Goal: Information Seeking & Learning: Learn about a topic

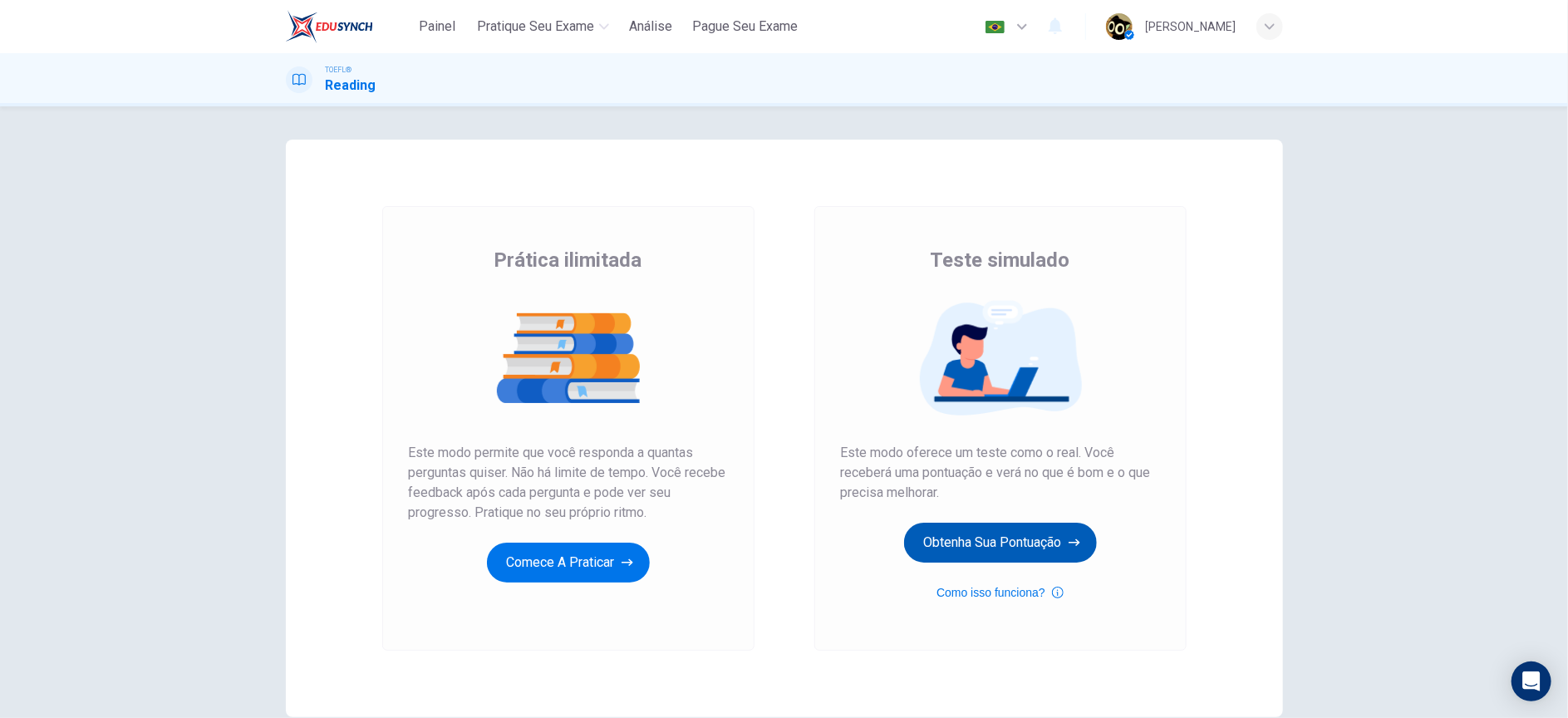
click at [964, 544] on button "Obtenha sua pontuação" at bounding box center [1000, 542] width 193 height 40
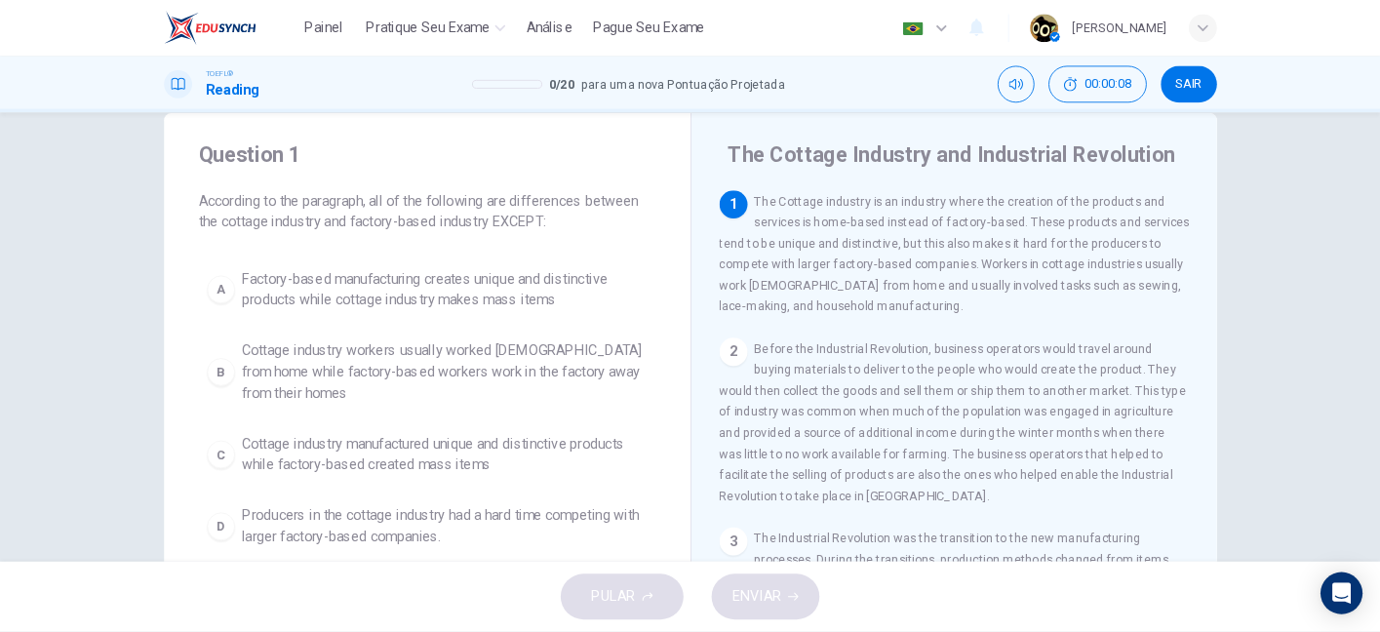
scroll to position [38, 0]
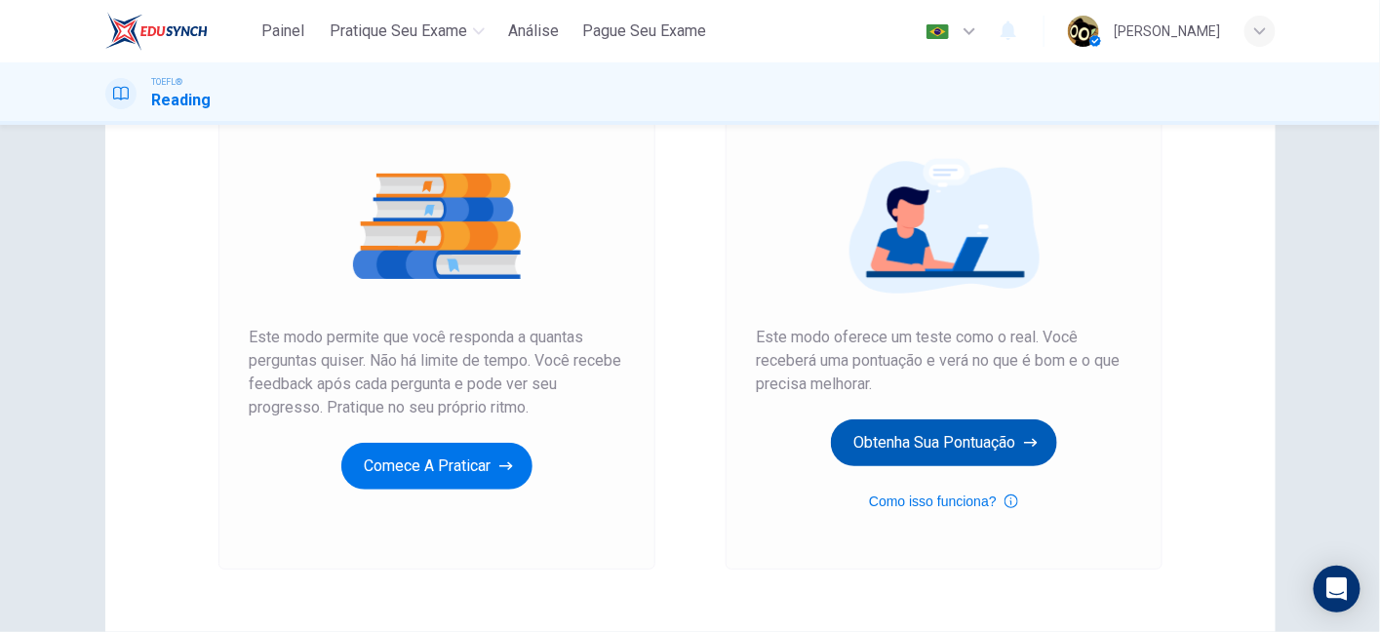
scroll to position [197, 0]
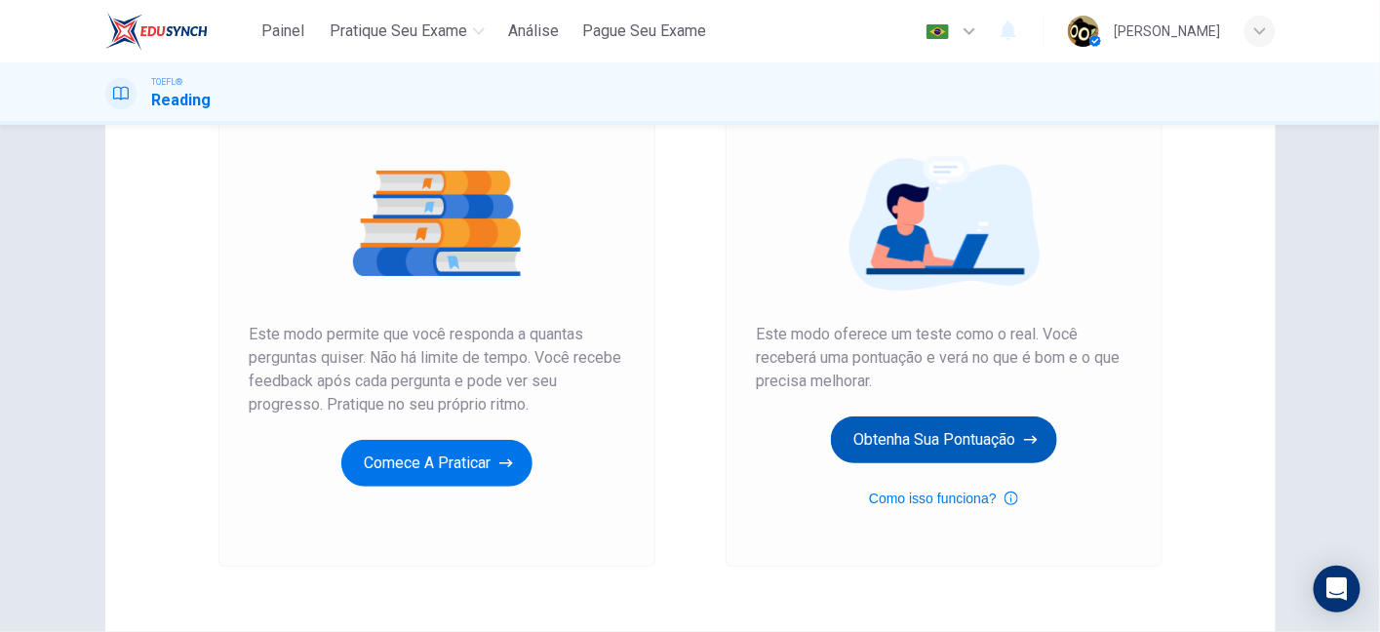
click at [886, 424] on button "Obtenha sua pontuação" at bounding box center [944, 439] width 226 height 47
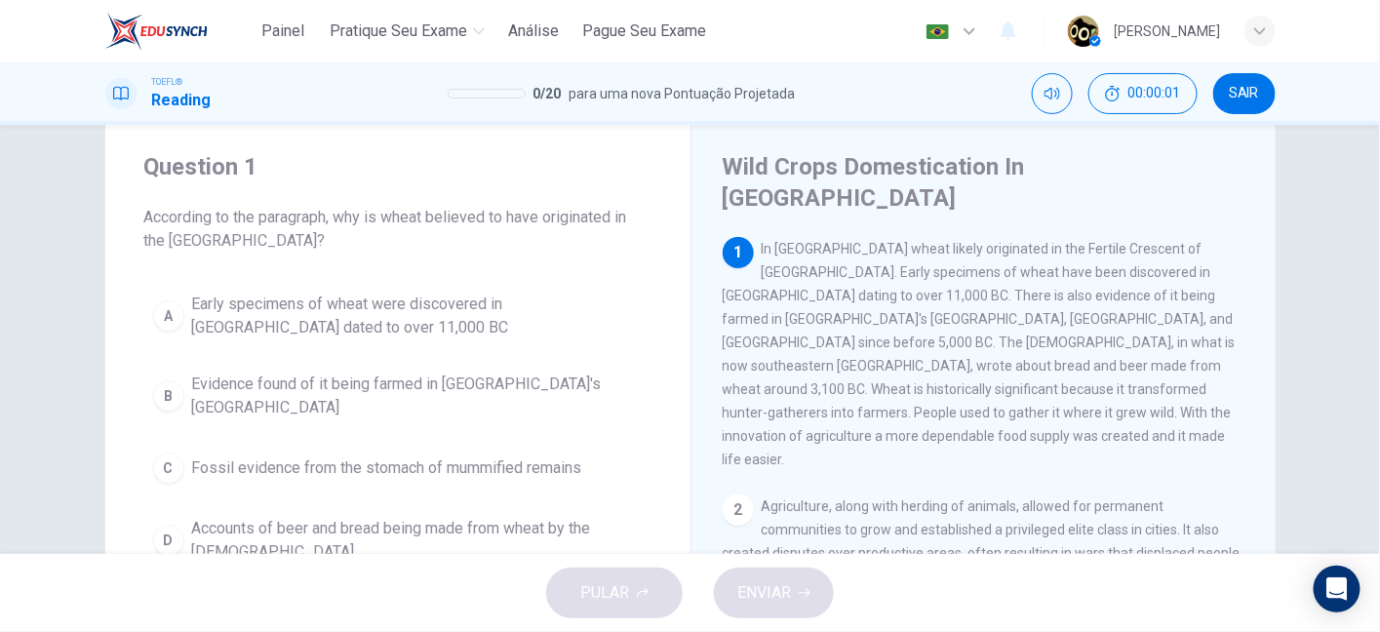
scroll to position [45, 0]
drag, startPoint x: 868, startPoint y: 158, endPoint x: 1050, endPoint y: 174, distance: 183.0
click at [1050, 174] on h4 "Wild Crops Domestication In Southwest Asia" at bounding box center [980, 181] width 517 height 62
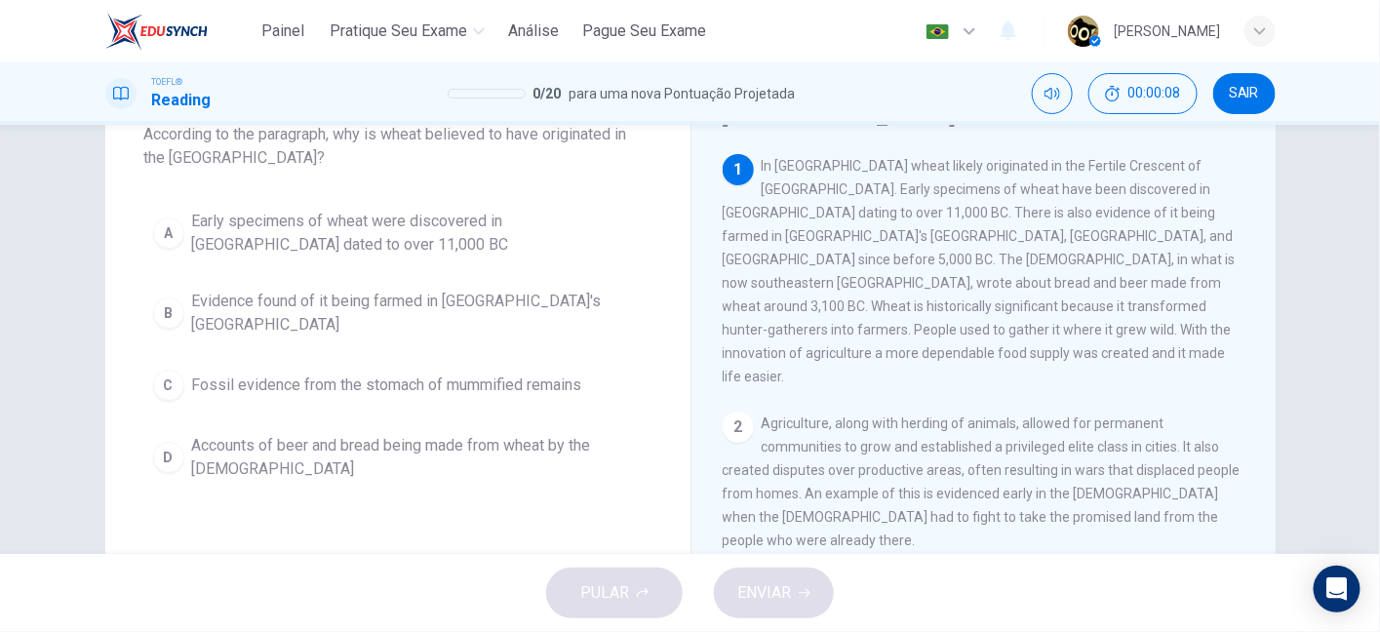
scroll to position [94, 0]
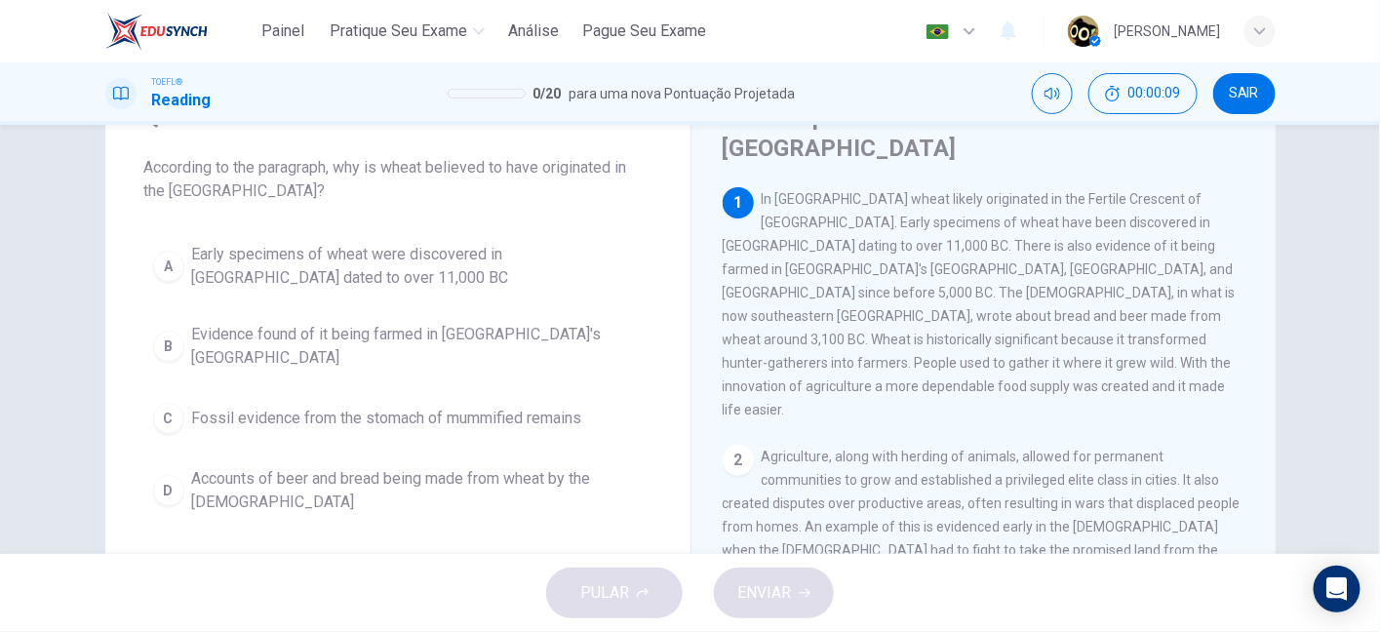
drag, startPoint x: 221, startPoint y: 177, endPoint x: 439, endPoint y: 181, distance: 217.5
click at [439, 181] on span "According to the paragraph, why is wheat believed to have originated in the Mid…" at bounding box center [397, 179] width 507 height 47
click at [405, 174] on span "According to the paragraph, why is wheat believed to have originated in the Mid…" at bounding box center [397, 179] width 507 height 47
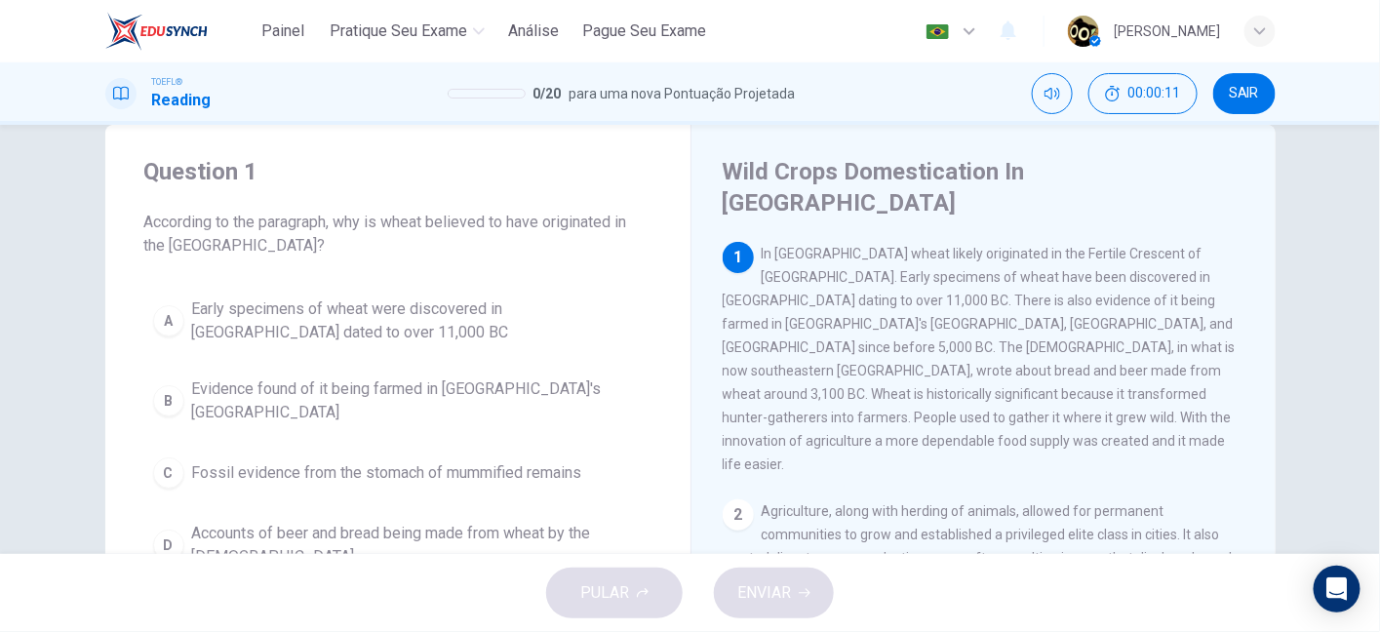
scroll to position [39, 0]
drag, startPoint x: 400, startPoint y: 224, endPoint x: 605, endPoint y: 225, distance: 204.8
click at [605, 225] on span "According to the paragraph, why is wheat believed to have originated in the Mid…" at bounding box center [397, 234] width 507 height 47
drag, startPoint x: 715, startPoint y: 377, endPoint x: 1016, endPoint y: 383, distance: 301.3
click at [1016, 383] on div "Wild Crops Domestication In Southwest Asia 1 In Southwest Asia wheat likely ori…" at bounding box center [982, 479] width 585 height 709
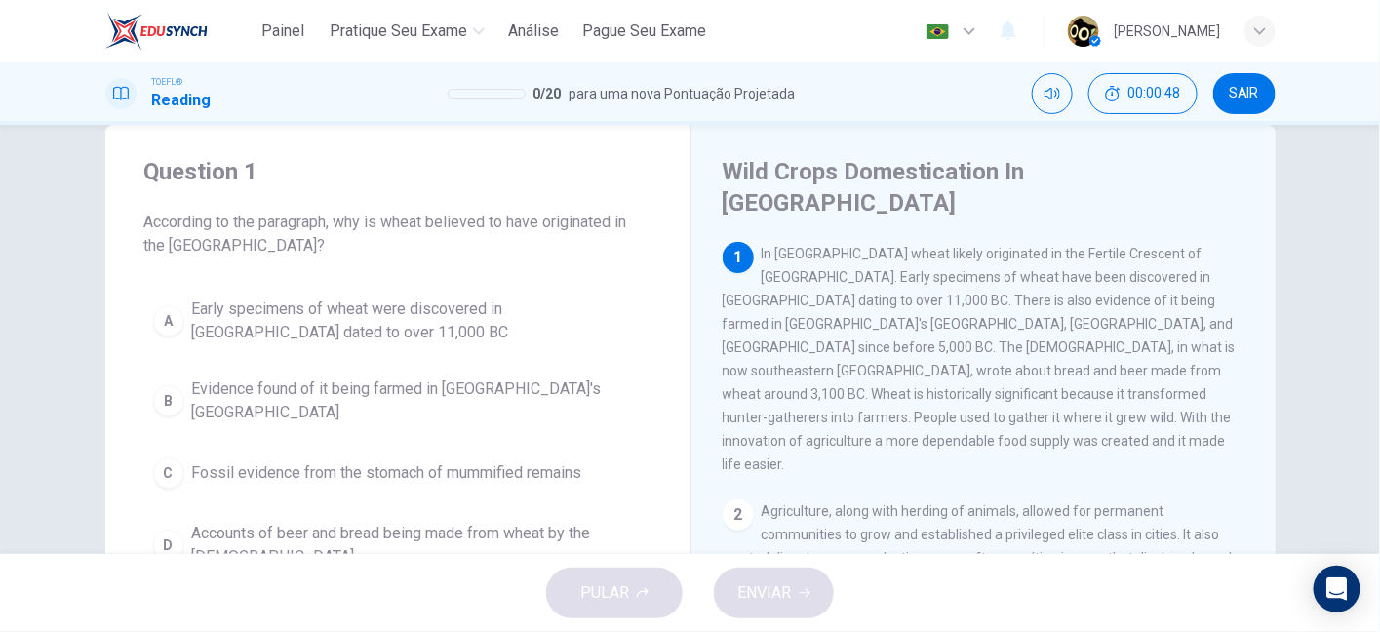
drag, startPoint x: 882, startPoint y: 374, endPoint x: 1030, endPoint y: 396, distance: 148.8
click at [1030, 396] on div "1 In Southwest Asia wheat likely originated in the Fertile Crescent of the Midd…" at bounding box center [983, 359] width 523 height 234
drag, startPoint x: 715, startPoint y: 393, endPoint x: 1004, endPoint y: 400, distance: 289.7
click at [1004, 400] on div "Wild Crops Domestication In Southwest Asia 1 In Southwest Asia wheat likely ori…" at bounding box center [982, 479] width 585 height 709
drag, startPoint x: 365, startPoint y: 224, endPoint x: 447, endPoint y: 221, distance: 82.0
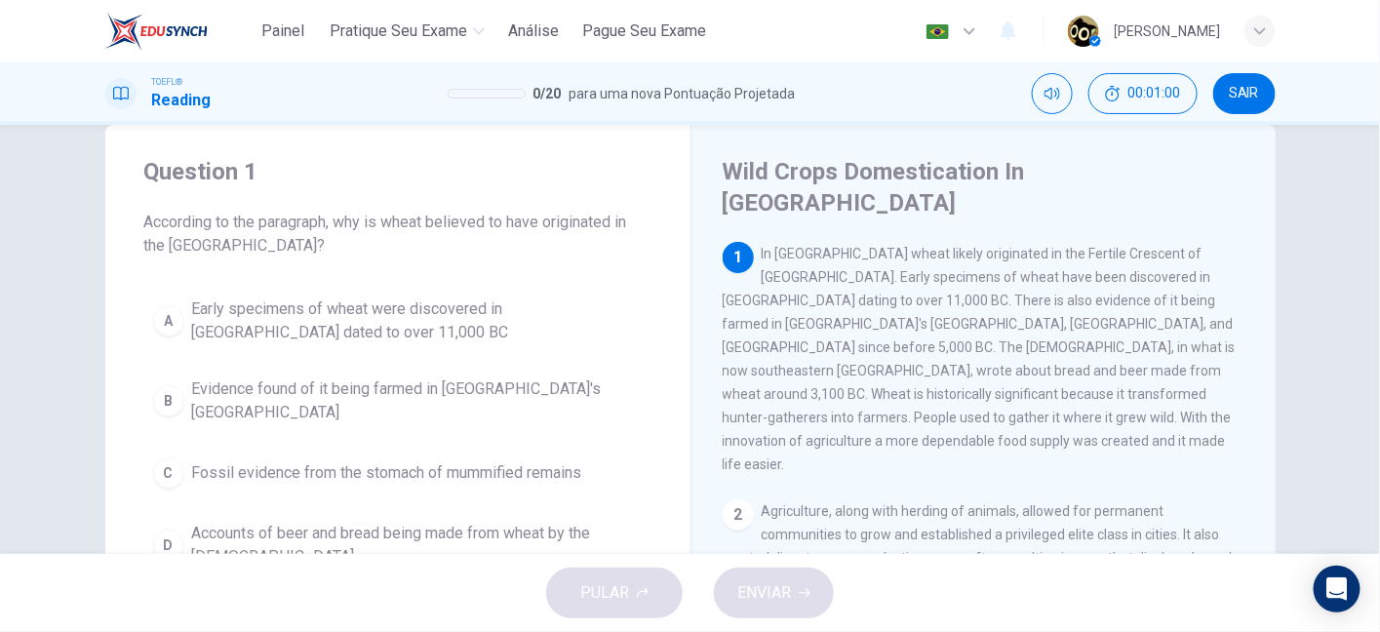
click at [447, 221] on span "According to the paragraph, why is wheat believed to have originated in the Mid…" at bounding box center [397, 234] width 507 height 47
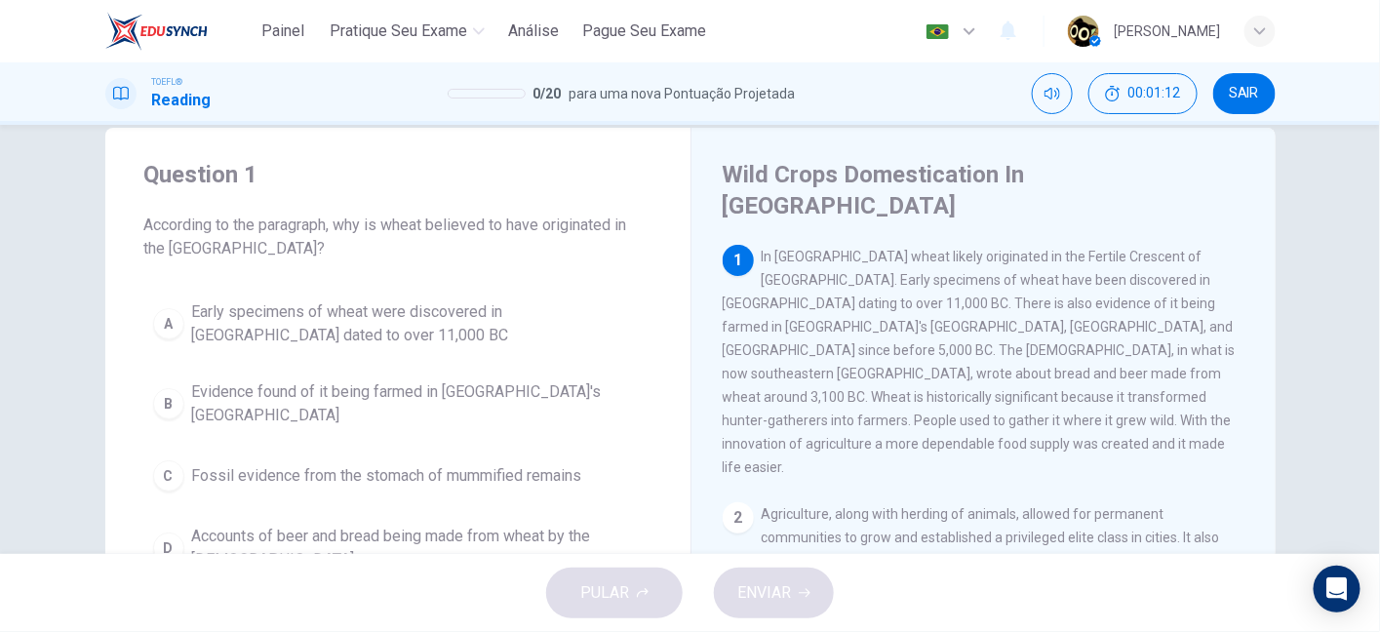
drag, startPoint x: 835, startPoint y: 246, endPoint x: 1141, endPoint y: 253, distance: 306.2
click at [1141, 253] on span "In Southwest Asia wheat likely originated in the Fertile Crescent of the Middle…" at bounding box center [978, 362] width 513 height 226
click at [724, 274] on span "In Southwest Asia wheat likely originated in the Fertile Crescent of the Middle…" at bounding box center [978, 362] width 513 height 226
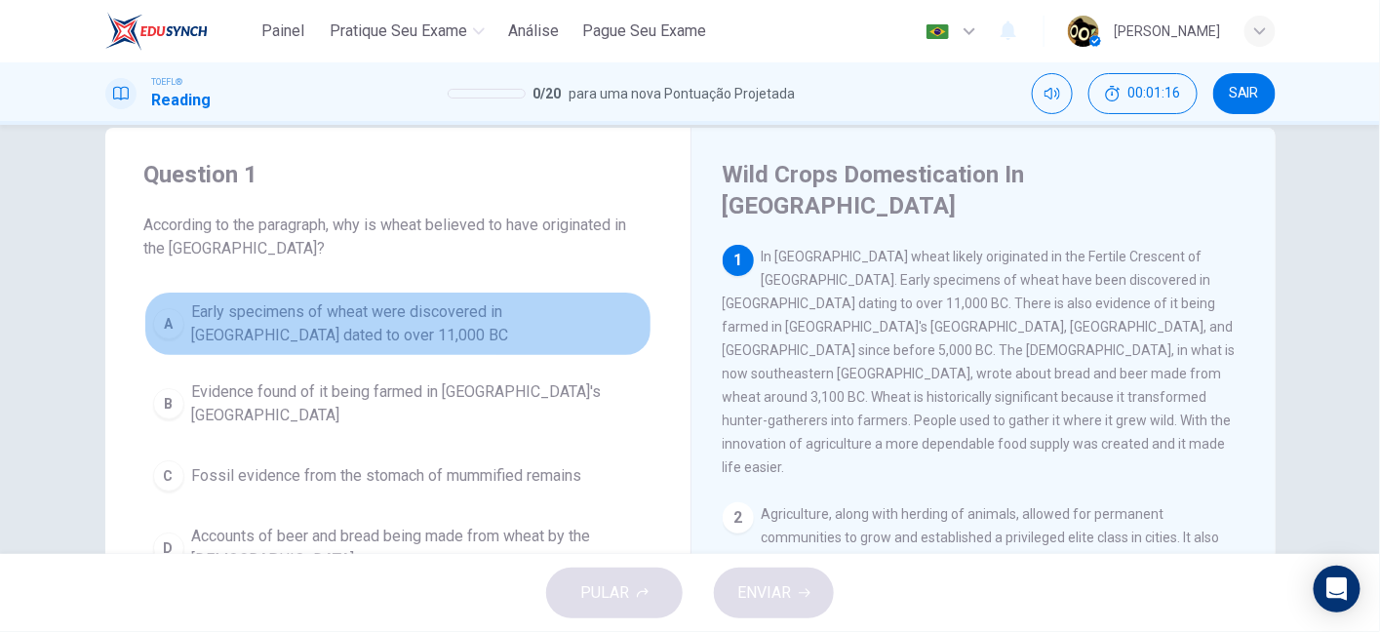
click at [495, 310] on span "Early specimens of wheat were discovered in Iraq dated to over 11,000 BC" at bounding box center [417, 323] width 450 height 47
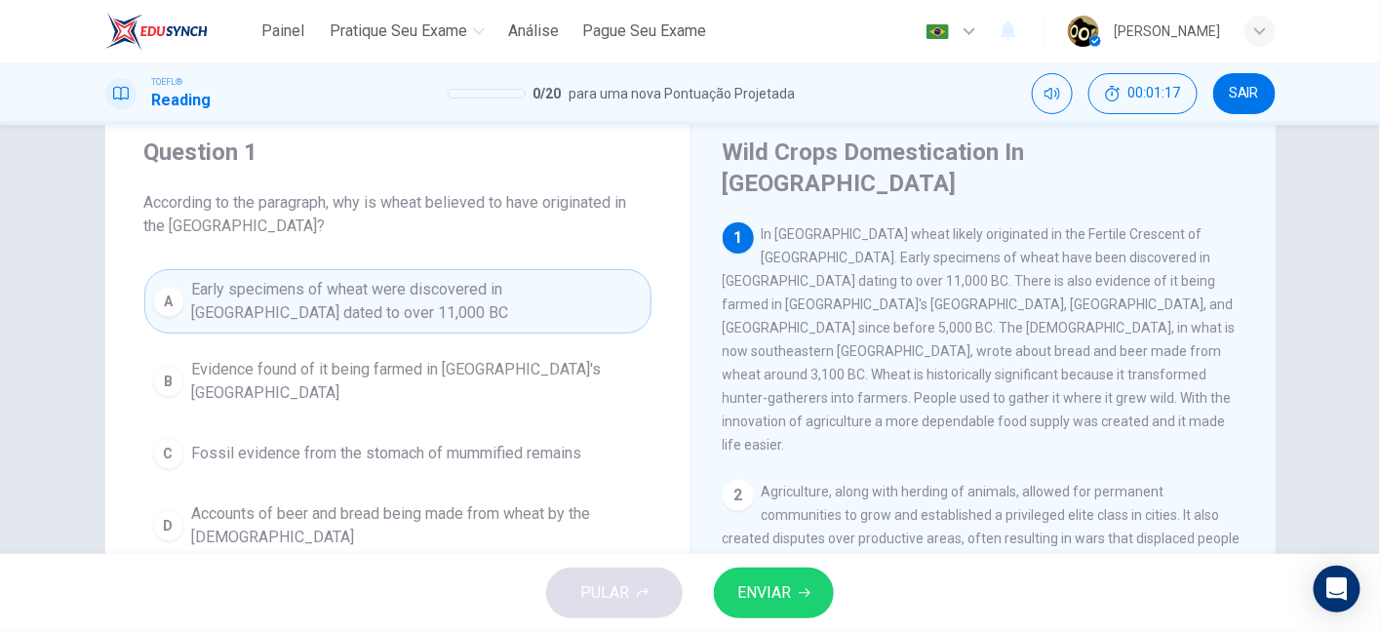
scroll to position [59, 0]
click at [730, 371] on span "In Southwest Asia wheat likely originated in the Fertile Crescent of the Middle…" at bounding box center [978, 339] width 513 height 226
click at [819, 372] on span "In Southwest Asia wheat likely originated in the Fertile Crescent of the Middle…" at bounding box center [978, 339] width 513 height 226
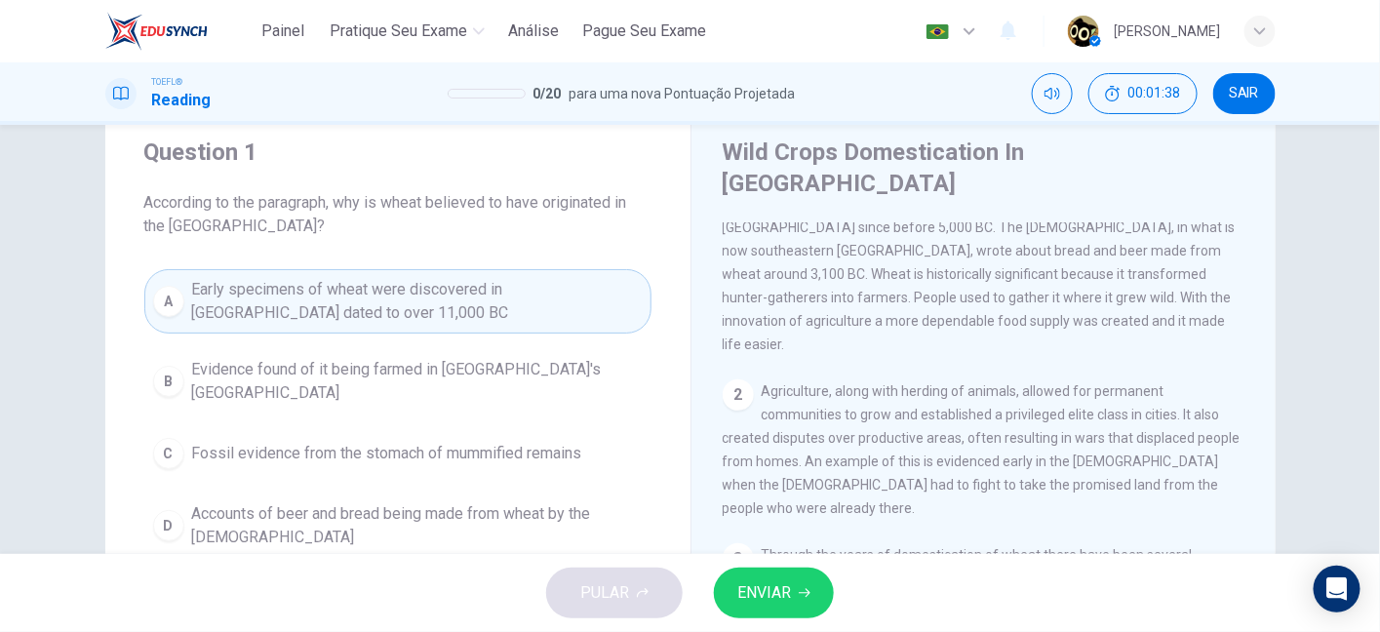
scroll to position [0, 0]
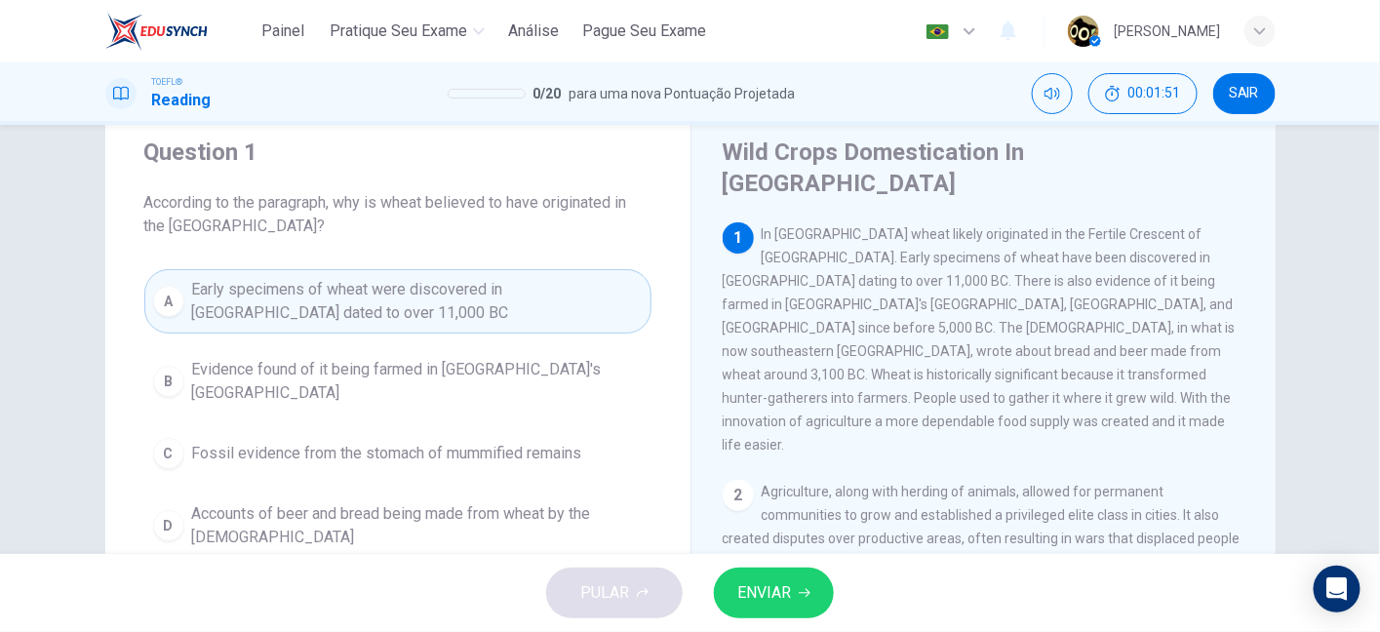
drag, startPoint x: 900, startPoint y: 224, endPoint x: 1032, endPoint y: 230, distance: 131.8
click at [1032, 230] on span "In Southwest Asia wheat likely originated in the Fertile Crescent of the Middle…" at bounding box center [978, 339] width 513 height 226
drag, startPoint x: 727, startPoint y: 247, endPoint x: 770, endPoint y: 248, distance: 42.9
click at [770, 248] on span "In Southwest Asia wheat likely originated in the Fertile Crescent of the Middle…" at bounding box center [978, 339] width 513 height 226
click at [778, 600] on span "ENVIAR" at bounding box center [764, 592] width 54 height 27
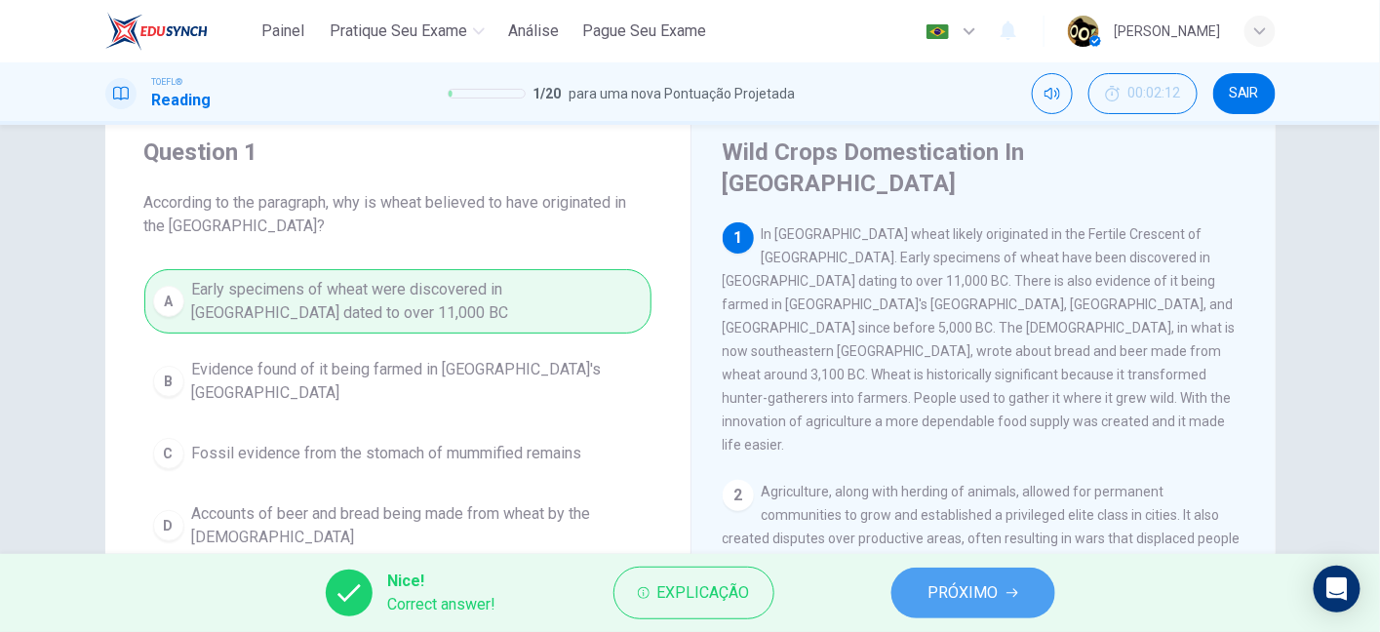
click at [973, 601] on span "PRÓXIMO" at bounding box center [963, 592] width 70 height 27
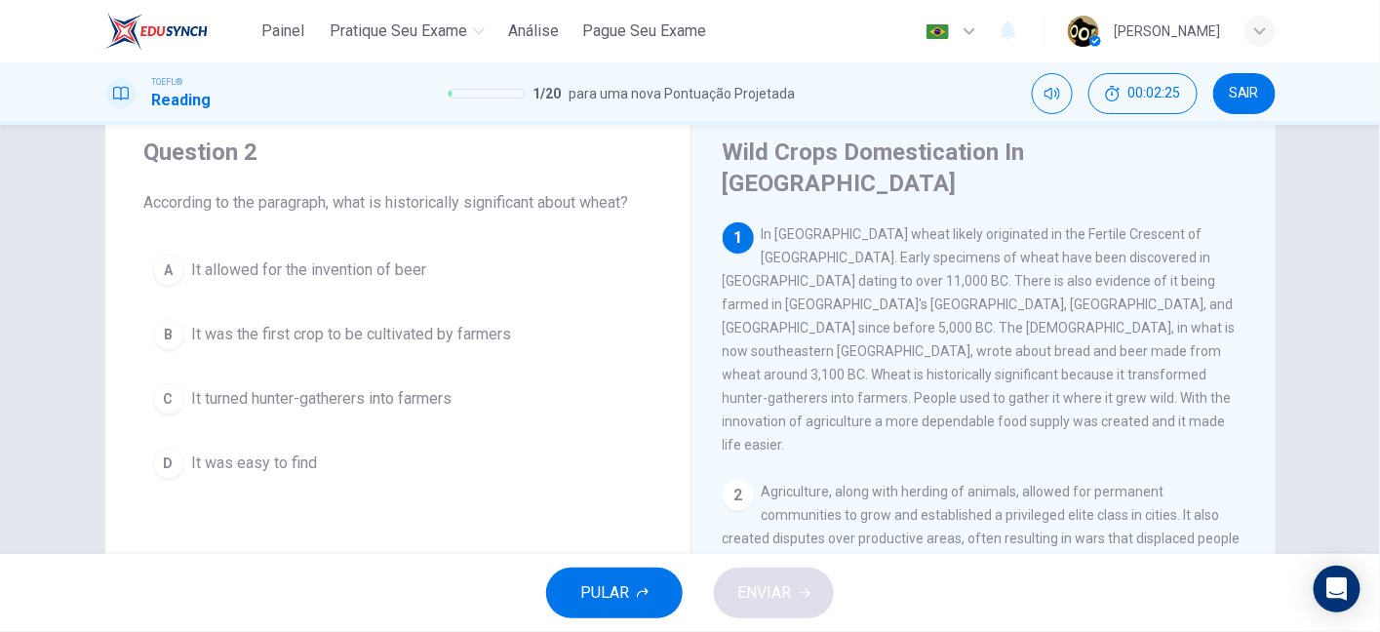
drag, startPoint x: 781, startPoint y: 249, endPoint x: 1039, endPoint y: 257, distance: 258.5
click at [1039, 257] on span "In Southwest Asia wheat likely originated in the Fertile Crescent of the Middle…" at bounding box center [978, 339] width 513 height 226
drag, startPoint x: 1039, startPoint y: 257, endPoint x: 1184, endPoint y: 252, distance: 144.4
click at [1184, 252] on span "In Southwest Asia wheat likely originated in the Fertile Crescent of the Middle…" at bounding box center [978, 339] width 513 height 226
drag, startPoint x: 894, startPoint y: 276, endPoint x: 1069, endPoint y: 284, distance: 174.7
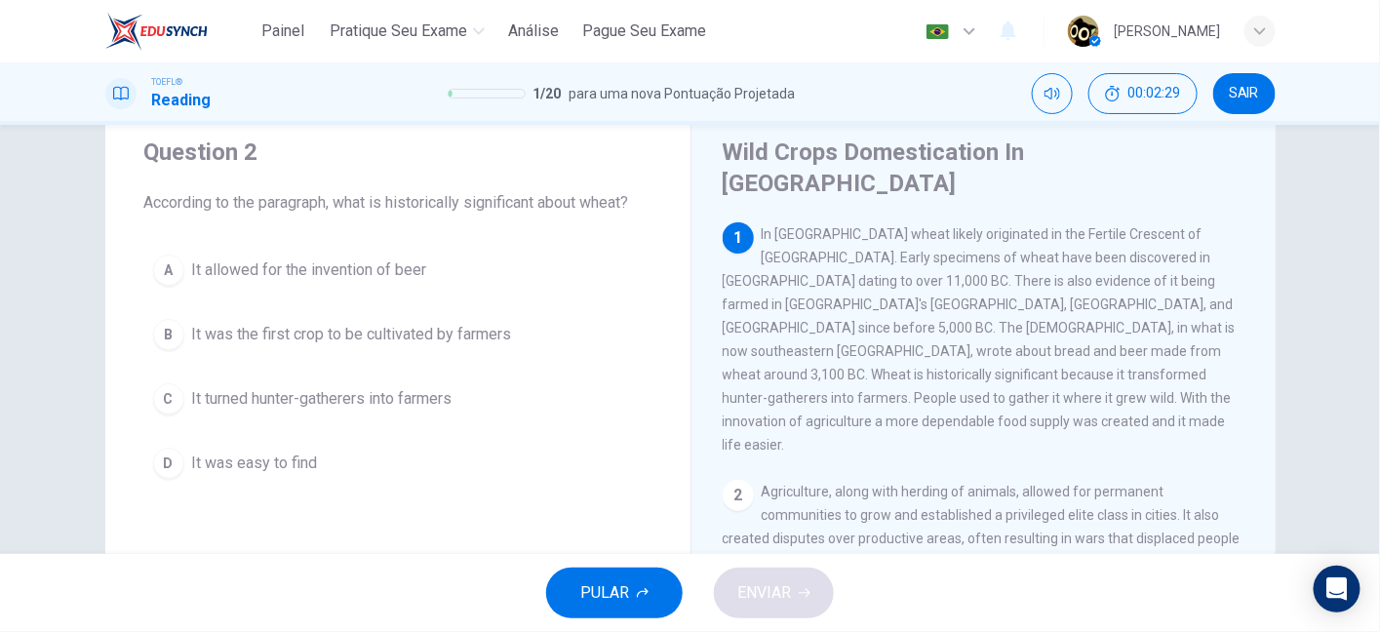
click at [1069, 284] on span "In Southwest Asia wheat likely originated in the Fertile Crescent of the Middle…" at bounding box center [978, 339] width 513 height 226
drag, startPoint x: 759, startPoint y: 304, endPoint x: 1060, endPoint y: 306, distance: 301.3
click at [1060, 306] on span "In Southwest Asia wheat likely originated in the Fertile Crescent of the Middle…" at bounding box center [978, 339] width 513 height 226
click at [1064, 305] on span "In Southwest Asia wheat likely originated in the Fertile Crescent of the Middle…" at bounding box center [978, 339] width 513 height 226
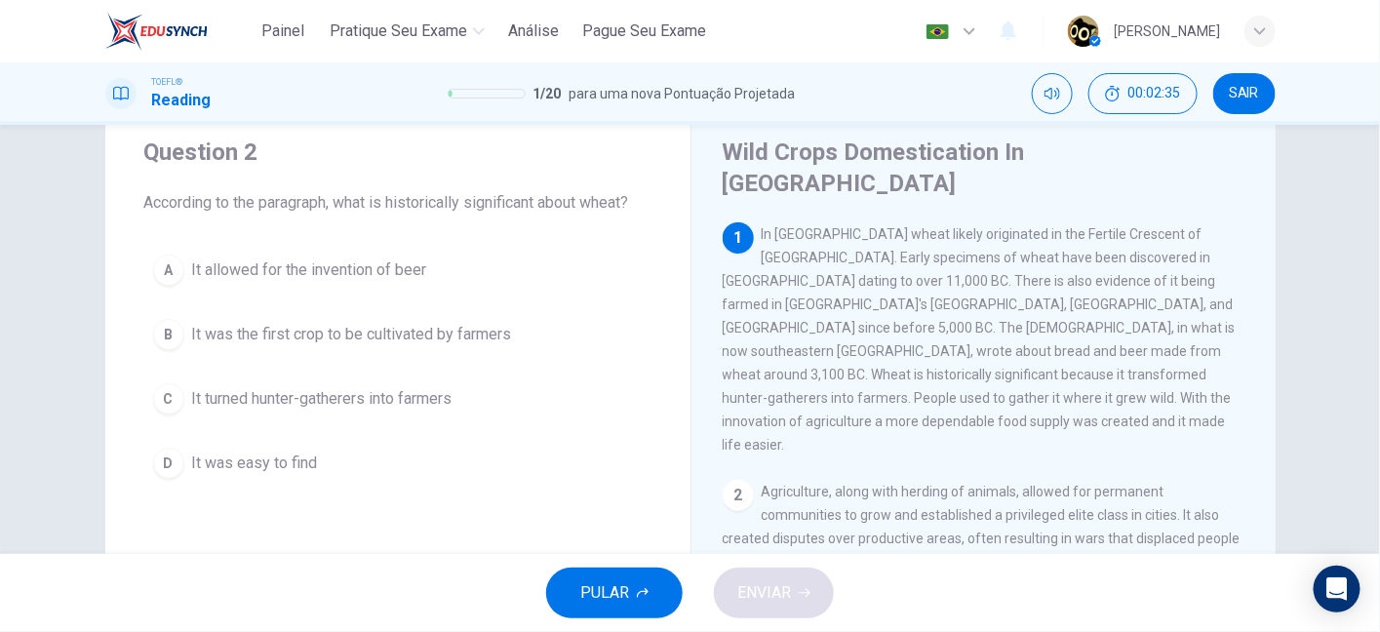
click at [797, 320] on span "In Southwest Asia wheat likely originated in the Fertile Crescent of the Middle…" at bounding box center [978, 339] width 513 height 226
click at [925, 325] on span "In Southwest Asia wheat likely originated in the Fertile Crescent of the Middle…" at bounding box center [978, 339] width 513 height 226
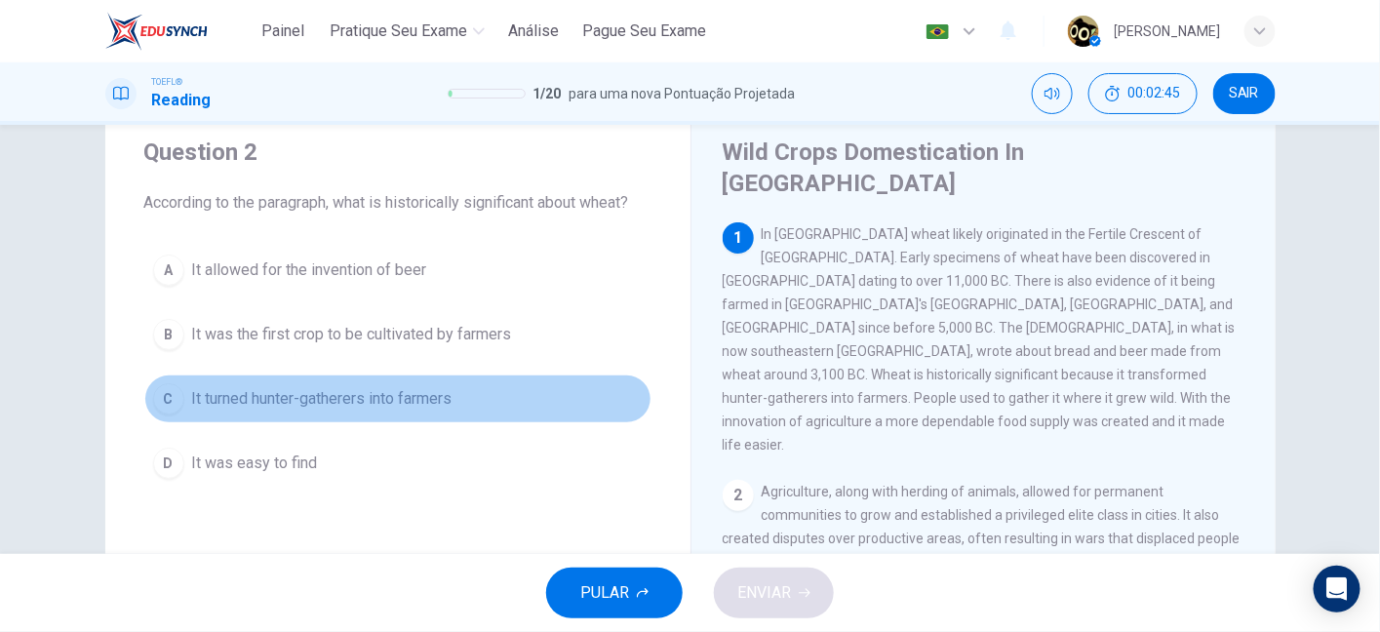
click at [269, 407] on span "It turned hunter-gatherers into farmers" at bounding box center [322, 398] width 260 height 23
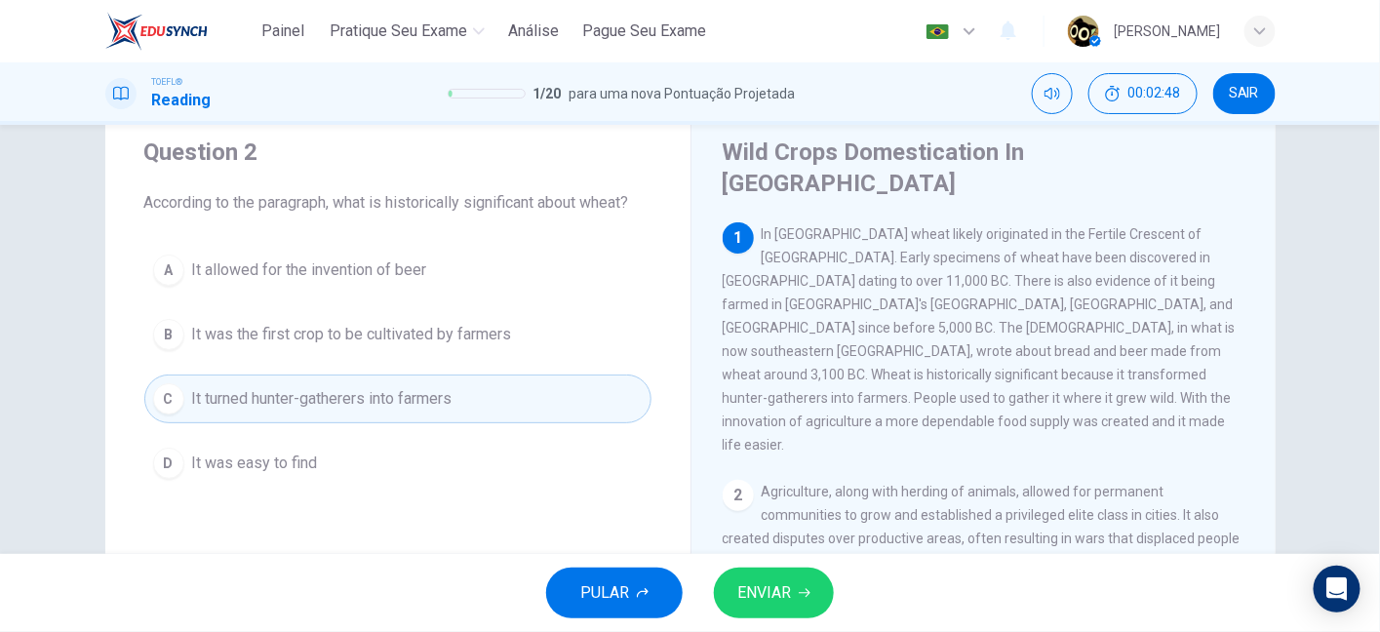
drag, startPoint x: 804, startPoint y: 355, endPoint x: 847, endPoint y: 357, distance: 42.9
click at [847, 357] on span "In Southwest Asia wheat likely originated in the Fertile Crescent of the Middle…" at bounding box center [978, 339] width 513 height 226
drag, startPoint x: 937, startPoint y: 320, endPoint x: 993, endPoint y: 318, distance: 55.6
click at [993, 318] on div "1 In Southwest Asia wheat likely originated in the Fertile Crescent of the Midd…" at bounding box center [983, 339] width 523 height 234
click at [803, 591] on icon "button" at bounding box center [805, 593] width 12 height 12
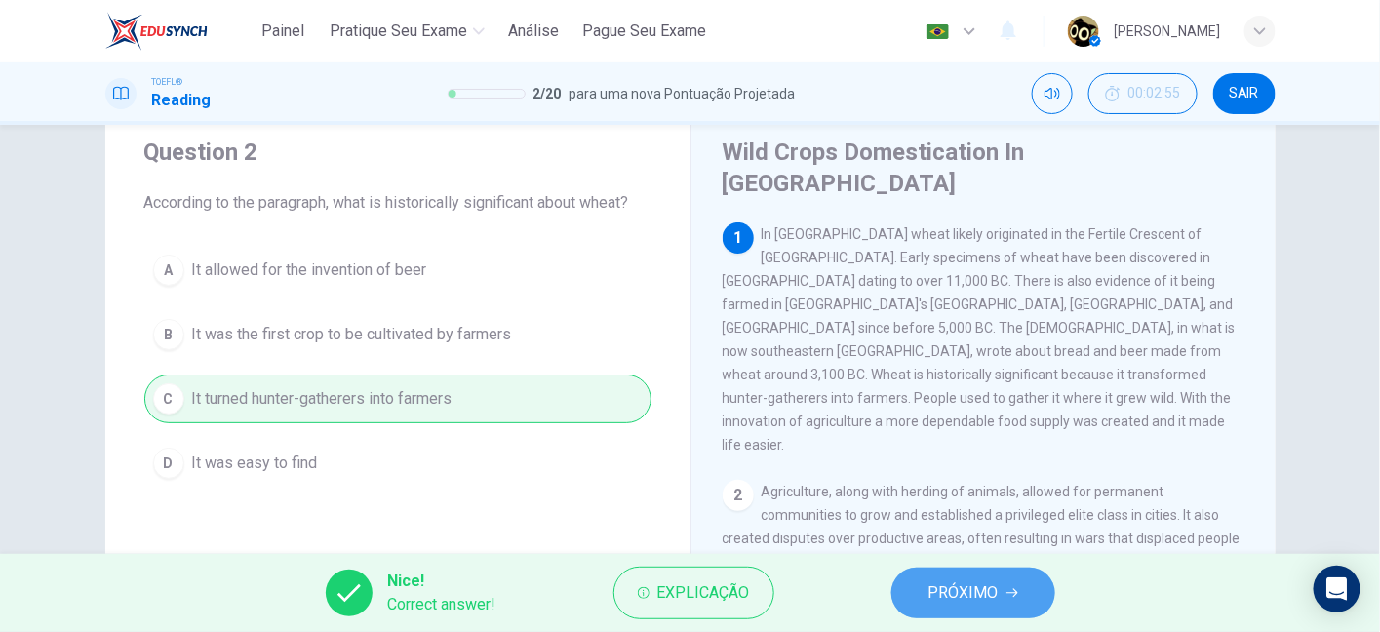
click at [917, 583] on button "PRÓXIMO" at bounding box center [973, 592] width 164 height 51
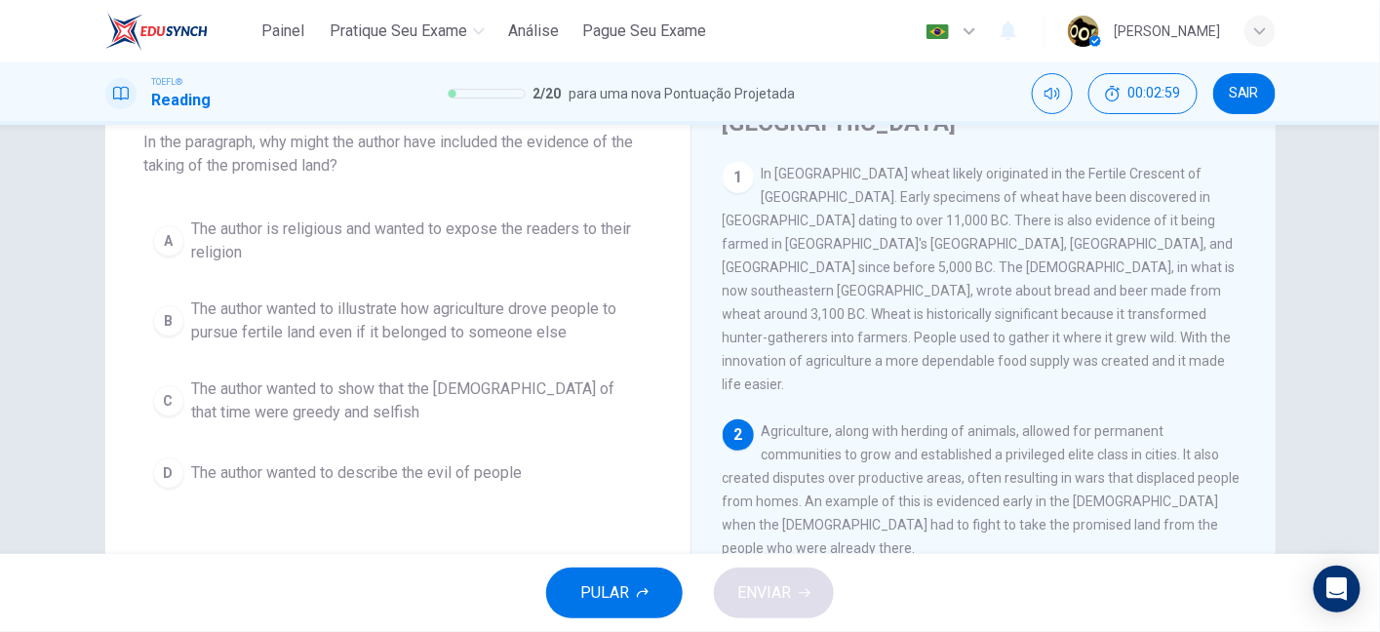
scroll to position [113, 0]
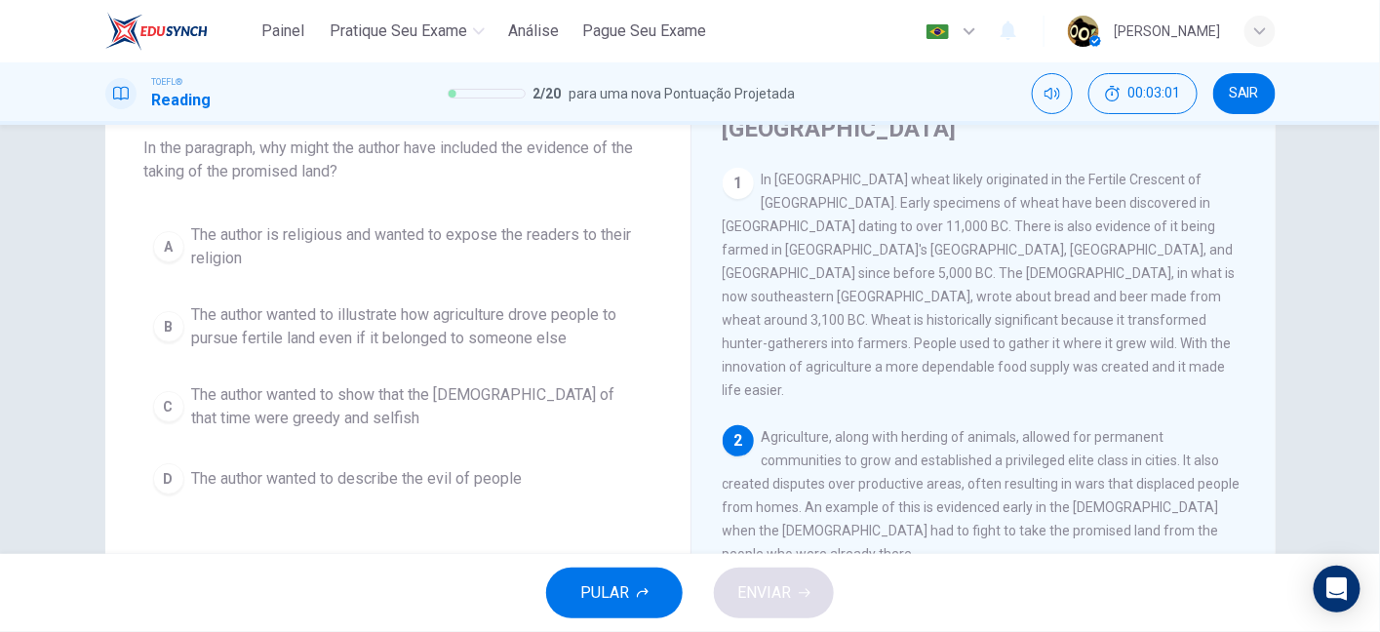
drag, startPoint x: 309, startPoint y: 148, endPoint x: 437, endPoint y: 152, distance: 127.8
click at [437, 152] on span "In the paragraph, why might the author have included the evidence of the taking…" at bounding box center [397, 160] width 507 height 47
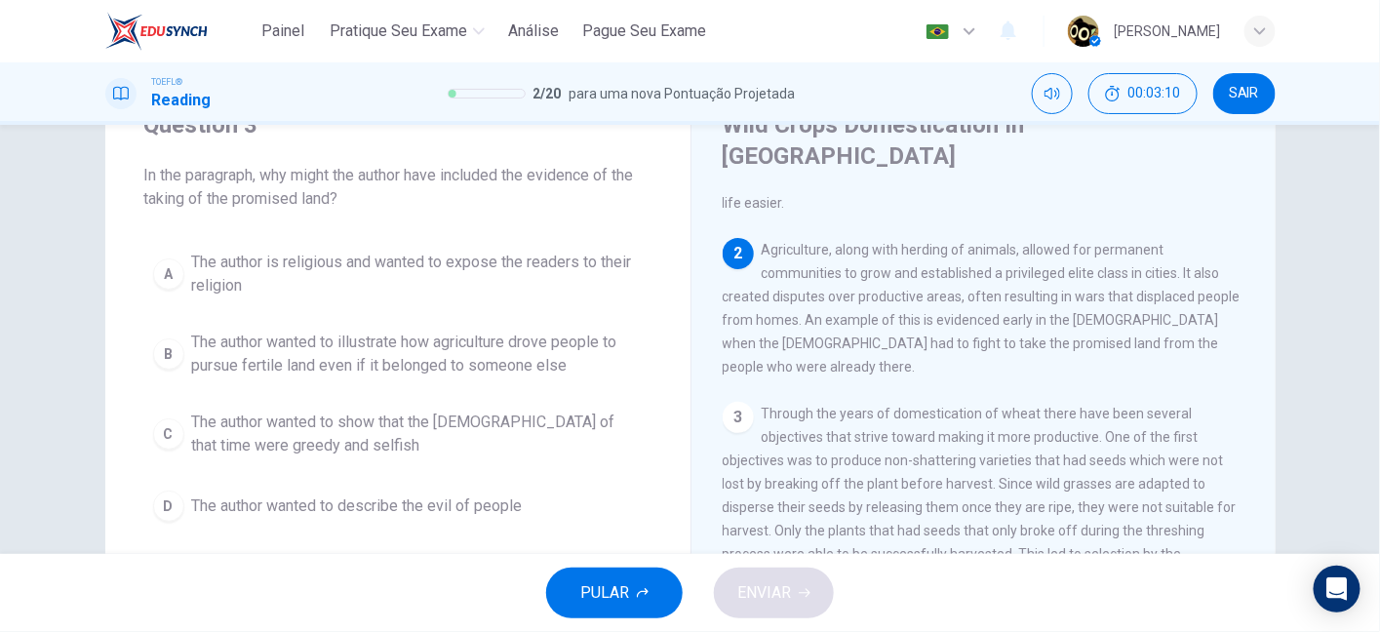
scroll to position [215, 0]
drag, startPoint x: 898, startPoint y: 179, endPoint x: 1049, endPoint y: 191, distance: 151.6
click at [1049, 242] on span "Agriculture, along with herding of animals, allowed for permanent communities t…" at bounding box center [981, 308] width 518 height 133
drag, startPoint x: 763, startPoint y: 212, endPoint x: 974, endPoint y: 214, distance: 210.6
click at [974, 242] on span "Agriculture, along with herding of animals, allowed for permanent communities t…" at bounding box center [981, 308] width 518 height 133
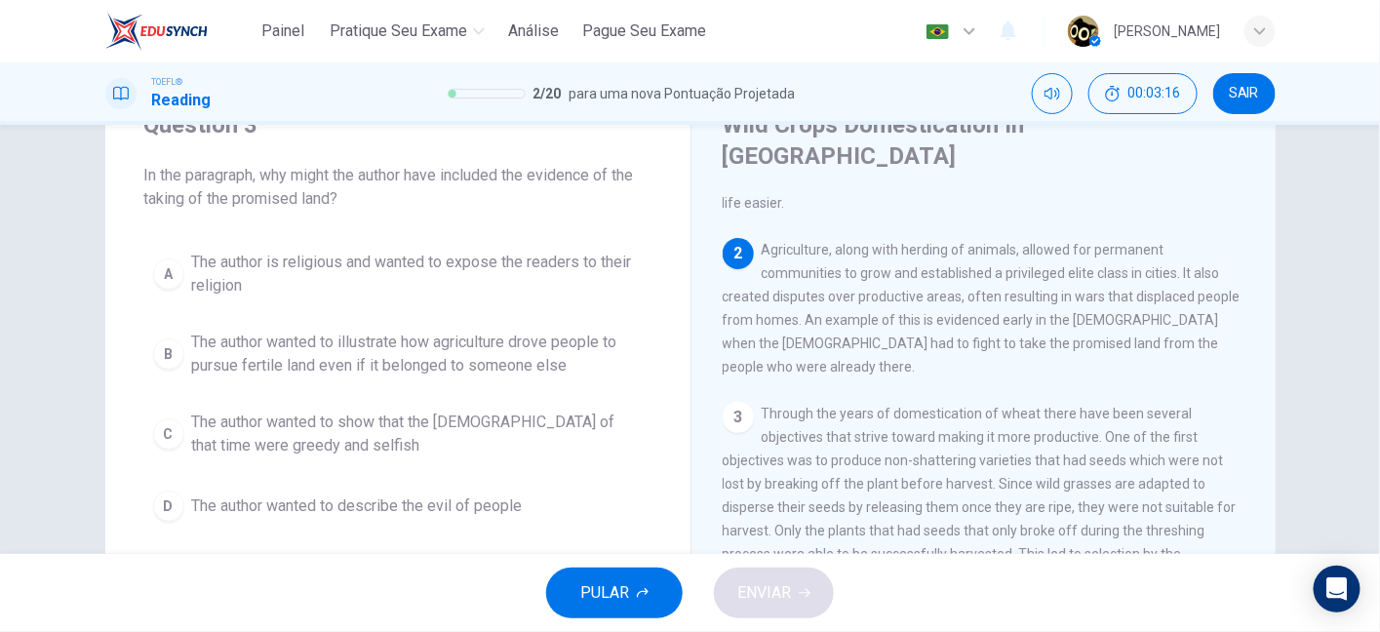
drag, startPoint x: 1114, startPoint y: 211, endPoint x: 1206, endPoint y: 208, distance: 91.7
click at [1206, 242] on span "Agriculture, along with herding of animals, allowed for permanent communities t…" at bounding box center [981, 308] width 518 height 133
drag, startPoint x: 712, startPoint y: 235, endPoint x: 839, endPoint y: 235, distance: 126.8
click at [839, 235] on div "Wild Crops Domestication In Southwest Asia 1 In Southwest Asia wheat likely ori…" at bounding box center [982, 432] width 585 height 709
click at [839, 242] on span "Agriculture, along with herding of animals, allowed for permanent communities t…" at bounding box center [981, 308] width 518 height 133
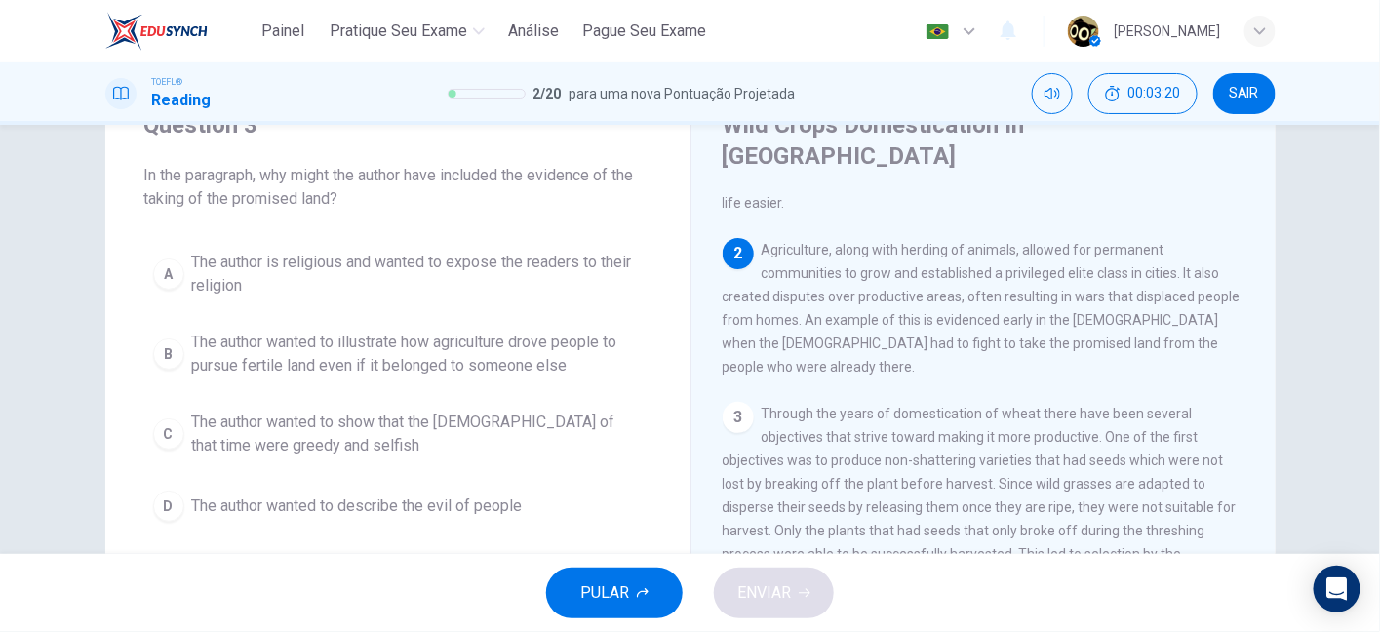
click at [839, 242] on span "Agriculture, along with herding of animals, allowed for permanent communities t…" at bounding box center [981, 308] width 518 height 133
drag, startPoint x: 861, startPoint y: 235, endPoint x: 1060, endPoint y: 228, distance: 199.0
click at [1060, 242] on span "Agriculture, along with herding of animals, allowed for permanent communities t…" at bounding box center [981, 308] width 518 height 133
drag, startPoint x: 718, startPoint y: 258, endPoint x: 793, endPoint y: 257, distance: 75.1
click at [793, 257] on span "Agriculture, along with herding of animals, allowed for permanent communities t…" at bounding box center [981, 308] width 518 height 133
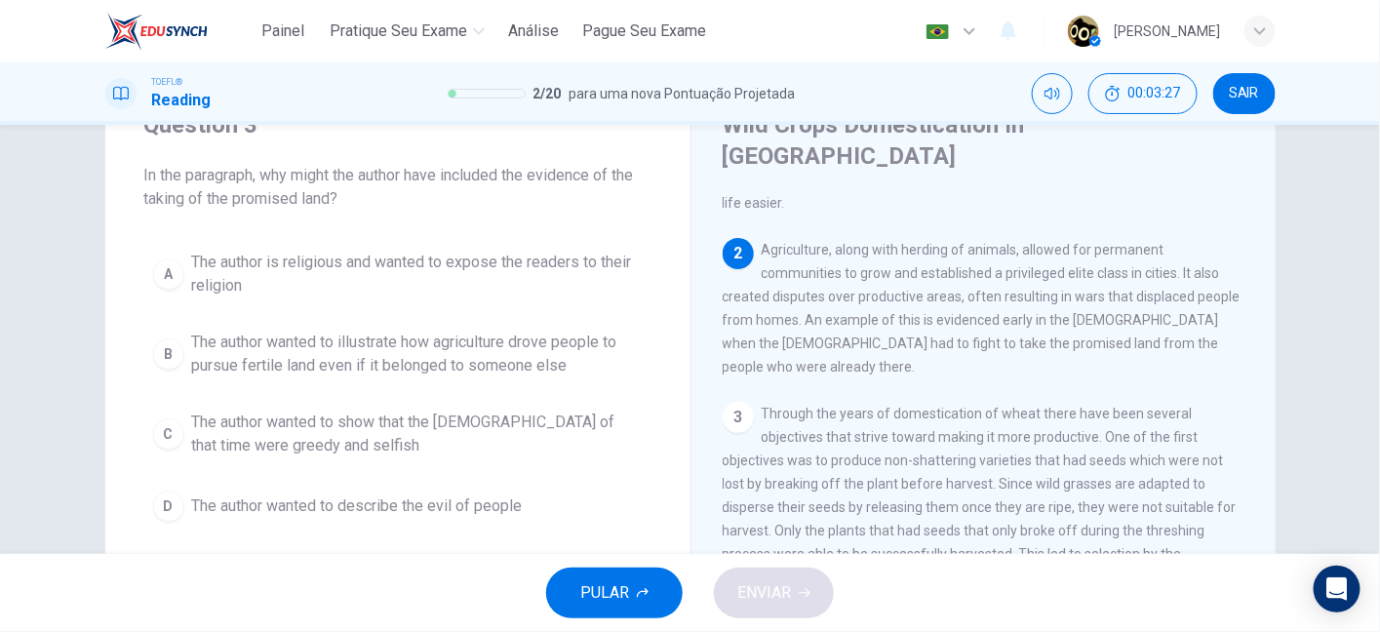
drag, startPoint x: 812, startPoint y: 261, endPoint x: 977, endPoint y: 251, distance: 165.1
click at [977, 251] on span "Agriculture, along with herding of animals, allowed for permanent communities t…" at bounding box center [981, 308] width 518 height 133
drag, startPoint x: 1007, startPoint y: 258, endPoint x: 1190, endPoint y: 264, distance: 182.4
click at [1190, 264] on span "Agriculture, along with herding of animals, allowed for permanent communities t…" at bounding box center [981, 308] width 518 height 133
drag, startPoint x: 727, startPoint y: 291, endPoint x: 871, endPoint y: 292, distance: 143.3
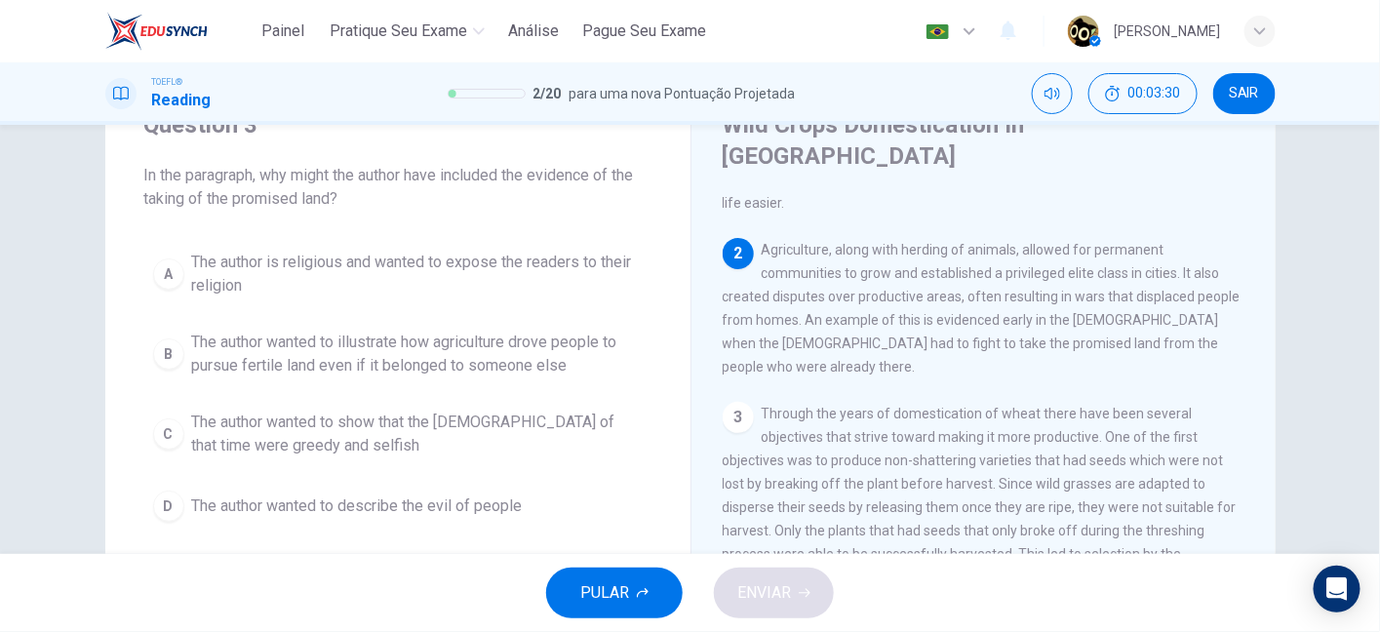
click at [871, 292] on div "2 Agriculture, along with herding of animals, allowed for permanent communities…" at bounding box center [983, 308] width 523 height 140
drag, startPoint x: 924, startPoint y: 283, endPoint x: 1166, endPoint y: 278, distance: 241.9
click at [1166, 278] on span "Agriculture, along with herding of animals, allowed for permanent communities t…" at bounding box center [981, 308] width 518 height 133
drag, startPoint x: 843, startPoint y: 211, endPoint x: 1160, endPoint y: 215, distance: 316.9
click at [1160, 242] on span "Agriculture, along with herding of animals, allowed for permanent communities t…" at bounding box center [981, 308] width 518 height 133
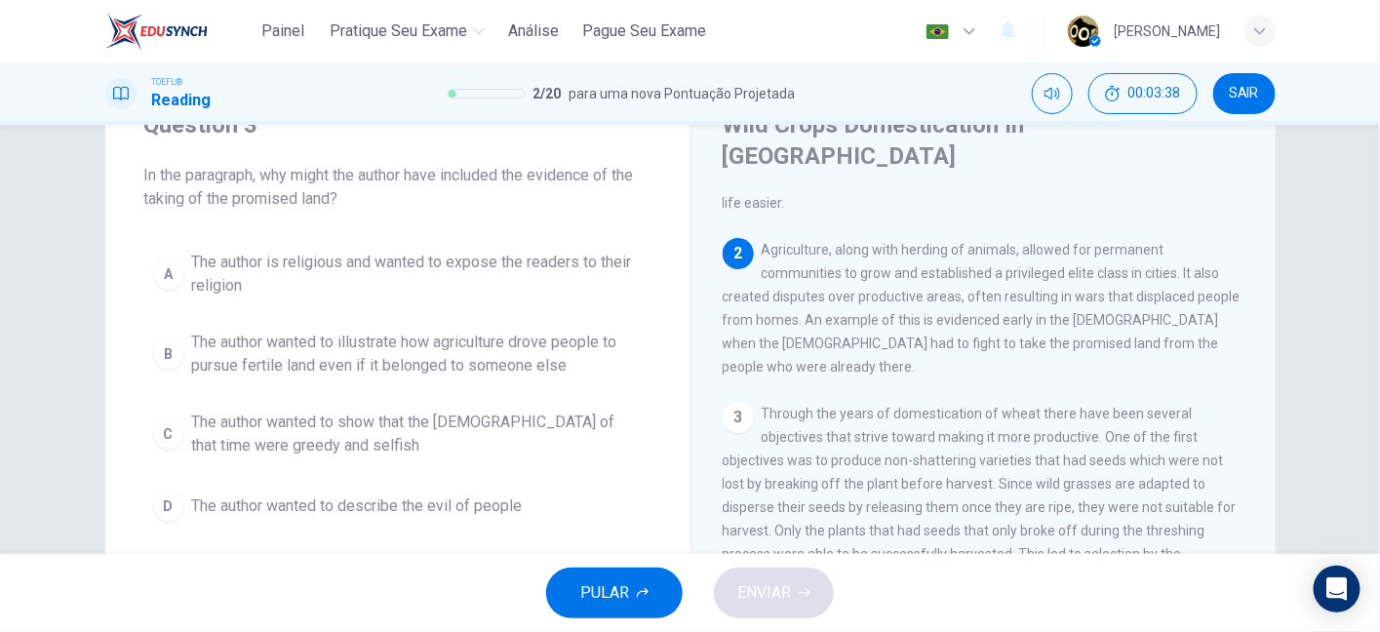
drag, startPoint x: 757, startPoint y: 235, endPoint x: 960, endPoint y: 243, distance: 203.9
click at [960, 243] on div "2 Agriculture, along with herding of animals, allowed for permanent communities…" at bounding box center [983, 308] width 523 height 140
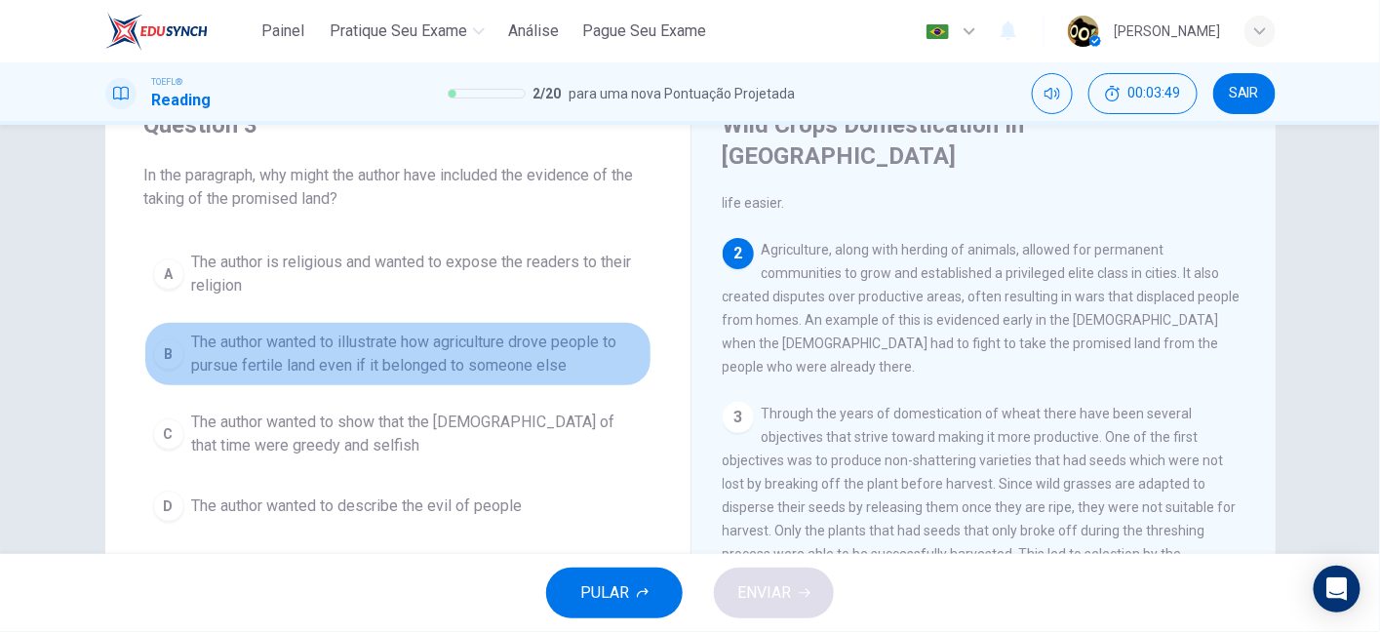
click at [438, 352] on span "The author wanted to illustrate how agriculture drove people to pursue fertile …" at bounding box center [417, 354] width 450 height 47
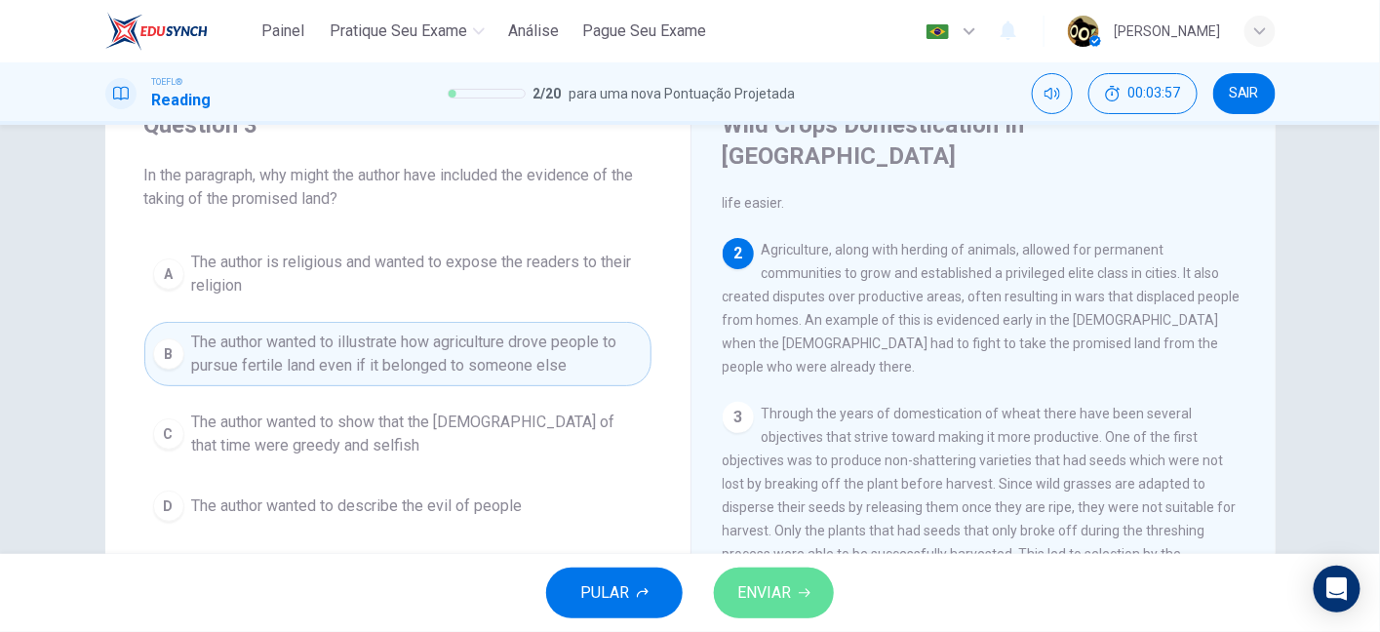
click at [759, 575] on button "ENVIAR" at bounding box center [774, 592] width 120 height 51
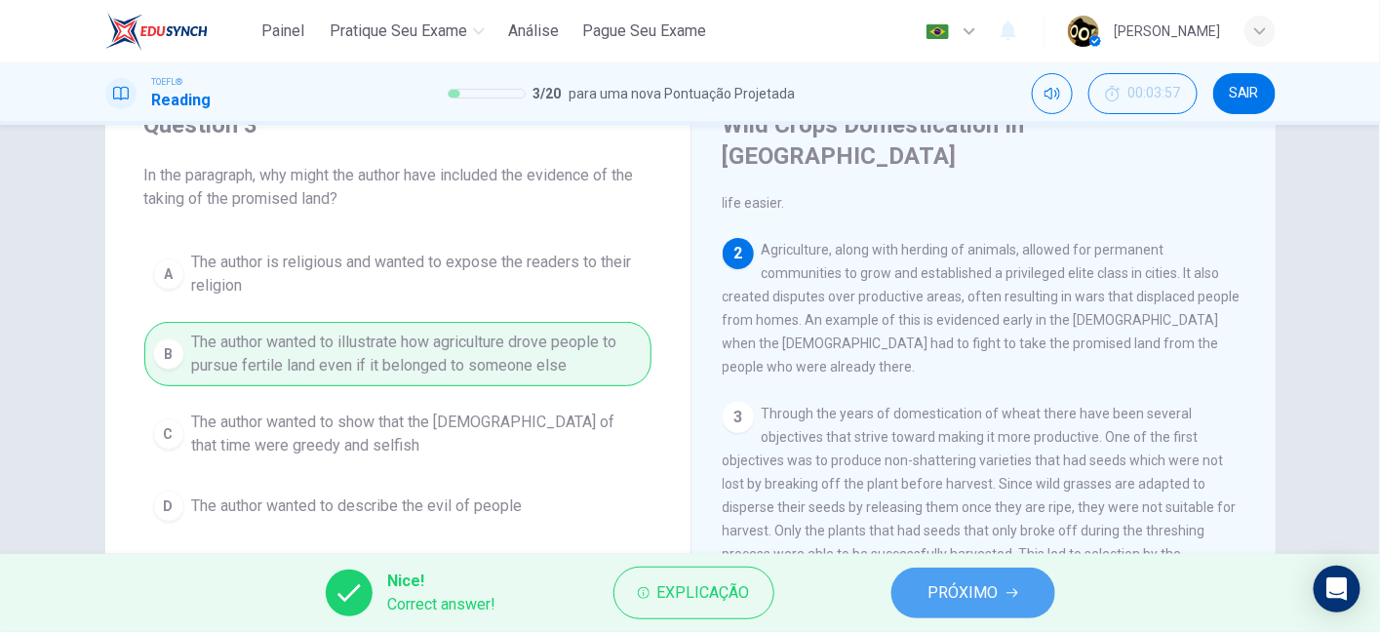
click at [951, 610] on button "PRÓXIMO" at bounding box center [973, 592] width 164 height 51
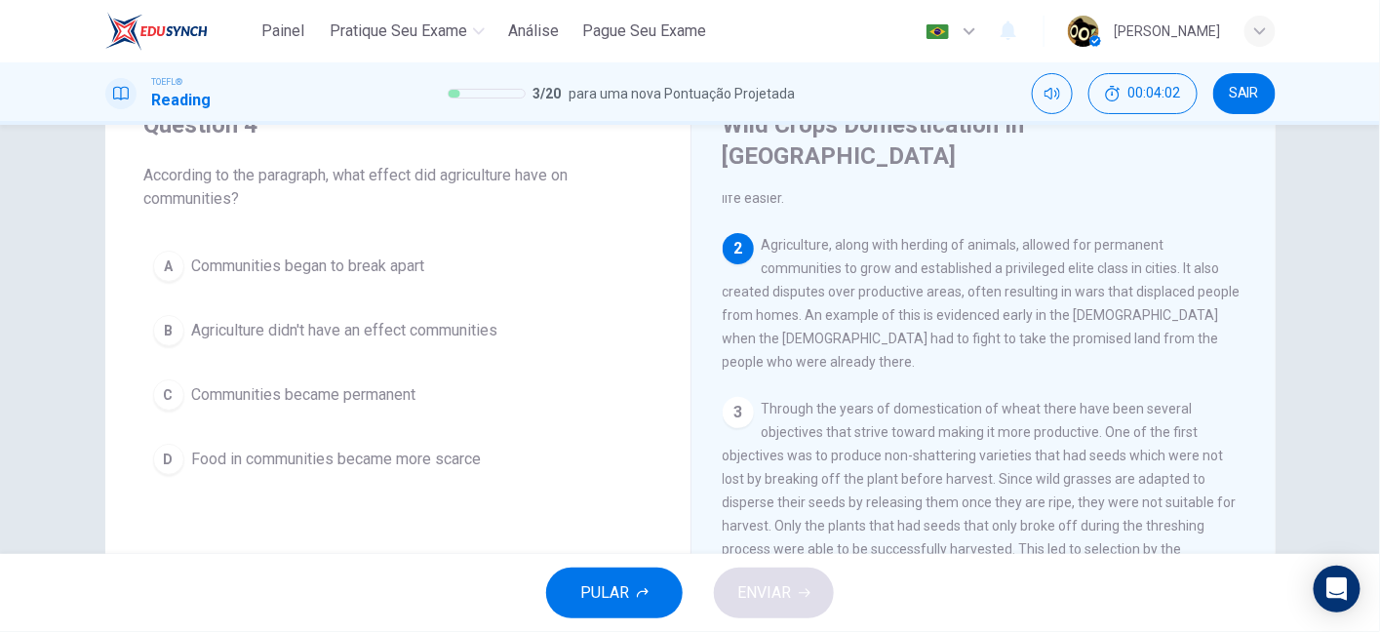
scroll to position [209, 0]
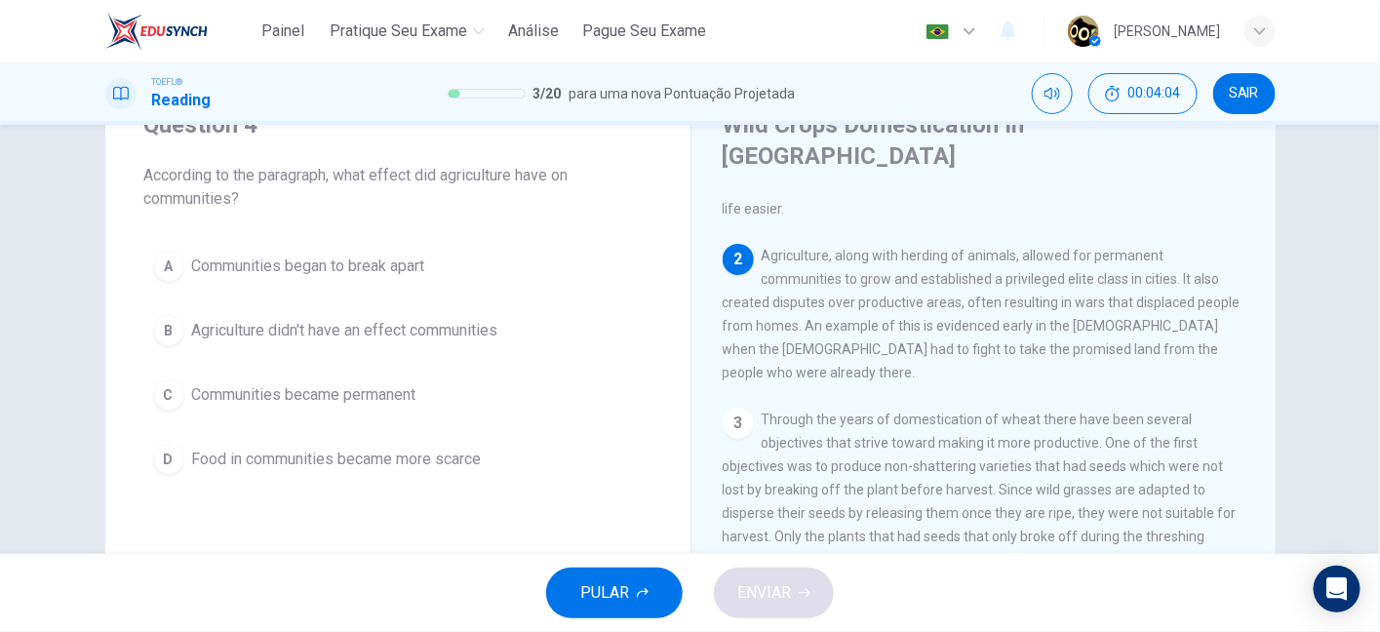
drag, startPoint x: 260, startPoint y: 170, endPoint x: 562, endPoint y: 177, distance: 301.4
click at [562, 177] on span "According to the paragraph, what effect did agriculture have on communities?" at bounding box center [397, 187] width 507 height 47
click at [482, 177] on span "According to the paragraph, what effect did agriculture have on communities?" at bounding box center [397, 187] width 507 height 47
click at [206, 182] on span "According to the paragraph, what effect did agriculture have on communities?" at bounding box center [397, 187] width 507 height 47
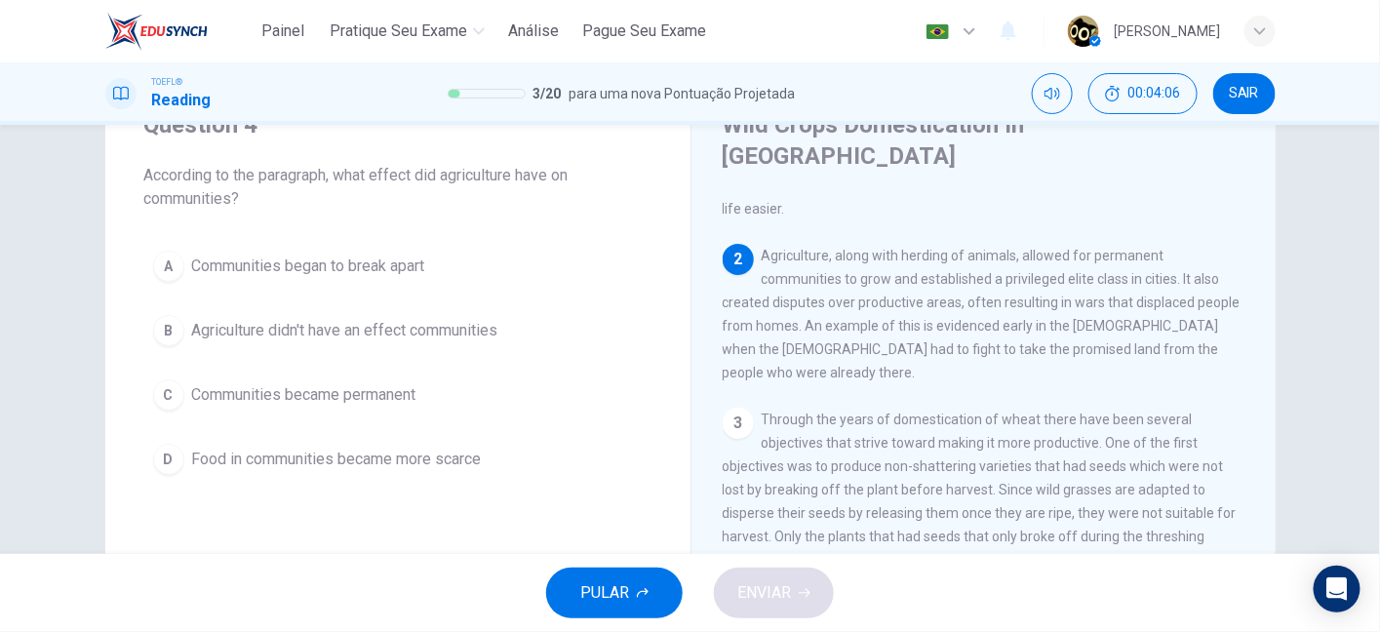
click at [206, 182] on span "According to the paragraph, what effect did agriculture have on communities?" at bounding box center [397, 187] width 507 height 47
drag, startPoint x: 771, startPoint y: 190, endPoint x: 1113, endPoint y: 199, distance: 342.3
click at [1113, 244] on div "2 Agriculture, along with herding of animals, allowed for permanent communities…" at bounding box center [983, 314] width 523 height 140
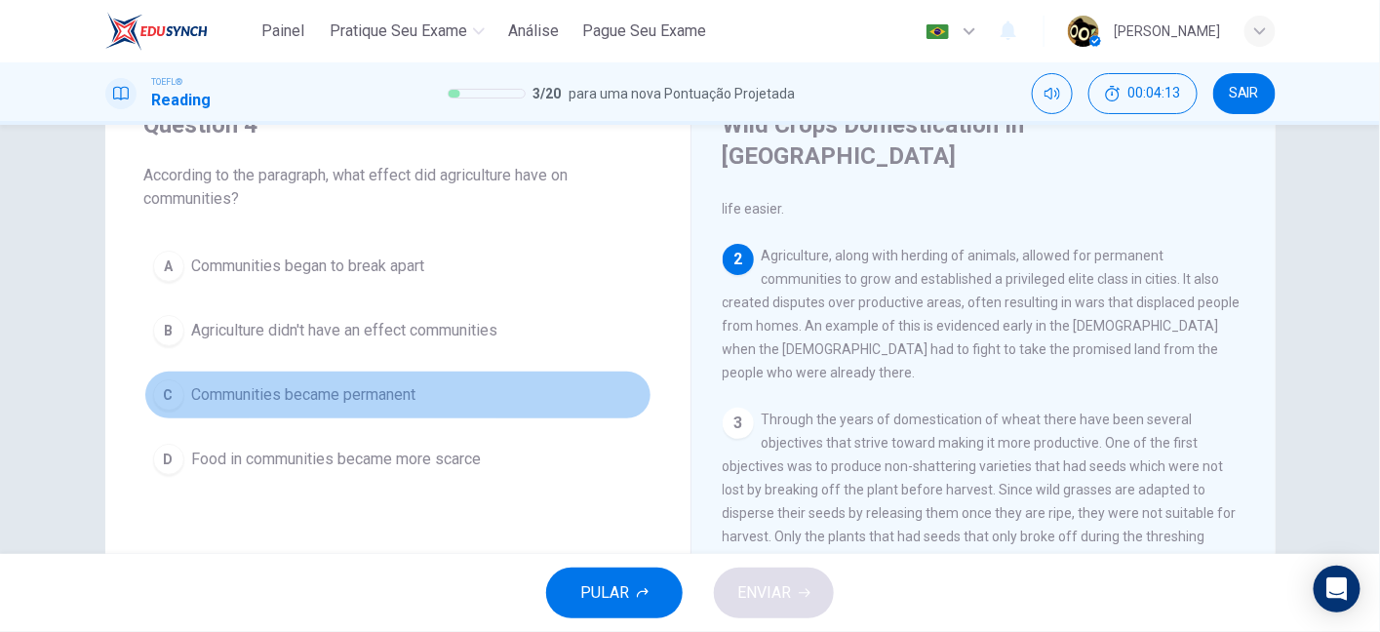
click at [332, 400] on span "Communities became permanent" at bounding box center [304, 394] width 224 height 23
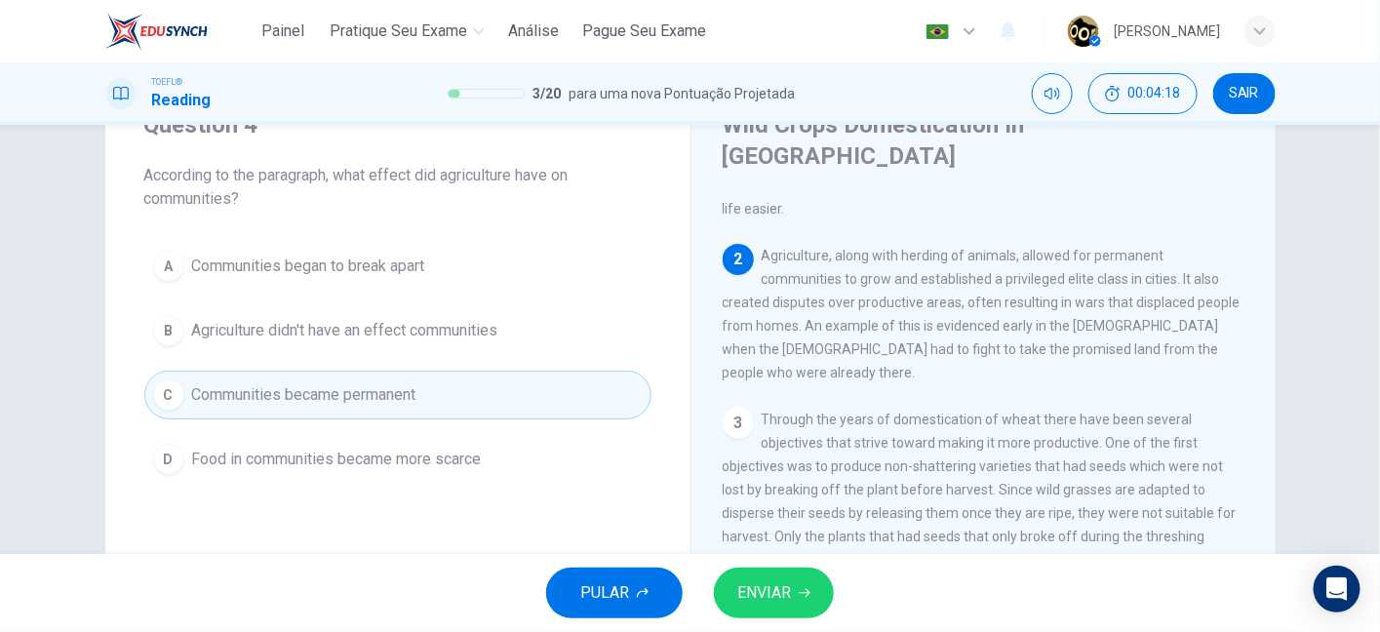
click at [760, 588] on span "ENVIAR" at bounding box center [764, 592] width 54 height 27
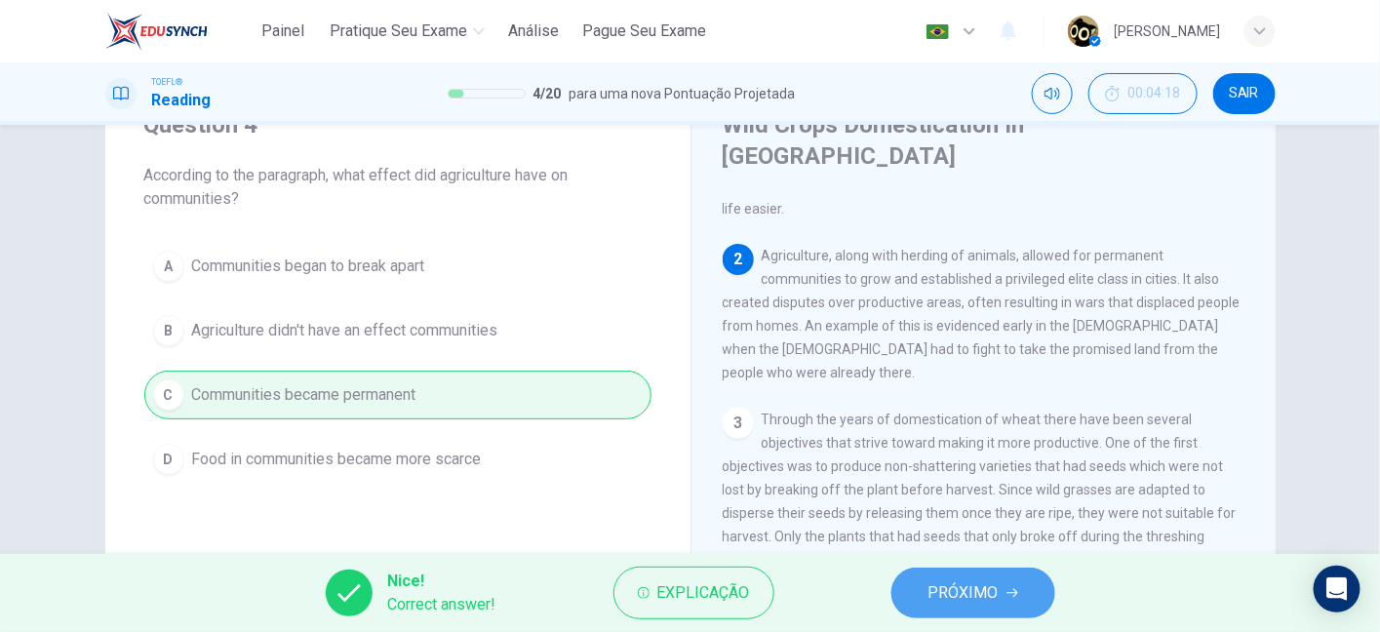
click at [962, 594] on span "PRÓXIMO" at bounding box center [963, 592] width 70 height 27
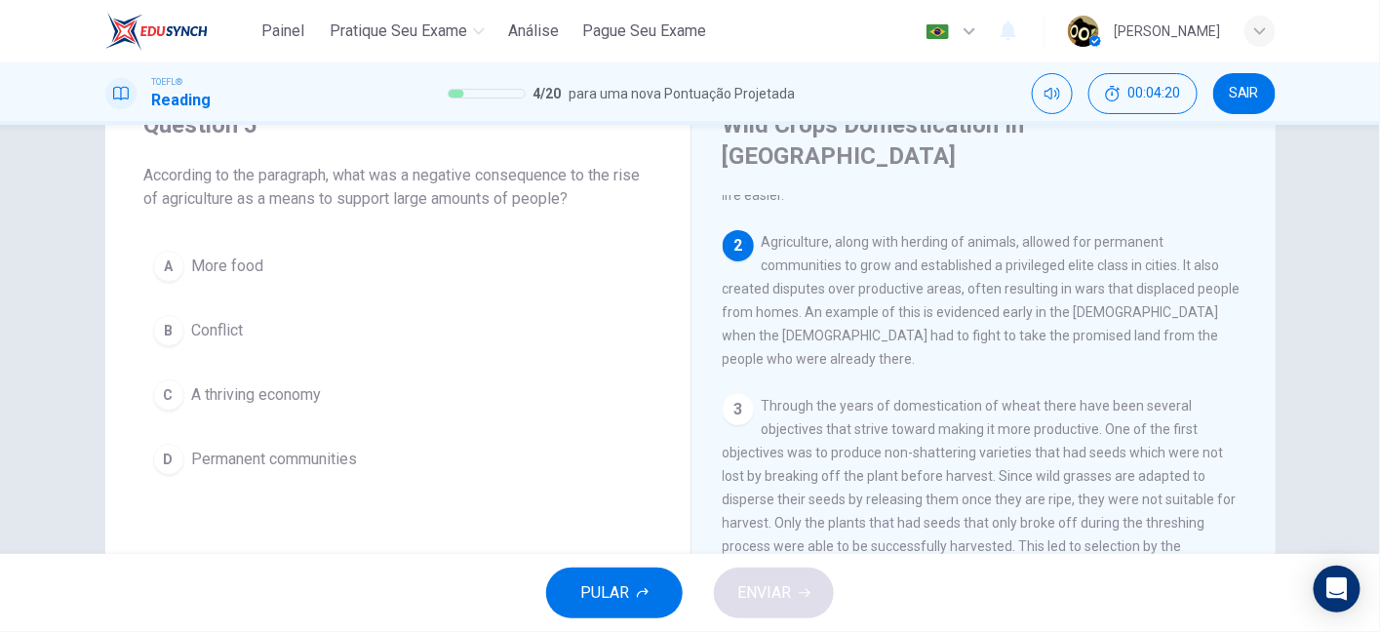
drag, startPoint x: 174, startPoint y: 186, endPoint x: 484, endPoint y: 176, distance: 310.2
click at [484, 176] on span "According to the paragraph, what was a negative consequence to the rise of agri…" at bounding box center [397, 187] width 507 height 47
drag, startPoint x: 424, startPoint y: 189, endPoint x: 621, endPoint y: 205, distance: 197.6
click at [621, 205] on span "According to the paragraph, what was a negative consequence to the rise of agri…" at bounding box center [397, 187] width 507 height 47
drag, startPoint x: 355, startPoint y: 196, endPoint x: 568, endPoint y: 199, distance: 213.6
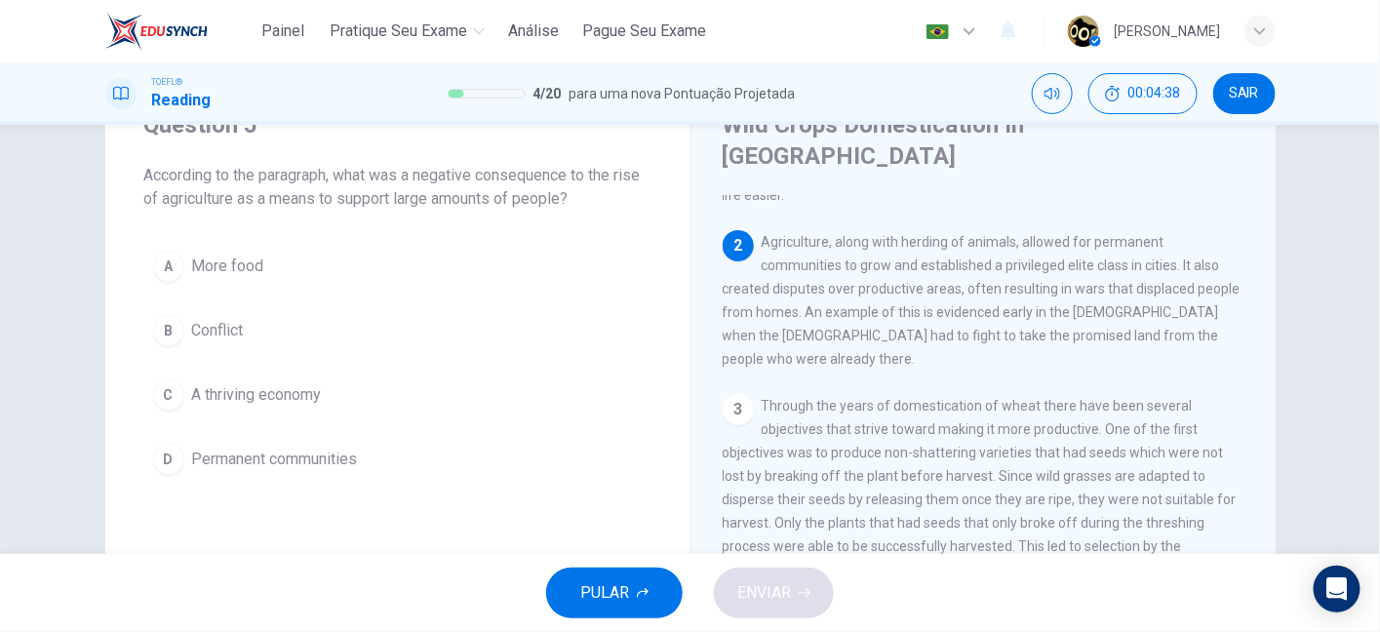
click at [568, 199] on span "According to the paragraph, what was a negative consequence to the rise of agri…" at bounding box center [397, 187] width 507 height 47
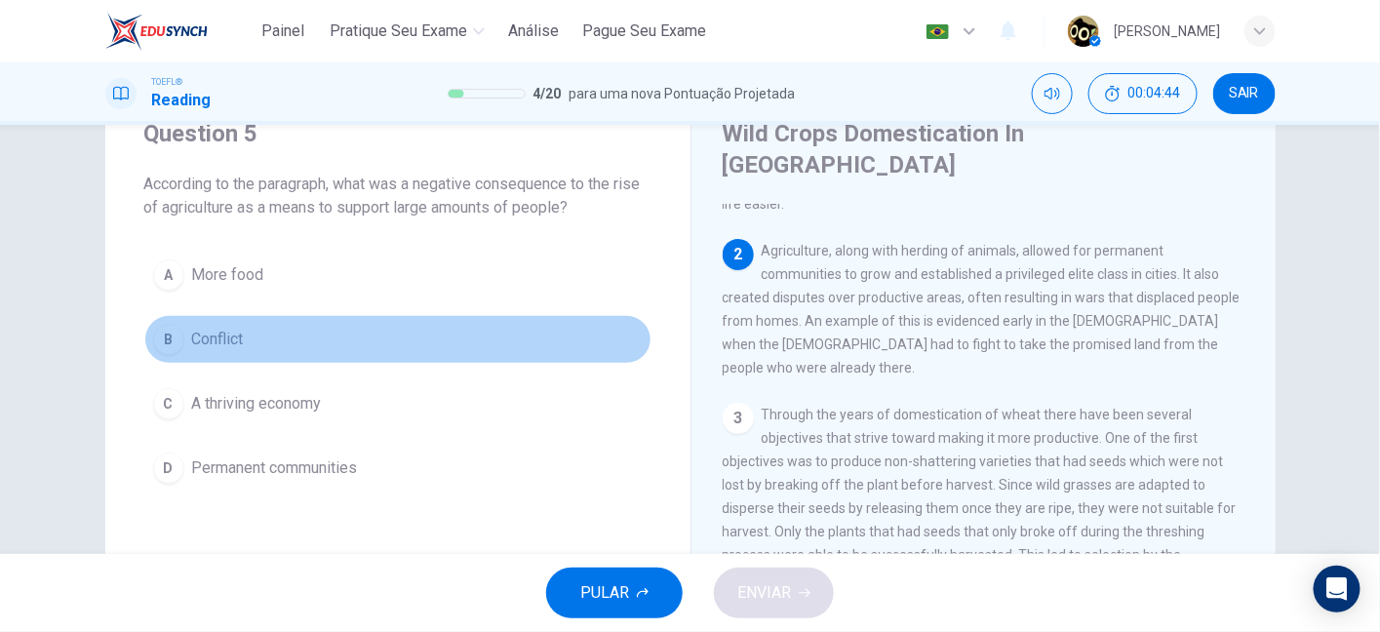
click at [197, 347] on span "Conflict" at bounding box center [218, 339] width 52 height 23
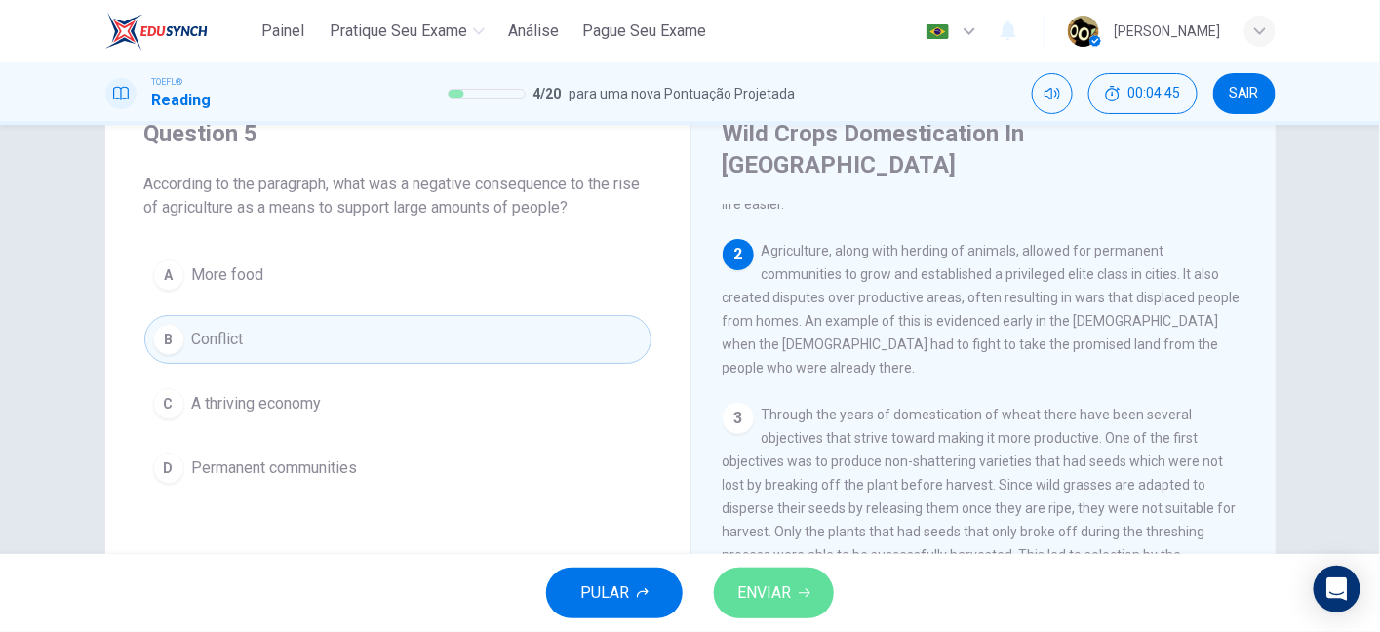
click at [800, 592] on icon "button" at bounding box center [805, 593] width 12 height 9
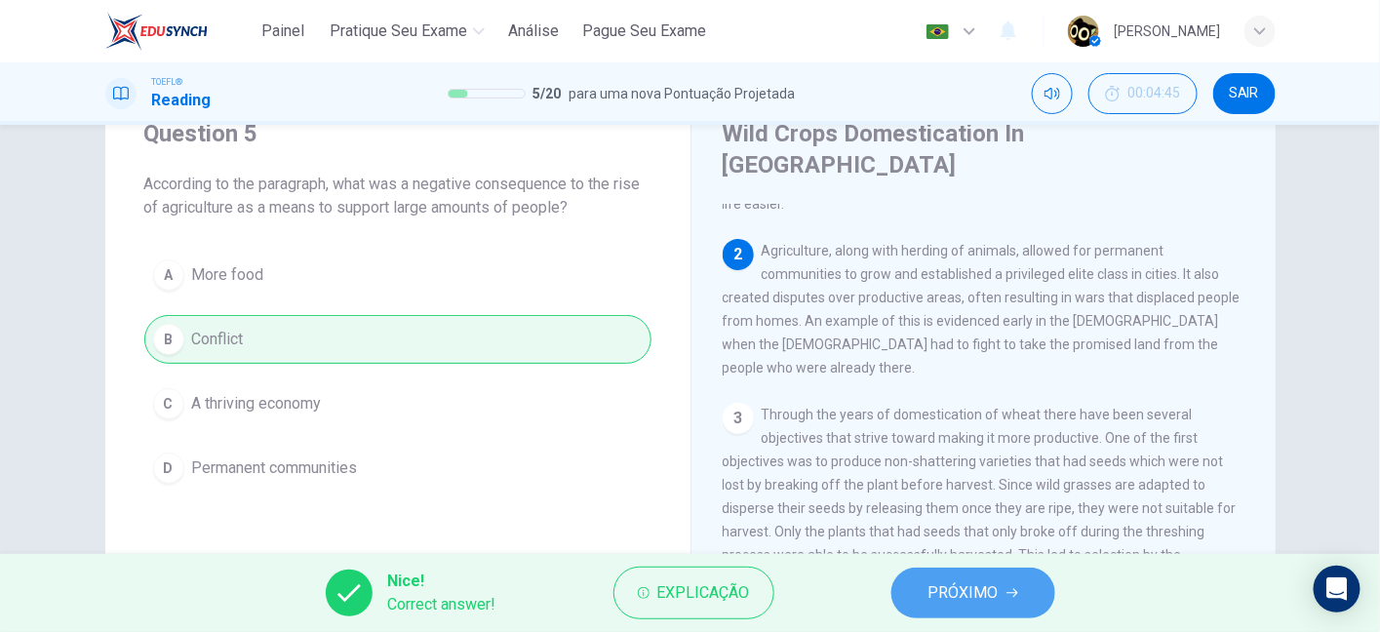
click at [938, 589] on span "PRÓXIMO" at bounding box center [963, 592] width 70 height 27
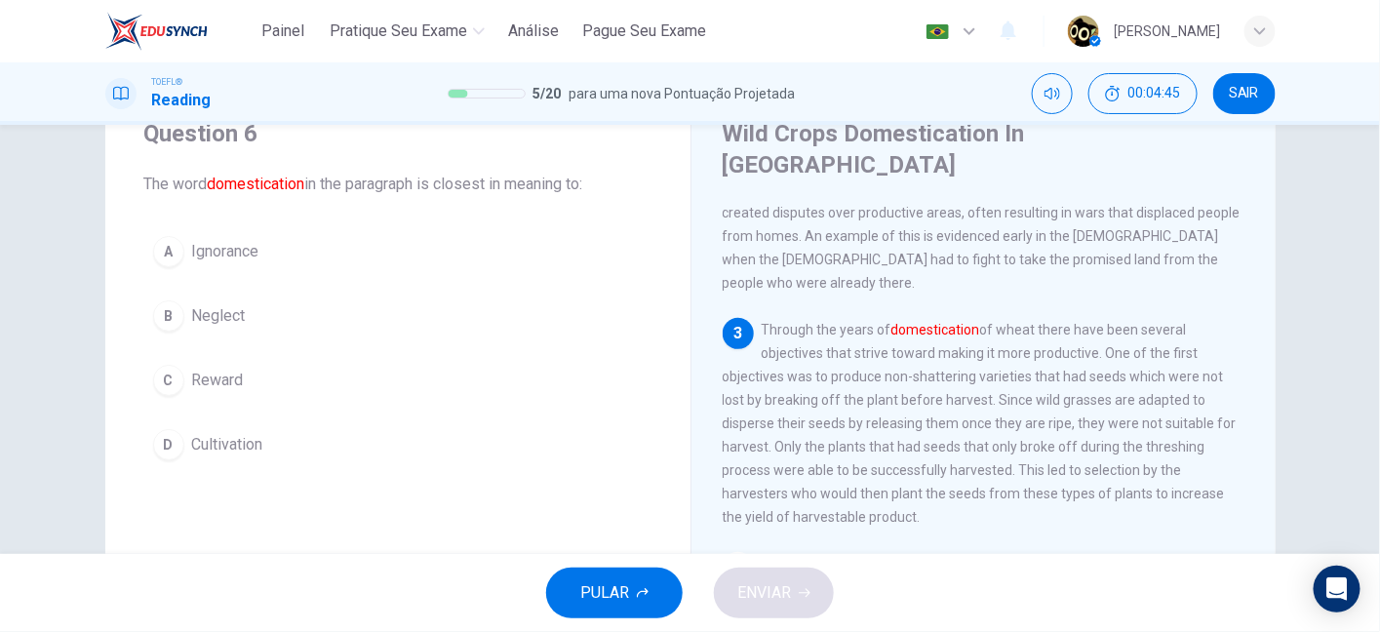
scroll to position [370, 0]
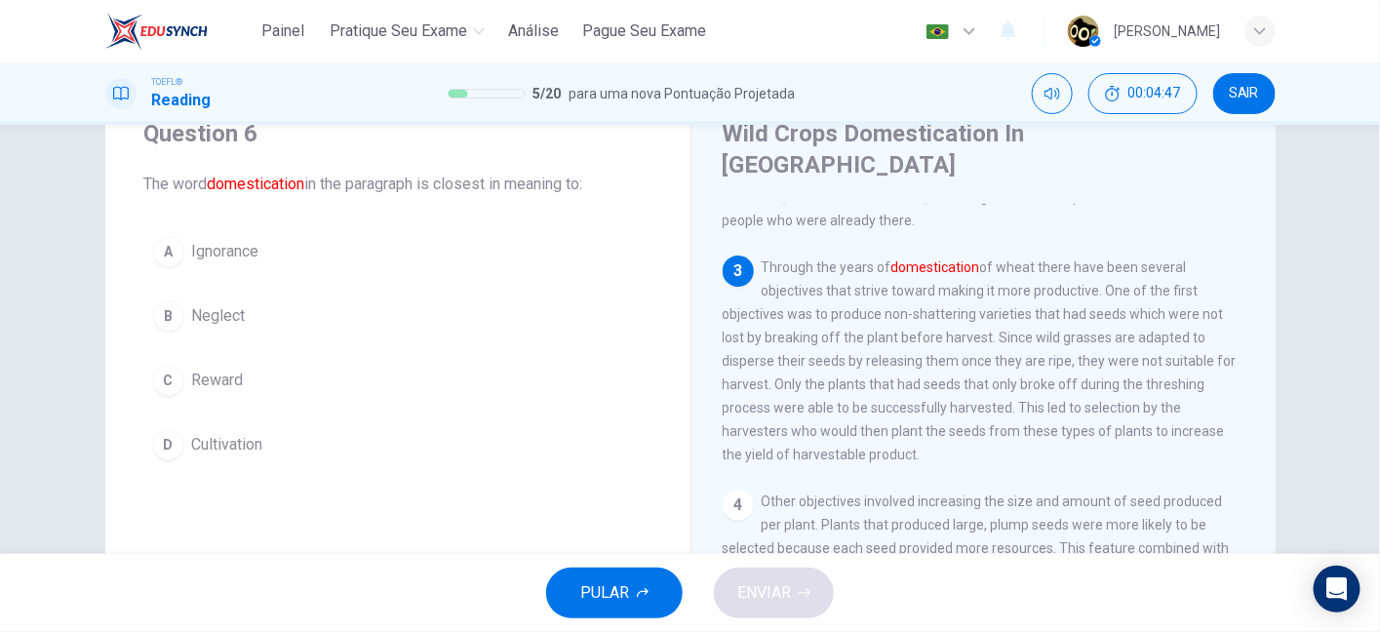
drag, startPoint x: 224, startPoint y: 189, endPoint x: 591, endPoint y: 202, distance: 366.8
click at [591, 202] on div "Question 6 The word domestication in the paragraph is closest in meaning to: A …" at bounding box center [397, 293] width 585 height 413
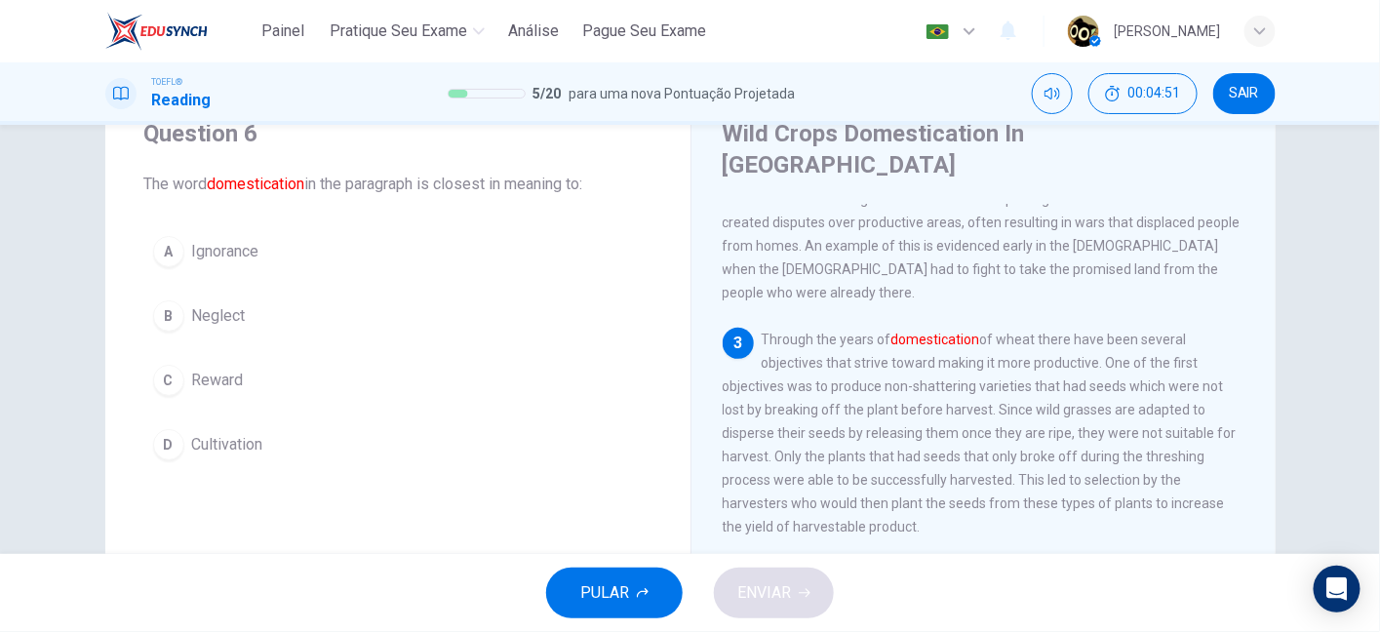
scroll to position [300, 0]
drag, startPoint x: 879, startPoint y: 257, endPoint x: 1044, endPoint y: 260, distance: 165.8
click at [1044, 329] on span "Through the years of domestication of wheat there have been several objectives …" at bounding box center [979, 430] width 514 height 203
drag, startPoint x: 1044, startPoint y: 260, endPoint x: 1166, endPoint y: 252, distance: 122.2
click at [1166, 329] on span "Through the years of domestication of wheat there have been several objectives …" at bounding box center [979, 430] width 514 height 203
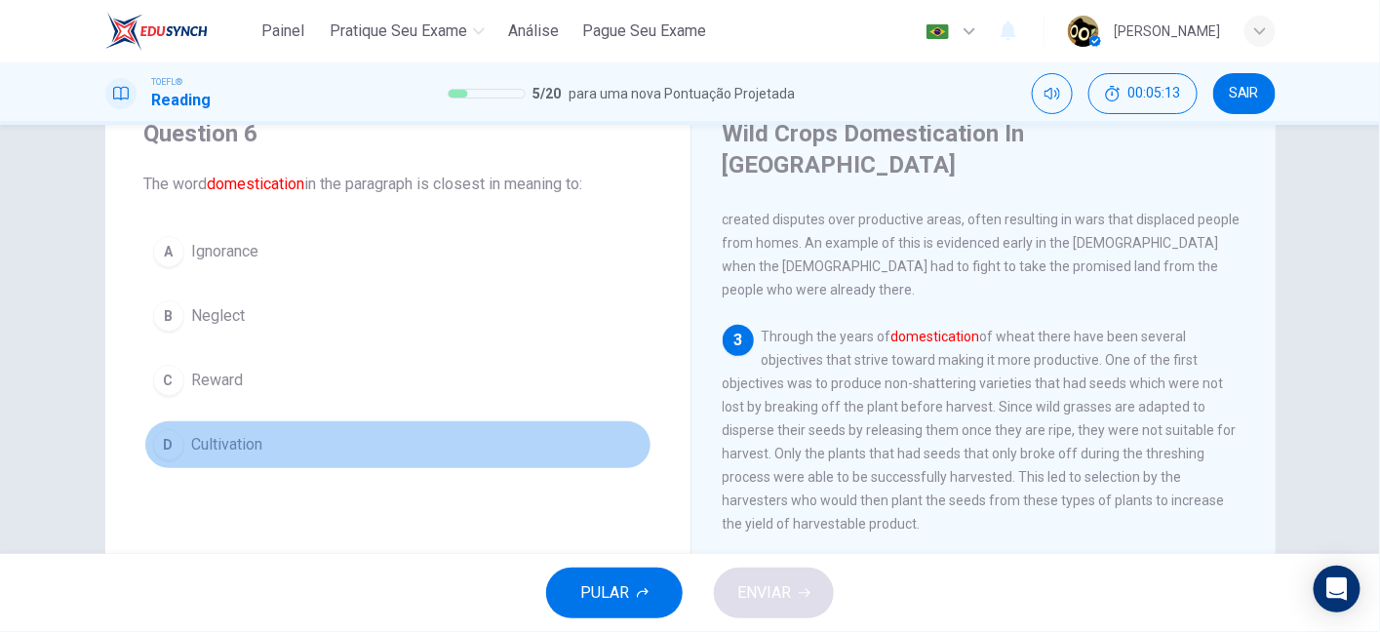
click at [240, 455] on button "D Cultivation" at bounding box center [397, 444] width 507 height 49
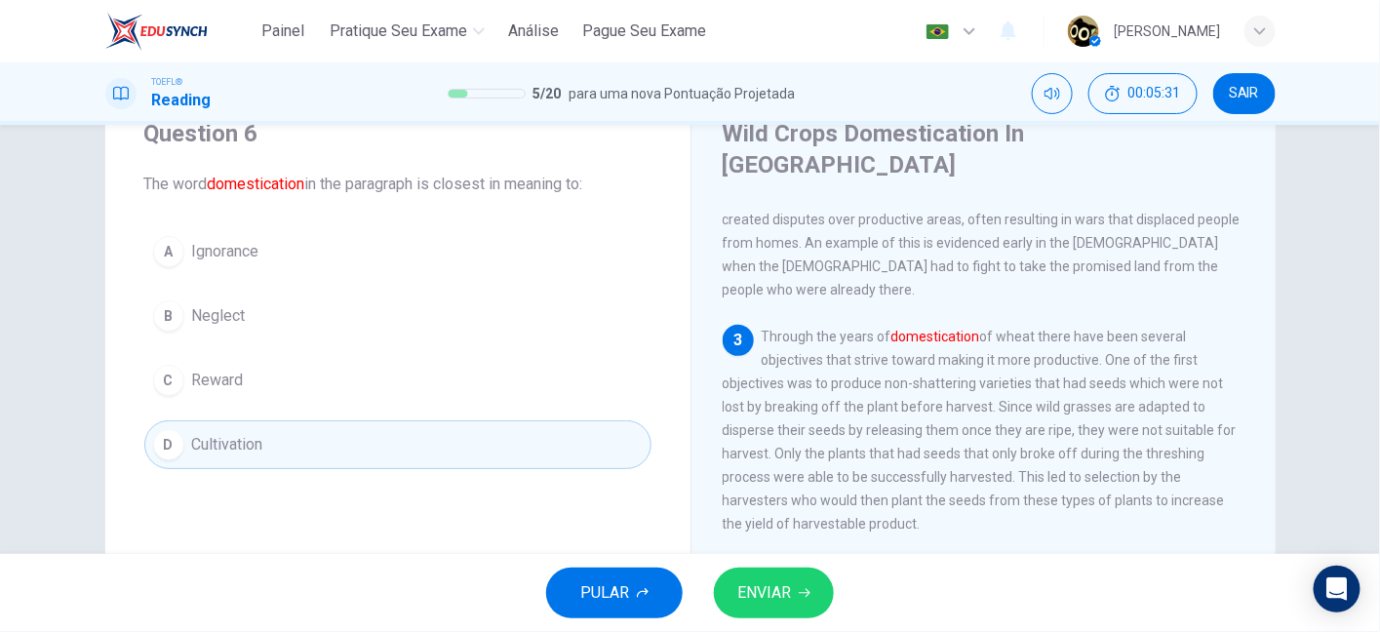
click at [813, 592] on button "ENVIAR" at bounding box center [774, 592] width 120 height 51
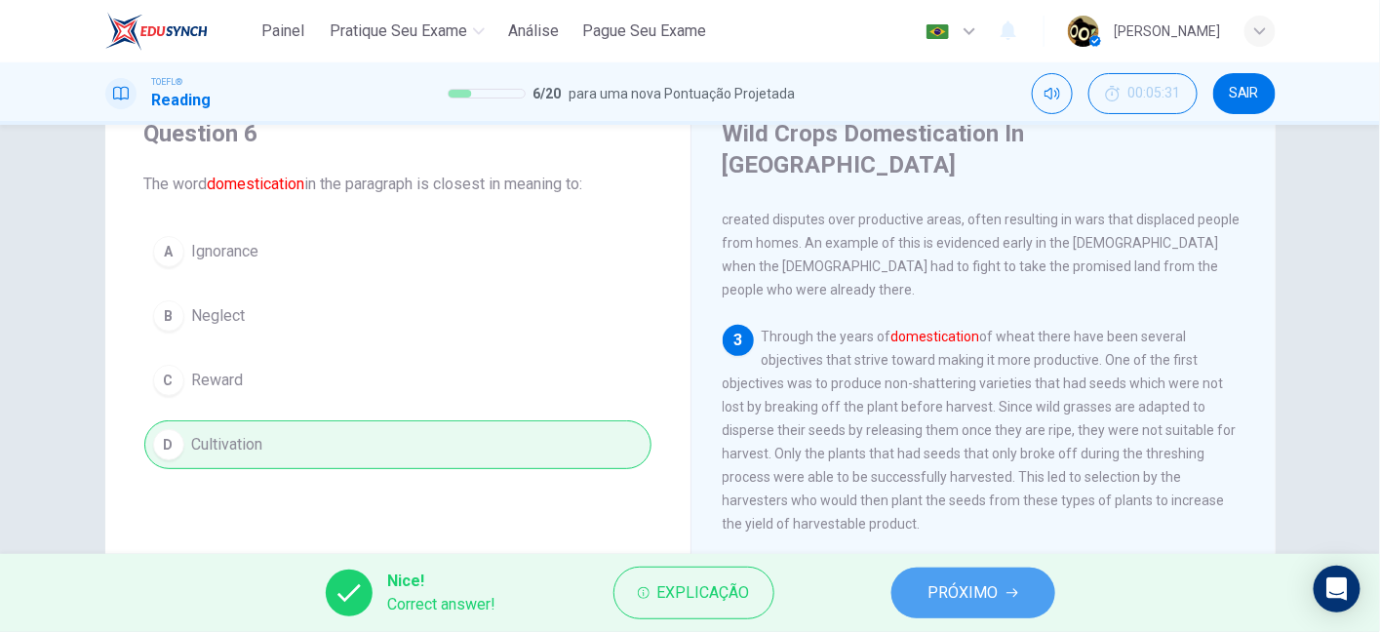
click at [1002, 601] on button "PRÓXIMO" at bounding box center [973, 592] width 164 height 51
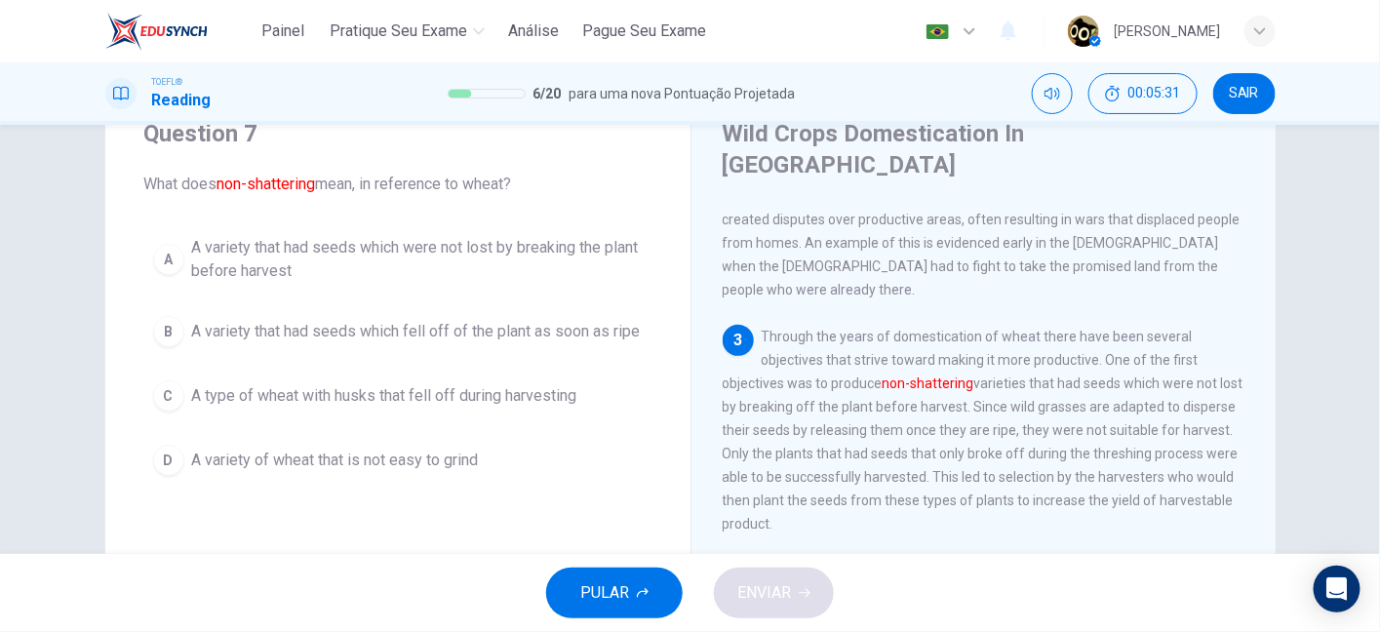
scroll to position [370, 0]
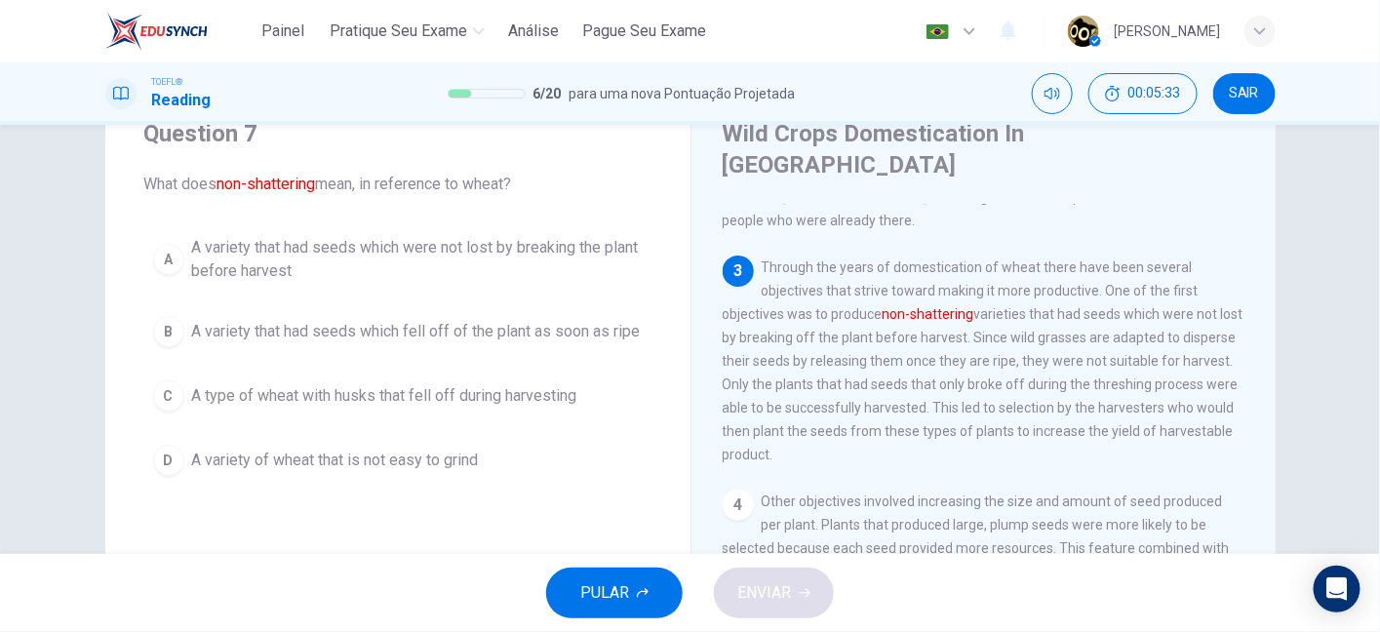
drag, startPoint x: 219, startPoint y: 185, endPoint x: 295, endPoint y: 187, distance: 76.1
click at [295, 187] on font "non-shattering" at bounding box center [266, 184] width 98 height 19
click at [878, 354] on span "Through the years of domestication of wheat there have been several objectives …" at bounding box center [982, 360] width 521 height 203
drag, startPoint x: 1083, startPoint y: 218, endPoint x: 1167, endPoint y: 217, distance: 83.9
click at [1167, 255] on div "3 Through the years of domestication of wheat there have been several objective…" at bounding box center [983, 360] width 523 height 211
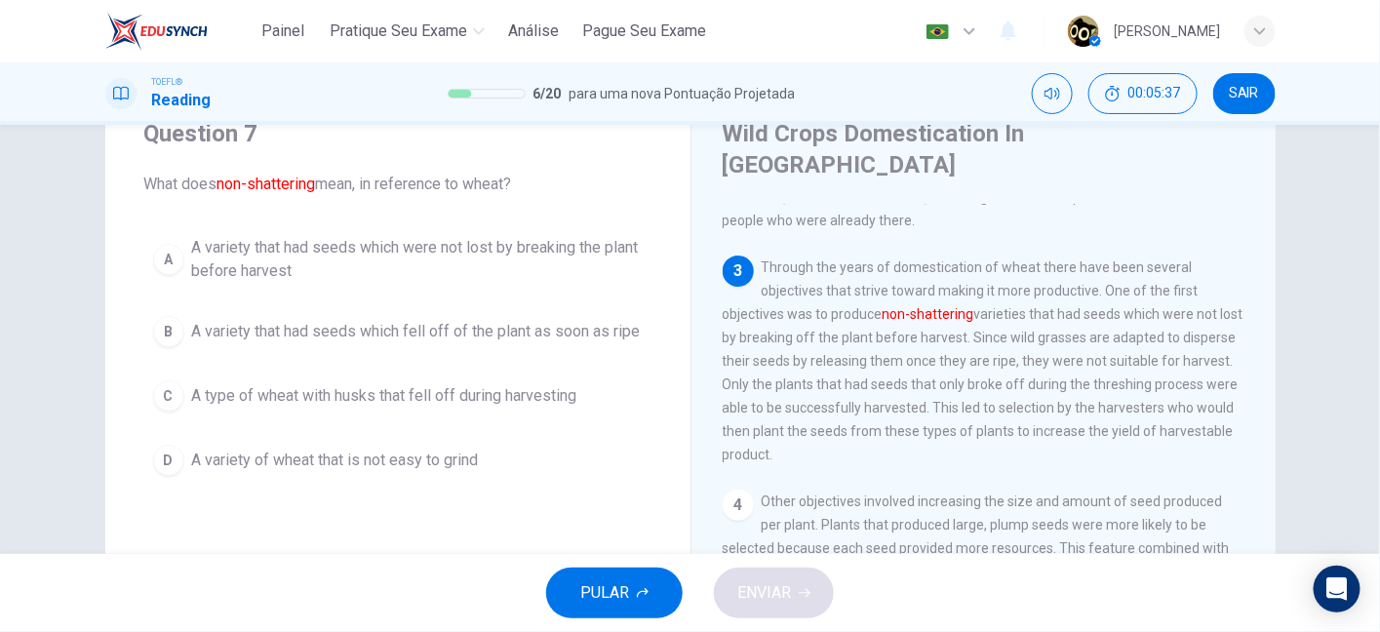
drag, startPoint x: 771, startPoint y: 238, endPoint x: 988, endPoint y: 247, distance: 216.6
click at [988, 255] on div "3 Through the years of domestication of wheat there have been several objective…" at bounding box center [983, 360] width 523 height 211
click at [993, 259] on span "Through the years of domestication of wheat there have been several objectives …" at bounding box center [982, 360] width 521 height 203
click at [955, 265] on span "Through the years of domestication of wheat there have been several objectives …" at bounding box center [982, 360] width 521 height 203
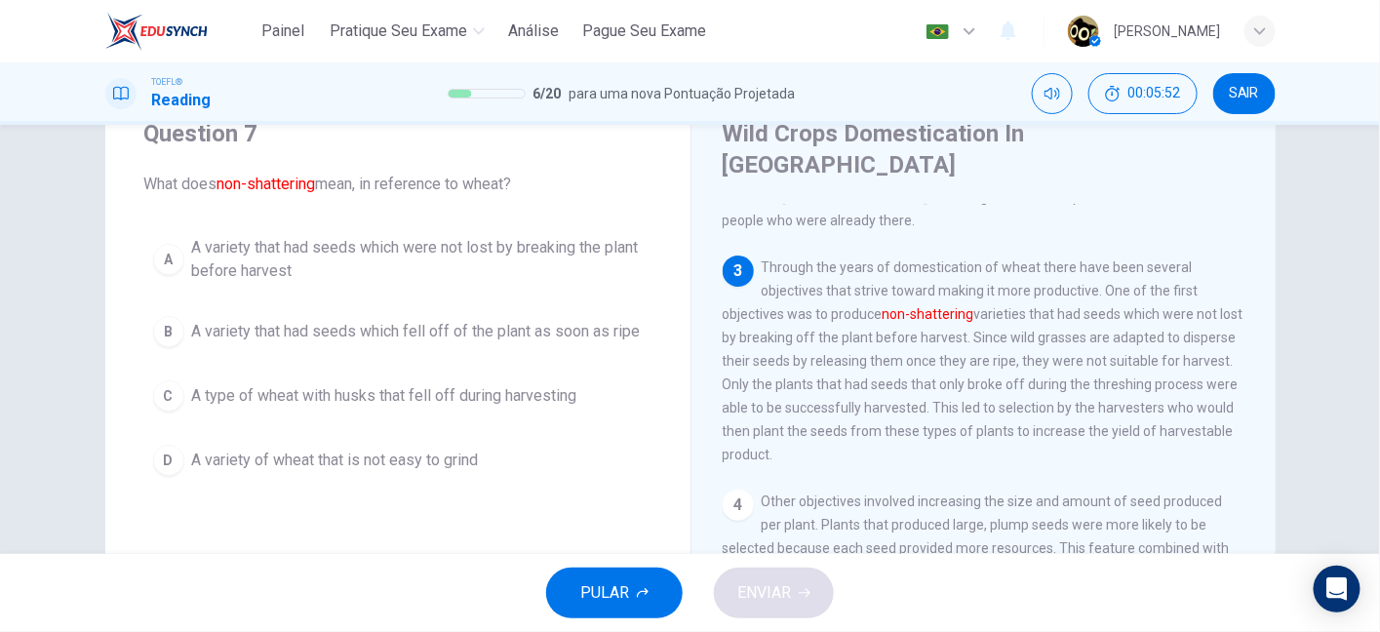
click at [955, 265] on span "Through the years of domestication of wheat there have been several objectives …" at bounding box center [982, 360] width 521 height 203
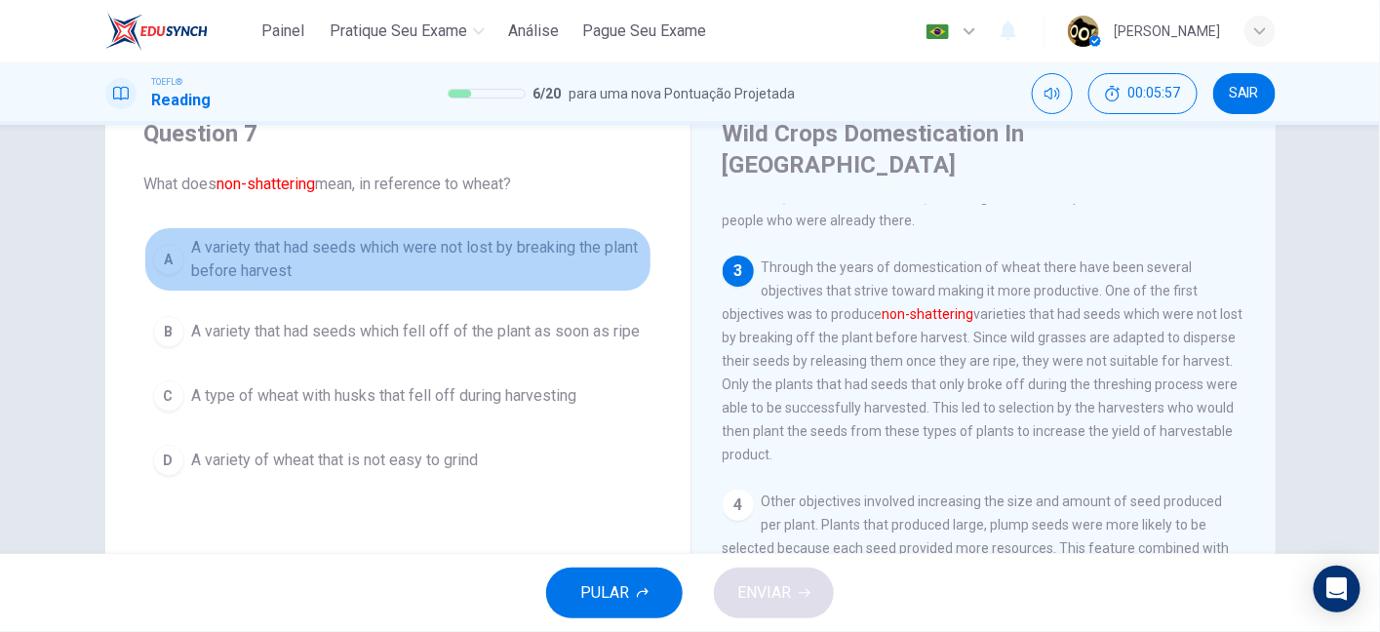
click at [499, 252] on span "A variety that had seeds which were not lost by breaking the plant before harve…" at bounding box center [417, 259] width 450 height 47
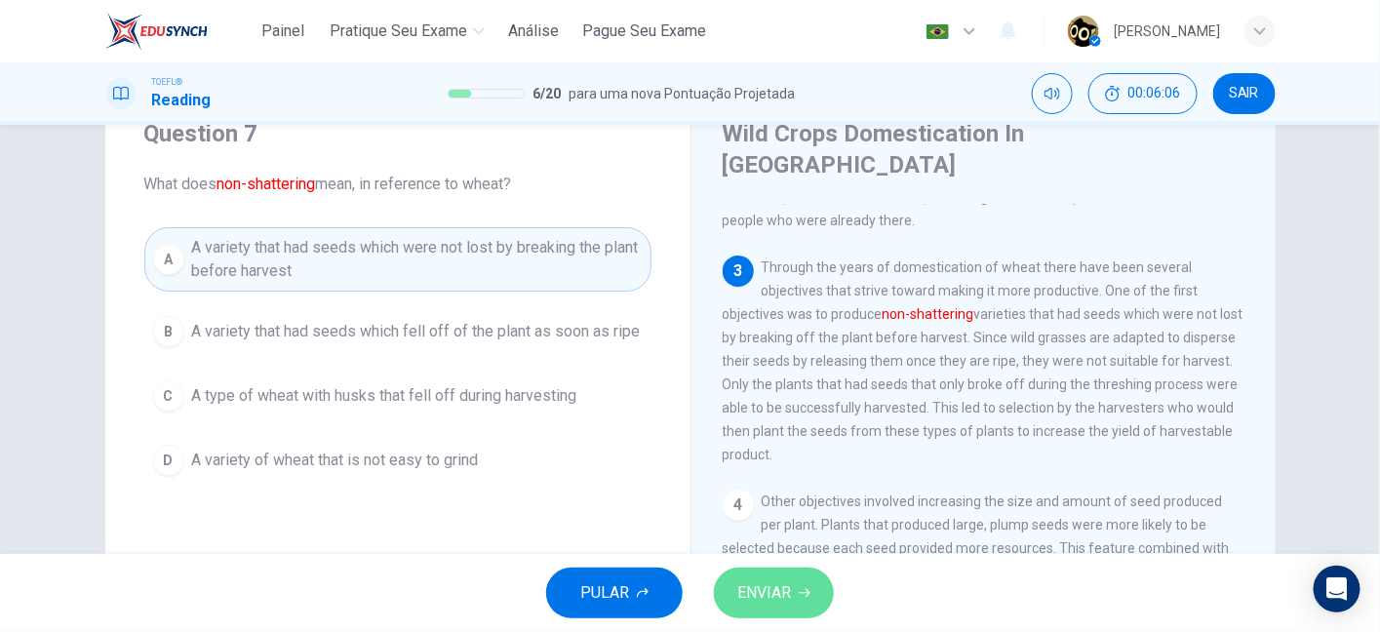
click at [752, 585] on span "ENVIAR" at bounding box center [764, 592] width 54 height 27
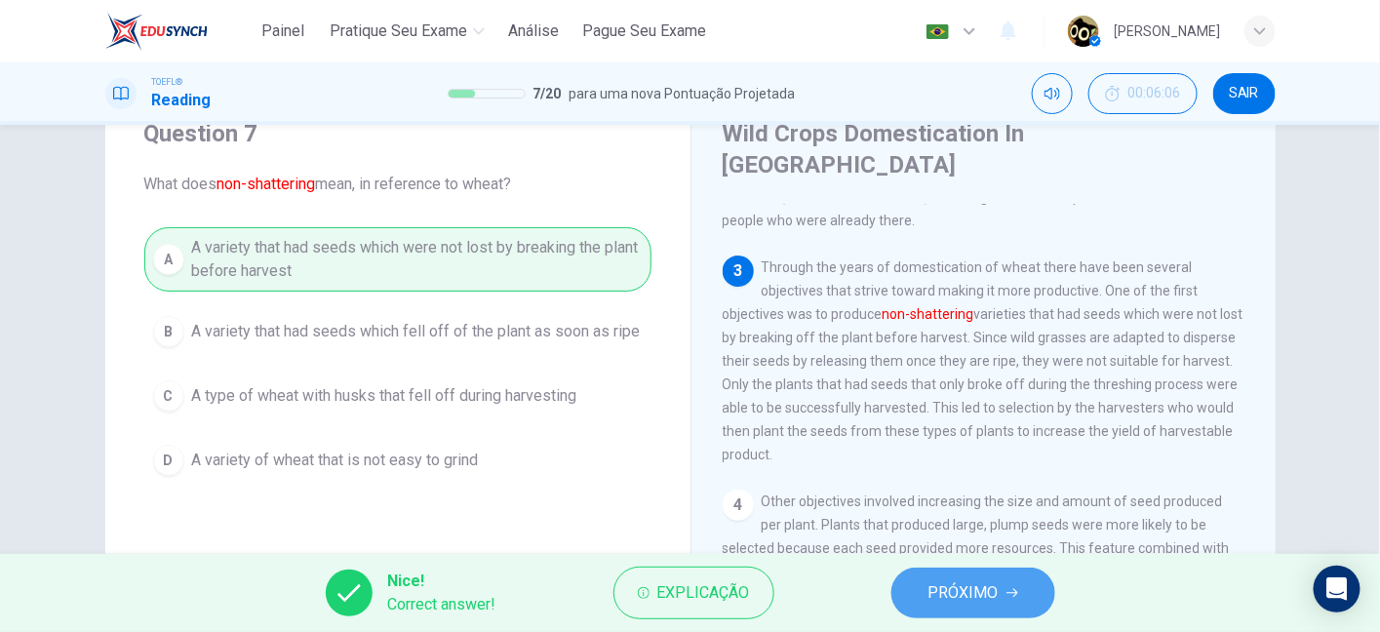
click at [961, 592] on span "PRÓXIMO" at bounding box center [963, 592] width 70 height 27
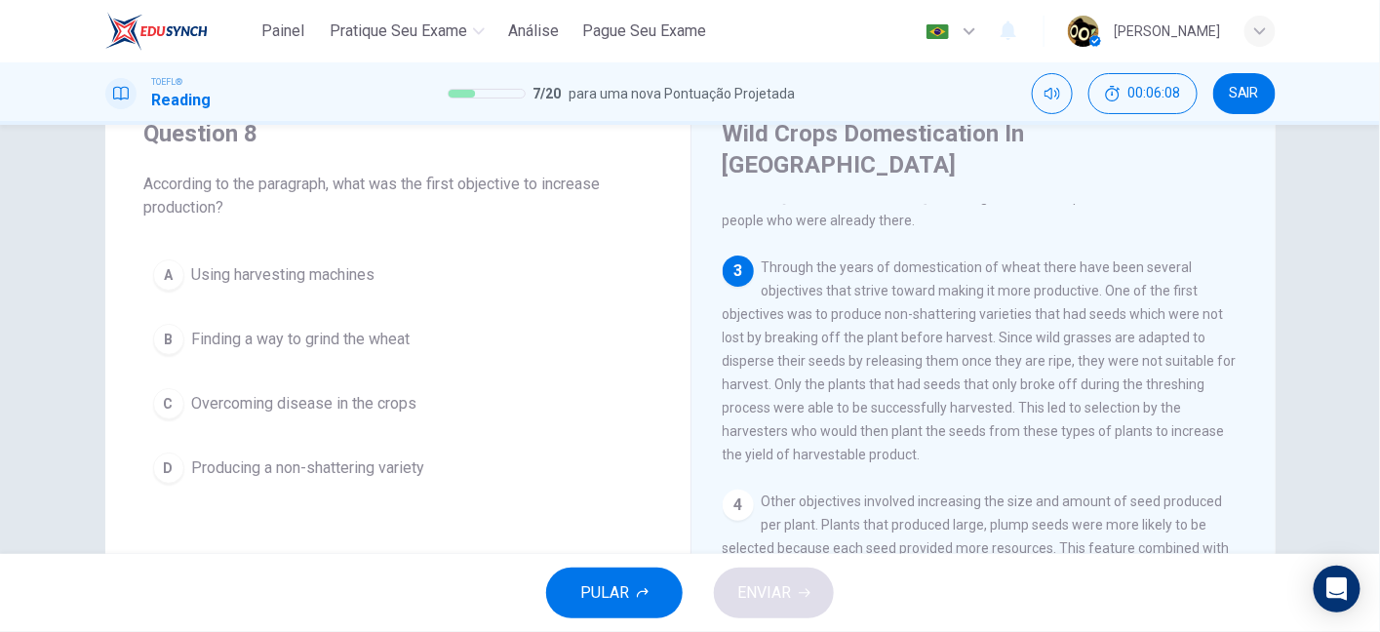
drag, startPoint x: 275, startPoint y: 182, endPoint x: 533, endPoint y: 191, distance: 258.5
click at [533, 191] on span "According to the paragraph, what was the first objective to increase production?" at bounding box center [397, 196] width 507 height 47
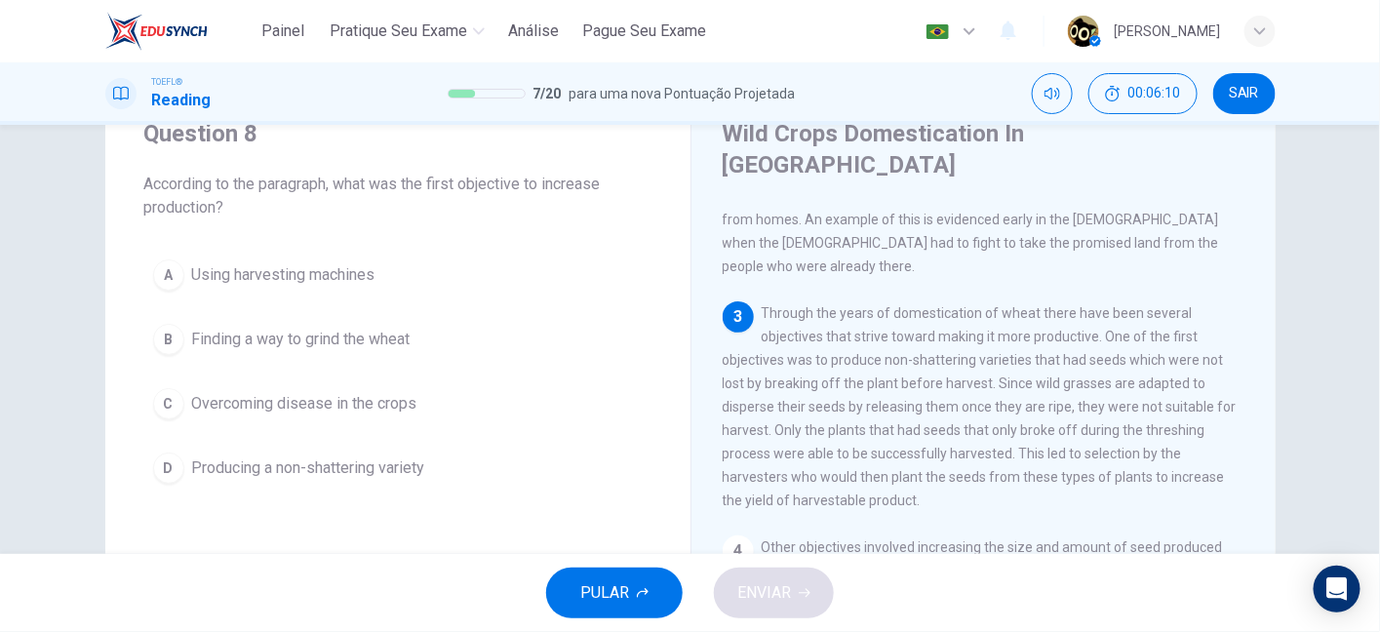
scroll to position [323, 0]
drag, startPoint x: 728, startPoint y: 285, endPoint x: 933, endPoint y: 268, distance: 205.4
click at [933, 302] on div "3 Through the years of domestication of wheat there have been several objective…" at bounding box center [983, 407] width 523 height 211
drag, startPoint x: 995, startPoint y: 306, endPoint x: 1070, endPoint y: 309, distance: 75.1
click at [1070, 309] on span "Through the years of domestication of wheat there have been several objectives …" at bounding box center [979, 407] width 514 height 203
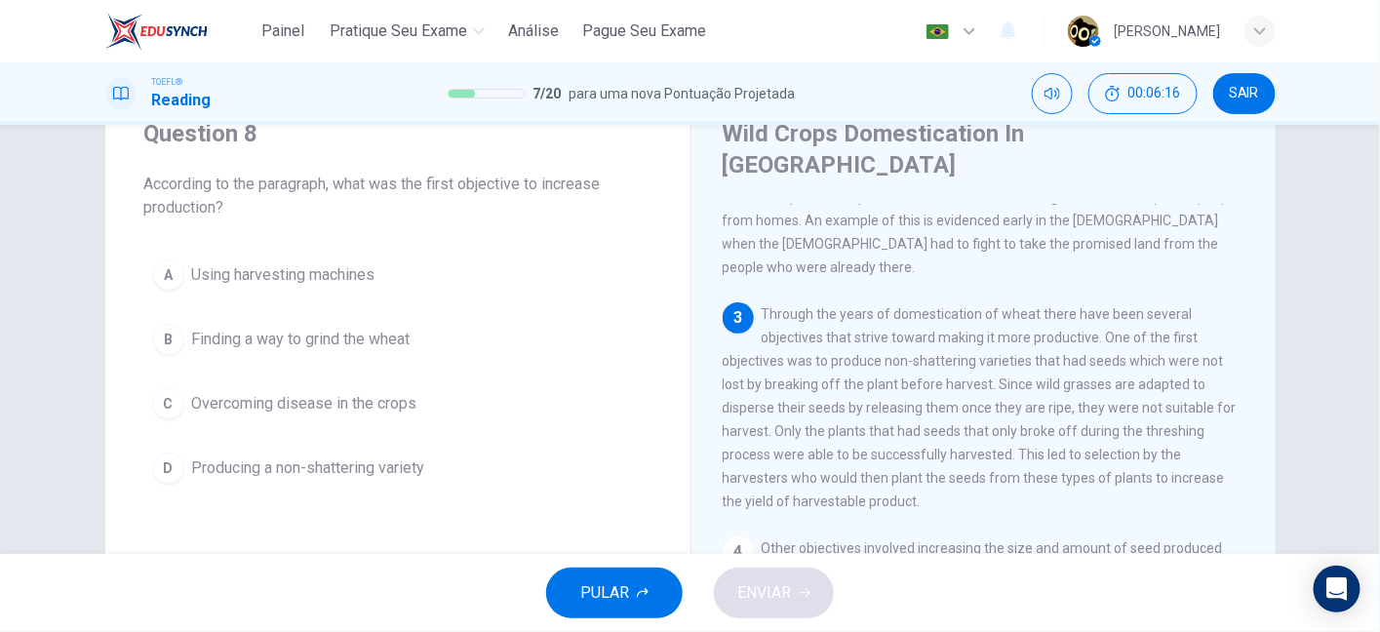
drag, startPoint x: 1016, startPoint y: 308, endPoint x: 1178, endPoint y: 310, distance: 161.9
click at [1178, 310] on span "Through the years of domestication of wheat there have been several objectives …" at bounding box center [979, 407] width 514 height 203
drag, startPoint x: 750, startPoint y: 327, endPoint x: 1018, endPoint y: 325, distance: 268.1
click at [1018, 325] on span "Through the years of domestication of wheat there have been several objectives …" at bounding box center [979, 407] width 514 height 203
drag, startPoint x: 727, startPoint y: 358, endPoint x: 773, endPoint y: 359, distance: 45.8
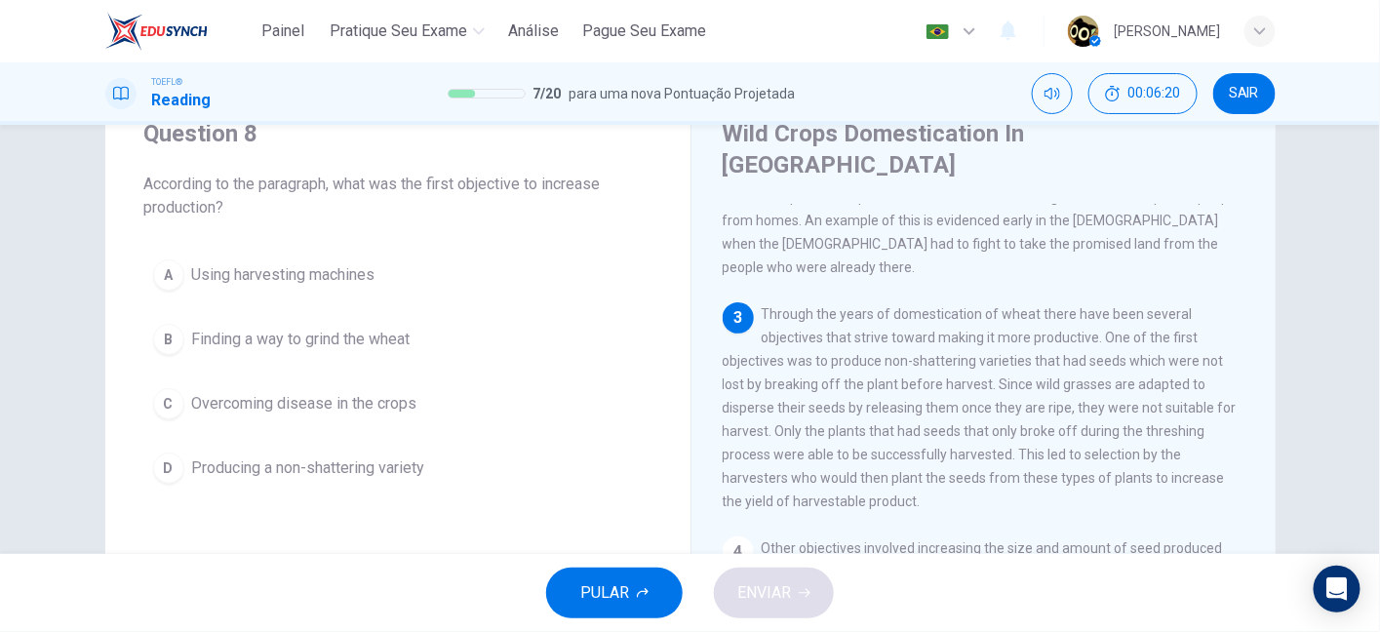
click at [773, 359] on span "Through the years of domestication of wheat there have been several objectives …" at bounding box center [979, 407] width 514 height 203
drag, startPoint x: 773, startPoint y: 359, endPoint x: 932, endPoint y: 355, distance: 159.0
click at [932, 355] on span "Through the years of domestication of wheat there have been several objectives …" at bounding box center [979, 407] width 514 height 203
drag, startPoint x: 963, startPoint y: 355, endPoint x: 1049, endPoint y: 355, distance: 85.8
click at [1049, 355] on span "Through the years of domestication of wheat there have been several objectives …" at bounding box center [979, 407] width 514 height 203
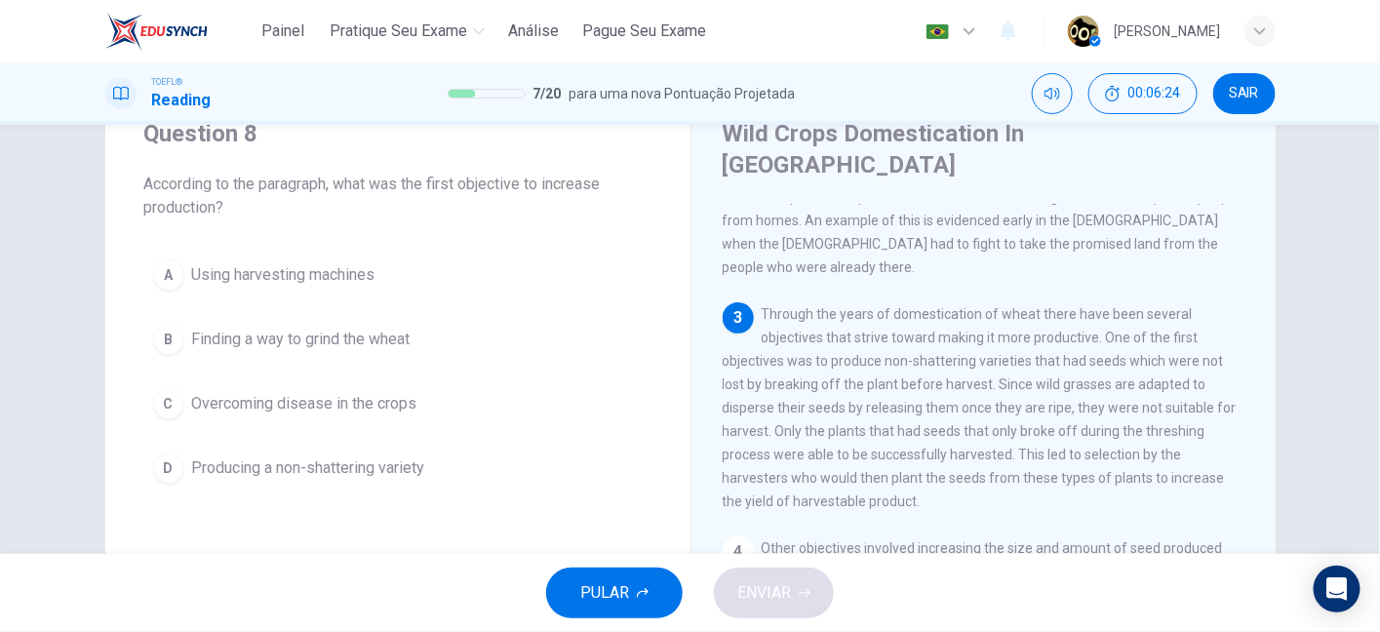
drag, startPoint x: 1088, startPoint y: 356, endPoint x: 1213, endPoint y: 361, distance: 124.9
click at [1213, 361] on div "3 Through the years of domestication of wheat there have been several objective…" at bounding box center [983, 407] width 523 height 211
drag, startPoint x: 730, startPoint y: 386, endPoint x: 997, endPoint y: 378, distance: 267.3
click at [997, 378] on span "Through the years of domestication of wheat there have been several objectives …" at bounding box center [979, 407] width 514 height 203
drag, startPoint x: 1004, startPoint y: 377, endPoint x: 1169, endPoint y: 371, distance: 164.9
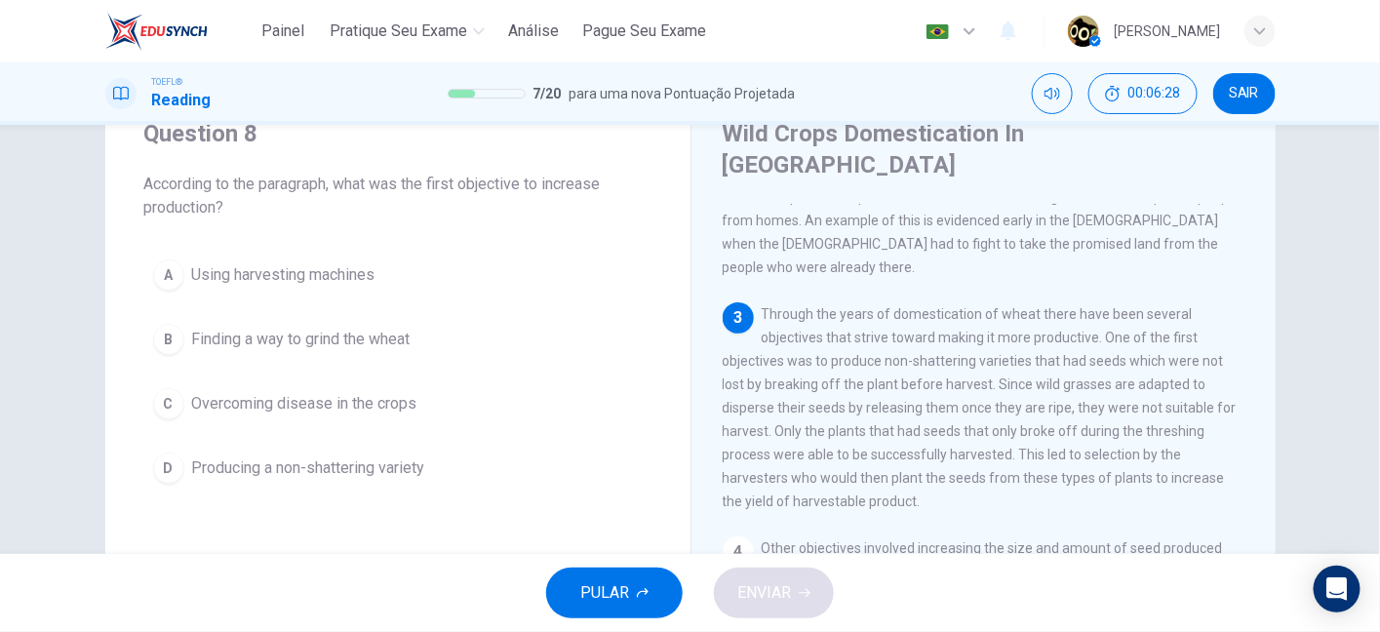
click at [1169, 371] on span "Through the years of domestication of wheat there have been several objectives …" at bounding box center [979, 407] width 514 height 203
drag, startPoint x: 734, startPoint y: 409, endPoint x: 895, endPoint y: 410, distance: 160.9
click at [895, 410] on span "Through the years of domestication of wheat there have been several objectives …" at bounding box center [979, 407] width 514 height 203
drag, startPoint x: 895, startPoint y: 410, endPoint x: 1020, endPoint y: 401, distance: 125.2
click at [1020, 401] on span "Through the years of domestication of wheat there have been several objectives …" at bounding box center [979, 407] width 514 height 203
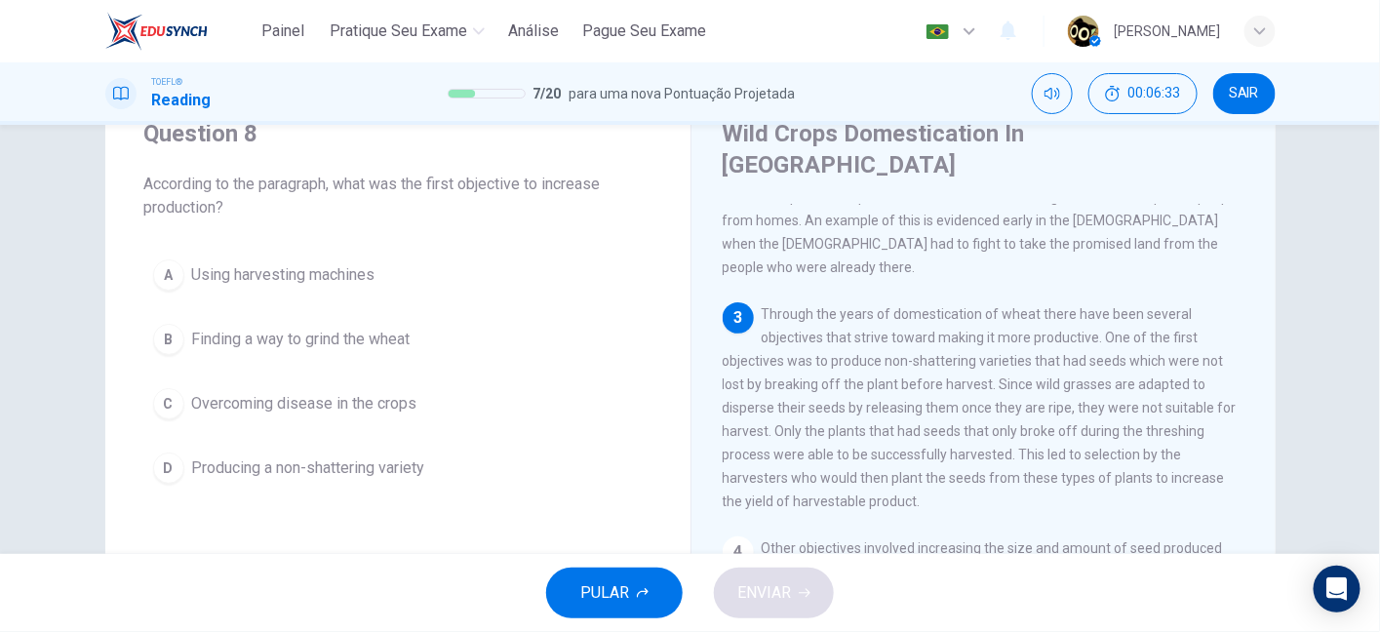
drag, startPoint x: 728, startPoint y: 436, endPoint x: 894, endPoint y: 428, distance: 165.9
click at [894, 428] on span "Through the years of domestication of wheat there have been several objectives …" at bounding box center [979, 407] width 514 height 203
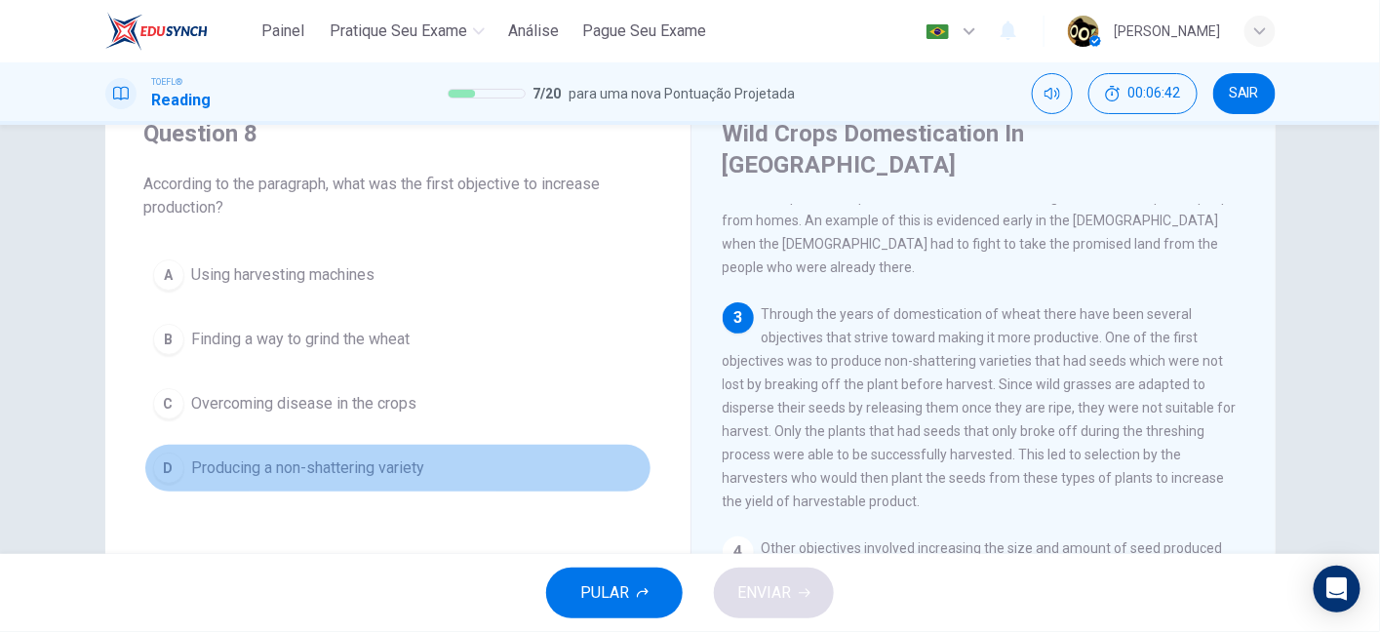
click at [371, 478] on button "D Producing a non-shattering variety" at bounding box center [397, 468] width 507 height 49
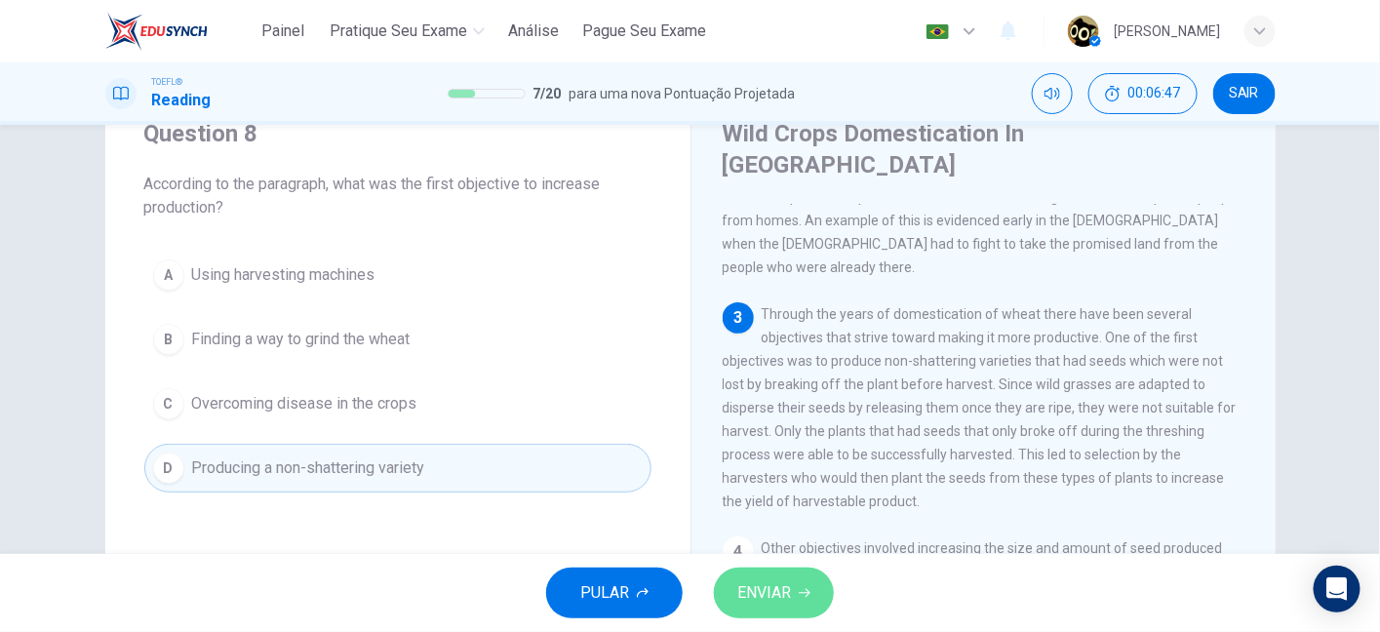
click at [809, 581] on button "ENVIAR" at bounding box center [774, 592] width 120 height 51
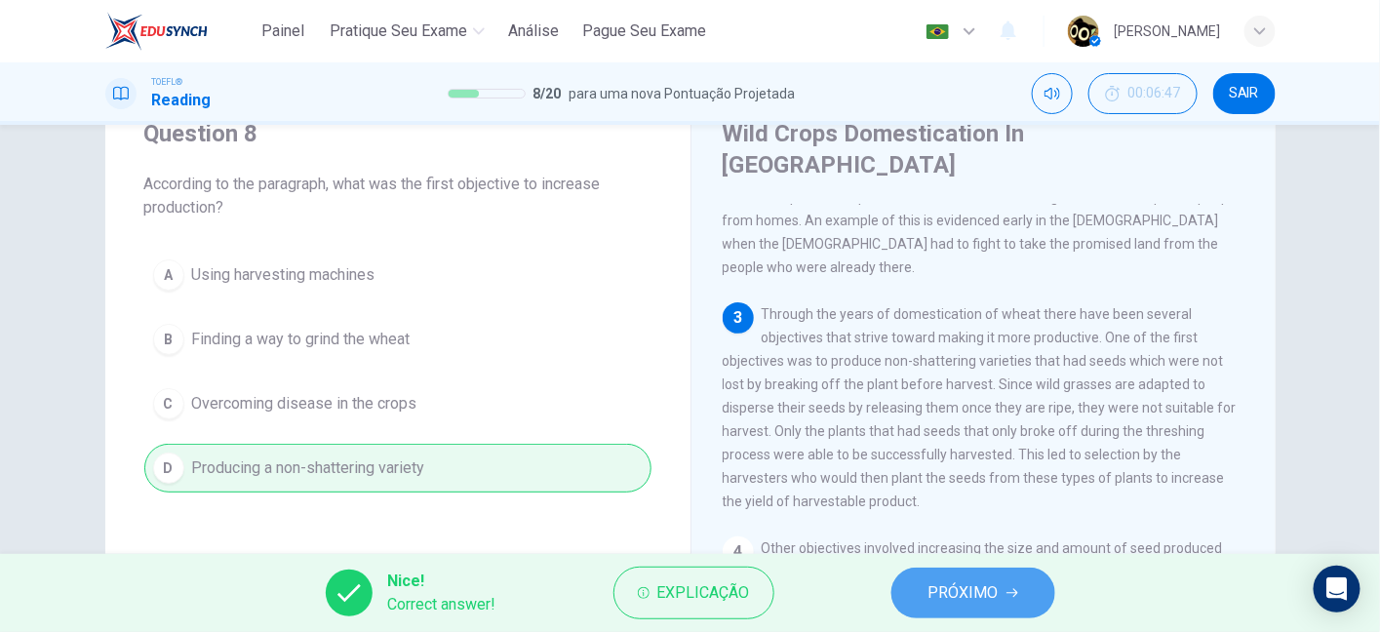
click at [975, 590] on span "PRÓXIMO" at bounding box center [963, 592] width 70 height 27
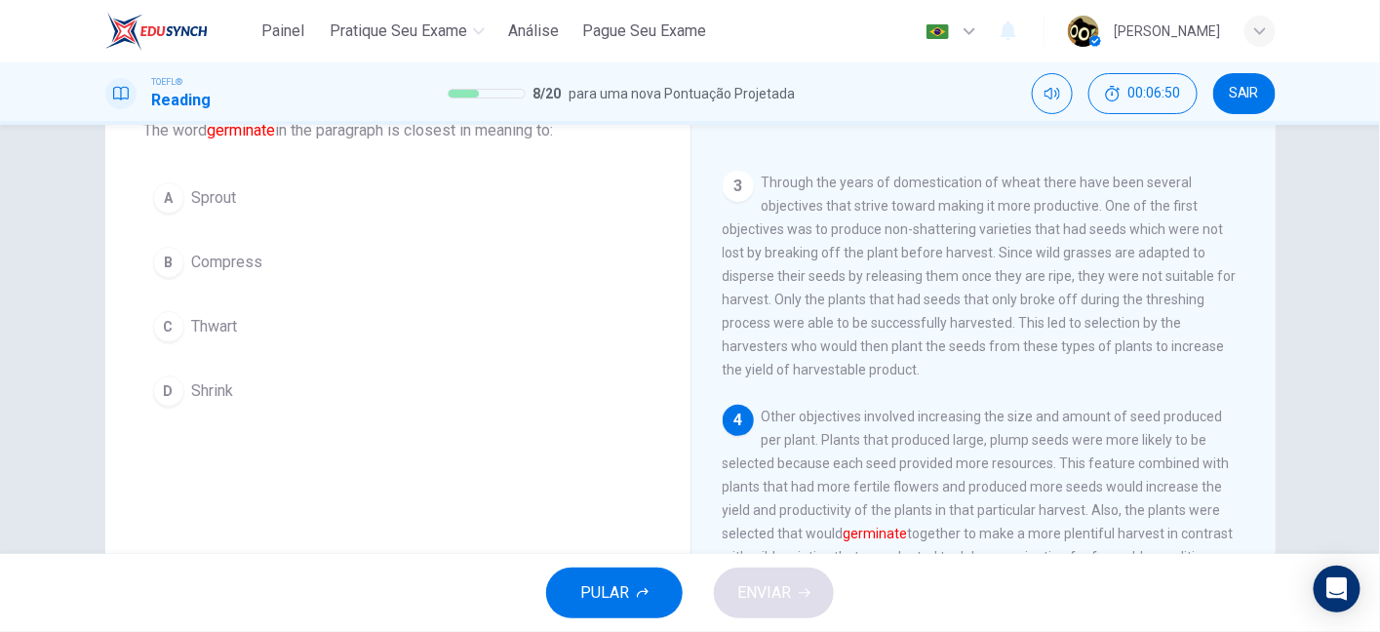
scroll to position [128, 0]
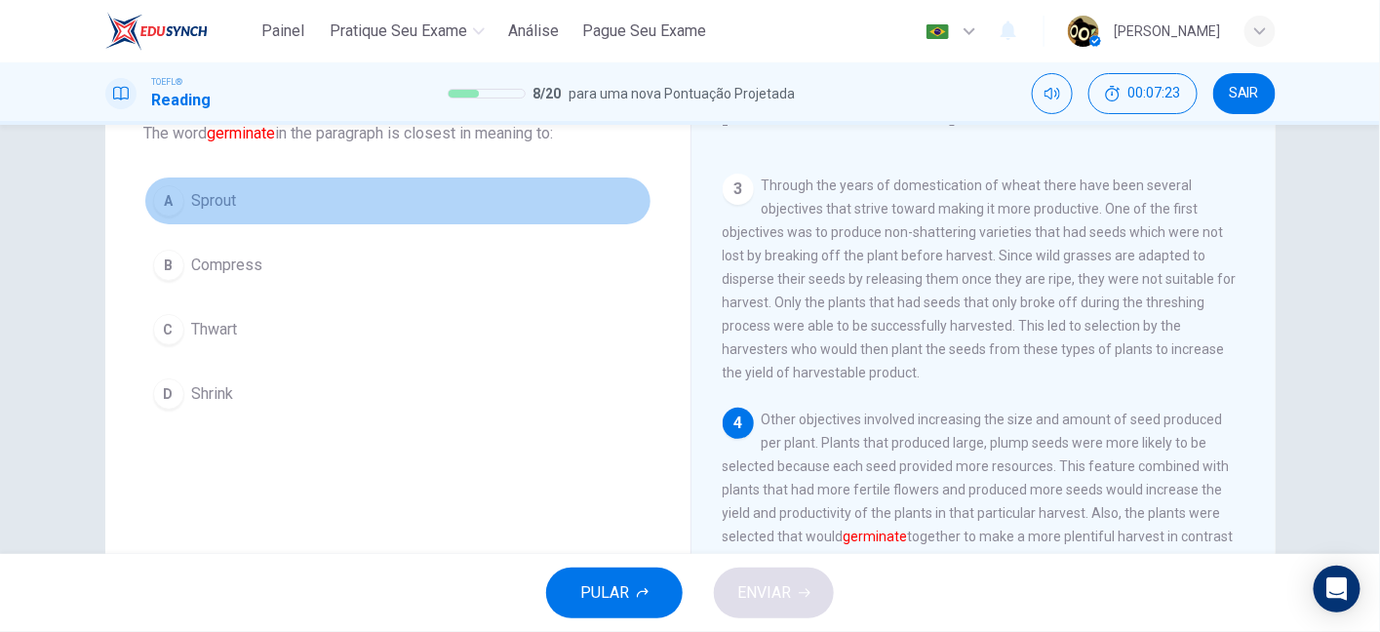
click at [205, 222] on button "A Sprout" at bounding box center [397, 200] width 507 height 49
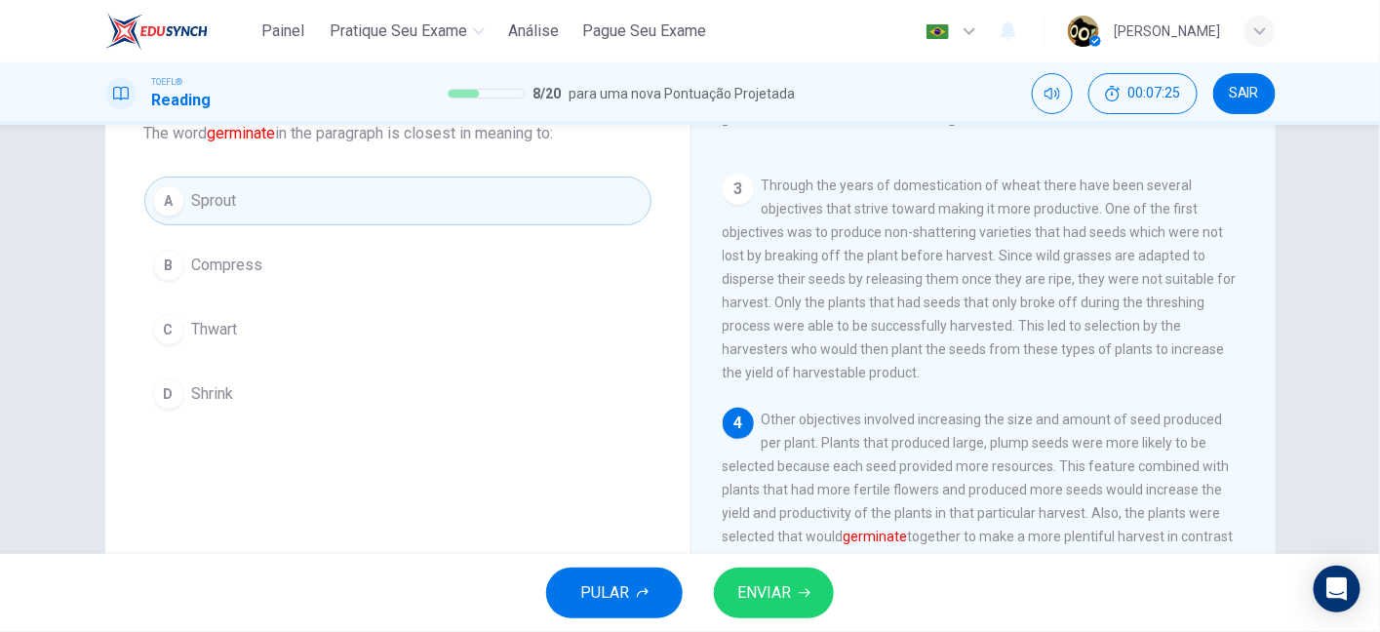
drag, startPoint x: 719, startPoint y: 475, endPoint x: 871, endPoint y: 467, distance: 152.3
click at [871, 467] on span "Other objectives involved increasing the size and amount of seed produced per p…" at bounding box center [977, 489] width 511 height 156
click at [871, 528] on font "germinate" at bounding box center [875, 536] width 64 height 16
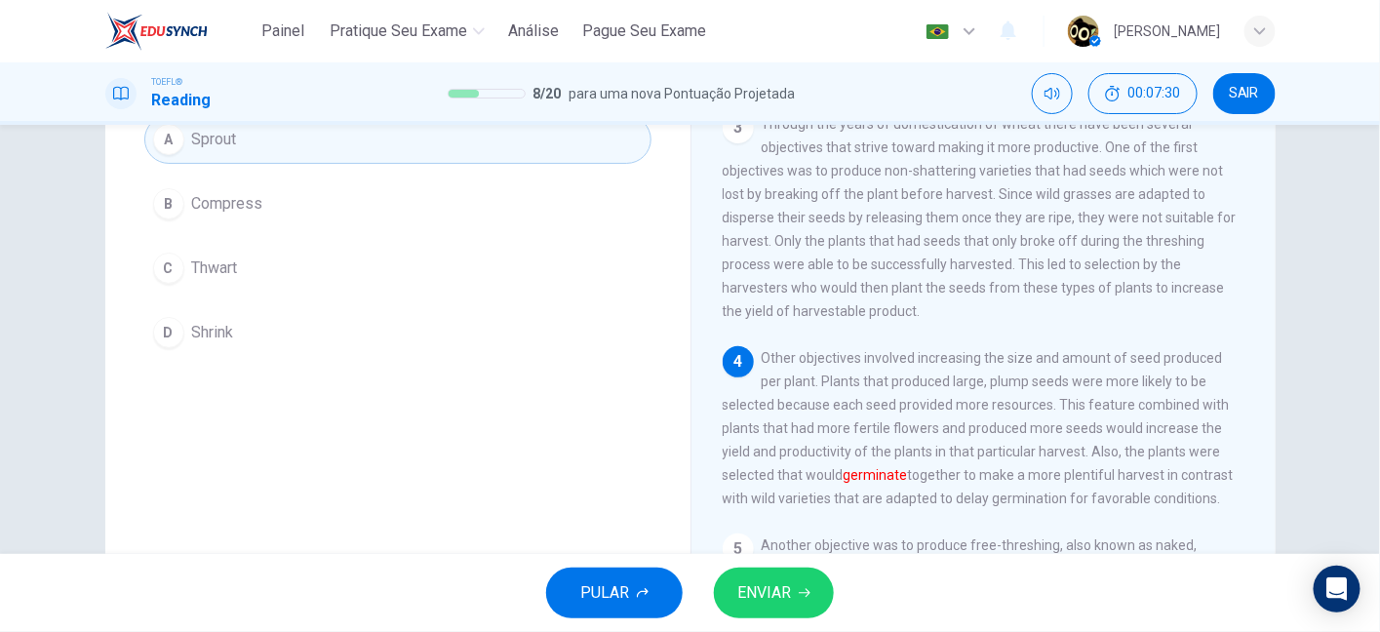
scroll to position [350, 0]
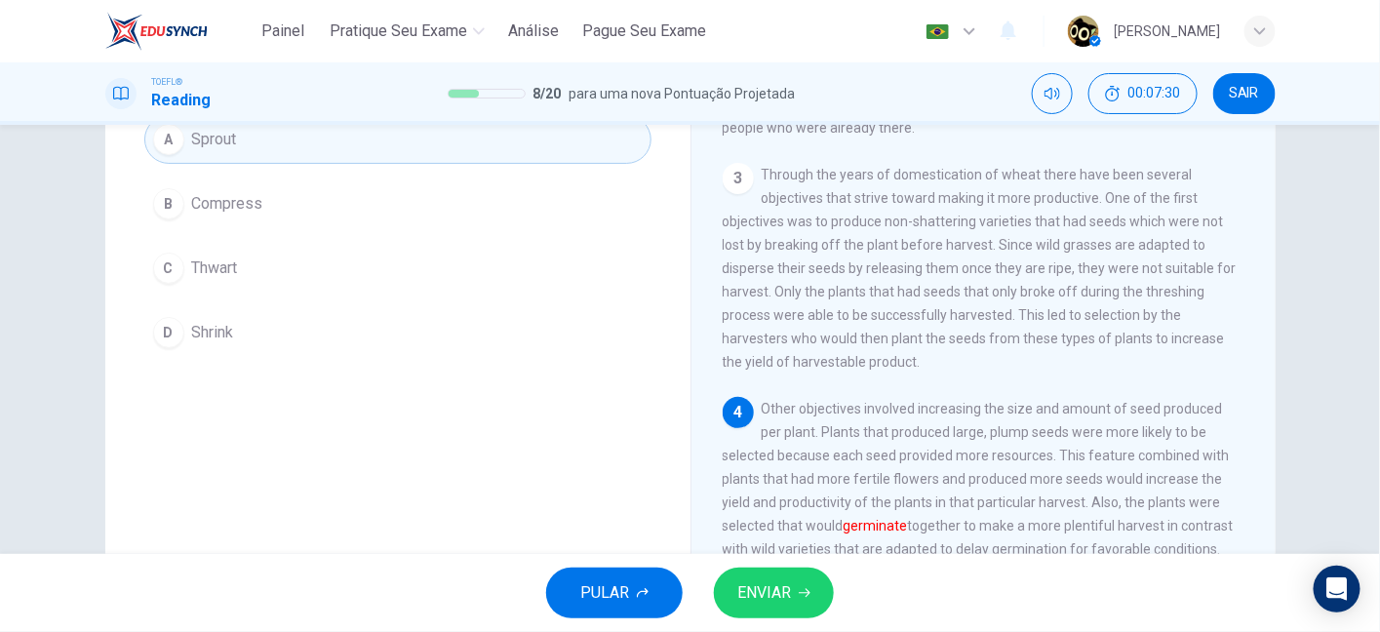
drag, startPoint x: 888, startPoint y: 476, endPoint x: 953, endPoint y: 470, distance: 64.6
click at [953, 470] on div "4 Other objectives involved increasing the size and amount of seed produced per…" at bounding box center [983, 479] width 523 height 164
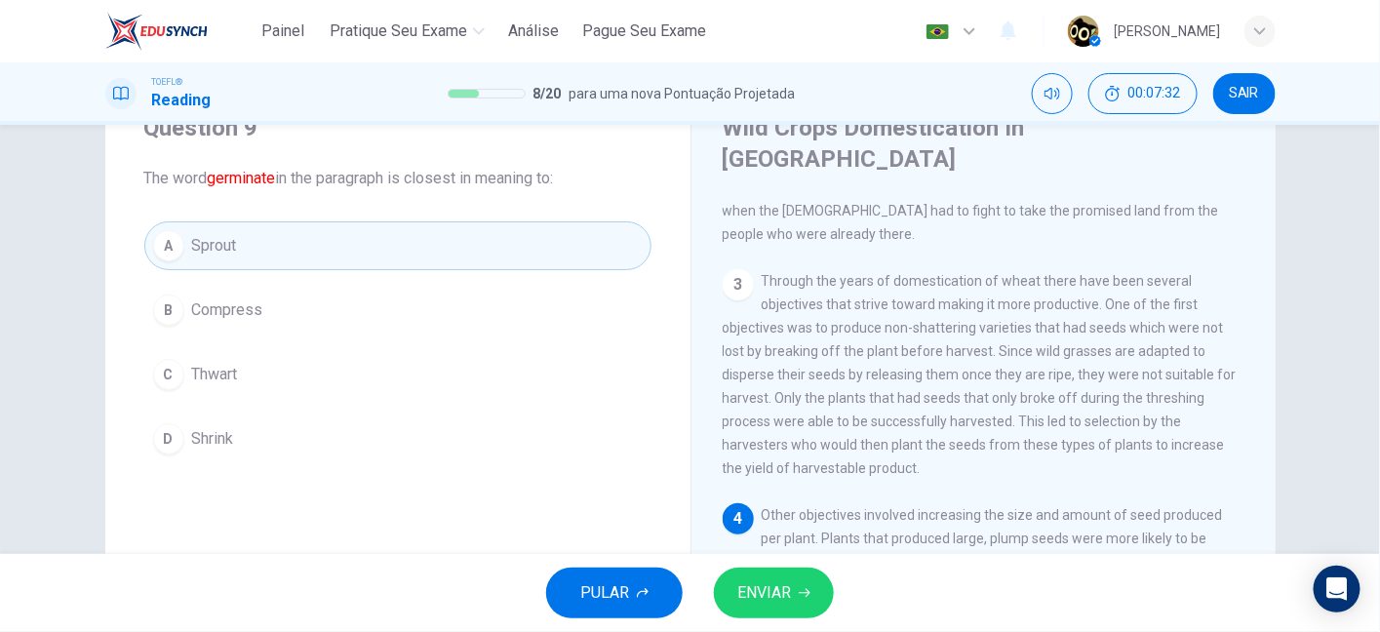
scroll to position [81, 0]
click at [808, 612] on button "ENVIAR" at bounding box center [774, 592] width 120 height 51
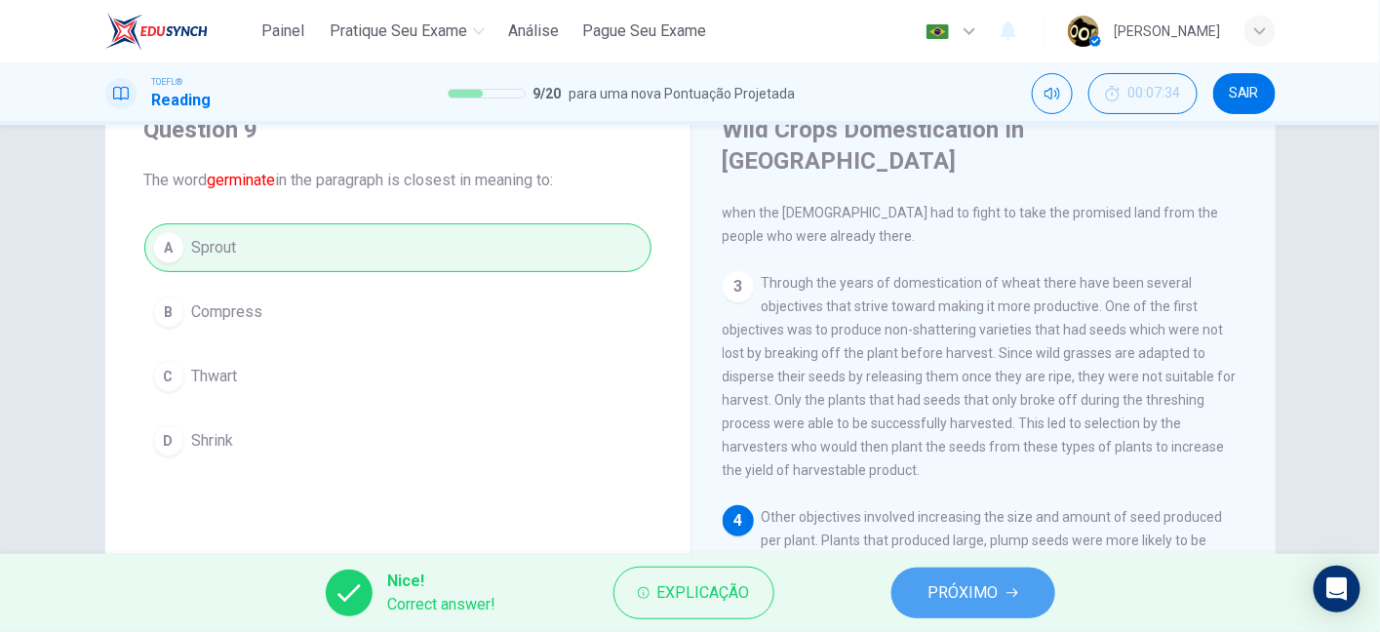
click at [947, 592] on span "PRÓXIMO" at bounding box center [963, 592] width 70 height 27
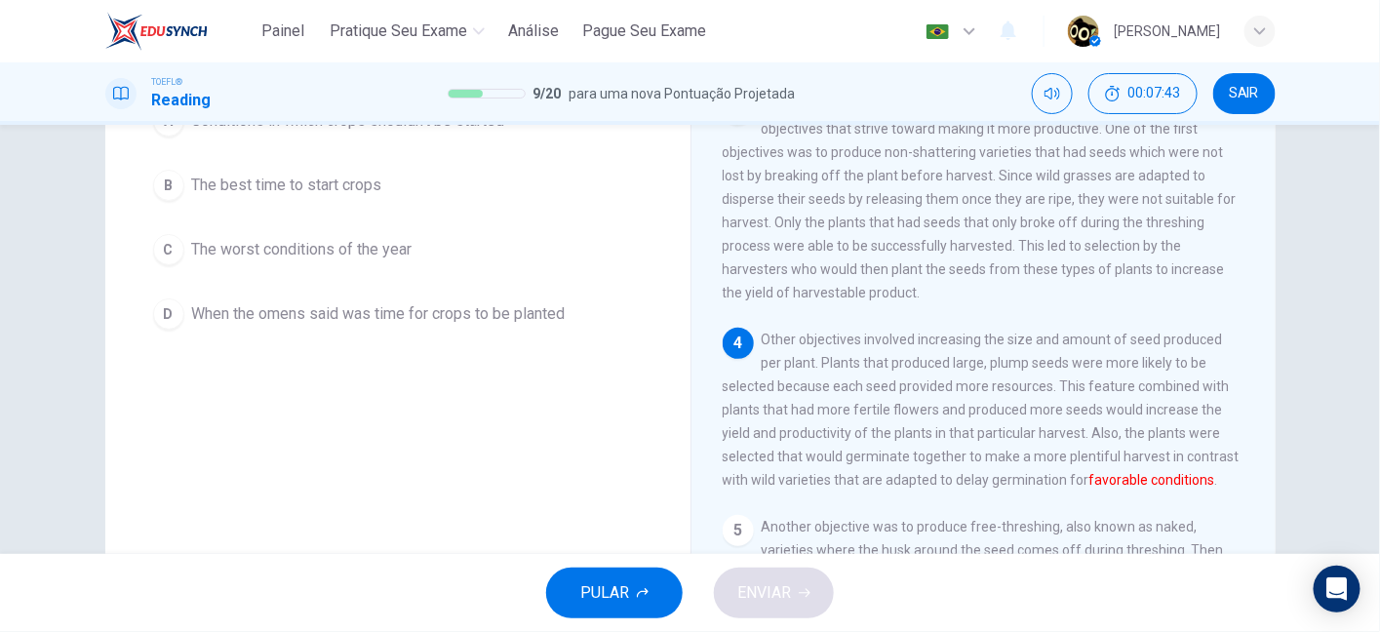
scroll to position [209, 0]
drag, startPoint x: 1085, startPoint y: 372, endPoint x: 1191, endPoint y: 361, distance: 106.0
click at [1191, 361] on span "Other objectives involved increasing the size and amount of seed produced per p…" at bounding box center [980, 409] width 517 height 156
drag, startPoint x: 809, startPoint y: 365, endPoint x: 862, endPoint y: 383, distance: 55.8
click at [862, 383] on div "4 Other objectives involved increasing the size and amount of seed produced per…" at bounding box center [983, 409] width 523 height 164
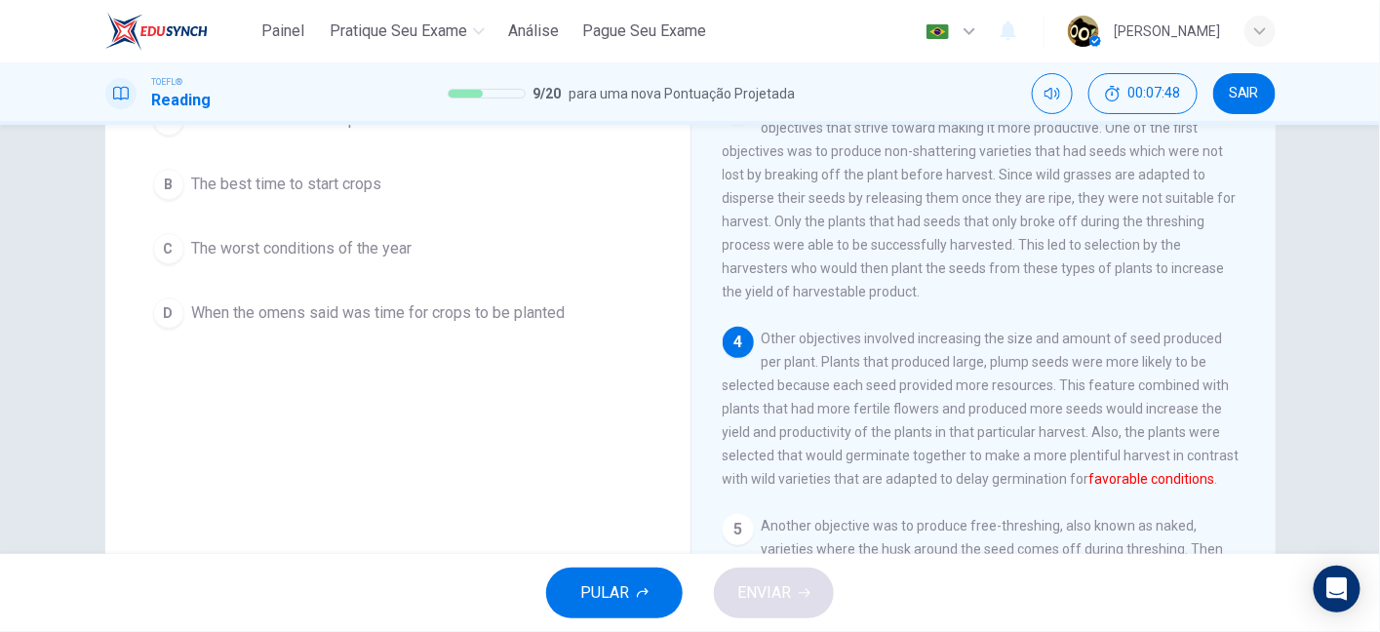
drag, startPoint x: 793, startPoint y: 390, endPoint x: 985, endPoint y: 391, distance: 192.1
click at [985, 391] on span "Other objectives involved increasing the size and amount of seed produced per p…" at bounding box center [980, 409] width 517 height 156
drag, startPoint x: 1036, startPoint y: 391, endPoint x: 1205, endPoint y: 385, distance: 168.8
click at [1205, 385] on span "Other objectives involved increasing the size and amount of seed produced per p…" at bounding box center [980, 409] width 517 height 156
drag, startPoint x: 725, startPoint y: 420, endPoint x: 793, endPoint y: 418, distance: 67.3
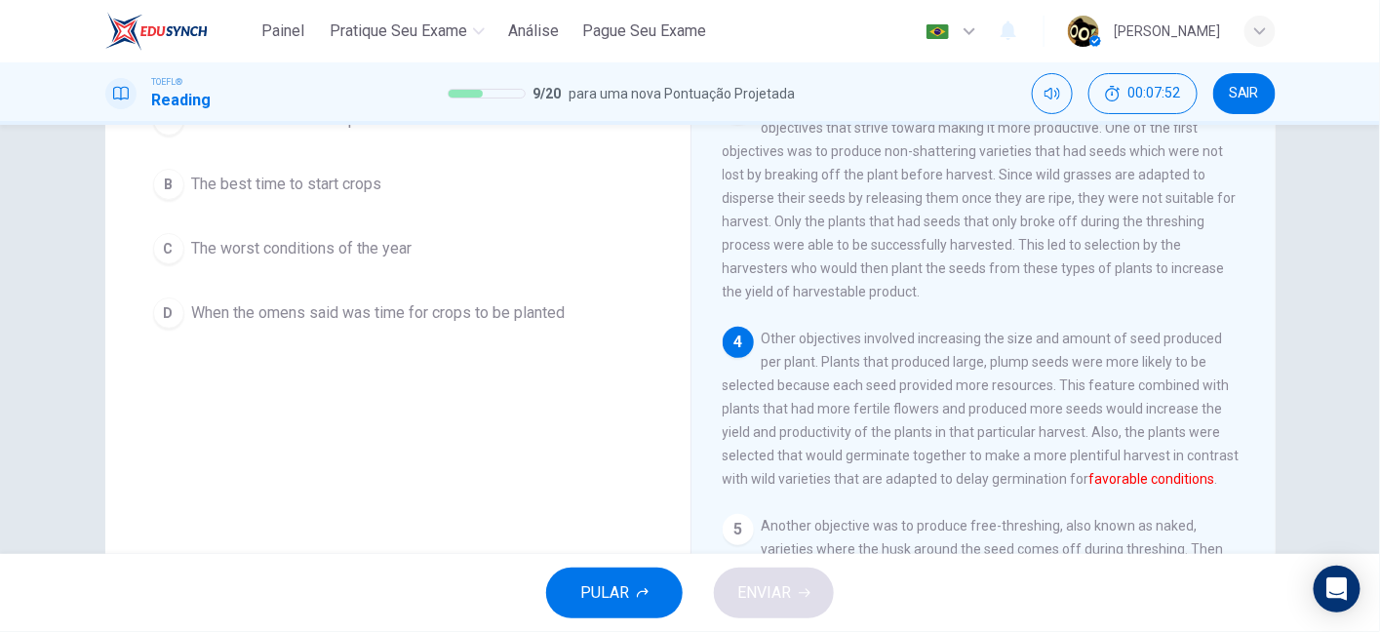
click at [793, 418] on span "Other objectives involved increasing the size and amount of seed produced per p…" at bounding box center [980, 409] width 517 height 156
drag, startPoint x: 793, startPoint y: 418, endPoint x: 894, endPoint y: 419, distance: 101.4
click at [894, 419] on span "Other objectives involved increasing the size and amount of seed produced per p…" at bounding box center [980, 409] width 517 height 156
drag, startPoint x: 894, startPoint y: 419, endPoint x: 1049, endPoint y: 416, distance: 155.1
click at [1049, 416] on span "Other objectives involved increasing the size and amount of seed produced per p…" at bounding box center [980, 409] width 517 height 156
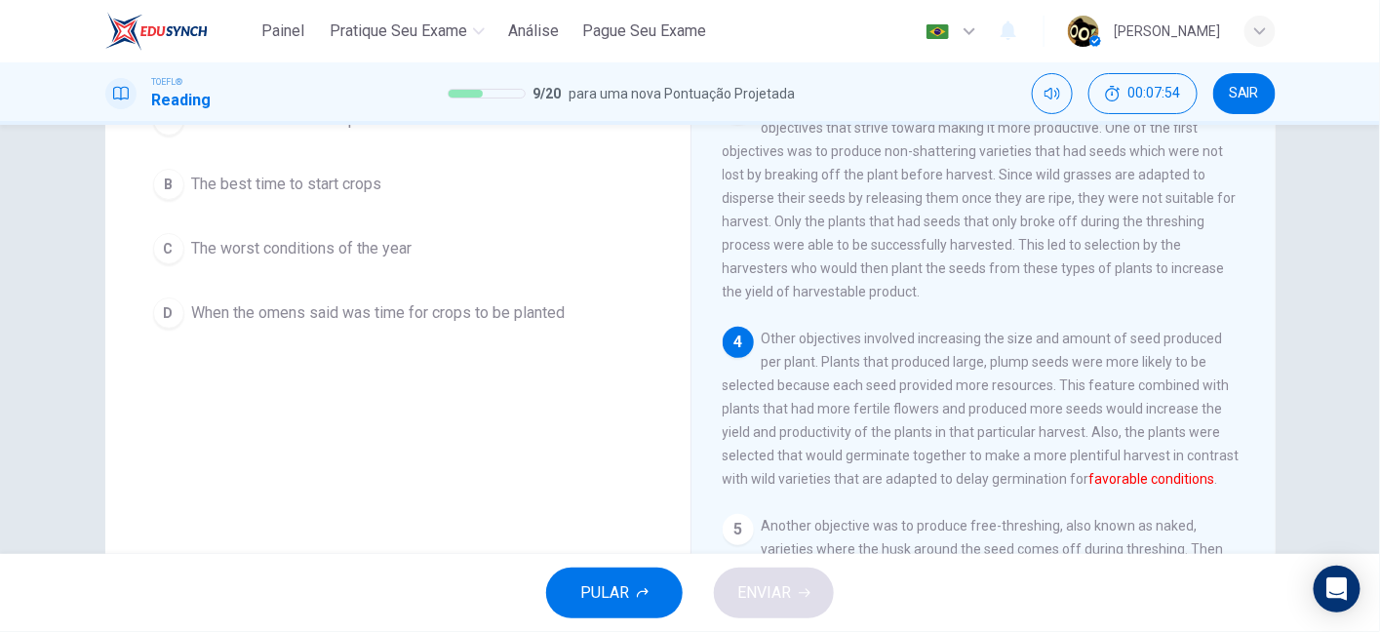
drag, startPoint x: 1049, startPoint y: 416, endPoint x: 1119, endPoint y: 410, distance: 70.4
click at [1119, 410] on span "Other objectives involved increasing the size and amount of seed produced per p…" at bounding box center [980, 409] width 517 height 156
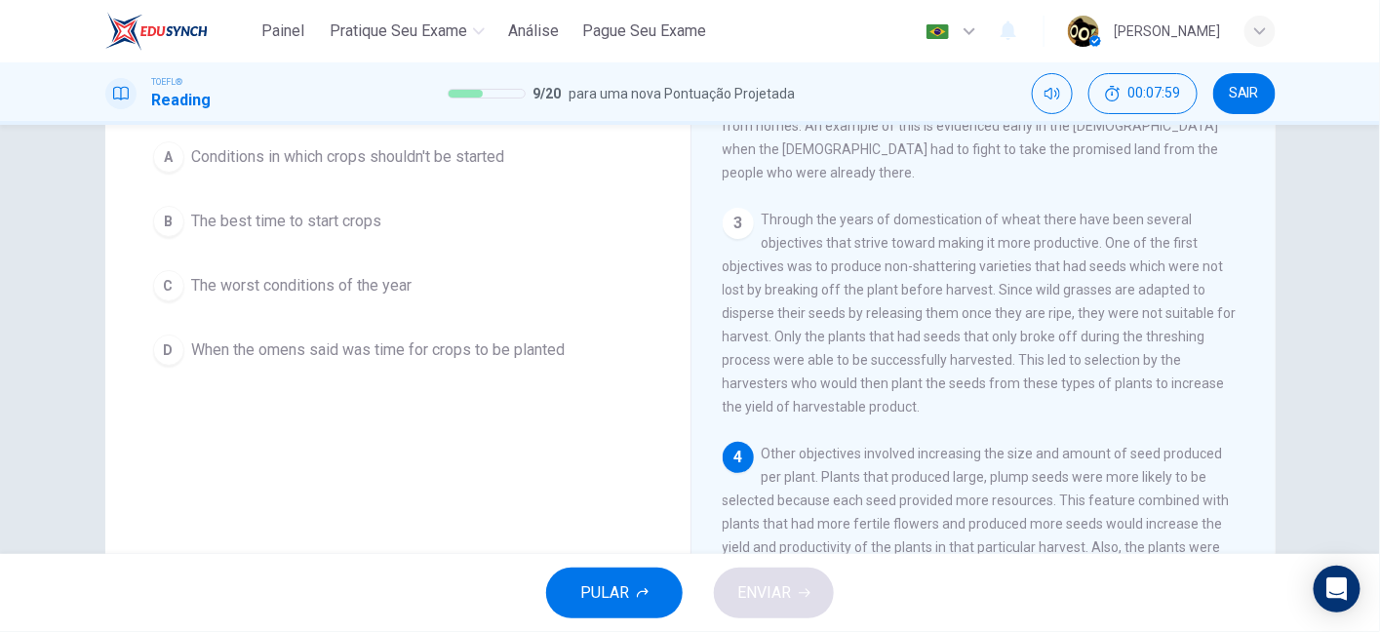
scroll to position [103, 0]
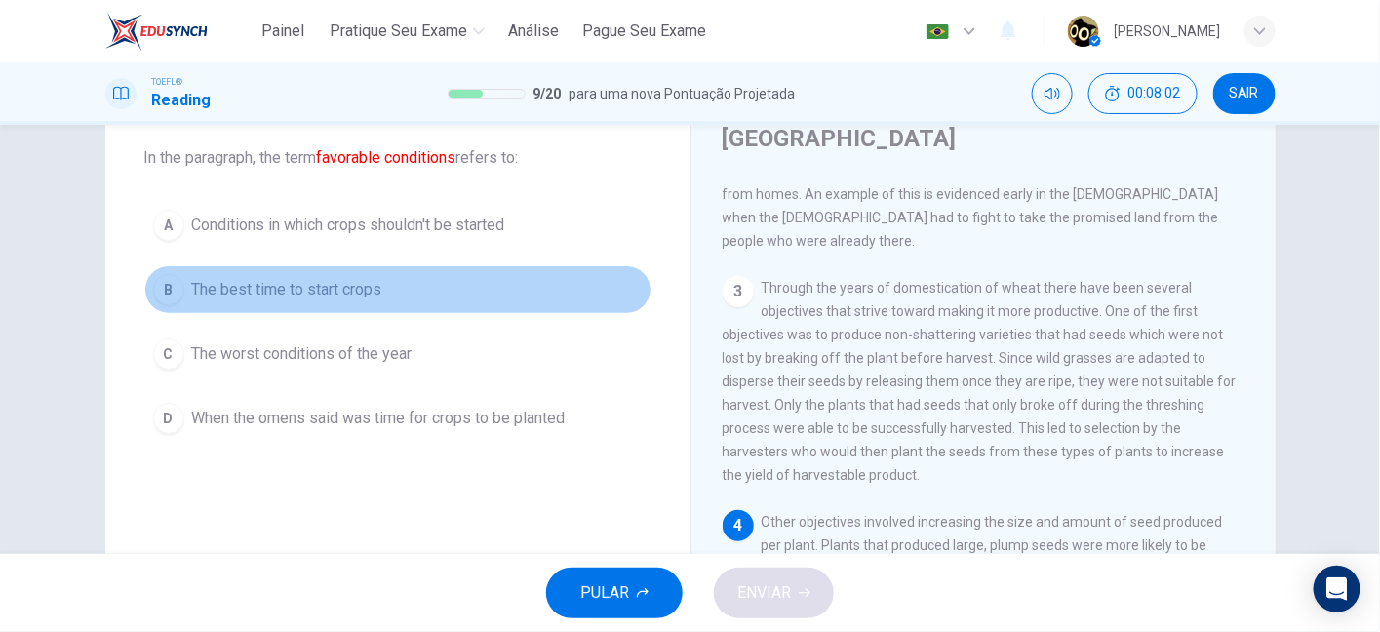
click at [309, 290] on span "The best time to start crops" at bounding box center [287, 289] width 190 height 23
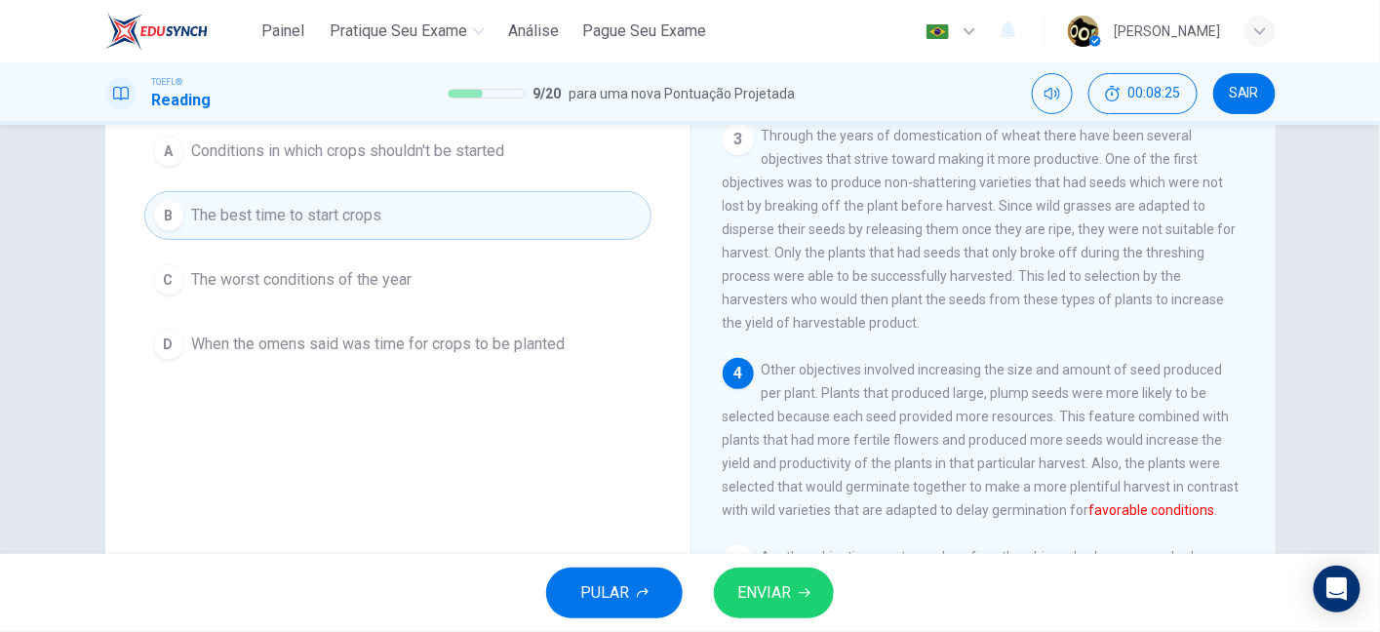
scroll to position [144, 0]
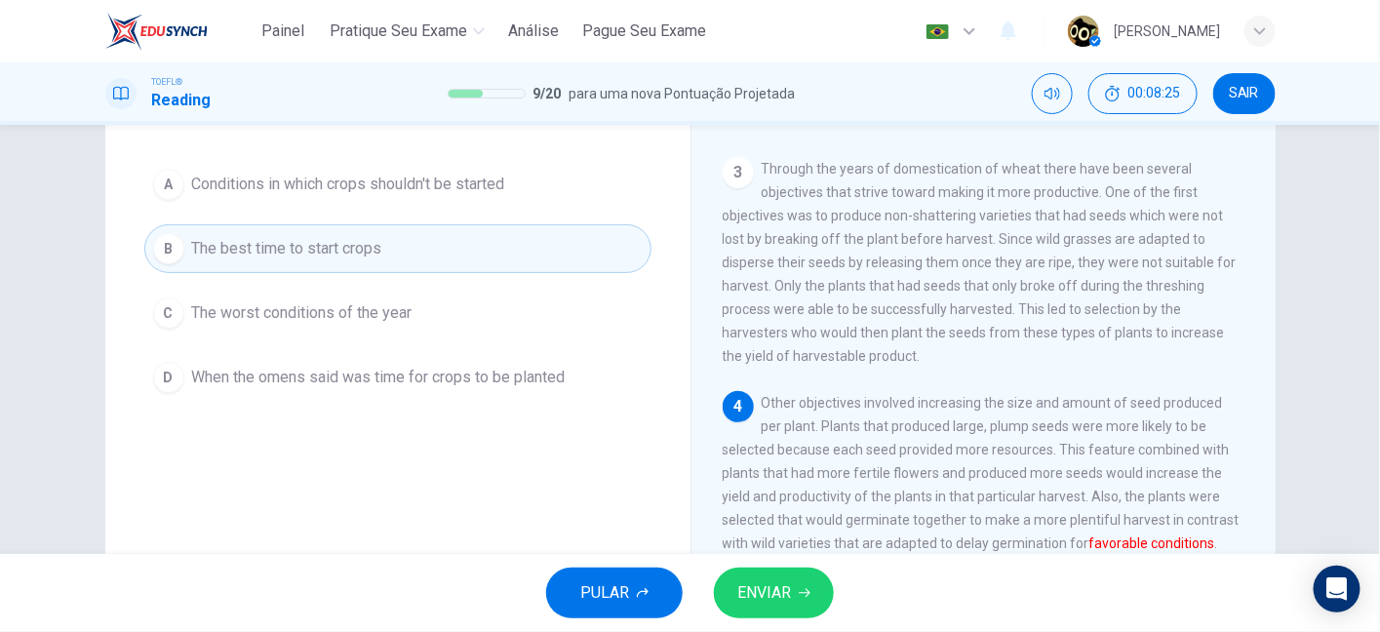
click at [775, 586] on span "ENVIAR" at bounding box center [764, 592] width 54 height 27
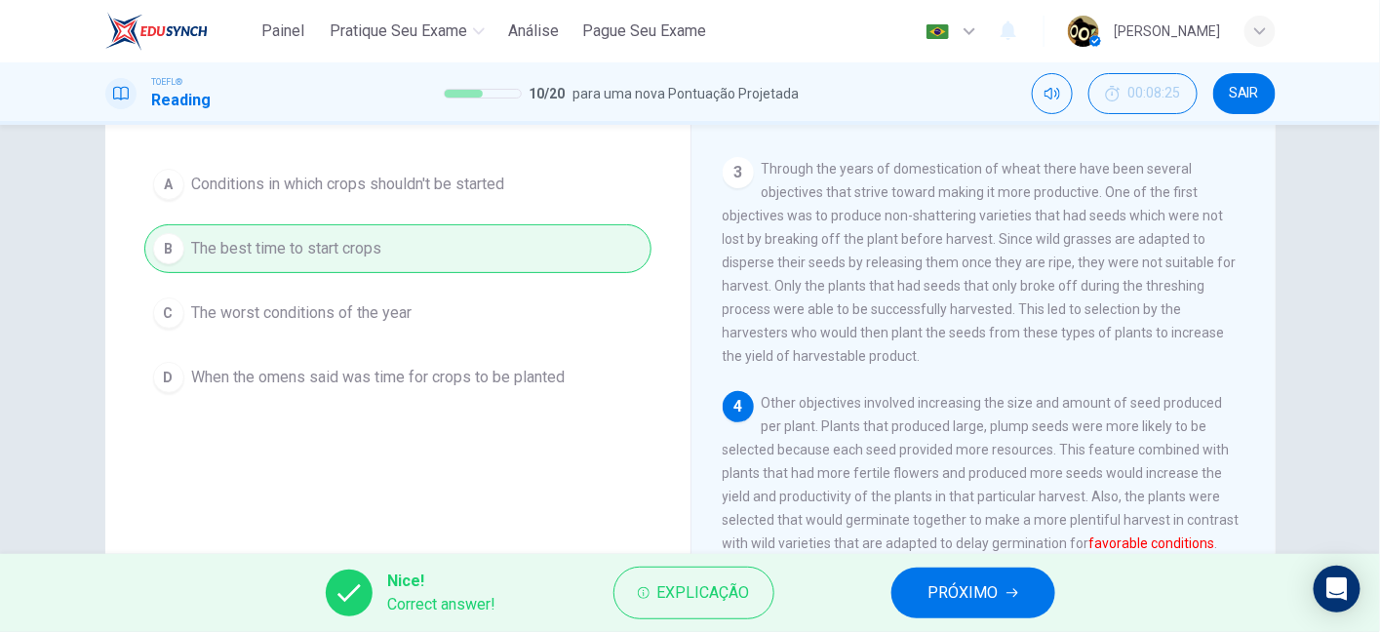
click at [970, 607] on button "PRÓXIMO" at bounding box center [973, 592] width 164 height 51
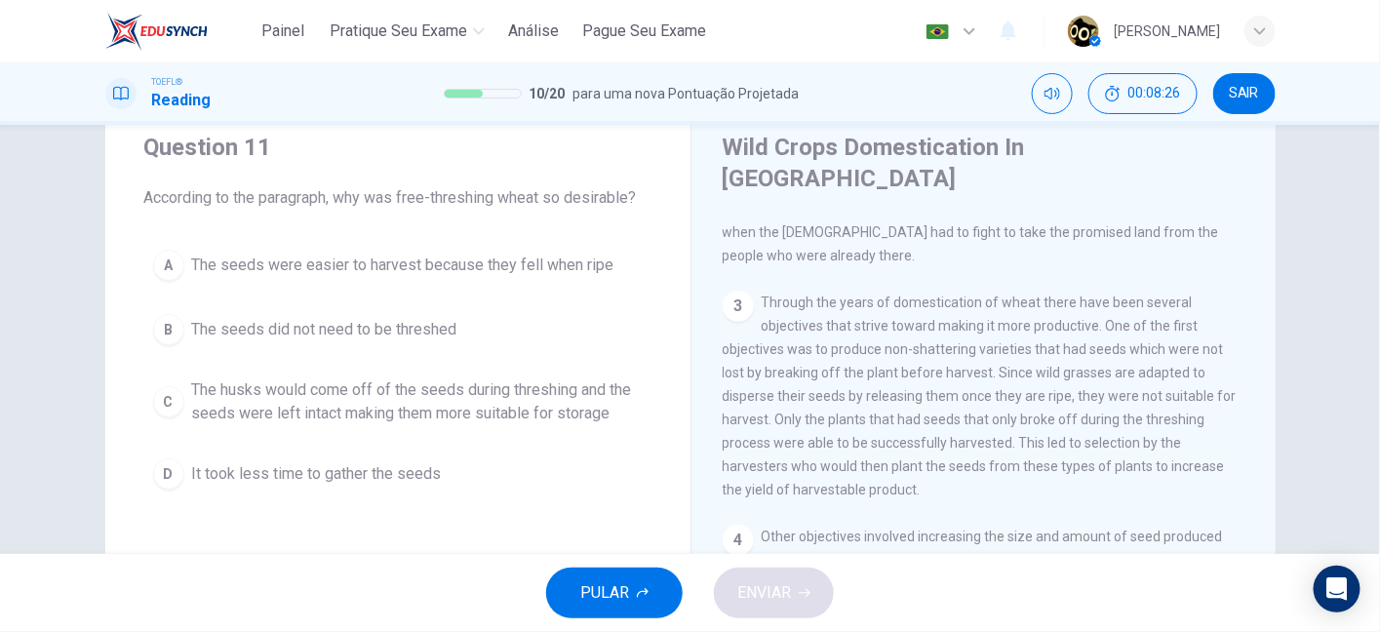
scroll to position [63, 0]
drag, startPoint x: 305, startPoint y: 193, endPoint x: 475, endPoint y: 197, distance: 169.7
click at [475, 197] on span "According to the paragraph, why was free-threshing wheat so desirable?" at bounding box center [397, 197] width 507 height 23
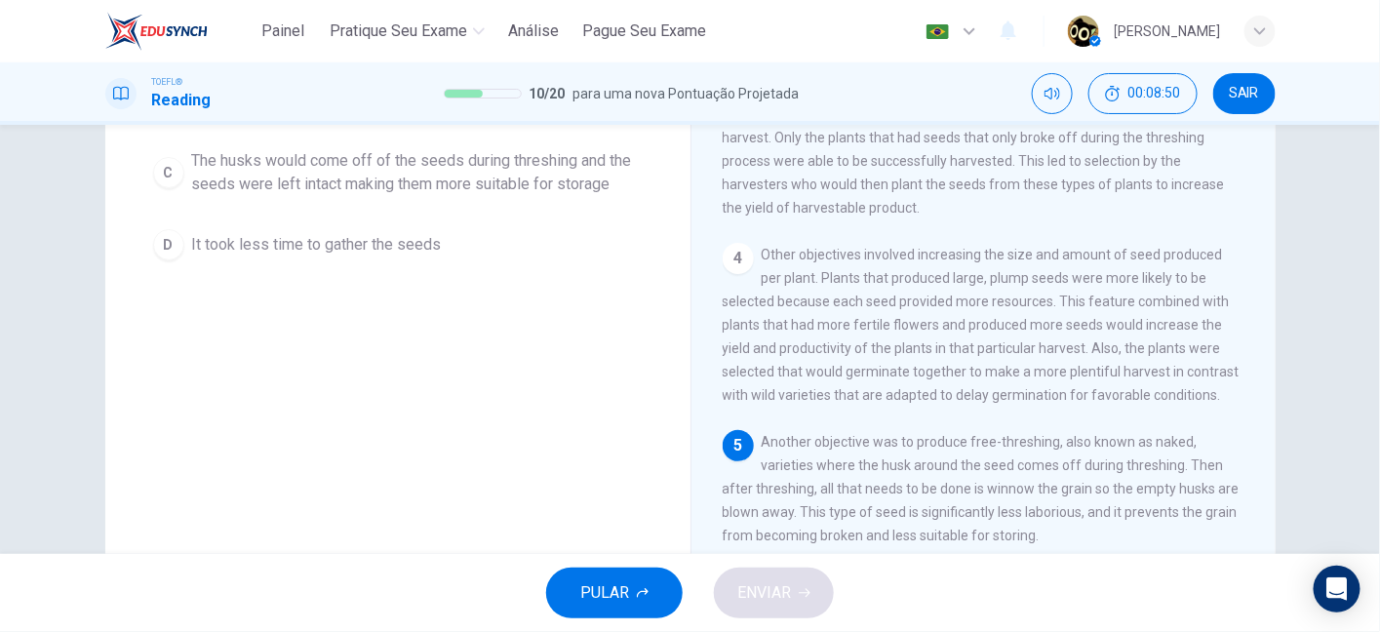
scroll to position [295, 0]
drag, startPoint x: 889, startPoint y: 381, endPoint x: 1037, endPoint y: 377, distance: 148.3
click at [1037, 431] on span "Another objective was to produce free-threshing, also known as naked, varieties…" at bounding box center [980, 485] width 517 height 109
drag, startPoint x: 1074, startPoint y: 382, endPoint x: 1145, endPoint y: 380, distance: 70.2
click at [1145, 431] on span "Another objective was to produce free-threshing, also known as naked, varieties…" at bounding box center [980, 485] width 517 height 109
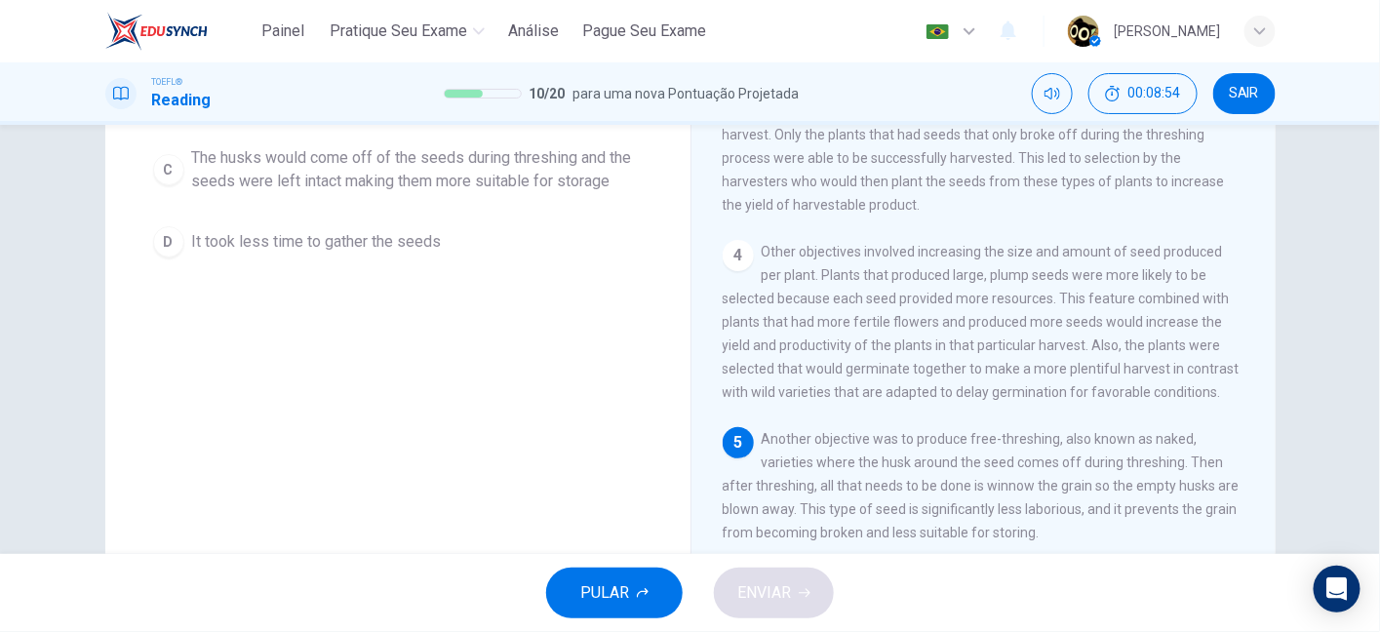
drag, startPoint x: 761, startPoint y: 416, endPoint x: 898, endPoint y: 406, distance: 136.9
click at [898, 427] on div "5 Another objective was to produce free-threshing, also known as naked, varieti…" at bounding box center [983, 485] width 523 height 117
drag, startPoint x: 898, startPoint y: 406, endPoint x: 1047, endPoint y: 400, distance: 149.3
click at [1047, 431] on span "Another objective was to produce free-threshing, also known as naked, varieties…" at bounding box center [980, 485] width 517 height 109
drag, startPoint x: 1051, startPoint y: 408, endPoint x: 1180, endPoint y: 405, distance: 128.7
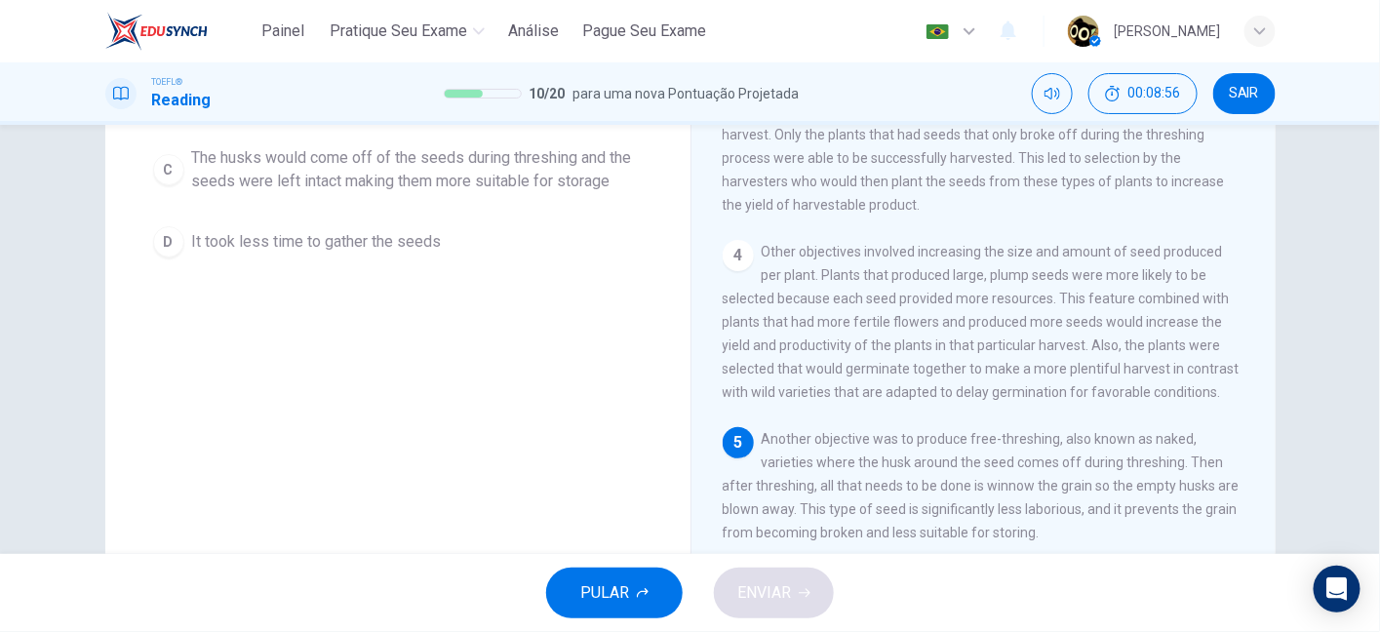
click at [1180, 431] on span "Another objective was to produce free-threshing, also known as naked, varieties…" at bounding box center [980, 485] width 517 height 109
drag, startPoint x: 731, startPoint y: 427, endPoint x: 864, endPoint y: 436, distance: 132.9
click at [864, 436] on span "Another objective was to produce free-threshing, also known as naked, varieties…" at bounding box center [980, 485] width 517 height 109
drag, startPoint x: 859, startPoint y: 445, endPoint x: 1027, endPoint y: 465, distance: 169.0
click at [1027, 465] on div "5 Another objective was to produce free-threshing, also known as naked, varieti…" at bounding box center [983, 485] width 523 height 117
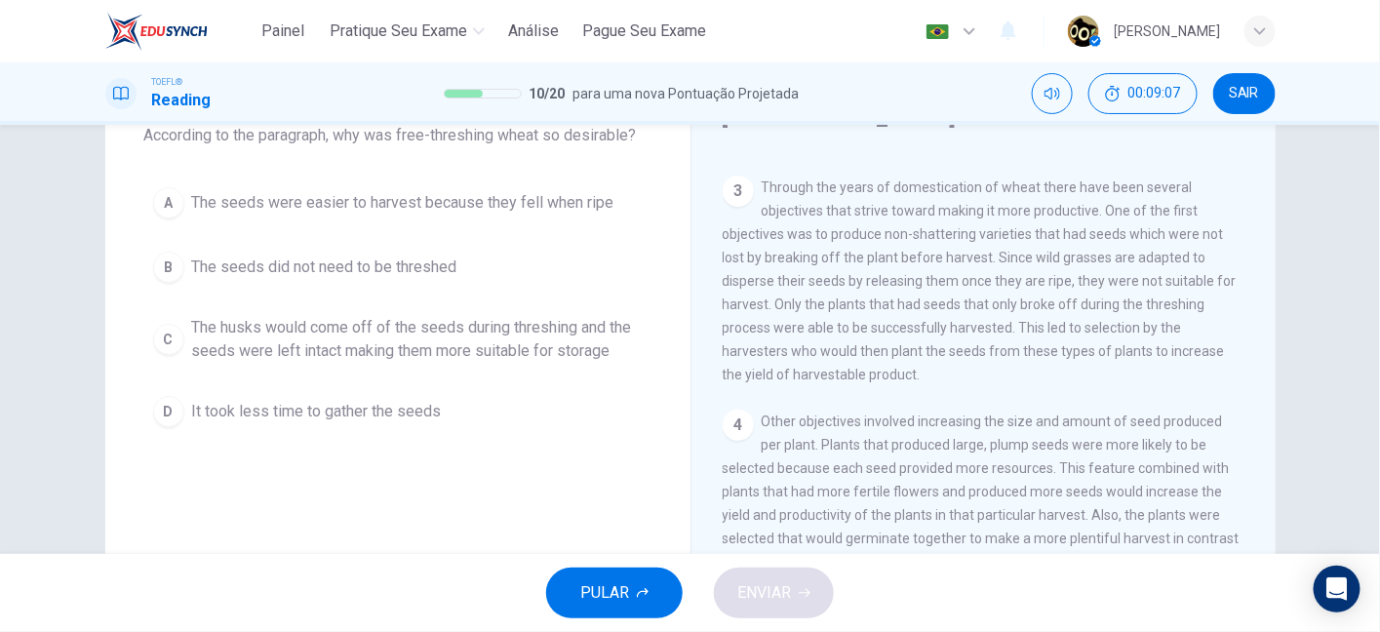
scroll to position [123, 0]
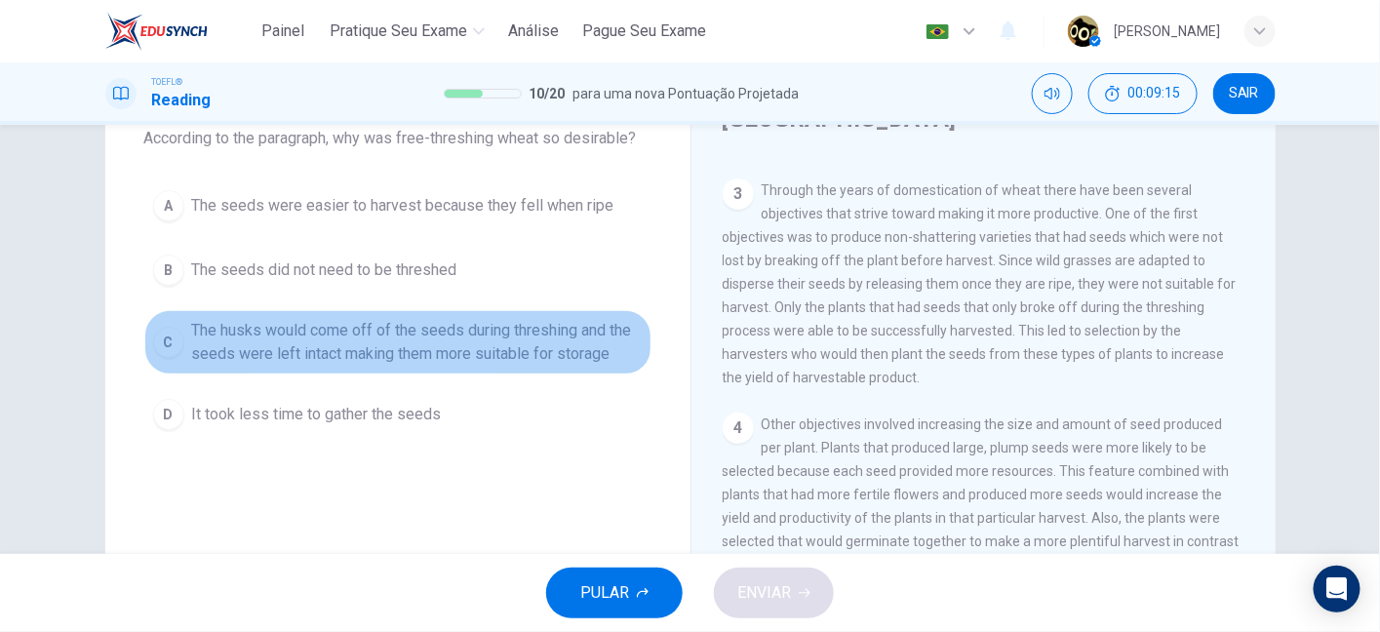
click at [431, 358] on span "The husks would come off of the seeds during threshing and the seeds were left …" at bounding box center [417, 342] width 450 height 47
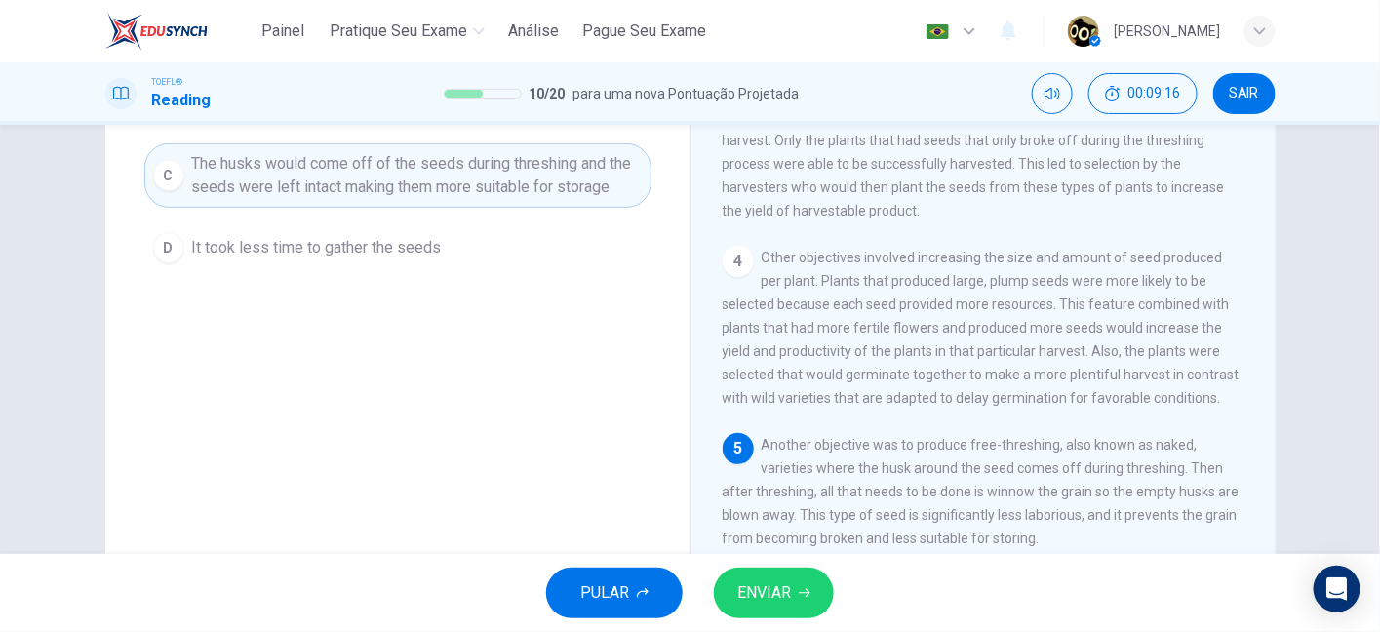
scroll to position [290, 0]
drag, startPoint x: 838, startPoint y: 412, endPoint x: 957, endPoint y: 413, distance: 119.0
click at [957, 437] on span "Another objective was to produce free-threshing, also known as naked, varieties…" at bounding box center [980, 491] width 517 height 109
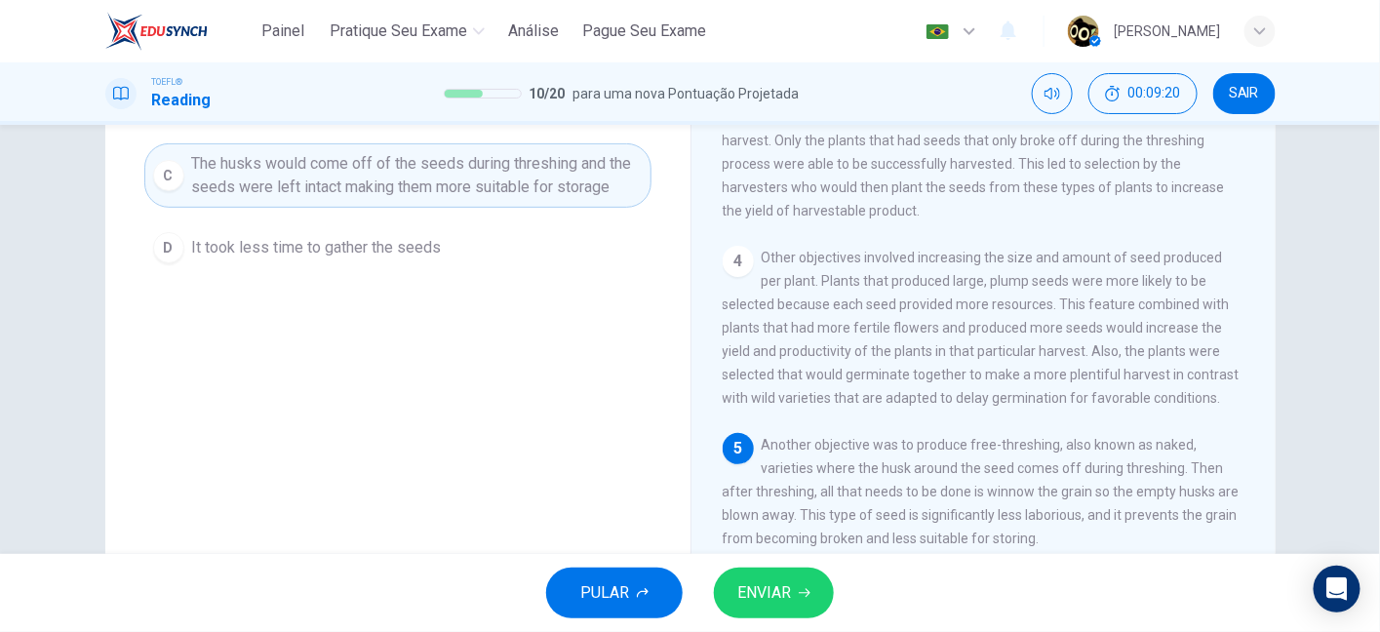
click at [1041, 437] on span "Another objective was to produce free-threshing, also known as naked, varieties…" at bounding box center [980, 491] width 517 height 109
click at [842, 440] on span "Another objective was to produce free-threshing, also known as naked, varieties…" at bounding box center [980, 491] width 517 height 109
drag, startPoint x: 814, startPoint y: 426, endPoint x: 995, endPoint y: 425, distance: 180.4
click at [995, 433] on div "5 Another objective was to produce free-threshing, also known as naked, varieti…" at bounding box center [983, 491] width 523 height 117
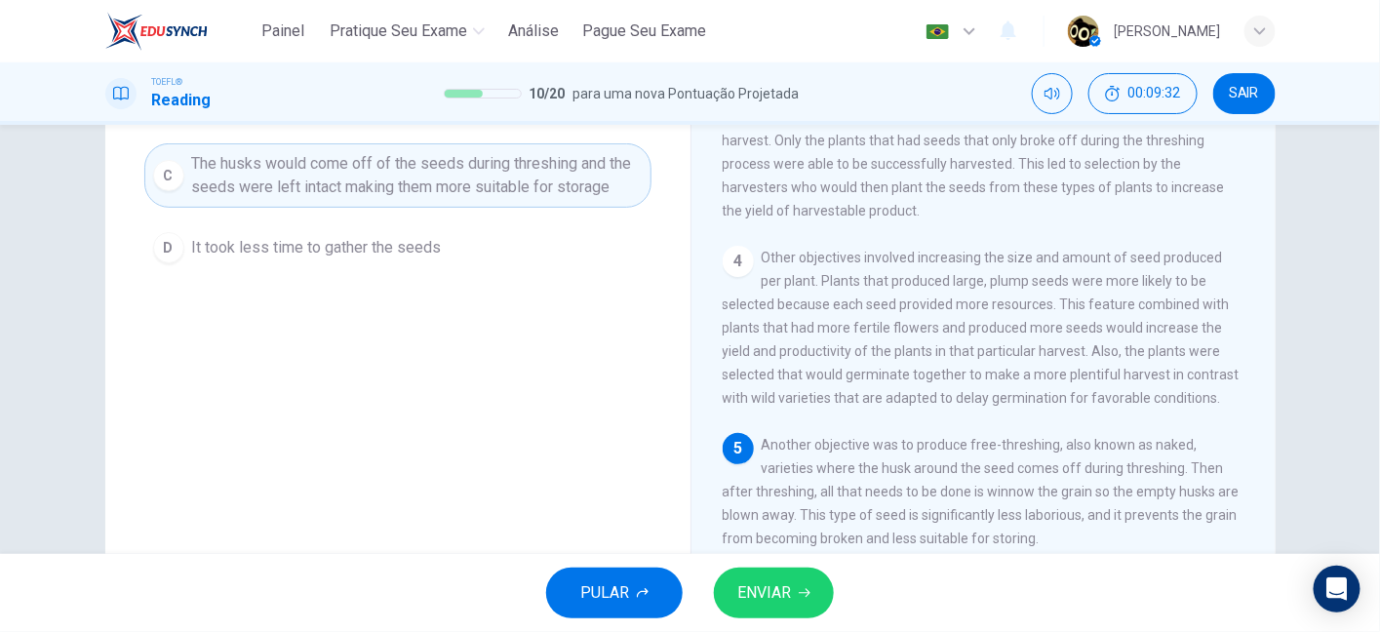
drag, startPoint x: 1012, startPoint y: 430, endPoint x: 1205, endPoint y: 430, distance: 193.1
click at [1205, 437] on span "Another objective was to produce free-threshing, also known as naked, varieties…" at bounding box center [980, 491] width 517 height 109
click at [747, 459] on span "Another objective was to produce free-threshing, also known as naked, varieties…" at bounding box center [980, 491] width 517 height 109
drag, startPoint x: 790, startPoint y: 460, endPoint x: 1043, endPoint y: 461, distance: 253.5
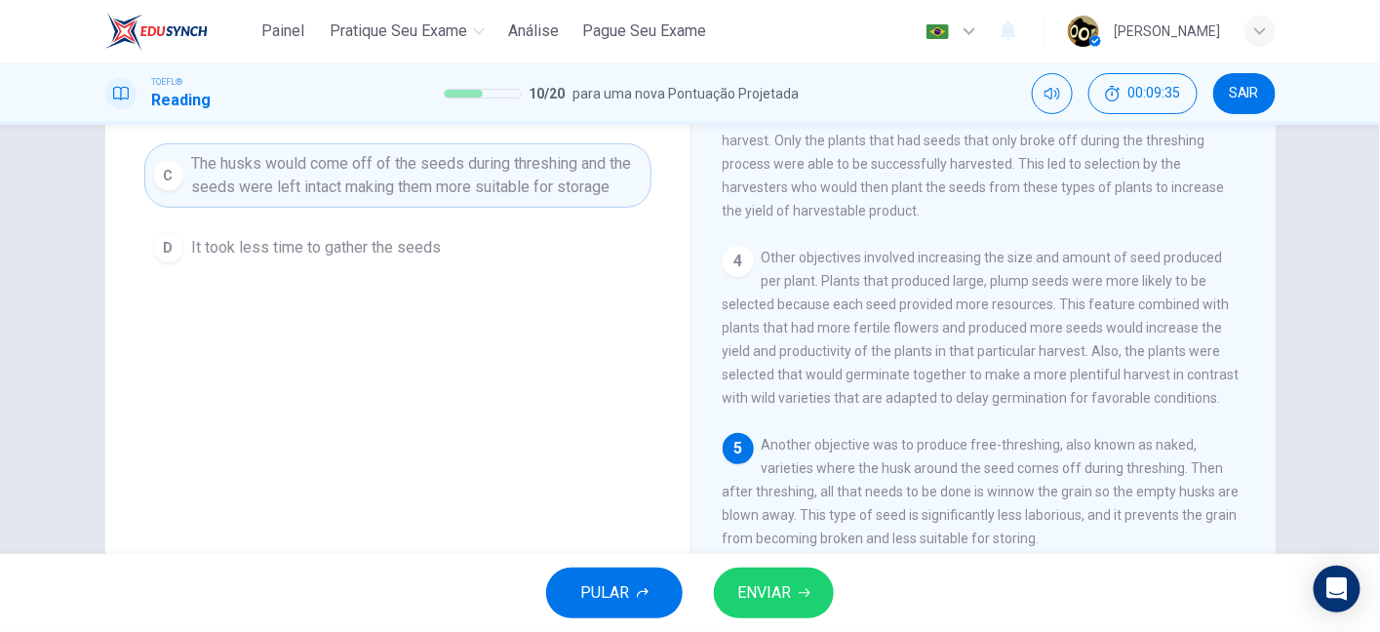
click at [1043, 461] on span "Another objective was to produce free-threshing, also known as naked, varieties…" at bounding box center [980, 491] width 517 height 109
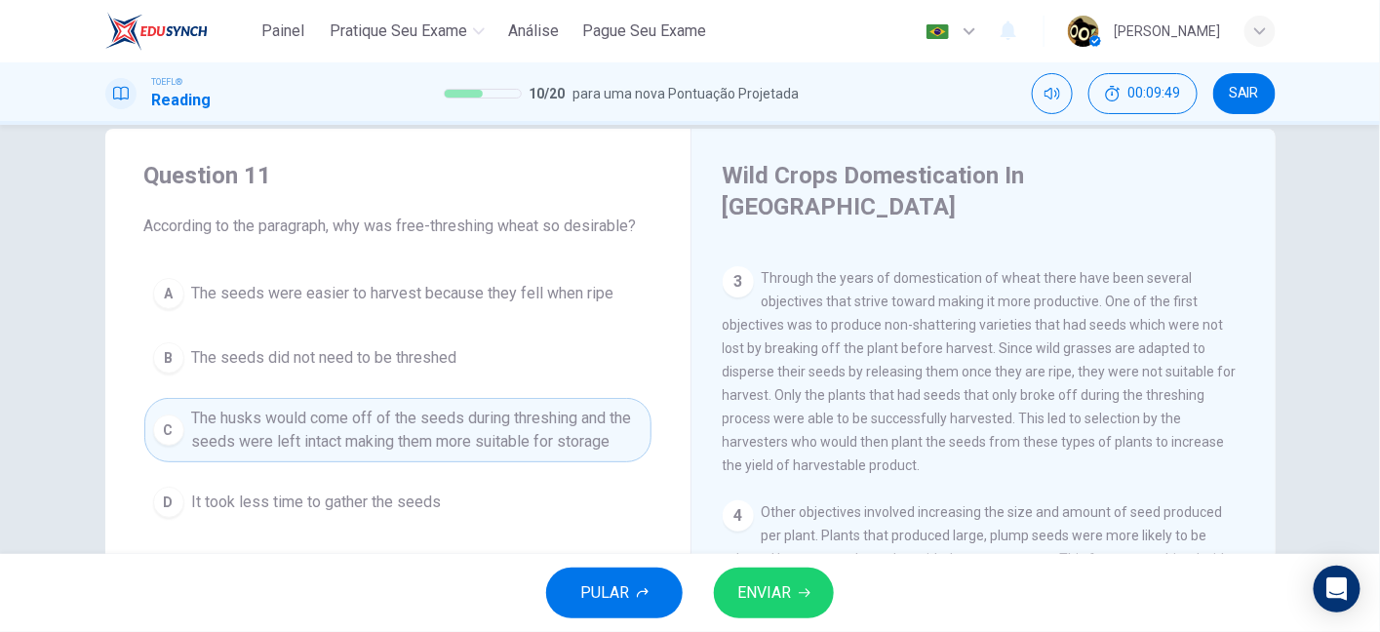
scroll to position [33, 0]
click at [811, 593] on button "ENVIAR" at bounding box center [774, 592] width 120 height 51
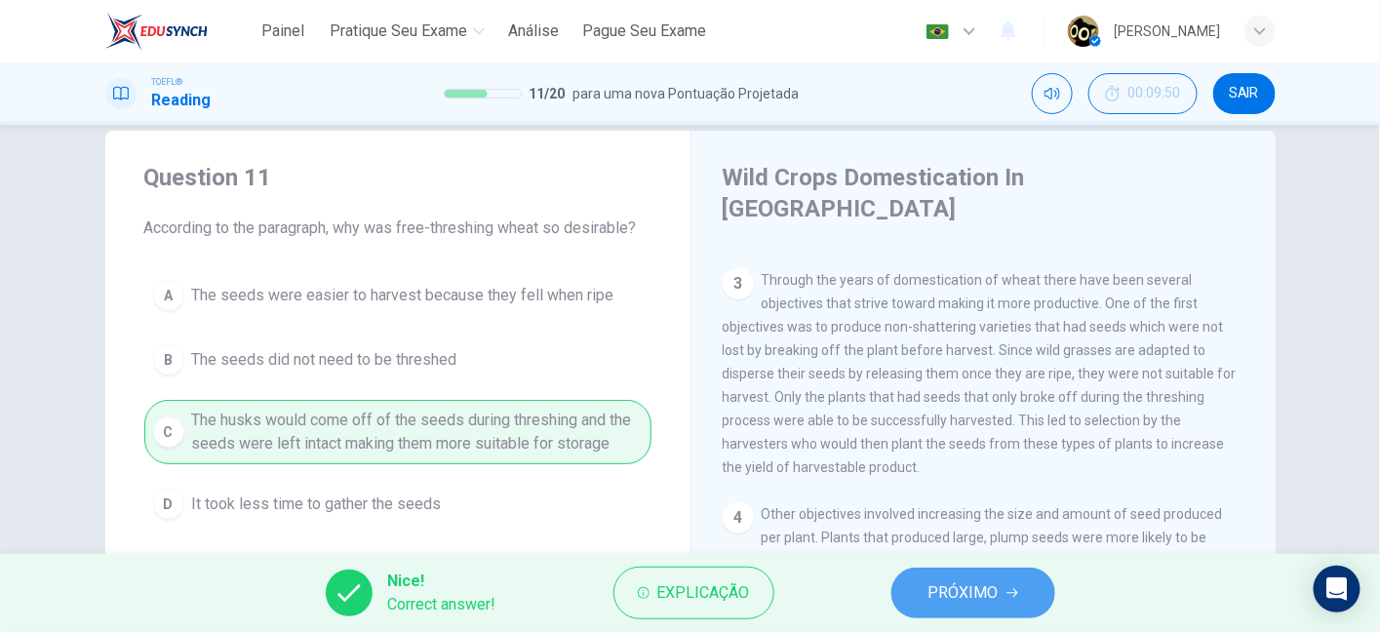
click at [996, 580] on span "PRÓXIMO" at bounding box center [963, 592] width 70 height 27
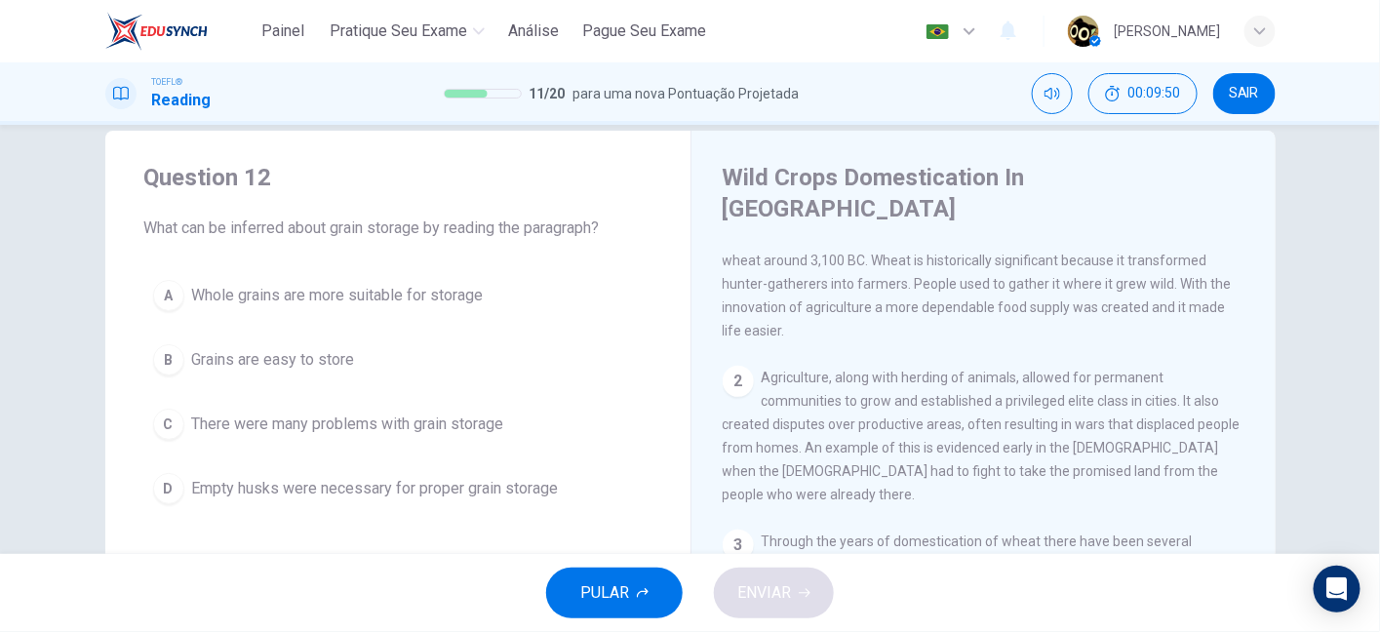
scroll to position [0, 0]
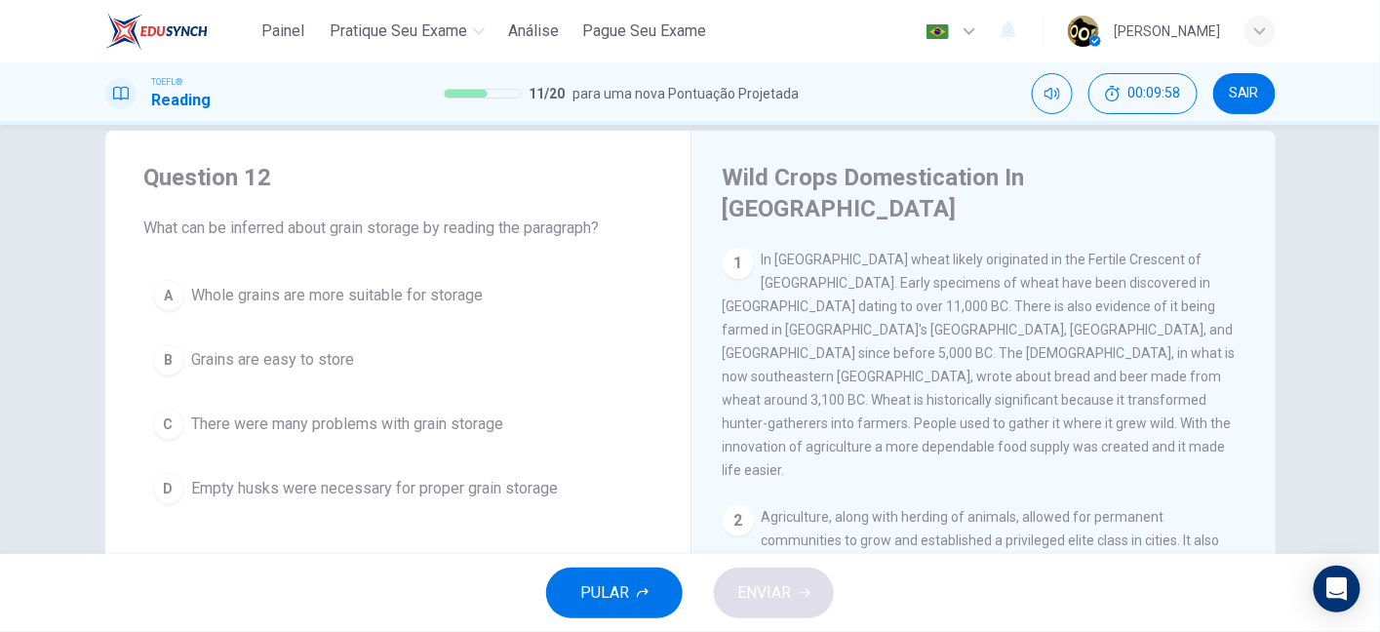
drag, startPoint x: 341, startPoint y: 229, endPoint x: 600, endPoint y: 226, distance: 258.4
click at [600, 226] on span "What can be inferred about grain storage by reading the paragraph?" at bounding box center [397, 227] width 507 height 23
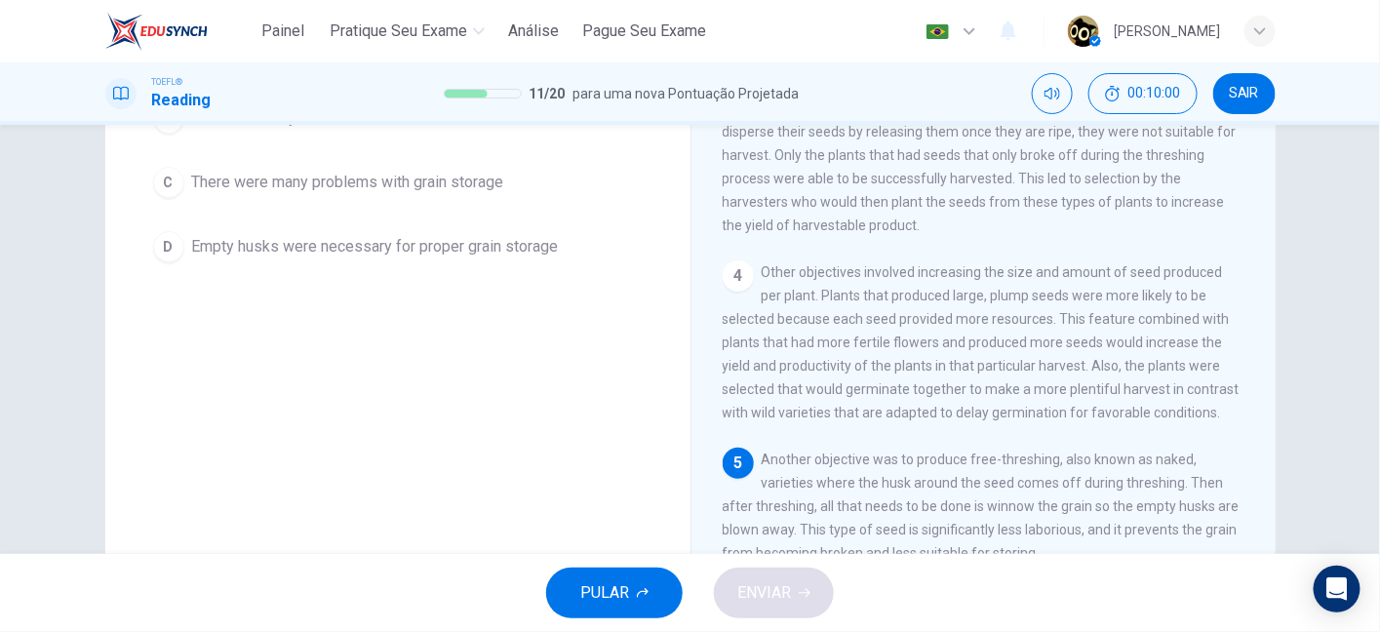
scroll to position [281, 0]
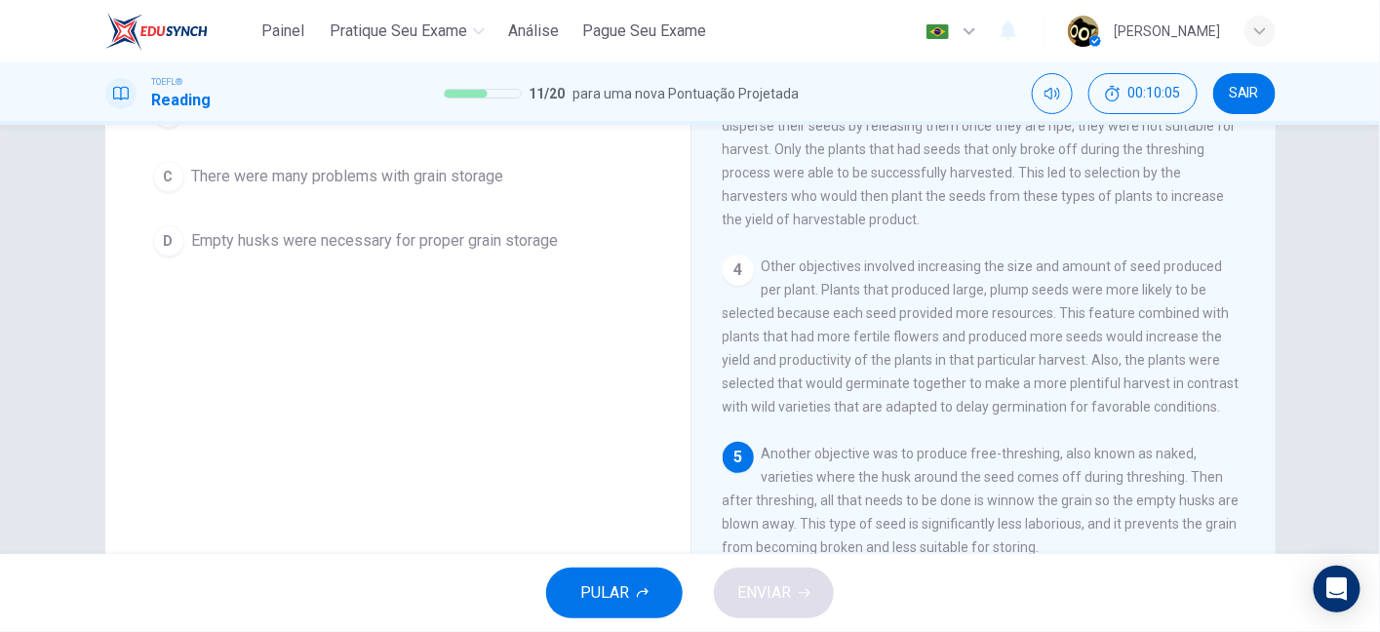
drag, startPoint x: 996, startPoint y: 496, endPoint x: 1035, endPoint y: 496, distance: 39.0
click at [1035, 496] on div "5 Another objective was to produce free-threshing, also known as naked, varieti…" at bounding box center [983, 500] width 523 height 117
drag, startPoint x: 828, startPoint y: 447, endPoint x: 1080, endPoint y: 449, distance: 252.6
click at [1080, 449] on span "Another objective was to produce free-threshing, also known as naked, varieties…" at bounding box center [980, 500] width 517 height 109
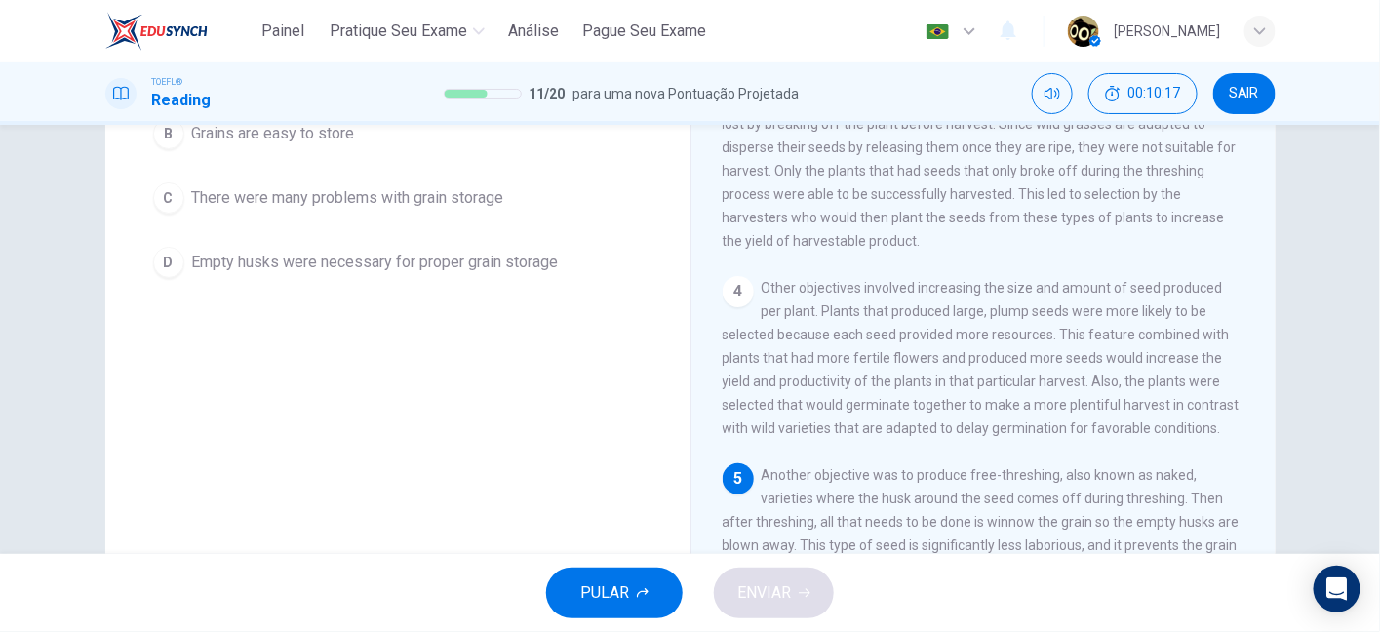
scroll to position [261, 0]
drag, startPoint x: 939, startPoint y: 466, endPoint x: 1079, endPoint y: 473, distance: 140.6
click at [1079, 473] on div "5 Another objective was to produce free-threshing, also known as naked, varieti…" at bounding box center [983, 519] width 523 height 117
drag, startPoint x: 1121, startPoint y: 462, endPoint x: 1152, endPoint y: 464, distance: 30.3
click at [1152, 465] on span "Another objective was to produce free-threshing, also known as naked, varieties…" at bounding box center [980, 519] width 517 height 109
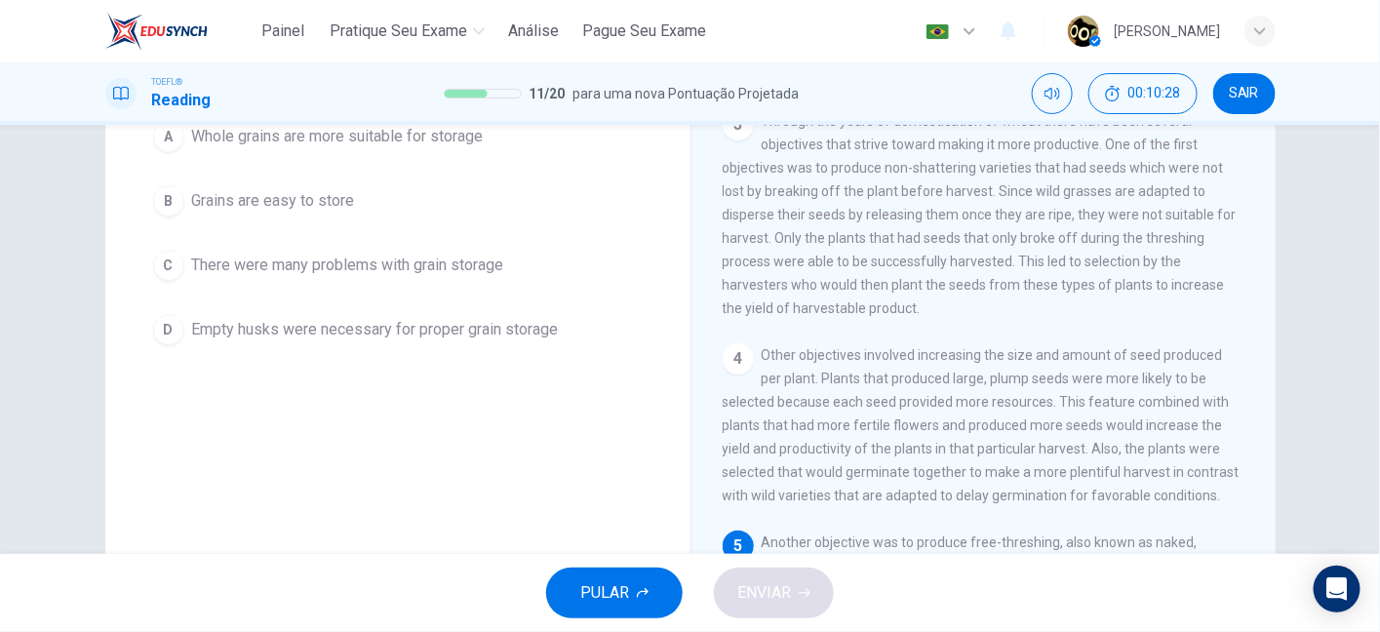
scroll to position [173, 0]
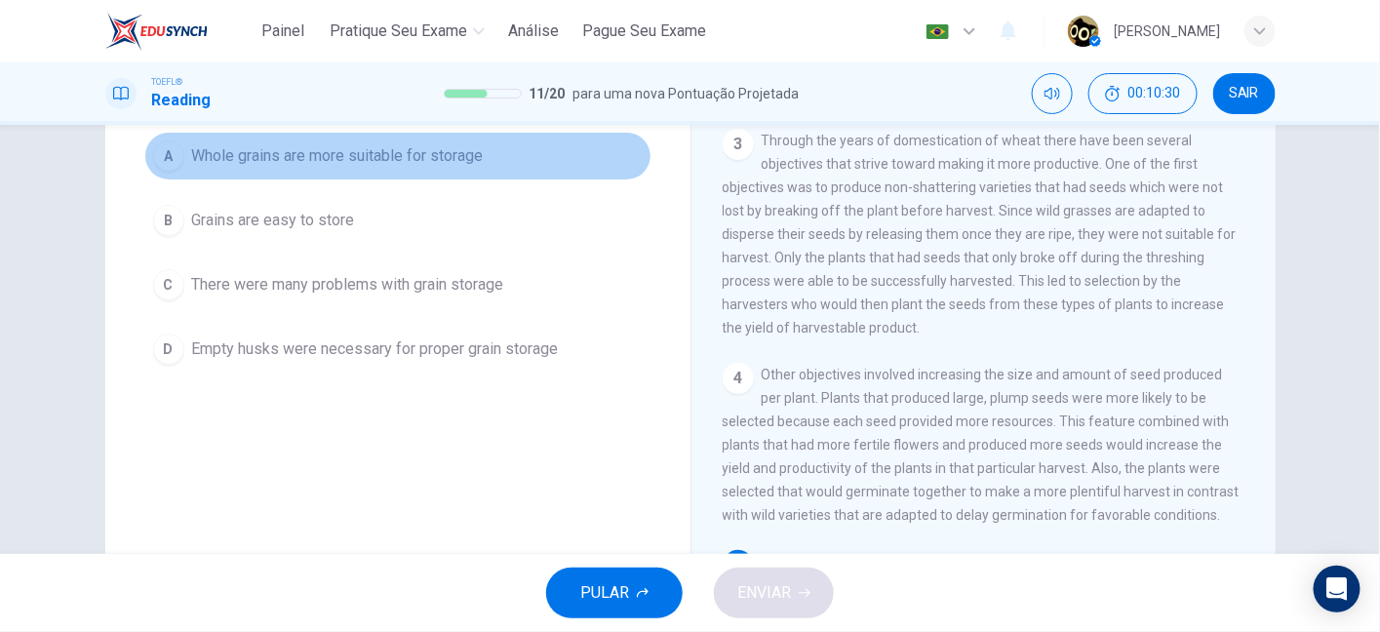
click at [331, 160] on span "Whole grains are more suitable for storage" at bounding box center [338, 155] width 292 height 23
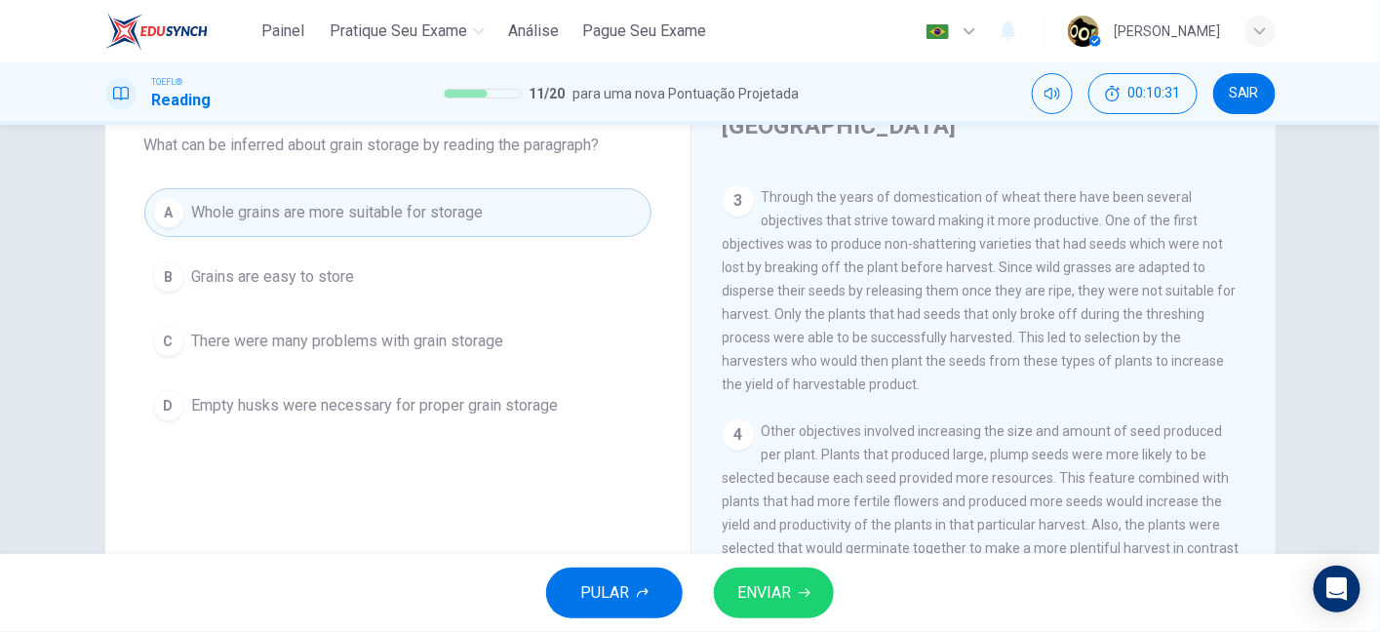
scroll to position [114, 0]
click at [781, 590] on span "ENVIAR" at bounding box center [764, 592] width 54 height 27
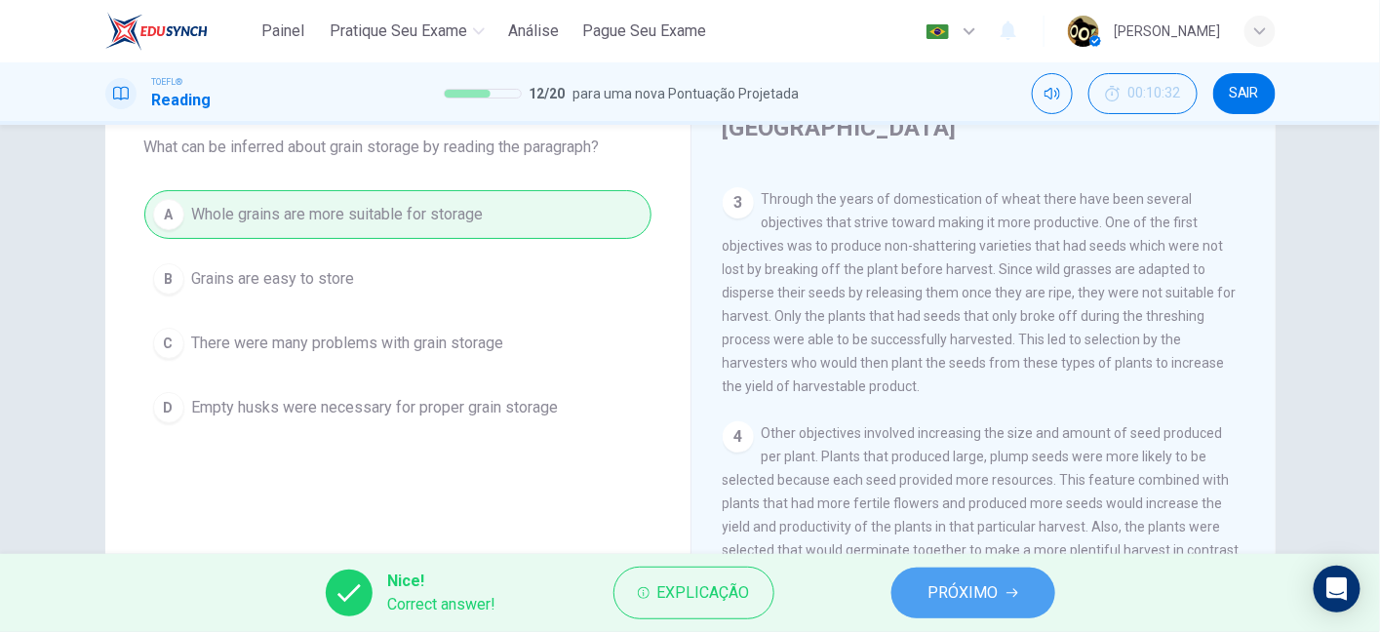
click at [962, 592] on span "PRÓXIMO" at bounding box center [963, 592] width 70 height 27
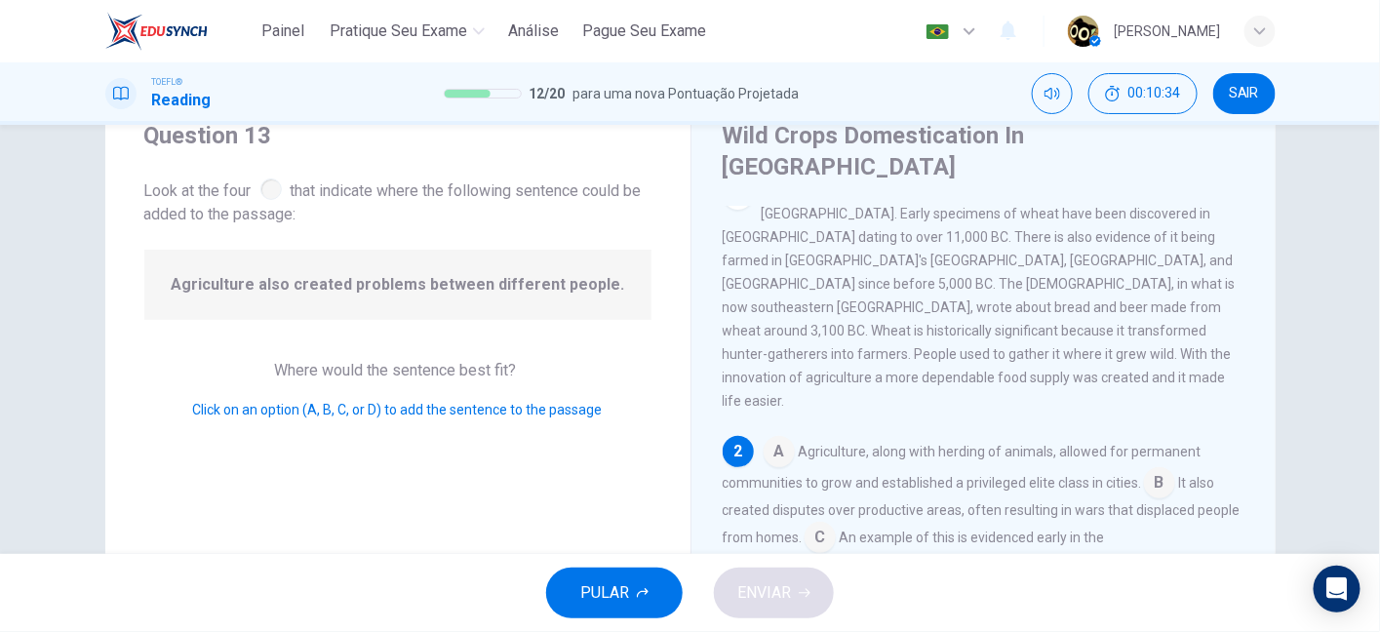
scroll to position [81, 0]
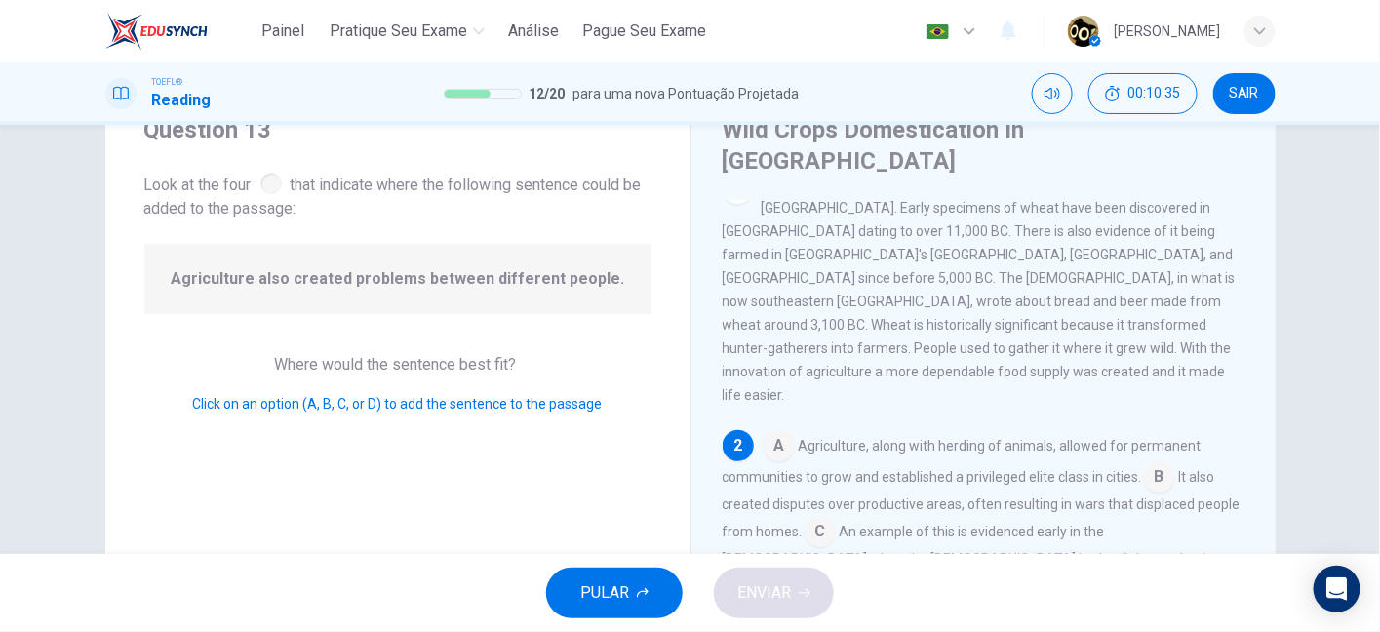
drag, startPoint x: 308, startPoint y: 179, endPoint x: 461, endPoint y: 183, distance: 153.1
click at [461, 183] on span "Look at the four that indicate where the following sentence could be added to t…" at bounding box center [397, 195] width 507 height 52
drag, startPoint x: 461, startPoint y: 183, endPoint x: 503, endPoint y: 183, distance: 41.9
click at [503, 183] on span "Look at the four that indicate where the following sentence could be added to t…" at bounding box center [397, 195] width 507 height 52
drag, startPoint x: 250, startPoint y: 273, endPoint x: 508, endPoint y: 263, distance: 258.6
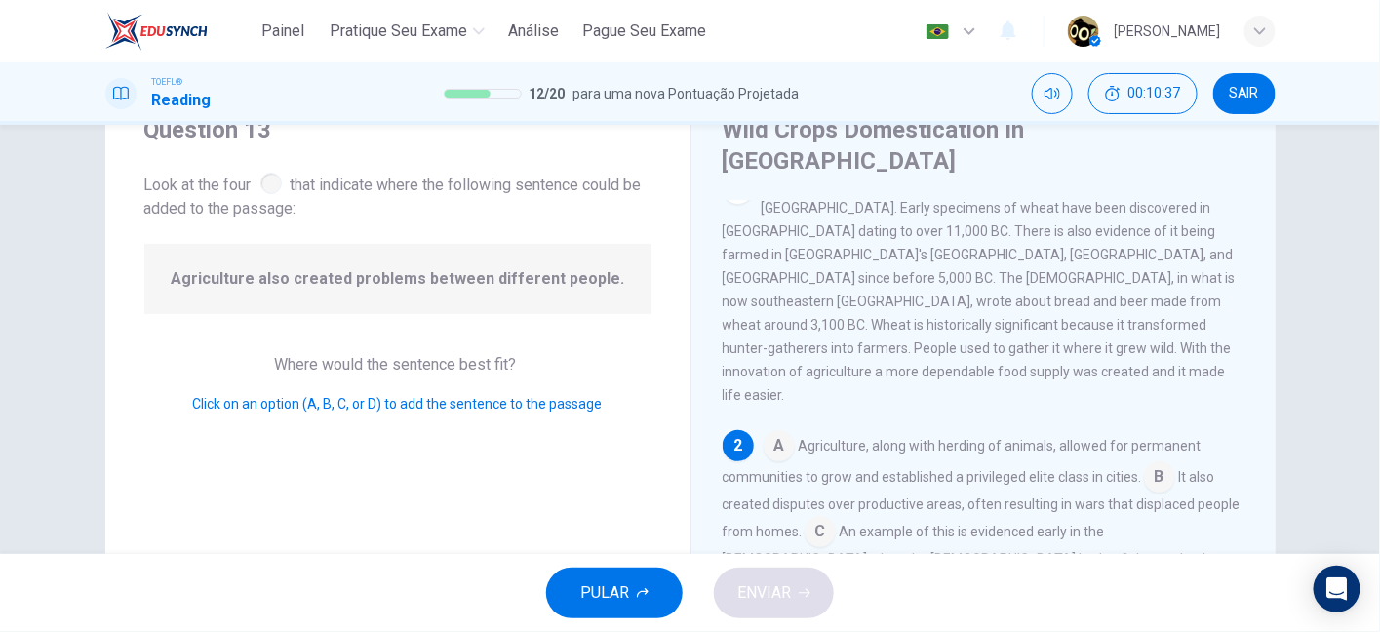
click at [508, 263] on div "Agriculture also created problems between different people." at bounding box center [397, 279] width 507 height 70
drag, startPoint x: 200, startPoint y: 274, endPoint x: 329, endPoint y: 280, distance: 128.8
click at [329, 280] on span "Agriculture also created problems between different people." at bounding box center [397, 278] width 453 height 23
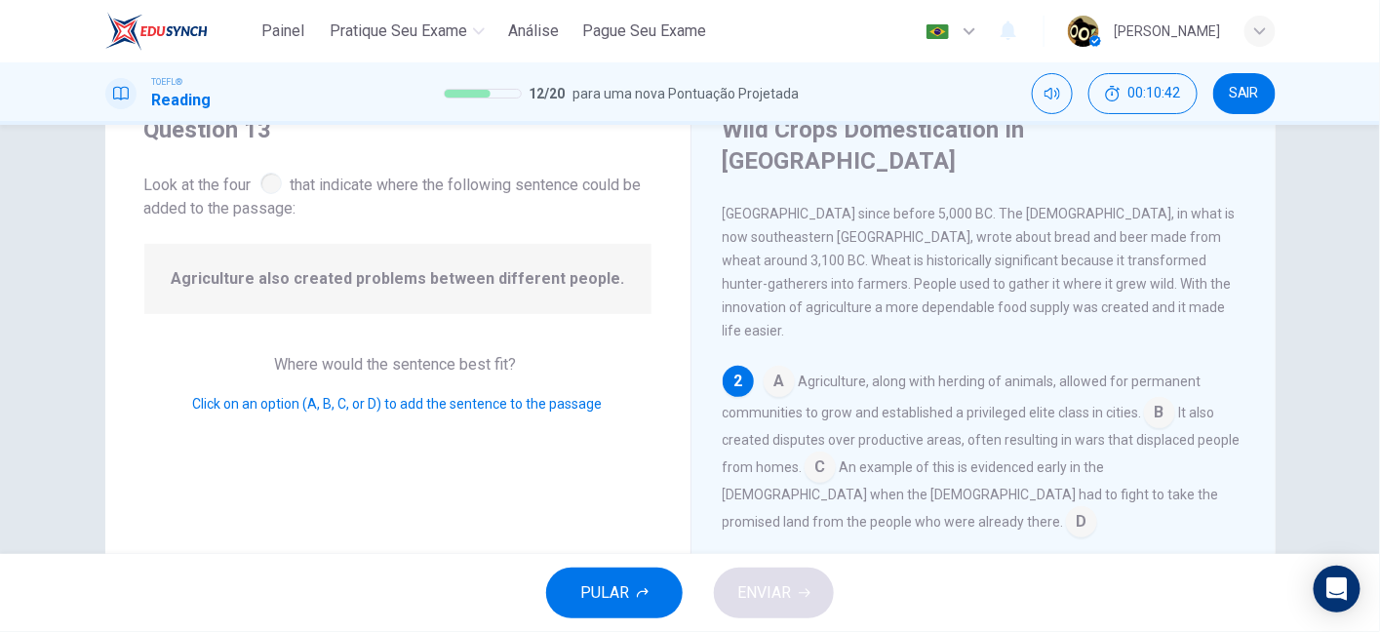
scroll to position [99, 0]
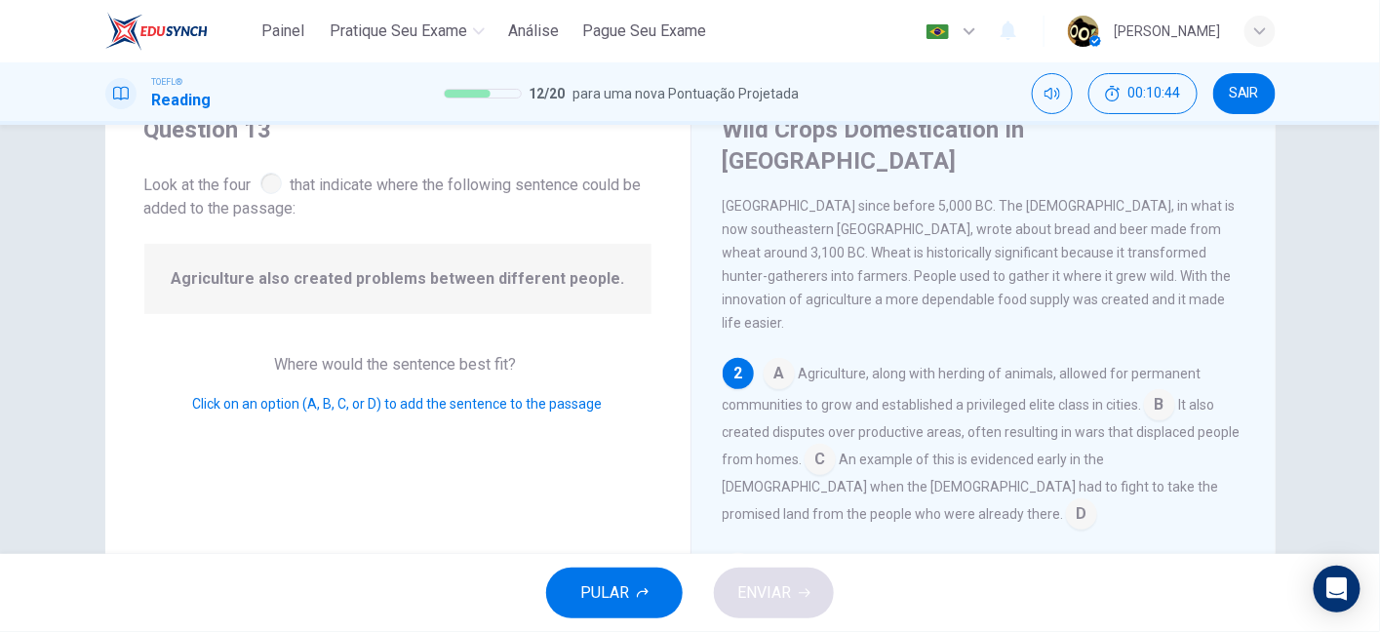
drag, startPoint x: 905, startPoint y: 308, endPoint x: 1030, endPoint y: 311, distance: 124.8
click at [1030, 366] on span "Agriculture, along with herding of animals, allowed for permanent communities t…" at bounding box center [961, 389] width 479 height 47
drag, startPoint x: 775, startPoint y: 342, endPoint x: 1040, endPoint y: 338, distance: 265.2
click at [1040, 366] on span "Agriculture, along with herding of animals, allowed for permanent communities t…" at bounding box center [961, 389] width 479 height 47
click at [1087, 366] on span "Agriculture, along with herding of animals, allowed for permanent communities t…" at bounding box center [961, 389] width 479 height 47
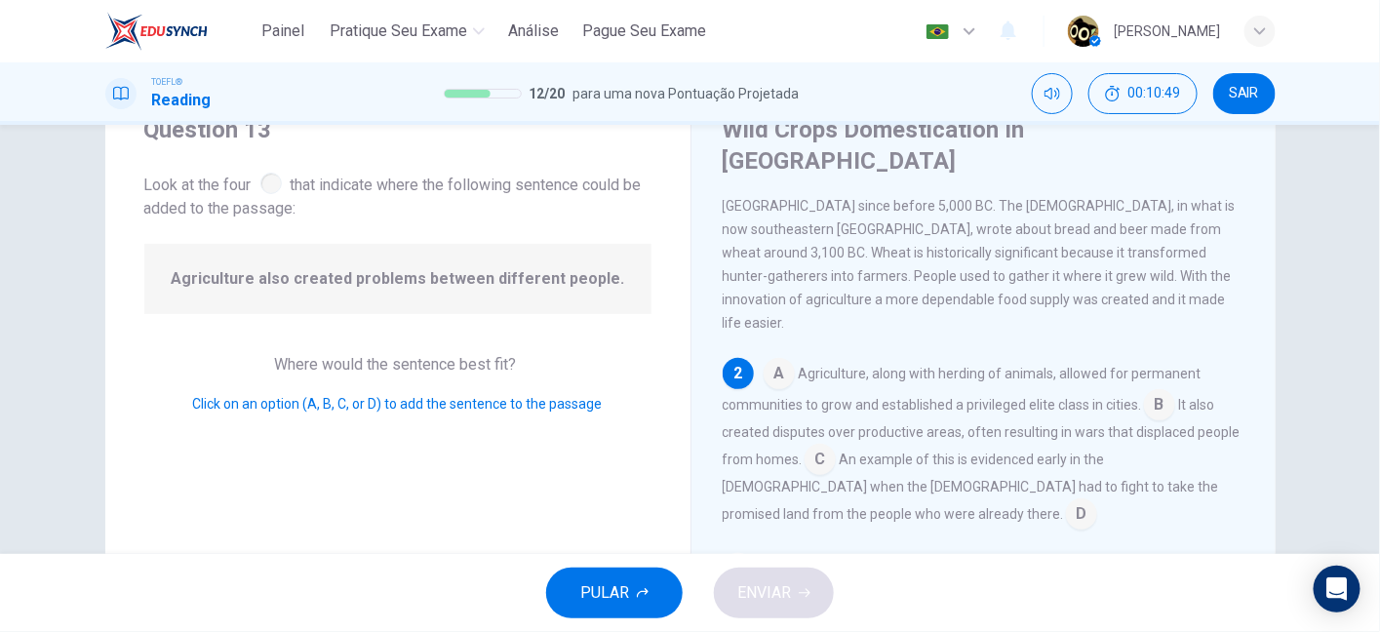
drag, startPoint x: 912, startPoint y: 371, endPoint x: 927, endPoint y: 369, distance: 15.7
click at [927, 397] on span "It also created disputes over productive areas, often resulting in wars that di…" at bounding box center [981, 432] width 518 height 70
click at [1169, 391] on input at bounding box center [1159, 406] width 31 height 31
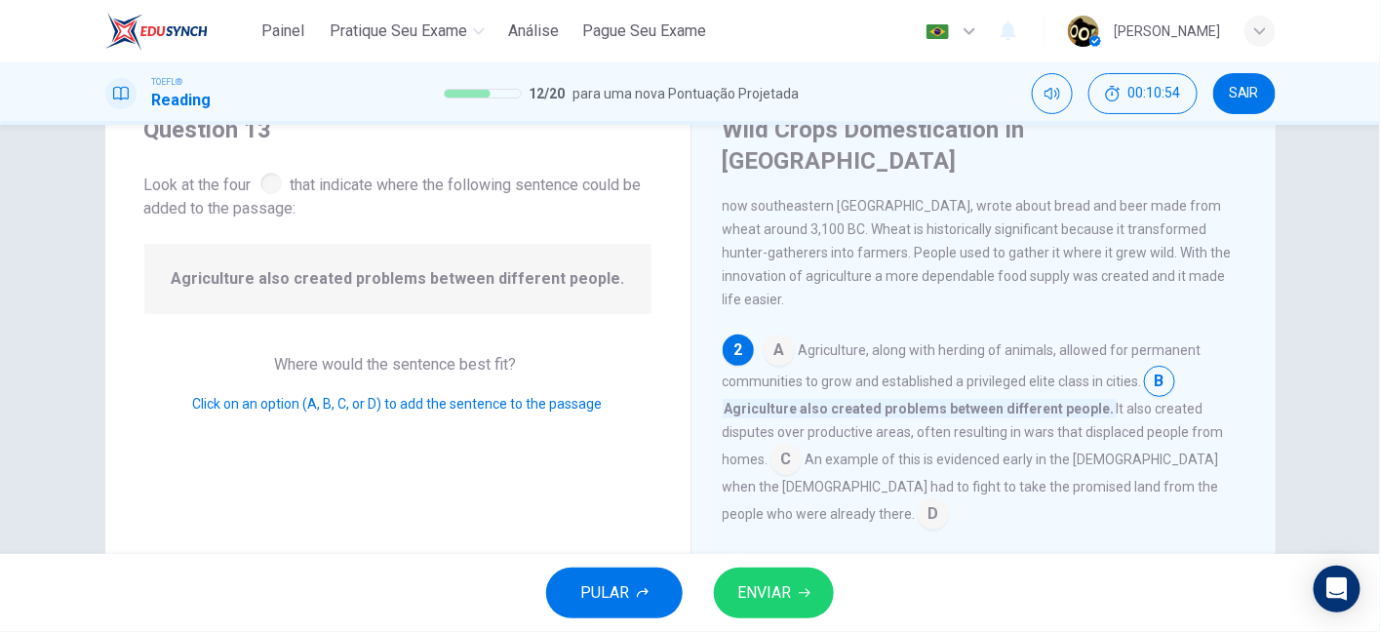
scroll to position [125, 0]
drag, startPoint x: 876, startPoint y: 366, endPoint x: 970, endPoint y: 364, distance: 94.6
click at [970, 399] on span "It also created disputes over productive areas, often resulting in wars that di…" at bounding box center [972, 432] width 501 height 66
click at [780, 444] on input at bounding box center [785, 459] width 31 height 31
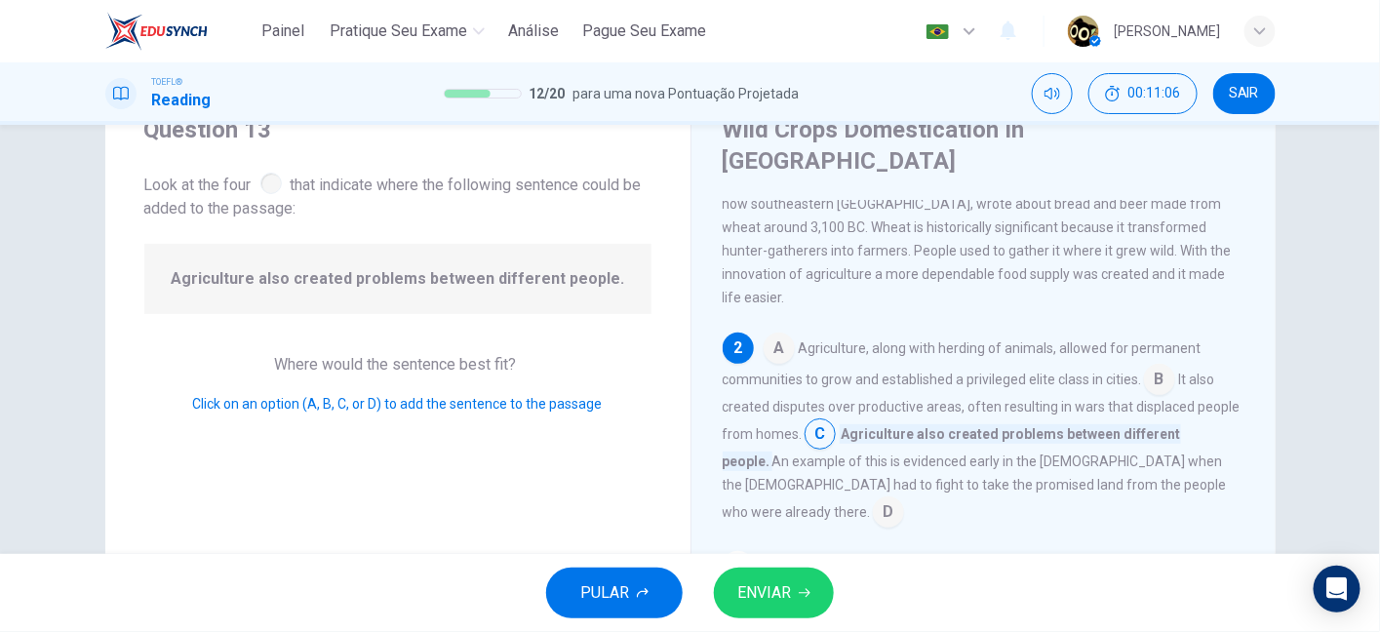
drag, startPoint x: 834, startPoint y: 348, endPoint x: 1035, endPoint y: 332, distance: 201.5
click at [1035, 332] on div "A Agriculture, along with herding of animals, allowed for permanent communities…" at bounding box center [983, 429] width 523 height 195
click at [786, 595] on span "ENVIAR" at bounding box center [764, 592] width 54 height 27
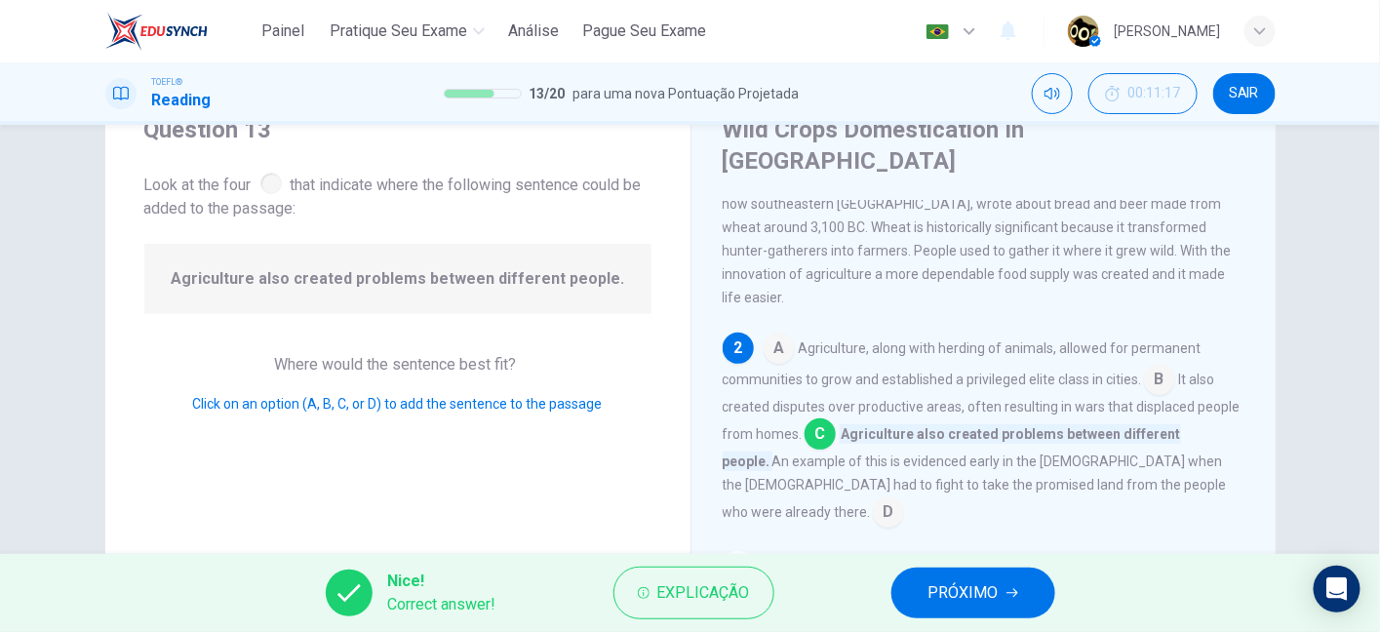
click at [1002, 583] on button "PRÓXIMO" at bounding box center [973, 592] width 164 height 51
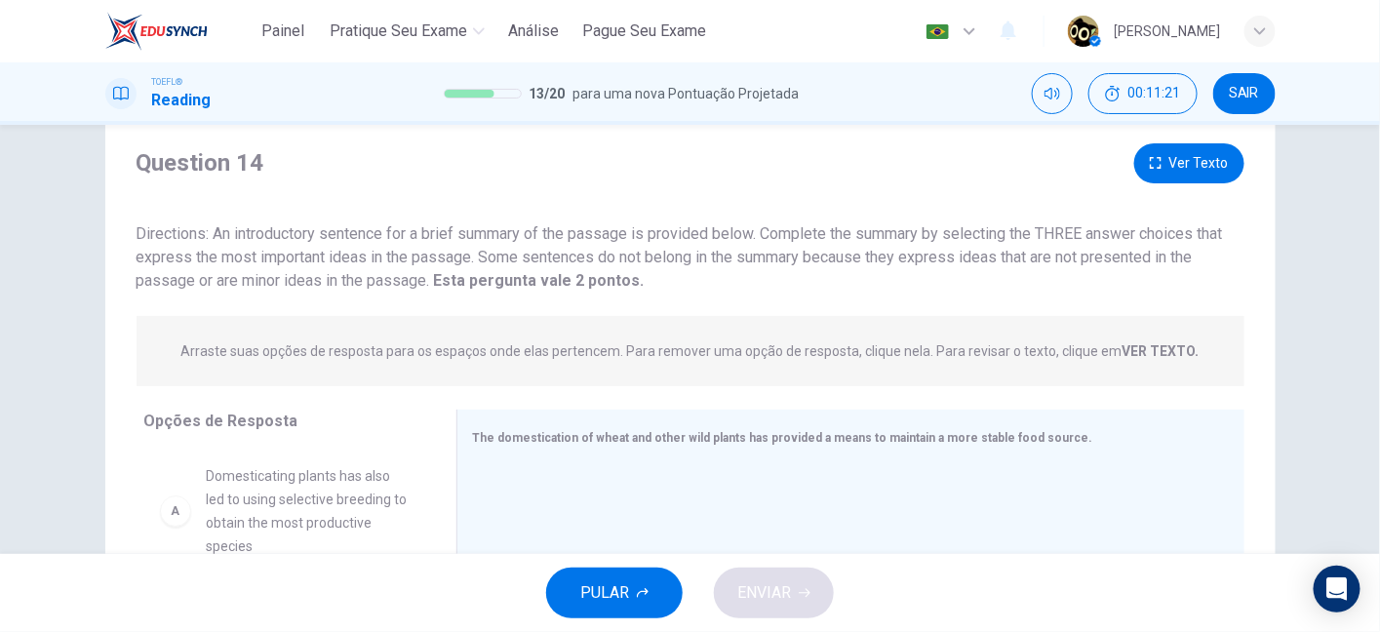
scroll to position [45, 0]
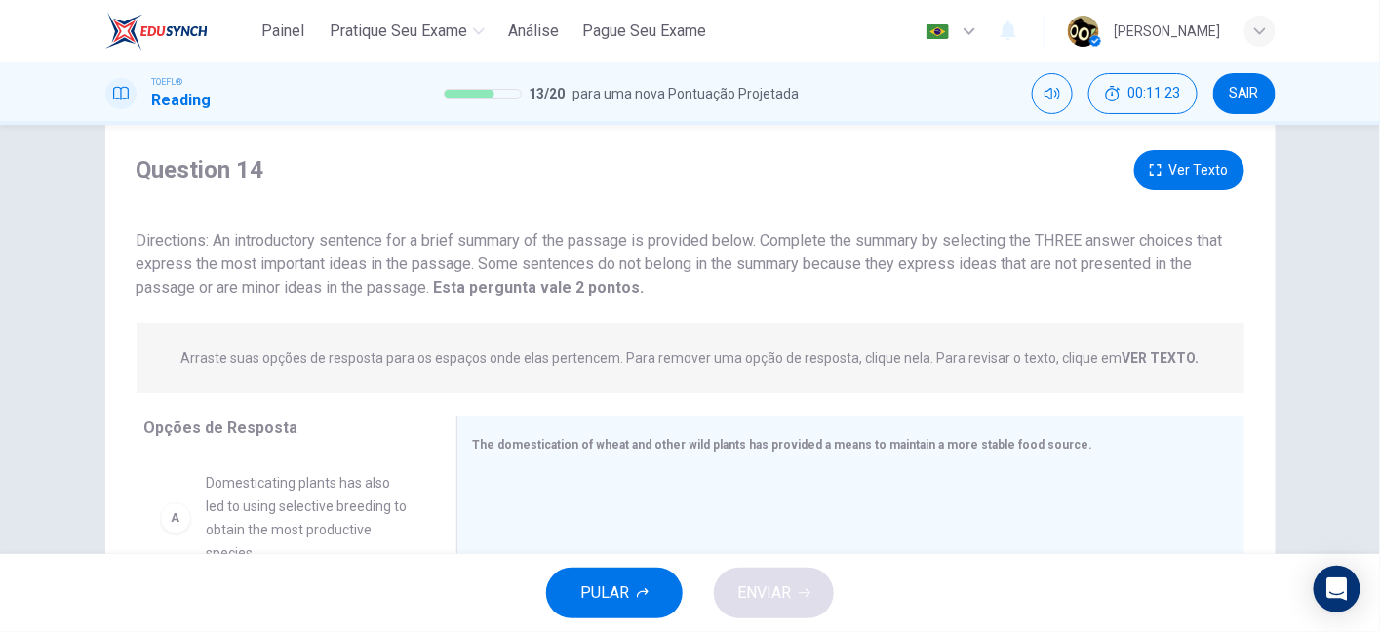
drag, startPoint x: 387, startPoint y: 250, endPoint x: 447, endPoint y: 238, distance: 60.6
click at [447, 238] on div "Directions: An introductory sentence for a brief summary of the passage is prov…" at bounding box center [691, 264] width 1108 height 70
drag, startPoint x: 447, startPoint y: 238, endPoint x: 562, endPoint y: 237, distance: 115.1
click at [562, 237] on span "Directions: An introductory sentence for a brief summary of the passage is prov…" at bounding box center [680, 263] width 1086 height 65
drag, startPoint x: 795, startPoint y: 235, endPoint x: 1038, endPoint y: 231, distance: 243.8
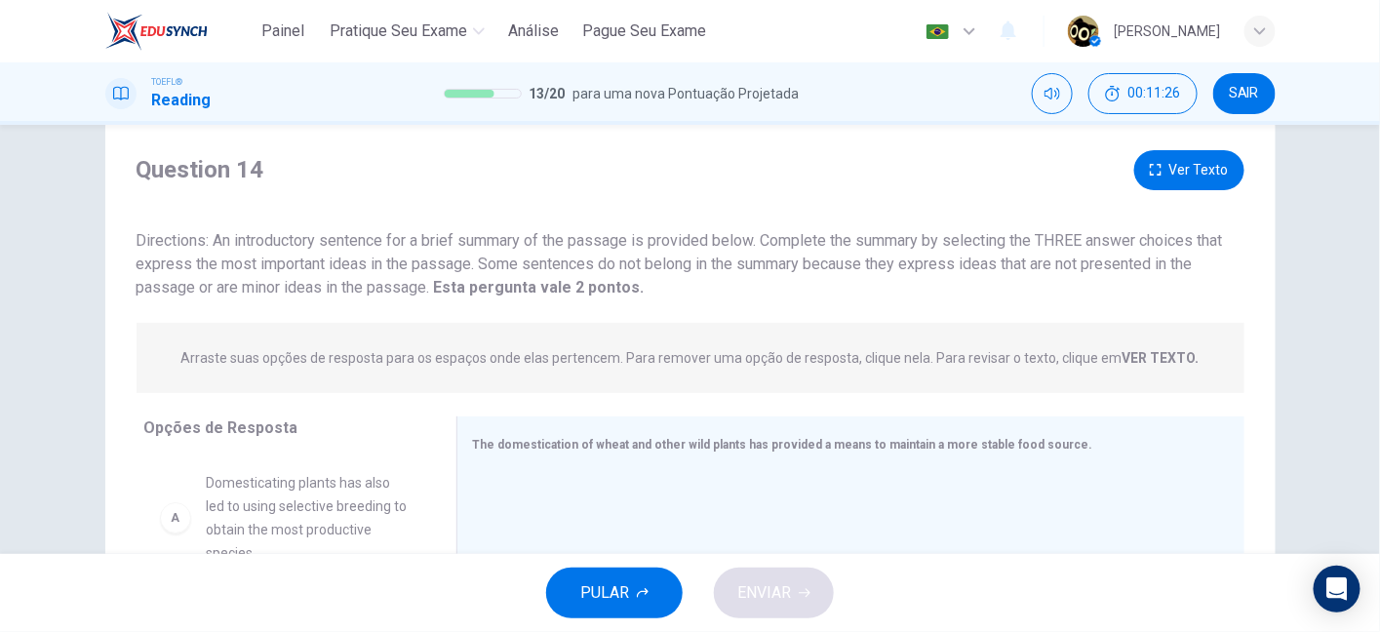
click at [1038, 231] on span "Directions: An introductory sentence for a brief summary of the passage is prov…" at bounding box center [680, 263] width 1086 height 65
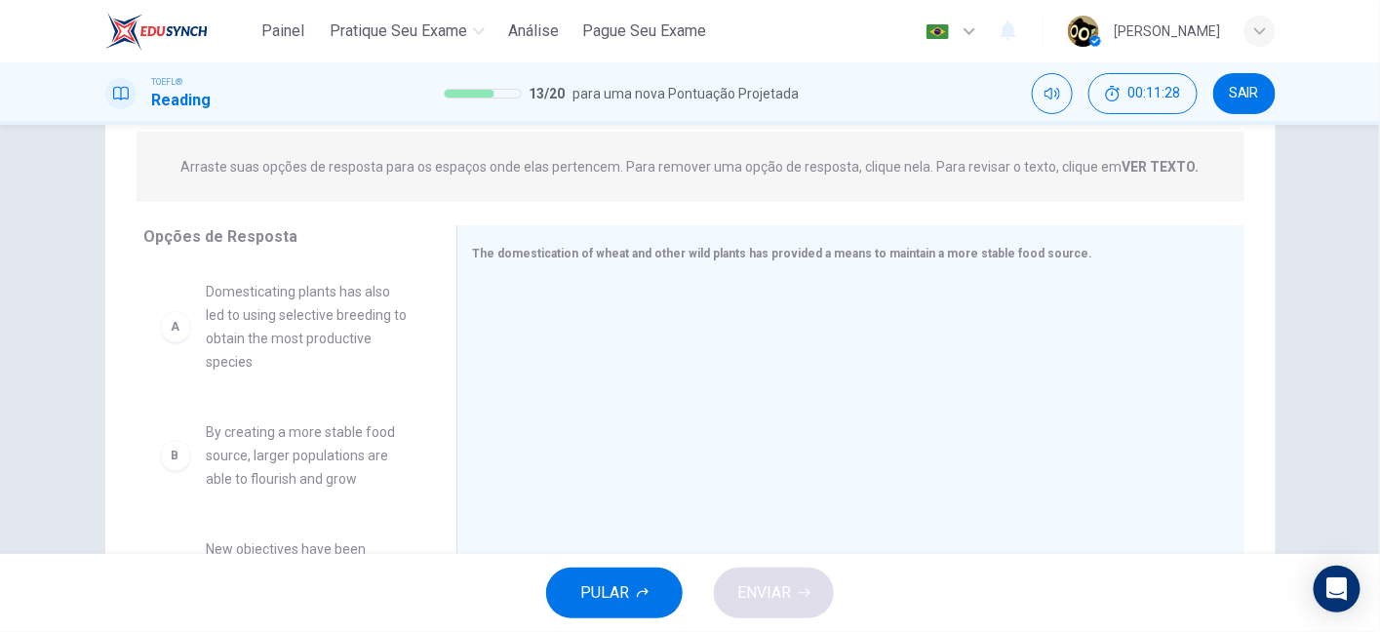
scroll to position [234, 0]
drag, startPoint x: 413, startPoint y: 182, endPoint x: 554, endPoint y: 166, distance: 141.4
click at [554, 166] on div "Arraste suas opções de resposta para os espaços onde elas pertencem. Para remov…" at bounding box center [691, 169] width 1108 height 70
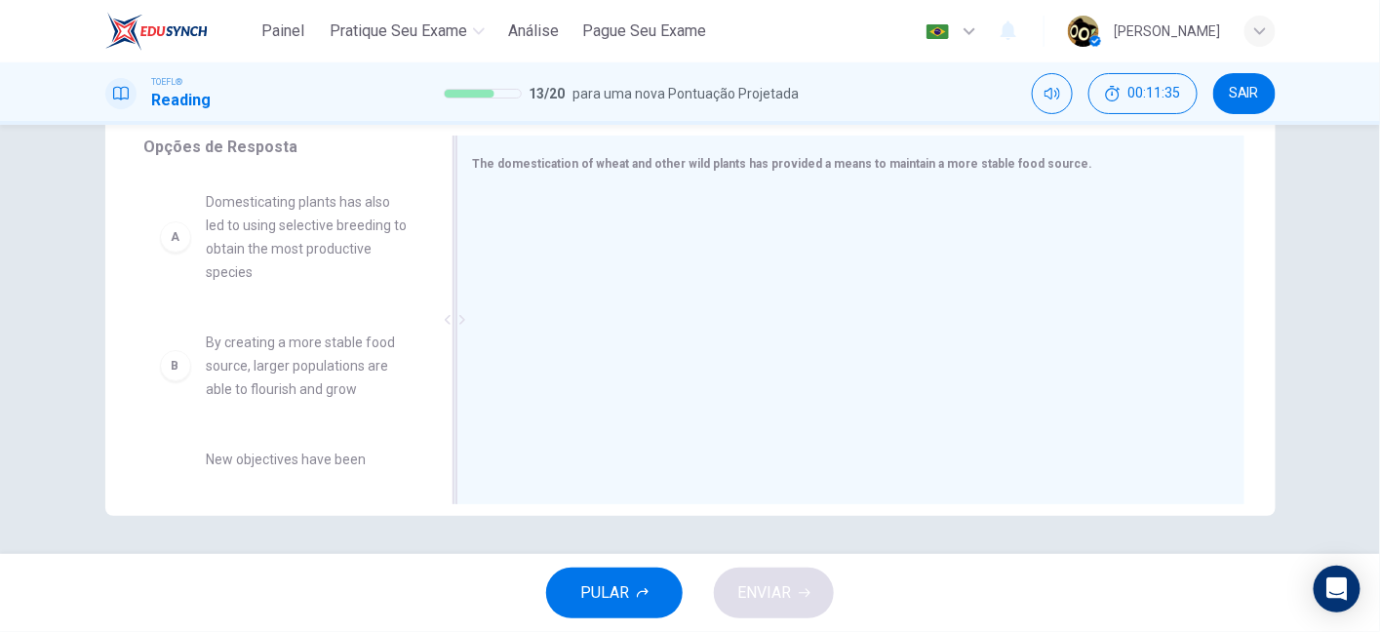
scroll to position [300, 0]
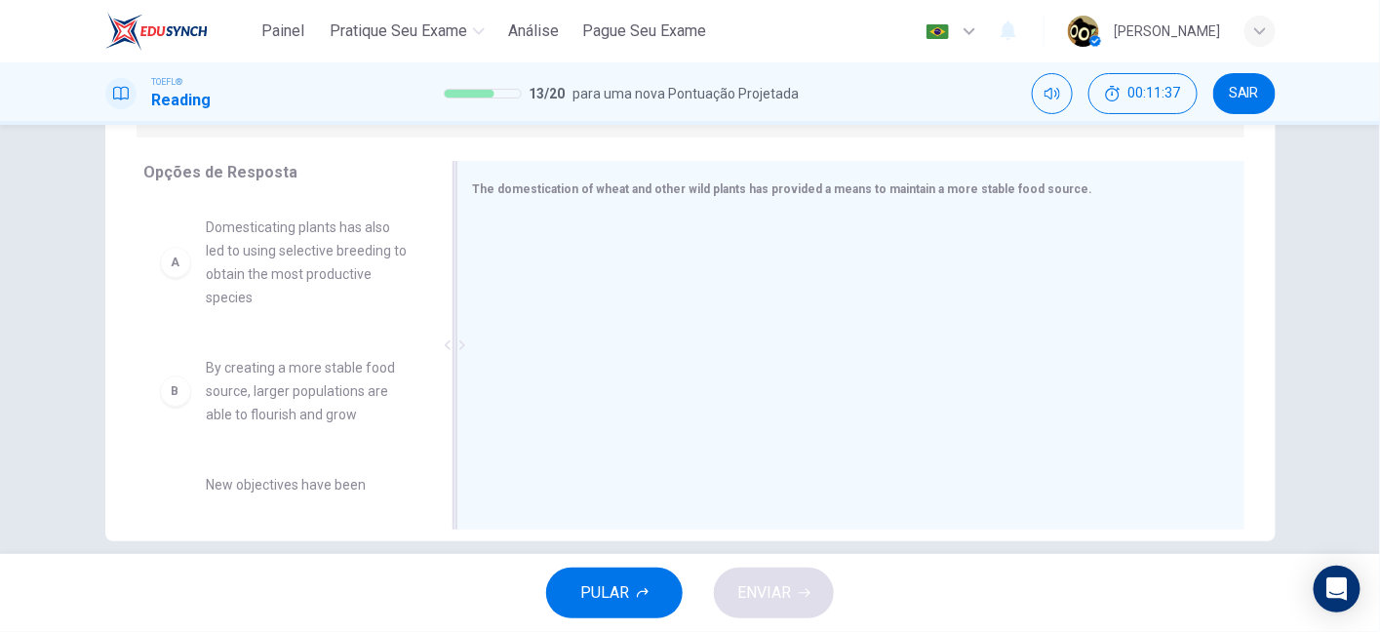
drag, startPoint x: 466, startPoint y: 188, endPoint x: 623, endPoint y: 182, distance: 157.1
click at [623, 182] on span "The domestication of wheat and other wild plants has provided a means to mainta…" at bounding box center [783, 189] width 620 height 14
click at [240, 276] on span "By creating a more stable food source, larger populations are able to flourish …" at bounding box center [308, 269] width 203 height 70
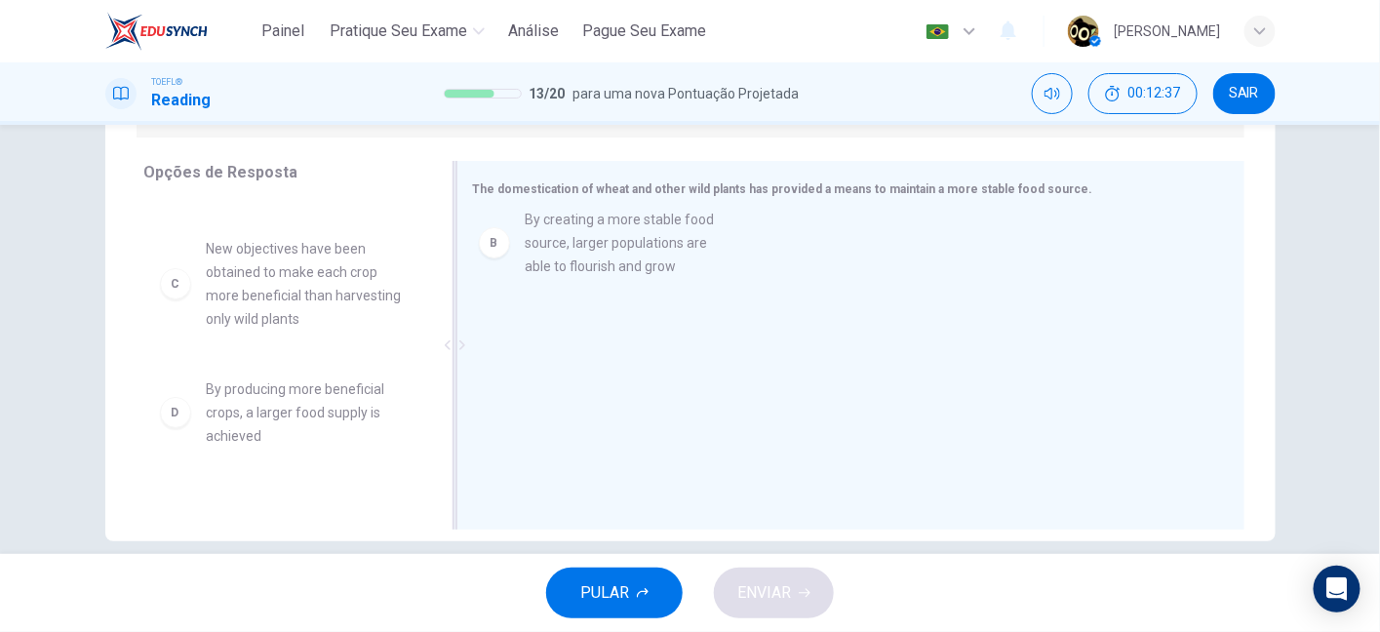
drag, startPoint x: 165, startPoint y: 268, endPoint x: 499, endPoint y: 241, distance: 335.5
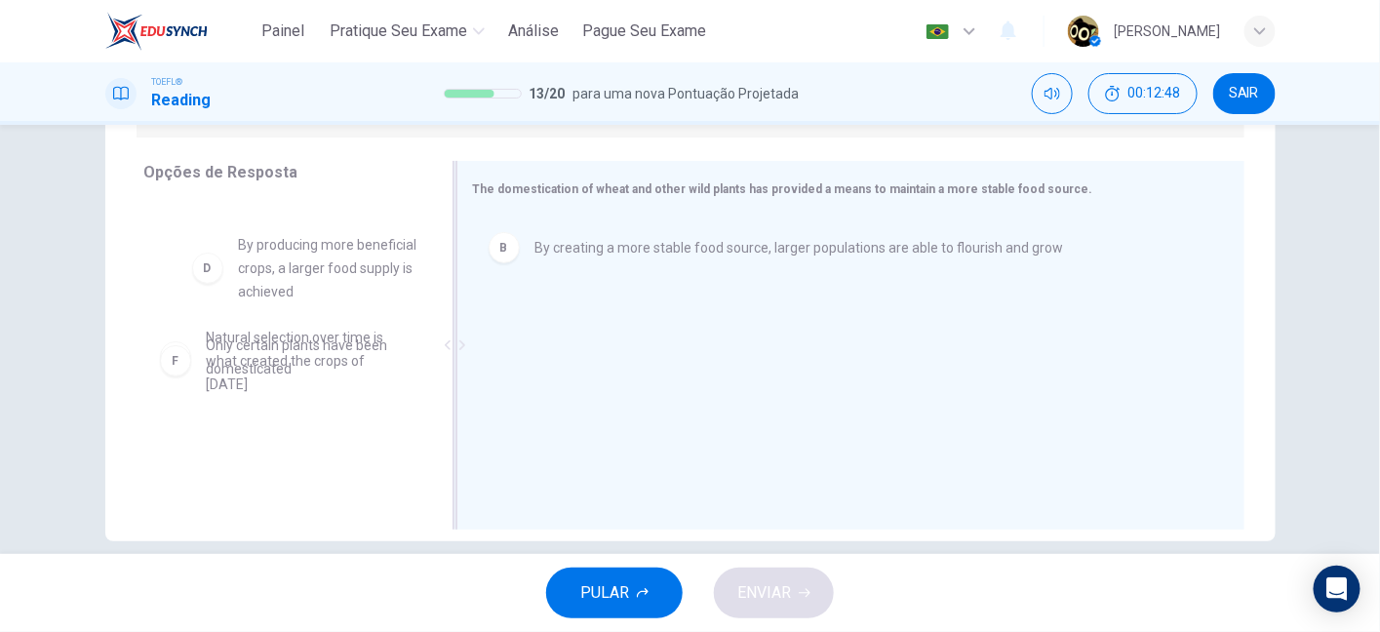
scroll to position [264, 0]
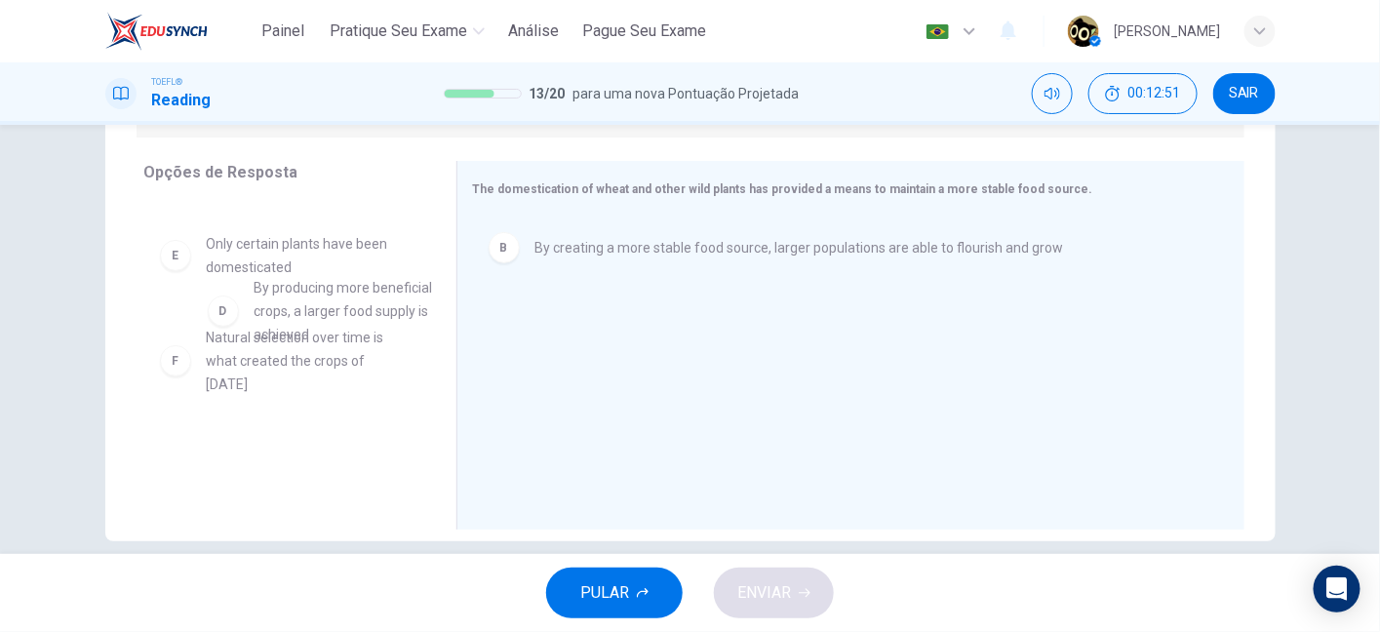
drag, startPoint x: 237, startPoint y: 264, endPoint x: 295, endPoint y: 315, distance: 77.4
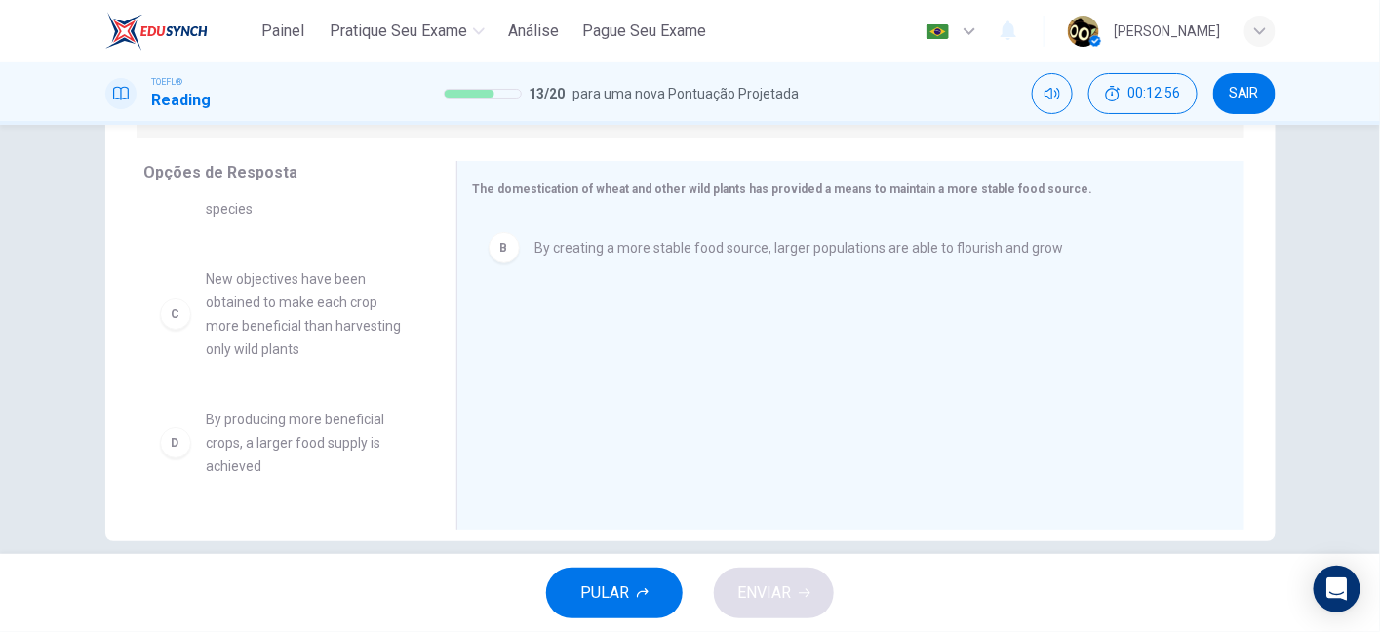
scroll to position [0, 0]
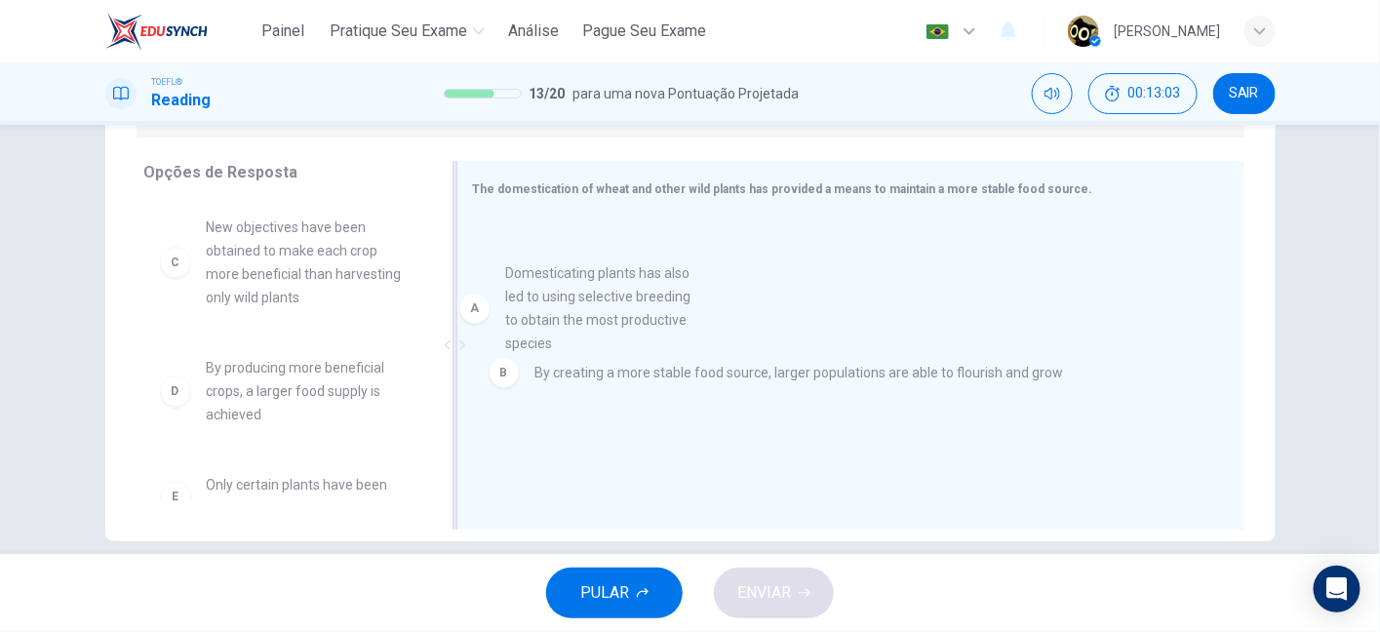
drag, startPoint x: 291, startPoint y: 254, endPoint x: 614, endPoint y: 302, distance: 327.2
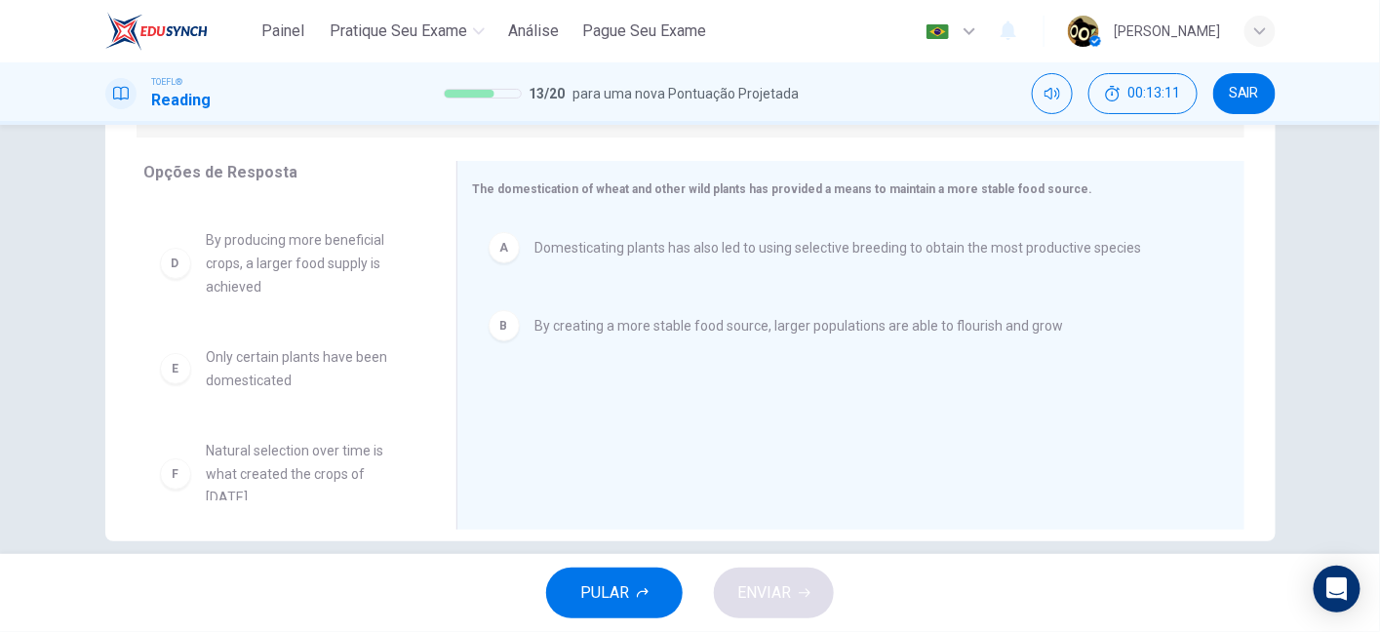
scroll to position [128, 0]
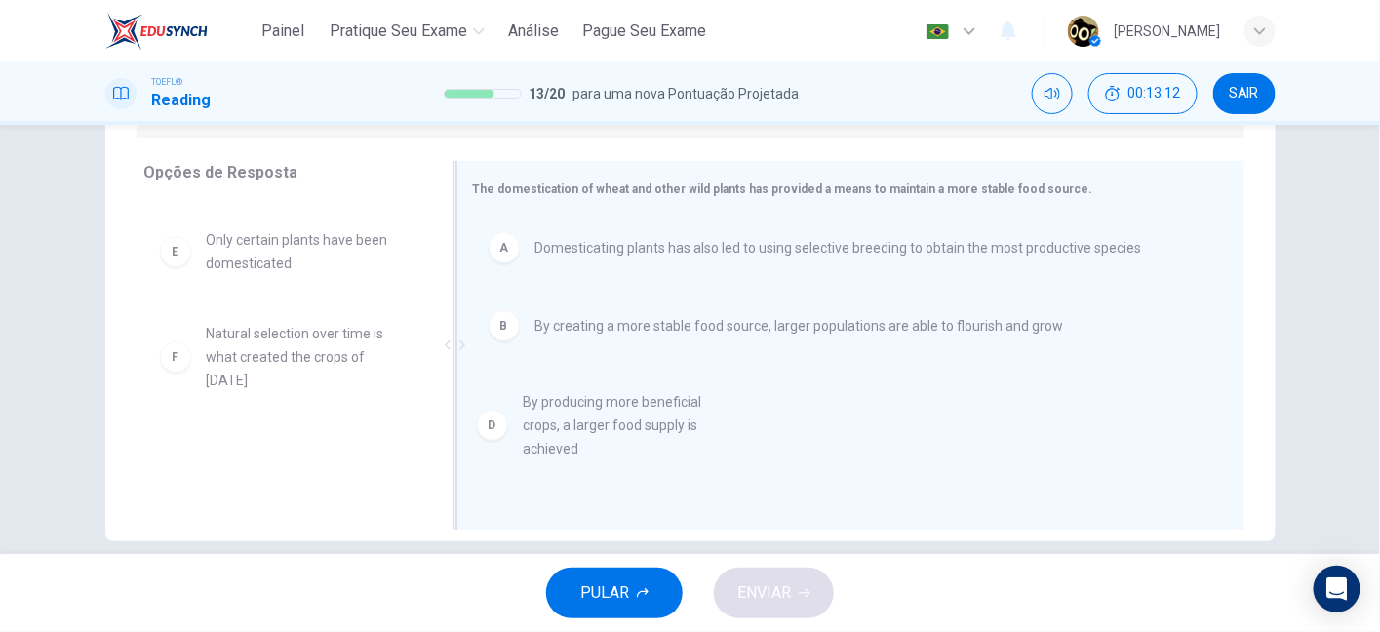
drag, startPoint x: 338, startPoint y: 279, endPoint x: 672, endPoint y: 450, distance: 375.0
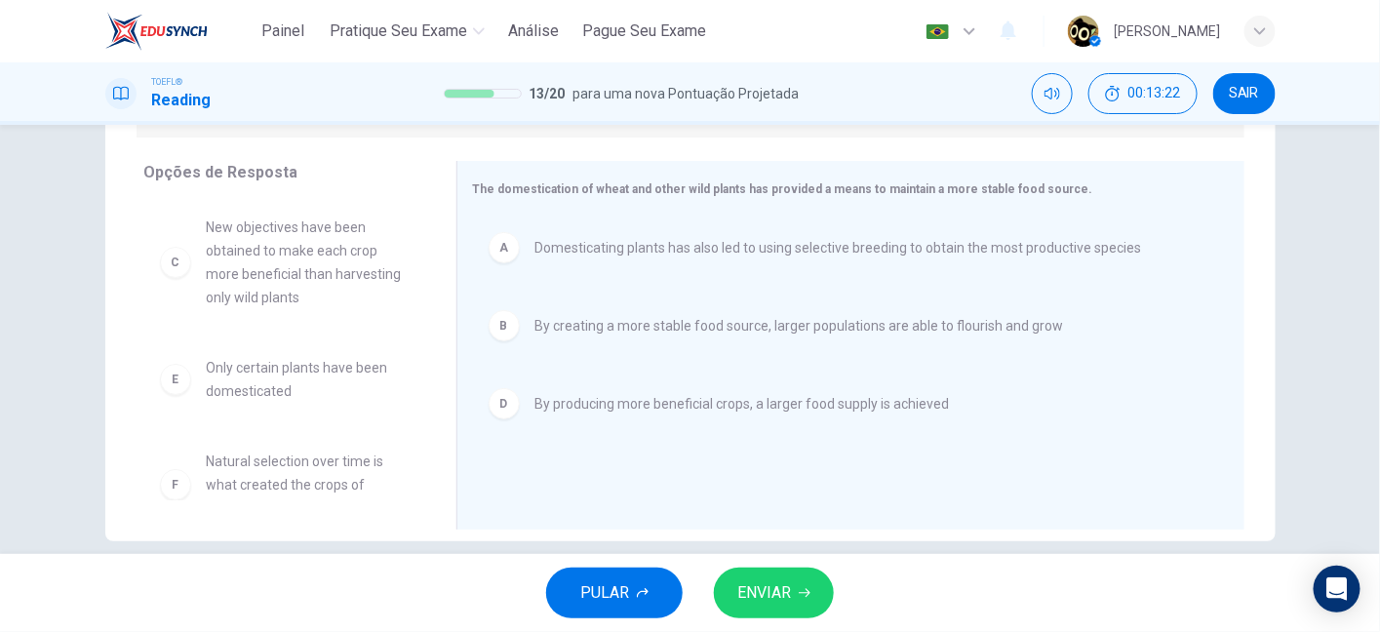
scroll to position [288, 0]
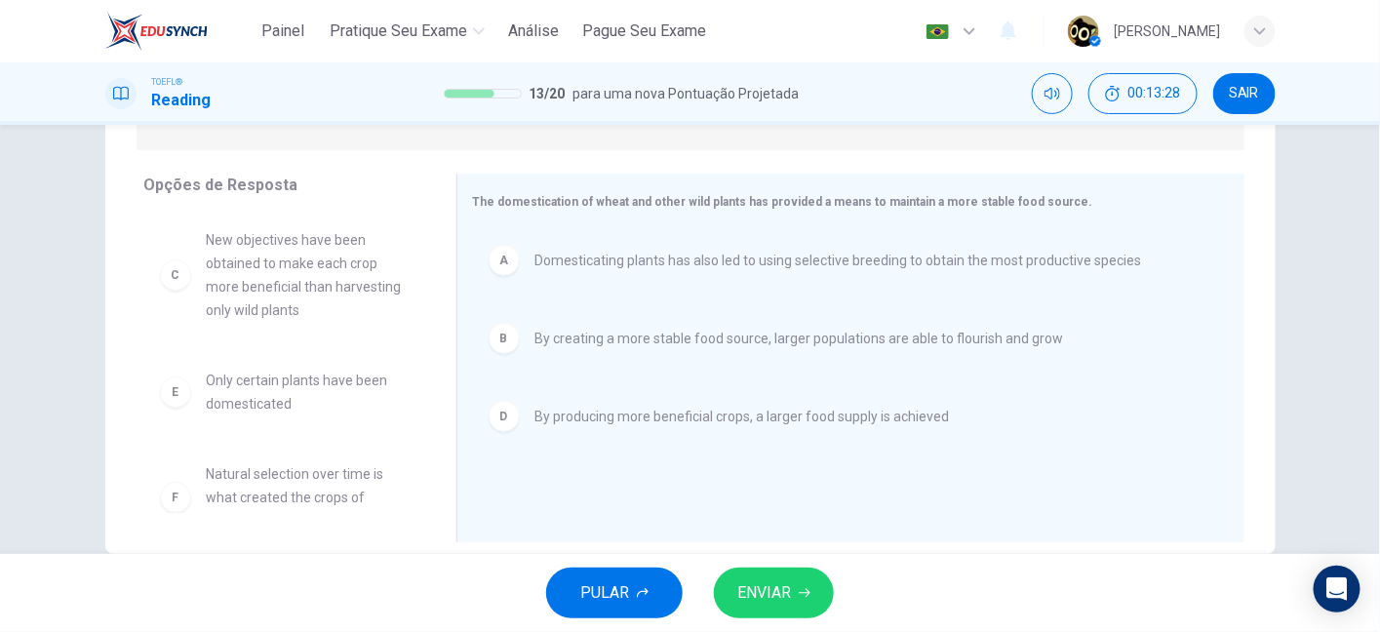
click at [771, 608] on button "ENVIAR" at bounding box center [774, 592] width 120 height 51
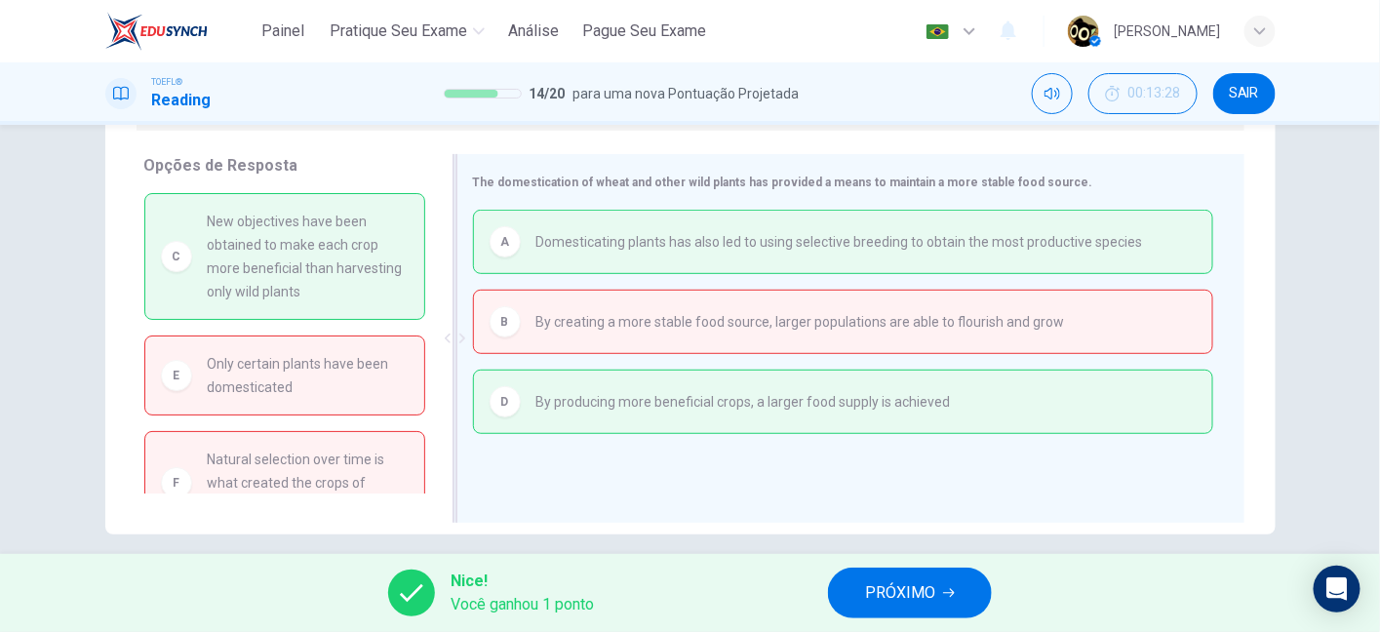
scroll to position [313, 0]
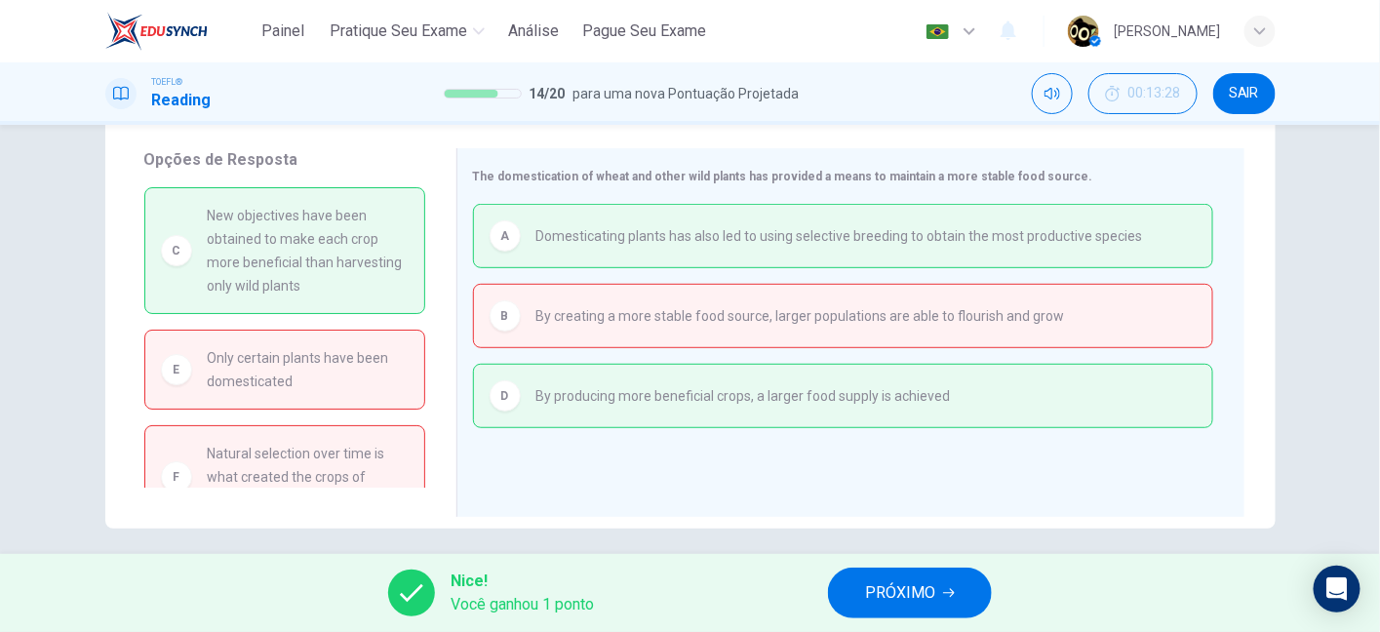
click at [953, 572] on button "PRÓXIMO" at bounding box center [910, 592] width 164 height 51
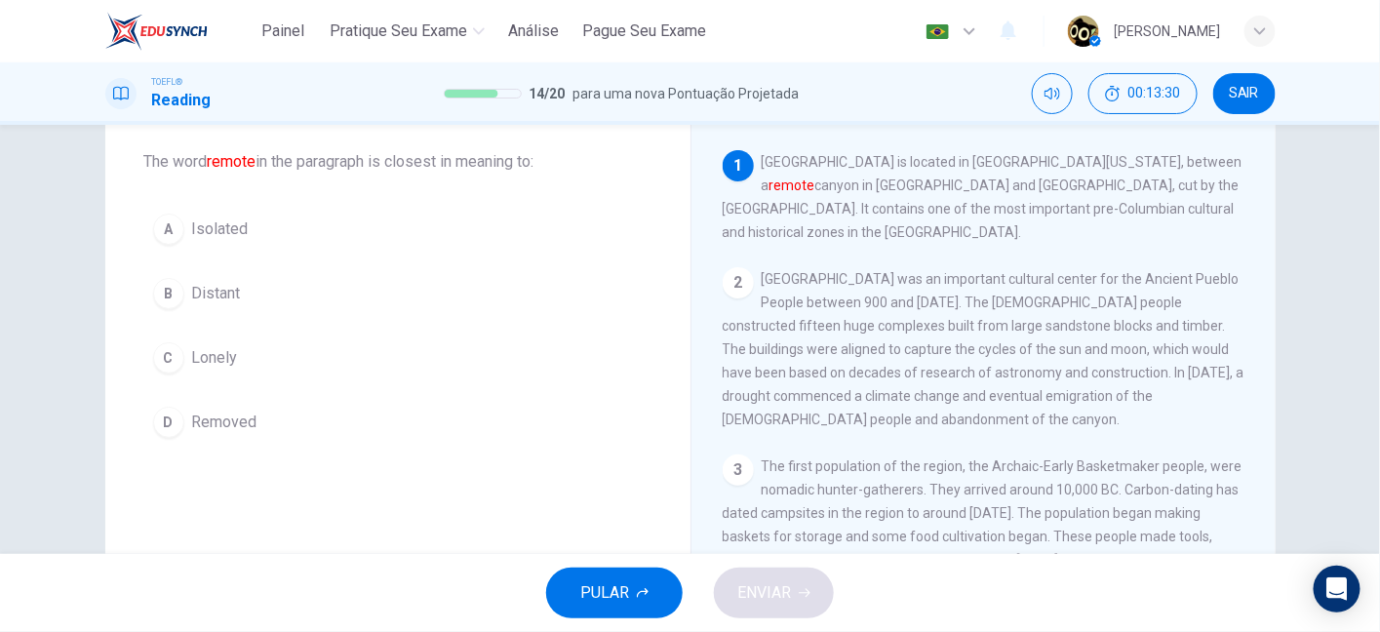
scroll to position [107, 0]
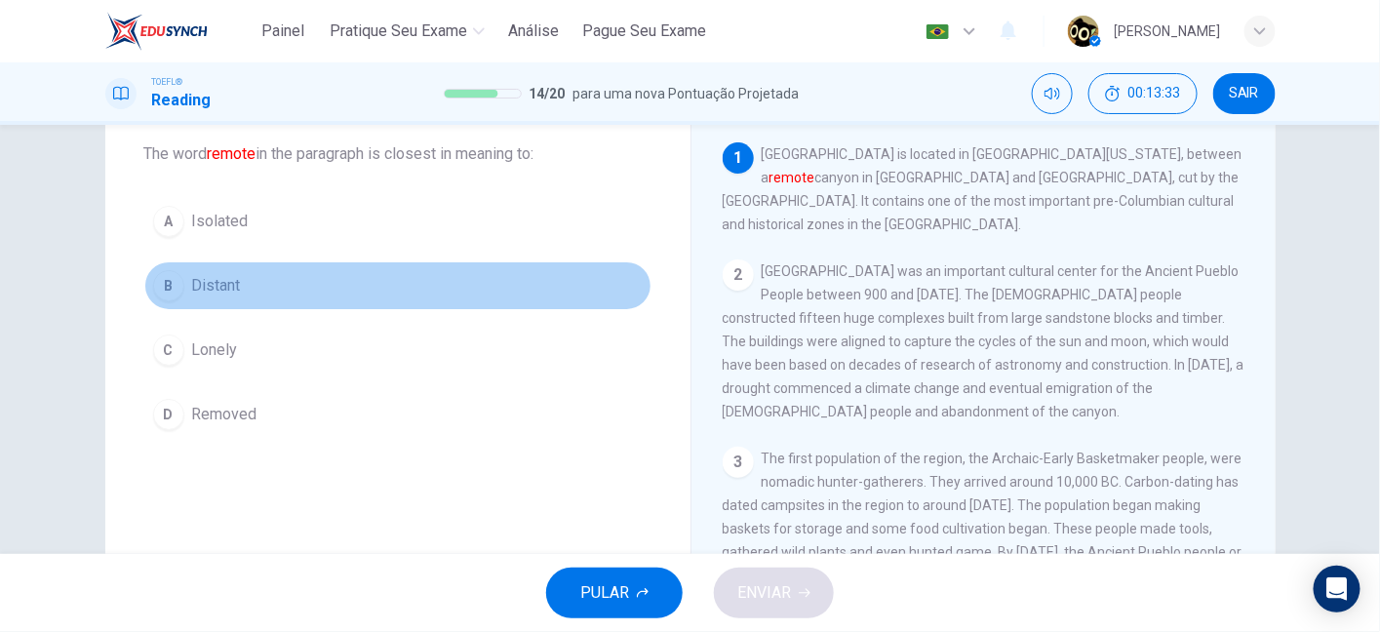
click at [166, 290] on div "B" at bounding box center [168, 285] width 31 height 31
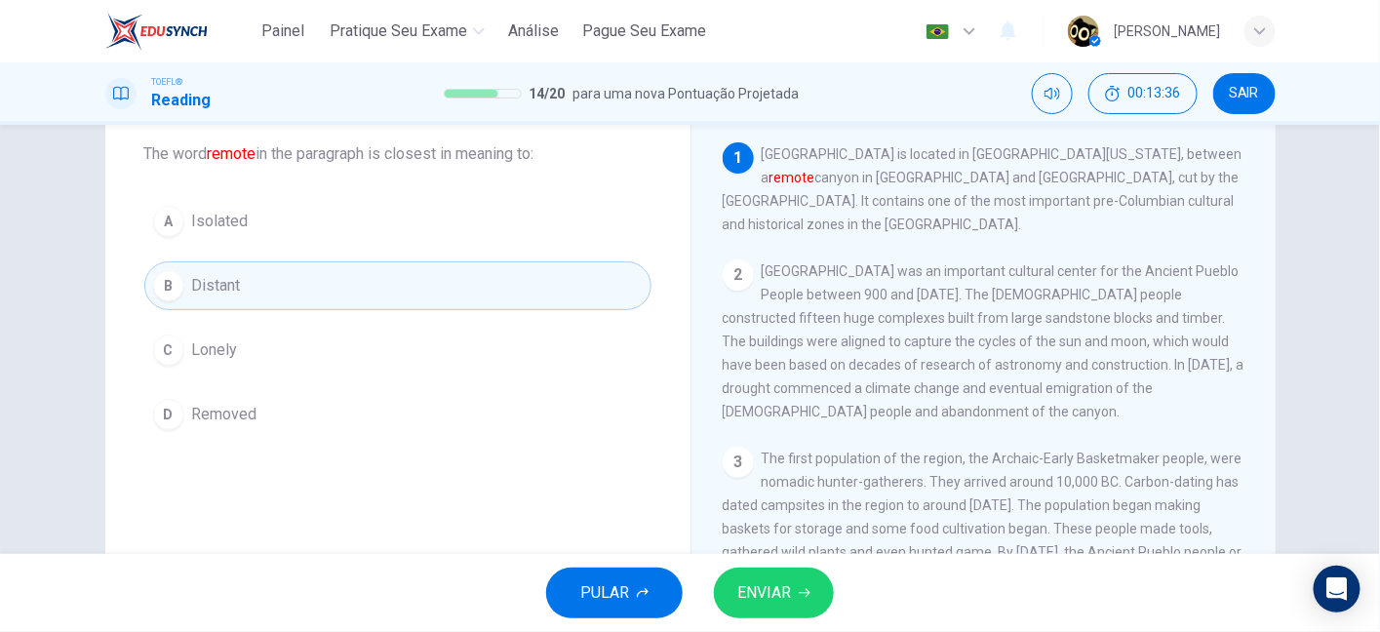
scroll to position [39, 0]
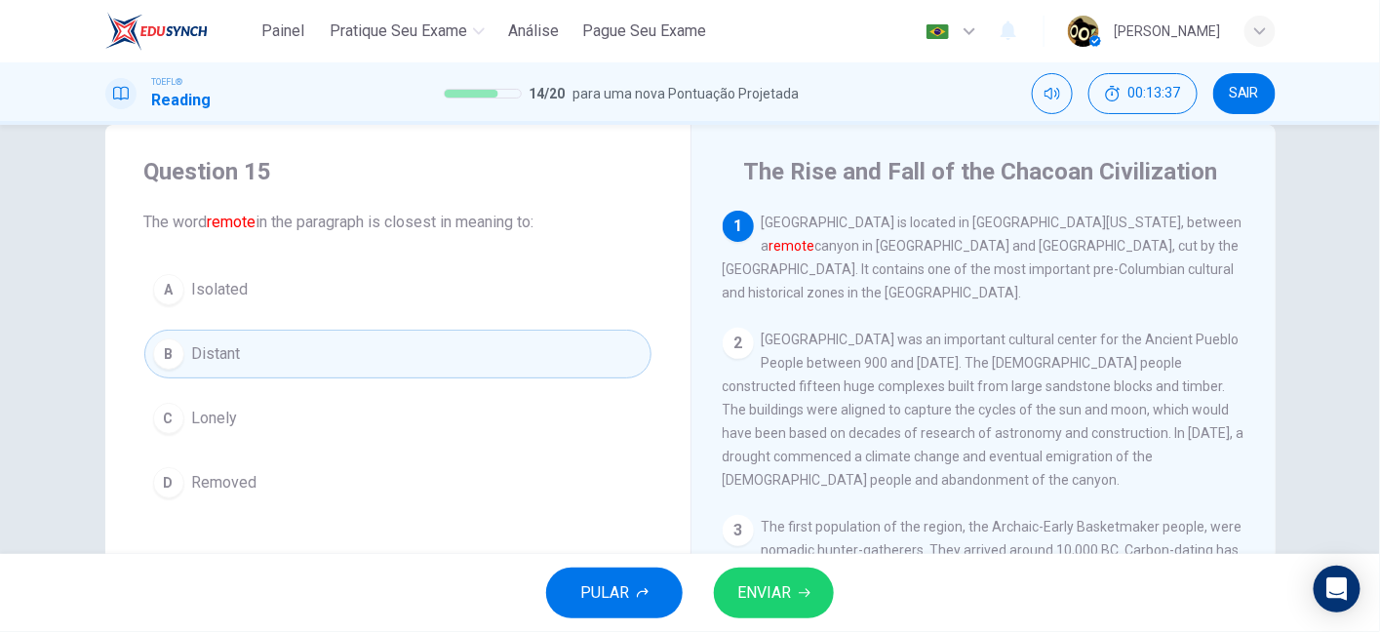
drag, startPoint x: 812, startPoint y: 249, endPoint x: 919, endPoint y: 248, distance: 107.3
click at [919, 248] on span "Chaco Culture National Historical Park is located in Northwestern New Mexico, b…" at bounding box center [982, 258] width 520 height 86
drag, startPoint x: 987, startPoint y: 241, endPoint x: 1174, endPoint y: 244, distance: 187.2
click at [1174, 244] on span "Chaco Culture National Historical Park is located in Northwestern New Mexico, b…" at bounding box center [982, 258] width 520 height 86
click at [773, 226] on span "Chaco Culture National Historical Park is located in Northwestern New Mexico, b…" at bounding box center [982, 258] width 520 height 86
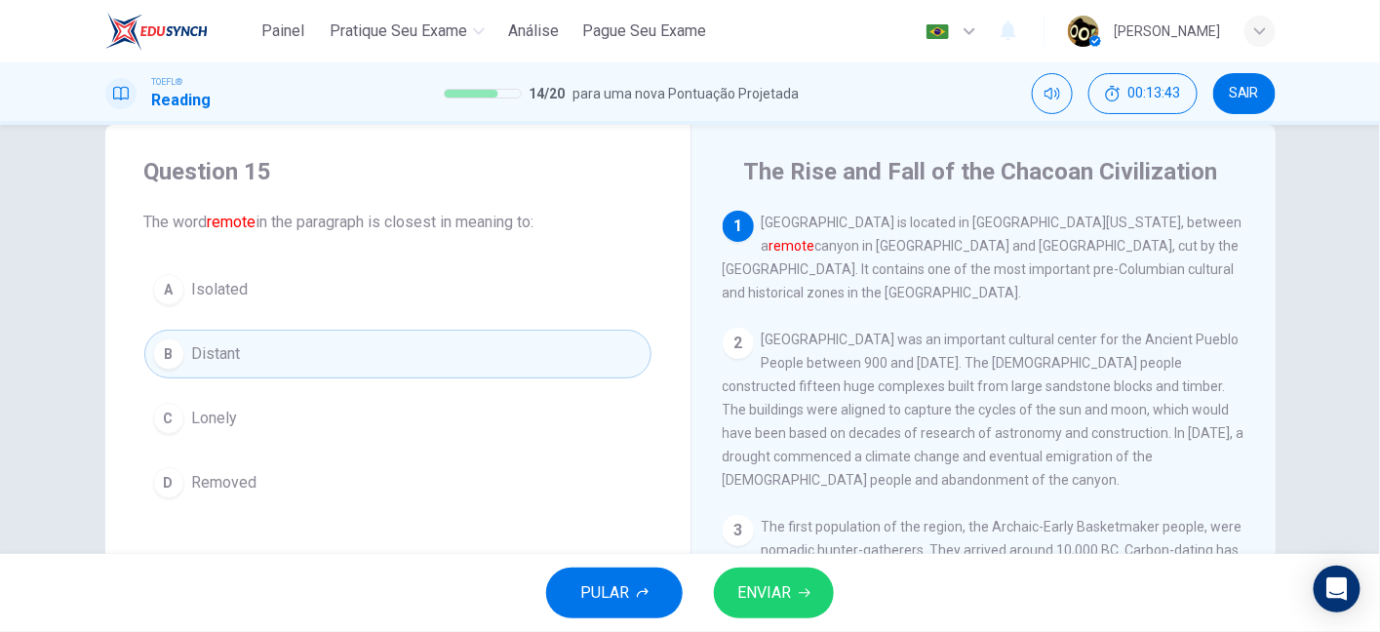
click at [773, 226] on span "Chaco Culture National Historical Park is located in Northwestern New Mexico, b…" at bounding box center [982, 258] width 520 height 86
drag, startPoint x: 775, startPoint y: 231, endPoint x: 895, endPoint y: 219, distance: 120.5
click at [895, 219] on span "Chaco Culture National Historical Park is located in Northwestern New Mexico, b…" at bounding box center [982, 258] width 520 height 86
drag, startPoint x: 760, startPoint y: 225, endPoint x: 985, endPoint y: 224, distance: 225.2
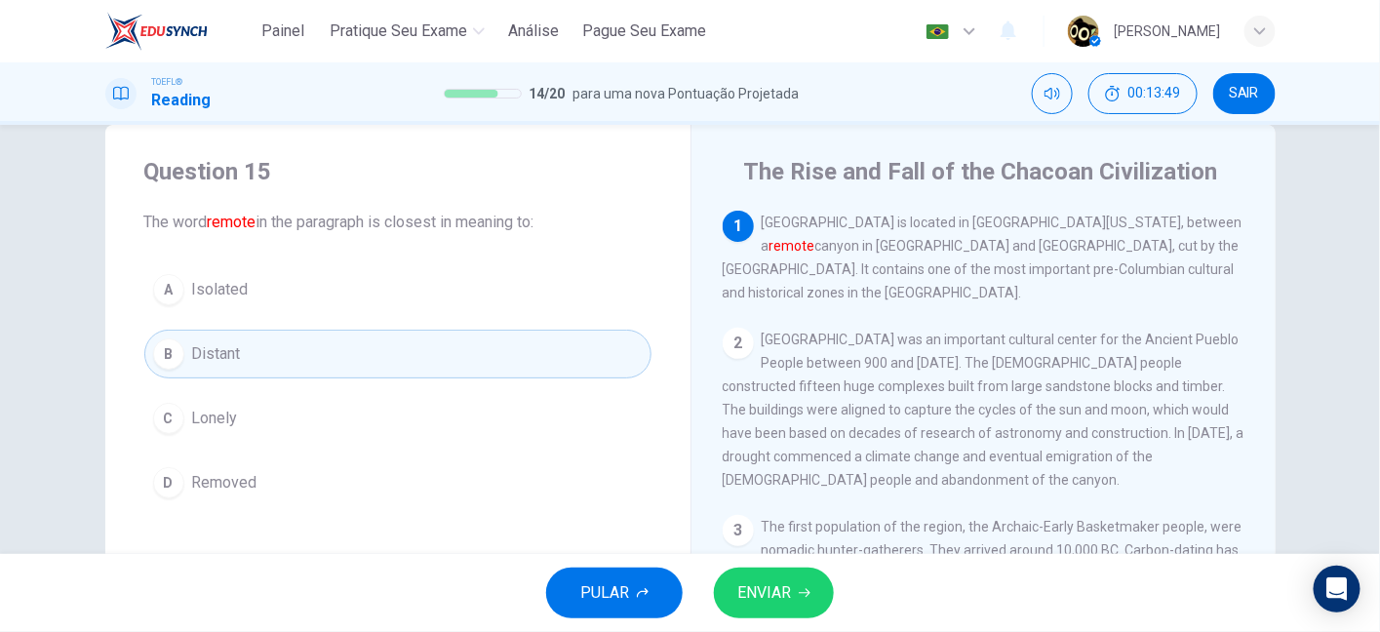
click at [985, 224] on span "Chaco Culture National Historical Park is located in Northwestern New Mexico, b…" at bounding box center [982, 258] width 520 height 86
drag, startPoint x: 1035, startPoint y: 225, endPoint x: 1196, endPoint y: 215, distance: 161.2
click at [1196, 215] on div "1 Chaco Culture National Historical Park is located in Northwestern New Mexico,…" at bounding box center [983, 258] width 523 height 94
drag, startPoint x: 767, startPoint y: 248, endPoint x: 859, endPoint y: 246, distance: 91.7
click at [859, 246] on span "Chaco Culture National Historical Park is located in Northwestern New Mexico, b…" at bounding box center [982, 258] width 520 height 86
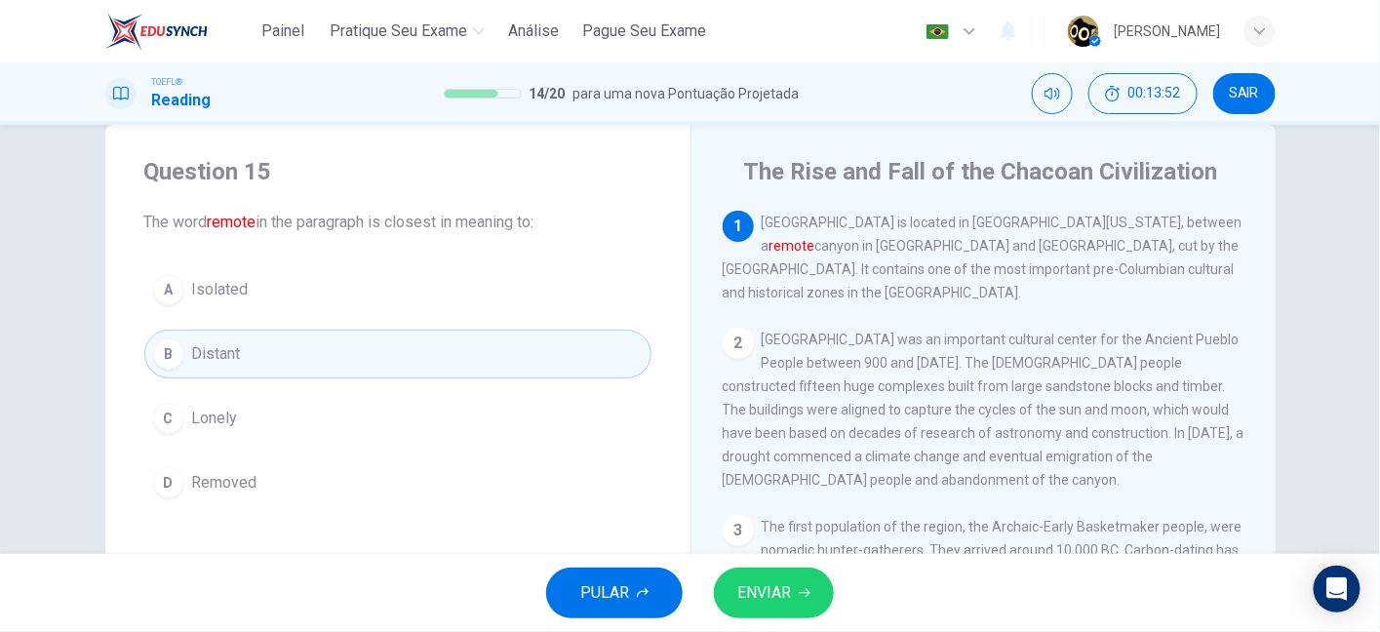
click at [815, 247] on font "remote" at bounding box center [792, 246] width 46 height 16
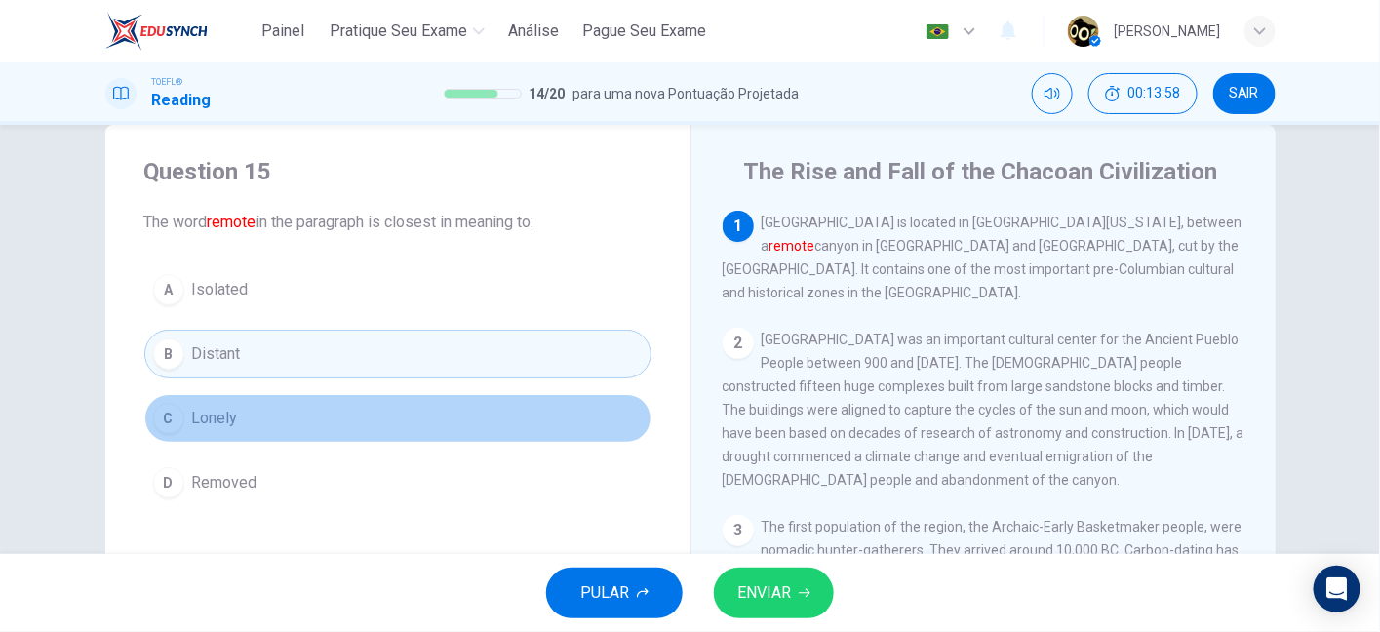
click at [434, 408] on button "C Lonely" at bounding box center [397, 418] width 507 height 49
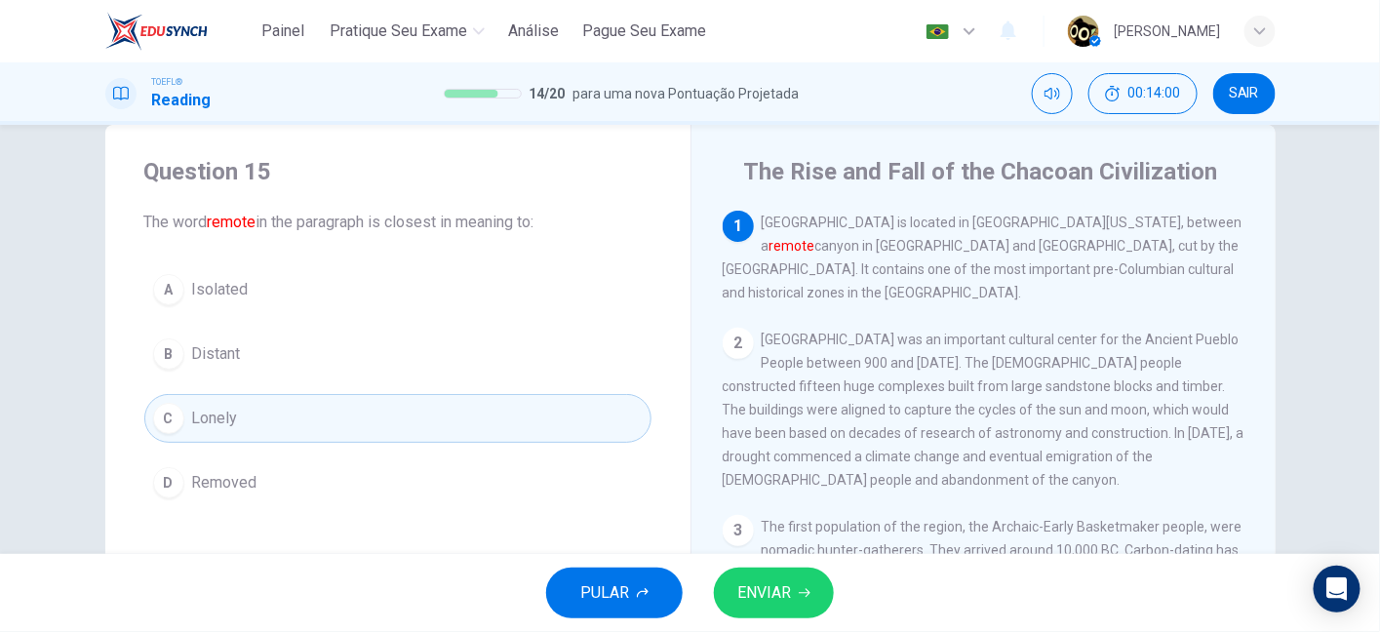
click at [447, 360] on button "B Distant" at bounding box center [397, 354] width 507 height 49
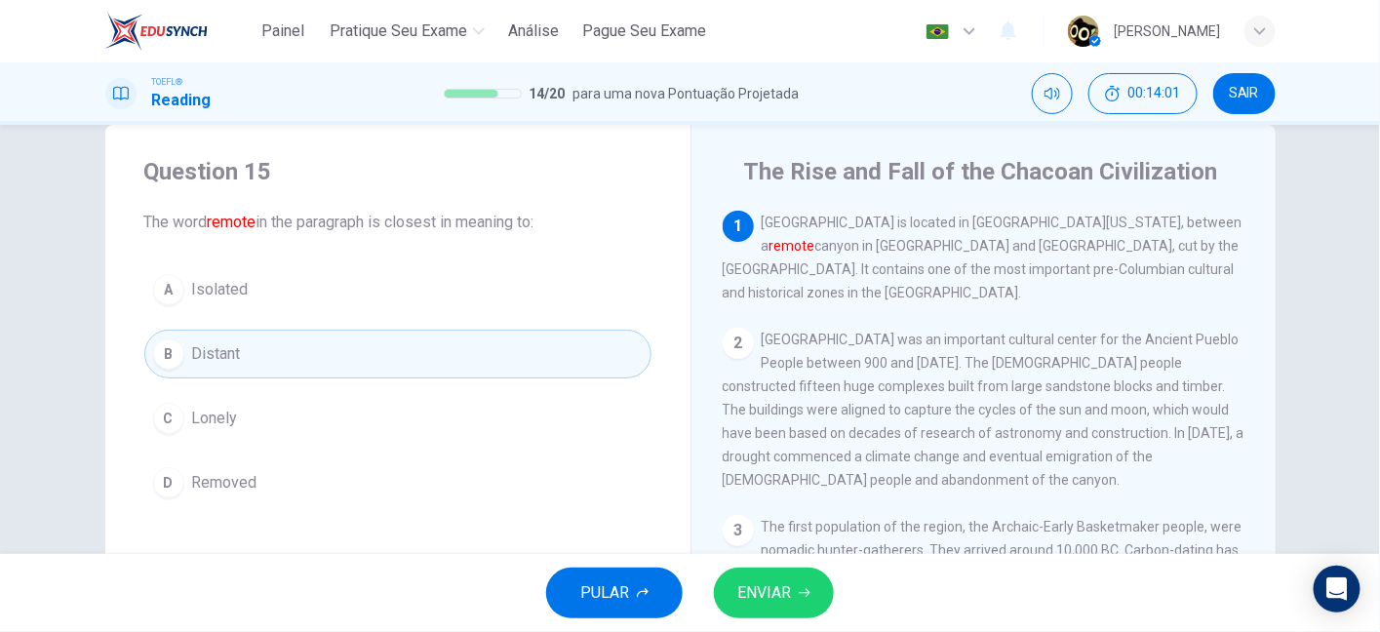
click at [787, 579] on span "ENVIAR" at bounding box center [764, 592] width 54 height 27
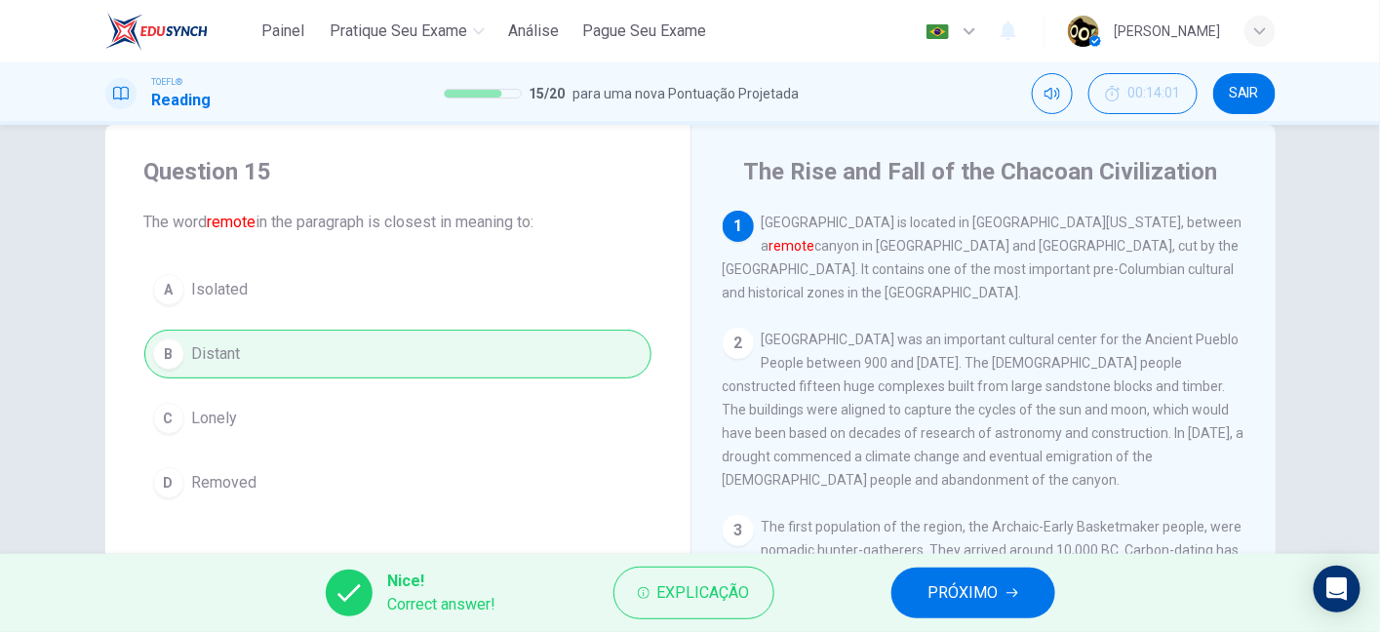
click at [979, 577] on button "PRÓXIMO" at bounding box center [973, 592] width 164 height 51
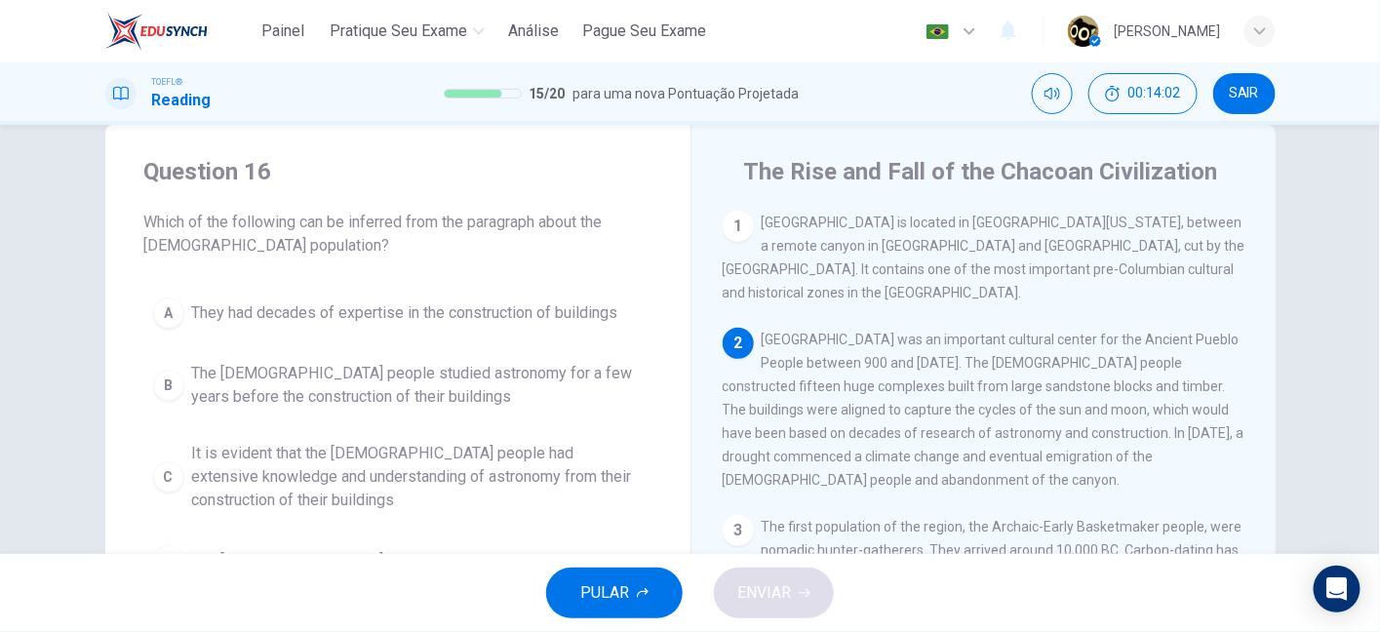
drag, startPoint x: 325, startPoint y: 215, endPoint x: 586, endPoint y: 225, distance: 261.5
click at [586, 225] on span "Which of the following can be inferred from the paragraph about the Chacoan pop…" at bounding box center [397, 234] width 507 height 47
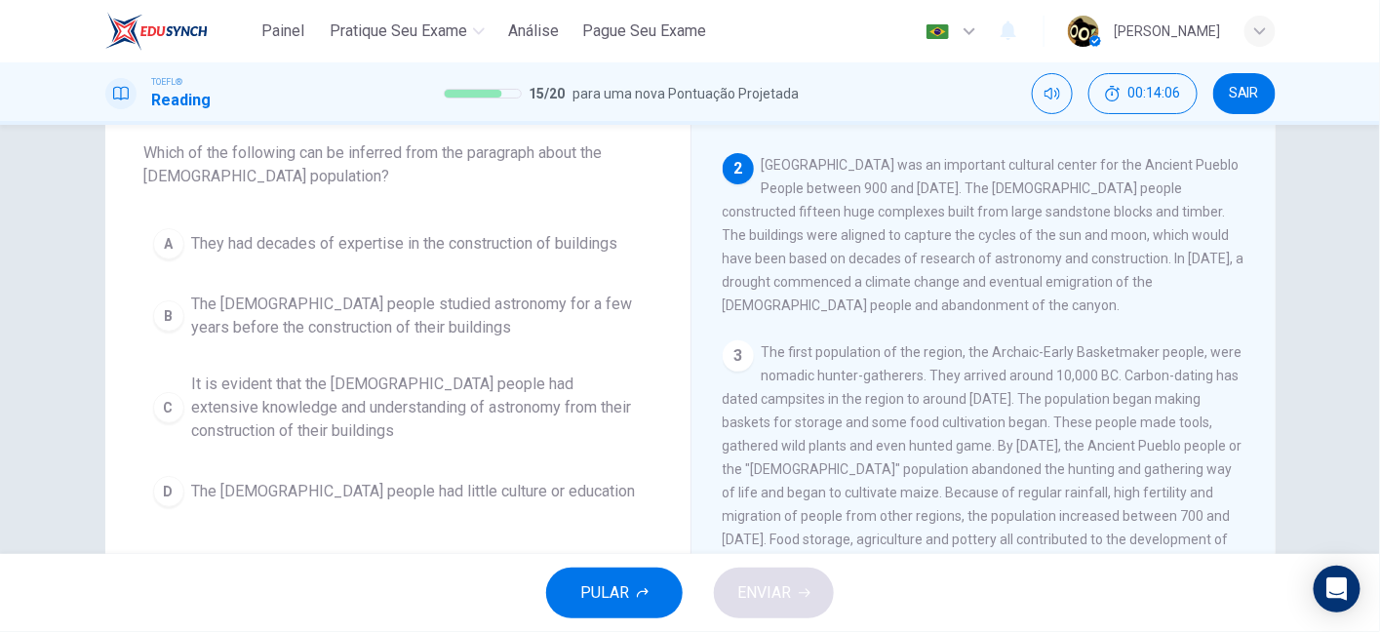
scroll to position [81, 0]
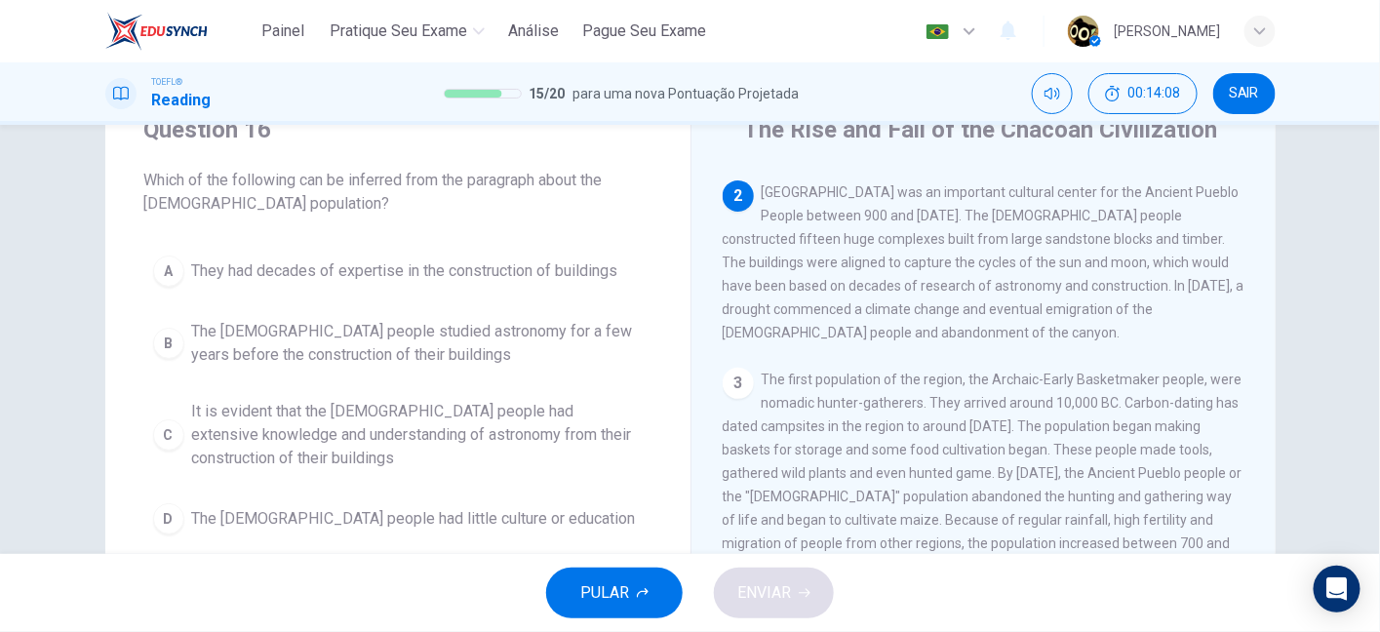
drag, startPoint x: 878, startPoint y: 182, endPoint x: 1027, endPoint y: 181, distance: 149.2
click at [1027, 181] on div "1 Chaco Culture National Historical Park is located in Northwestern New Mexico,…" at bounding box center [996, 449] width 548 height 561
drag, startPoint x: 828, startPoint y: 232, endPoint x: 952, endPoint y: 228, distance: 123.9
click at [952, 228] on div "2 Chaco Canyon was an important cultural center for the Ancient Pueblo People b…" at bounding box center [983, 262] width 523 height 164
drag, startPoint x: 920, startPoint y: 224, endPoint x: 992, endPoint y: 221, distance: 71.2
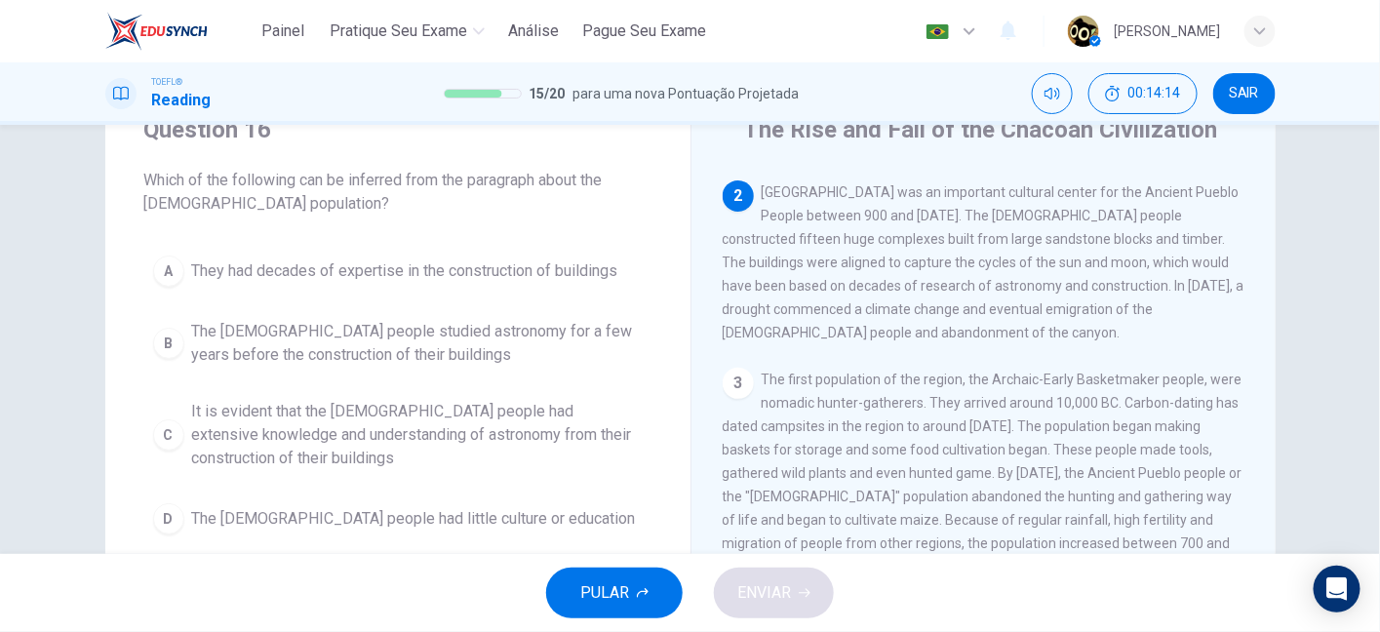
click at [992, 221] on span "Chaco Canyon was an important cultural center for the Ancient Pueblo People bet…" at bounding box center [983, 262] width 522 height 156
drag, startPoint x: 722, startPoint y: 250, endPoint x: 811, endPoint y: 246, distance: 88.8
click at [811, 246] on span "Chaco Canyon was an important cultural center for the Ancient Pueblo People bet…" at bounding box center [983, 262] width 522 height 156
drag, startPoint x: 850, startPoint y: 241, endPoint x: 998, endPoint y: 244, distance: 148.2
click at [998, 244] on span "Chaco Canyon was an important cultural center for the Ancient Pueblo People bet…" at bounding box center [983, 262] width 522 height 156
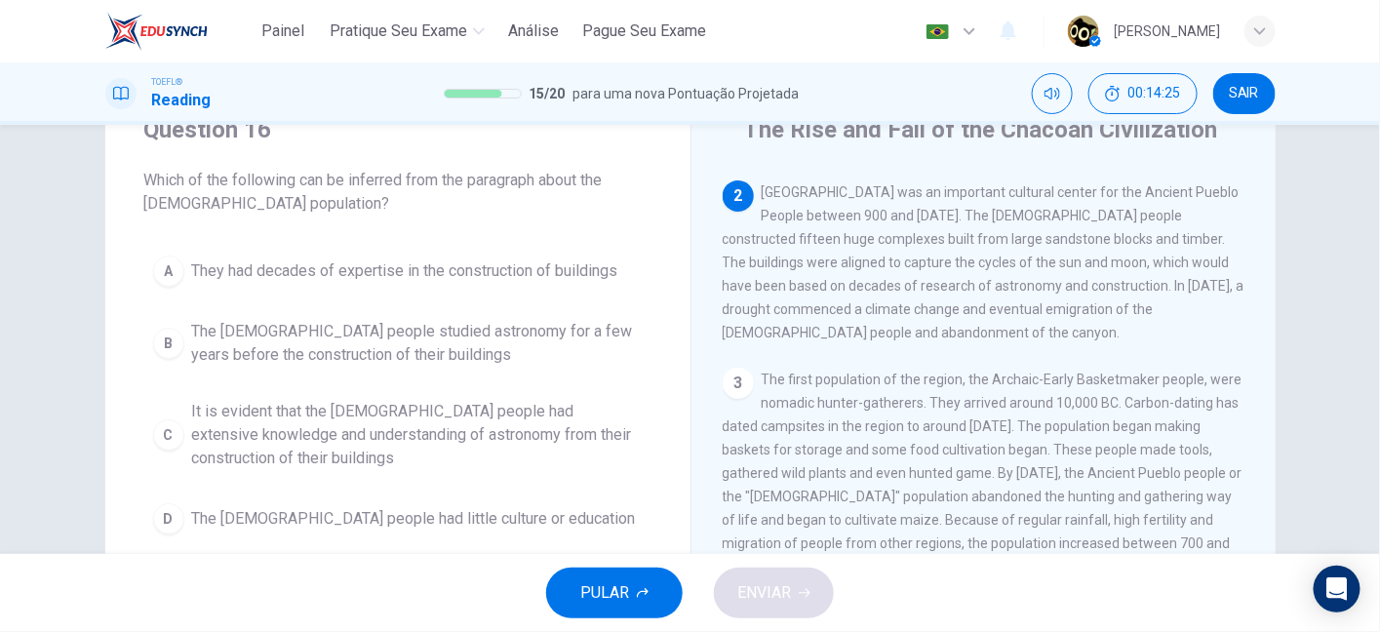
drag, startPoint x: 784, startPoint y: 278, endPoint x: 946, endPoint y: 275, distance: 161.9
click at [946, 275] on span "Chaco Canyon was an important cultural center for the Ancient Pueblo People bet…" at bounding box center [983, 262] width 522 height 156
drag, startPoint x: 988, startPoint y: 276, endPoint x: 1149, endPoint y: 275, distance: 160.9
click at [1149, 275] on span "Chaco Canyon was an important cultural center for the Ancient Pueblo People bet…" at bounding box center [983, 262] width 522 height 156
drag, startPoint x: 740, startPoint y: 297, endPoint x: 935, endPoint y: 298, distance: 195.0
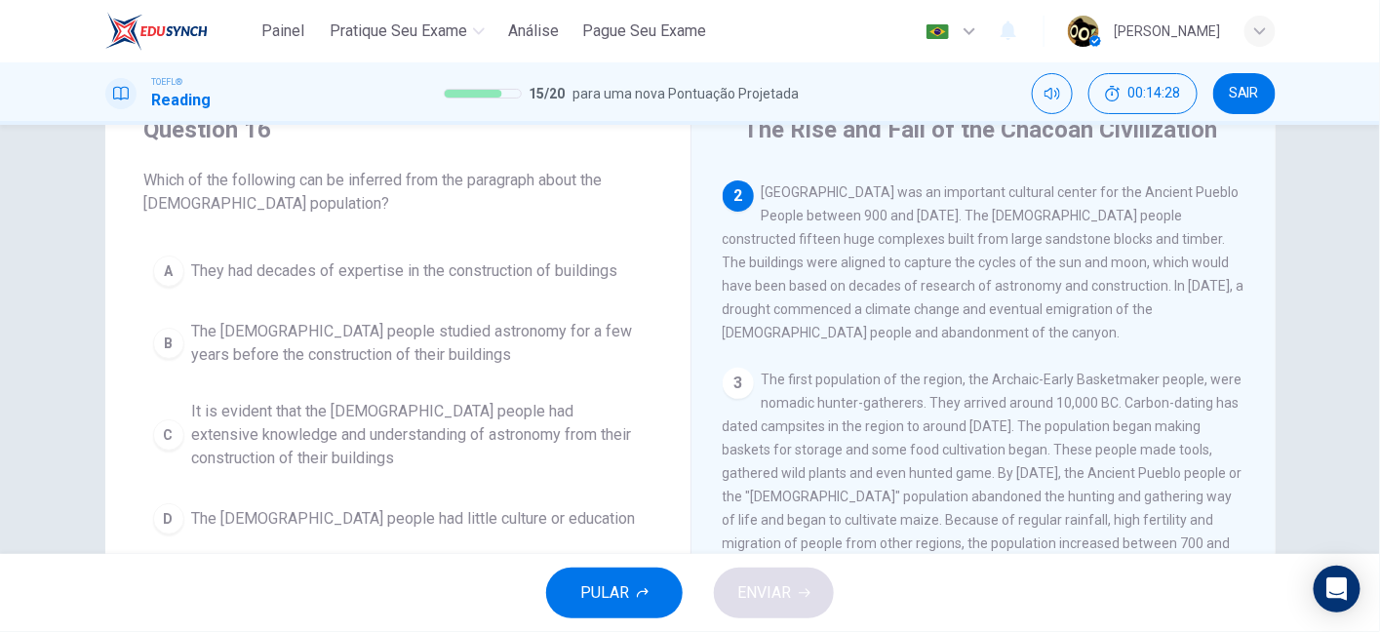
click at [935, 298] on span "Chaco Canyon was an important cultural center for the Ancient Pueblo People bet…" at bounding box center [983, 262] width 522 height 156
drag, startPoint x: 1053, startPoint y: 299, endPoint x: 1135, endPoint y: 296, distance: 82.0
click at [1135, 296] on span "Chaco Canyon was an important cultural center for the Ancient Pueblo People bet…" at bounding box center [983, 262] width 522 height 156
drag, startPoint x: 722, startPoint y: 326, endPoint x: 791, endPoint y: 326, distance: 68.3
click at [791, 326] on span "Chaco Canyon was an important cultural center for the Ancient Pueblo People bet…" at bounding box center [983, 262] width 522 height 156
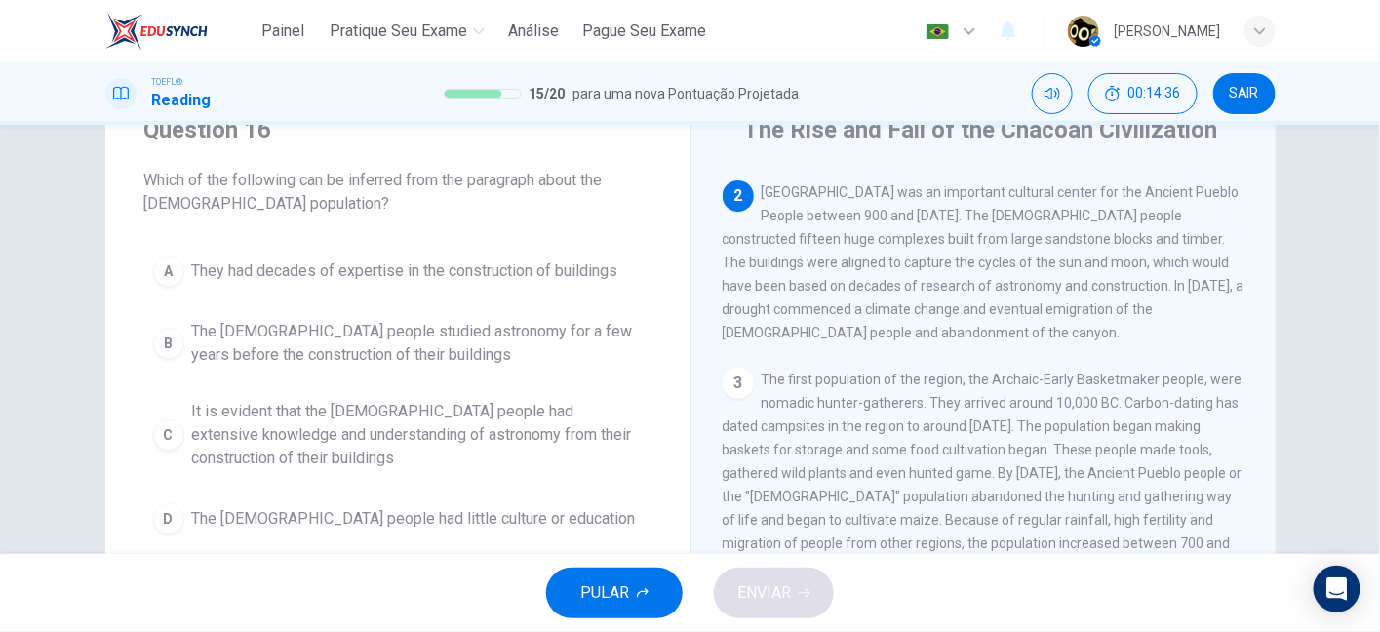
drag, startPoint x: 733, startPoint y: 326, endPoint x: 879, endPoint y: 324, distance: 145.3
click at [879, 324] on span "Chaco Canyon was an important cultural center for the Ancient Pueblo People bet…" at bounding box center [983, 262] width 522 height 156
drag, startPoint x: 879, startPoint y: 324, endPoint x: 1033, endPoint y: 308, distance: 154.8
click at [1033, 308] on div "2 Chaco Canyon was an important cultural center for the Ancient Pueblo People b…" at bounding box center [983, 262] width 523 height 164
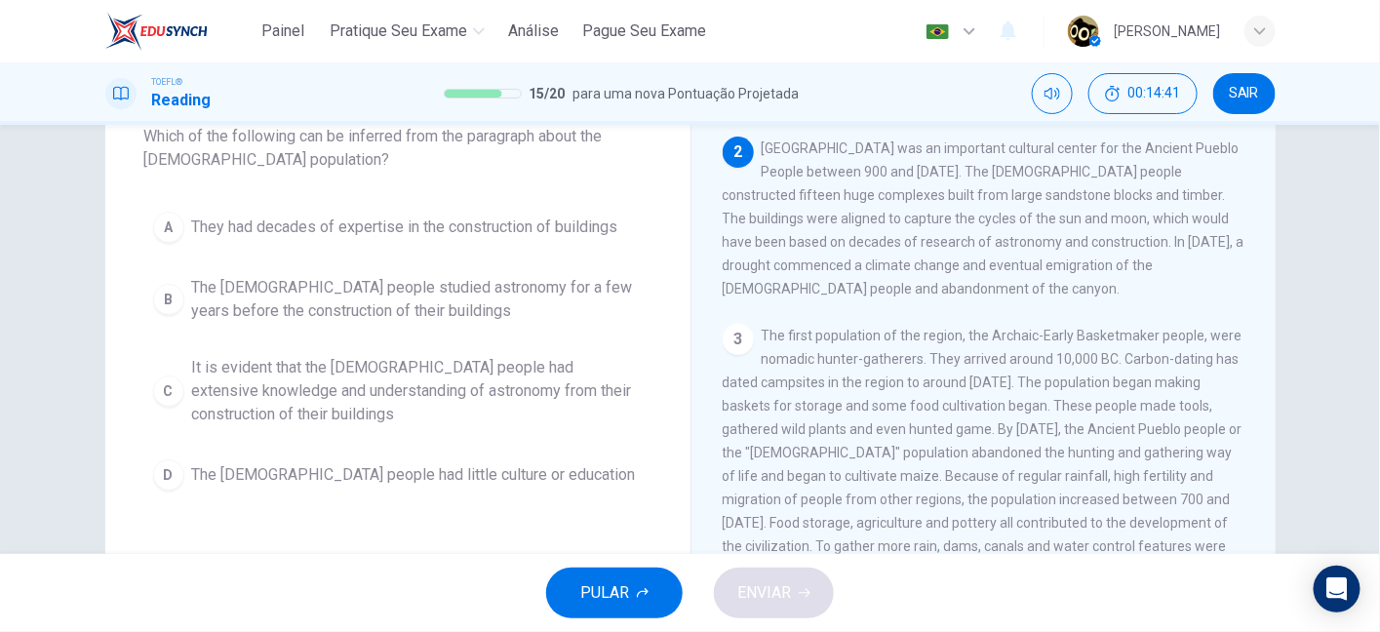
scroll to position [131, 0]
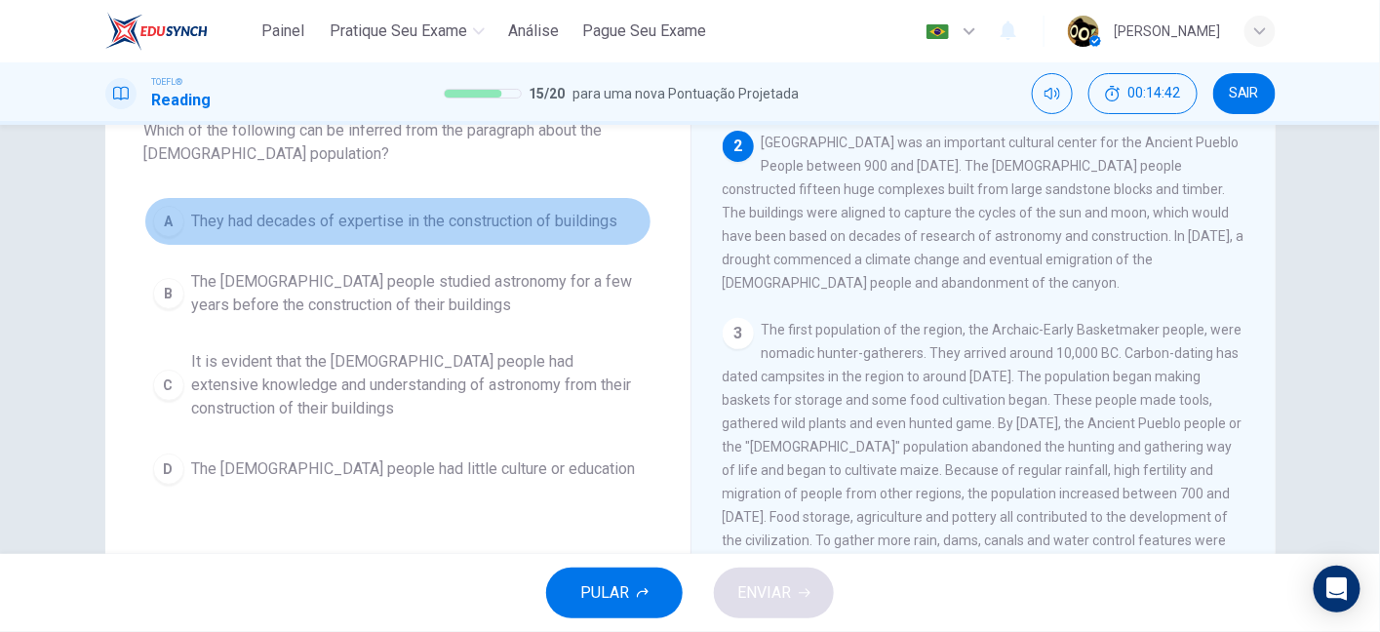
click at [550, 217] on span "They had decades of expertise in the construction of buildings" at bounding box center [405, 221] width 426 height 23
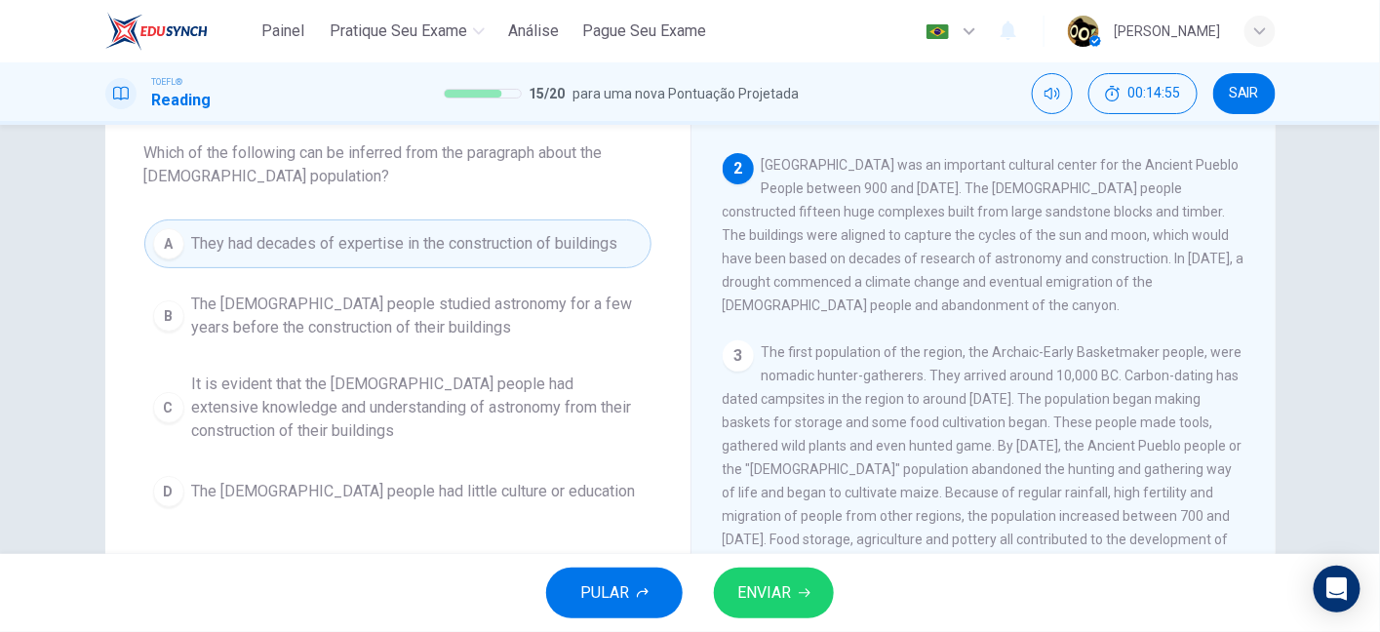
scroll to position [107, 0]
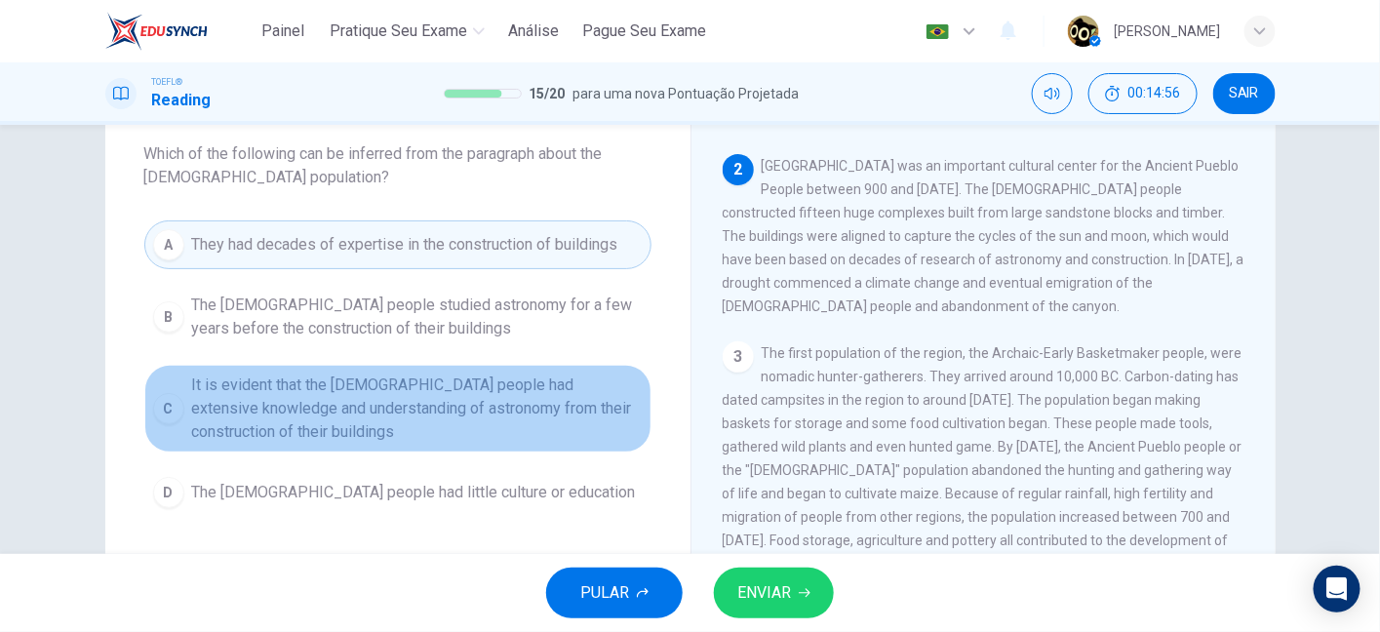
click at [563, 408] on span "It is evident that the Chacoan people had extensive knowledge and understanding…" at bounding box center [417, 408] width 450 height 70
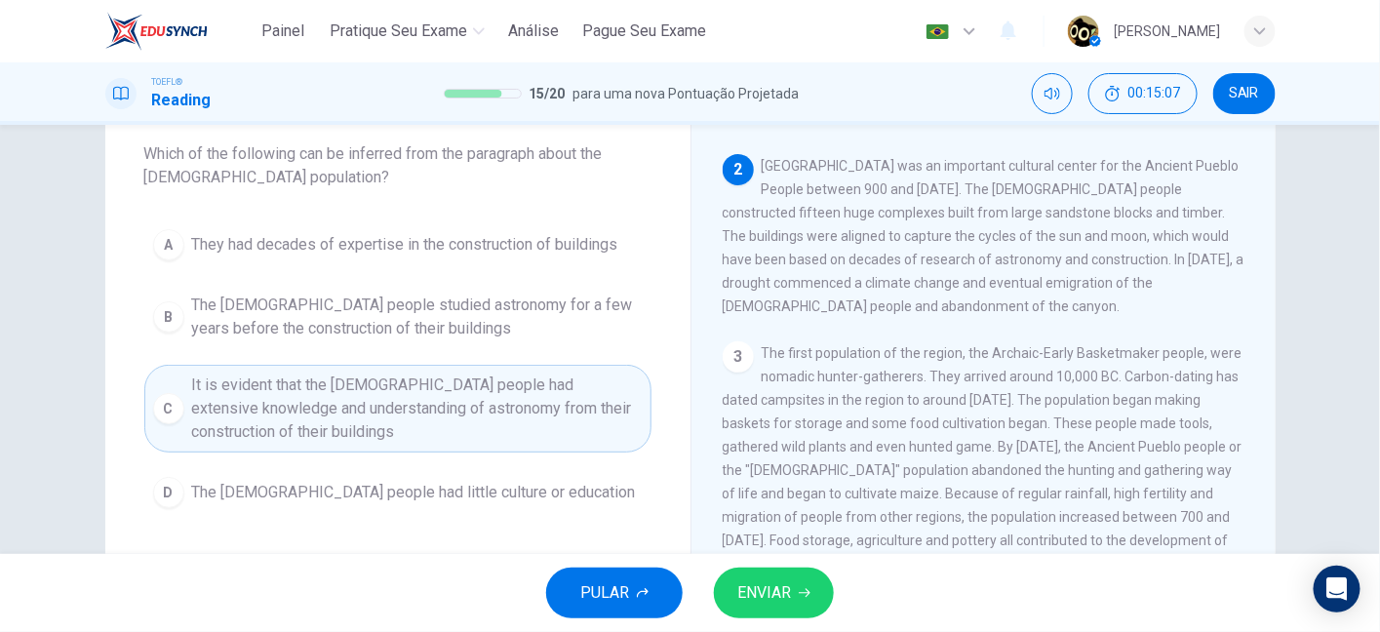
click at [759, 587] on span "ENVIAR" at bounding box center [764, 592] width 54 height 27
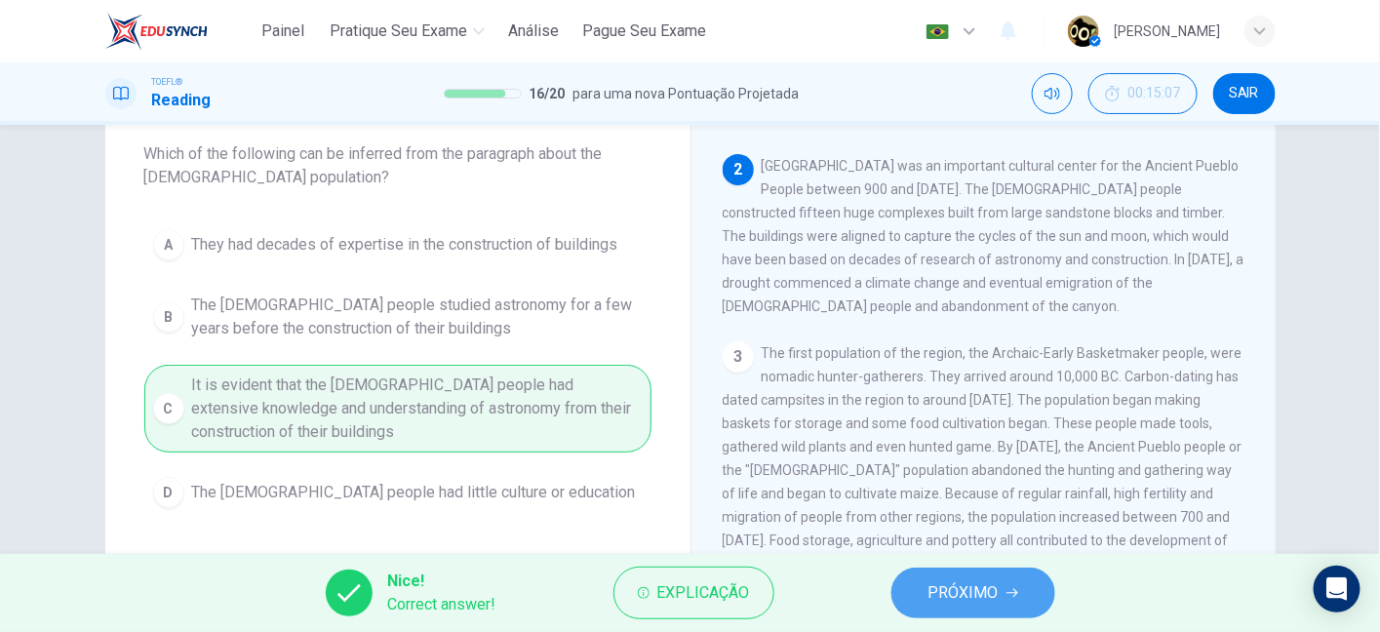
click at [942, 583] on span "PRÓXIMO" at bounding box center [963, 592] width 70 height 27
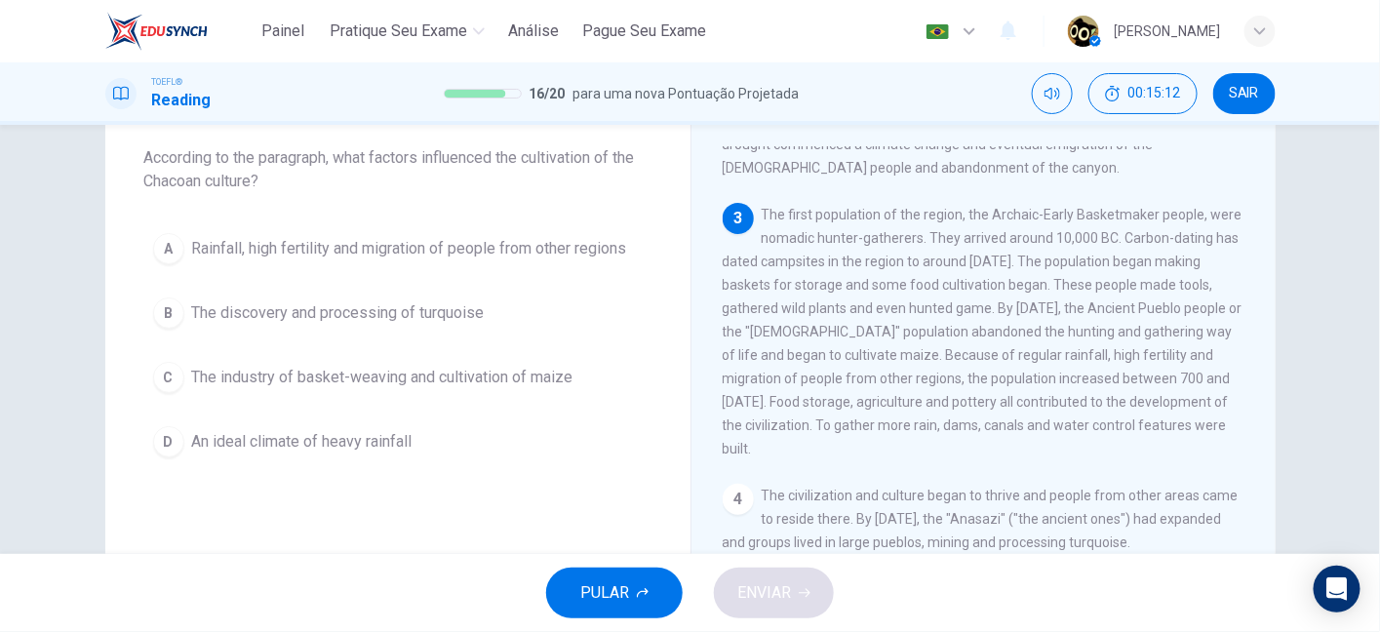
scroll to position [247, 0]
drag, startPoint x: 758, startPoint y: 227, endPoint x: 961, endPoint y: 230, distance: 203.8
click at [961, 230] on span "The first population of the region, the Archaic-Early Basketmaker people, were …" at bounding box center [982, 333] width 520 height 250
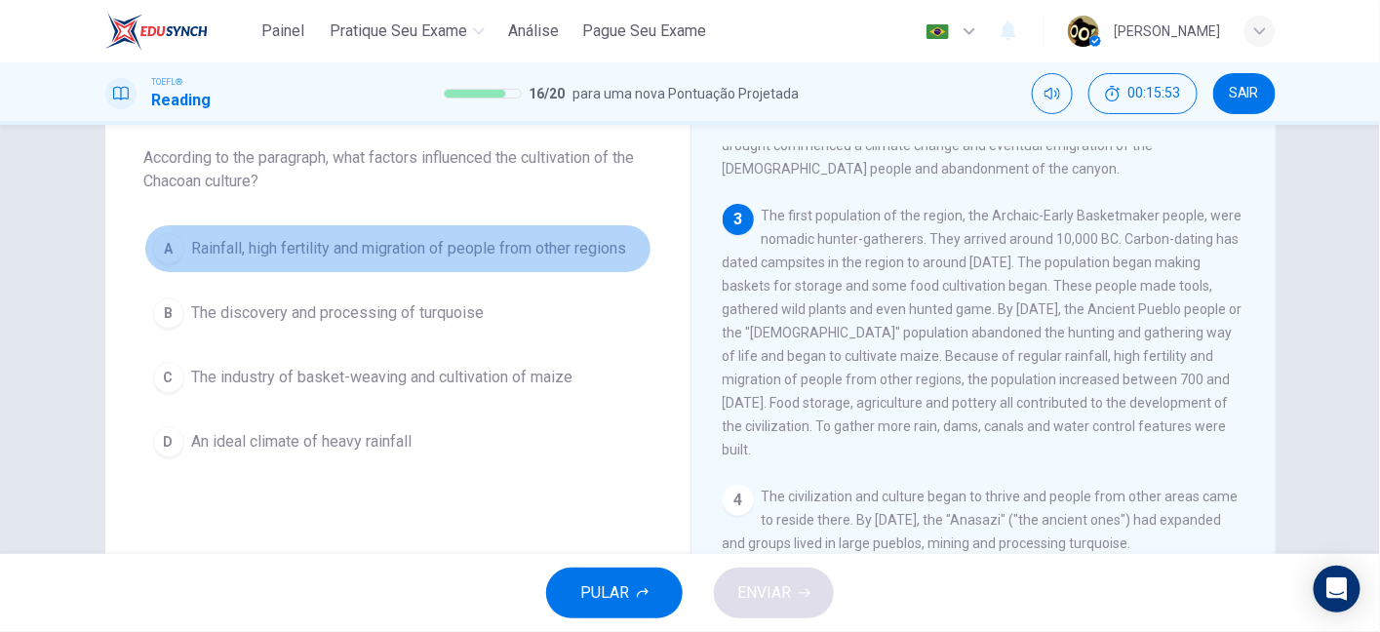
click at [378, 250] on span "Rainfall, high fertility and migration of people from other regions" at bounding box center [409, 248] width 435 height 23
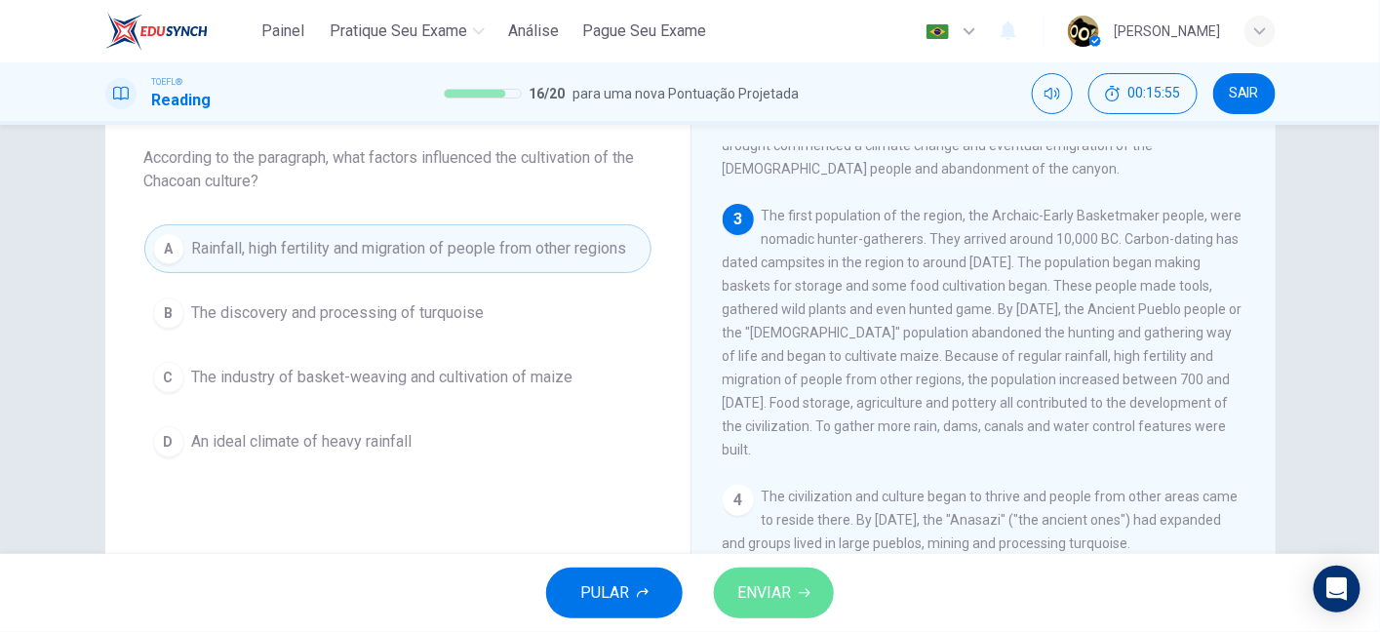
click at [779, 604] on span "ENVIAR" at bounding box center [764, 592] width 54 height 27
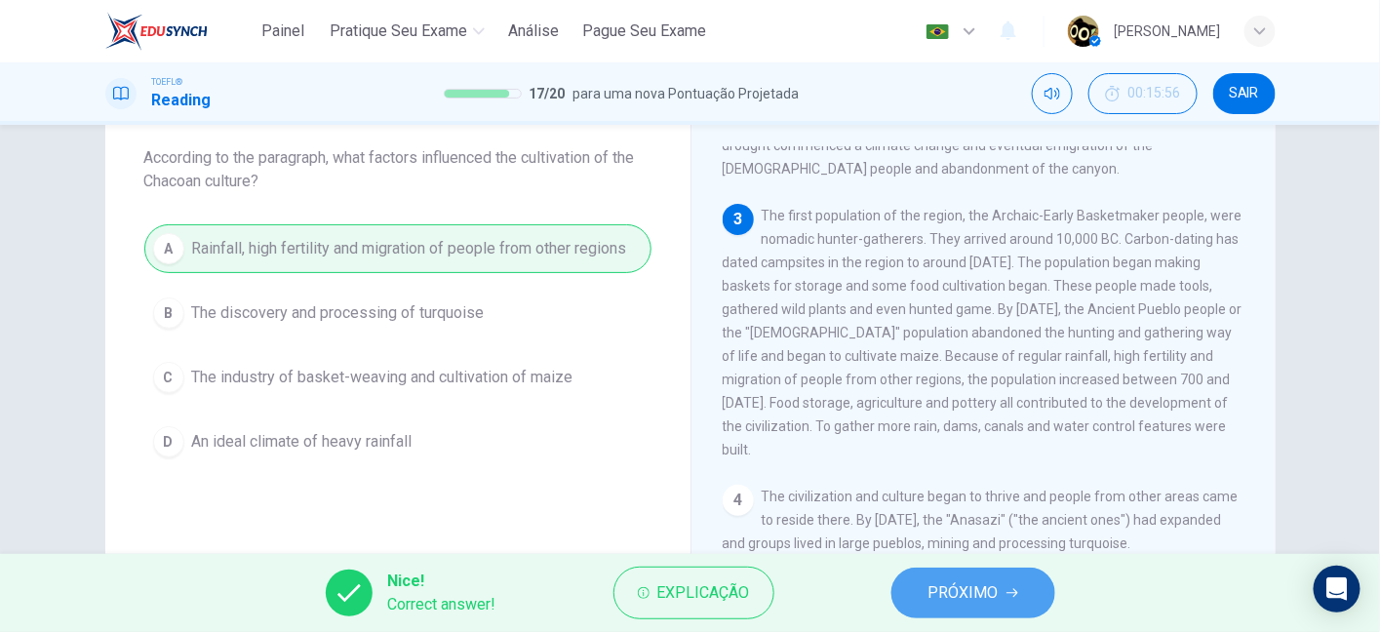
click at [931, 596] on span "PRÓXIMO" at bounding box center [963, 592] width 70 height 27
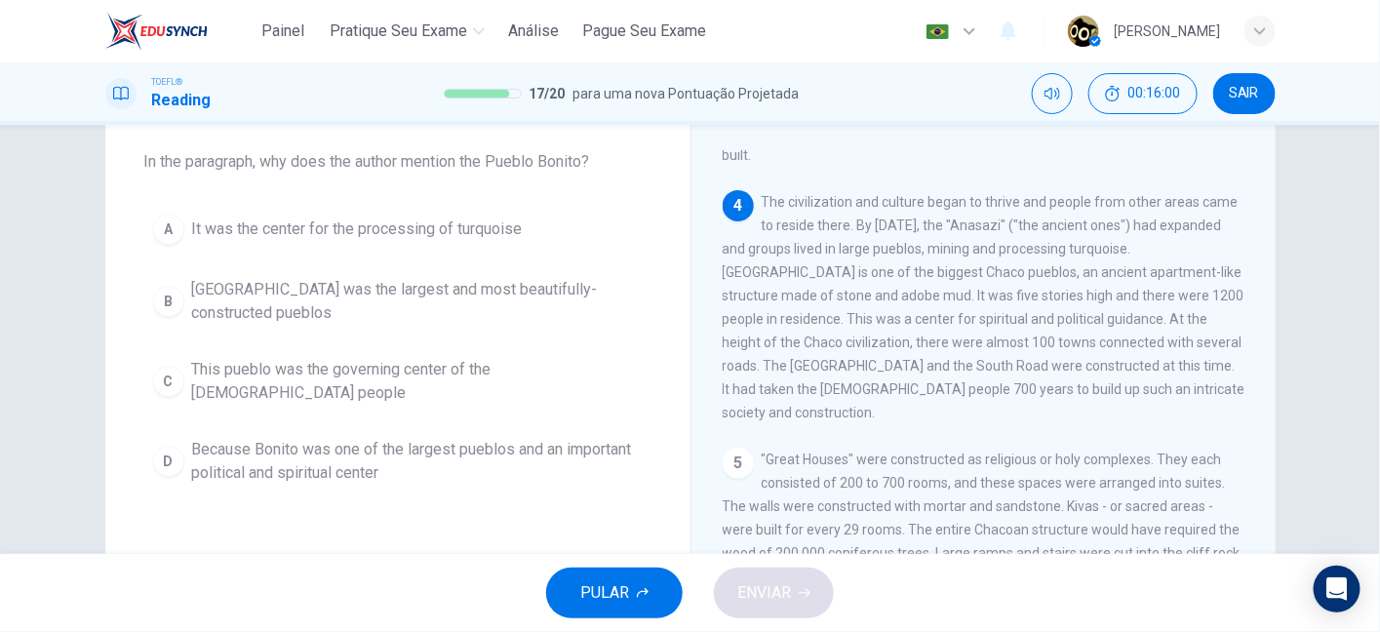
scroll to position [537, 0]
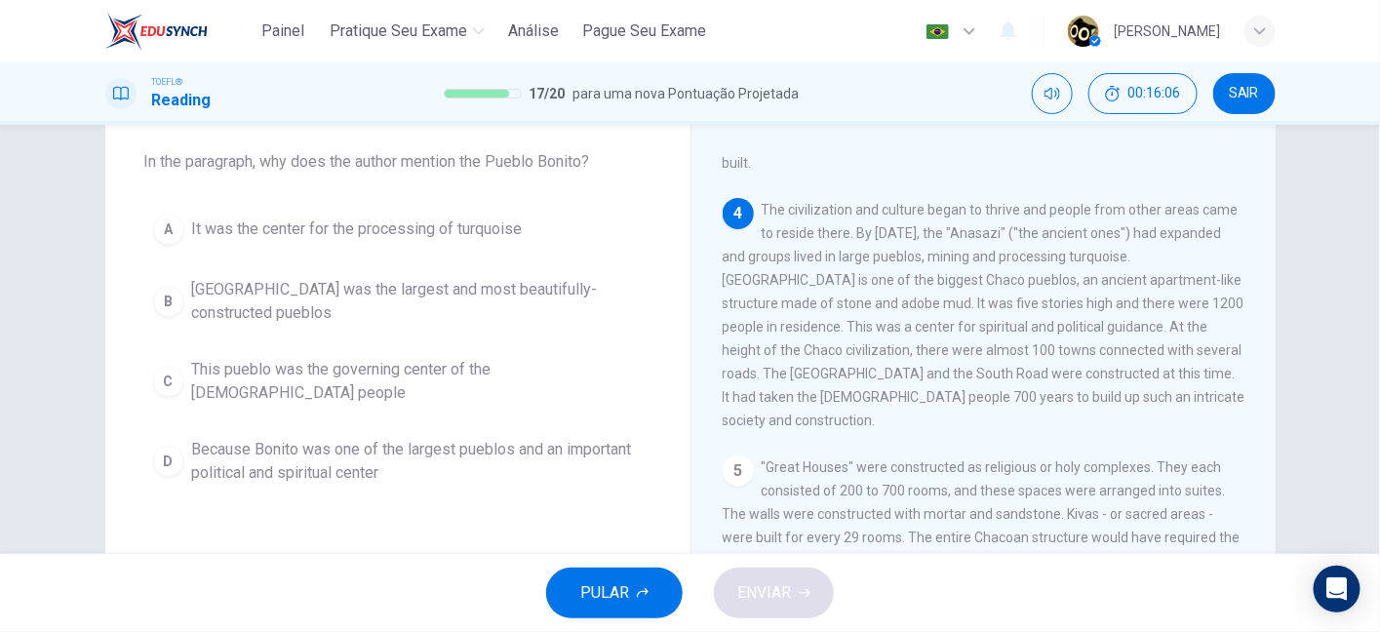
drag, startPoint x: 873, startPoint y: 293, endPoint x: 918, endPoint y: 293, distance: 44.9
click at [918, 293] on span "The civilization and culture began to thrive and people from other areas came t…" at bounding box center [983, 315] width 523 height 226
drag, startPoint x: 1124, startPoint y: 257, endPoint x: 1200, endPoint y: 257, distance: 76.1
click at [1200, 257] on span "The civilization and culture began to thrive and people from other areas came t…" at bounding box center [983, 315] width 523 height 226
drag, startPoint x: 823, startPoint y: 291, endPoint x: 914, endPoint y: 293, distance: 90.7
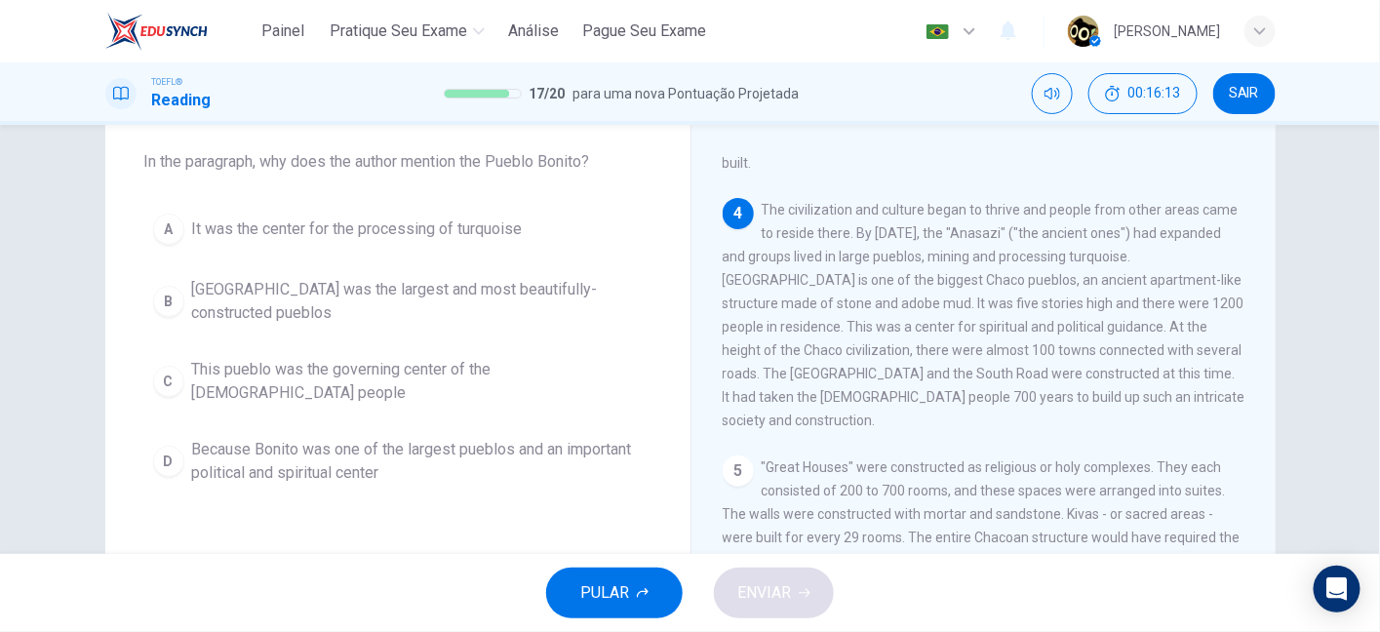
click at [914, 293] on span "The civilization and culture began to thrive and people from other areas came t…" at bounding box center [983, 315] width 523 height 226
drag, startPoint x: 931, startPoint y: 293, endPoint x: 1071, endPoint y: 291, distance: 139.4
click at [1071, 291] on span "The civilization and culture began to thrive and people from other areas came t…" at bounding box center [983, 315] width 523 height 226
drag, startPoint x: 1095, startPoint y: 288, endPoint x: 1216, endPoint y: 289, distance: 120.9
click at [1216, 289] on span "The civilization and culture began to thrive and people from other areas came t…" at bounding box center [983, 315] width 523 height 226
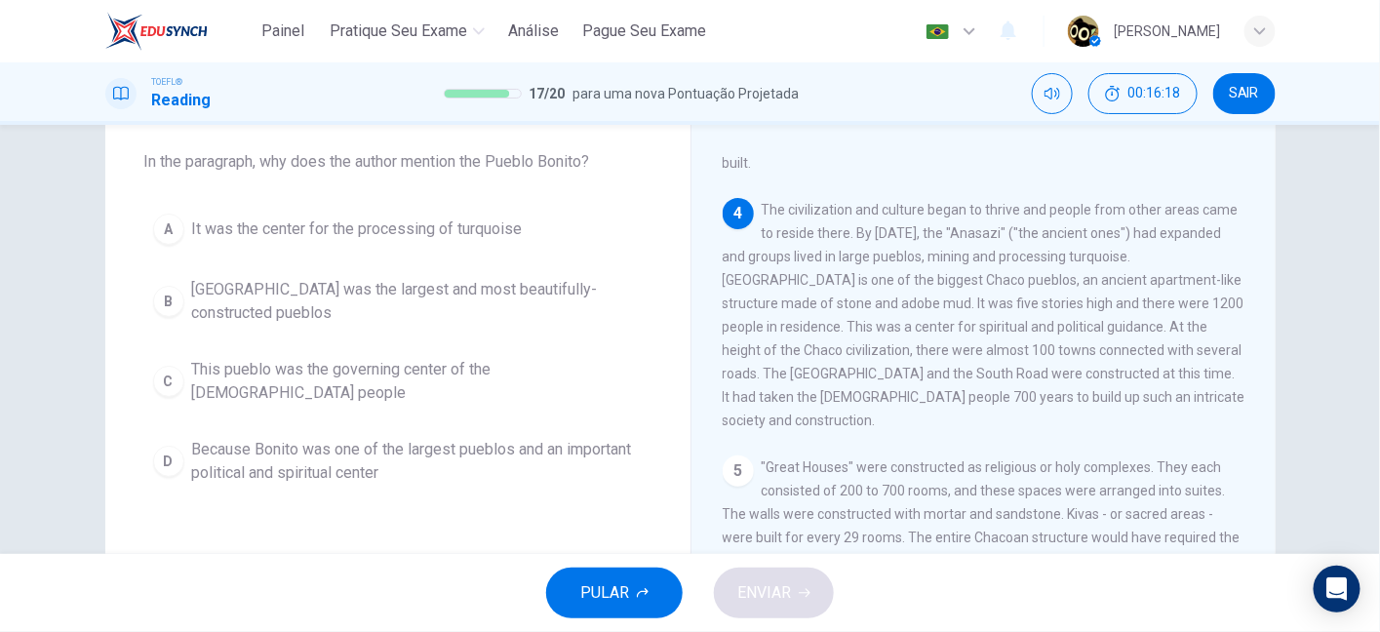
drag, startPoint x: 722, startPoint y: 320, endPoint x: 814, endPoint y: 324, distance: 91.7
click at [814, 324] on span "The civilization and culture began to thrive and people from other areas came t…" at bounding box center [983, 315] width 523 height 226
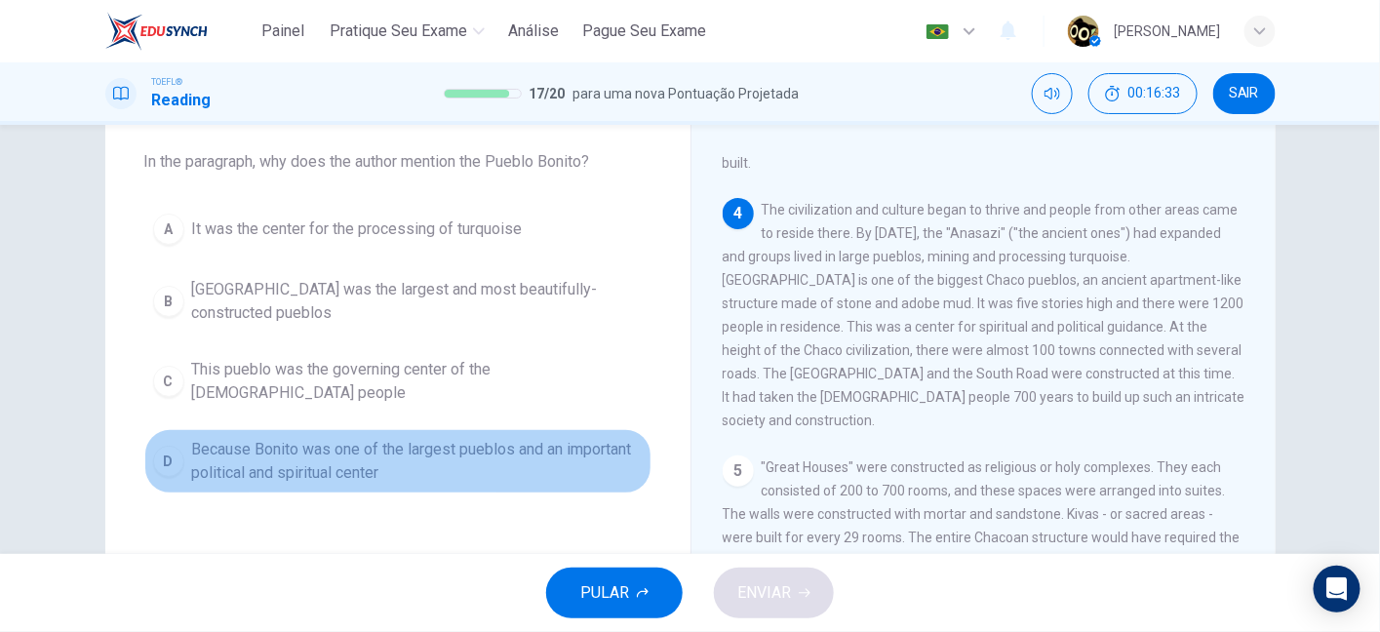
click at [433, 439] on span "Because Bonito was one of the largest pueblos and an important political and sp…" at bounding box center [417, 461] width 450 height 47
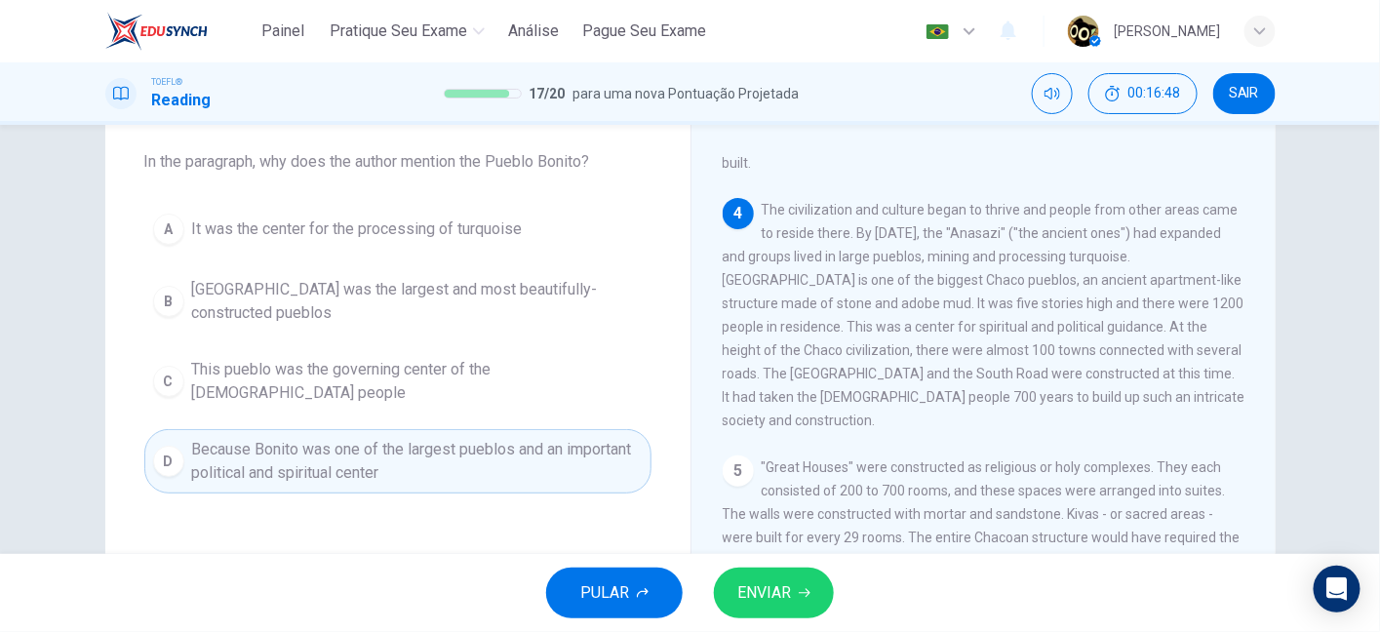
click at [781, 591] on span "ENVIAR" at bounding box center [764, 592] width 54 height 27
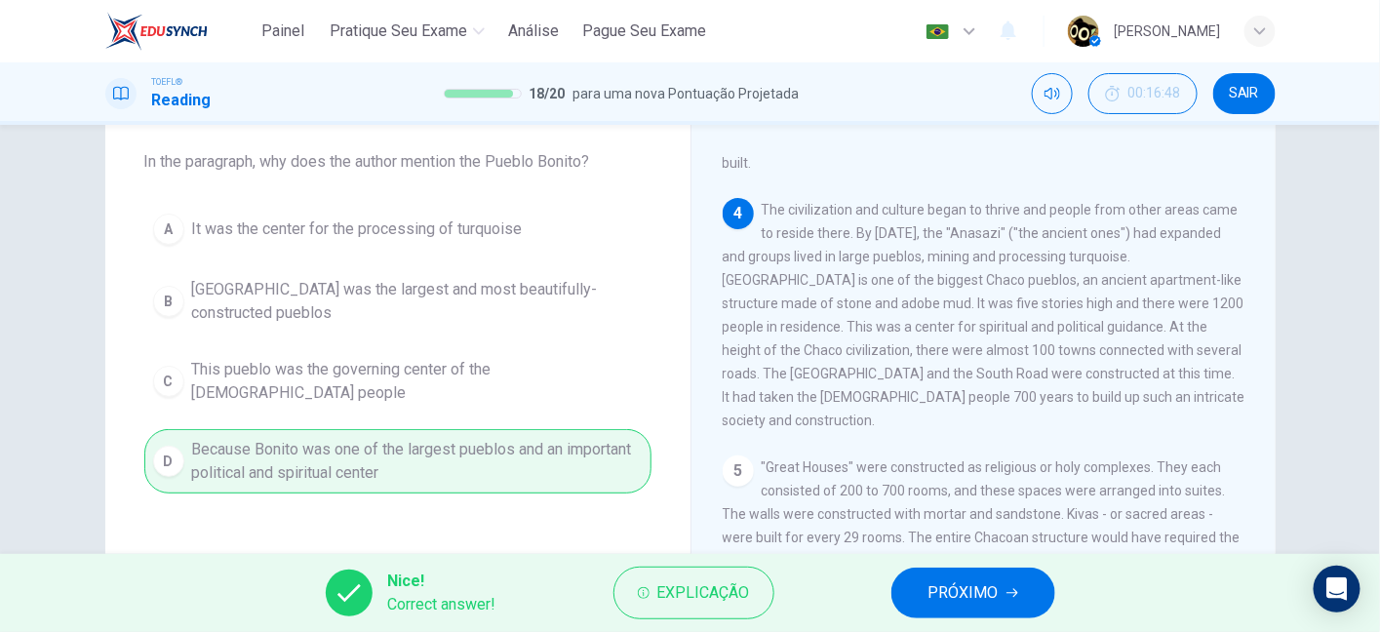
click at [963, 586] on span "PRÓXIMO" at bounding box center [963, 592] width 70 height 27
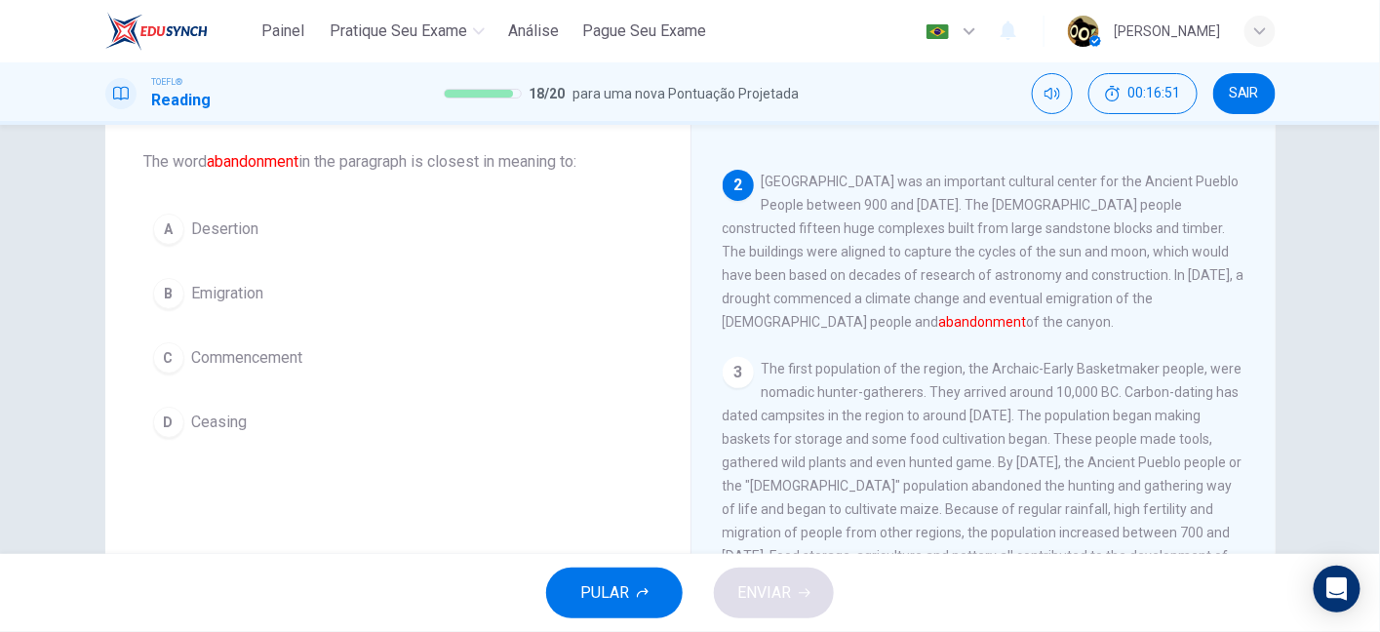
scroll to position [95, 0]
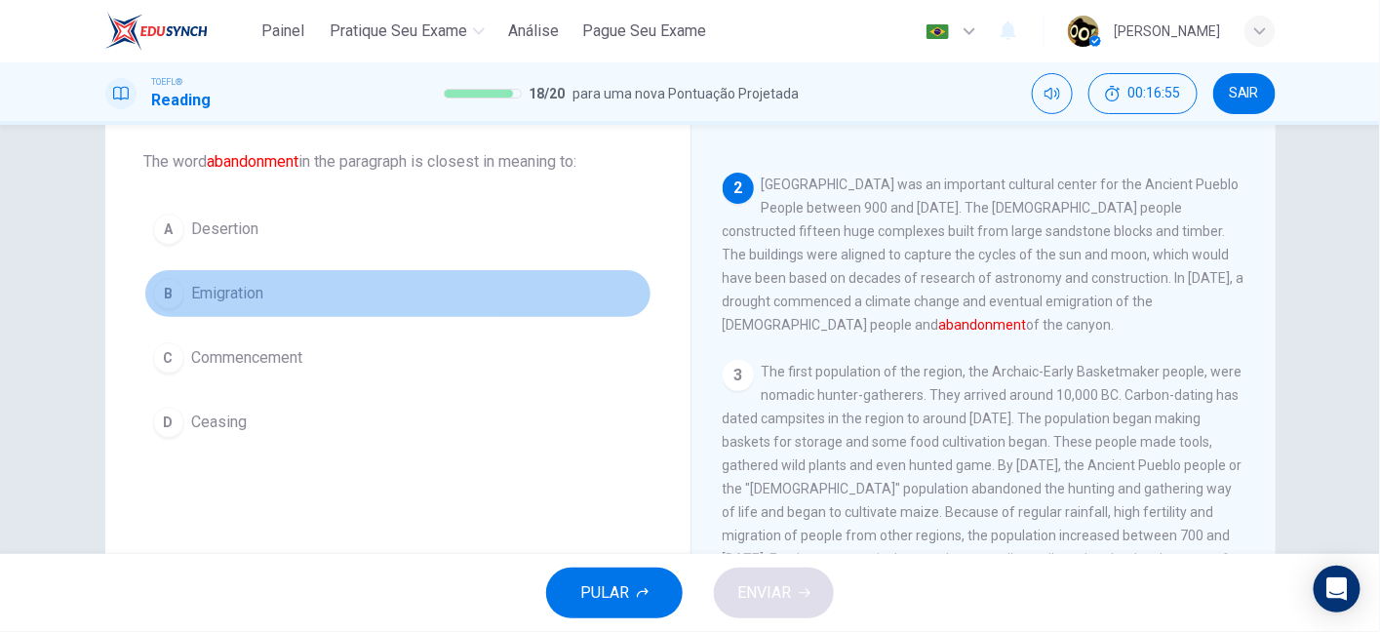
click at [251, 286] on span "Emigration" at bounding box center [228, 293] width 72 height 23
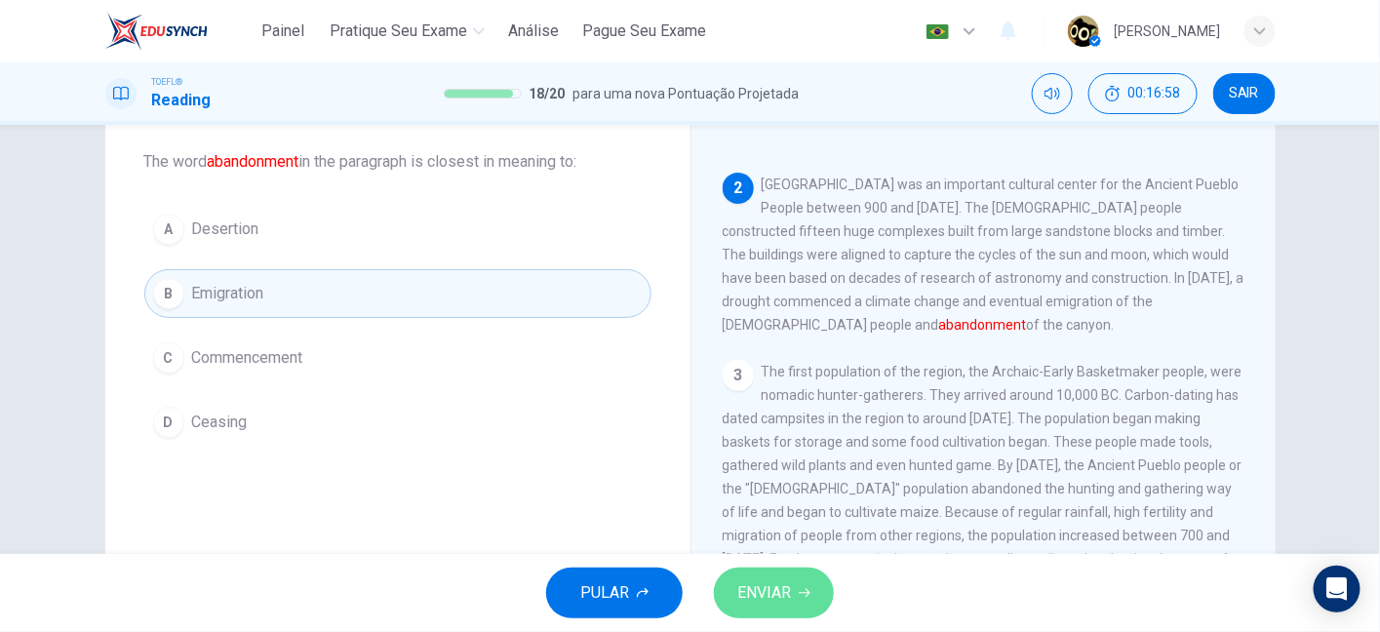
click at [767, 601] on span "ENVIAR" at bounding box center [764, 592] width 54 height 27
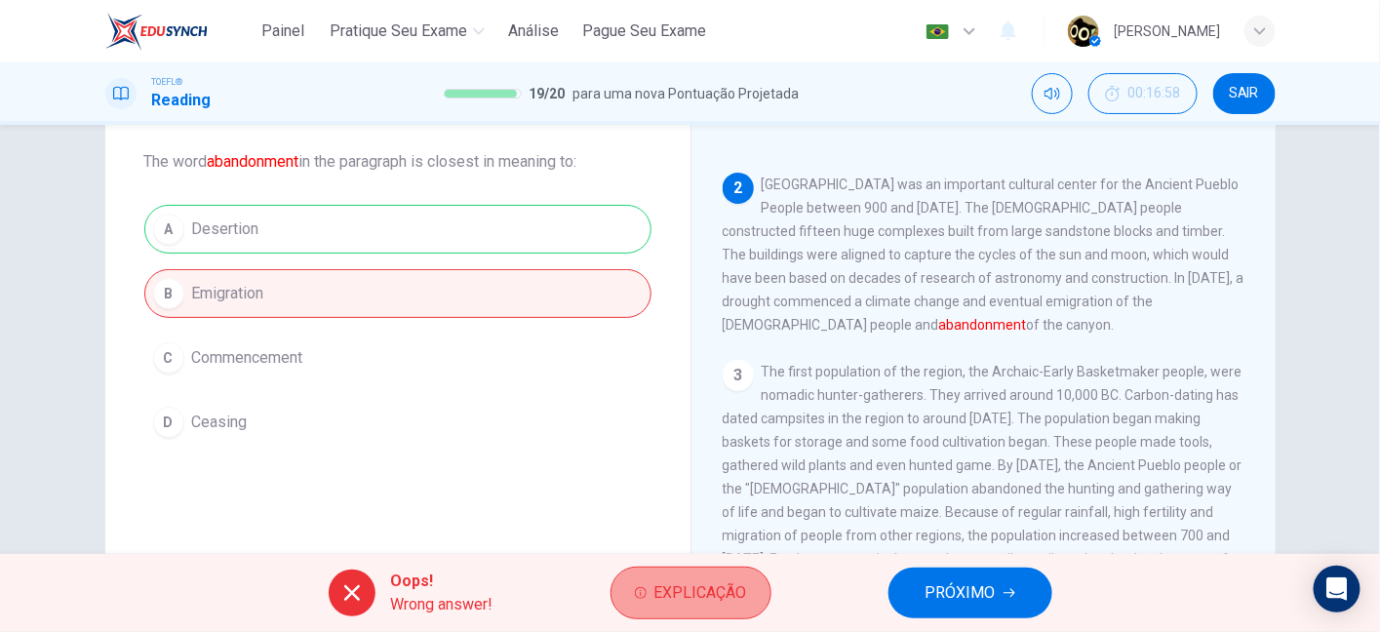
click at [734, 585] on span "Explicação" at bounding box center [700, 592] width 93 height 27
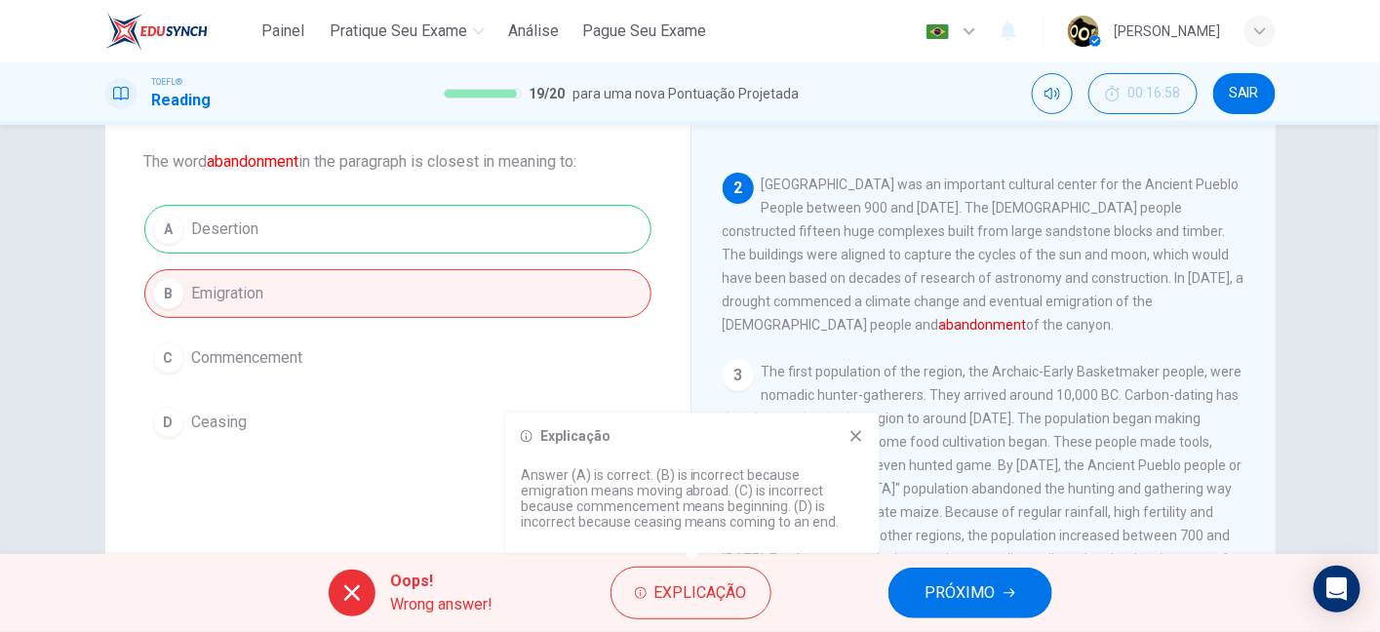
drag, startPoint x: 803, startPoint y: 309, endPoint x: 1127, endPoint y: 324, distance: 324.0
click at [1127, 324] on div "2 Chaco Canyon was an important cultural center for the Ancient Pueblo People b…" at bounding box center [983, 255] width 523 height 164
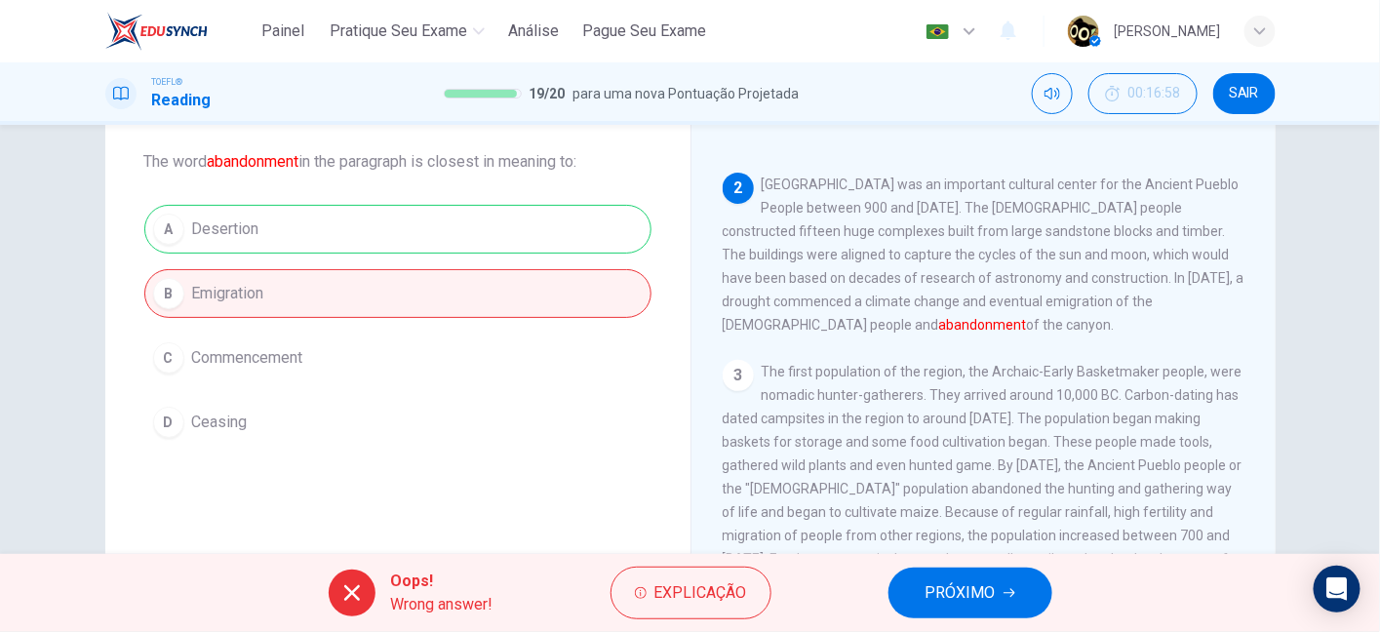
click at [952, 588] on span "PRÓXIMO" at bounding box center [960, 592] width 70 height 27
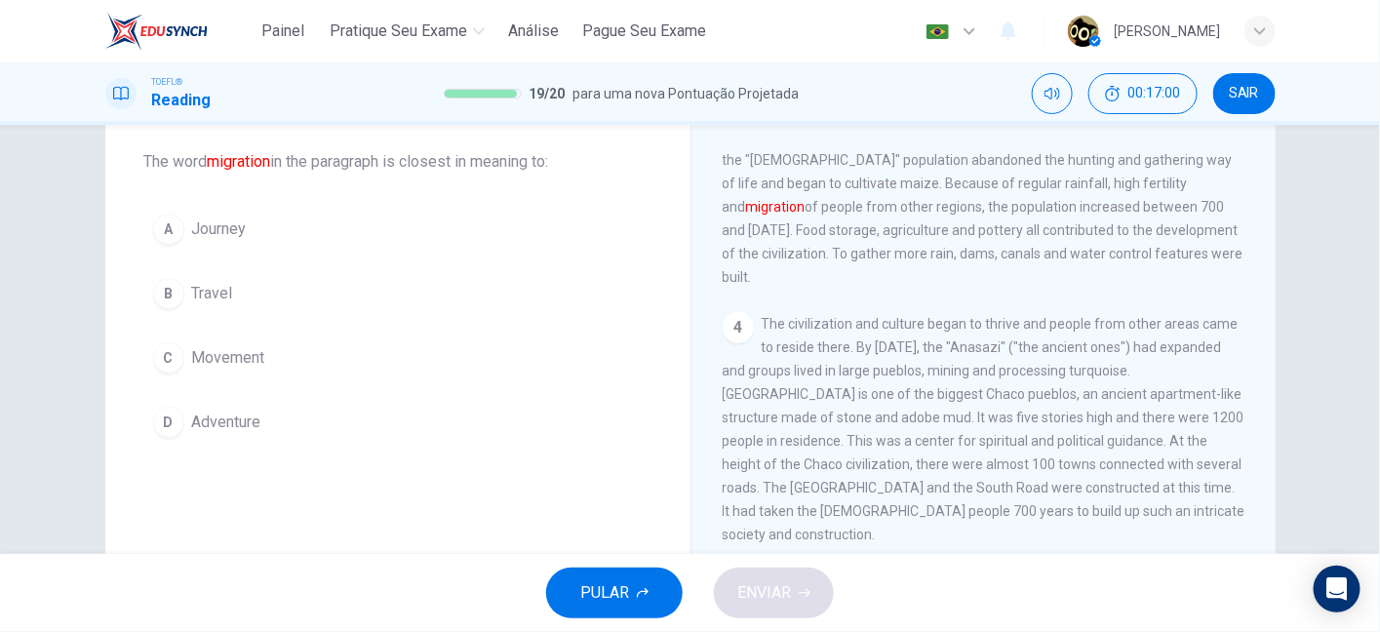
scroll to position [434, 0]
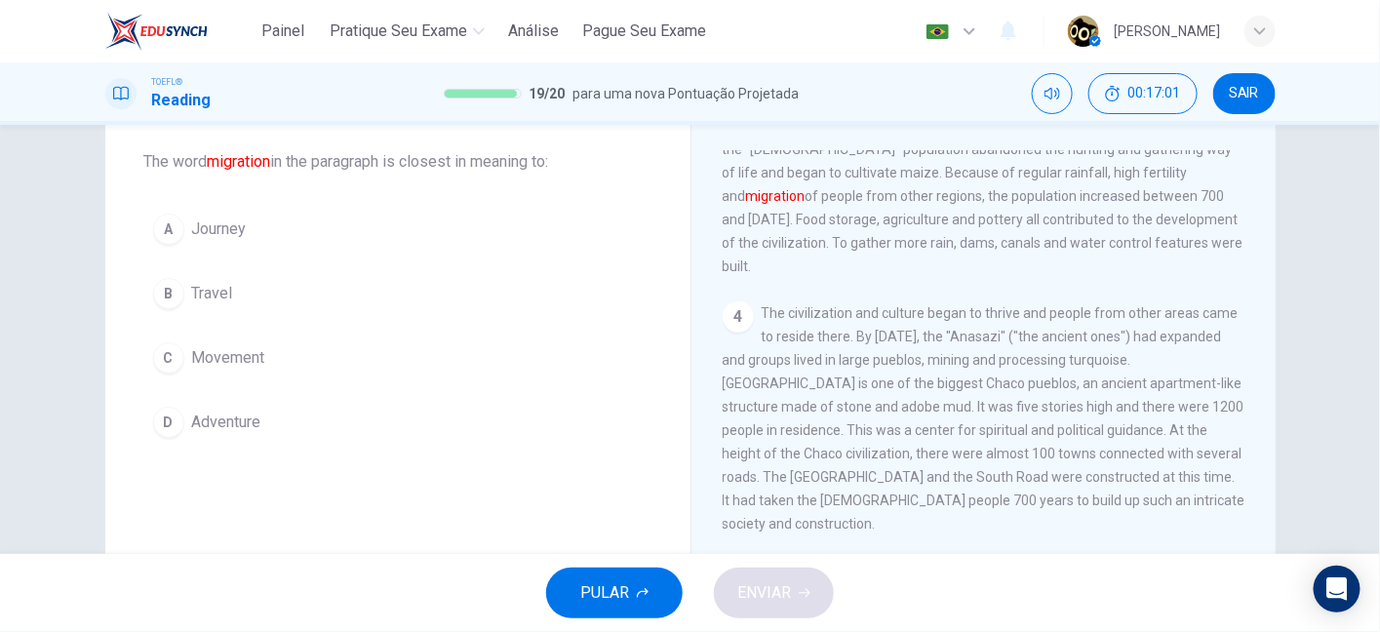
click at [193, 294] on span "Travel" at bounding box center [212, 293] width 41 height 23
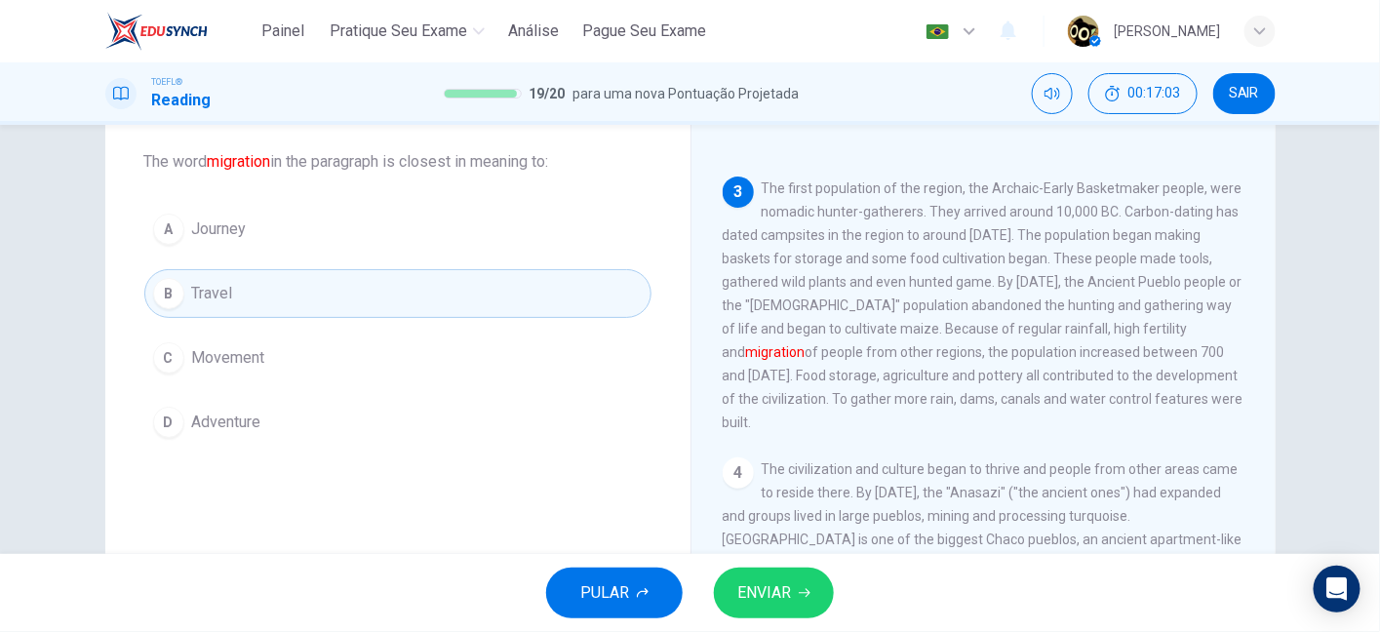
scroll to position [278, 0]
drag, startPoint x: 1047, startPoint y: 349, endPoint x: 1168, endPoint y: 344, distance: 121.0
click at [1168, 344] on span "The first population of the region, the Archaic-Early Basketmaker people, were …" at bounding box center [982, 305] width 521 height 250
drag, startPoint x: 764, startPoint y: 394, endPoint x: 853, endPoint y: 380, distance: 89.8
click at [853, 380] on span "The first population of the region, the Archaic-Early Basketmaker people, were …" at bounding box center [982, 305] width 521 height 250
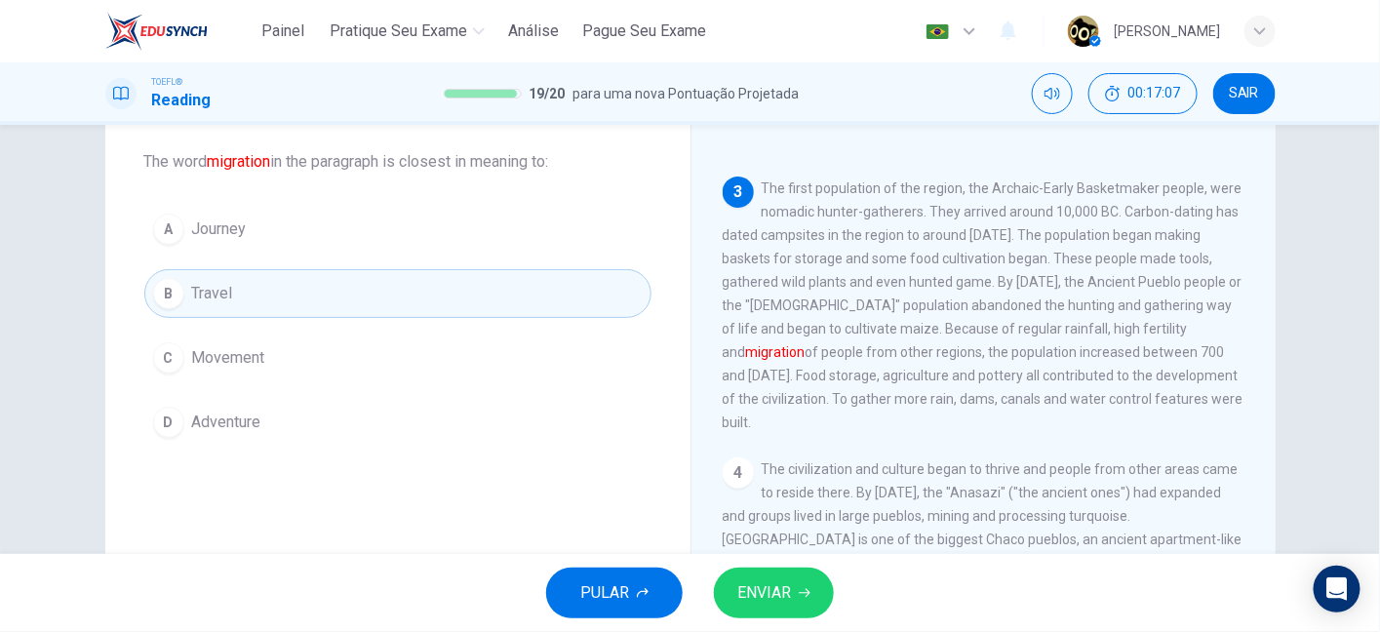
click at [298, 240] on button "A Journey" at bounding box center [397, 229] width 507 height 49
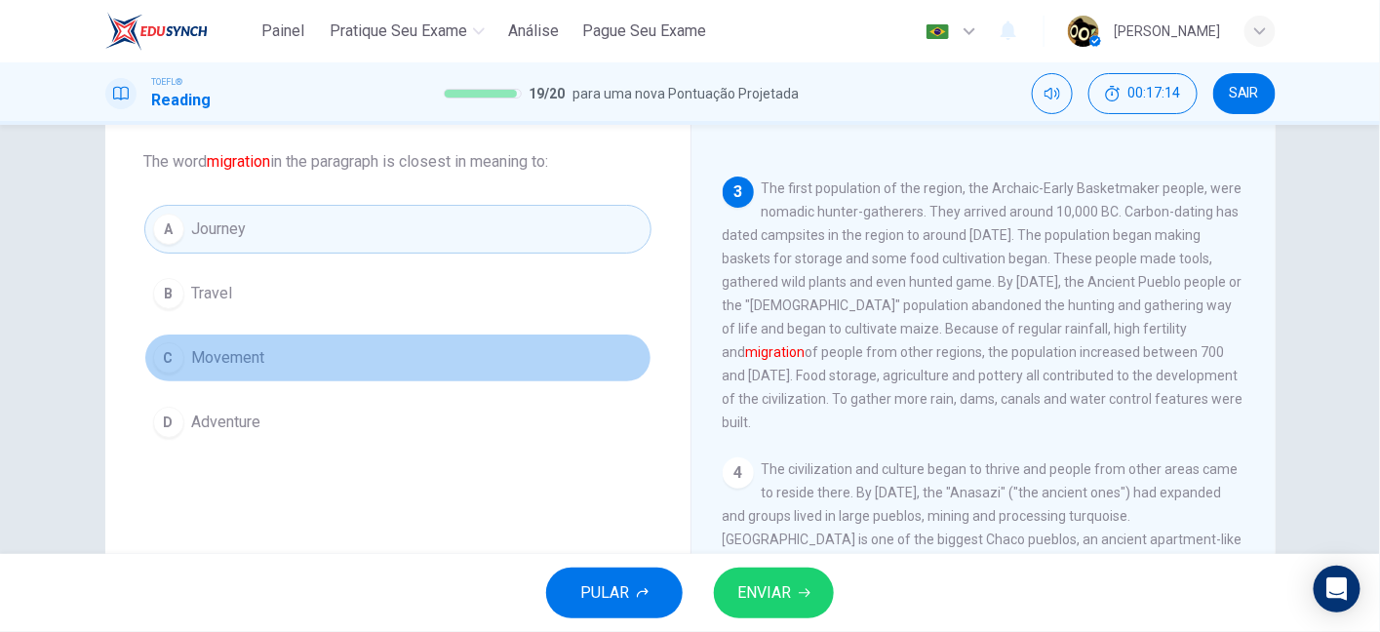
click at [283, 347] on button "C Movement" at bounding box center [397, 357] width 507 height 49
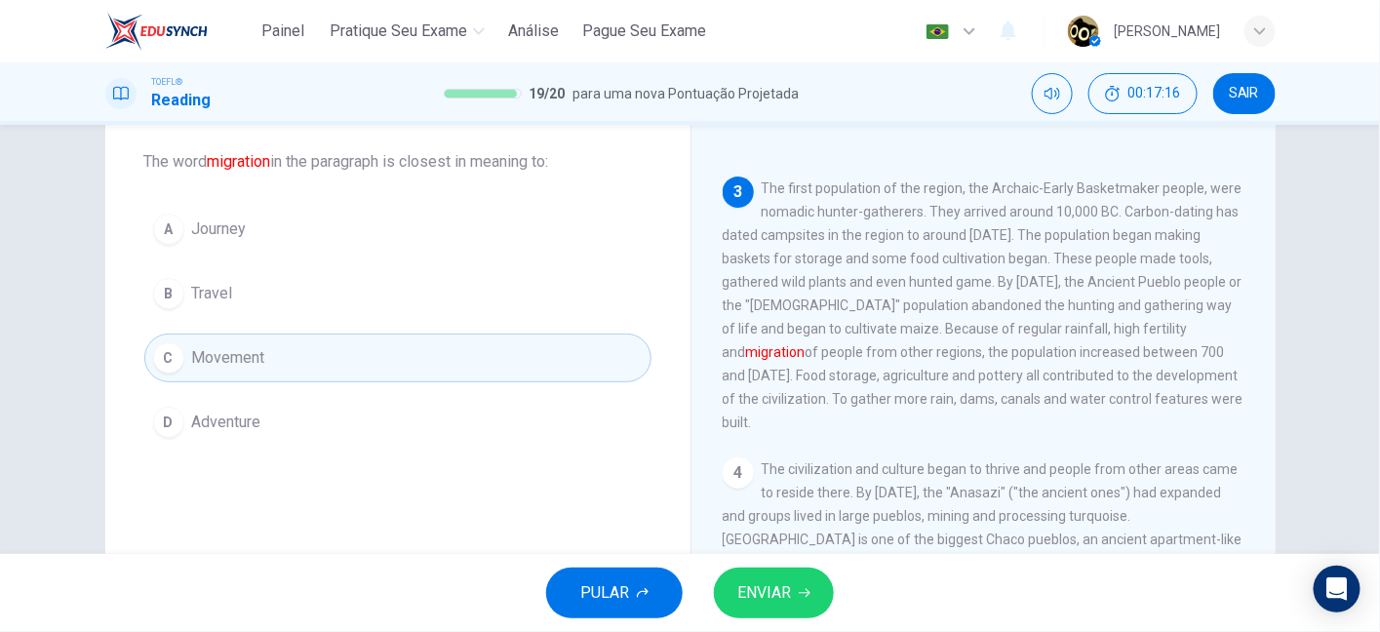
click at [775, 602] on span "ENVIAR" at bounding box center [764, 592] width 54 height 27
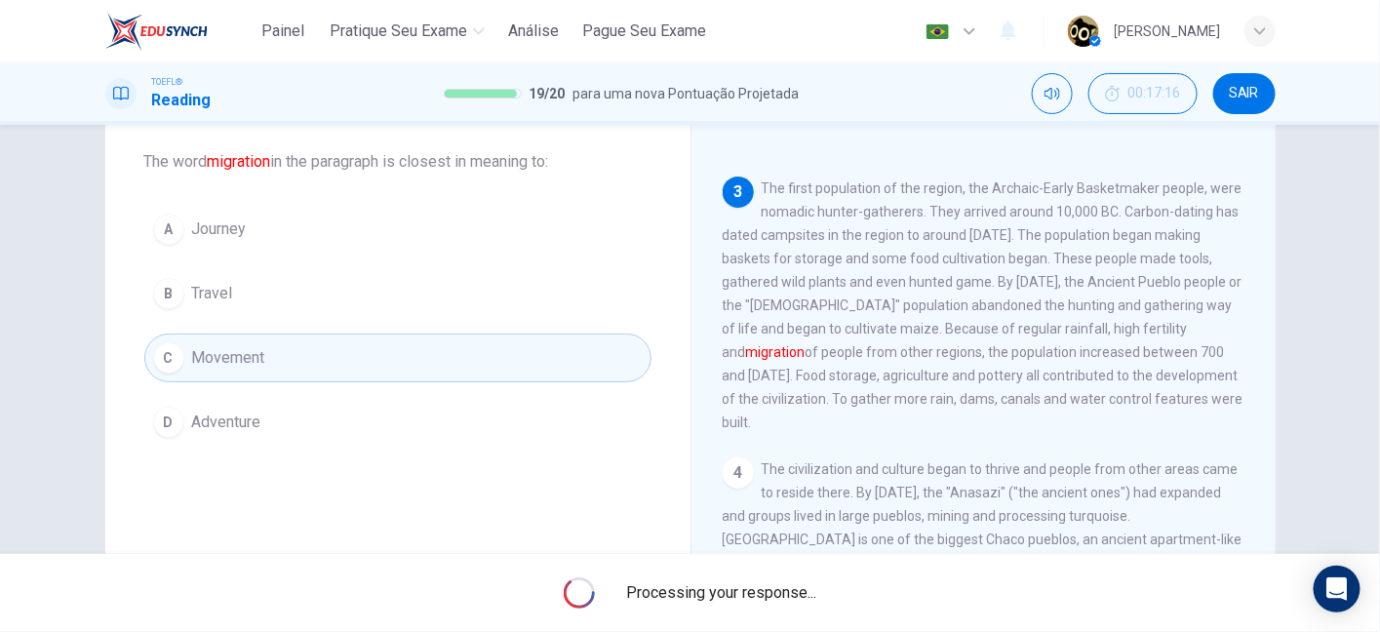
scroll to position [0, 0]
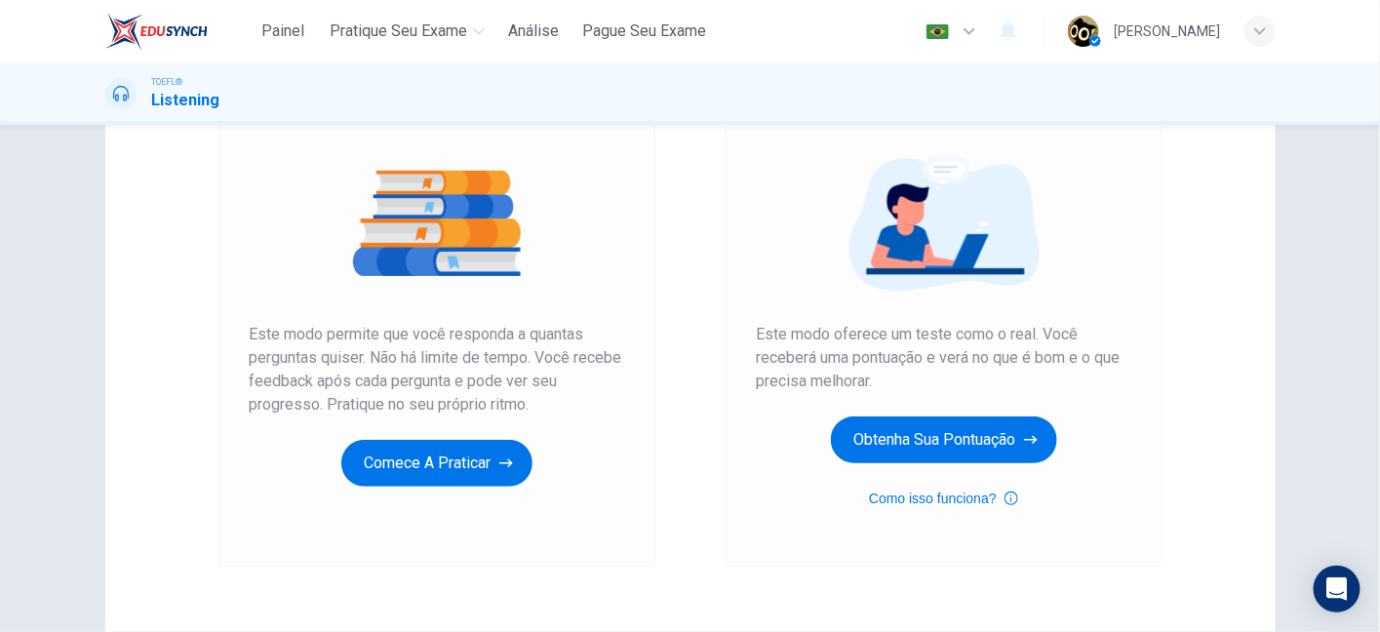
scroll to position [200, 0]
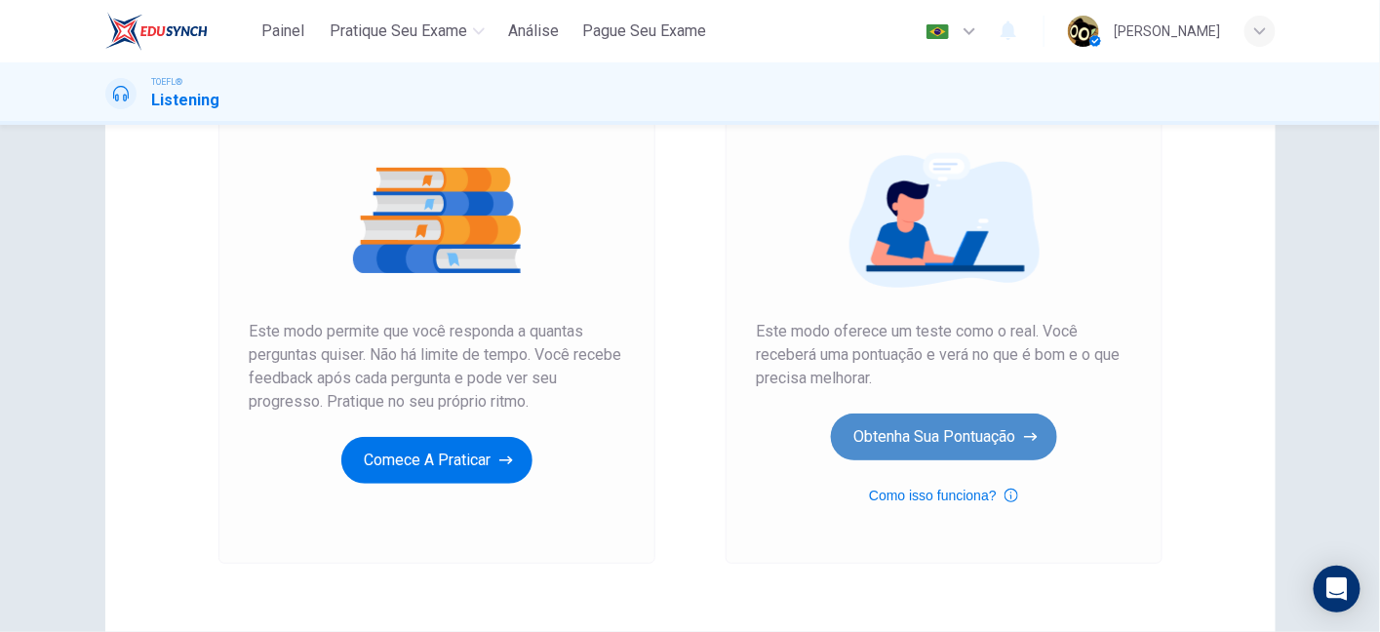
click at [950, 429] on button "Obtenha sua pontuação" at bounding box center [944, 436] width 226 height 47
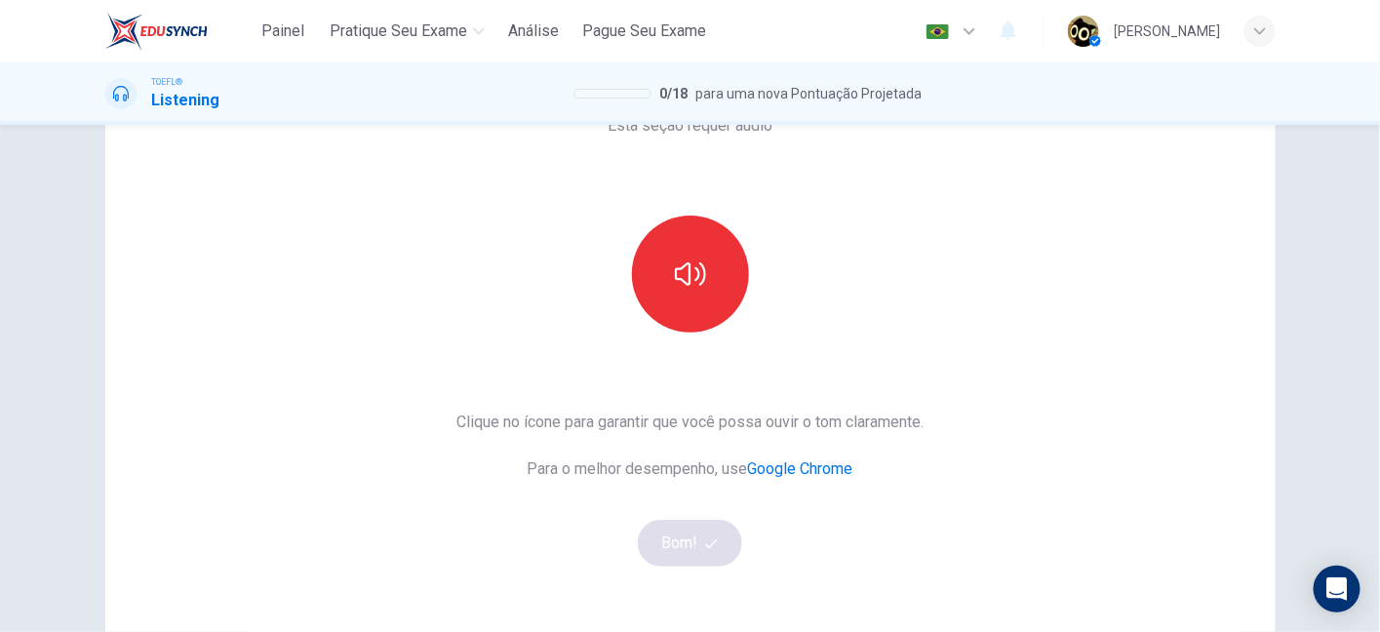
scroll to position [131, 0]
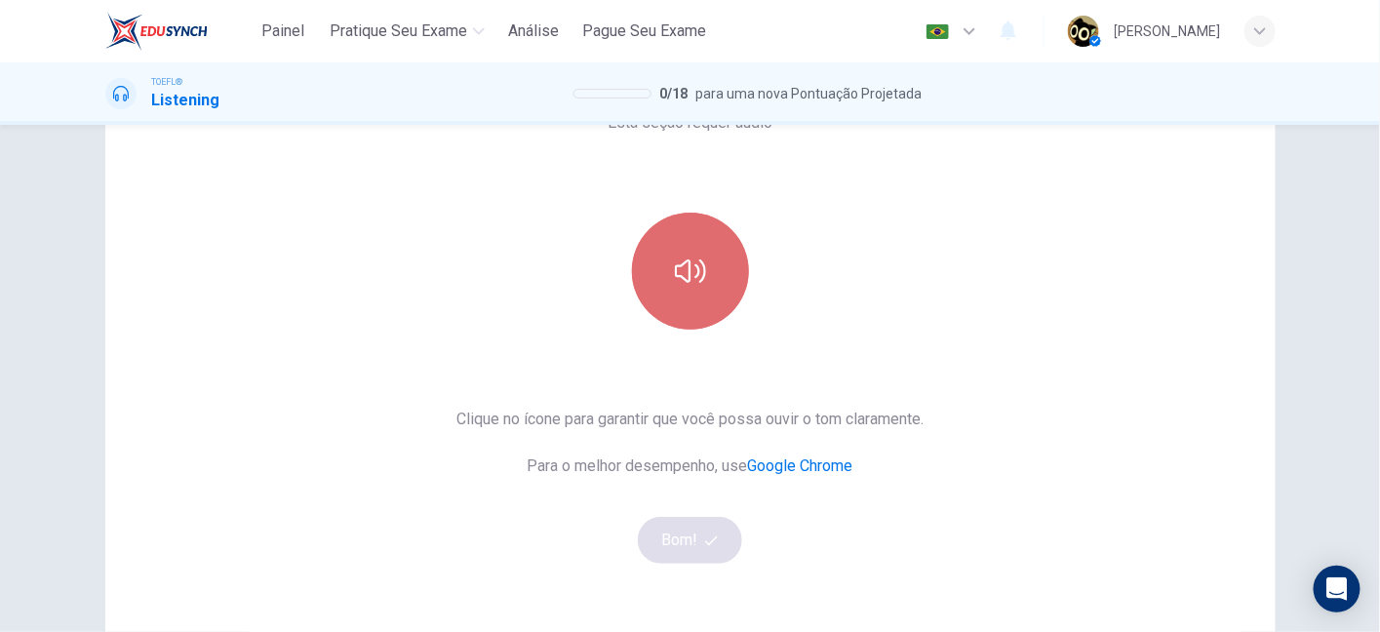
click at [709, 270] on button "button" at bounding box center [690, 271] width 117 height 117
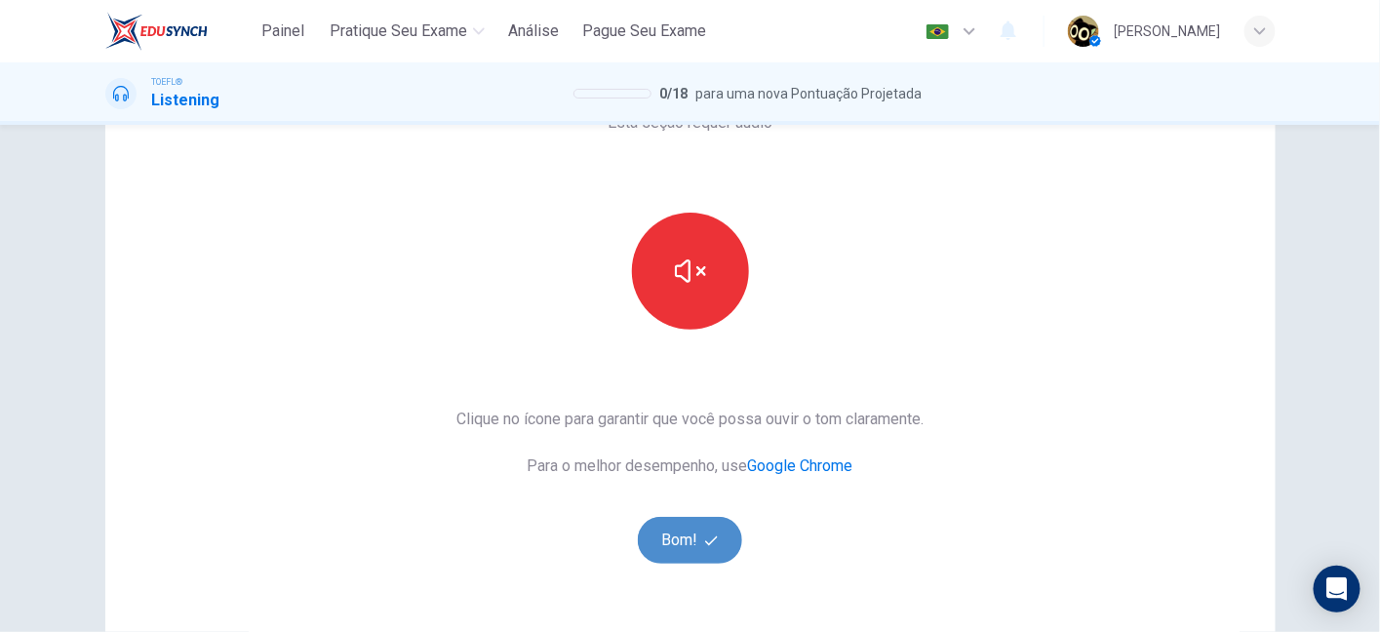
click at [716, 544] on span "button" at bounding box center [714, 540] width 18 height 13
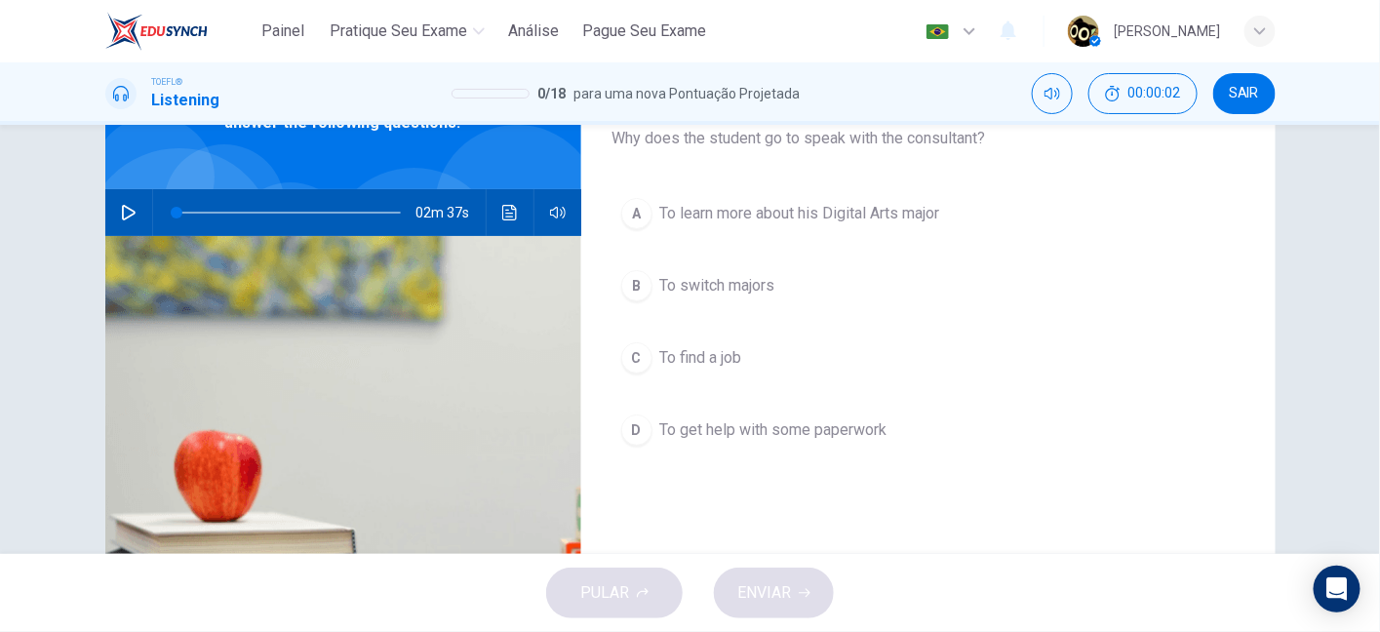
scroll to position [0, 0]
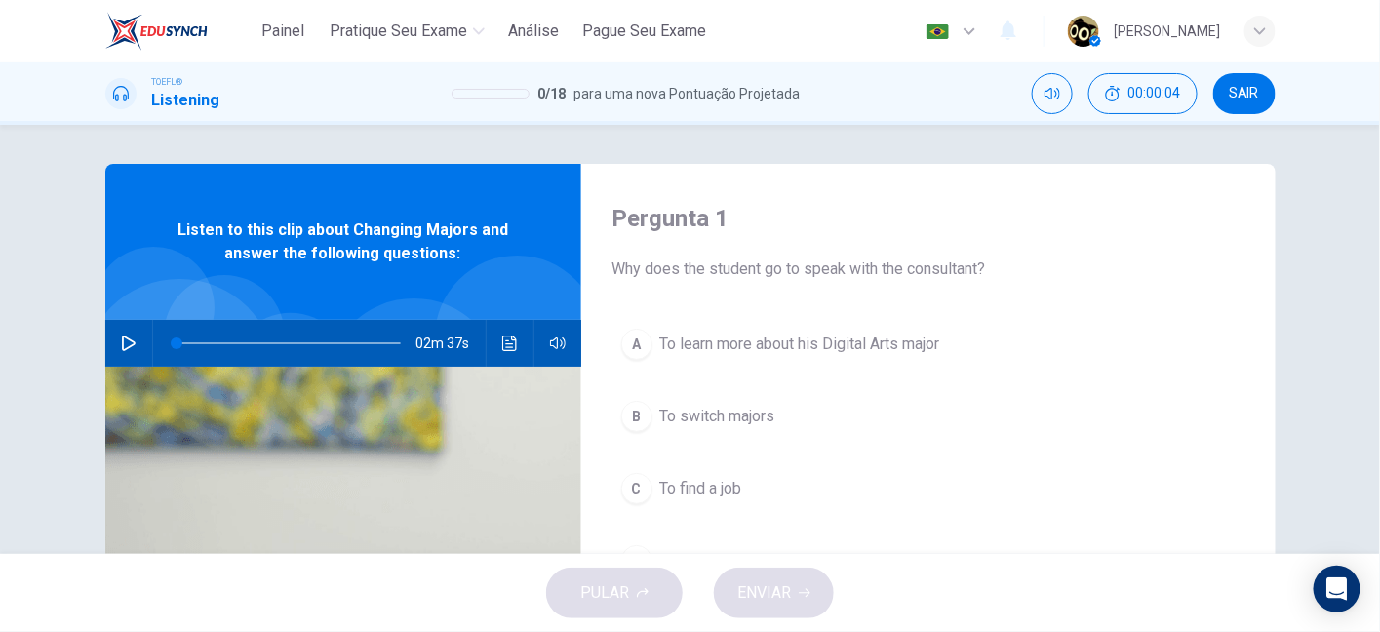
drag, startPoint x: 278, startPoint y: 241, endPoint x: 386, endPoint y: 233, distance: 108.5
click at [386, 233] on span "Listen to this clip about Changing Majors and answer the following questions:" at bounding box center [343, 241] width 349 height 47
click at [128, 342] on icon "button" at bounding box center [129, 343] width 14 height 16
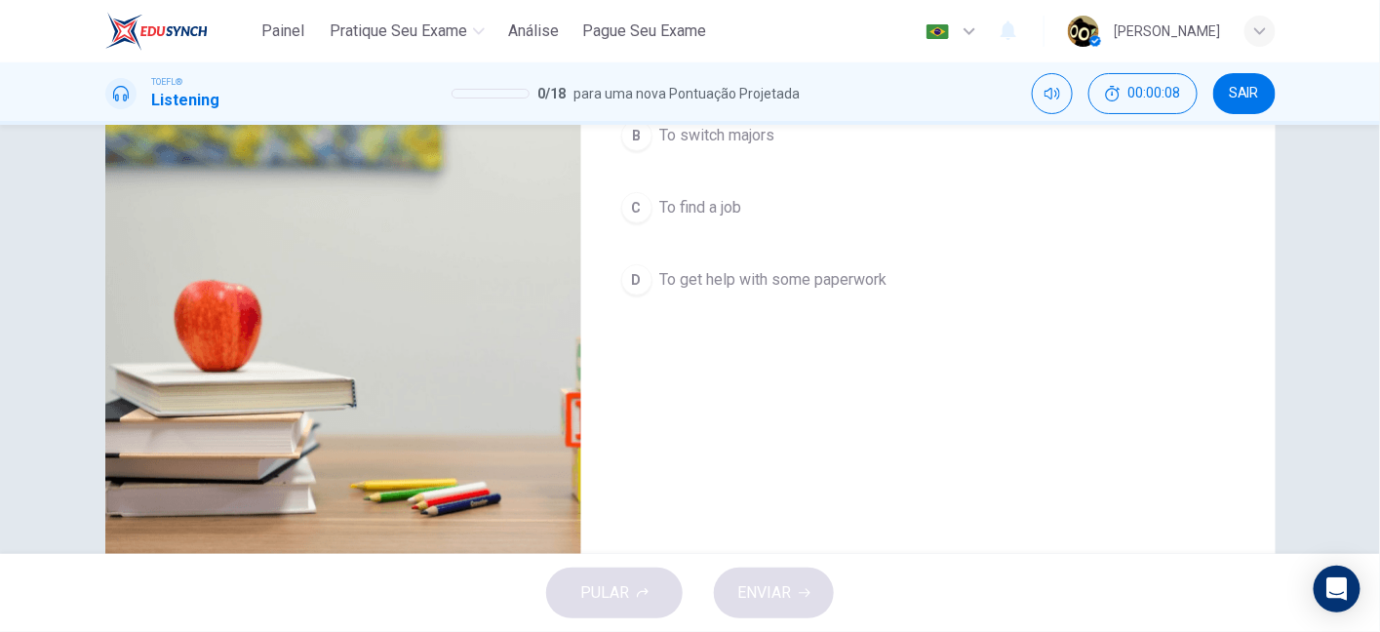
type input "1"
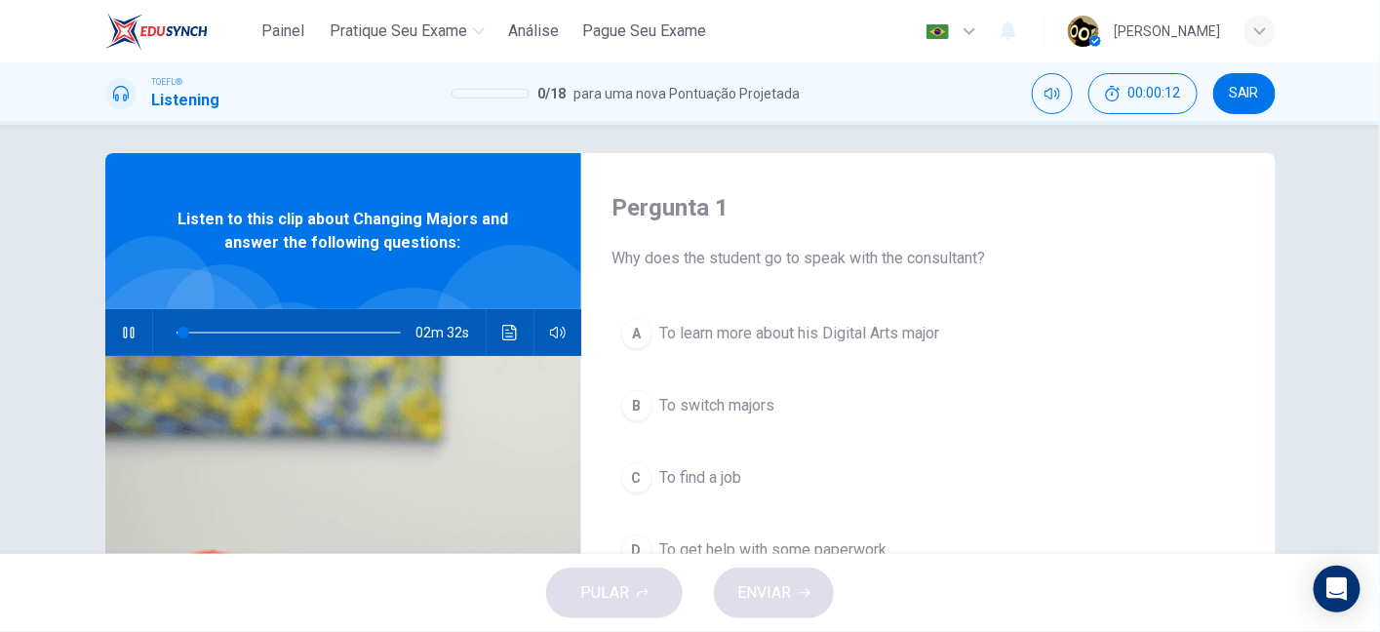
scroll to position [11, 0]
drag, startPoint x: 708, startPoint y: 266, endPoint x: 992, endPoint y: 260, distance: 283.8
click at [992, 260] on span "Why does the student go to speak with the consultant?" at bounding box center [928, 258] width 632 height 23
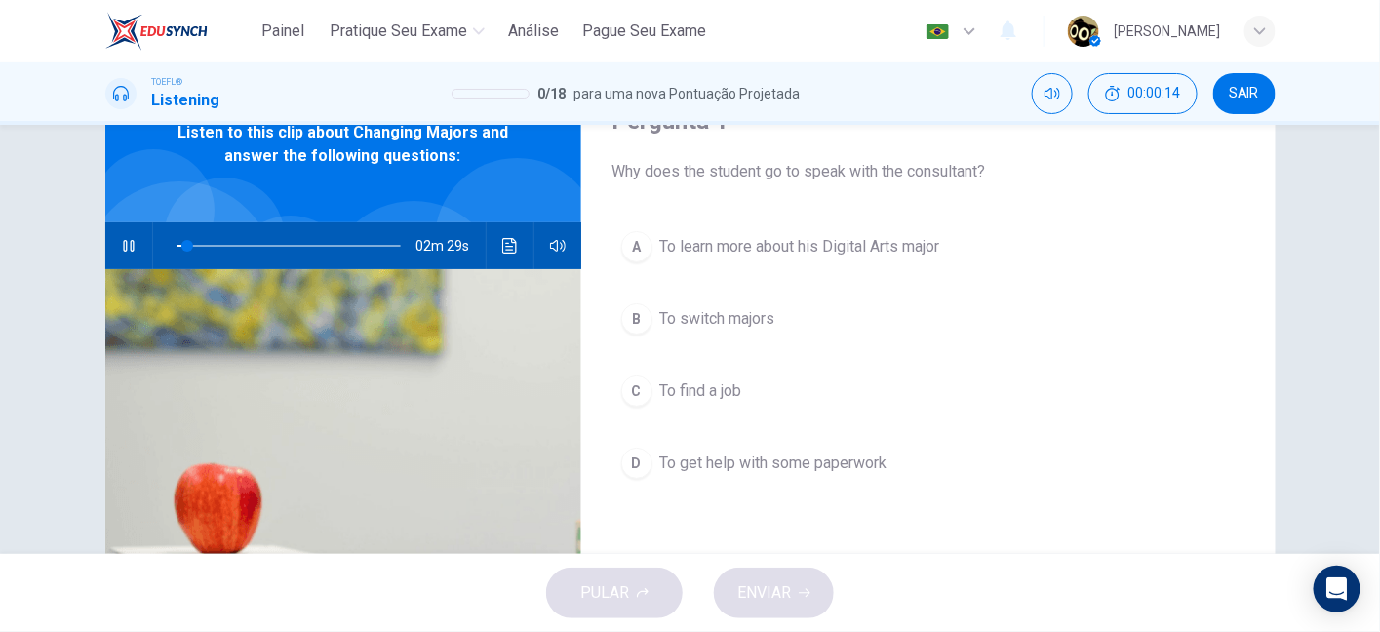
scroll to position [98, 0]
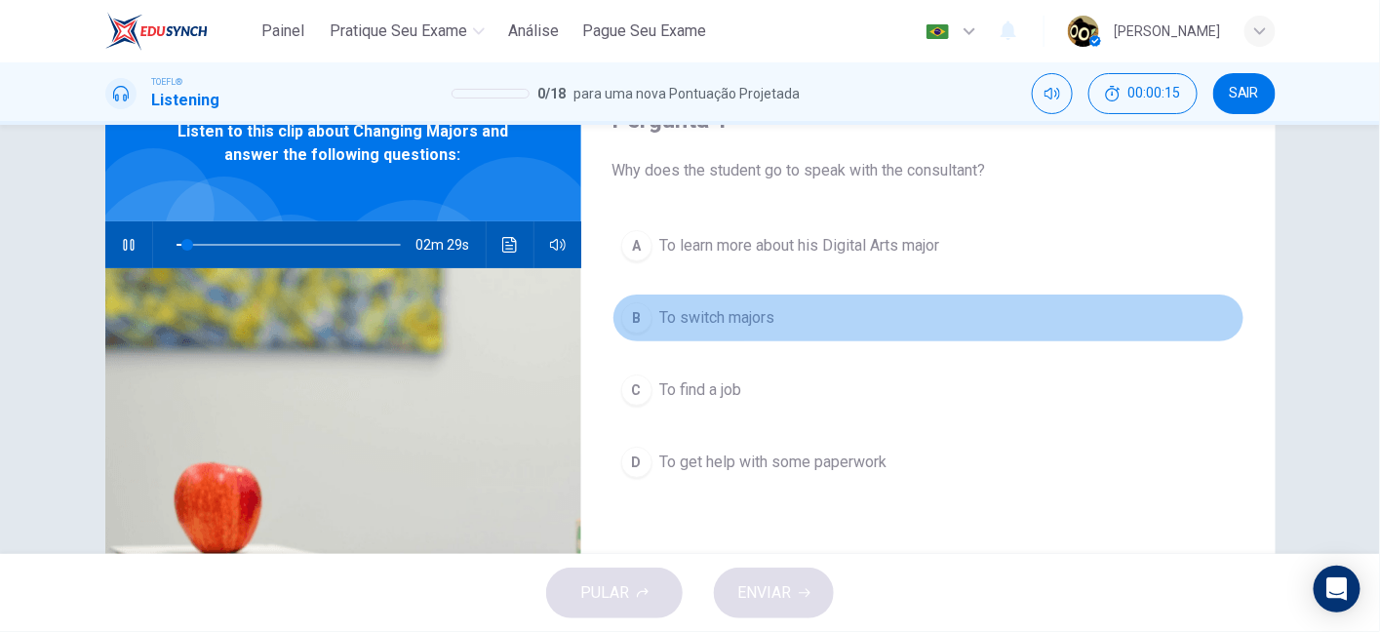
click at [679, 331] on button "B To switch majors" at bounding box center [928, 317] width 632 height 49
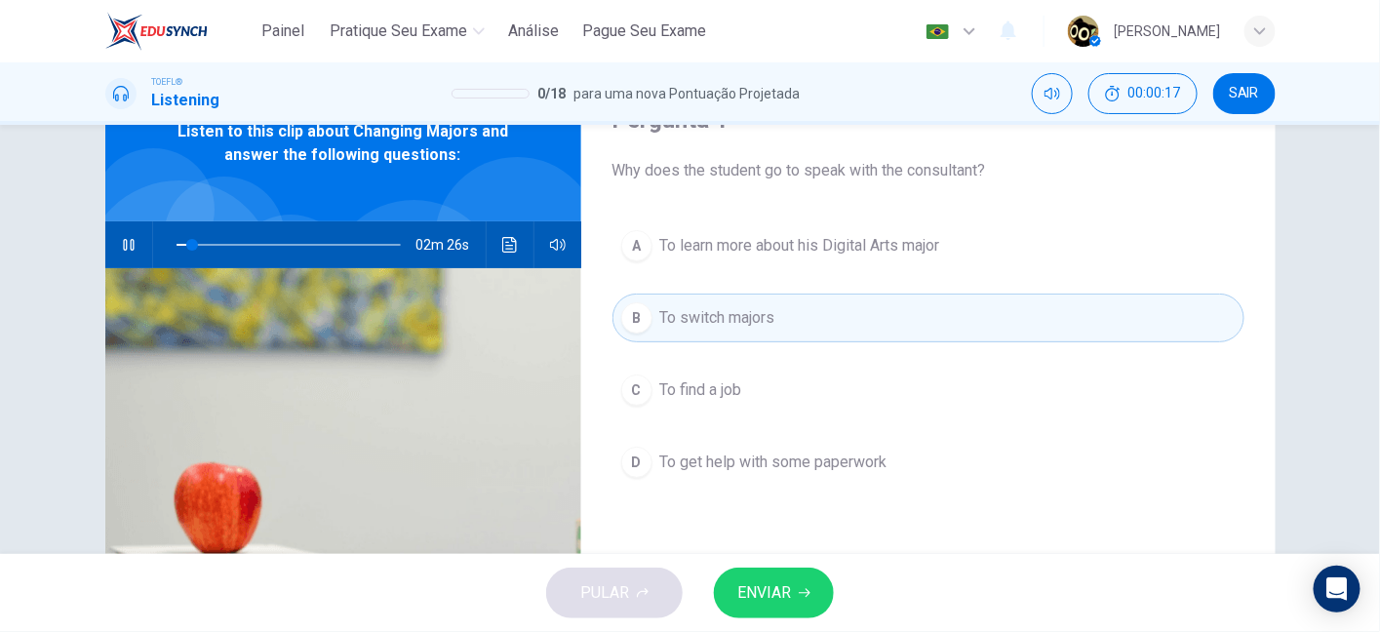
scroll to position [83, 0]
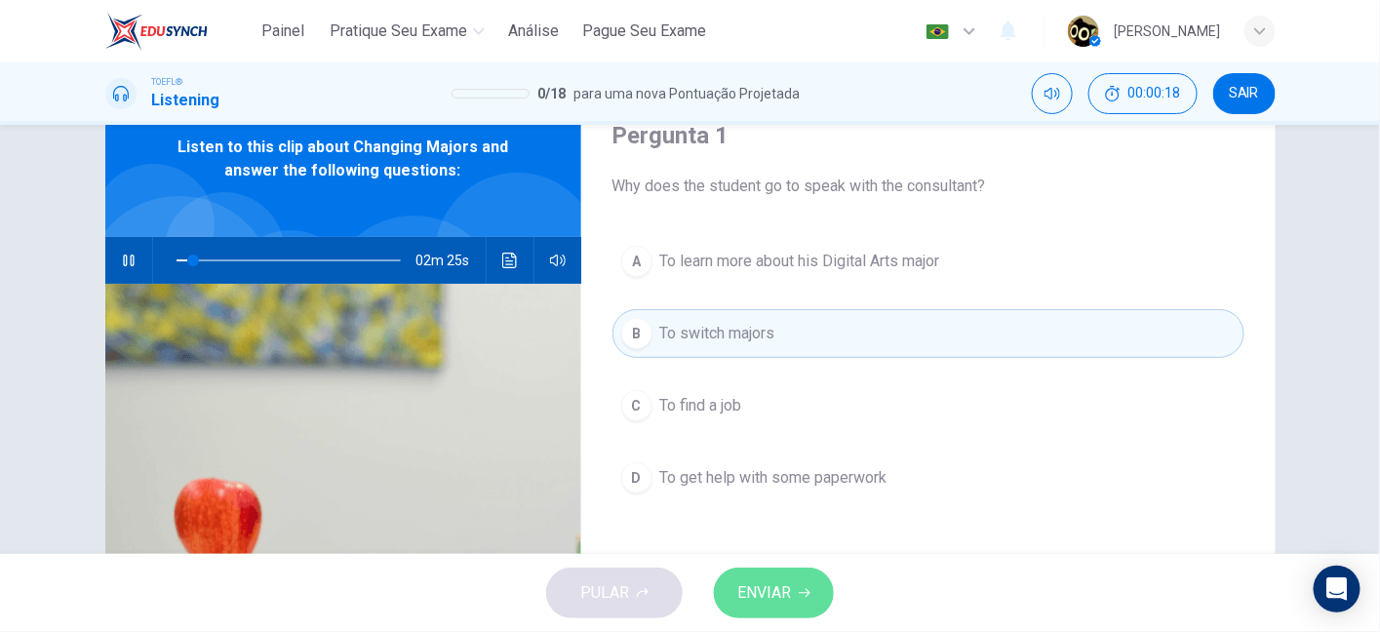
click at [775, 586] on span "ENVIAR" at bounding box center [764, 592] width 54 height 27
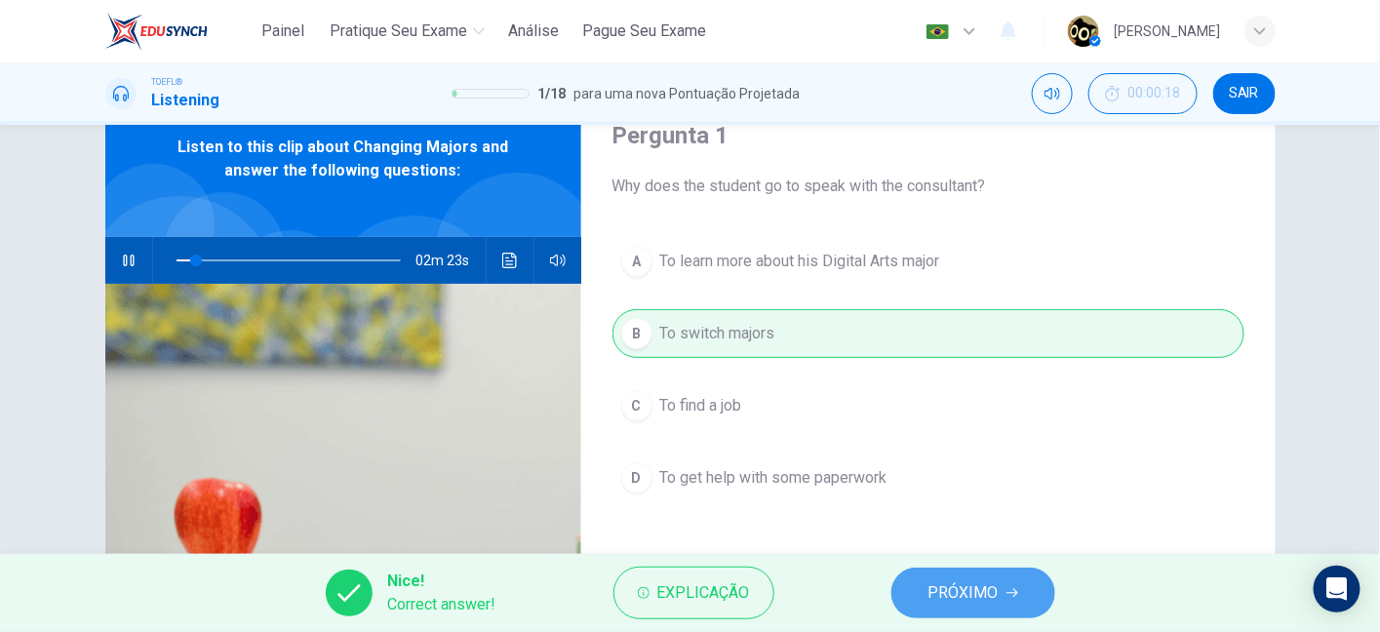
click at [928, 601] on span "PRÓXIMO" at bounding box center [963, 592] width 70 height 27
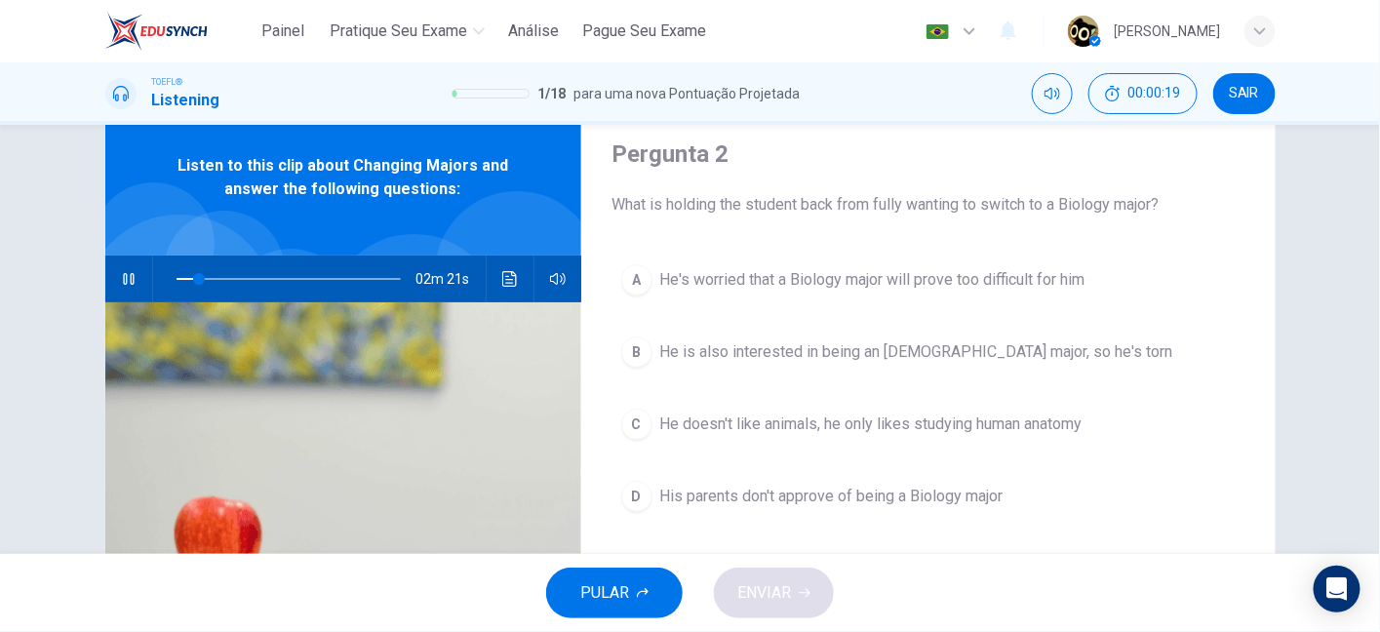
scroll to position [63, 0]
drag, startPoint x: 979, startPoint y: 207, endPoint x: 1133, endPoint y: 198, distance: 154.3
click at [1133, 198] on span "What is holding the student back from fully wanting to switch to a Biology majo…" at bounding box center [928, 205] width 632 height 23
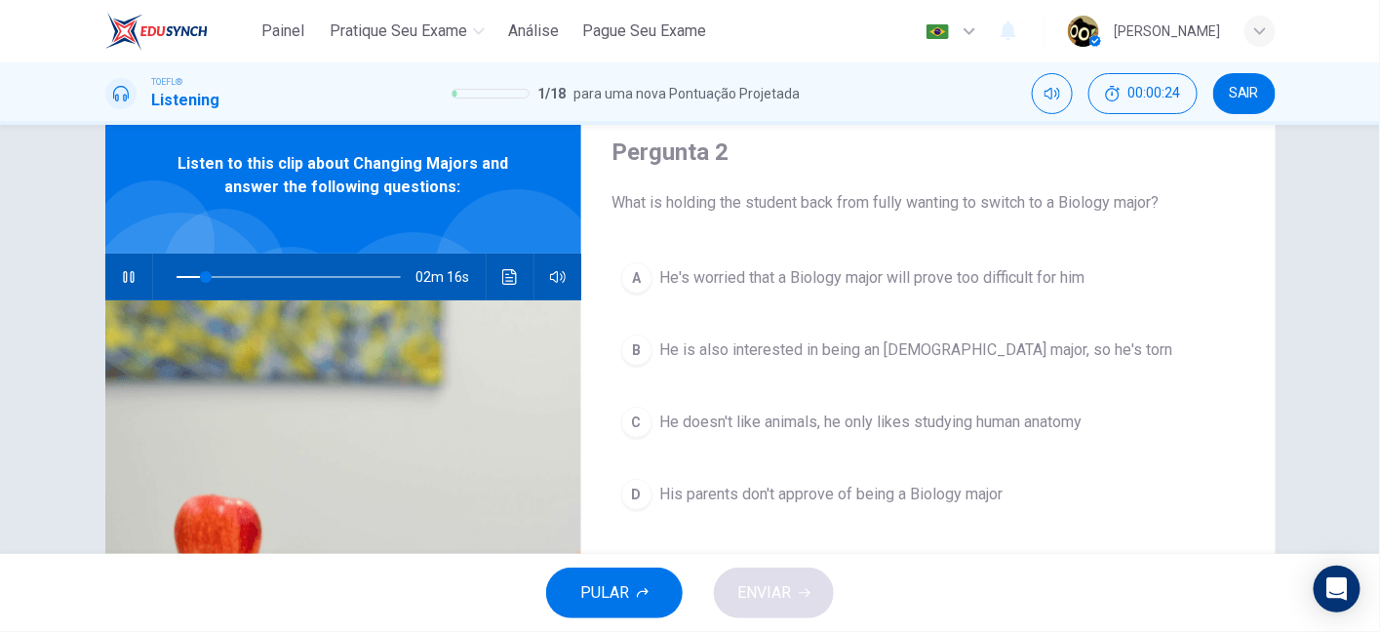
scroll to position [66, 0]
drag, startPoint x: 662, startPoint y: 286, endPoint x: 876, endPoint y: 324, distance: 216.9
click at [876, 324] on div "A He's worried that a Biology major will prove too difficult for him B He is al…" at bounding box center [928, 406] width 632 height 304
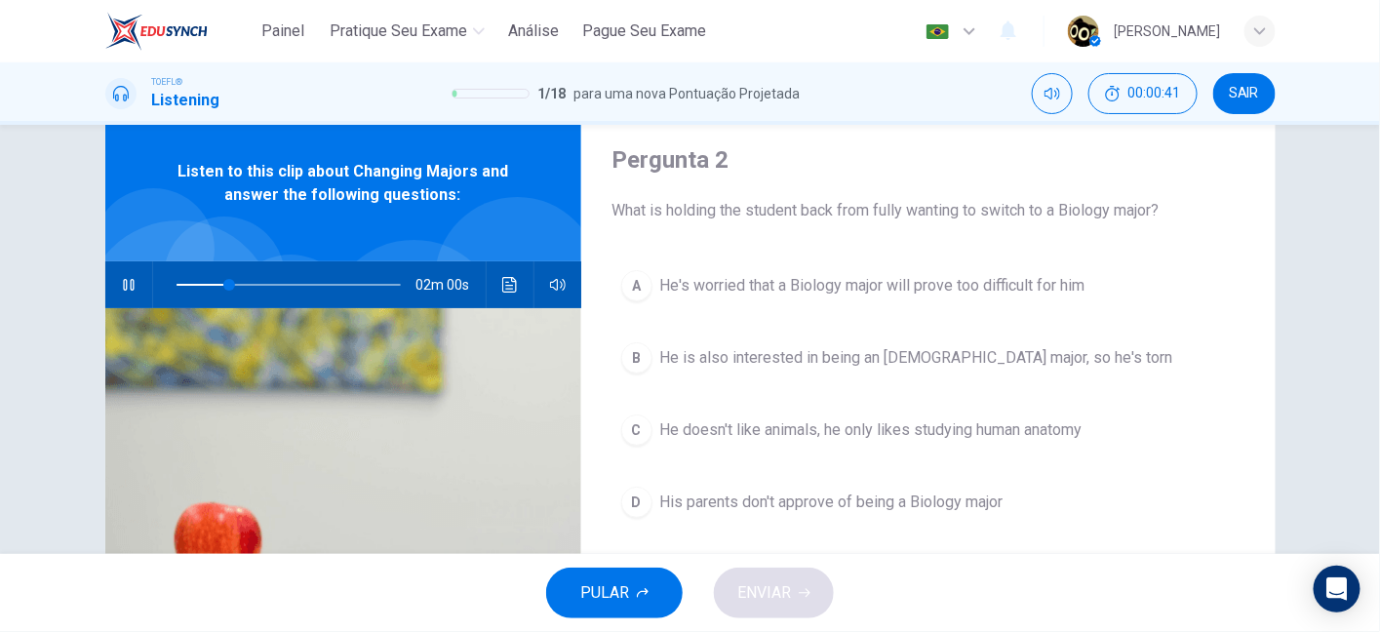
scroll to position [53, 0]
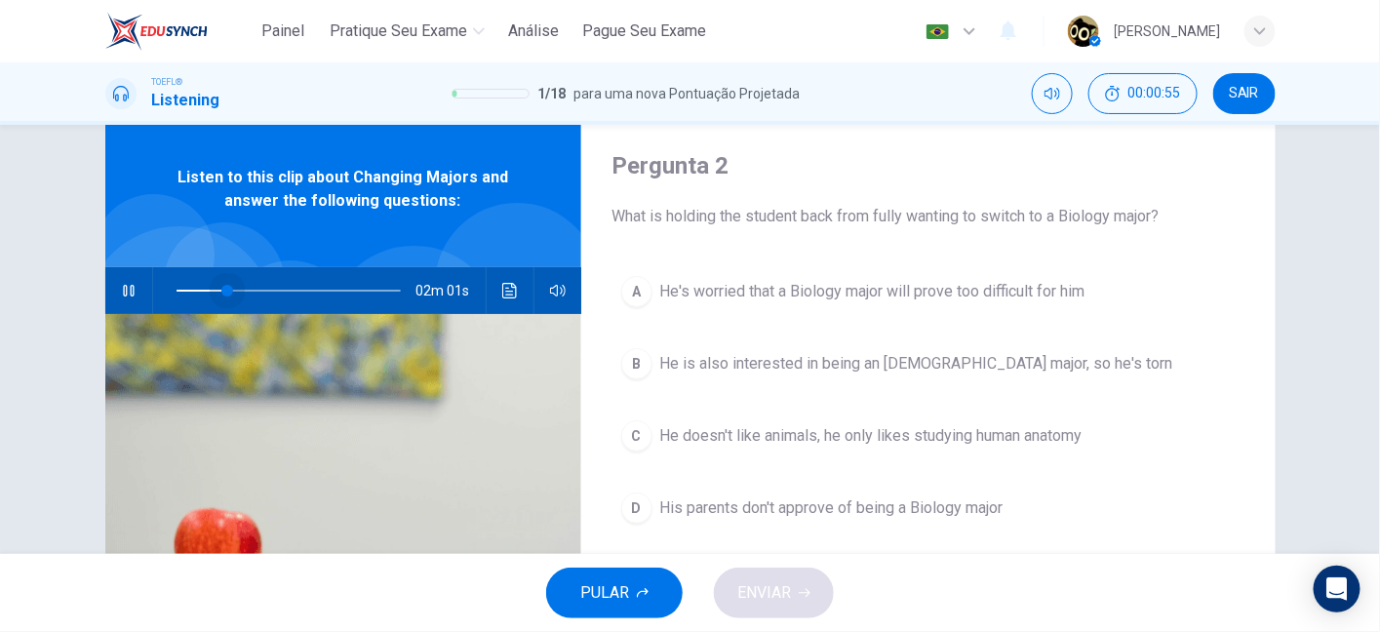
click at [223, 291] on span at bounding box center [288, 290] width 224 height 27
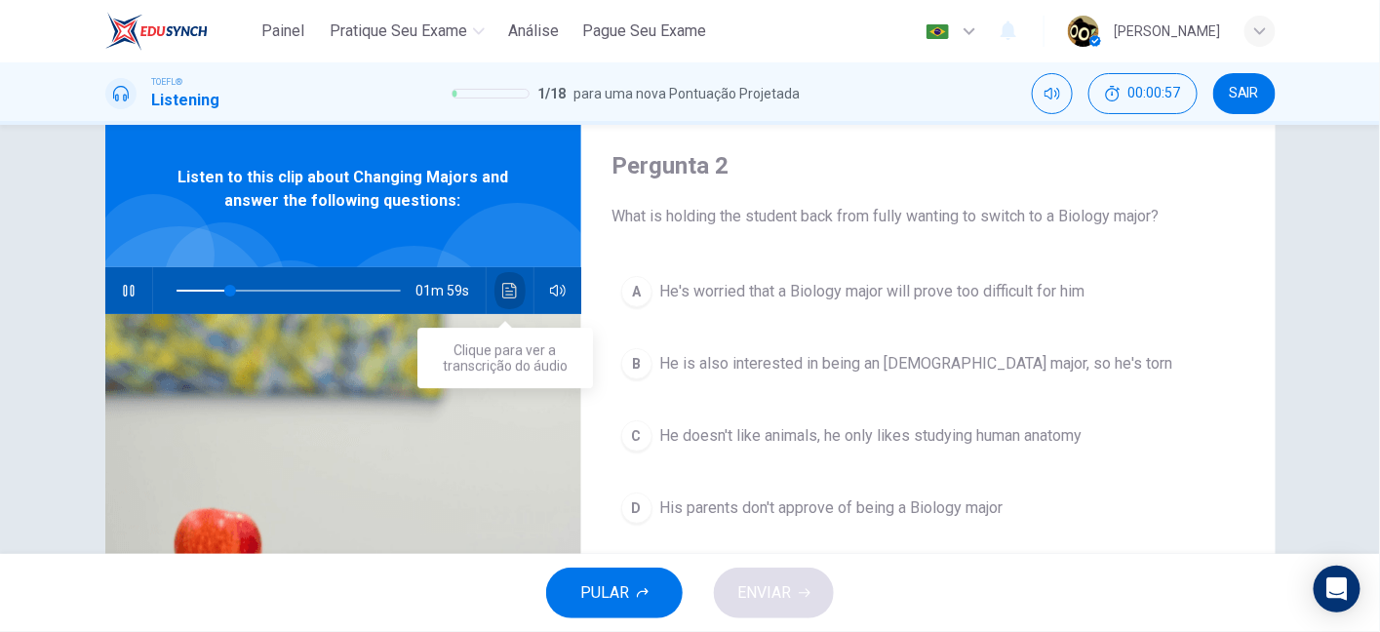
click at [506, 291] on icon "Clique para ver a transcrição do áudio" at bounding box center [509, 291] width 15 height 16
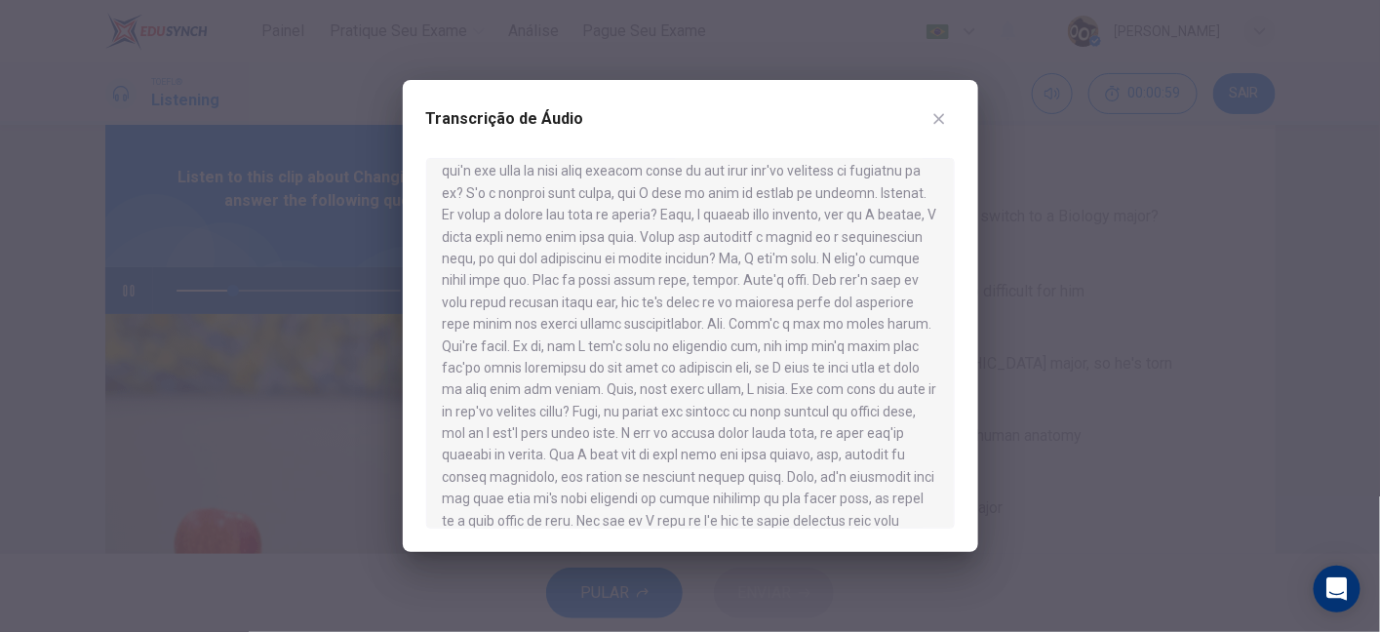
scroll to position [0, 0]
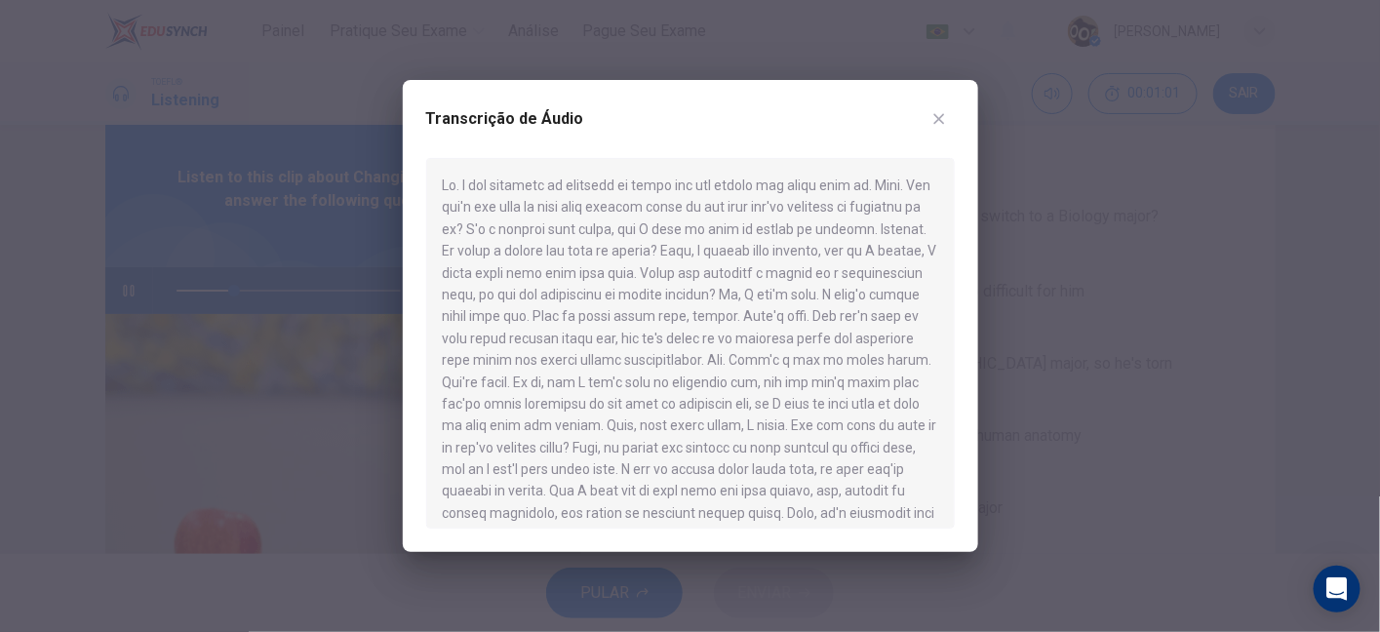
drag, startPoint x: 709, startPoint y: 266, endPoint x: 765, endPoint y: 277, distance: 57.6
click at [765, 277] on div at bounding box center [690, 343] width 528 height 371
drag, startPoint x: 553, startPoint y: 231, endPoint x: 841, endPoint y: 218, distance: 288.9
click at [841, 218] on div at bounding box center [690, 343] width 528 height 371
drag, startPoint x: 761, startPoint y: 251, endPoint x: 886, endPoint y: 243, distance: 125.0
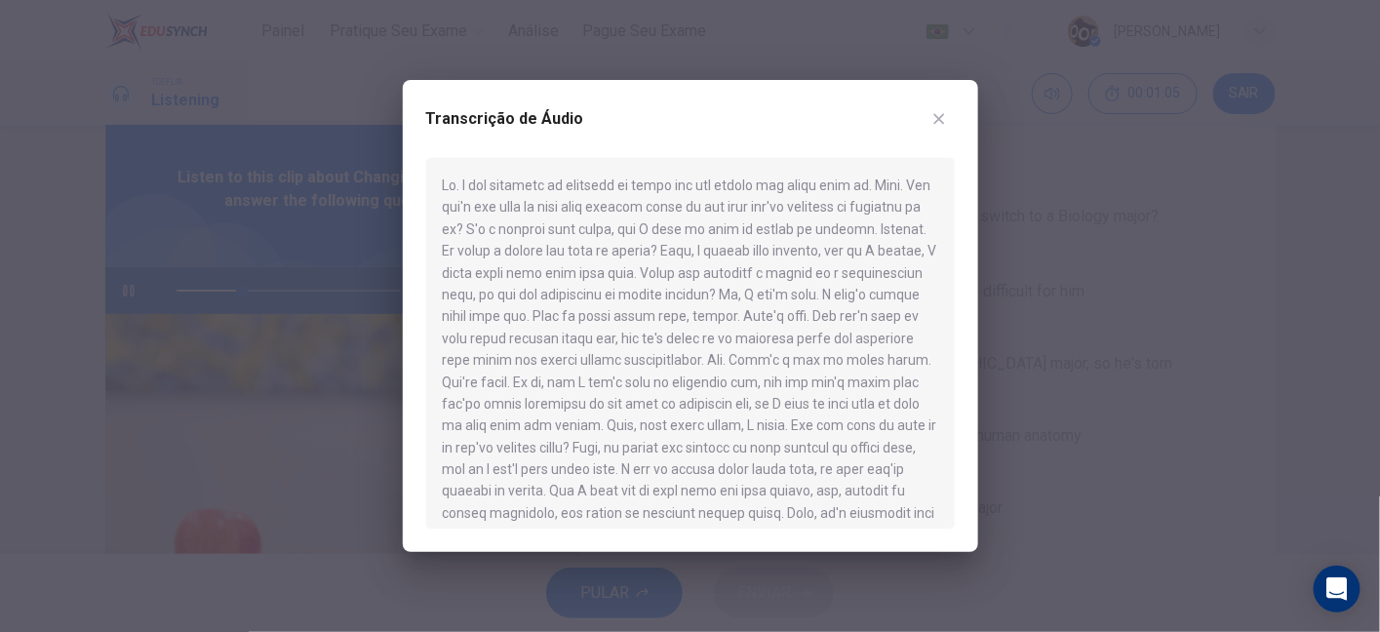
click at [886, 243] on div at bounding box center [690, 343] width 528 height 371
drag, startPoint x: 483, startPoint y: 275, endPoint x: 698, endPoint y: 275, distance: 215.5
click at [698, 275] on div at bounding box center [690, 343] width 528 height 371
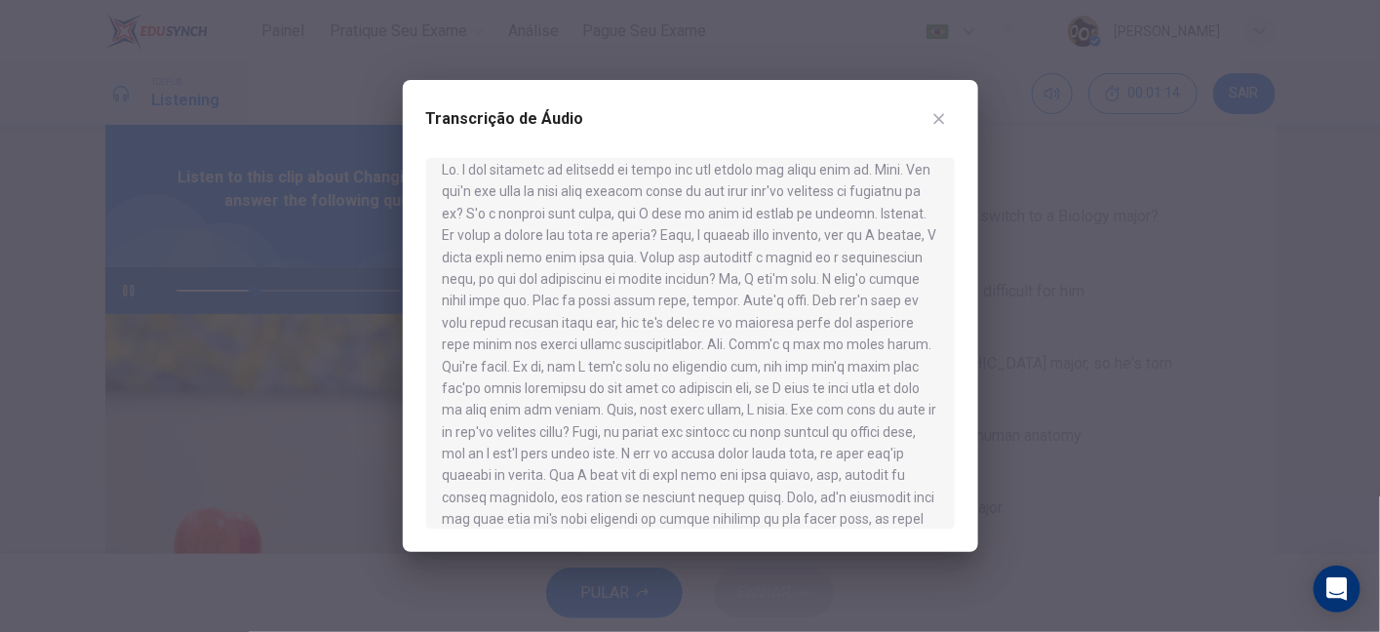
drag, startPoint x: 626, startPoint y: 295, endPoint x: 819, endPoint y: 299, distance: 193.1
click at [819, 299] on div at bounding box center [690, 343] width 528 height 371
drag, startPoint x: 830, startPoint y: 322, endPoint x: 884, endPoint y: 325, distance: 54.7
click at [884, 325] on div at bounding box center [690, 343] width 528 height 371
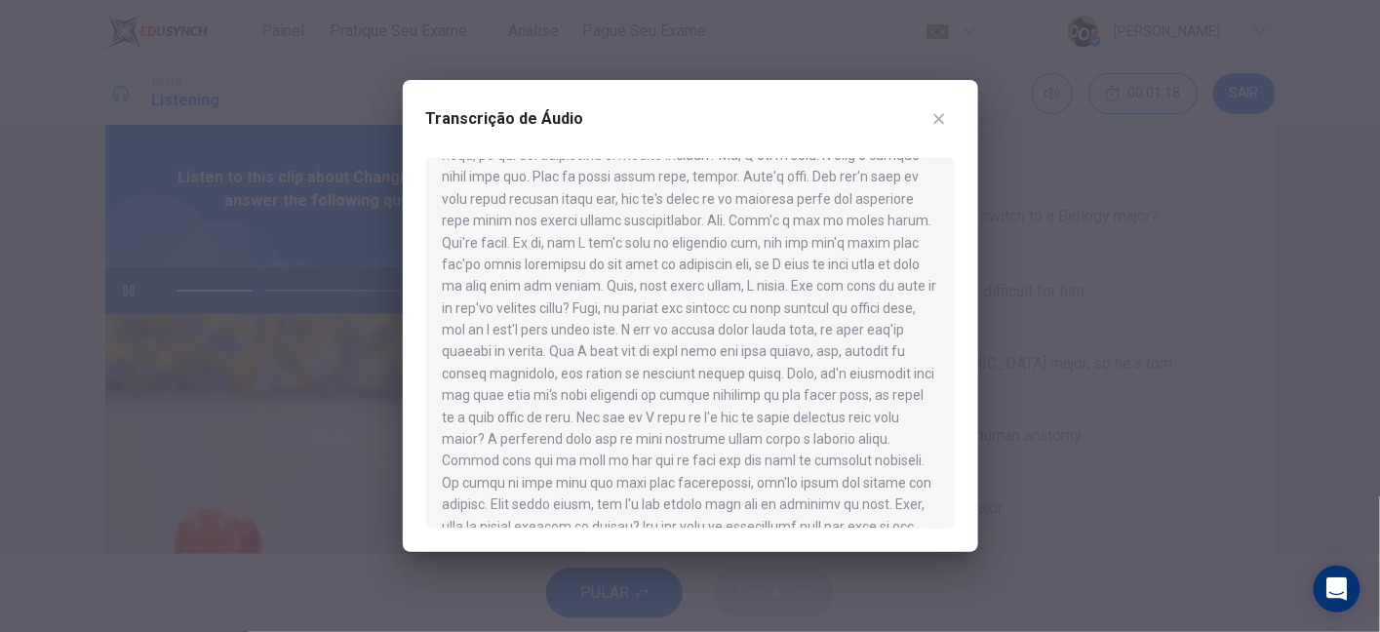
scroll to position [141, 0]
drag, startPoint x: 663, startPoint y: 280, endPoint x: 861, endPoint y: 280, distance: 197.9
click at [861, 280] on div at bounding box center [690, 343] width 528 height 371
drag, startPoint x: 608, startPoint y: 306, endPoint x: 761, endPoint y: 307, distance: 152.1
click at [761, 307] on div at bounding box center [690, 343] width 528 height 371
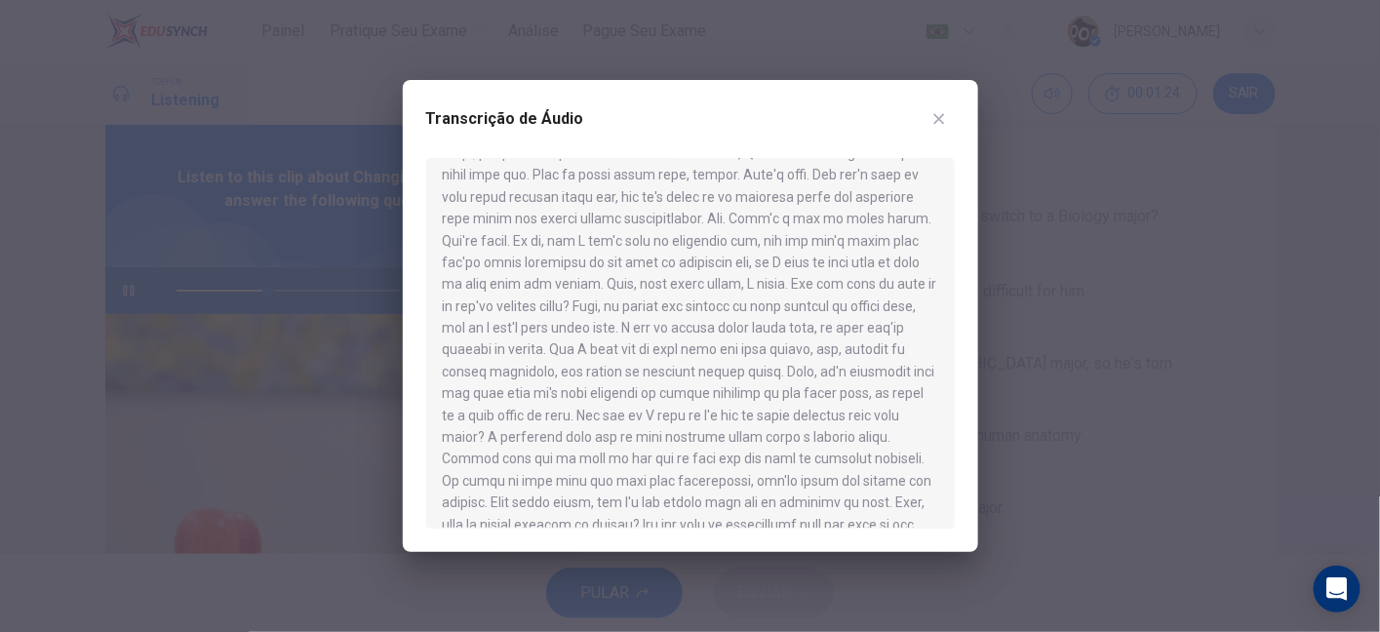
drag, startPoint x: 832, startPoint y: 299, endPoint x: 859, endPoint y: 299, distance: 27.3
click at [859, 299] on div at bounding box center [690, 343] width 528 height 371
drag, startPoint x: 496, startPoint y: 329, endPoint x: 605, endPoint y: 326, distance: 108.3
click at [605, 326] on div at bounding box center [690, 343] width 528 height 371
drag, startPoint x: 712, startPoint y: 319, endPoint x: 937, endPoint y: 126, distance: 296.6
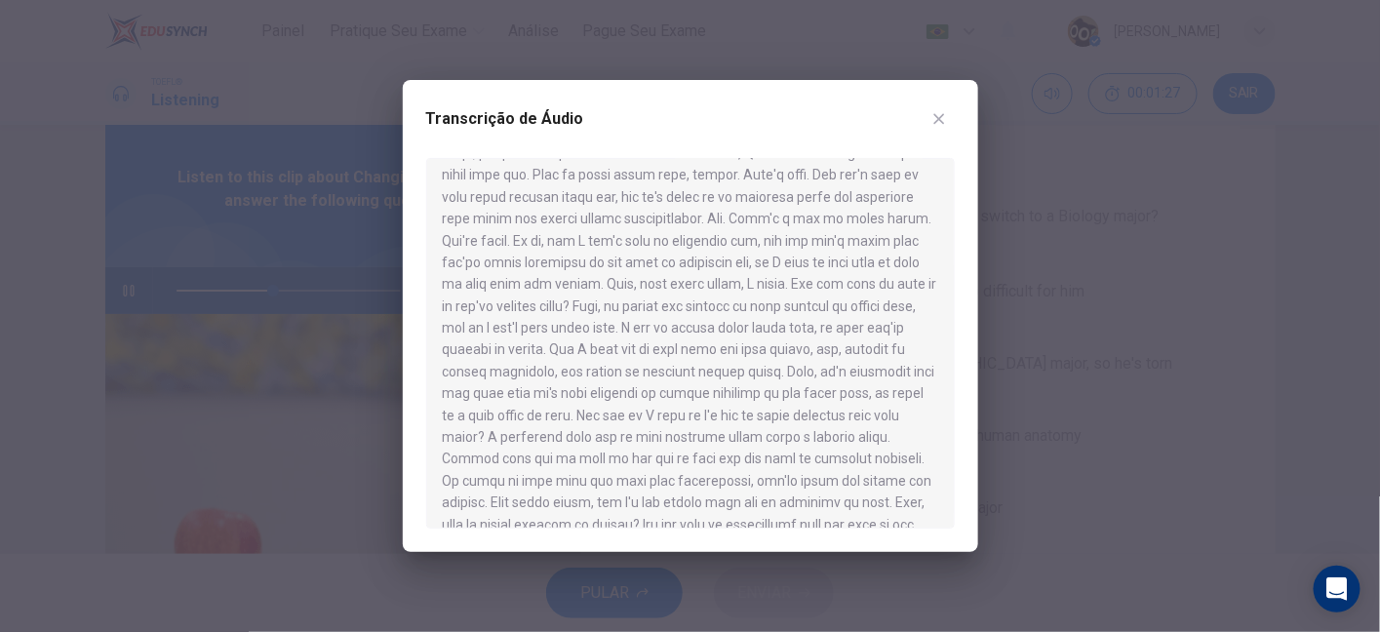
click at [937, 126] on div "Transcrição de Áudio" at bounding box center [690, 316] width 575 height 472
drag, startPoint x: 737, startPoint y: 355, endPoint x: 888, endPoint y: 354, distance: 151.1
click at [888, 354] on div at bounding box center [690, 343] width 528 height 371
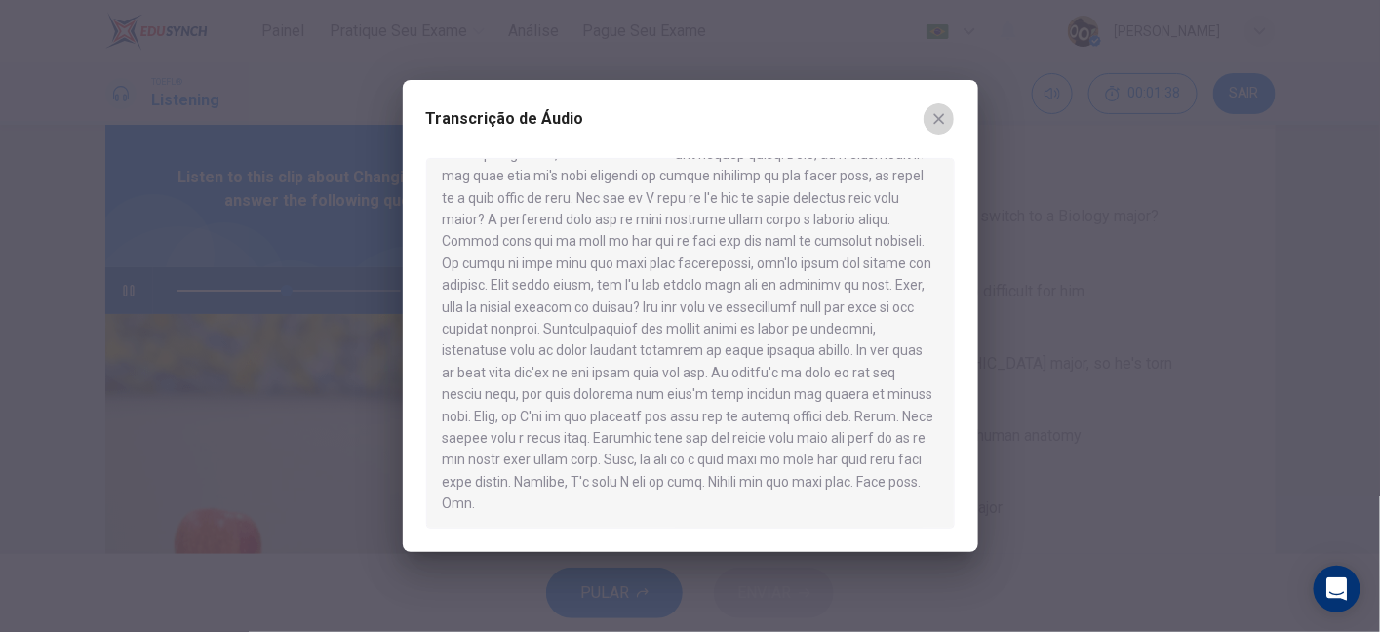
click at [936, 111] on icon "button" at bounding box center [939, 119] width 16 height 16
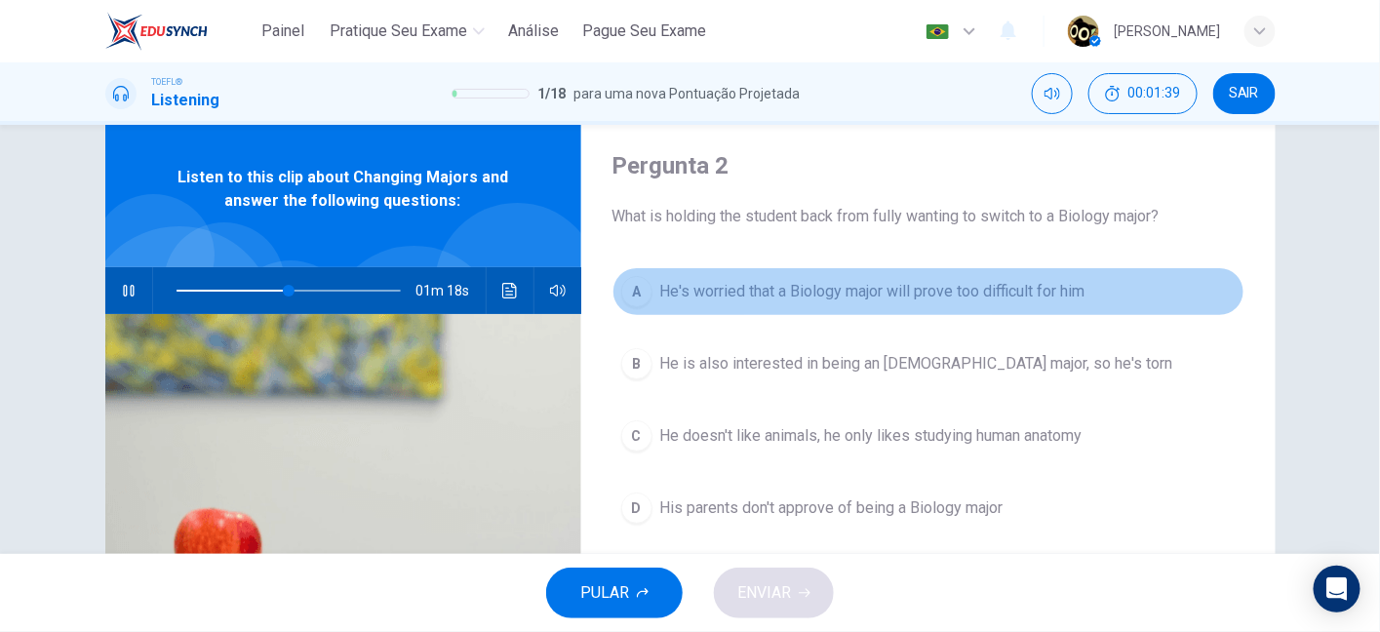
click at [873, 302] on button "A He's worried that a Biology major will prove too difficult for him" at bounding box center [928, 291] width 632 height 49
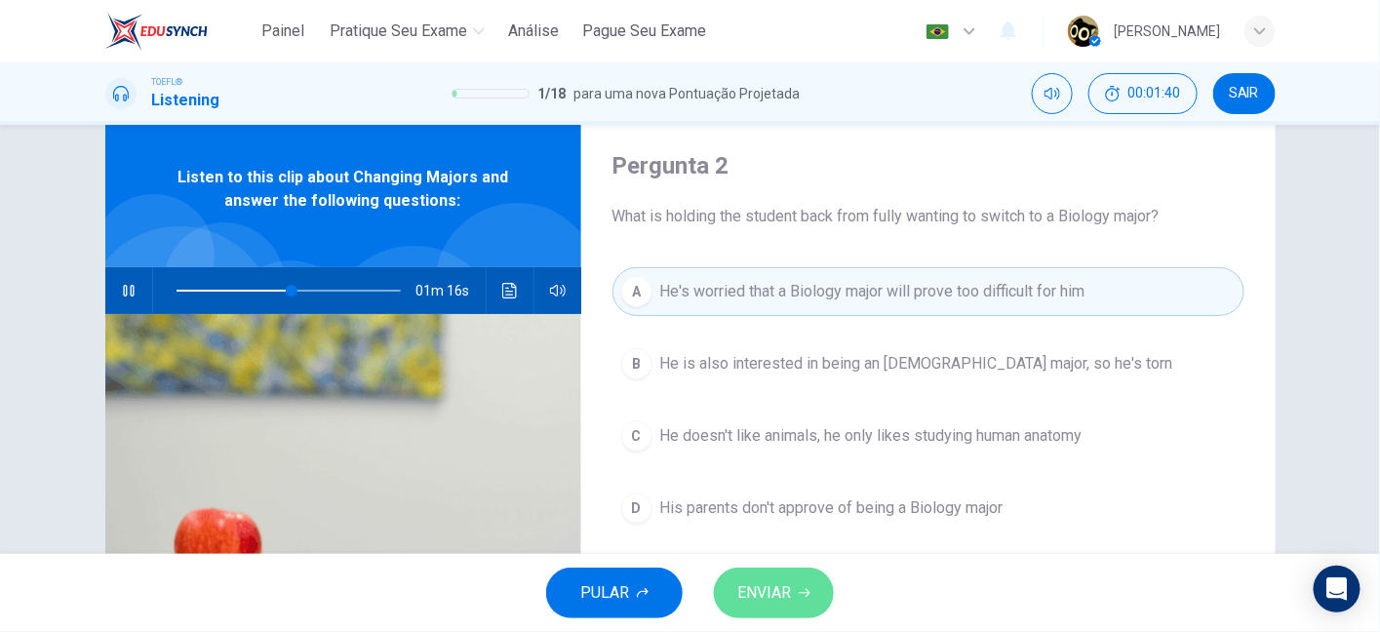
click at [752, 595] on span "ENVIAR" at bounding box center [764, 592] width 54 height 27
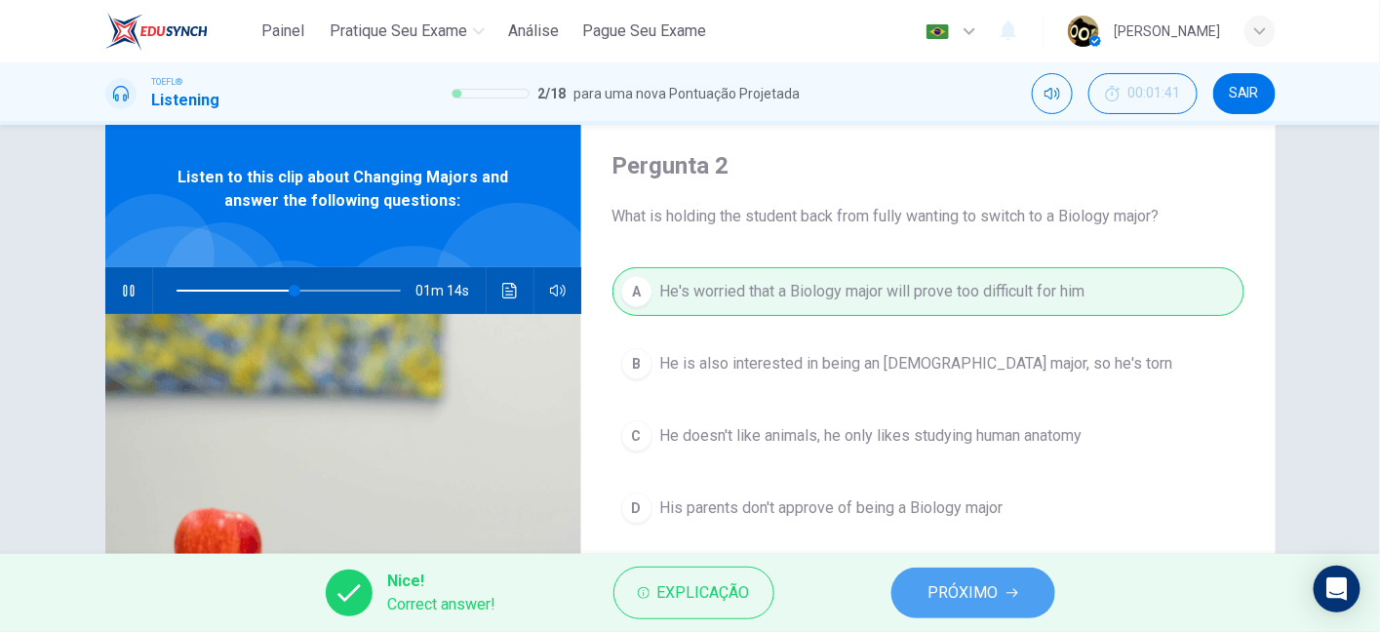
click at [939, 591] on span "PRÓXIMO" at bounding box center [963, 592] width 70 height 27
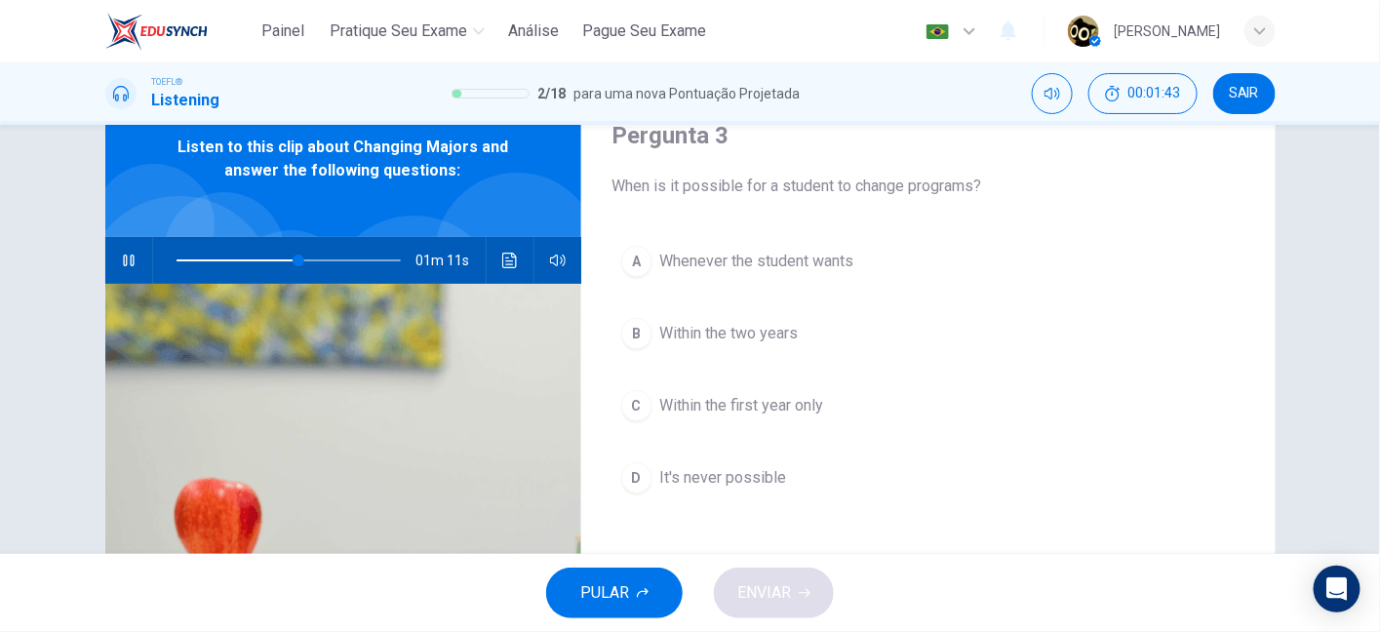
scroll to position [81, 0]
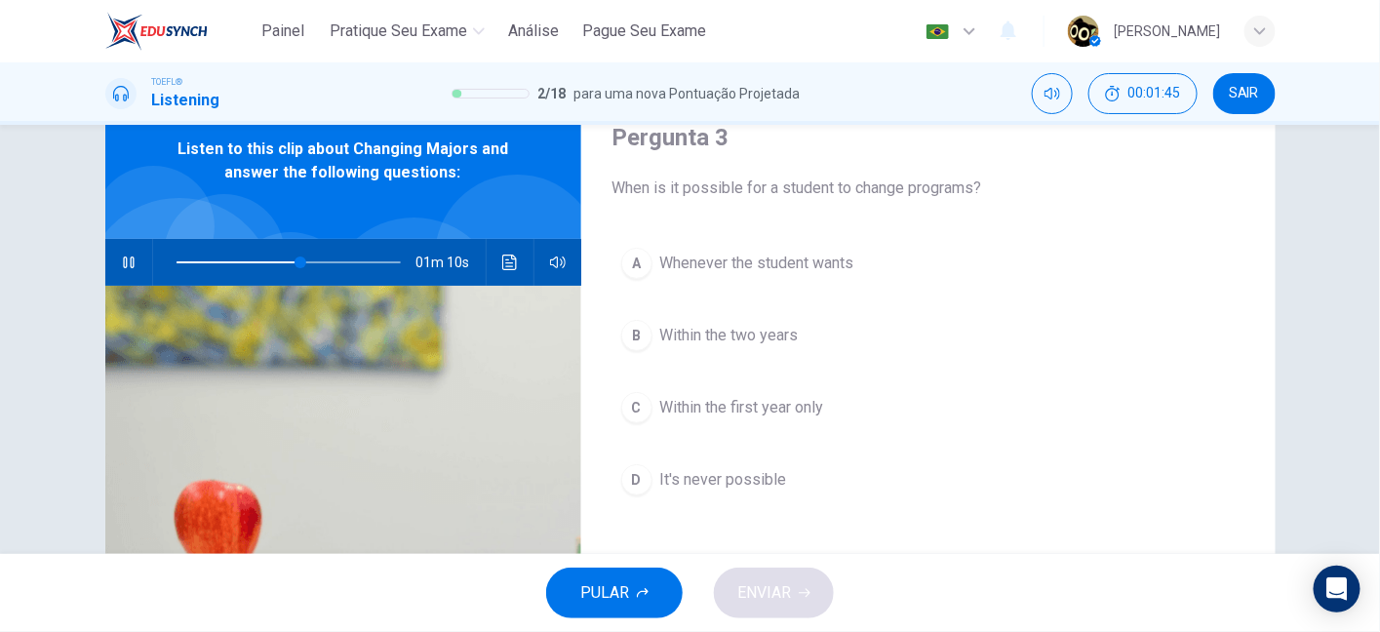
drag, startPoint x: 801, startPoint y: 193, endPoint x: 919, endPoint y: 195, distance: 119.0
click at [919, 195] on span "When is it possible for a student to change programs?" at bounding box center [928, 187] width 632 height 23
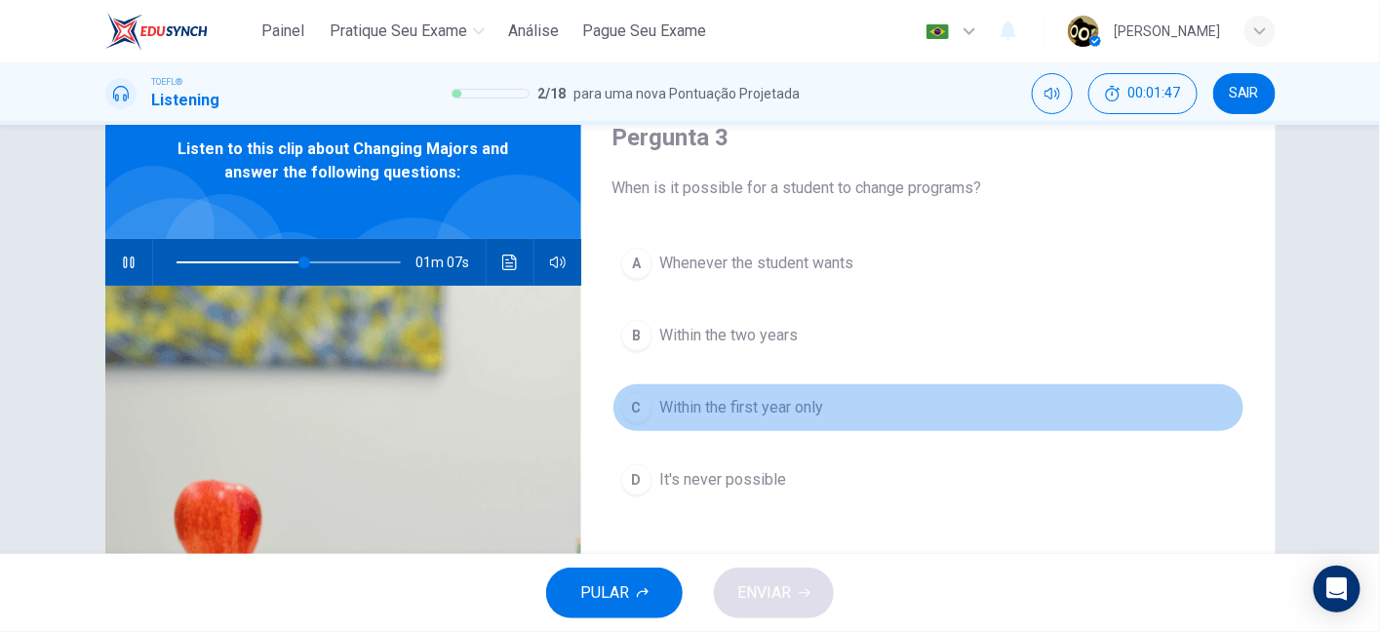
click at [727, 403] on span "Within the first year only" at bounding box center [742, 407] width 164 height 23
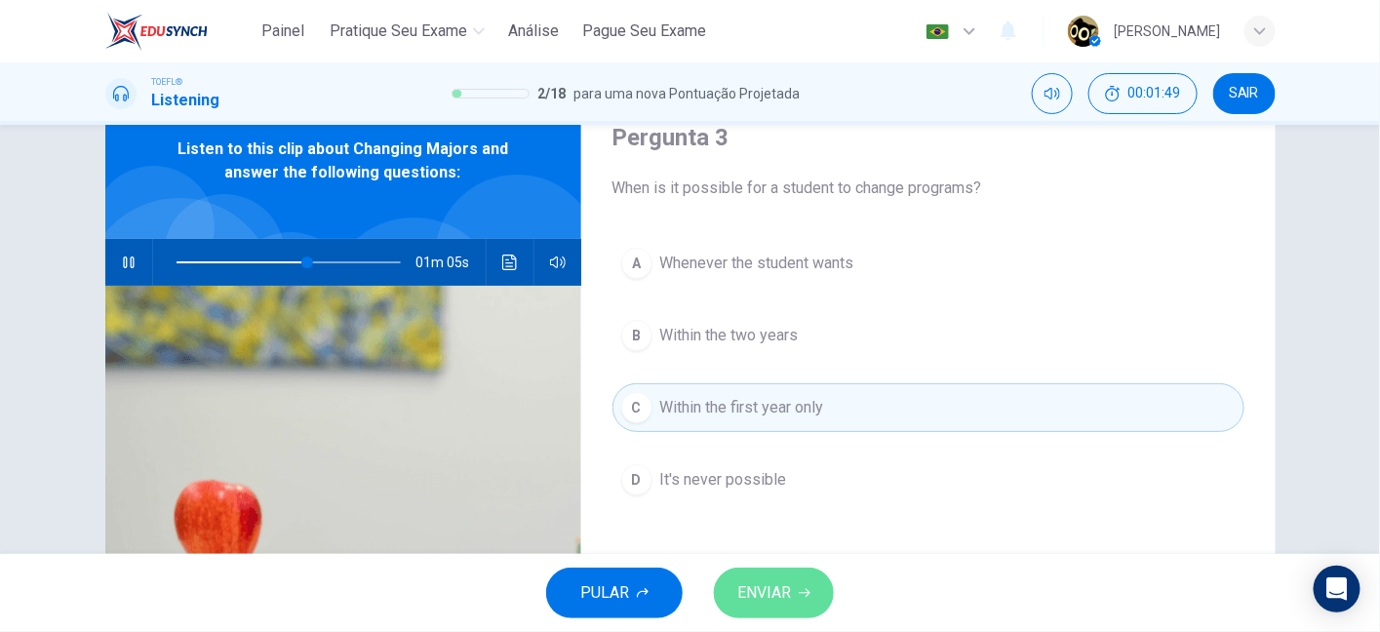
click at [776, 590] on span "ENVIAR" at bounding box center [764, 592] width 54 height 27
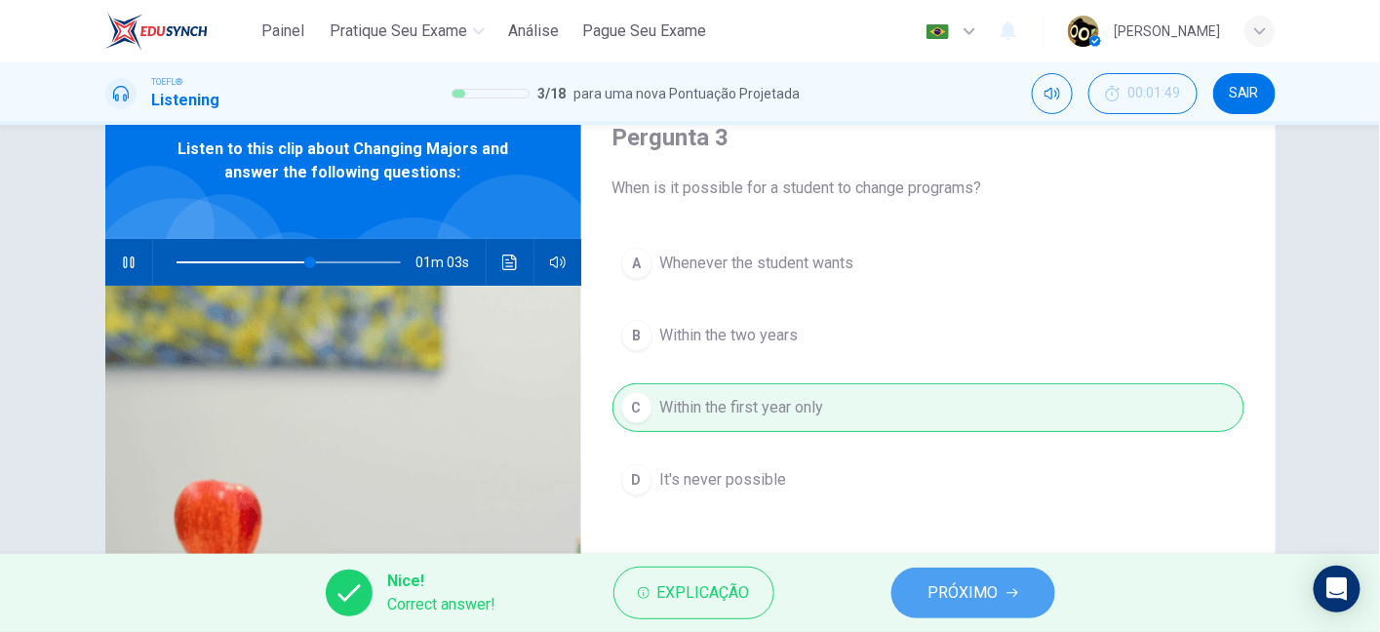
click at [951, 615] on button "PRÓXIMO" at bounding box center [973, 592] width 164 height 51
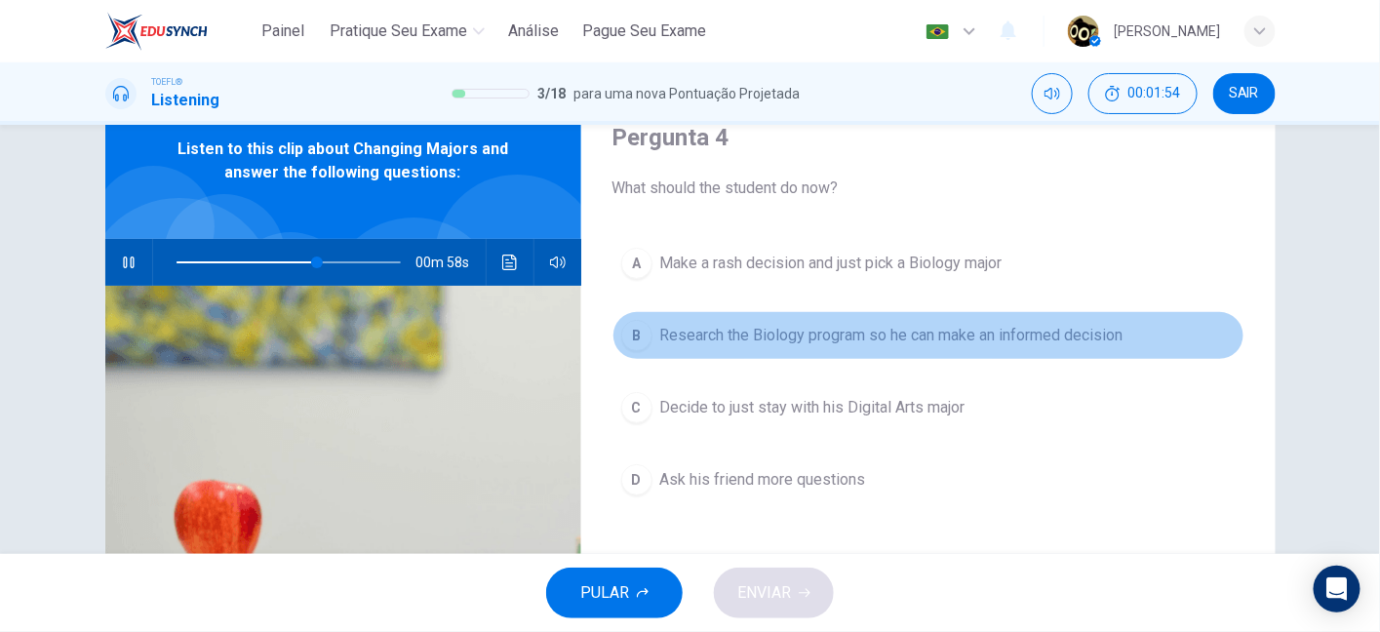
click at [767, 338] on span "Research the Biology program so he can make an informed decision" at bounding box center [891, 335] width 463 height 23
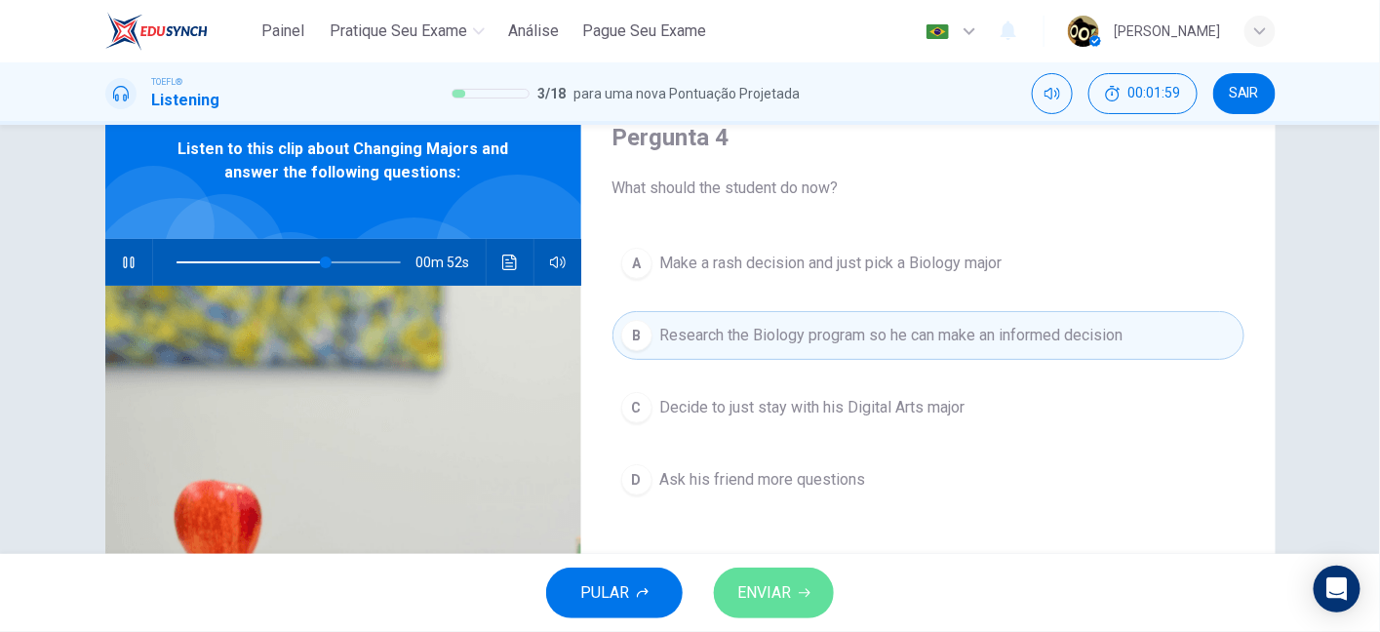
click at [800, 588] on icon "button" at bounding box center [805, 593] width 12 height 12
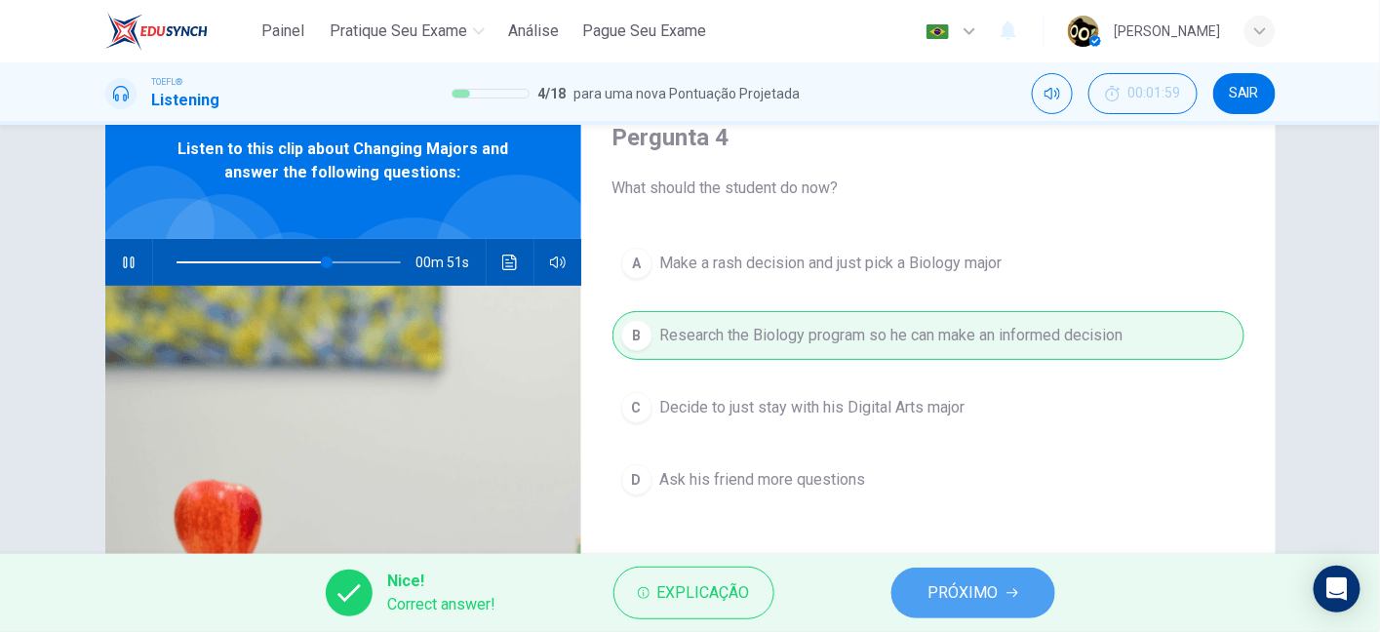
click at [970, 603] on span "PRÓXIMO" at bounding box center [963, 592] width 70 height 27
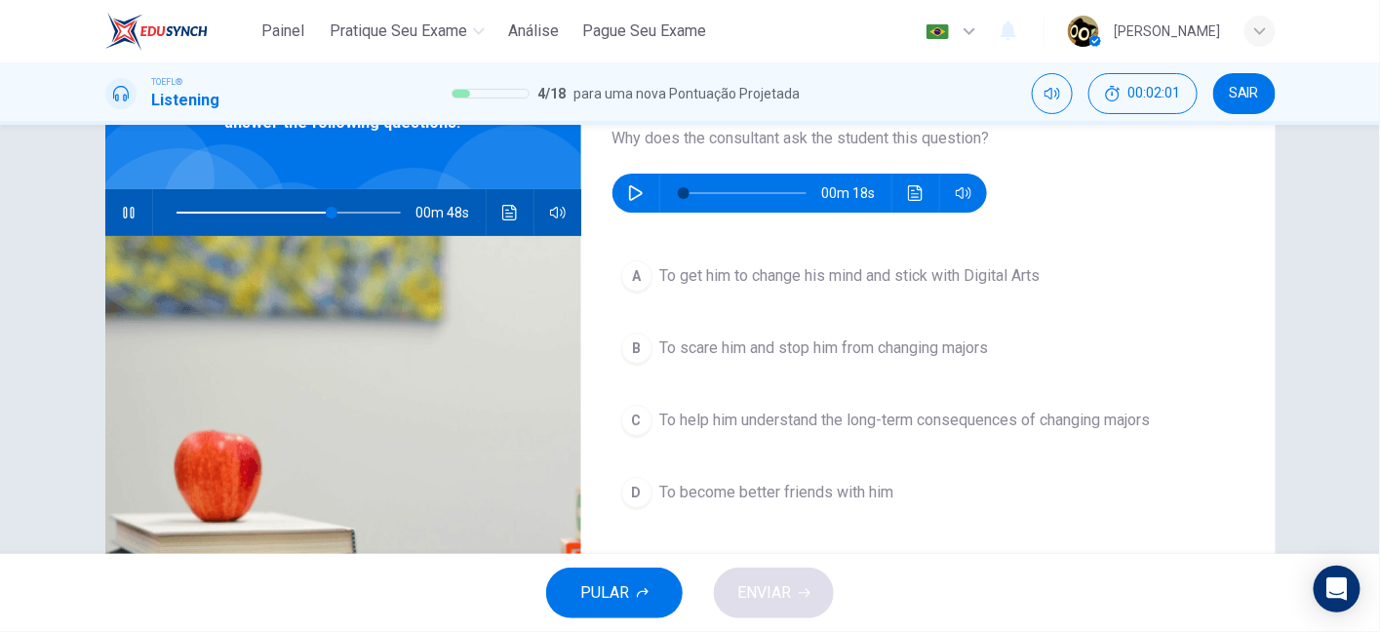
scroll to position [109, 0]
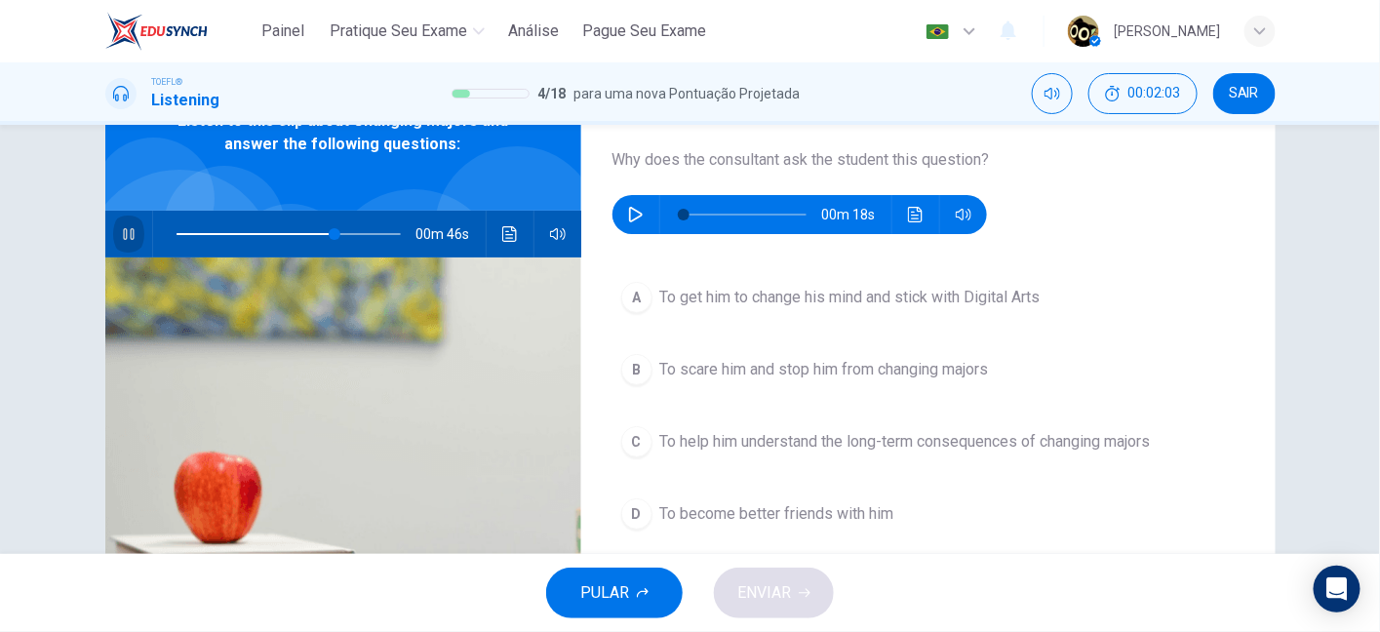
click at [122, 242] on button "button" at bounding box center [128, 234] width 31 height 47
type input "71"
click at [628, 215] on icon "button" at bounding box center [636, 215] width 16 height 16
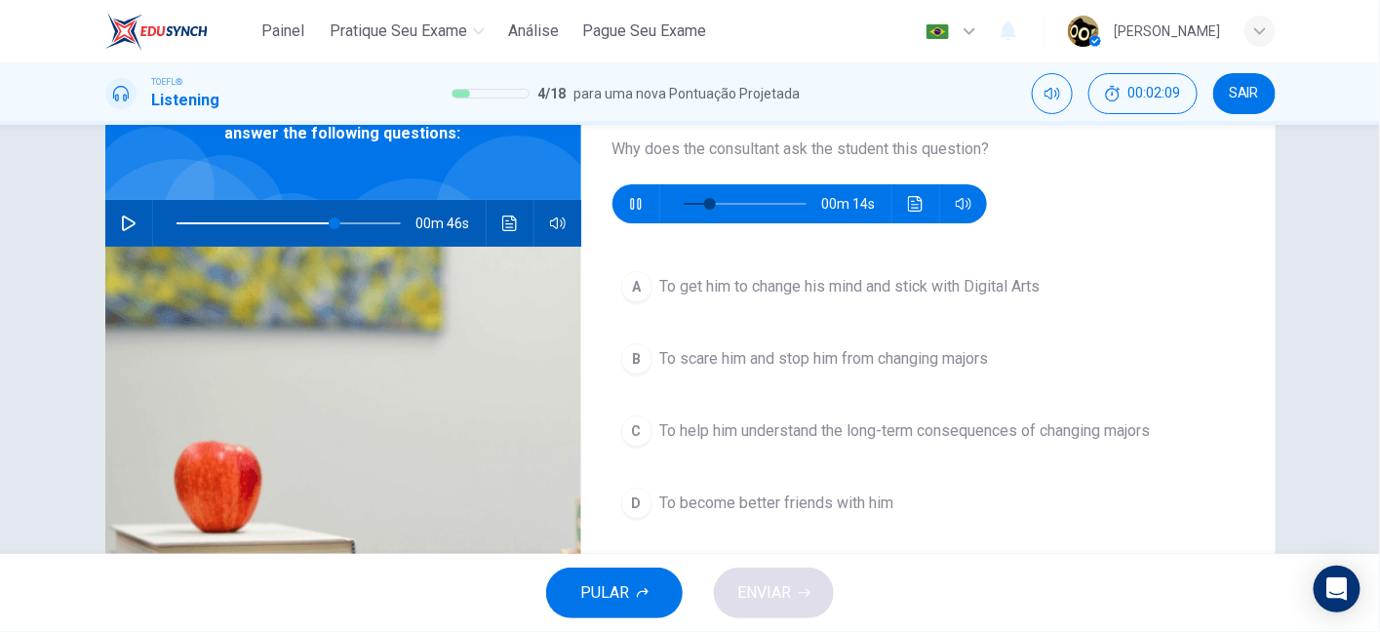
scroll to position [114, 0]
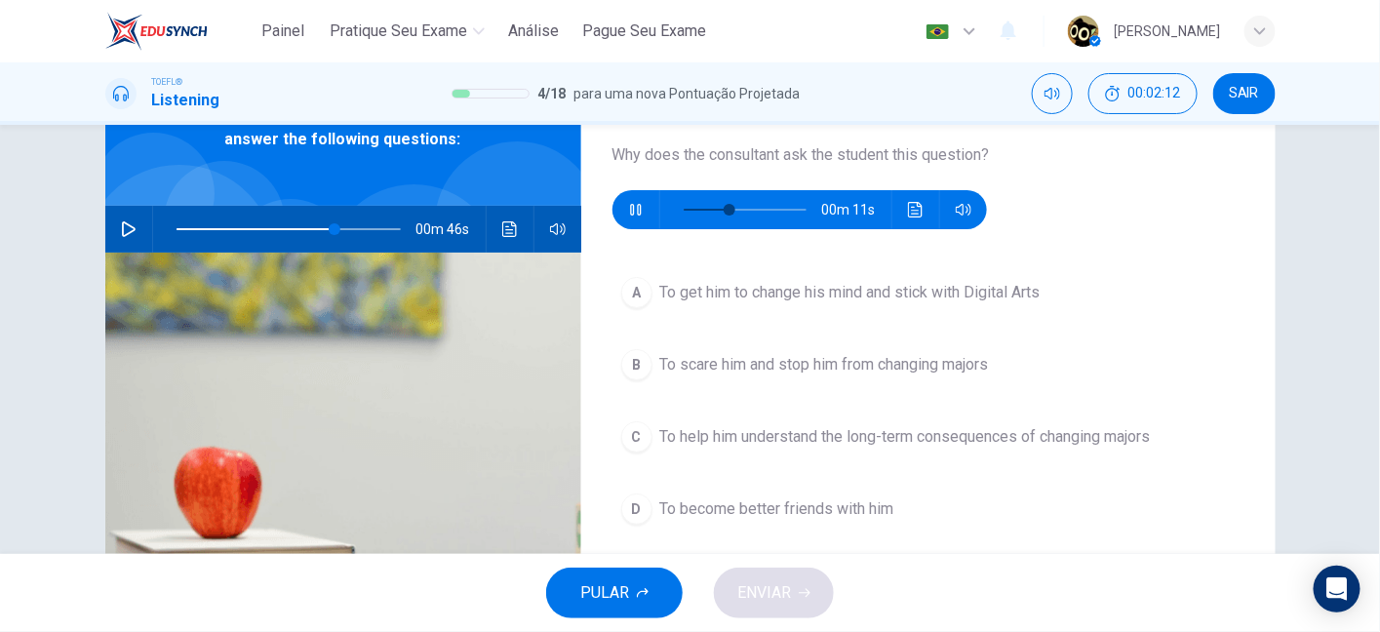
type input "43"
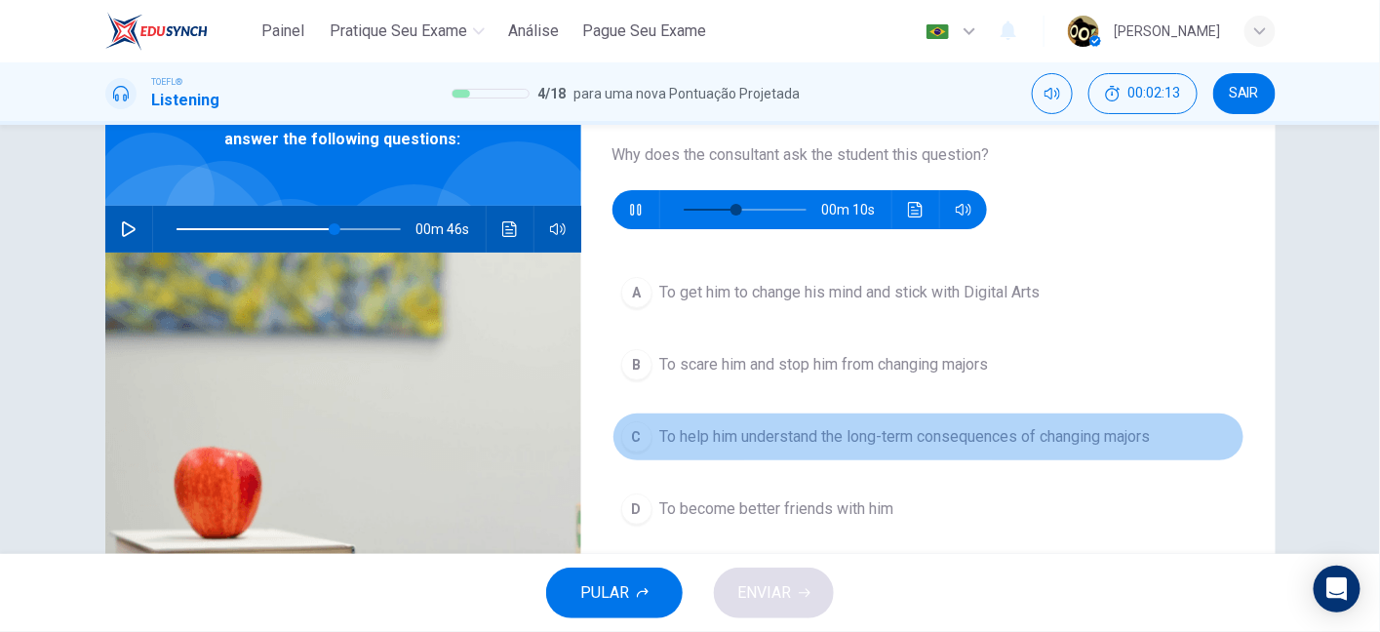
click at [840, 441] on span "To help him understand the long-term consequences of changing majors" at bounding box center [905, 436] width 490 height 23
type input "71"
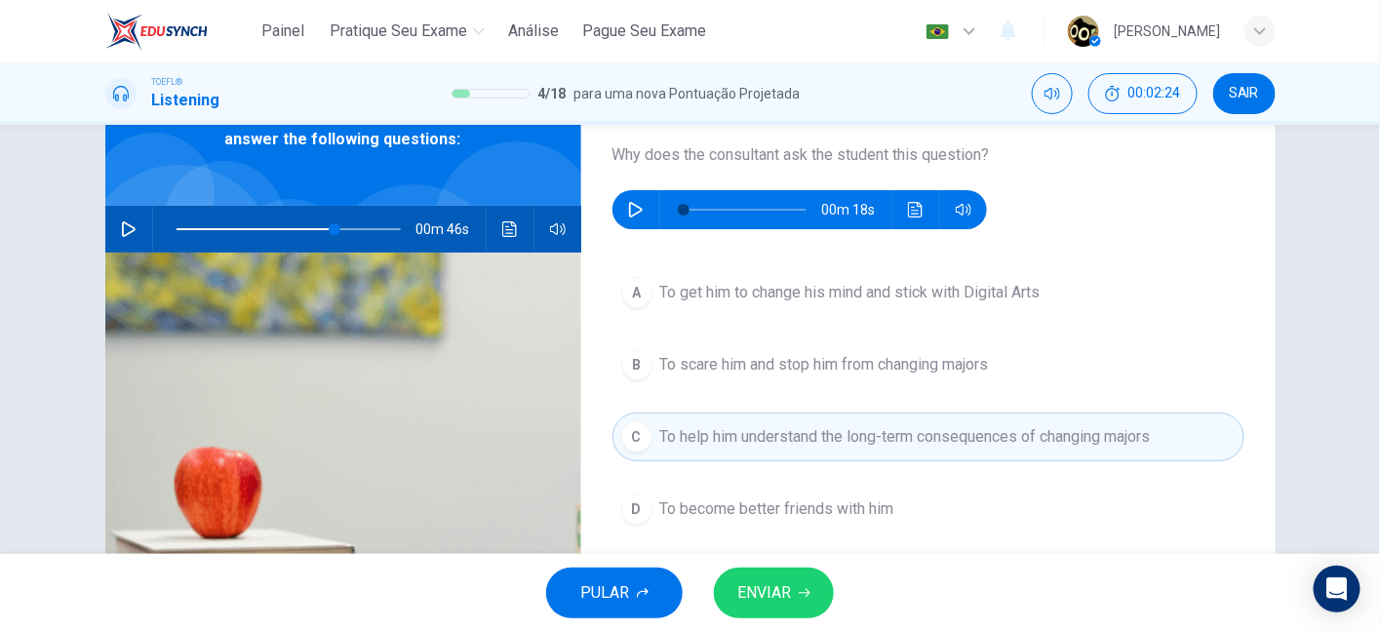
click at [620, 213] on button "button" at bounding box center [635, 209] width 31 height 39
type input "81"
click at [780, 602] on span "ENVIAR" at bounding box center [764, 592] width 54 height 27
type input "71"
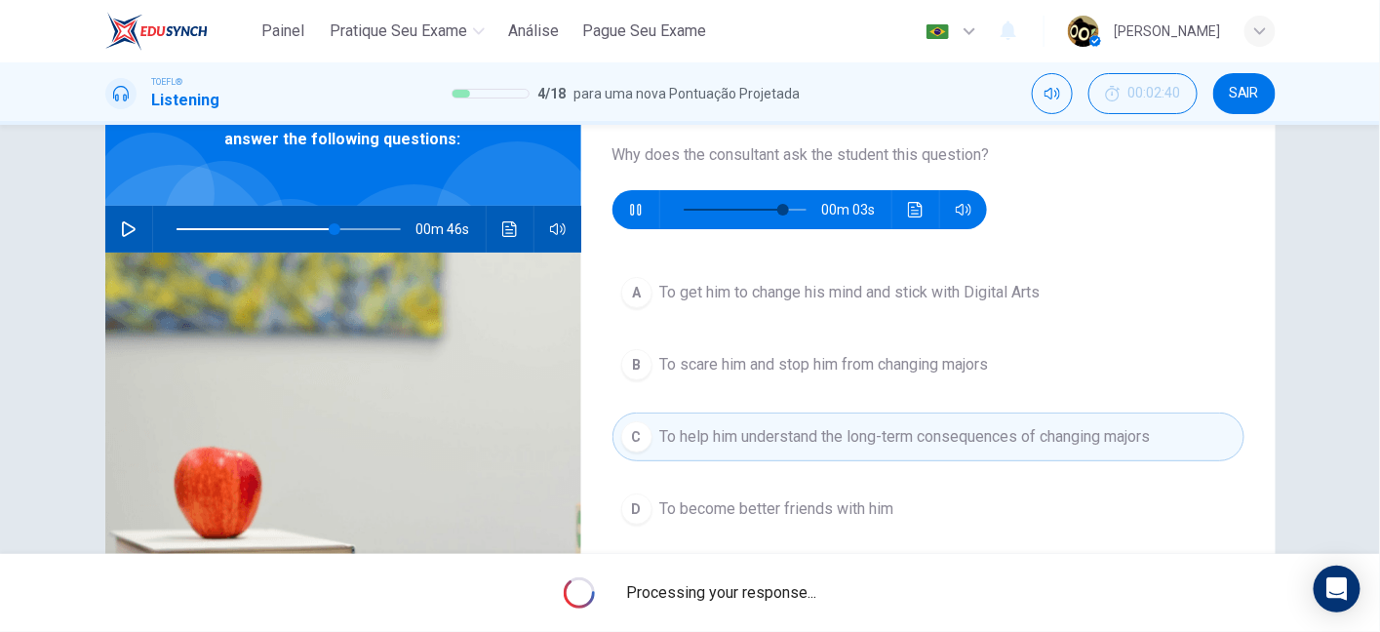
type input "87"
type input "71"
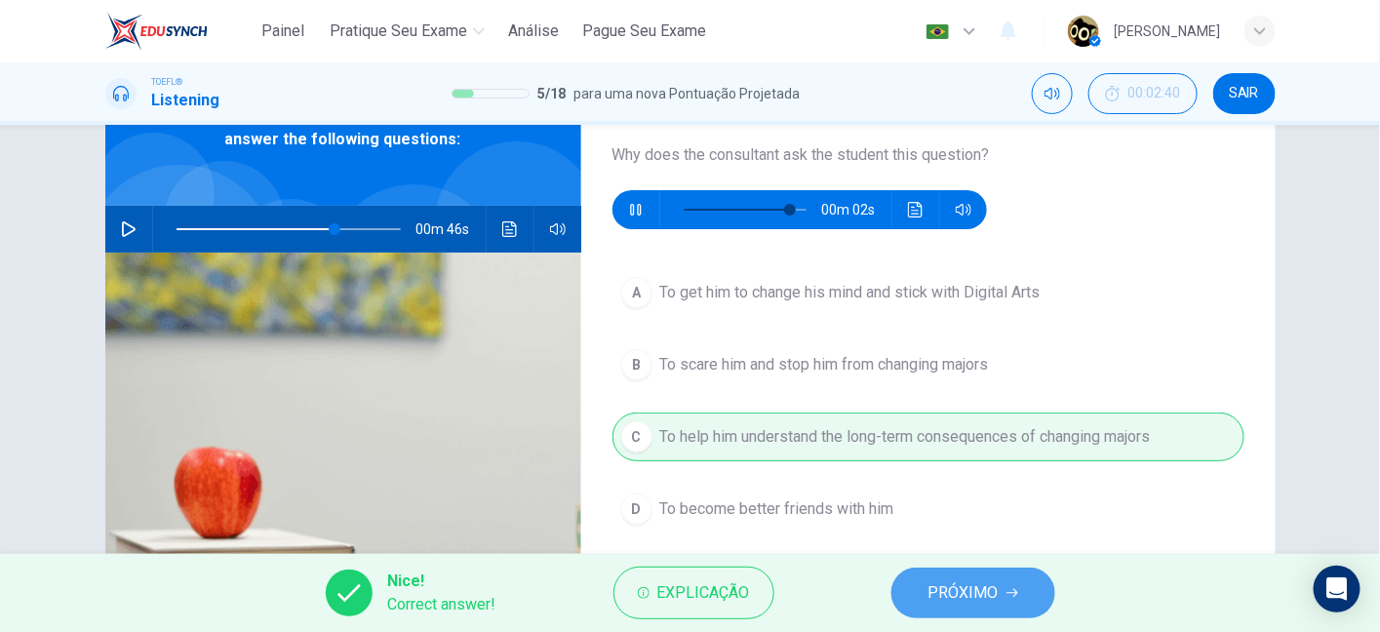
type input "92"
click at [901, 603] on button "PRÓXIMO" at bounding box center [973, 592] width 164 height 51
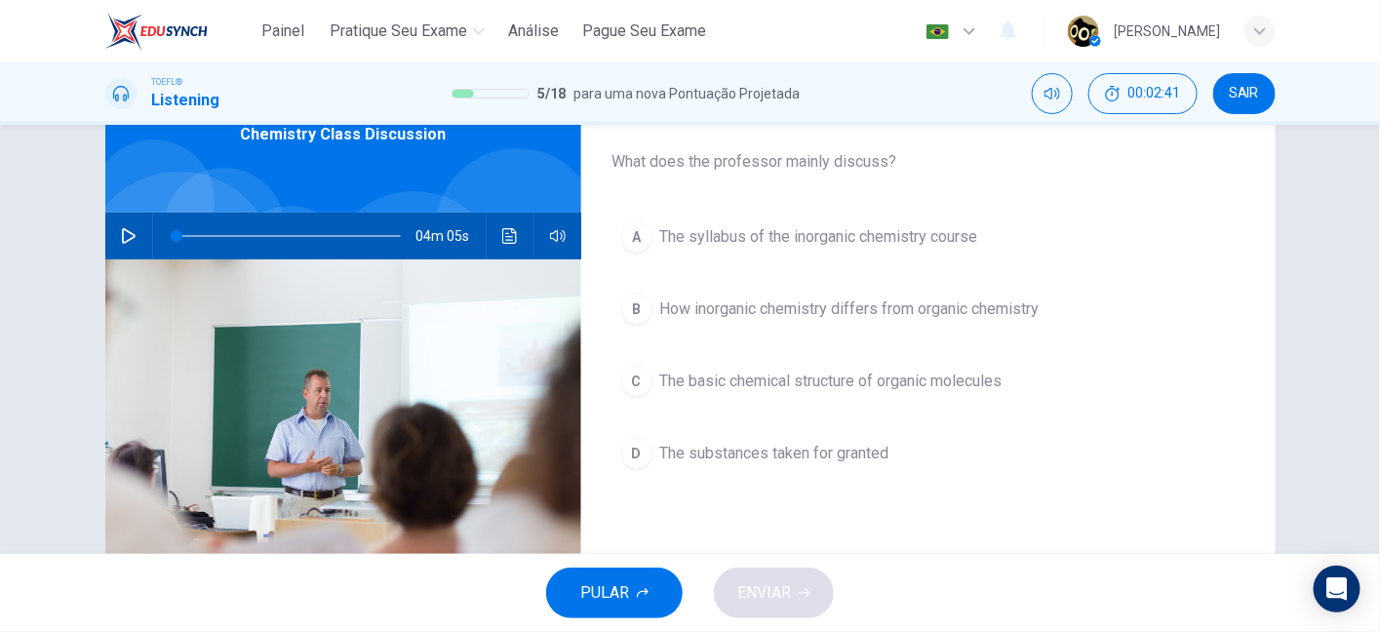
scroll to position [2, 0]
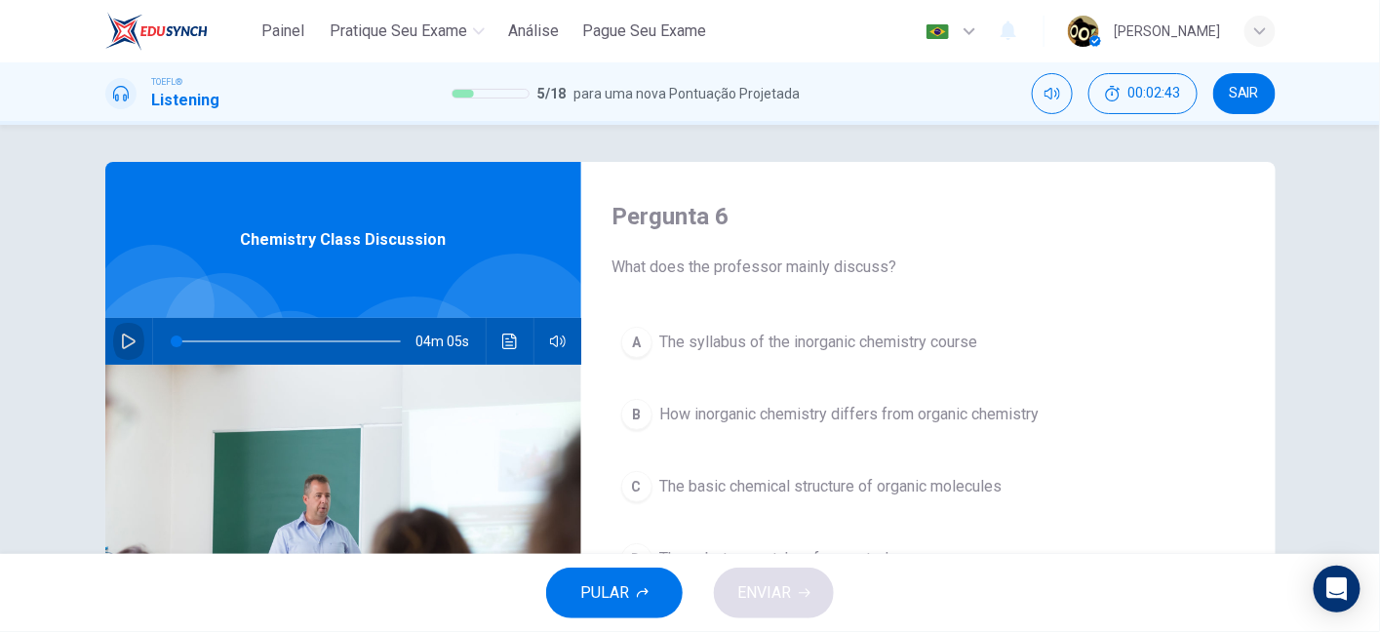
click at [118, 329] on button "button" at bounding box center [128, 341] width 31 height 47
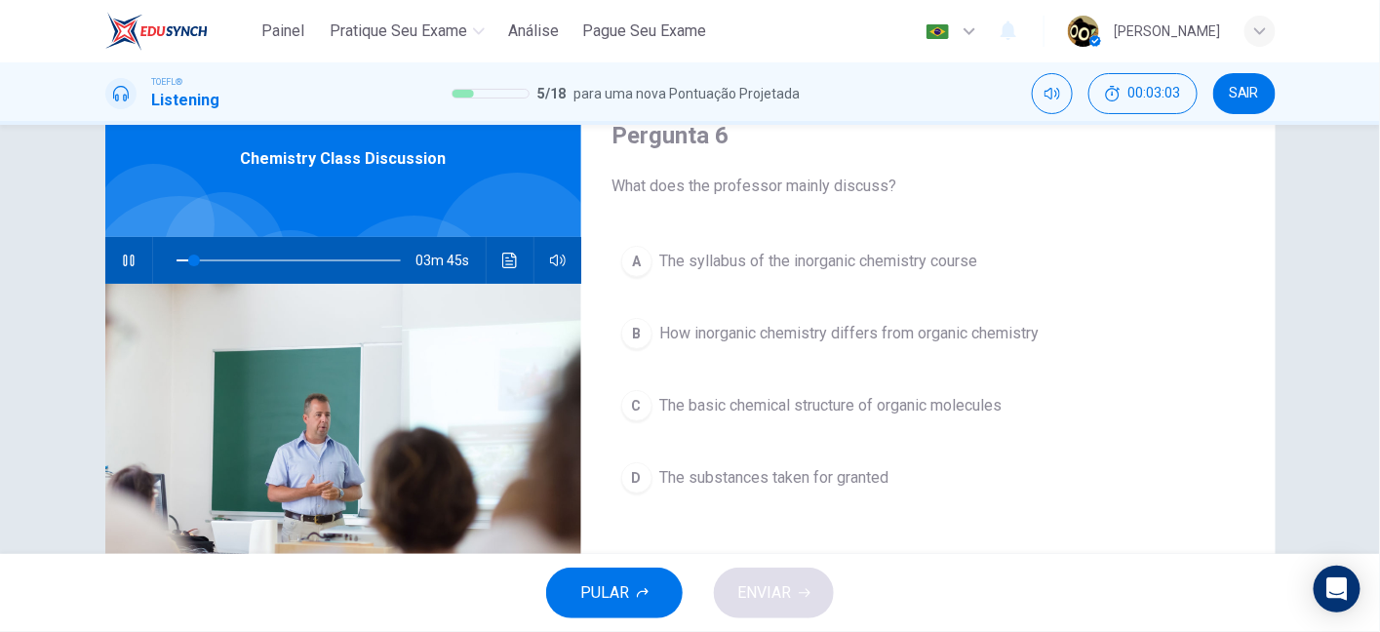
scroll to position [81, 0]
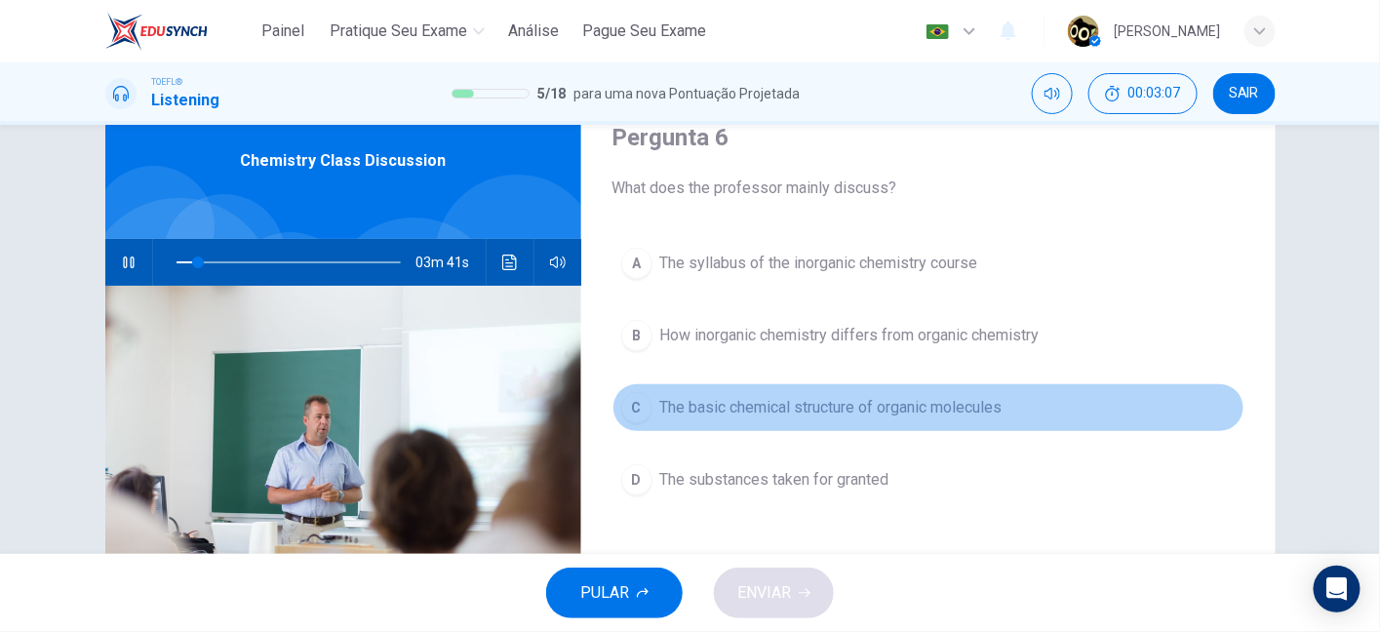
click at [800, 413] on span "The basic chemical structure of organic molecules" at bounding box center [831, 407] width 342 height 23
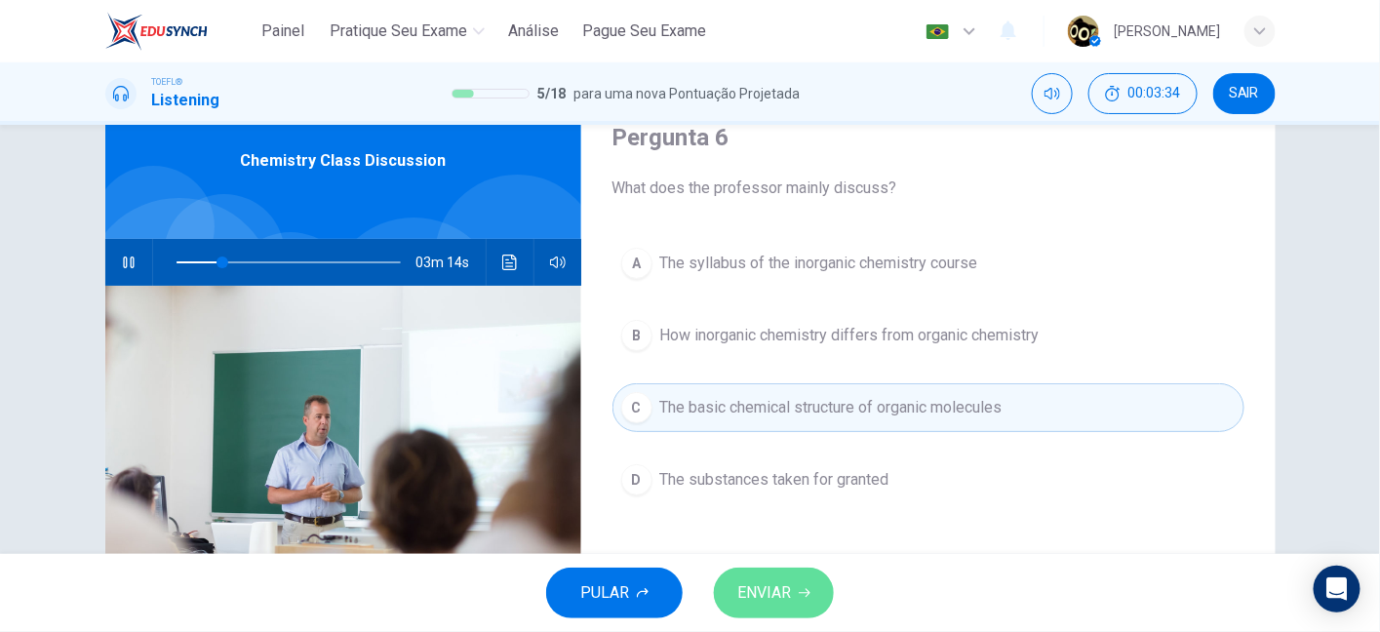
click at [775, 586] on span "ENVIAR" at bounding box center [764, 592] width 54 height 27
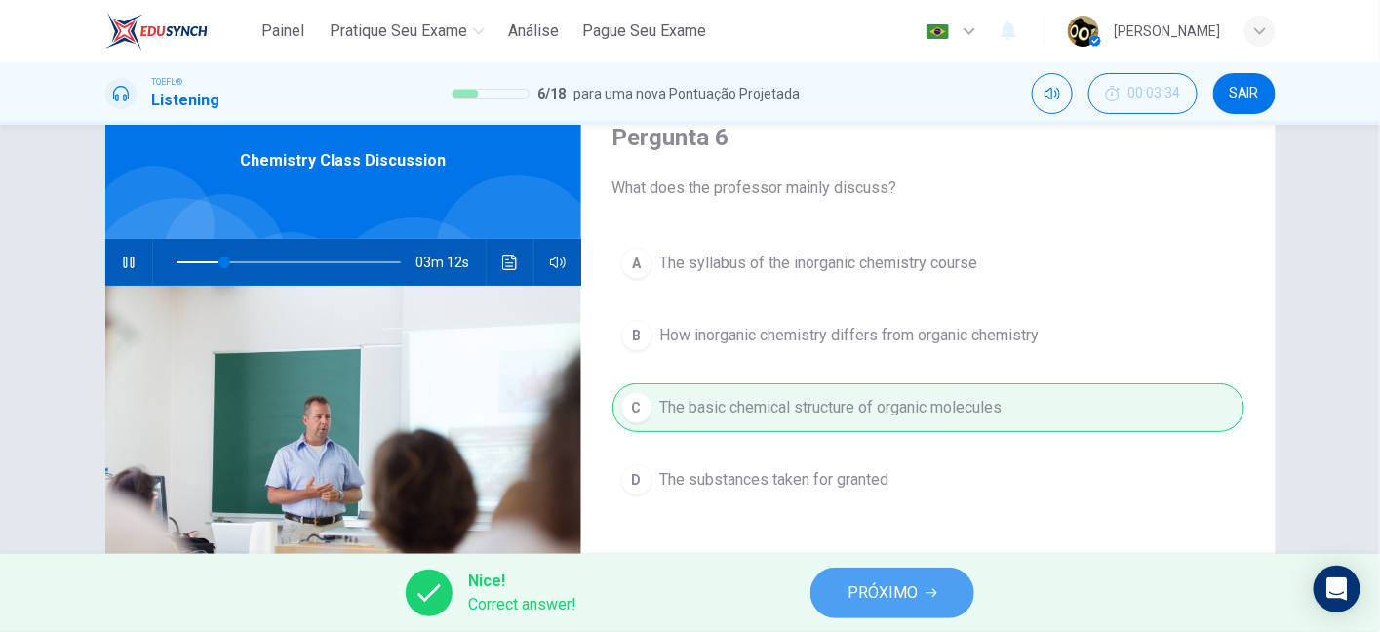
click at [855, 598] on span "PRÓXIMO" at bounding box center [882, 592] width 70 height 27
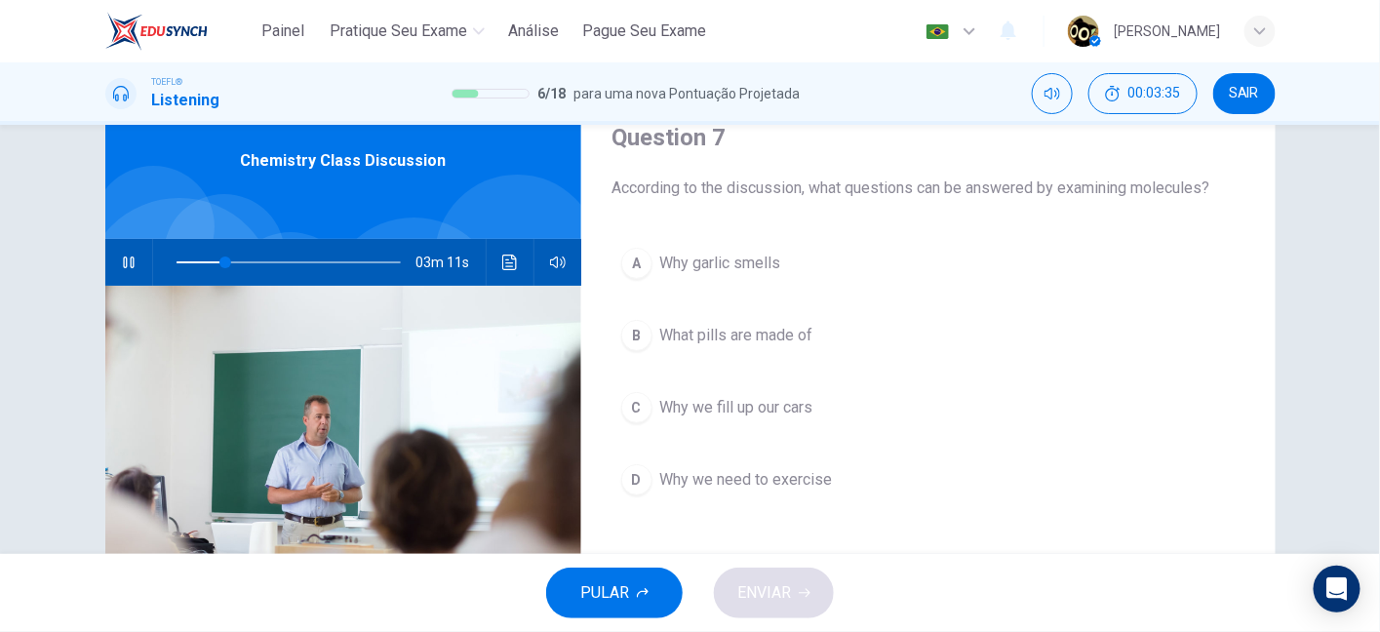
drag, startPoint x: 873, startPoint y: 182, endPoint x: 985, endPoint y: 176, distance: 112.3
click at [985, 176] on span "According to the discussion, what questions can be answered by examining molecu…" at bounding box center [928, 187] width 632 height 23
drag, startPoint x: 985, startPoint y: 176, endPoint x: 1082, endPoint y: 172, distance: 97.6
click at [1082, 172] on div "Question 7 According to the discussion, what questions can be answered by exami…" at bounding box center [928, 161] width 632 height 78
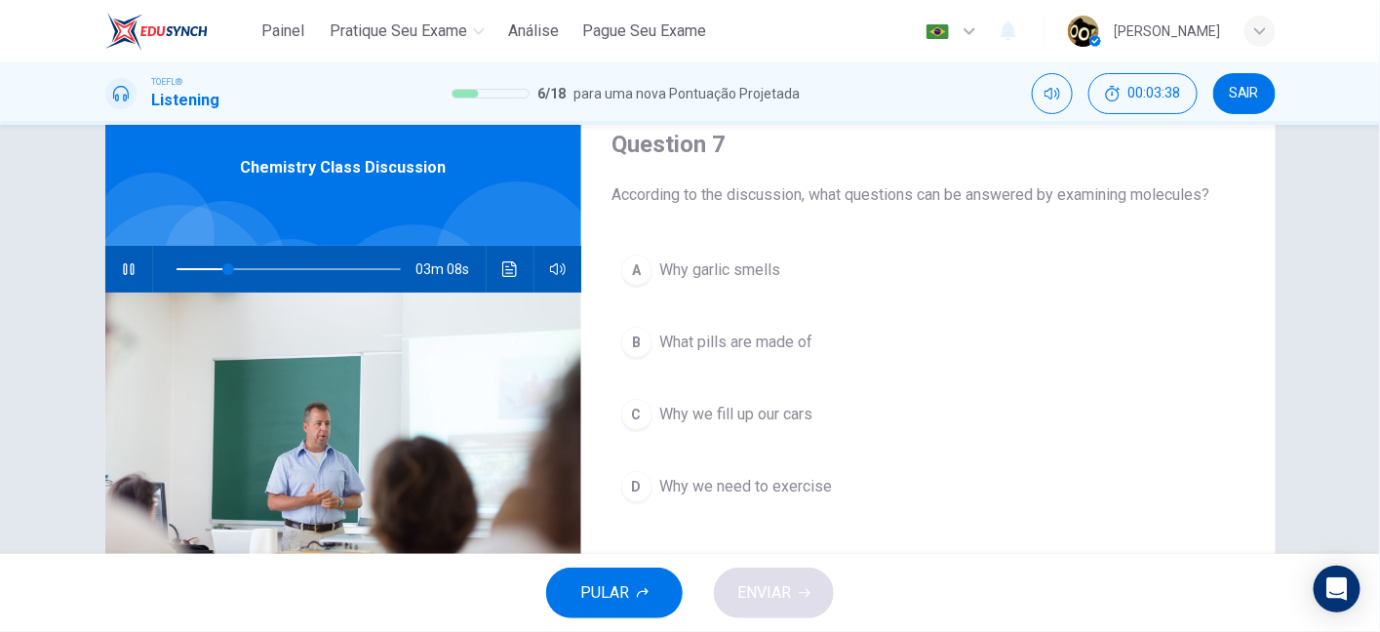
scroll to position [72, 0]
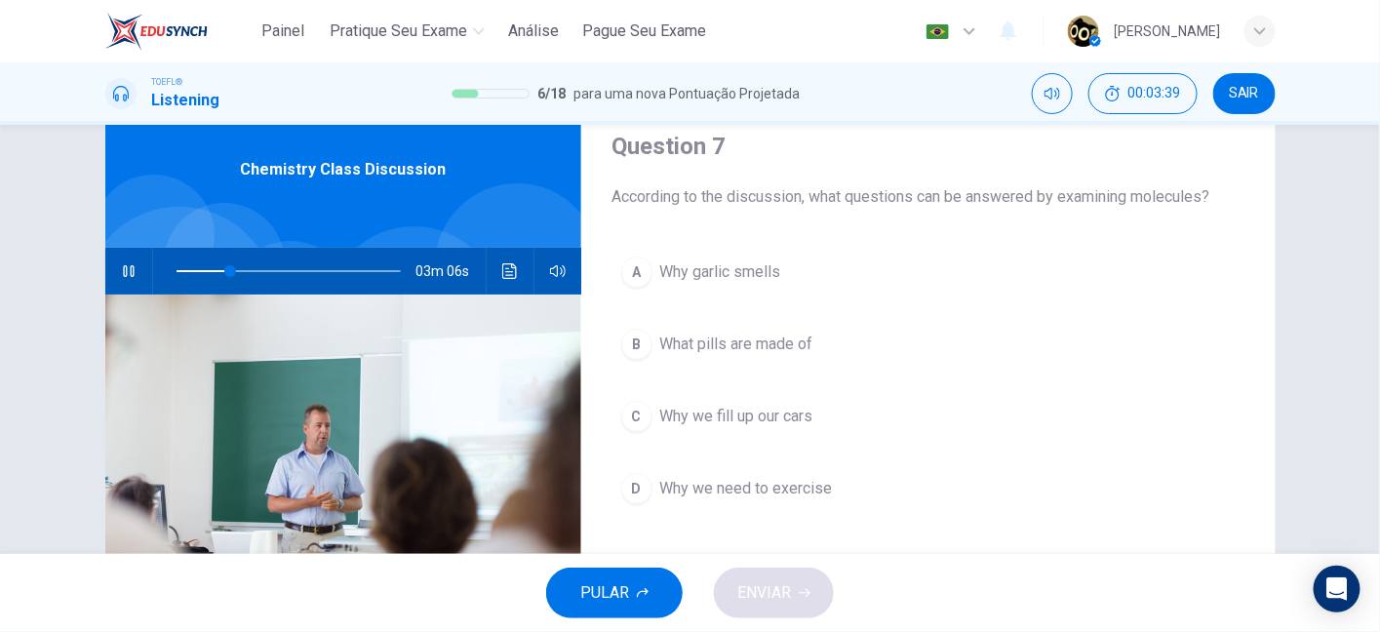
click at [192, 270] on span at bounding box center [288, 270] width 224 height 27
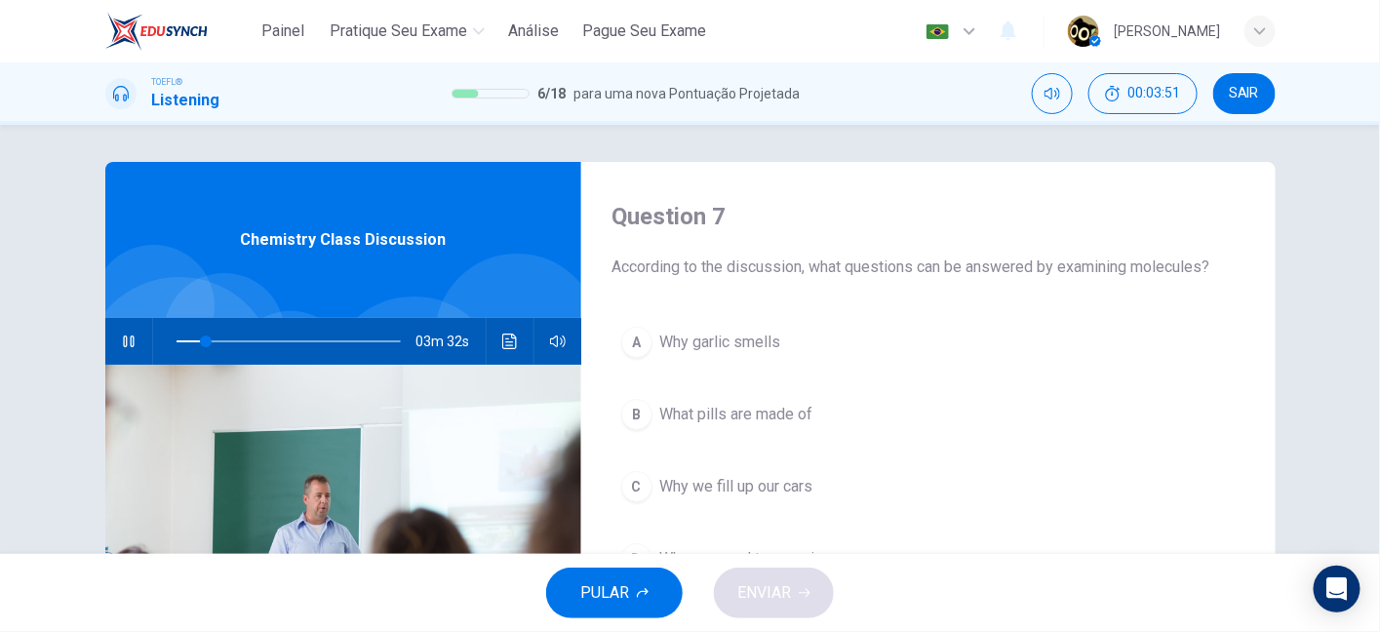
scroll to position [2, 0]
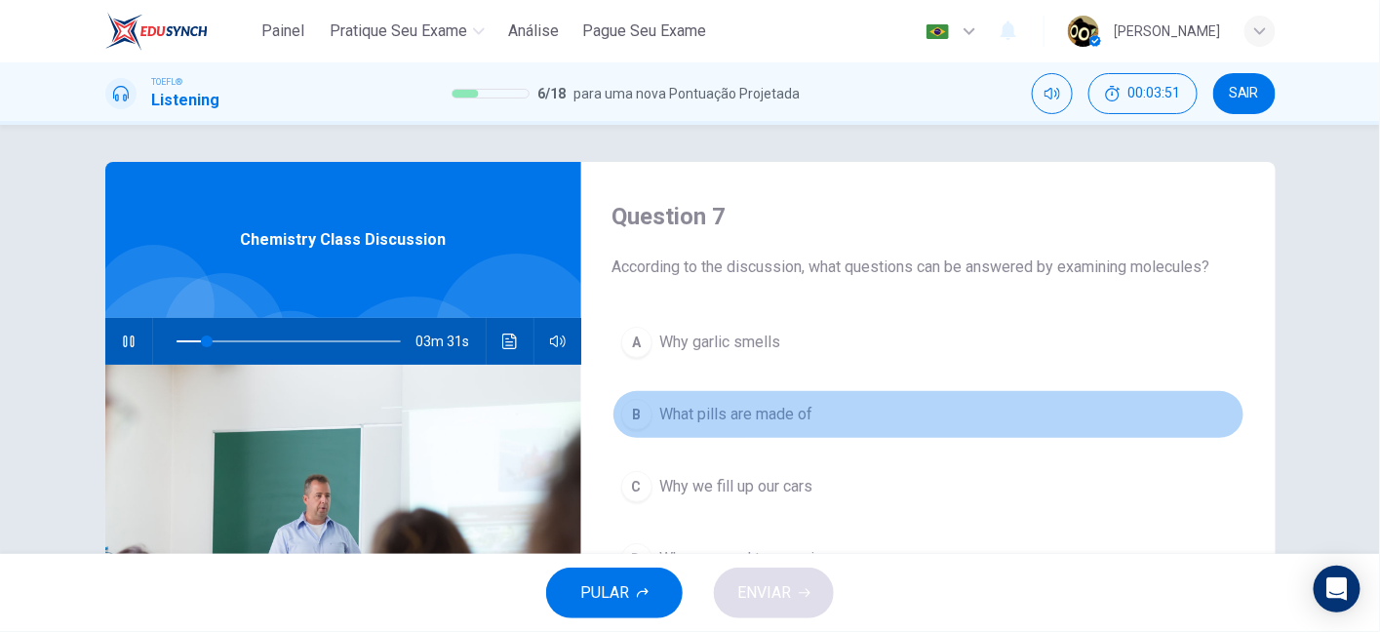
click at [755, 433] on button "B What pills are made of" at bounding box center [928, 414] width 632 height 49
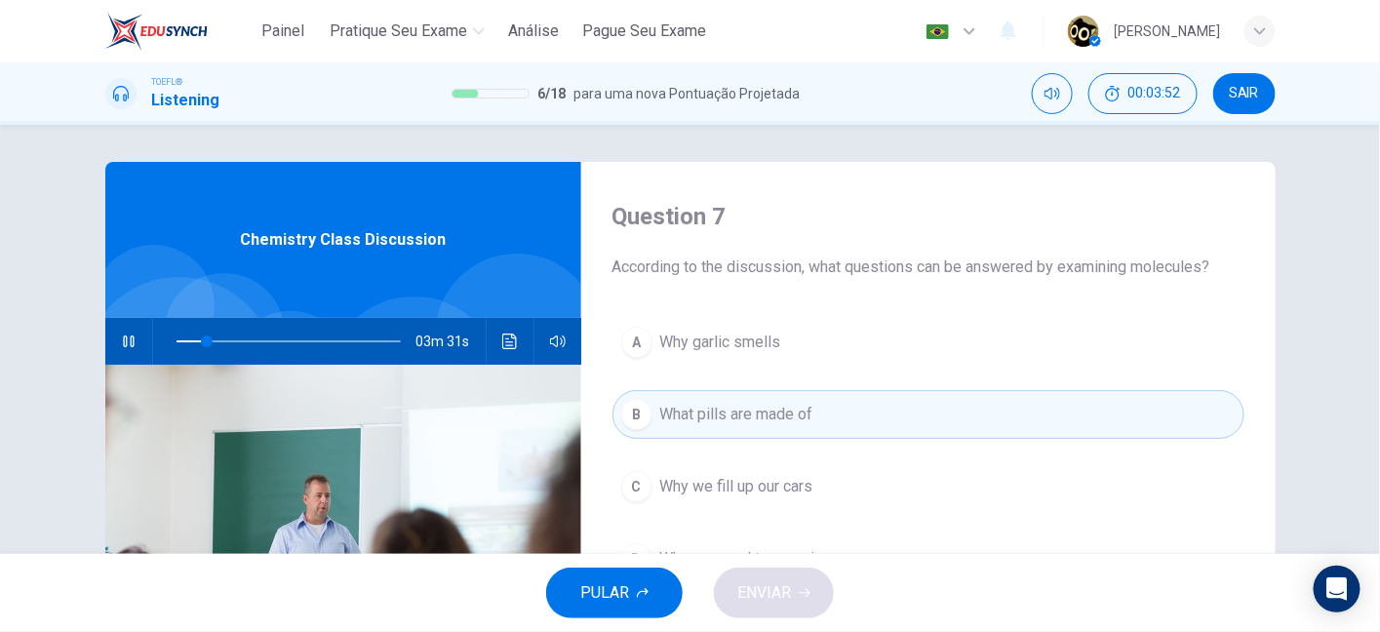
scroll to position [83, 0]
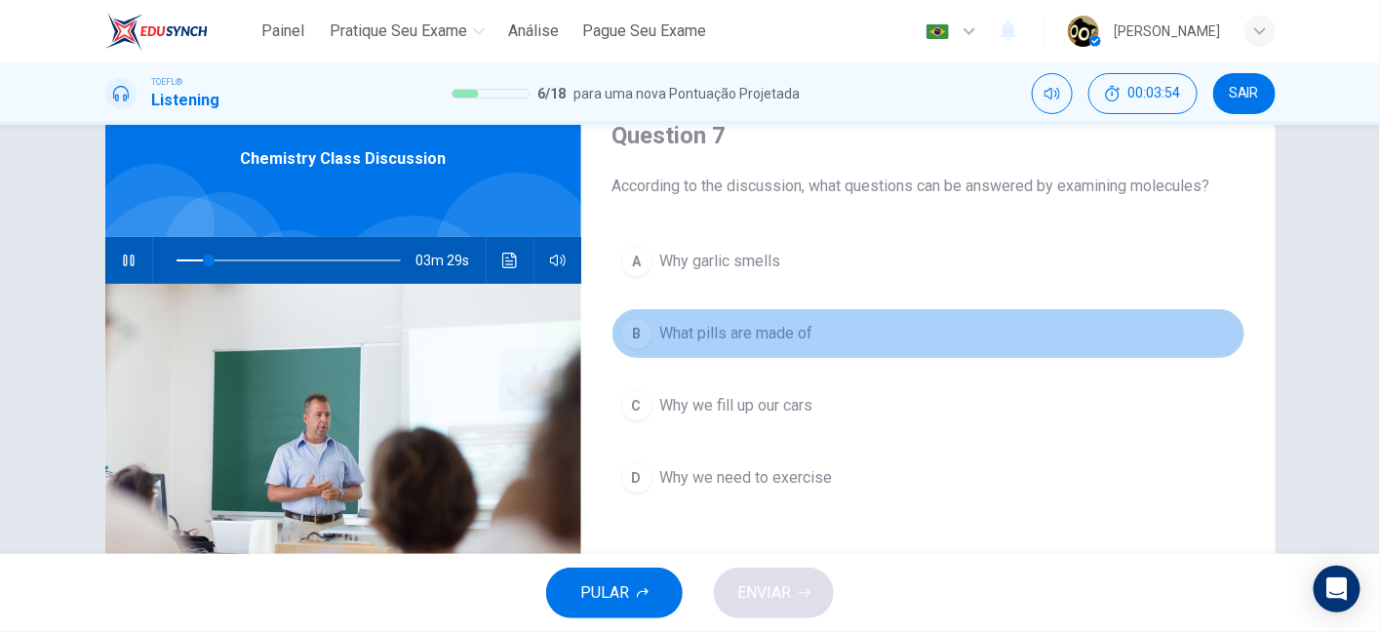
click at [629, 337] on div "B" at bounding box center [636, 333] width 31 height 31
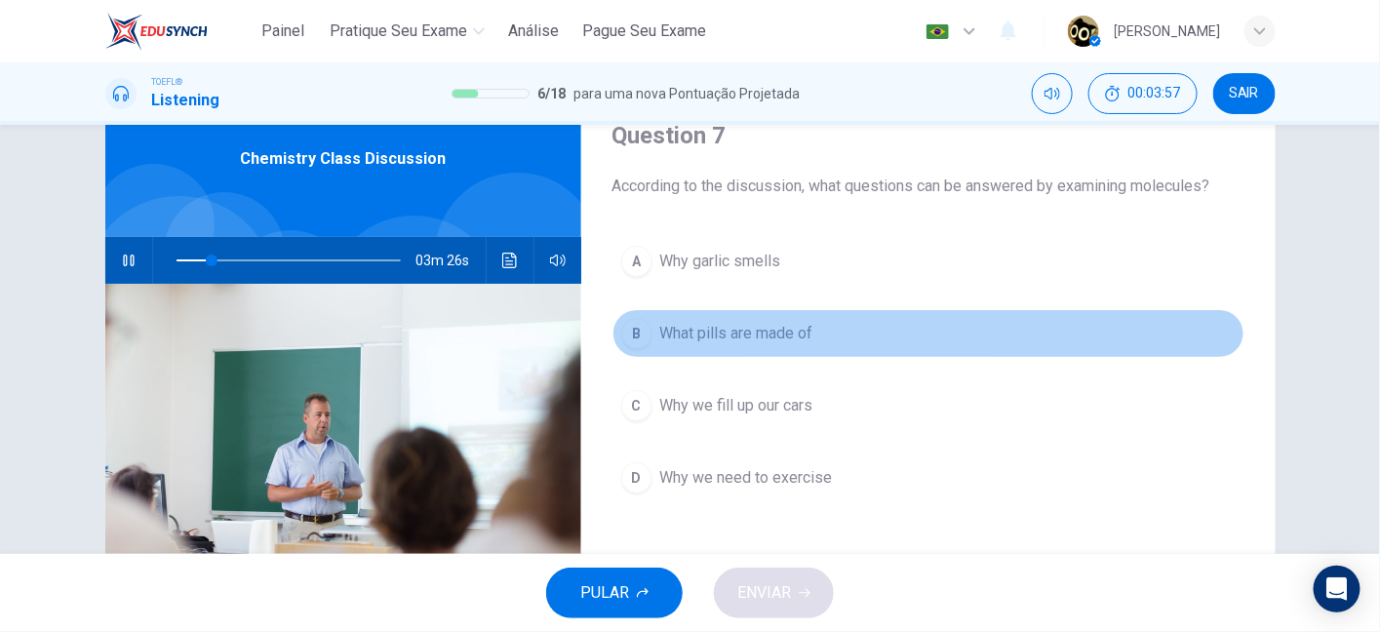
click at [744, 333] on span "What pills are made of" at bounding box center [736, 333] width 153 height 23
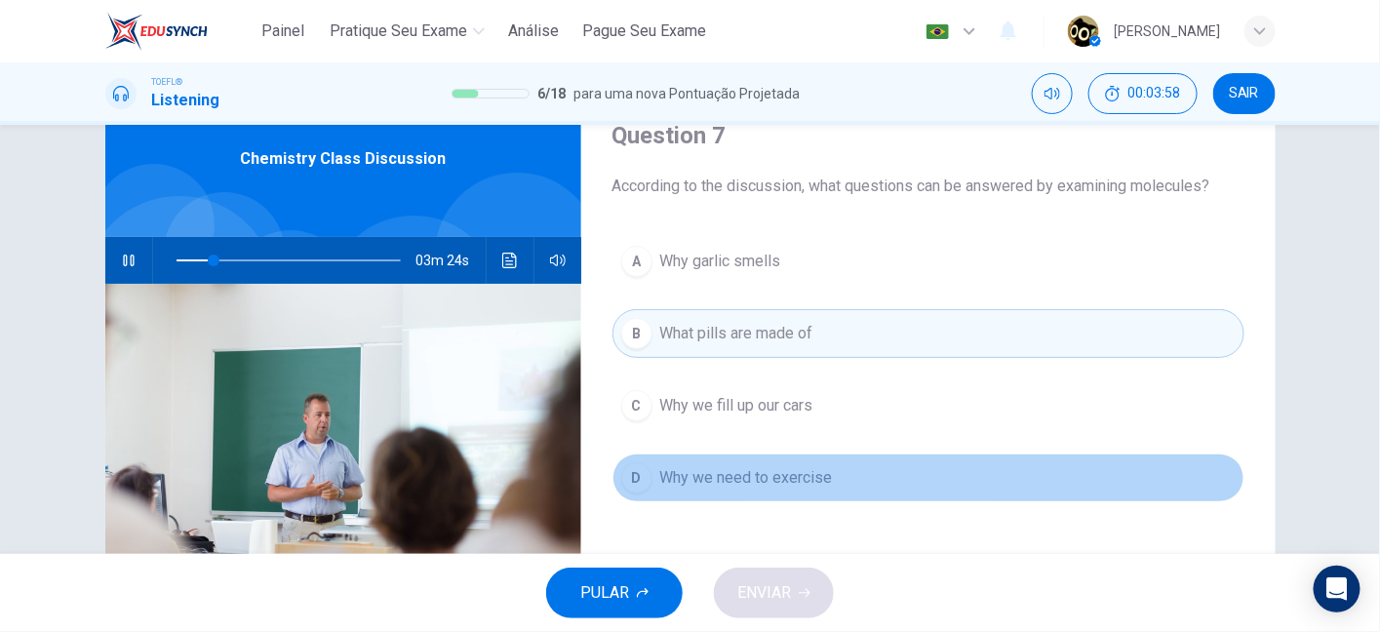
click at [763, 487] on button "D Why we need to exercise" at bounding box center [928, 477] width 632 height 49
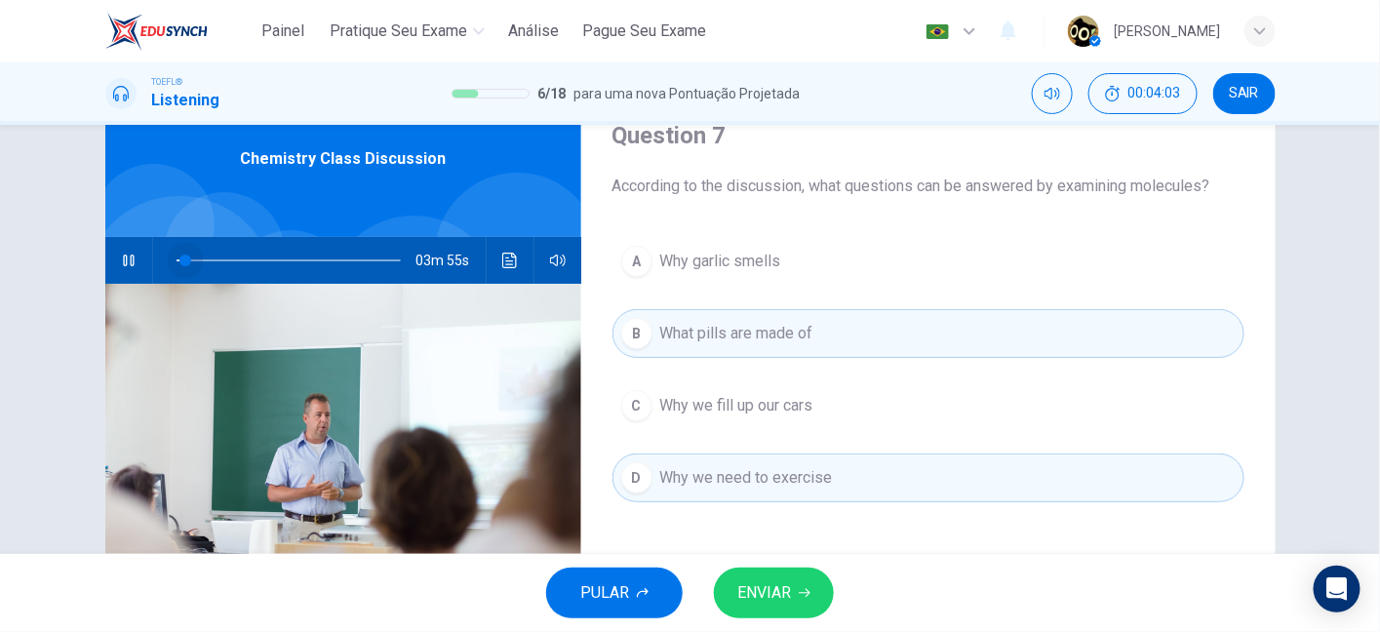
click at [179, 260] on span at bounding box center [288, 260] width 224 height 27
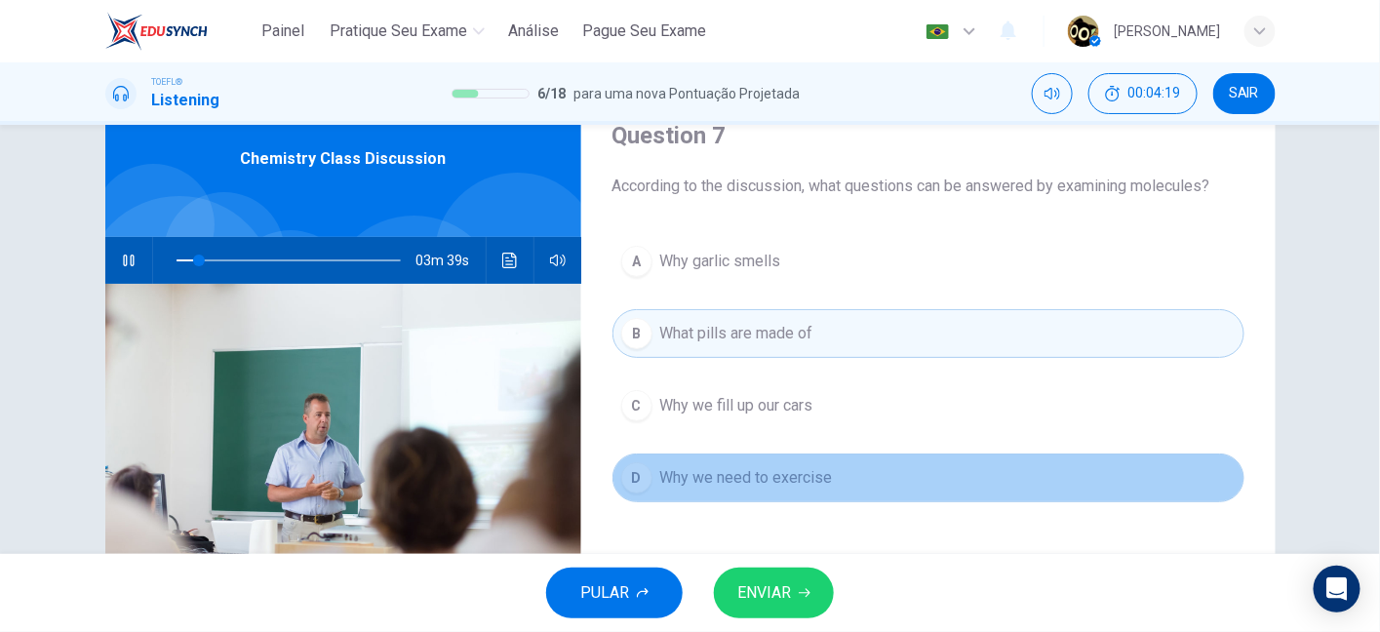
click at [806, 478] on span "Why we need to exercise" at bounding box center [746, 477] width 173 height 23
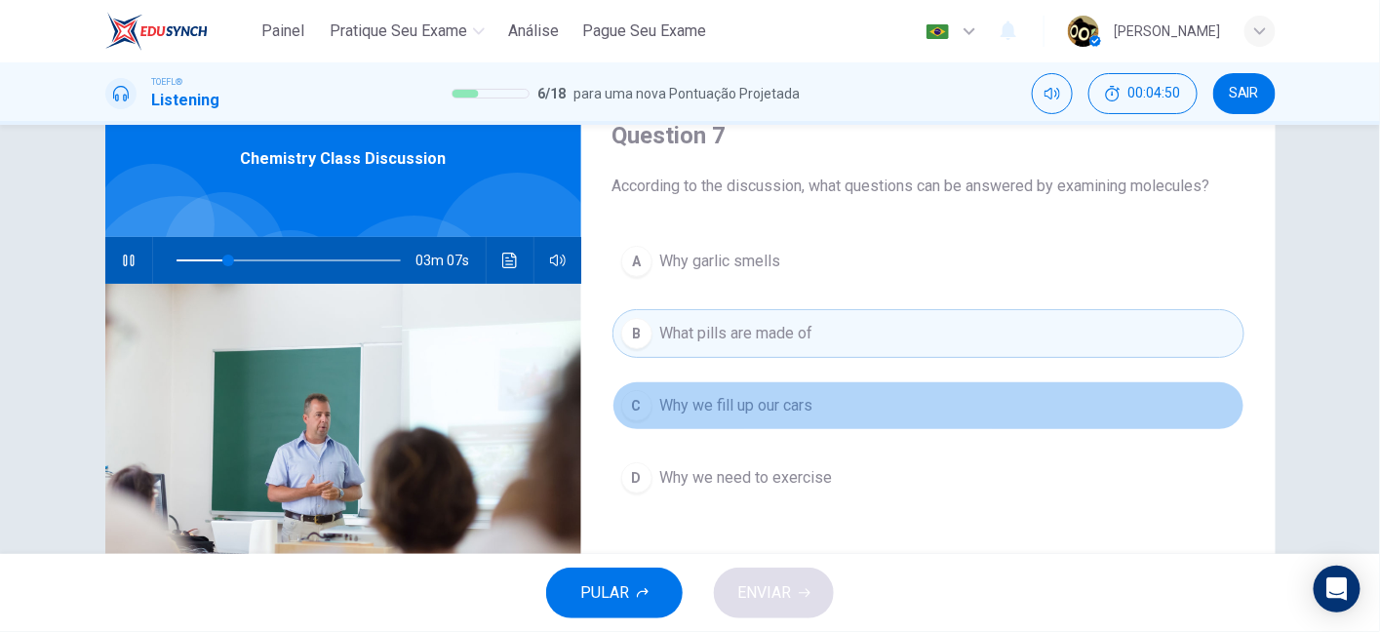
click at [787, 409] on span "Why we fill up our cars" at bounding box center [736, 405] width 153 height 23
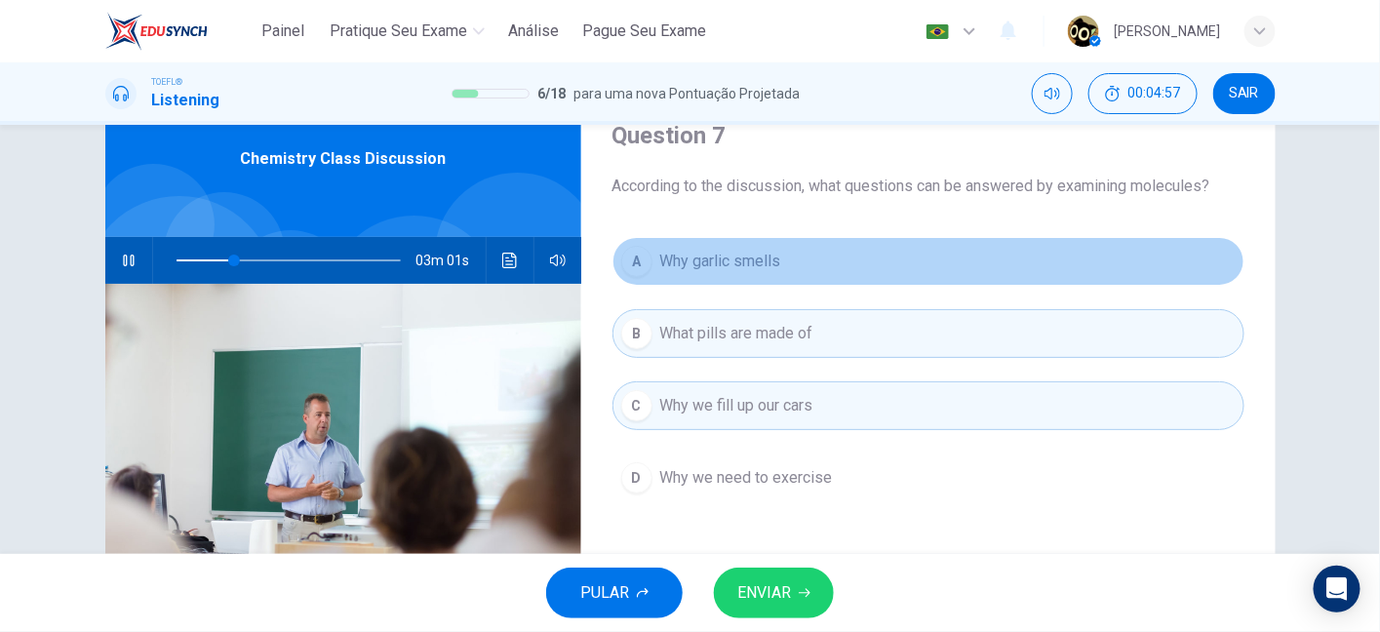
click at [747, 266] on span "Why garlic smells" at bounding box center [720, 261] width 121 height 23
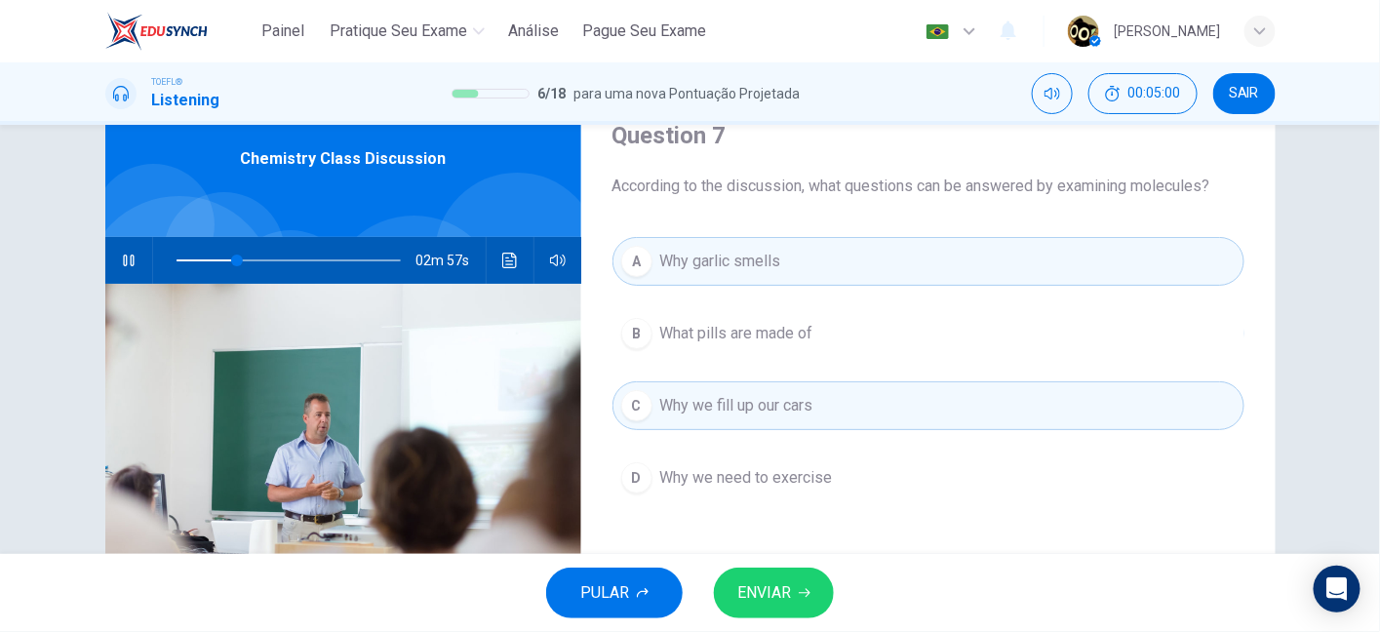
click at [703, 342] on span "What pills are made of" at bounding box center [736, 333] width 153 height 23
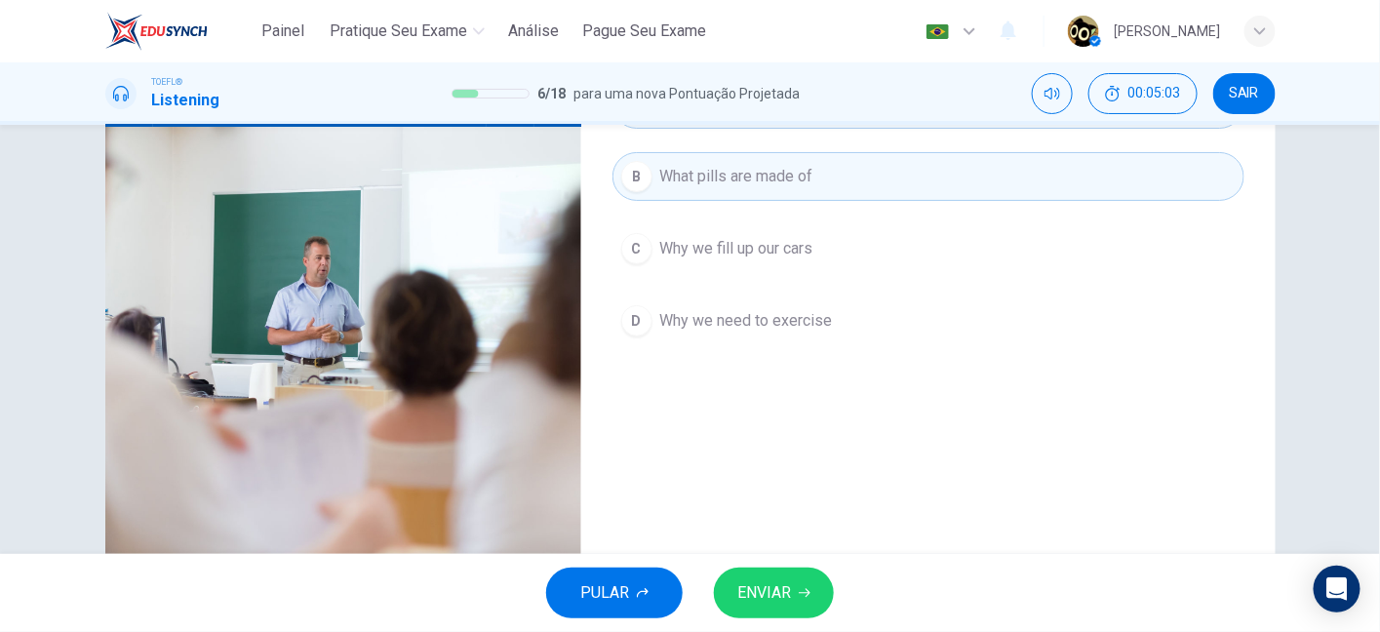
scroll to position [36, 0]
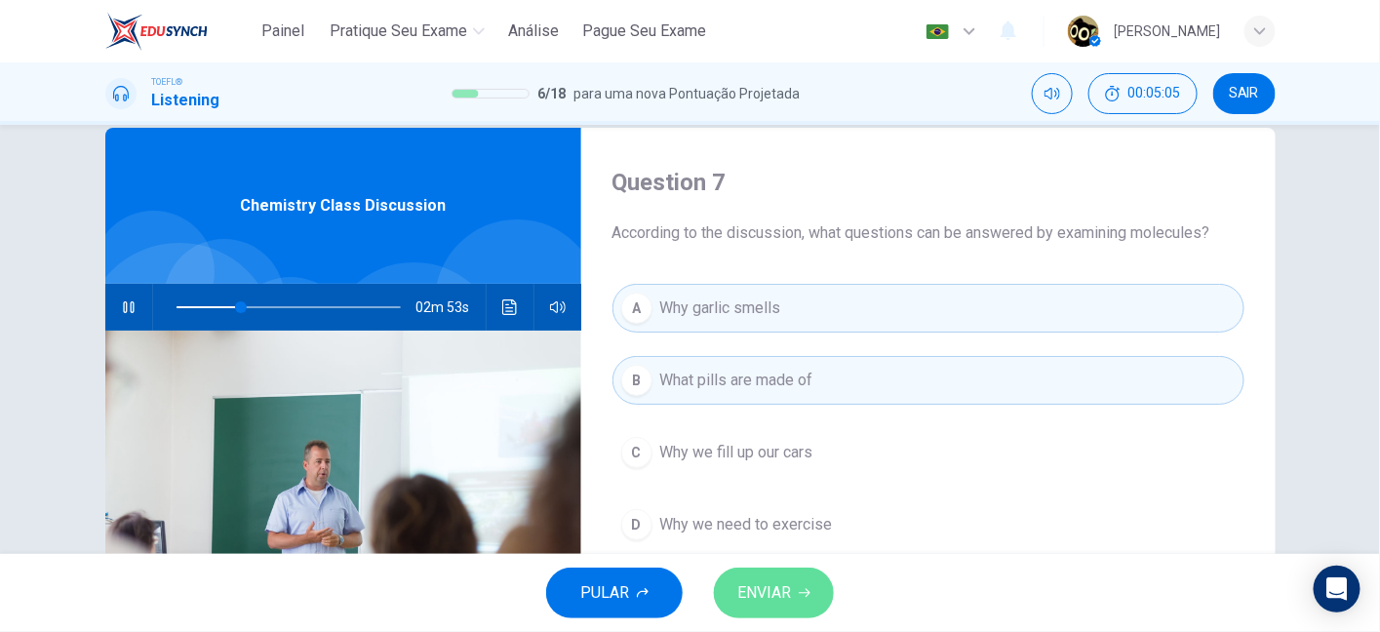
click at [801, 581] on button "ENVIAR" at bounding box center [774, 592] width 120 height 51
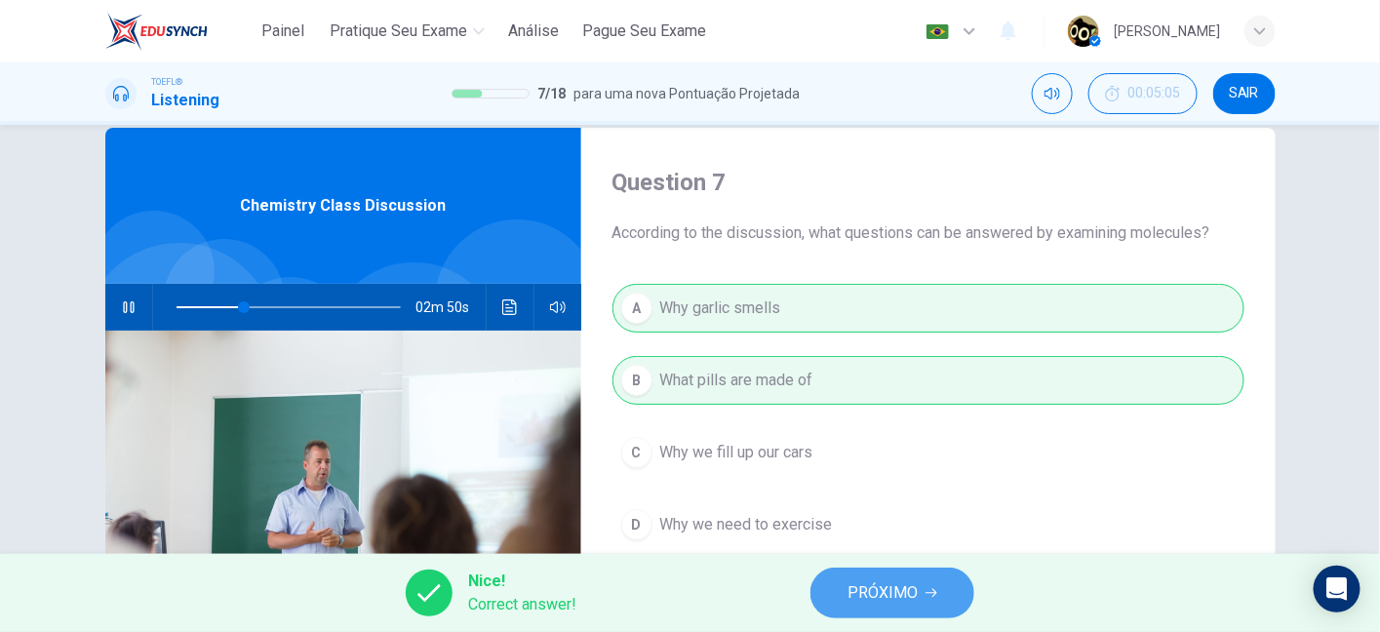
click at [872, 589] on span "PRÓXIMO" at bounding box center [882, 592] width 70 height 27
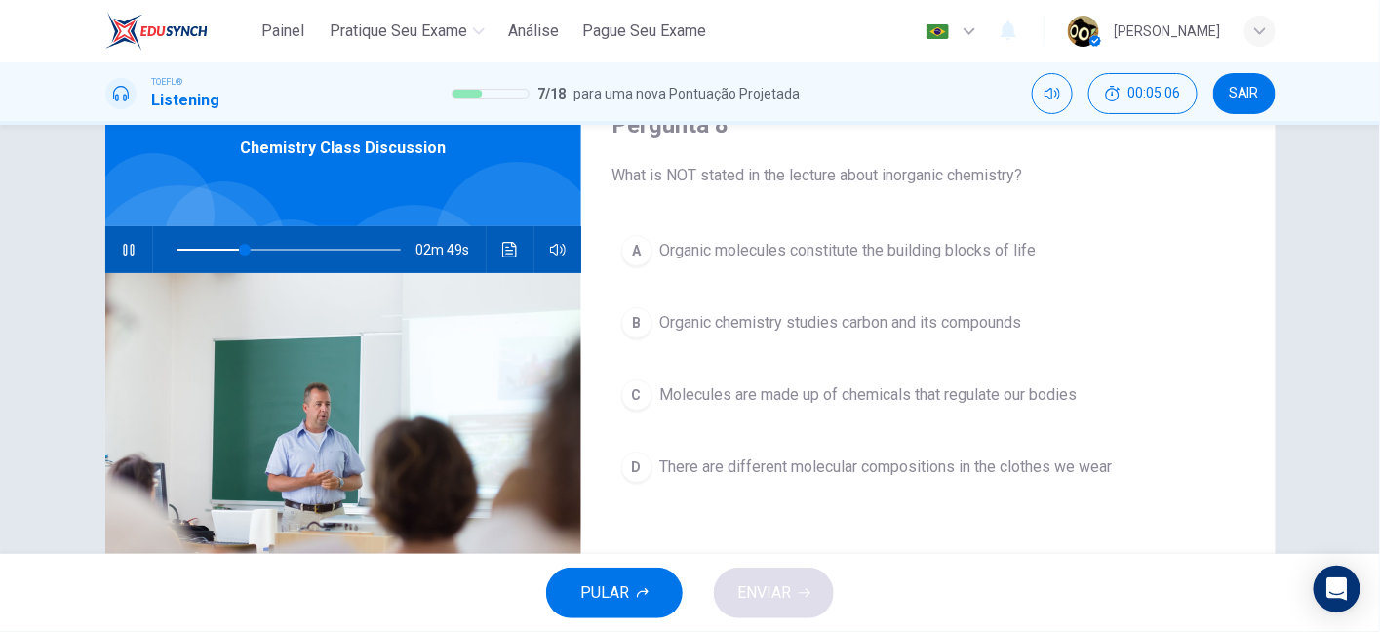
scroll to position [98, 0]
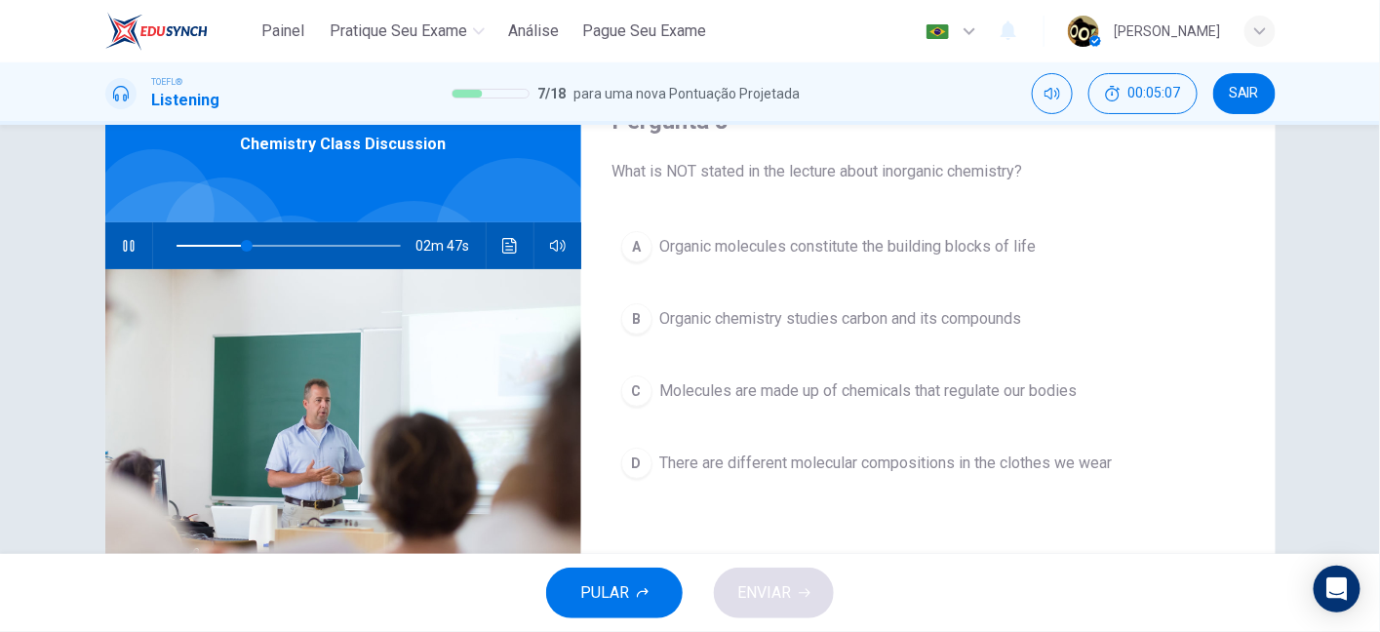
drag, startPoint x: 837, startPoint y: 176, endPoint x: 1066, endPoint y: 163, distance: 229.5
click at [1066, 163] on span "What is NOT stated in the lecture about inorganic chemistry?" at bounding box center [928, 171] width 632 height 23
drag, startPoint x: 969, startPoint y: 168, endPoint x: 1060, endPoint y: 175, distance: 90.9
click at [1060, 175] on span "What is NOT stated in the lecture about inorganic chemistry?" at bounding box center [928, 171] width 632 height 23
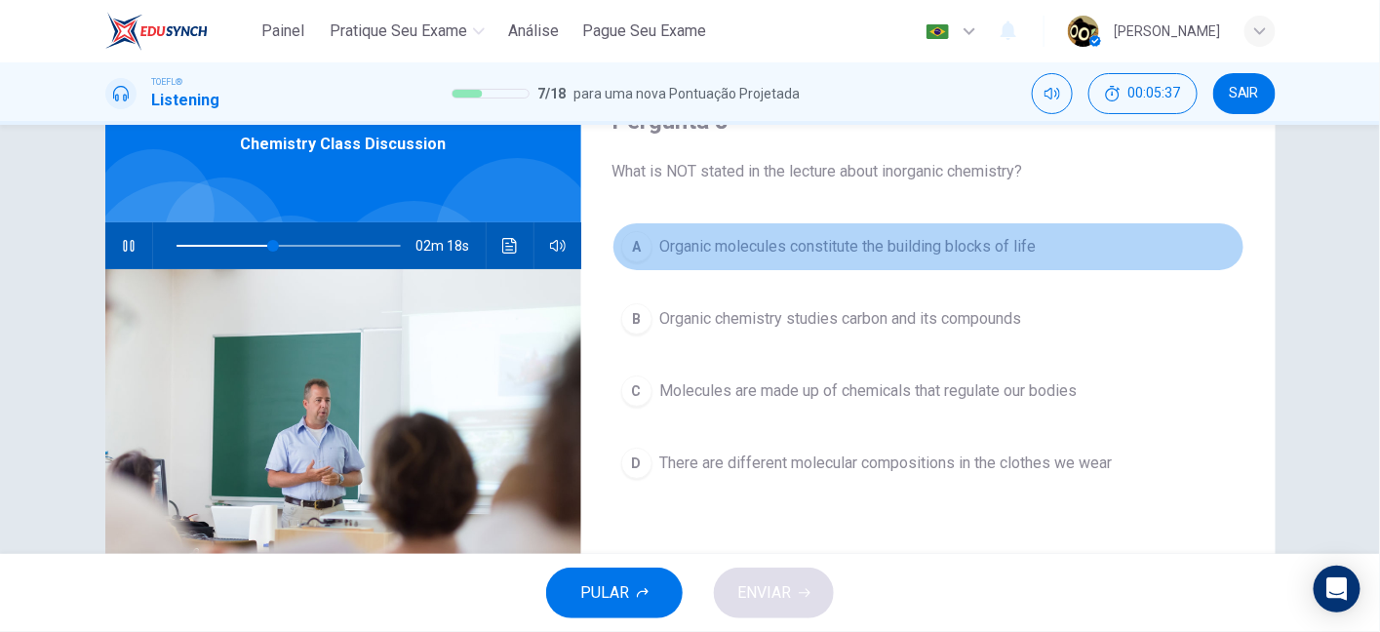
click at [1001, 250] on span "Organic molecules constitute the building blocks of life" at bounding box center [848, 246] width 376 height 23
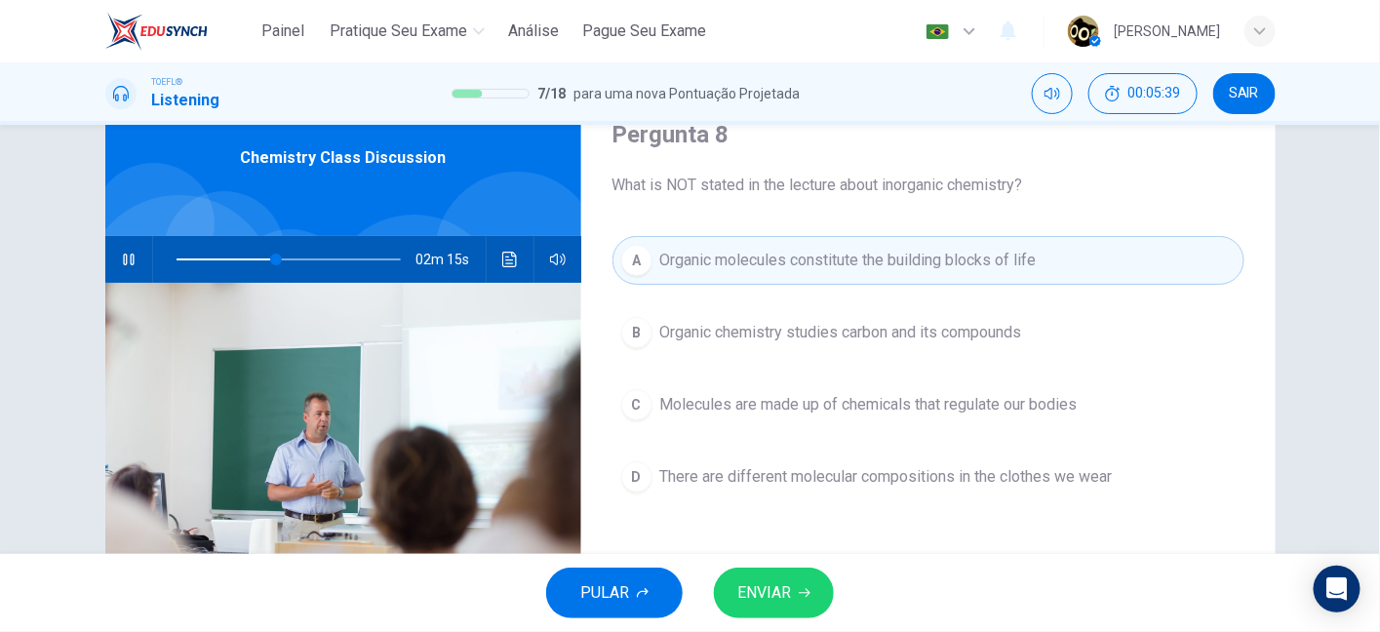
scroll to position [86, 0]
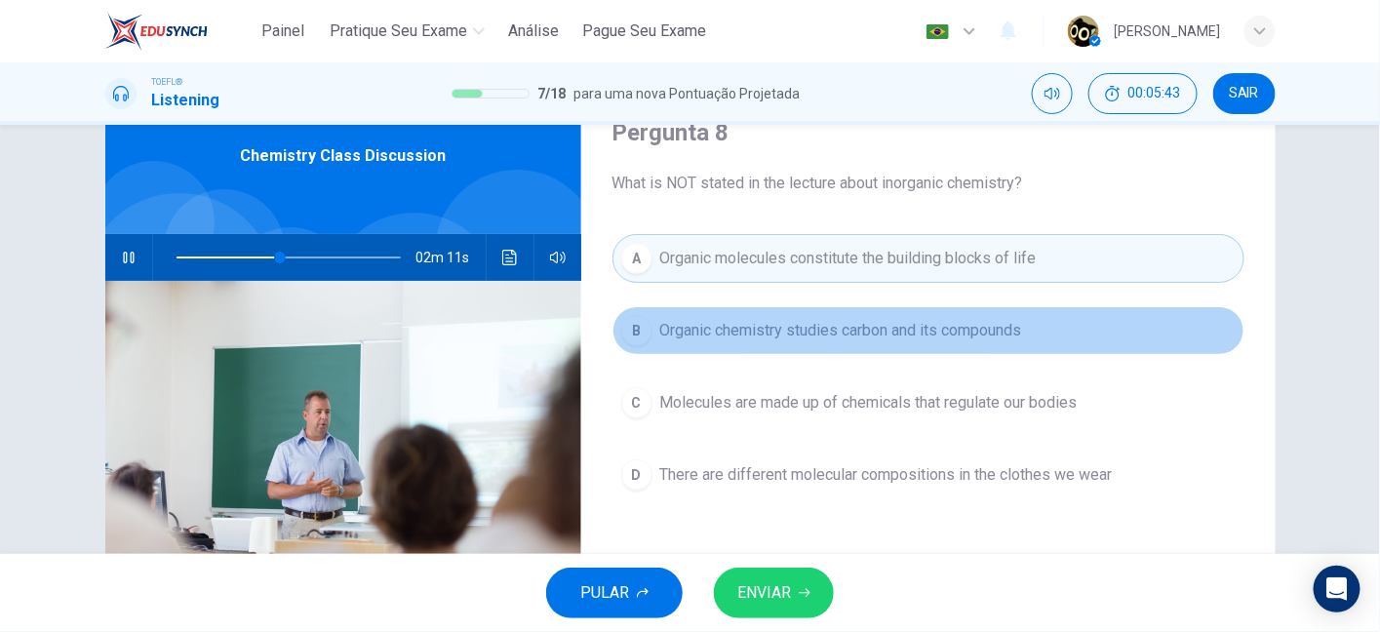
click at [1086, 318] on button "B Organic chemistry studies carbon and its compounds" at bounding box center [928, 330] width 632 height 49
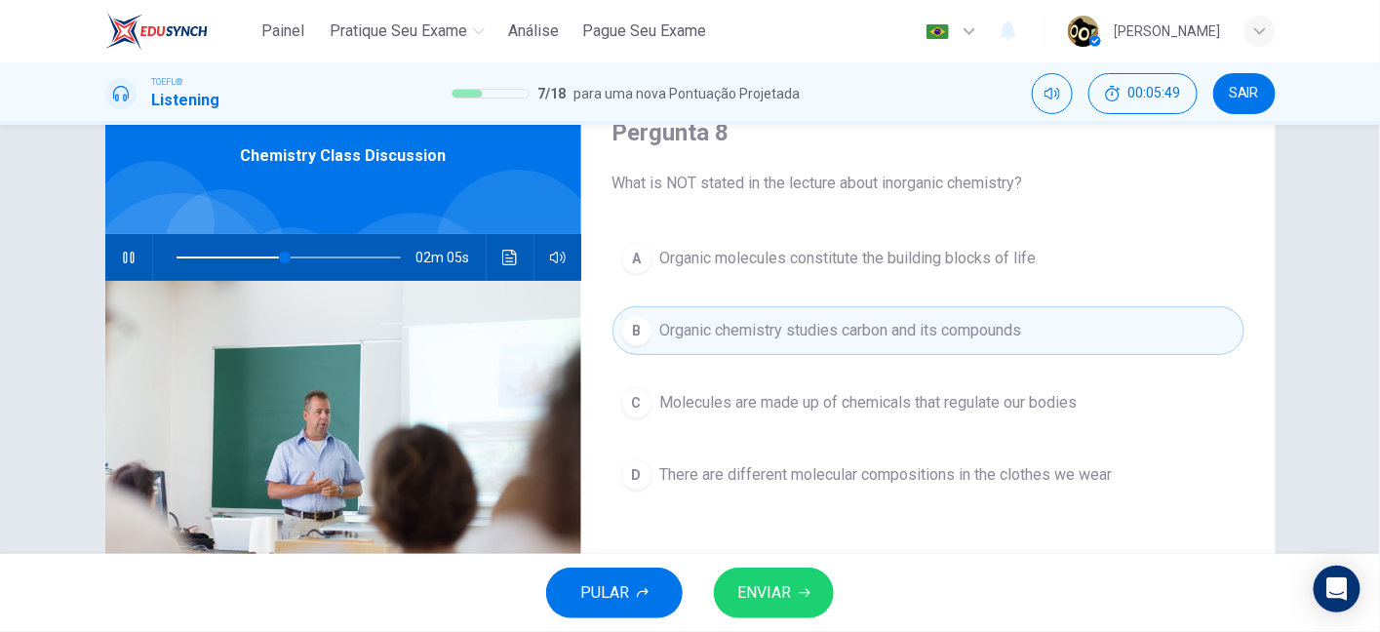
drag, startPoint x: 715, startPoint y: 176, endPoint x: 1010, endPoint y: 185, distance: 295.6
click at [1010, 185] on span "What is NOT stated in the lecture about inorganic chemistry?" at bounding box center [928, 183] width 632 height 23
drag, startPoint x: 910, startPoint y: 189, endPoint x: 1024, endPoint y: 176, distance: 114.8
click at [1024, 176] on span "What is NOT stated in the lecture about inorganic chemistry?" at bounding box center [928, 183] width 632 height 23
click at [1007, 230] on div "Pergunta 8 What is NOT stated in the lecture about inorganic chemistry? A Organ…" at bounding box center [928, 417] width 694 height 678
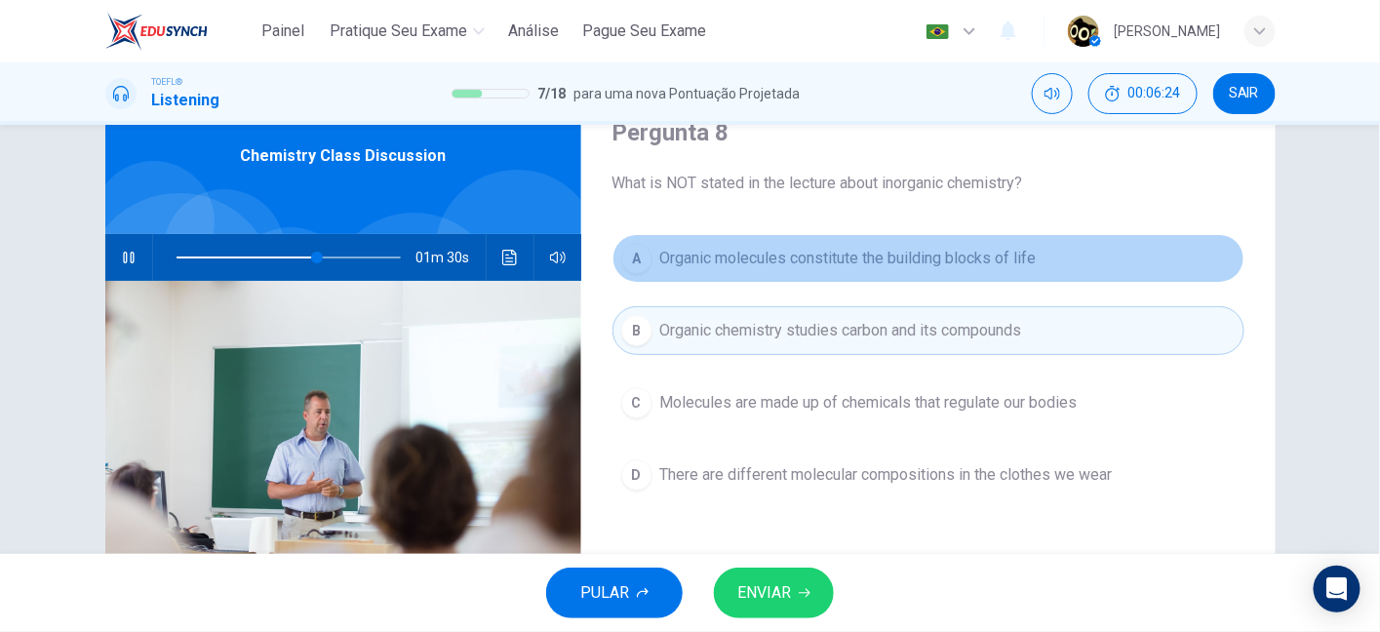
click at [1007, 248] on span "Organic molecules constitute the building blocks of life" at bounding box center [848, 258] width 376 height 23
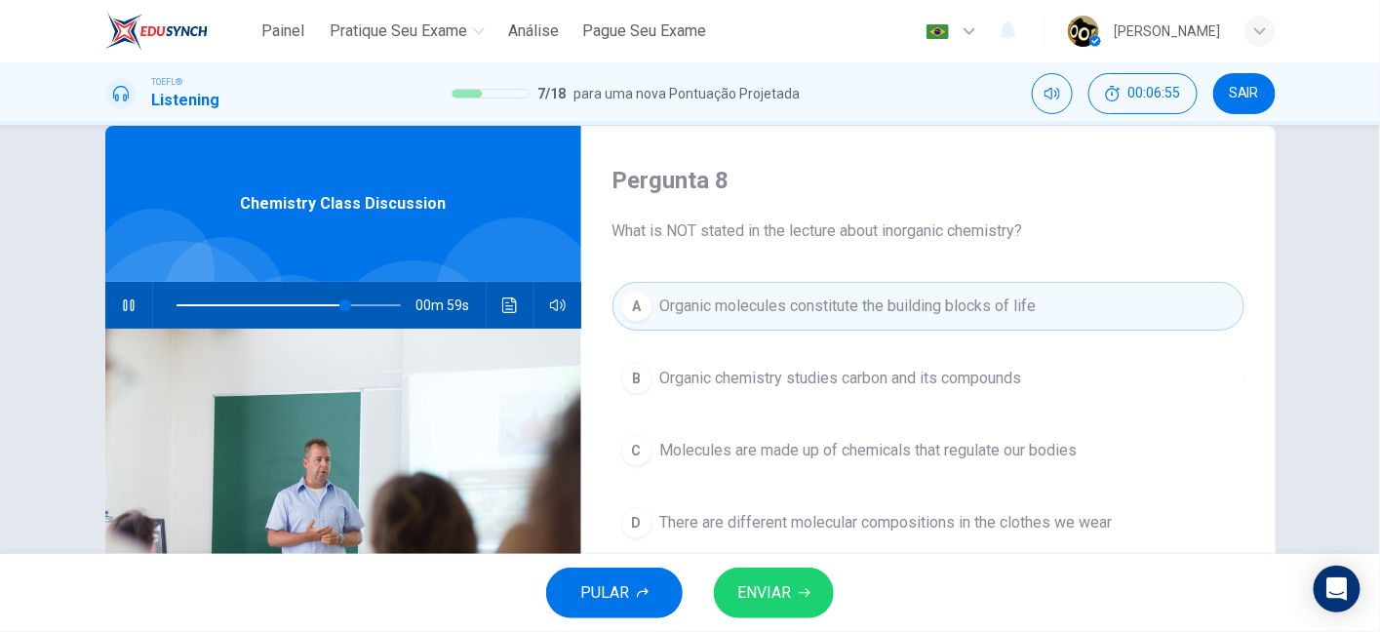
scroll to position [95, 0]
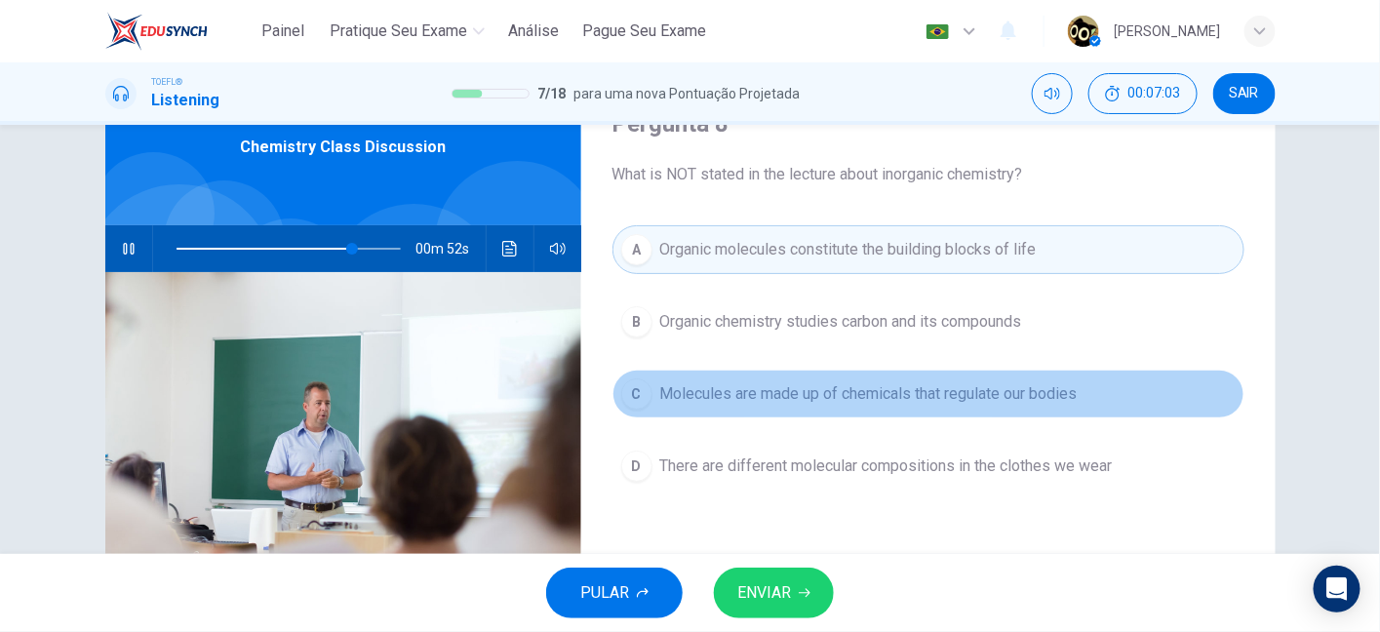
click at [794, 374] on button "C Molecules are made up of chemicals that regulate our bodies" at bounding box center [928, 394] width 632 height 49
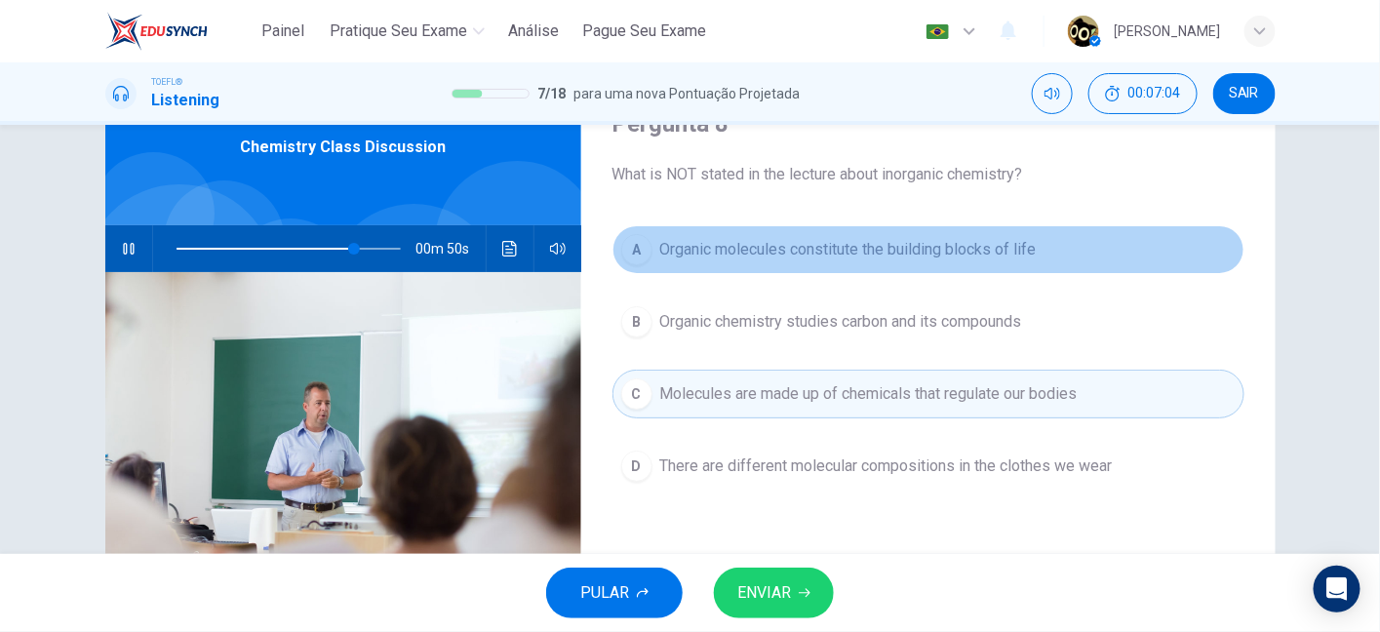
click at [795, 254] on span "Organic molecules constitute the building blocks of life" at bounding box center [848, 249] width 376 height 23
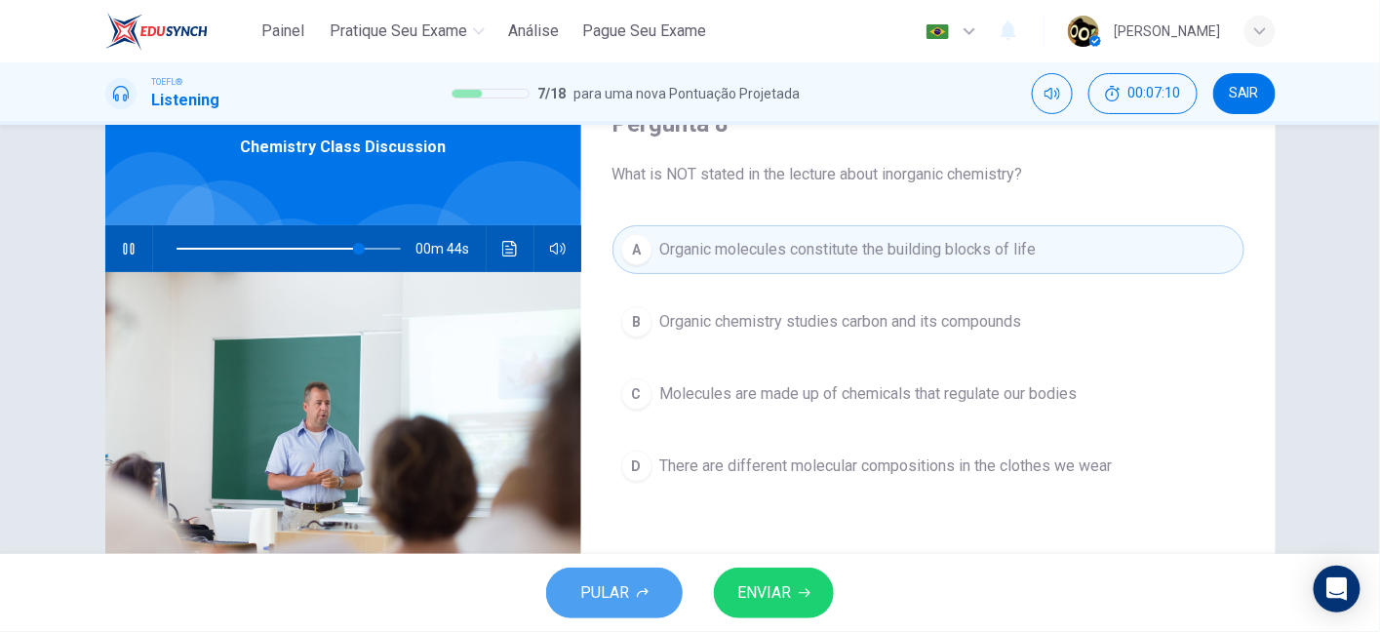
click at [611, 578] on button "PULAR" at bounding box center [614, 592] width 137 height 51
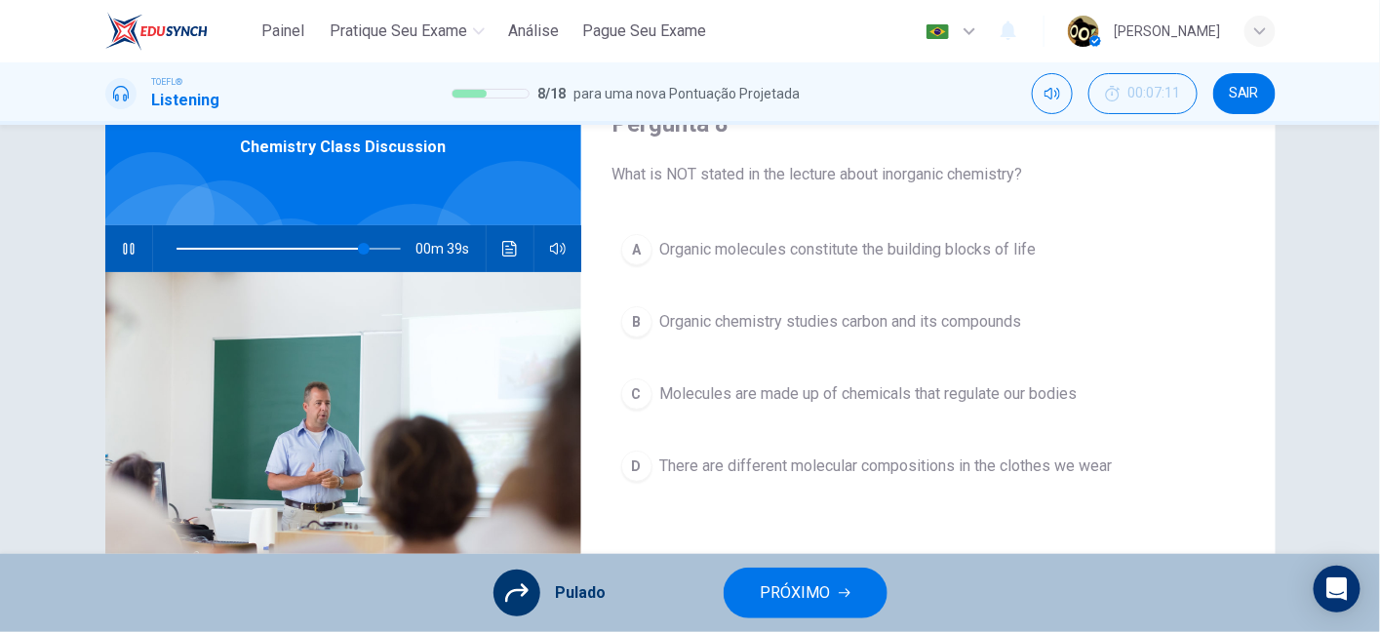
click at [547, 581] on div "Pulado" at bounding box center [549, 592] width 113 height 47
click at [491, 589] on div "Pulado PRÓXIMO" at bounding box center [690, 593] width 1380 height 78
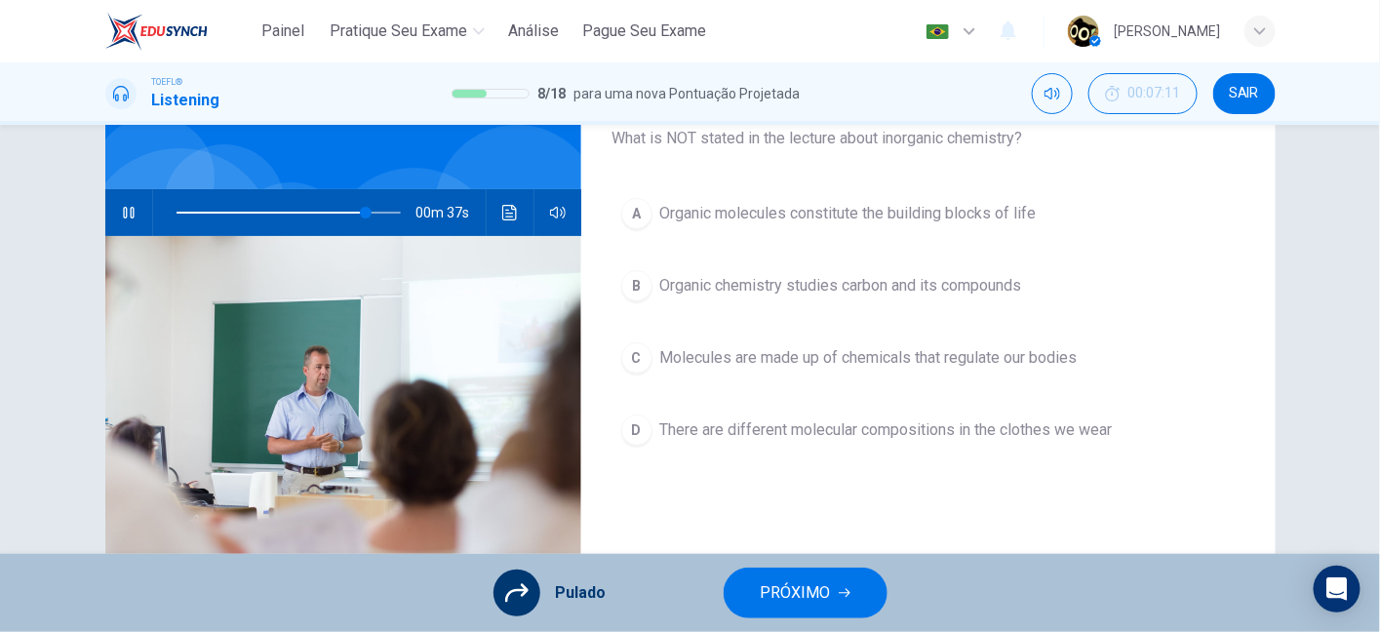
scroll to position [134, 0]
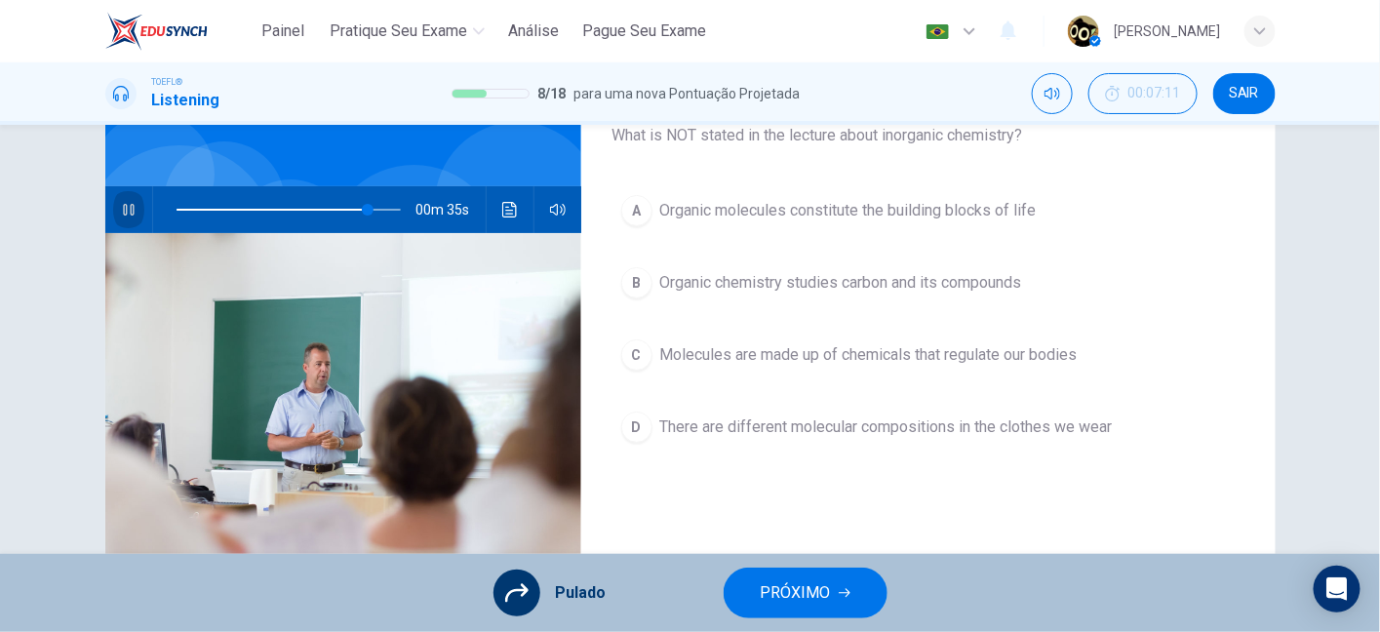
click at [123, 208] on icon "button" at bounding box center [128, 210] width 11 height 12
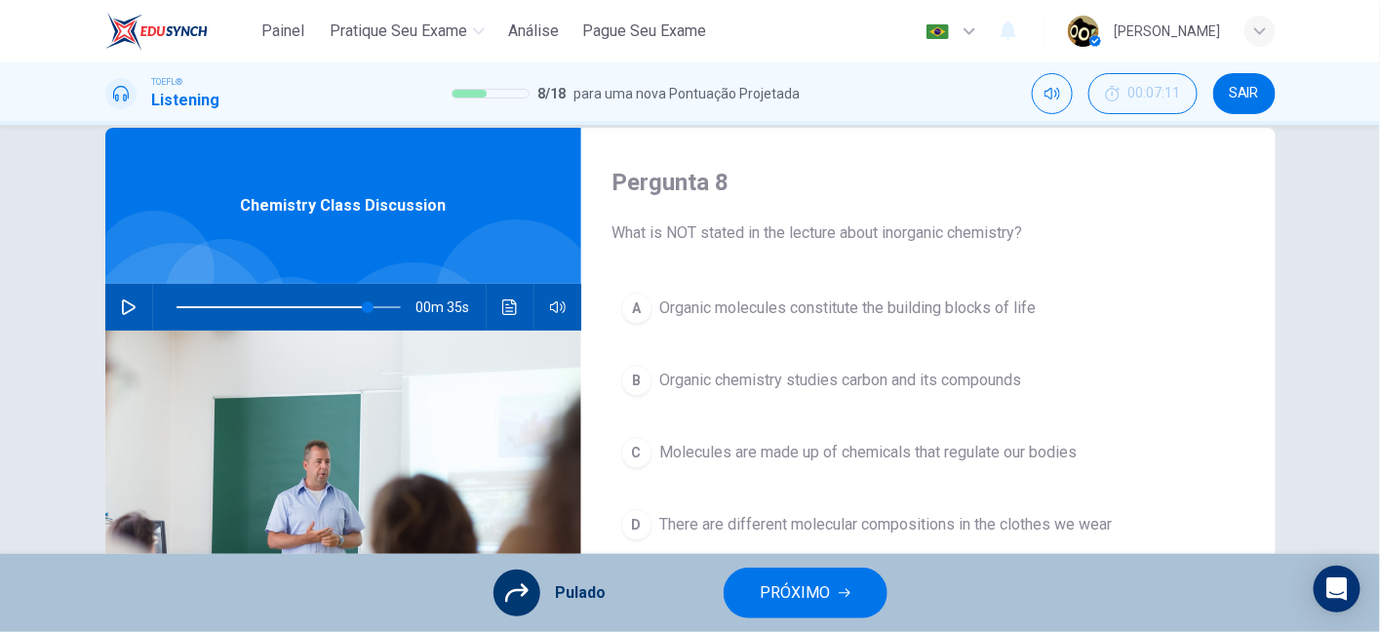
scroll to position [33, 0]
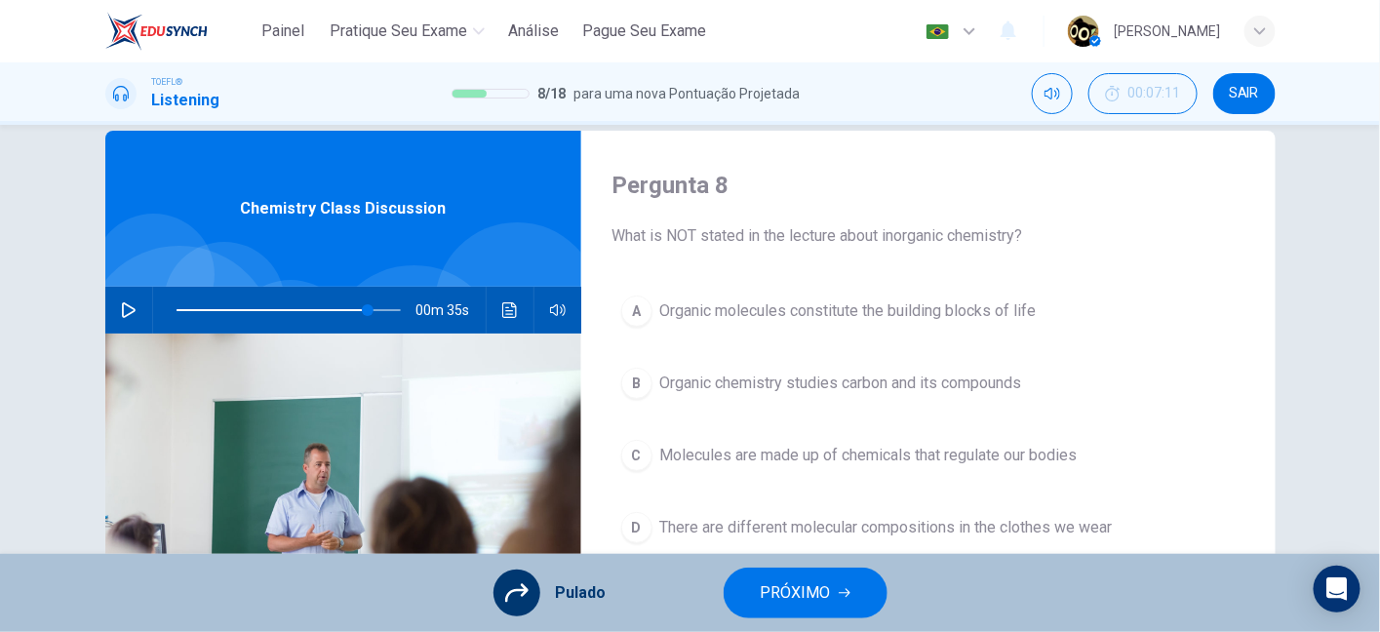
drag, startPoint x: 531, startPoint y: 585, endPoint x: 846, endPoint y: 599, distance: 315.2
click at [846, 599] on div "Pulado PRÓXIMO" at bounding box center [690, 593] width 1380 height 78
click at [846, 599] on button "PRÓXIMO" at bounding box center [805, 592] width 164 height 51
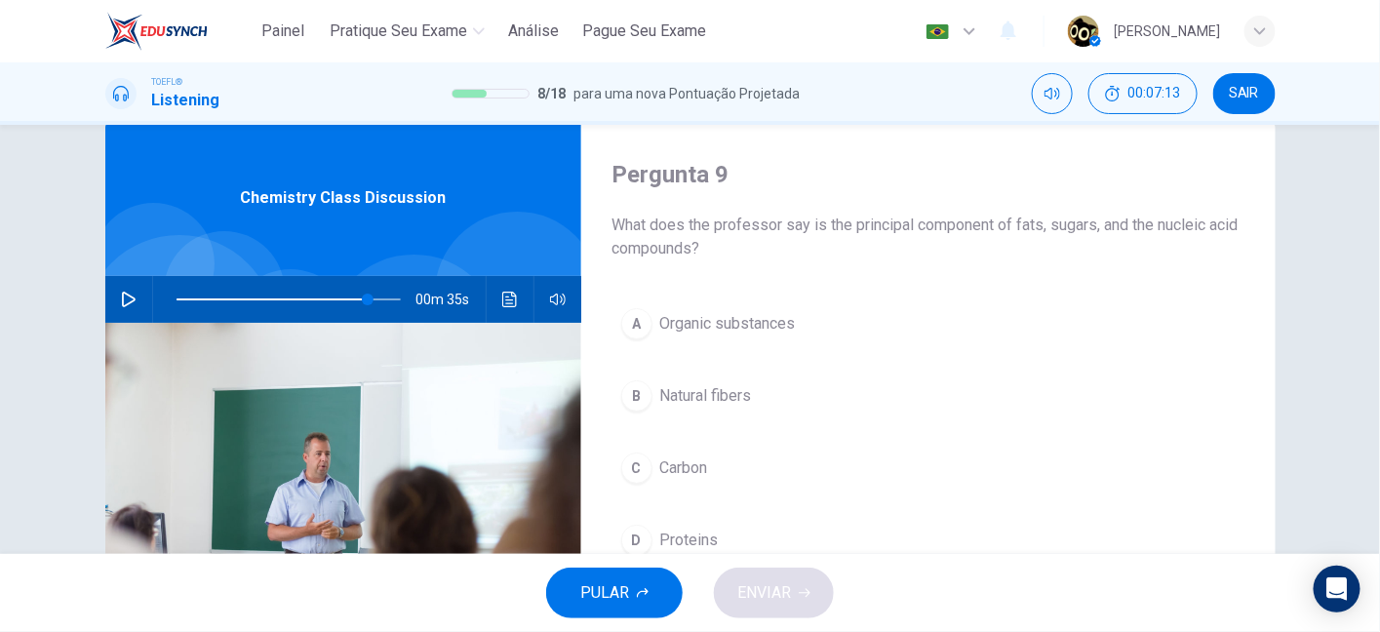
scroll to position [36, 0]
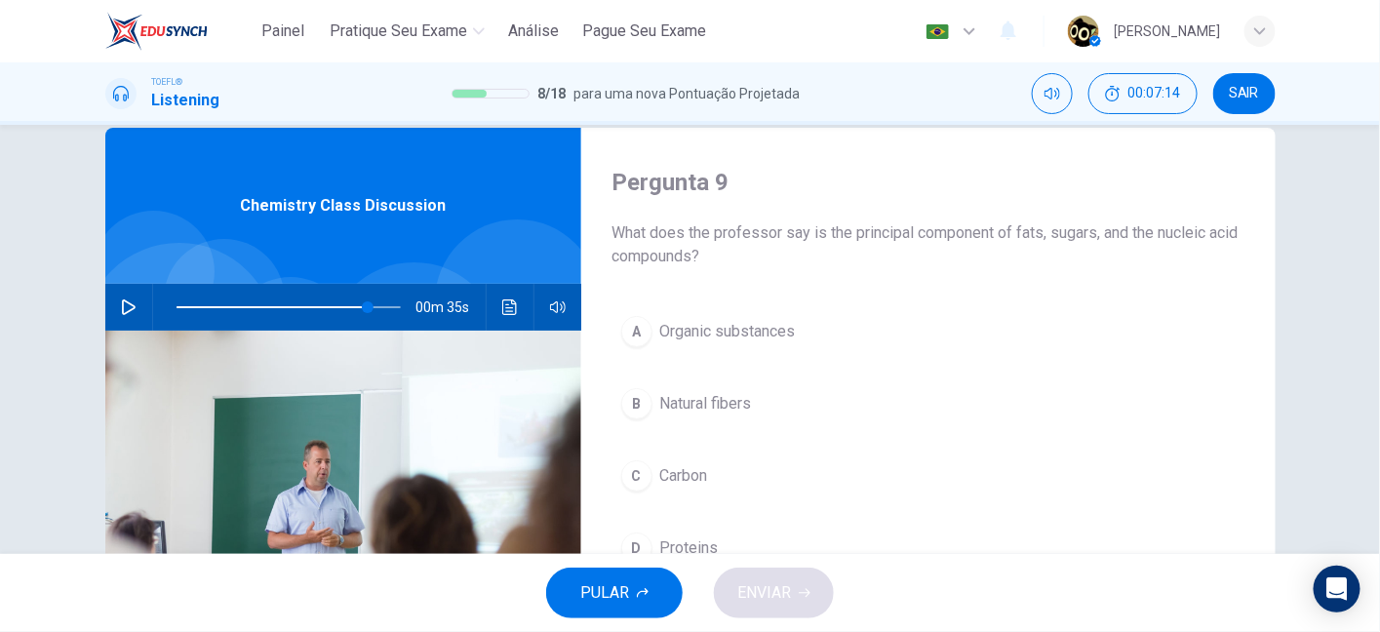
drag, startPoint x: 627, startPoint y: 235, endPoint x: 755, endPoint y: 261, distance: 130.4
click at [755, 261] on span "What does the professor say is the principal component of fats, sugars, and the…" at bounding box center [928, 244] width 632 height 47
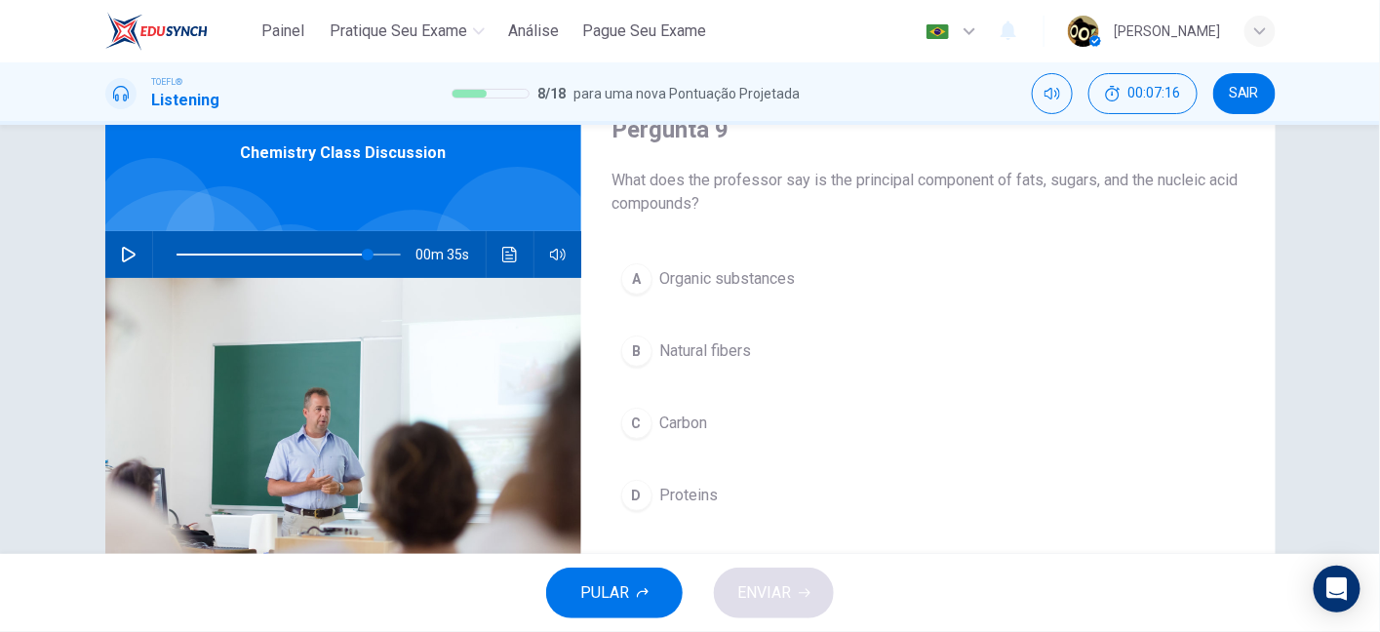
scroll to position [95, 0]
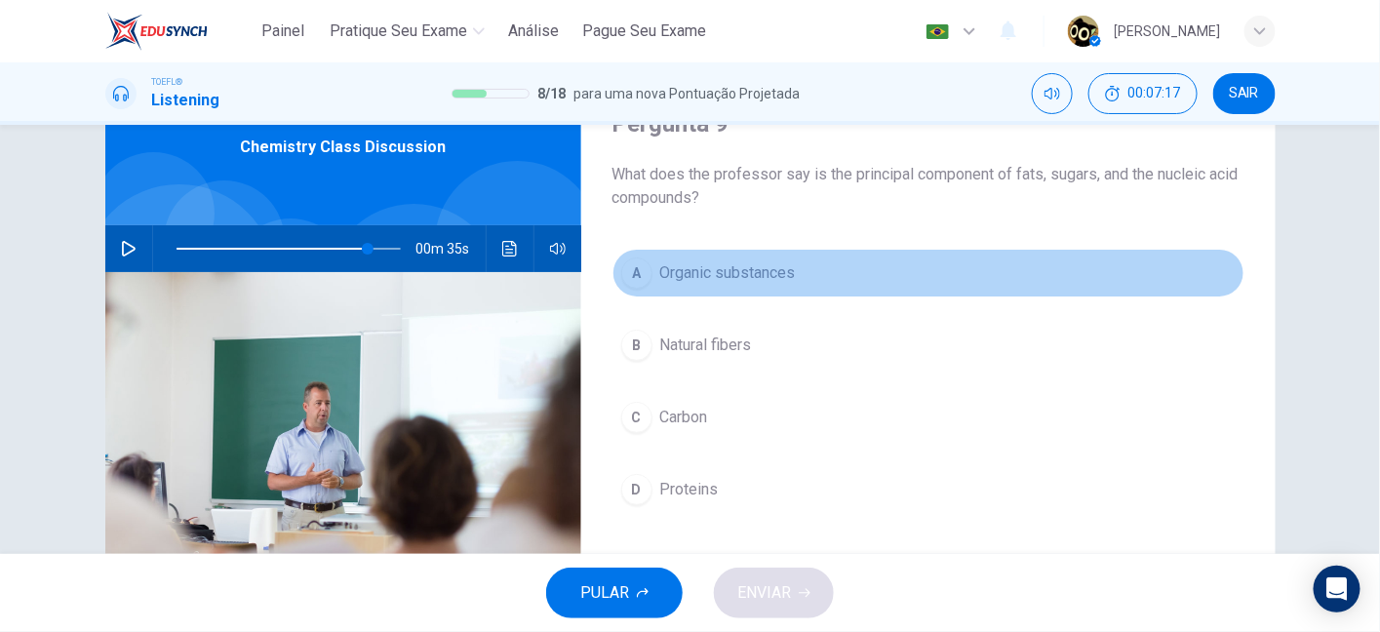
click at [755, 276] on span "Organic substances" at bounding box center [728, 272] width 136 height 23
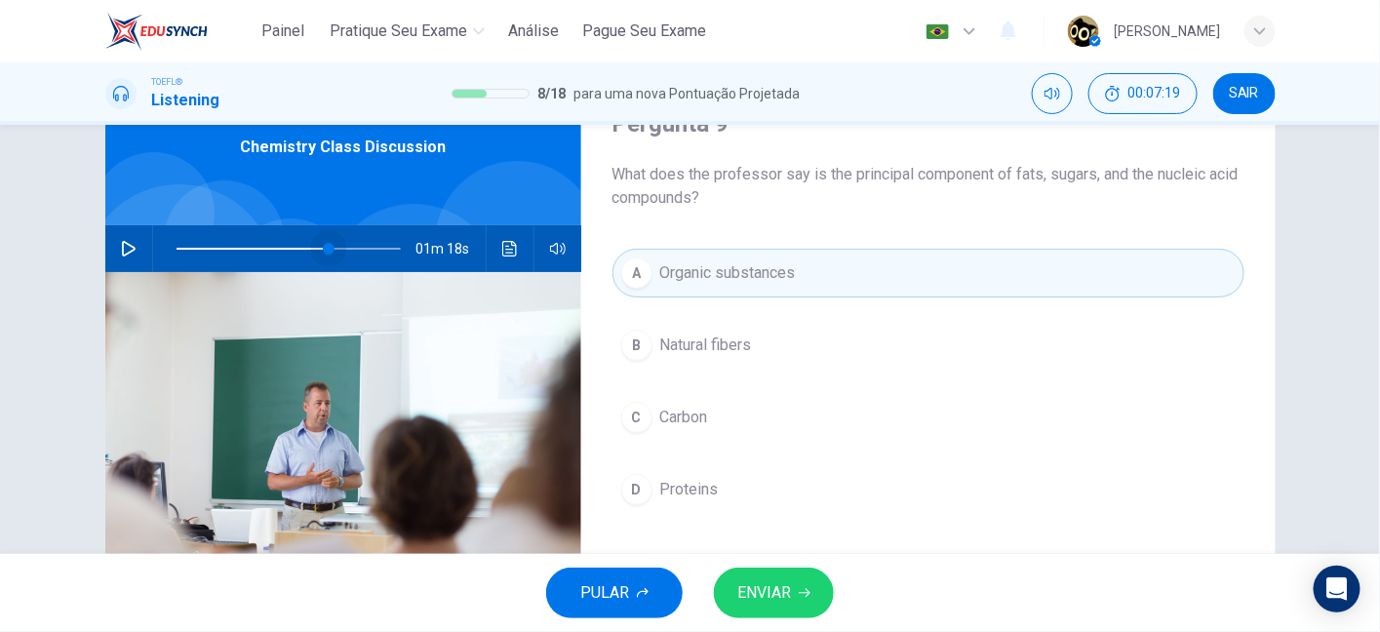
click at [325, 242] on span at bounding box center [288, 248] width 224 height 27
click at [114, 238] on button "button" at bounding box center [128, 248] width 31 height 47
click at [291, 250] on span at bounding box center [288, 248] width 224 height 27
click at [518, 245] on button "Clique para ver a transcrição do áudio" at bounding box center [509, 248] width 31 height 47
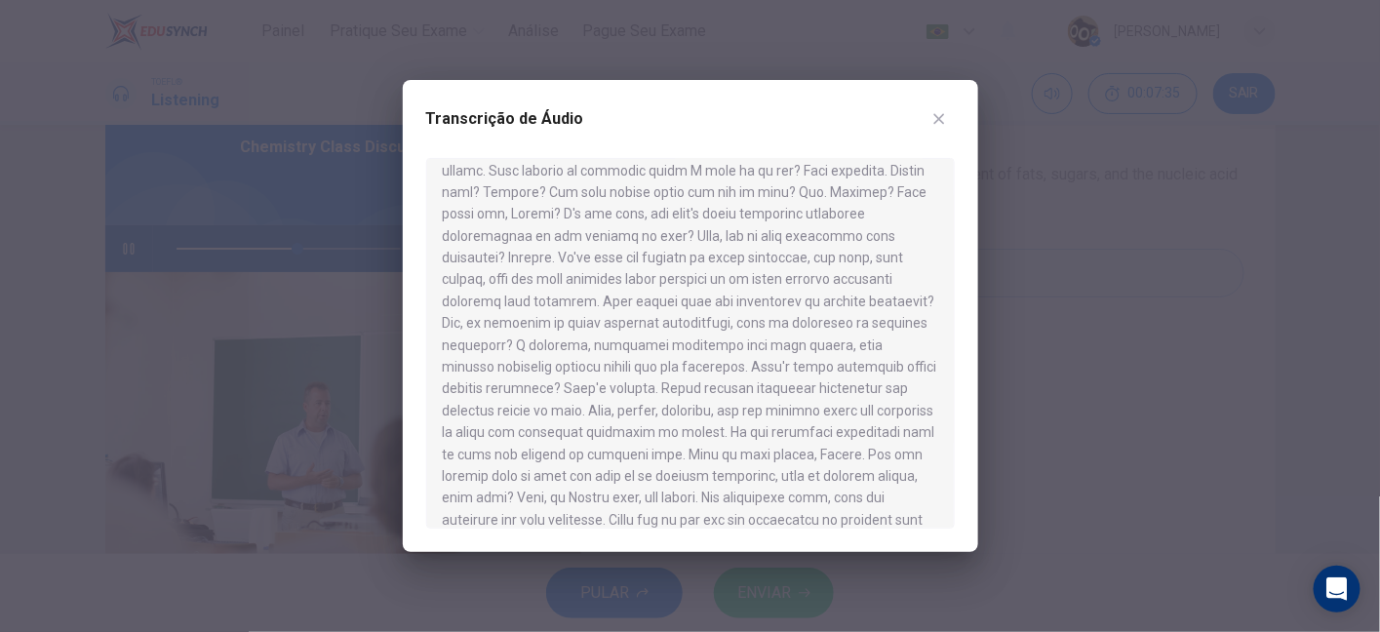
scroll to position [217, 0]
click at [929, 118] on button "button" at bounding box center [938, 118] width 31 height 31
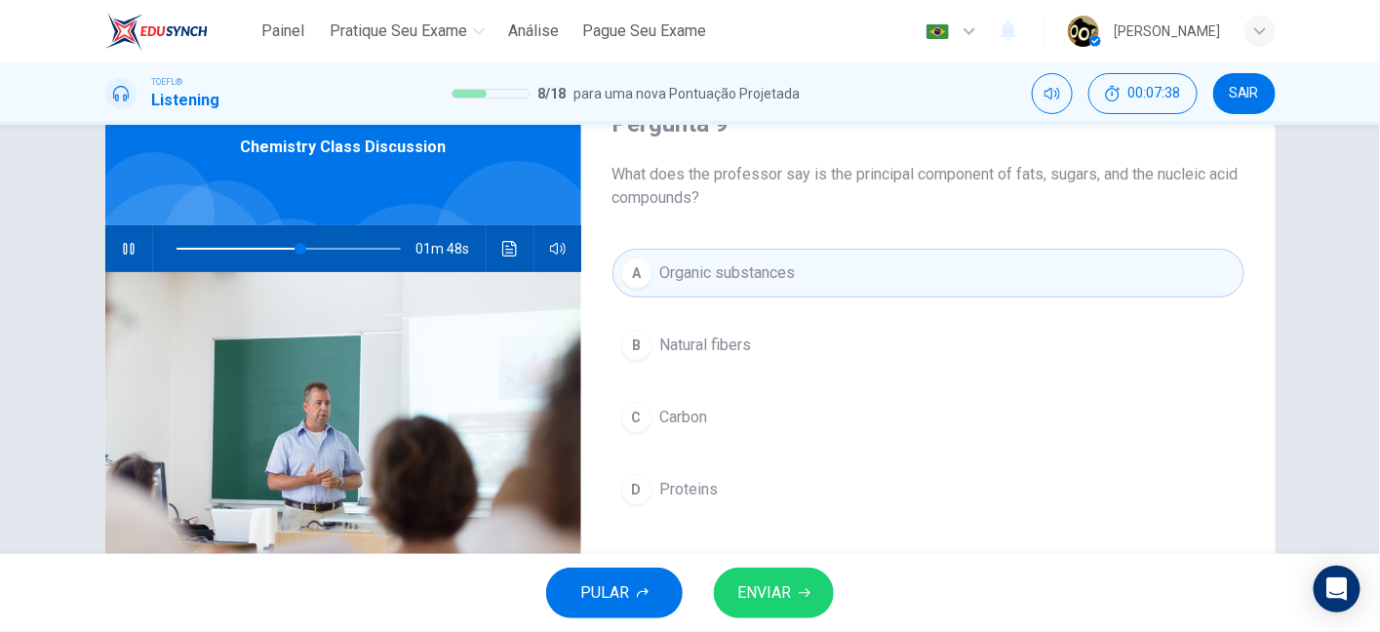
click at [1018, 175] on span "What does the professor say is the principal component of fats, sugars, and the…" at bounding box center [928, 186] width 632 height 47
click at [1086, 171] on span "What does the professor say is the principal component of fats, sugars, and the…" at bounding box center [928, 186] width 632 height 47
drag, startPoint x: 1086, startPoint y: 171, endPoint x: 1166, endPoint y: 175, distance: 80.0
click at [1166, 175] on span "What does the professor say is the principal component of fats, sugars, and the…" at bounding box center [928, 186] width 632 height 47
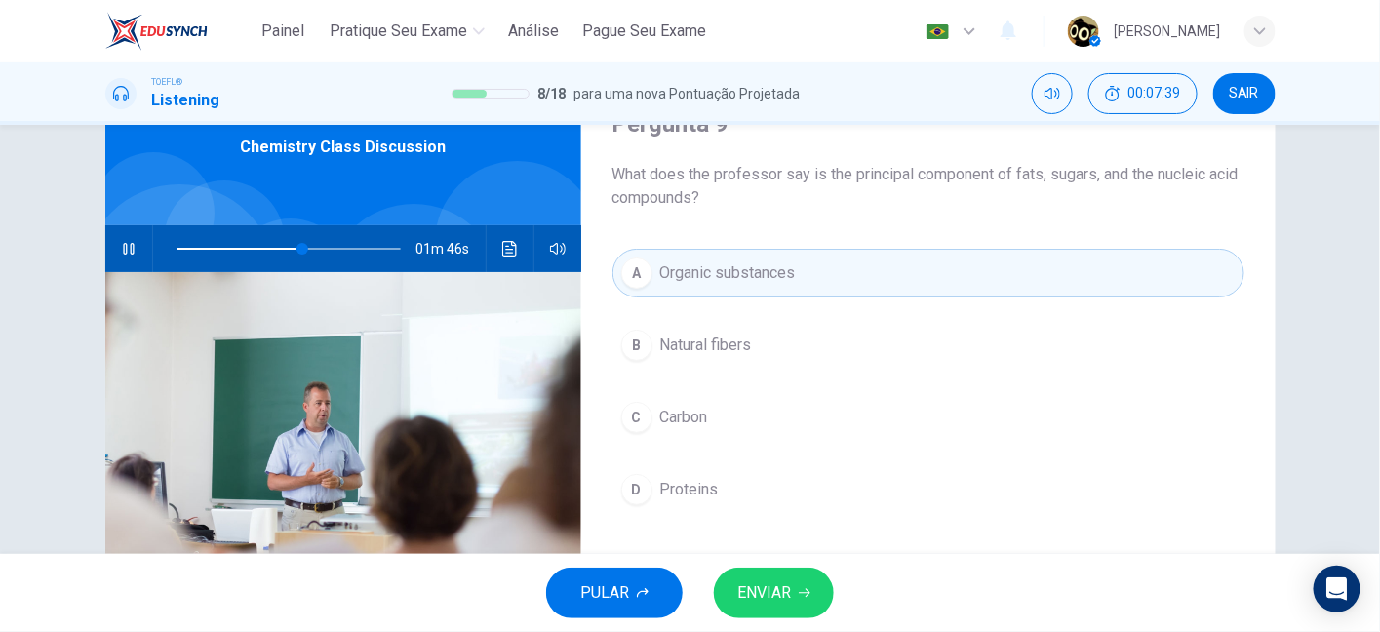
click at [1166, 175] on span "What does the professor say is the principal component of fats, sugars, and the…" at bounding box center [928, 186] width 632 height 47
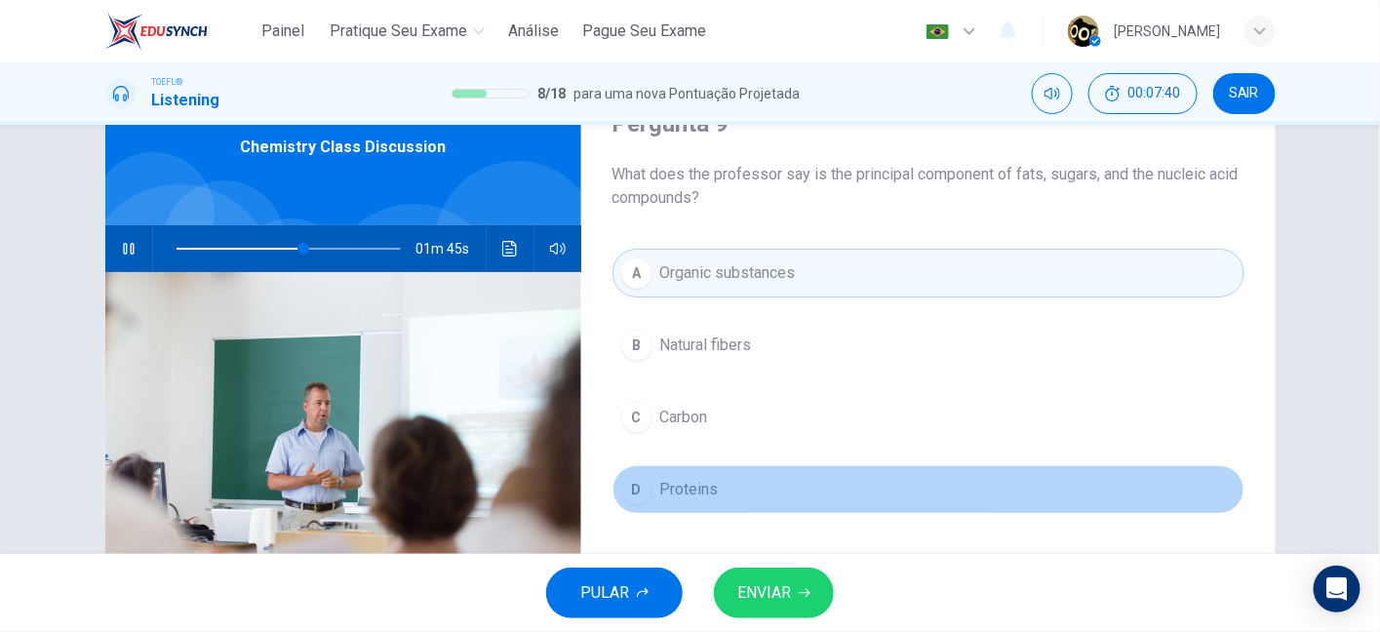
click at [671, 504] on button "D Proteins" at bounding box center [928, 489] width 632 height 49
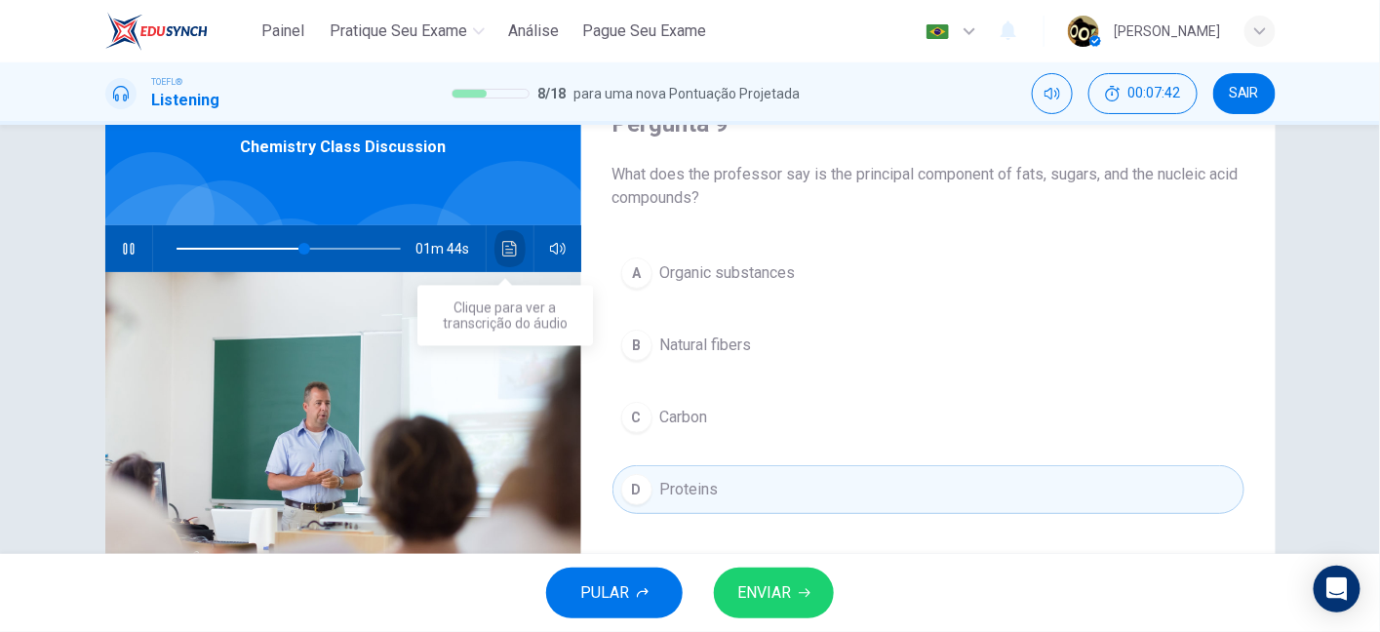
click at [494, 244] on button "Clique para ver a transcrição do áudio" at bounding box center [509, 248] width 31 height 47
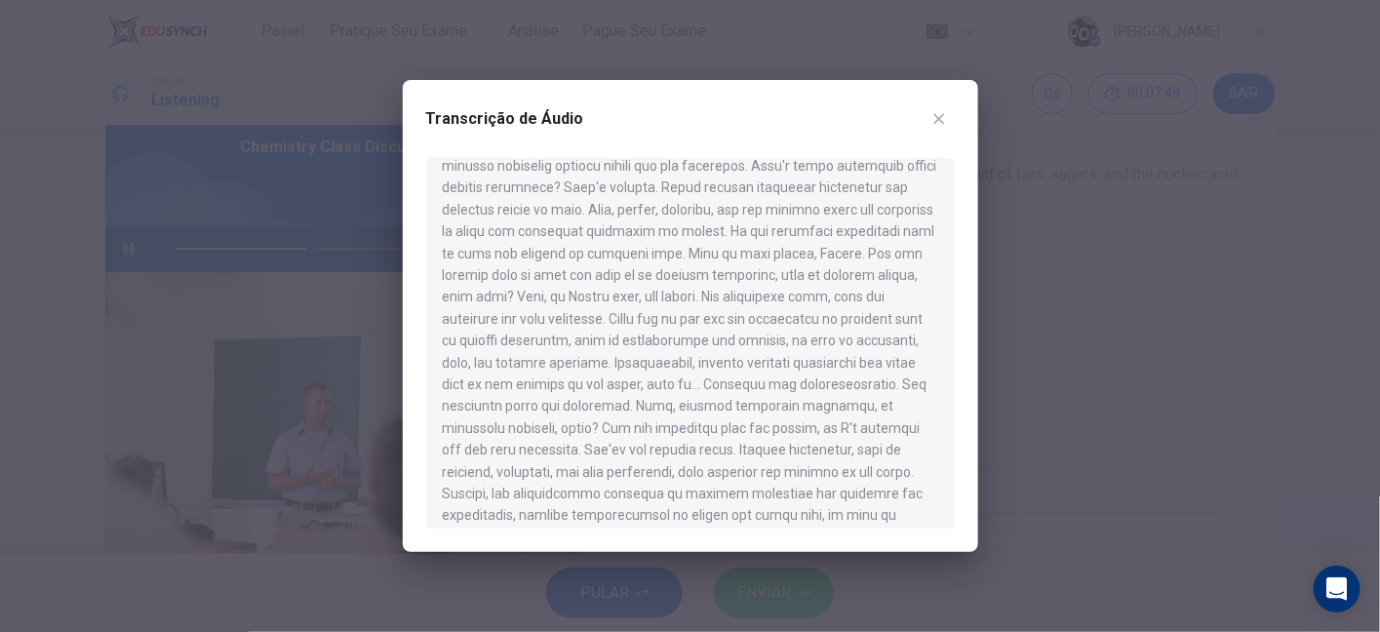
scroll to position [398, 0]
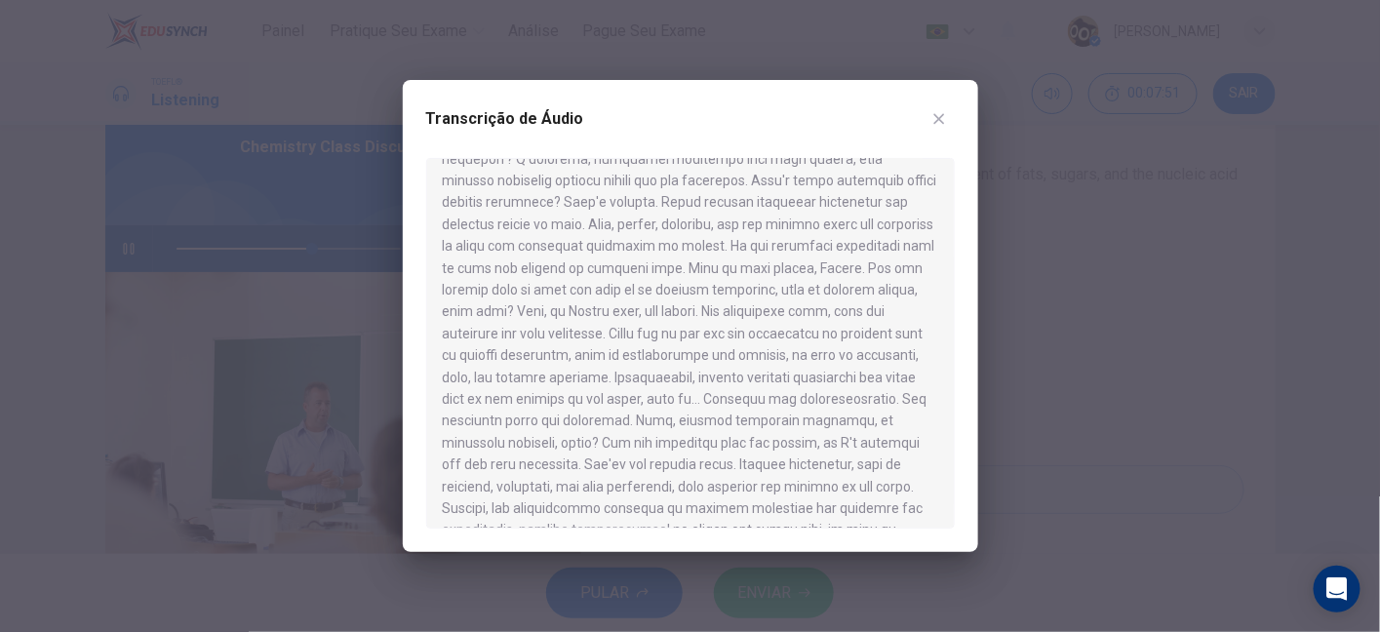
drag, startPoint x: 581, startPoint y: 225, endPoint x: 570, endPoint y: 249, distance: 25.7
click at [570, 249] on div at bounding box center [690, 343] width 528 height 371
drag, startPoint x: 570, startPoint y: 249, endPoint x: 767, endPoint y: 247, distance: 197.0
click at [767, 247] on div at bounding box center [690, 343] width 528 height 371
click at [940, 123] on icon "button" at bounding box center [939, 119] width 16 height 16
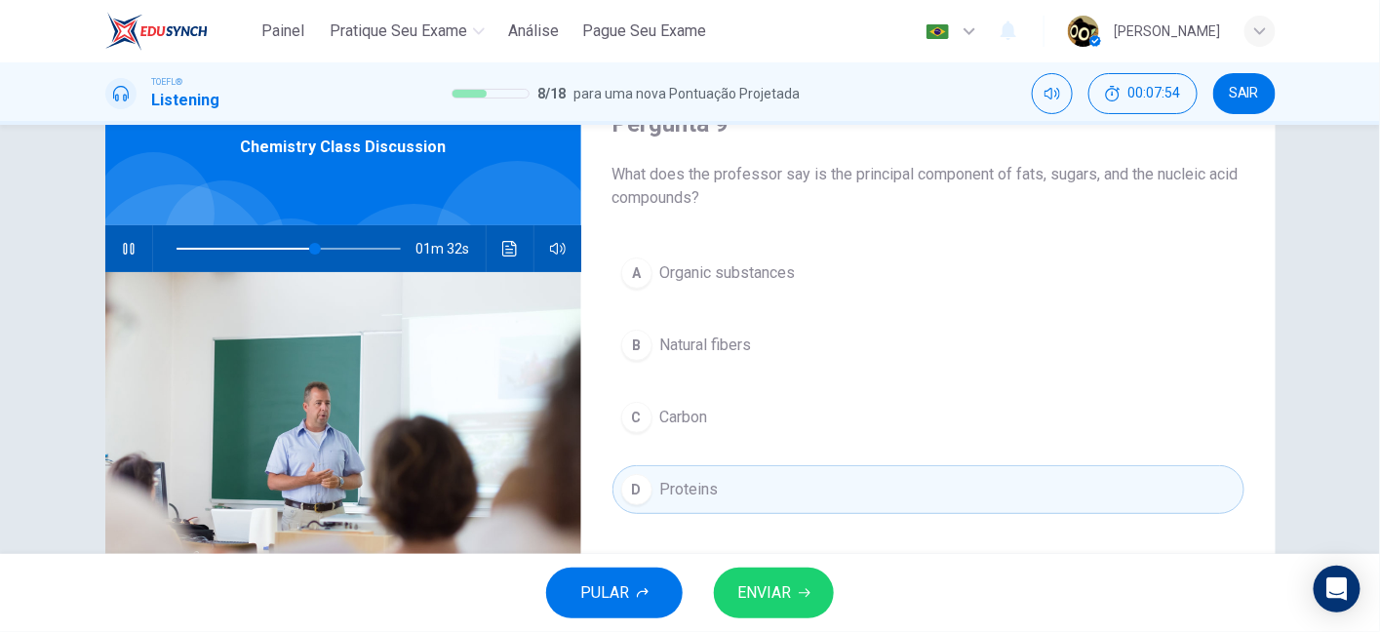
click at [718, 432] on button "C Carbon" at bounding box center [928, 417] width 632 height 49
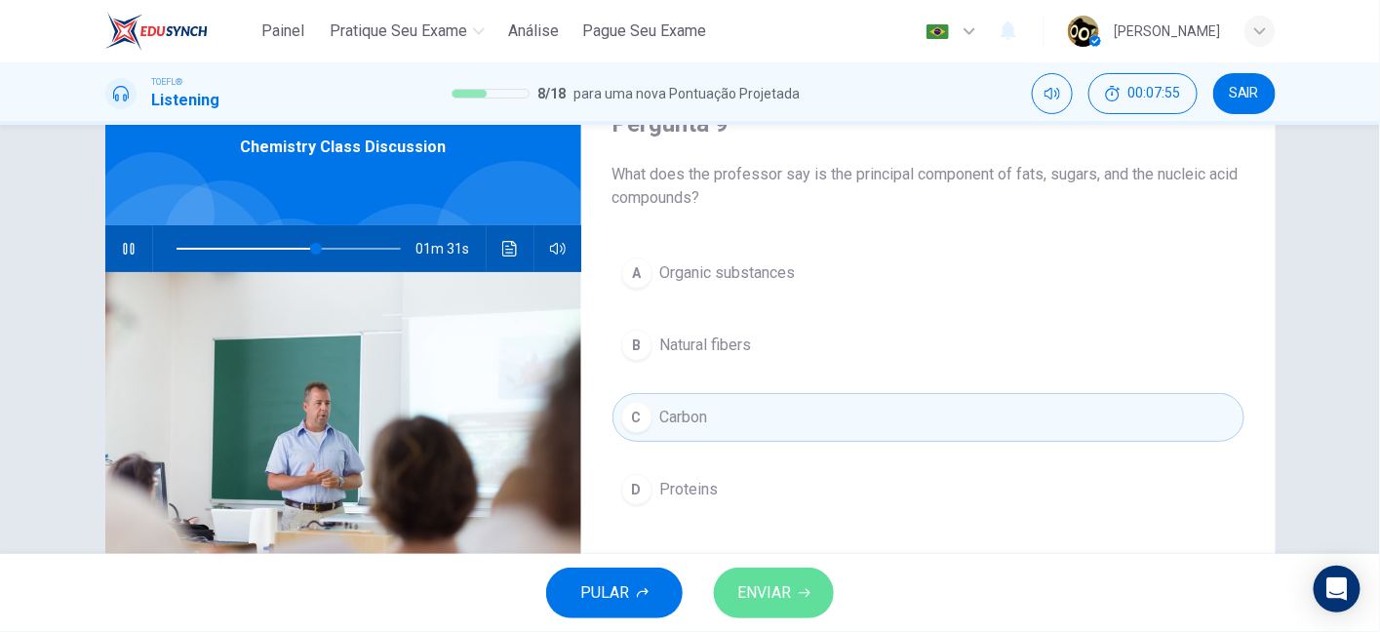
click at [771, 583] on span "ENVIAR" at bounding box center [764, 592] width 54 height 27
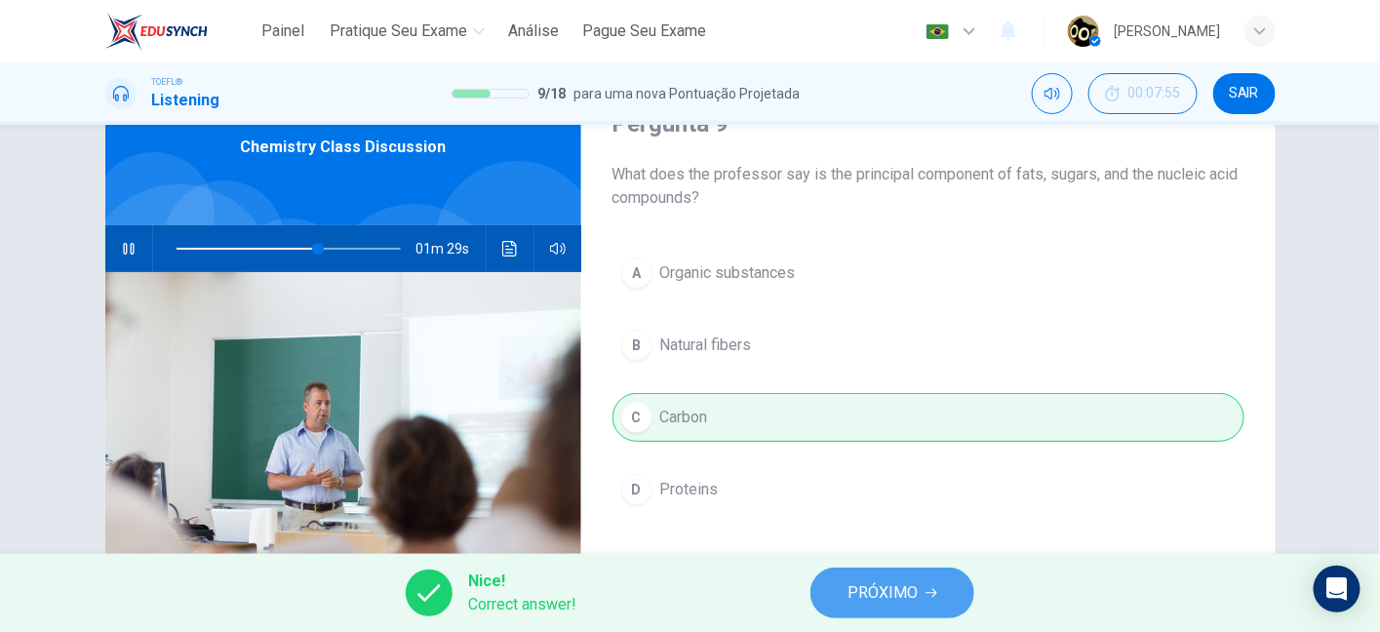
click at [860, 603] on span "PRÓXIMO" at bounding box center [882, 592] width 70 height 27
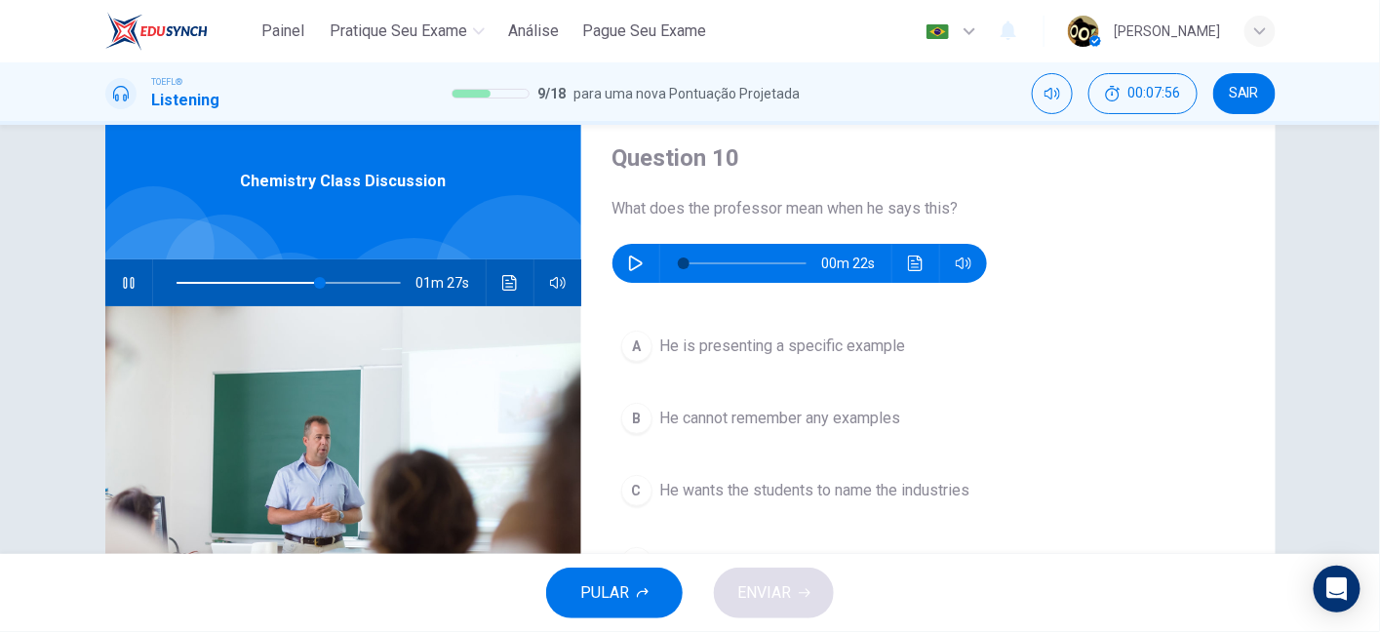
scroll to position [60, 0]
click at [121, 277] on icon "button" at bounding box center [129, 283] width 16 height 16
type input "65"
click at [621, 266] on button "button" at bounding box center [635, 263] width 31 height 39
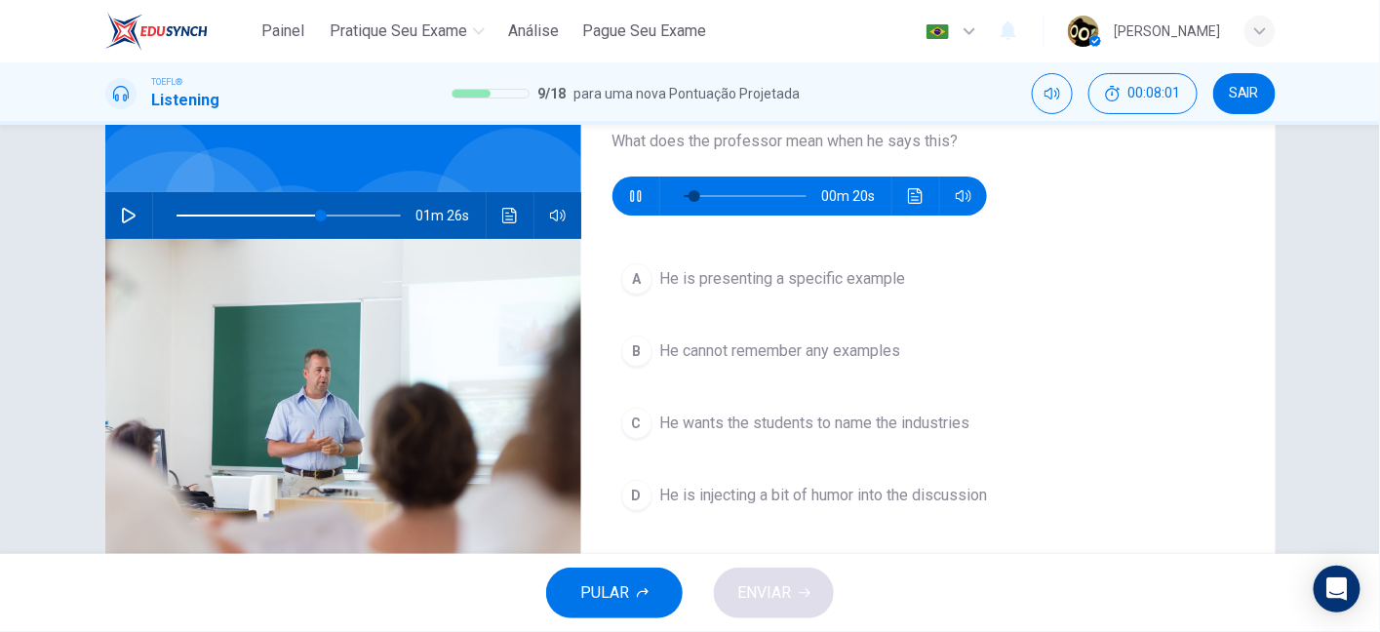
type input "13"
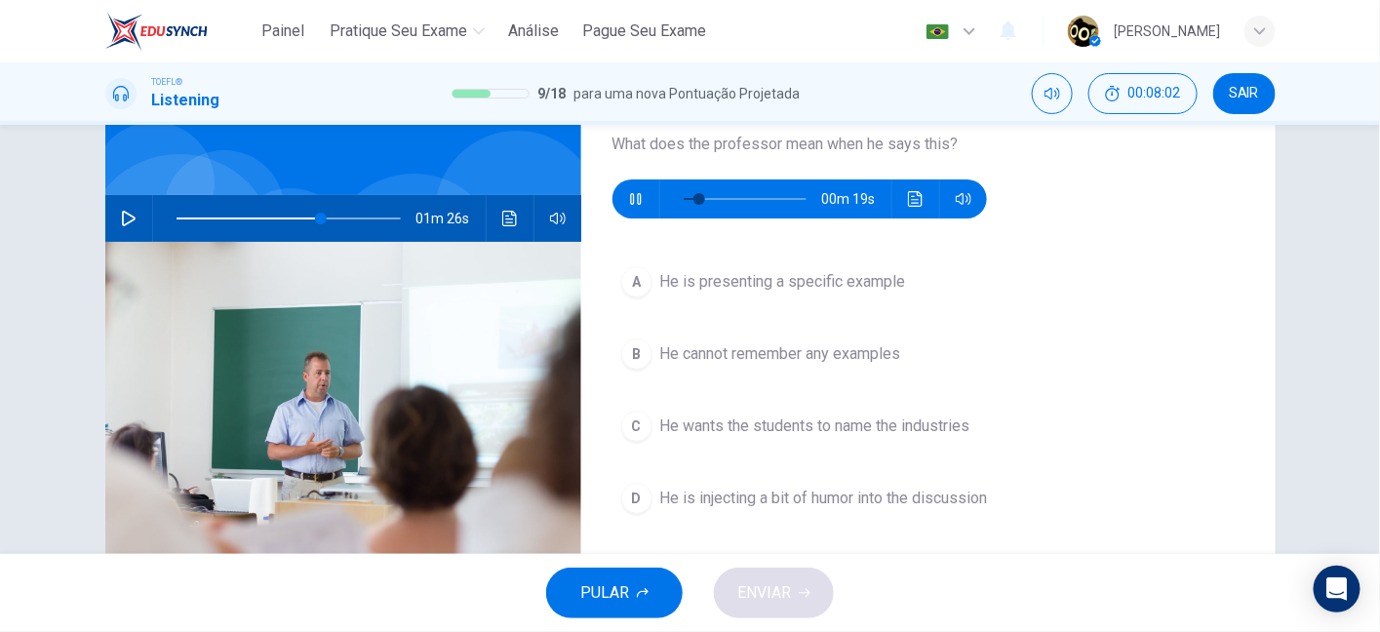
scroll to position [123, 0]
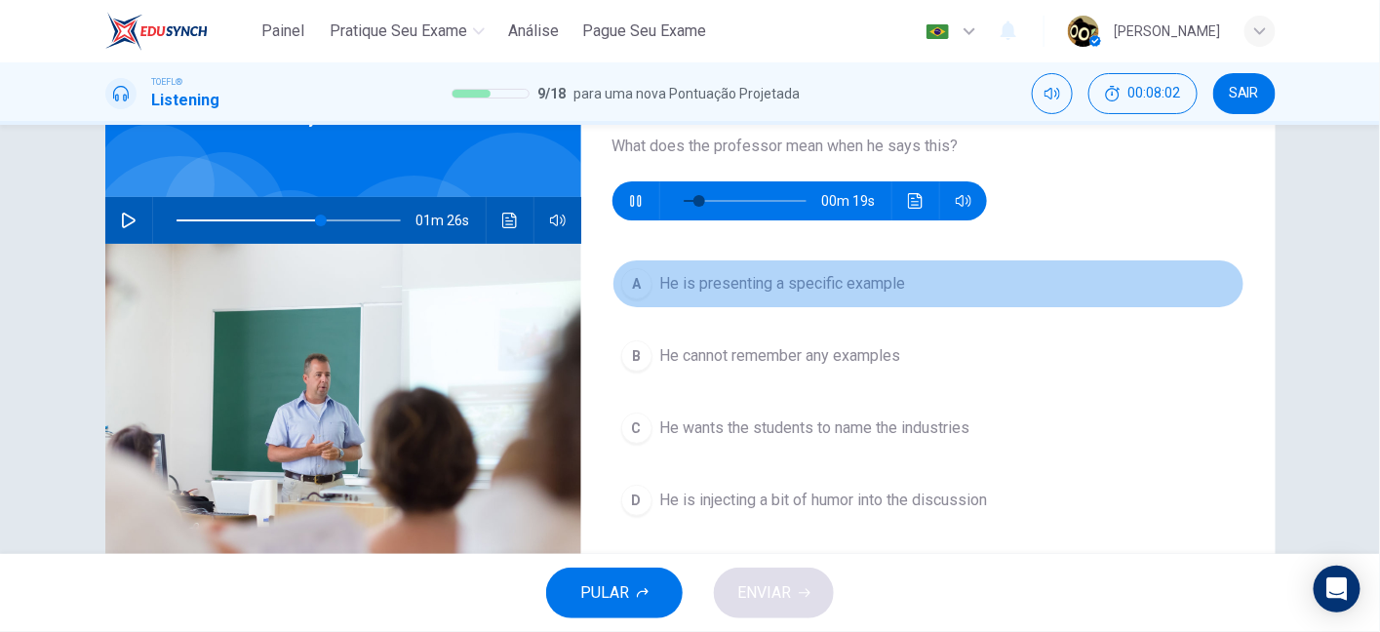
click at [819, 289] on span "He is presenting a specific example" at bounding box center [783, 283] width 246 height 23
type input "65"
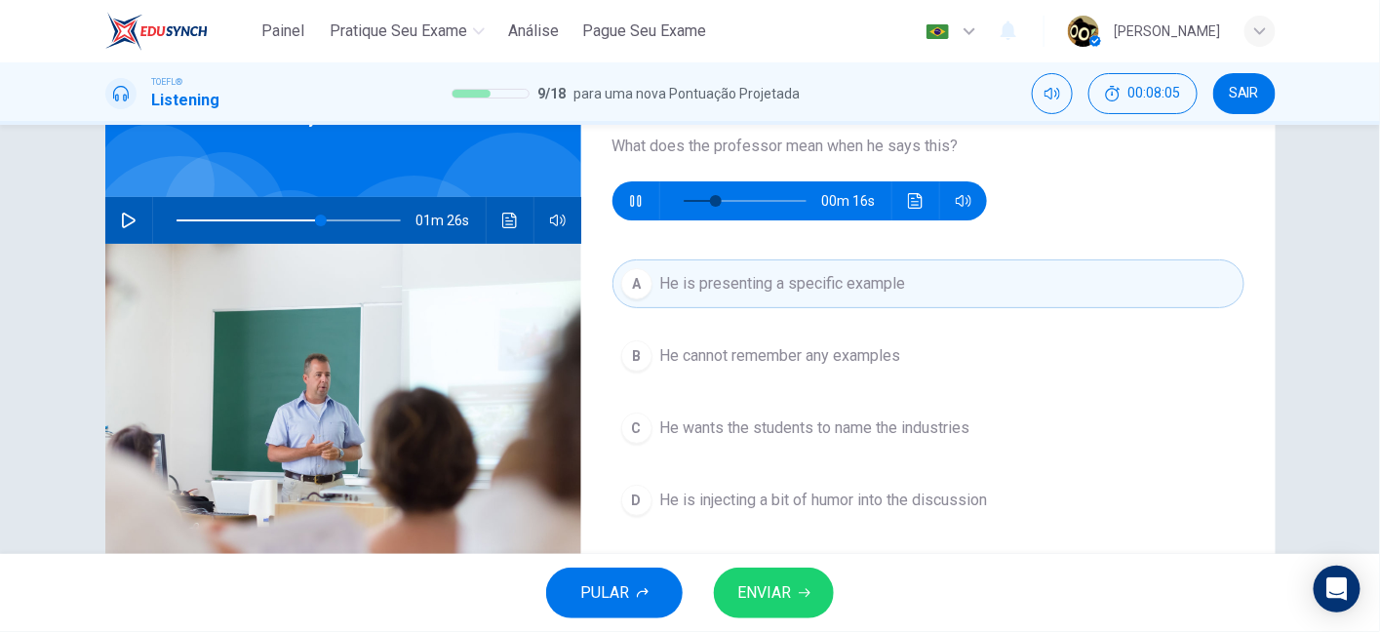
type input "31"
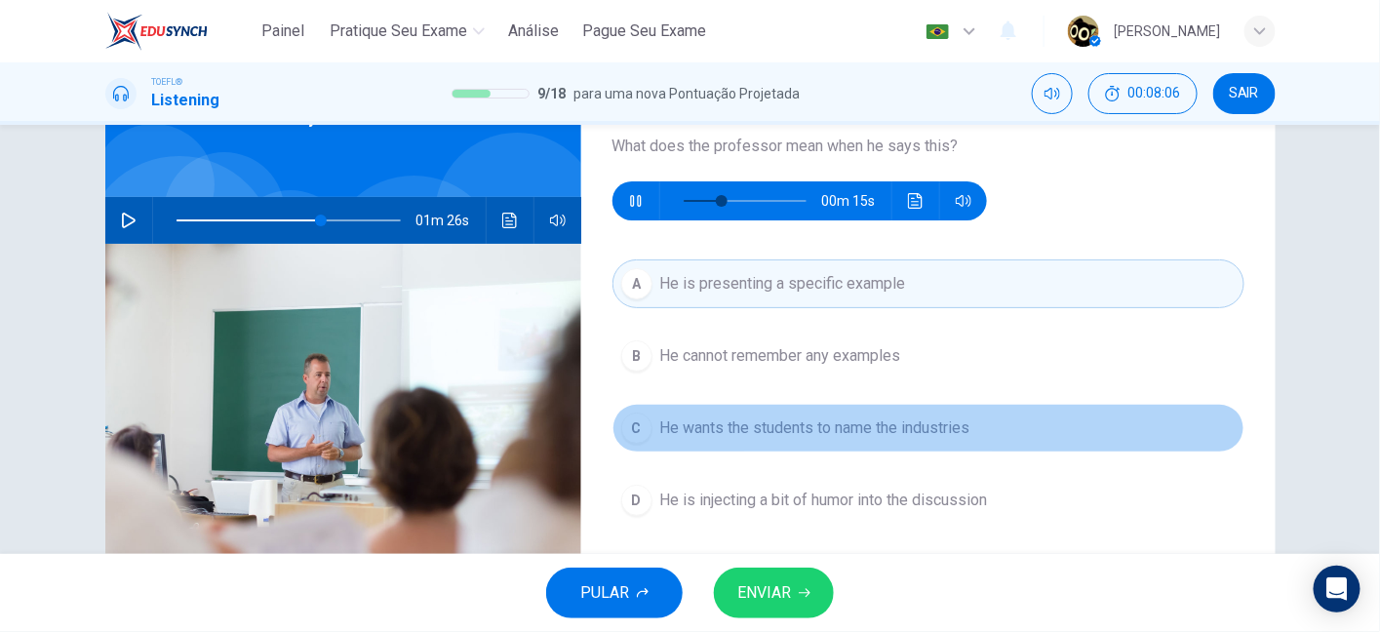
click at [851, 426] on span "He wants the students to name the industries" at bounding box center [815, 427] width 310 height 23
type input "65"
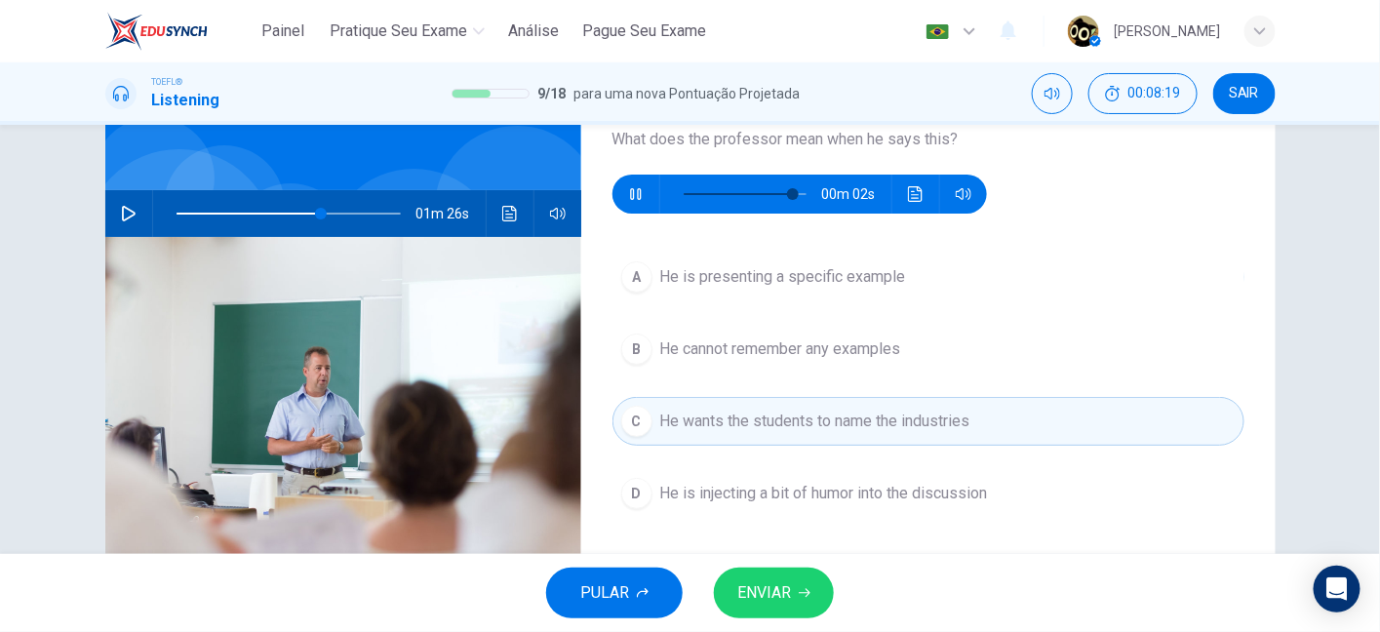
scroll to position [120, 0]
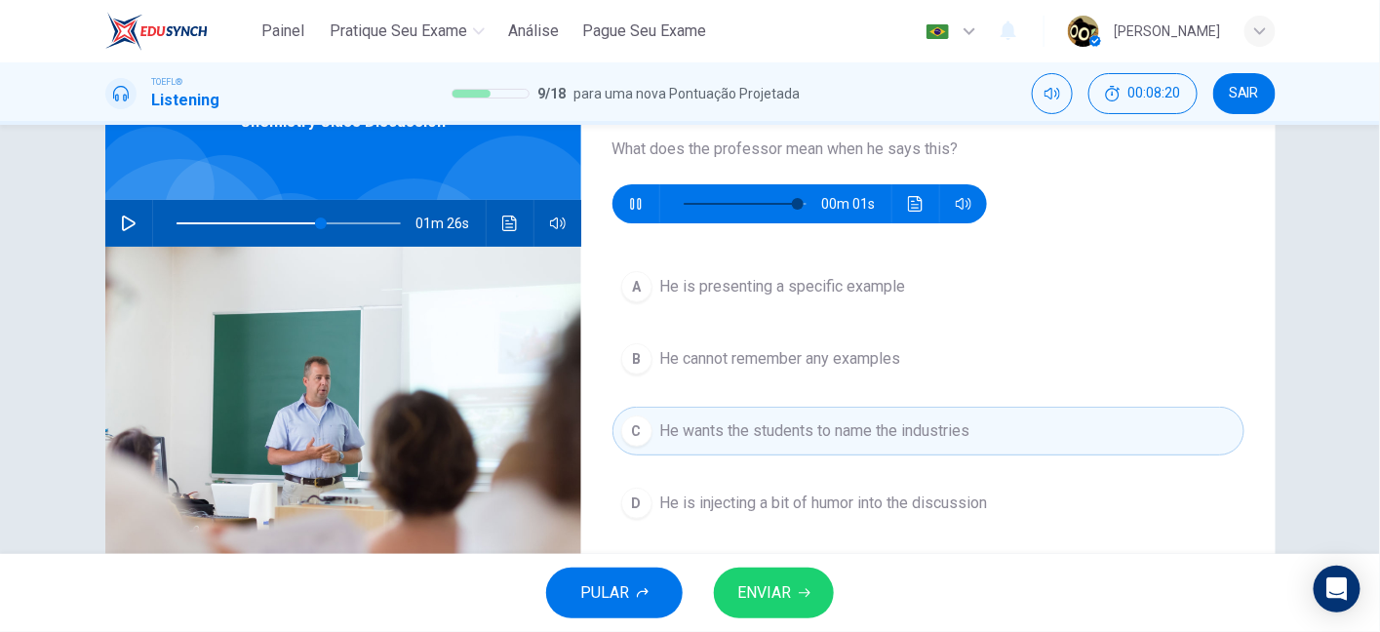
type input "98"
click at [773, 603] on span "ENVIAR" at bounding box center [764, 592] width 54 height 27
type input "65"
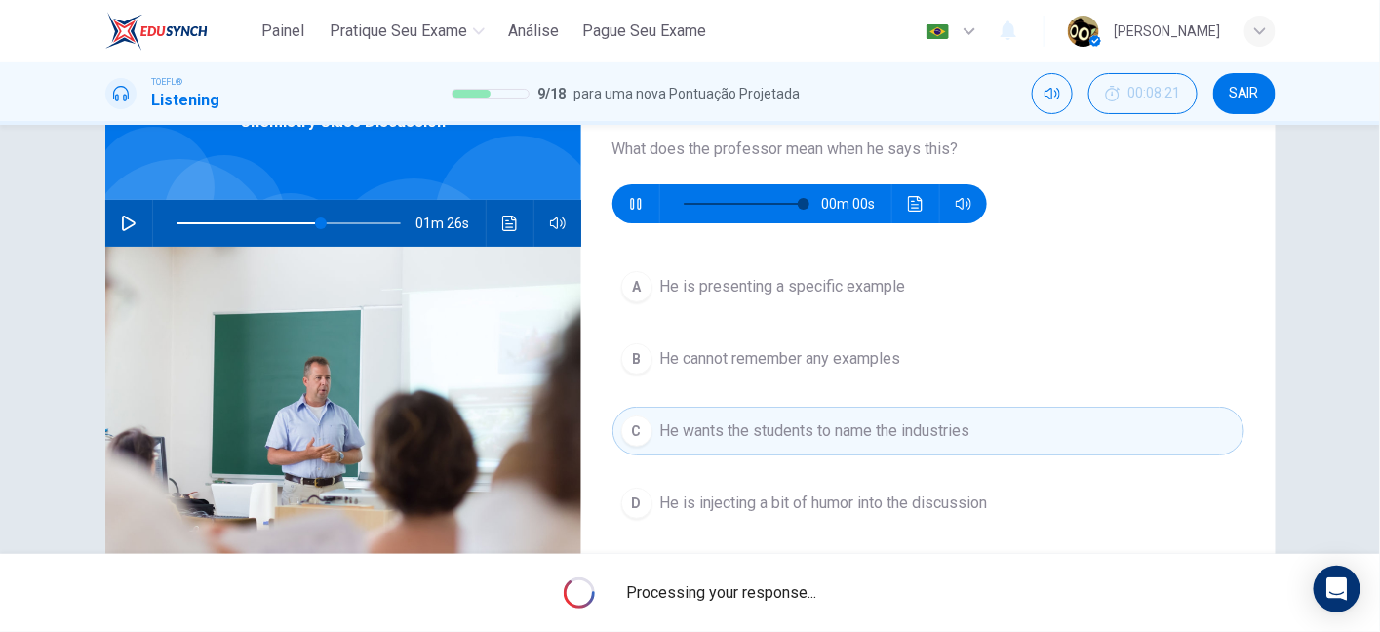
type input "0"
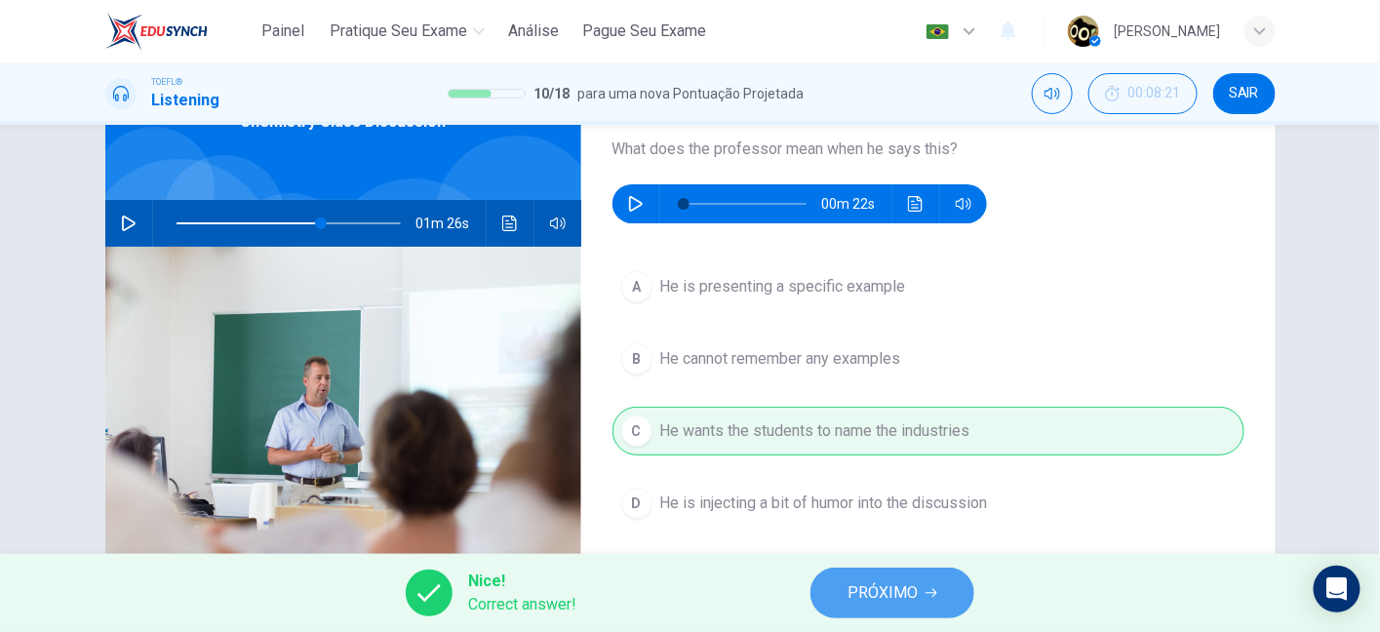
click at [873, 589] on span "PRÓXIMO" at bounding box center [882, 592] width 70 height 27
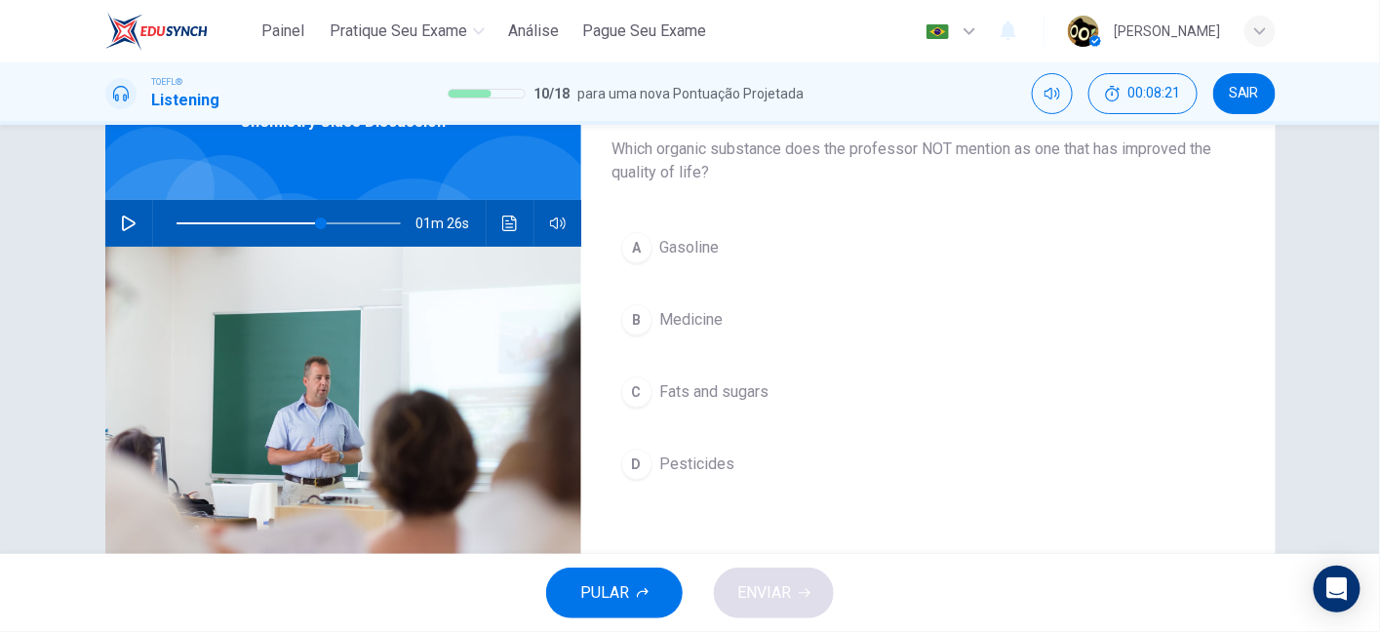
scroll to position [98, 0]
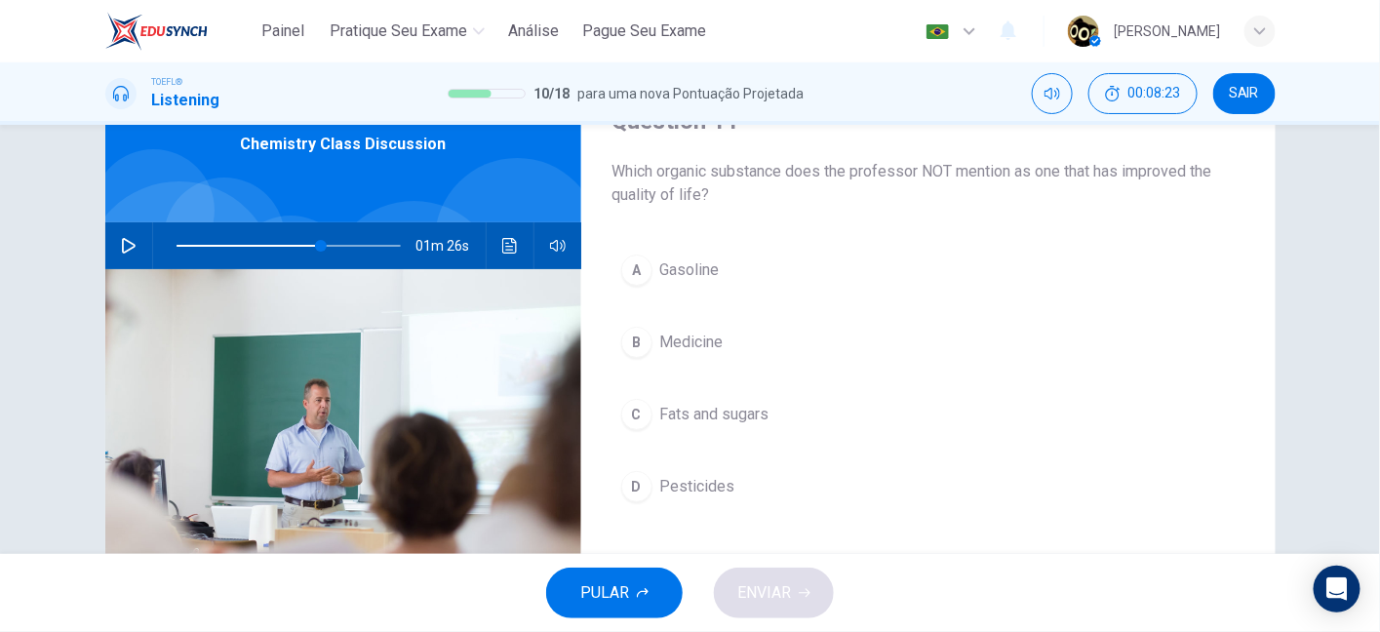
drag, startPoint x: 745, startPoint y: 177, endPoint x: 985, endPoint y: 177, distance: 239.9
click at [985, 177] on span "Which organic substance does the professor NOT mention as one that has improved…" at bounding box center [928, 183] width 632 height 47
drag, startPoint x: 985, startPoint y: 177, endPoint x: 1123, endPoint y: 176, distance: 138.5
click at [1123, 176] on span "Which organic substance does the professor NOT mention as one that has improved…" at bounding box center [928, 183] width 632 height 47
drag, startPoint x: 1061, startPoint y: 169, endPoint x: 1232, endPoint y: 171, distance: 171.6
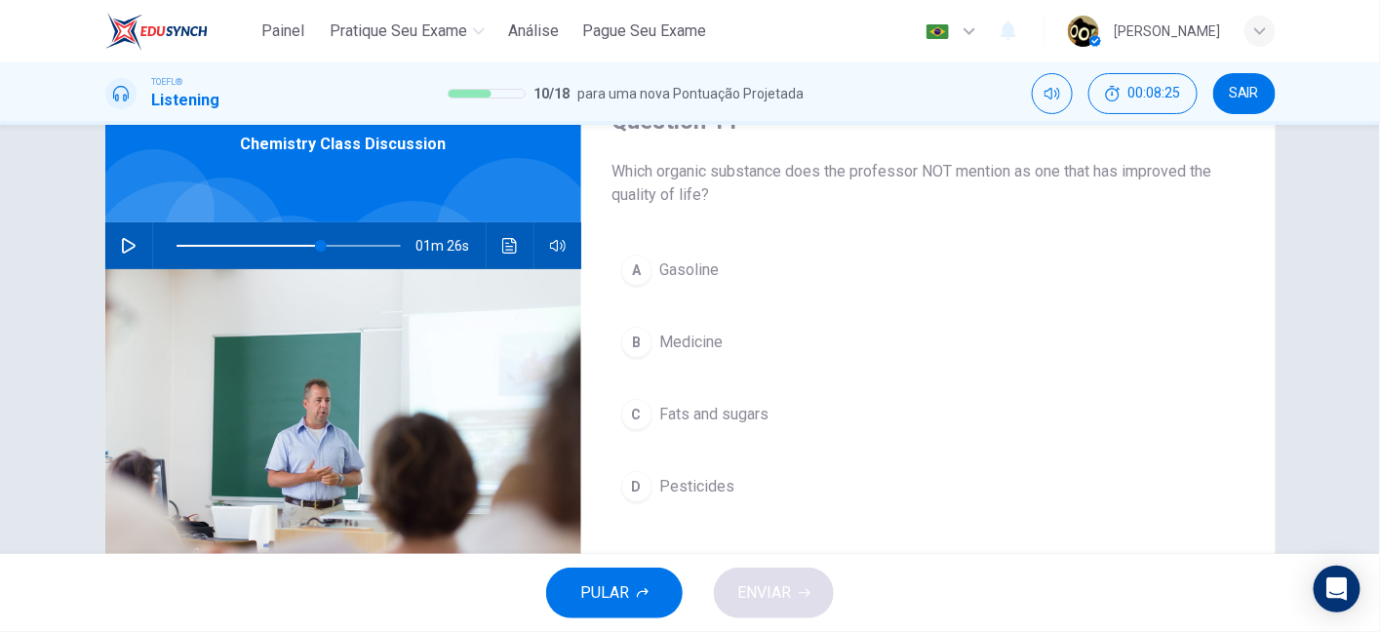
click at [1232, 171] on span "Which organic substance does the professor NOT mention as one that has improved…" at bounding box center [928, 183] width 632 height 47
drag, startPoint x: 620, startPoint y: 200, endPoint x: 677, endPoint y: 205, distance: 56.8
click at [677, 205] on span "Which organic substance does the professor NOT mention as one that has improved…" at bounding box center [928, 183] width 632 height 47
click at [640, 403] on div "C" at bounding box center [636, 414] width 31 height 31
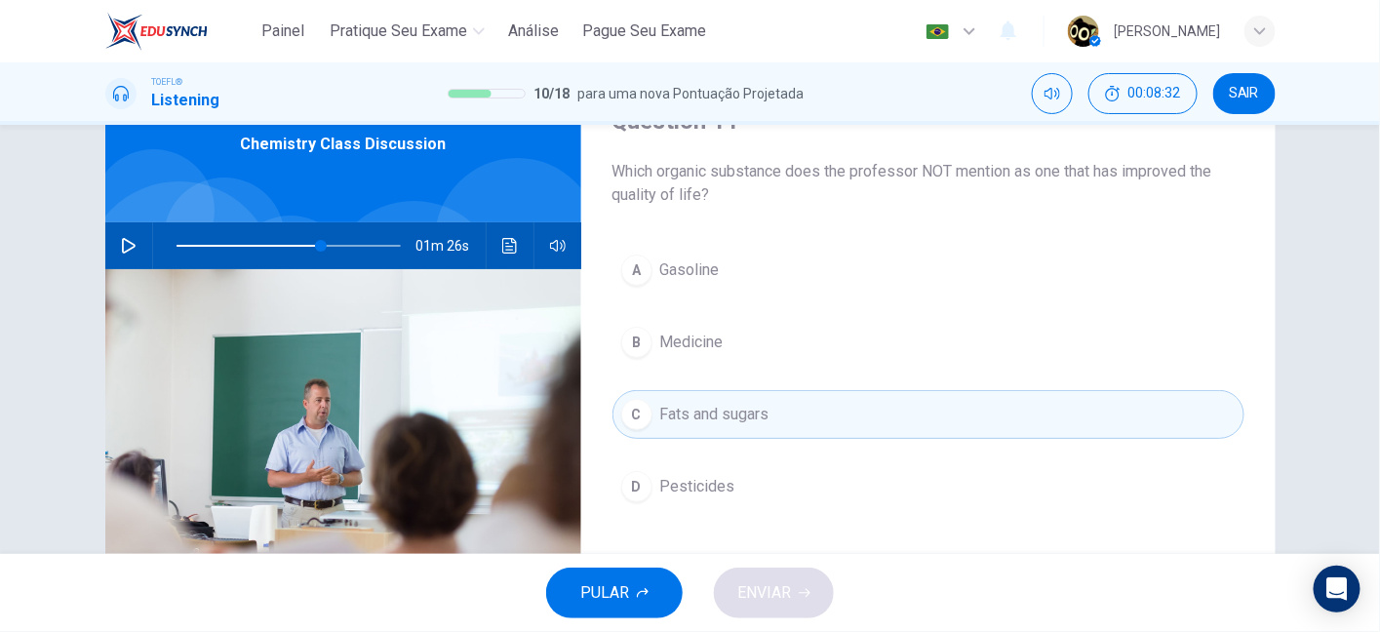
click at [127, 247] on icon "button" at bounding box center [129, 246] width 14 height 16
click at [329, 247] on span at bounding box center [323, 246] width 12 height 12
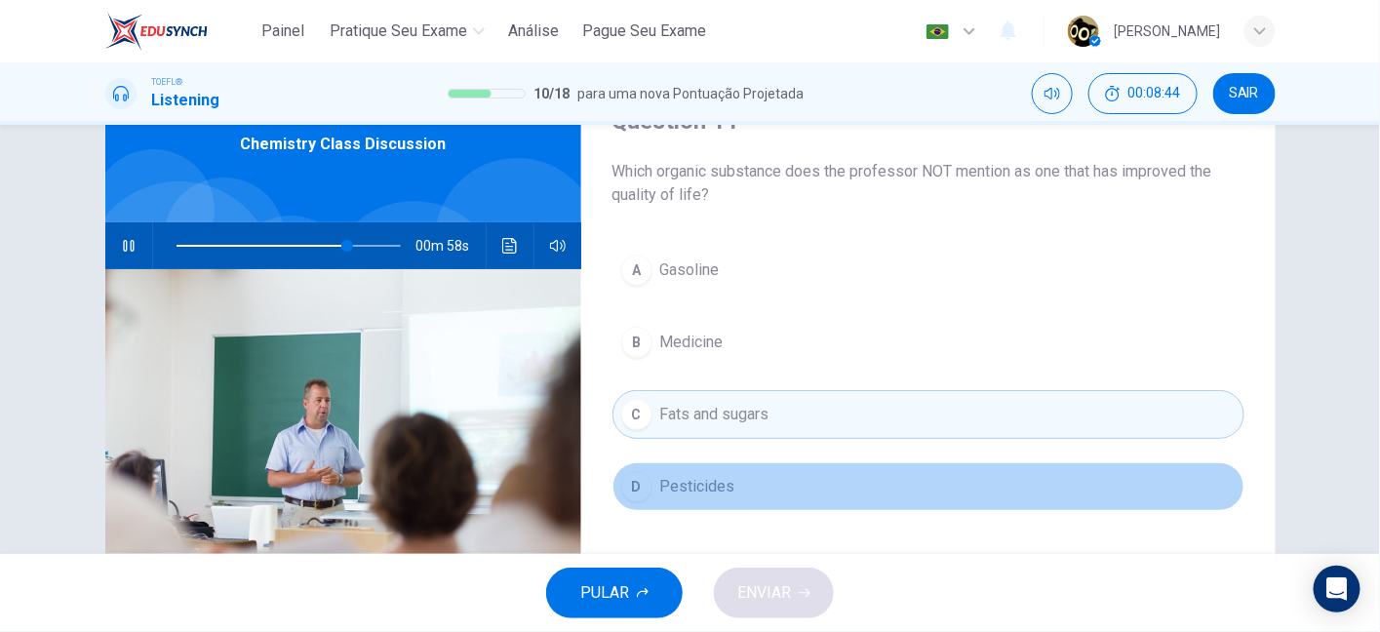
click at [701, 471] on button "D Pesticides" at bounding box center [928, 486] width 632 height 49
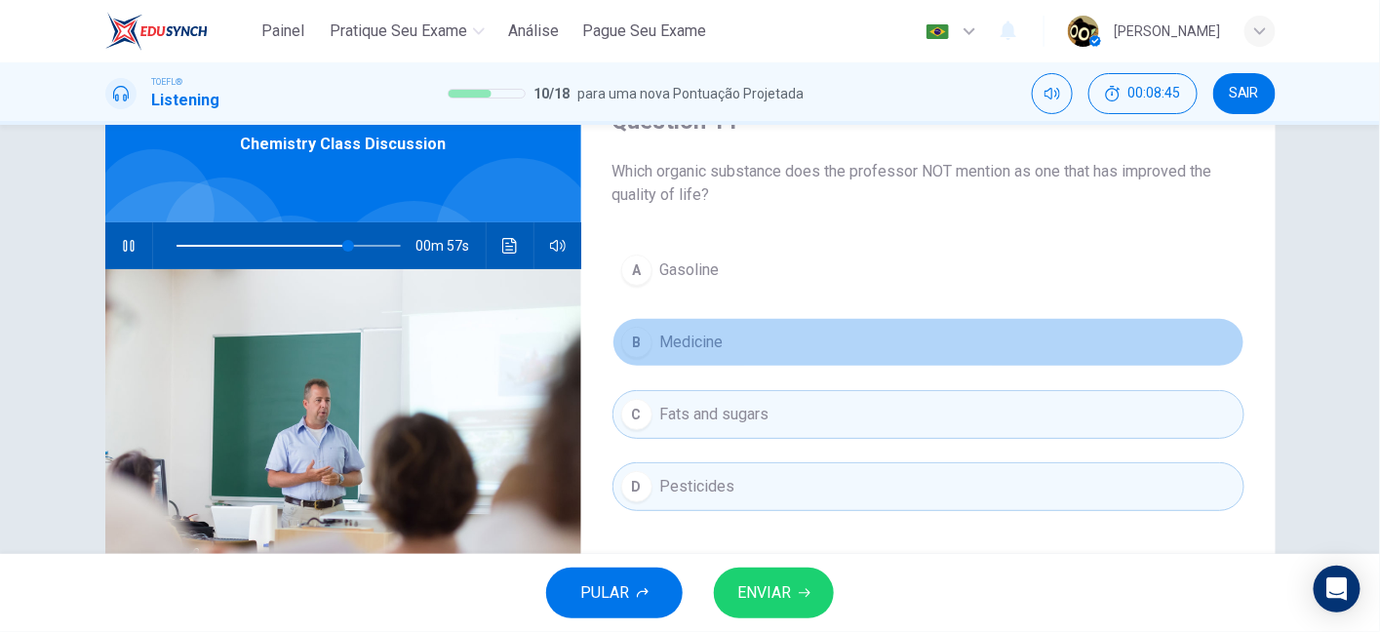
click at [683, 351] on span "Medicine" at bounding box center [691, 342] width 63 height 23
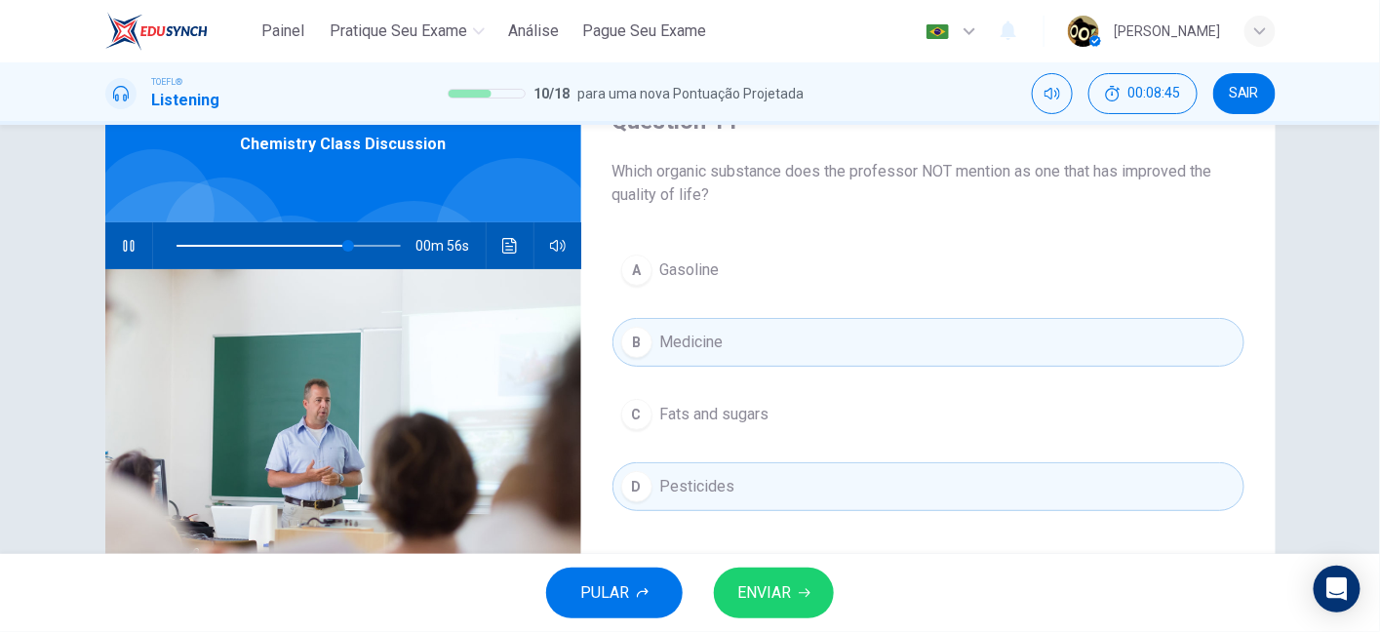
click at [687, 274] on span "Gasoline" at bounding box center [689, 269] width 59 height 23
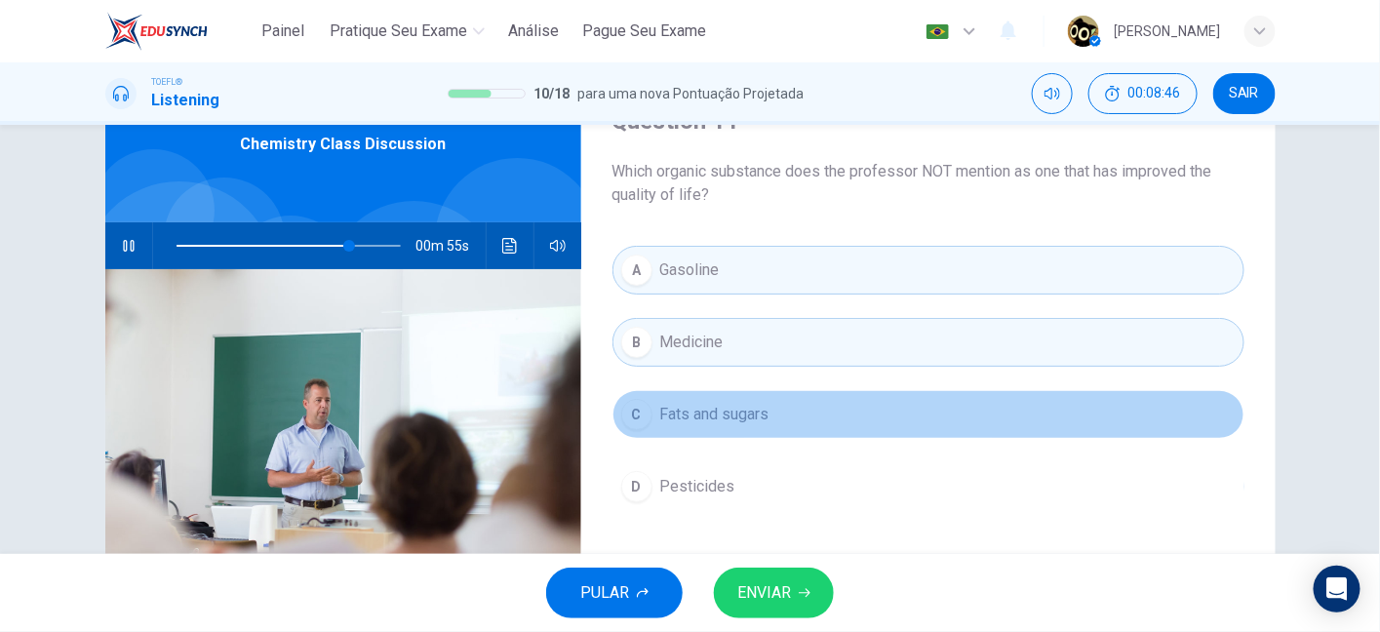
click at [683, 410] on span "Fats and sugars" at bounding box center [714, 414] width 109 height 23
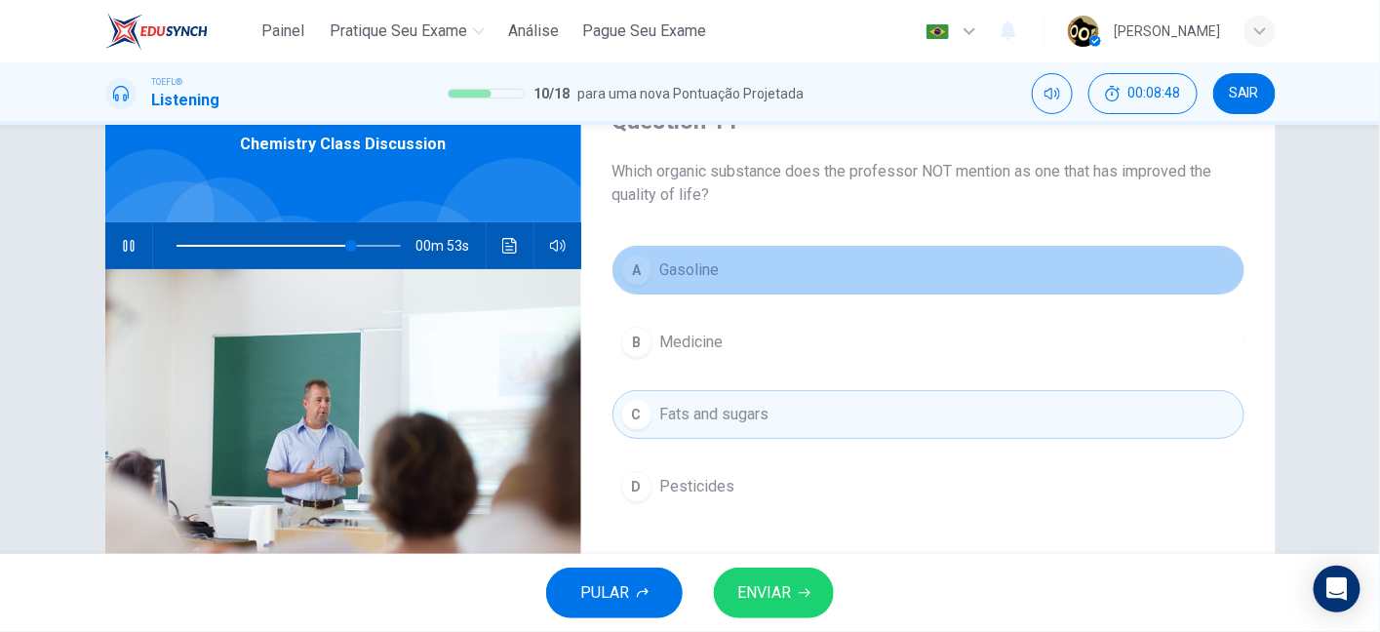
click at [694, 289] on button "A Gasoline" at bounding box center [928, 270] width 632 height 49
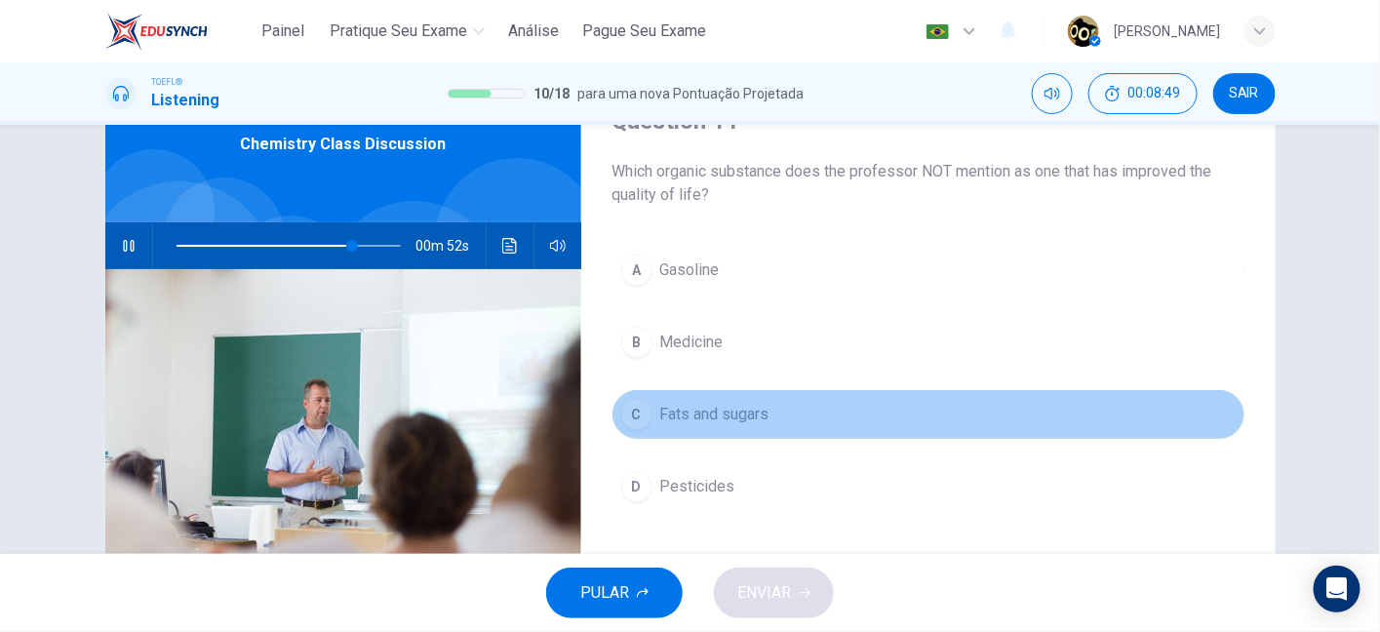
click at [691, 407] on span "Fats and sugars" at bounding box center [714, 414] width 109 height 23
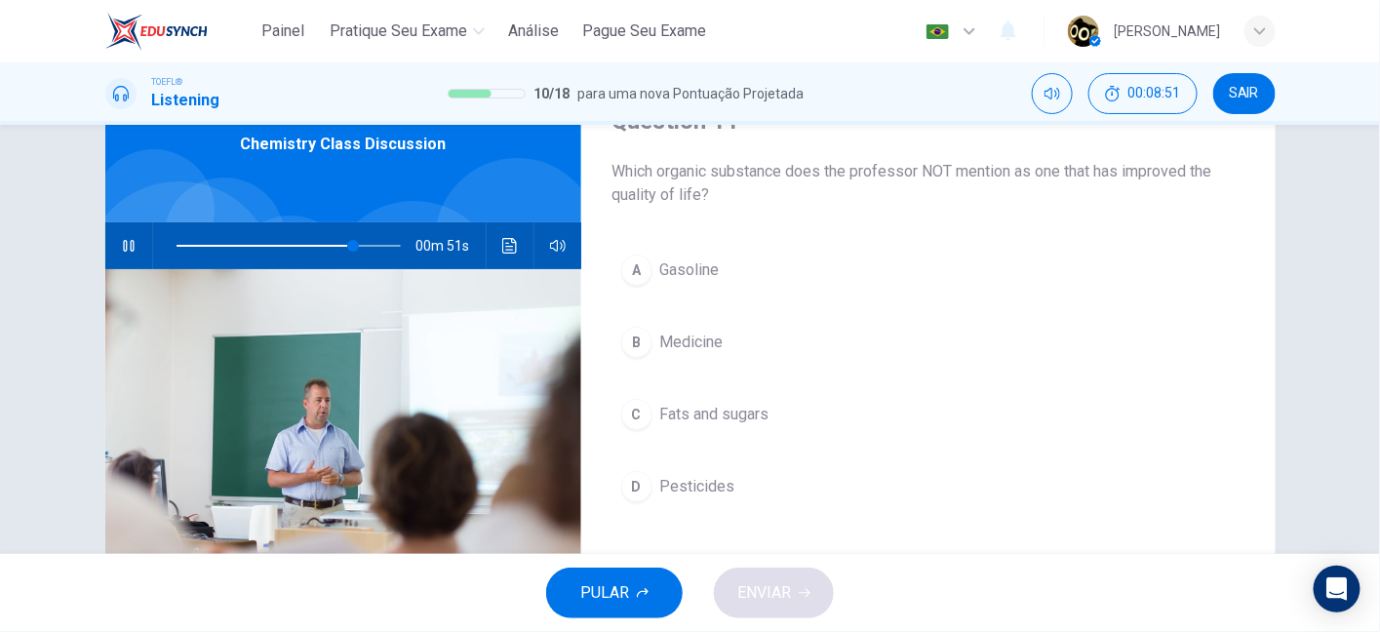
drag, startPoint x: 683, startPoint y: 186, endPoint x: 785, endPoint y: 183, distance: 101.4
click at [785, 183] on span "Which organic substance does the professor NOT mention as one that has improved…" at bounding box center [928, 183] width 632 height 47
click at [517, 236] on button "Clique para ver a transcrição do áudio" at bounding box center [509, 245] width 31 height 47
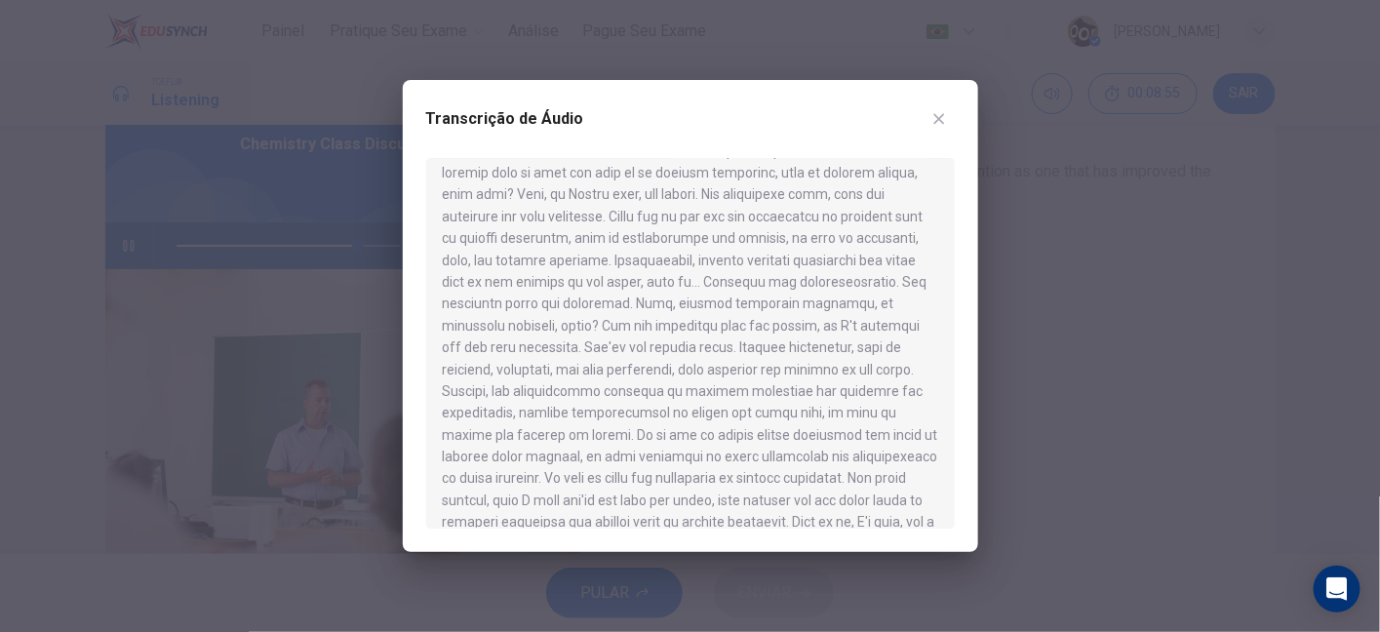
scroll to position [557, 0]
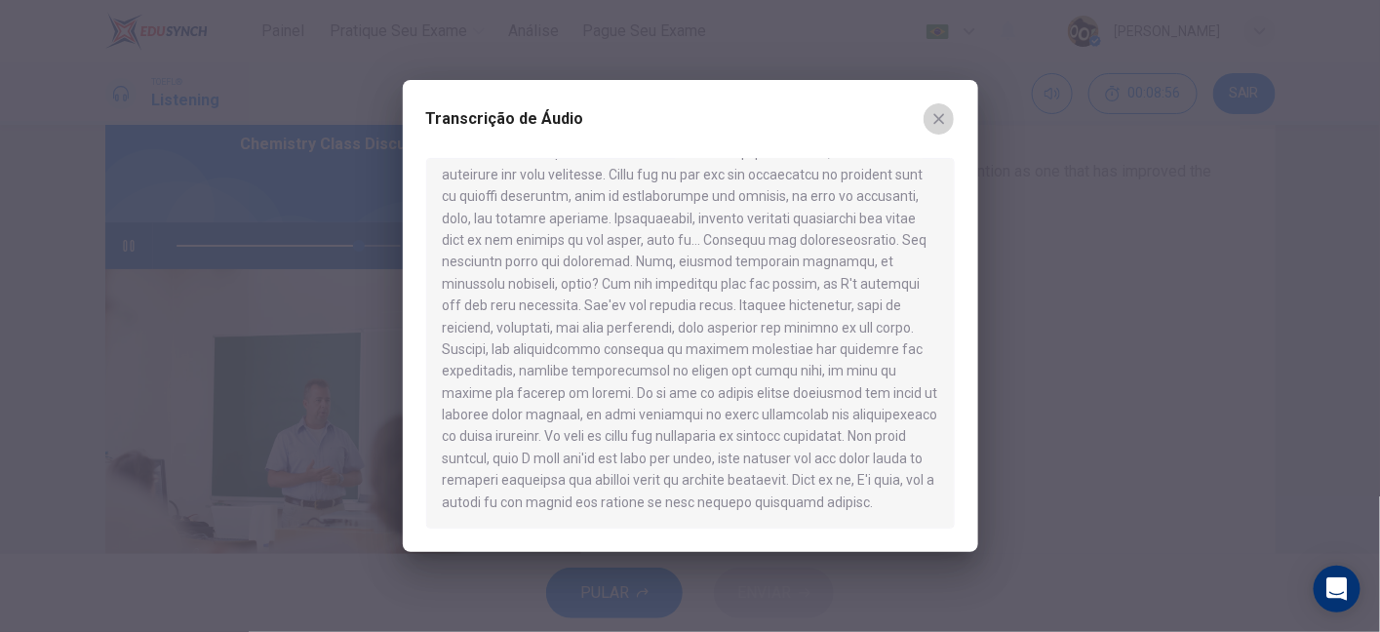
click at [940, 121] on icon "button" at bounding box center [939, 119] width 16 height 16
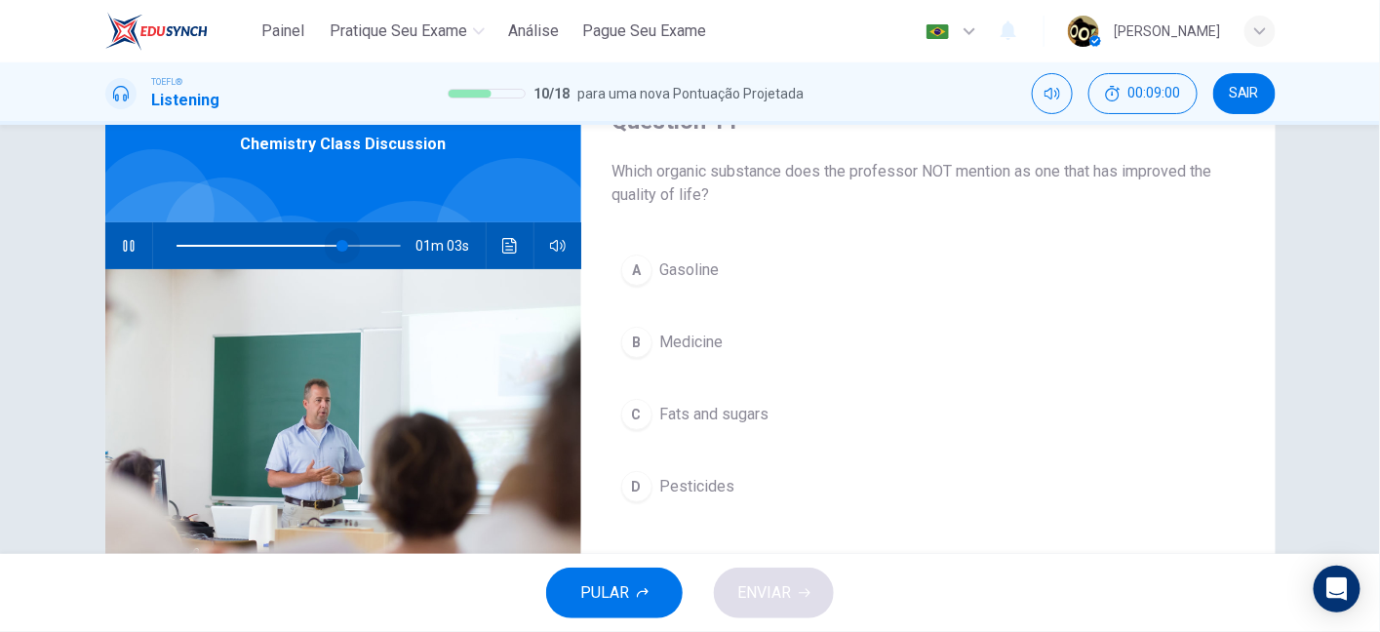
click at [338, 246] on span at bounding box center [342, 246] width 12 height 12
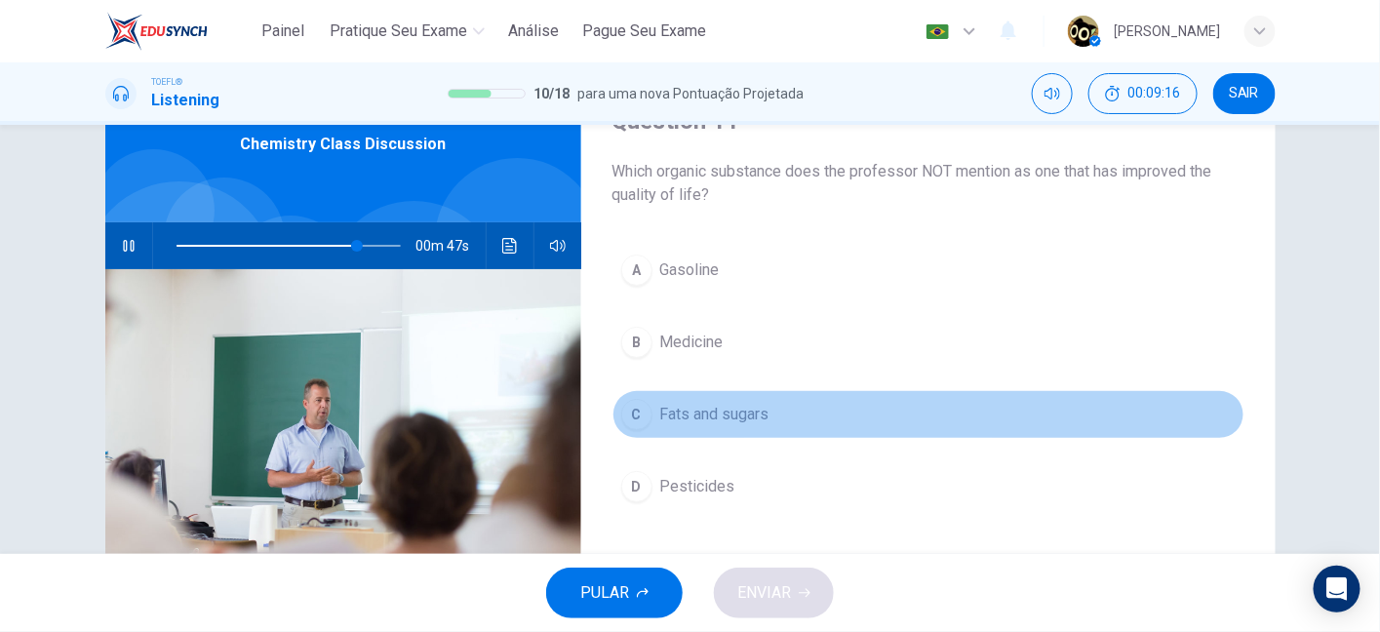
click at [718, 412] on span "Fats and sugars" at bounding box center [714, 414] width 109 height 23
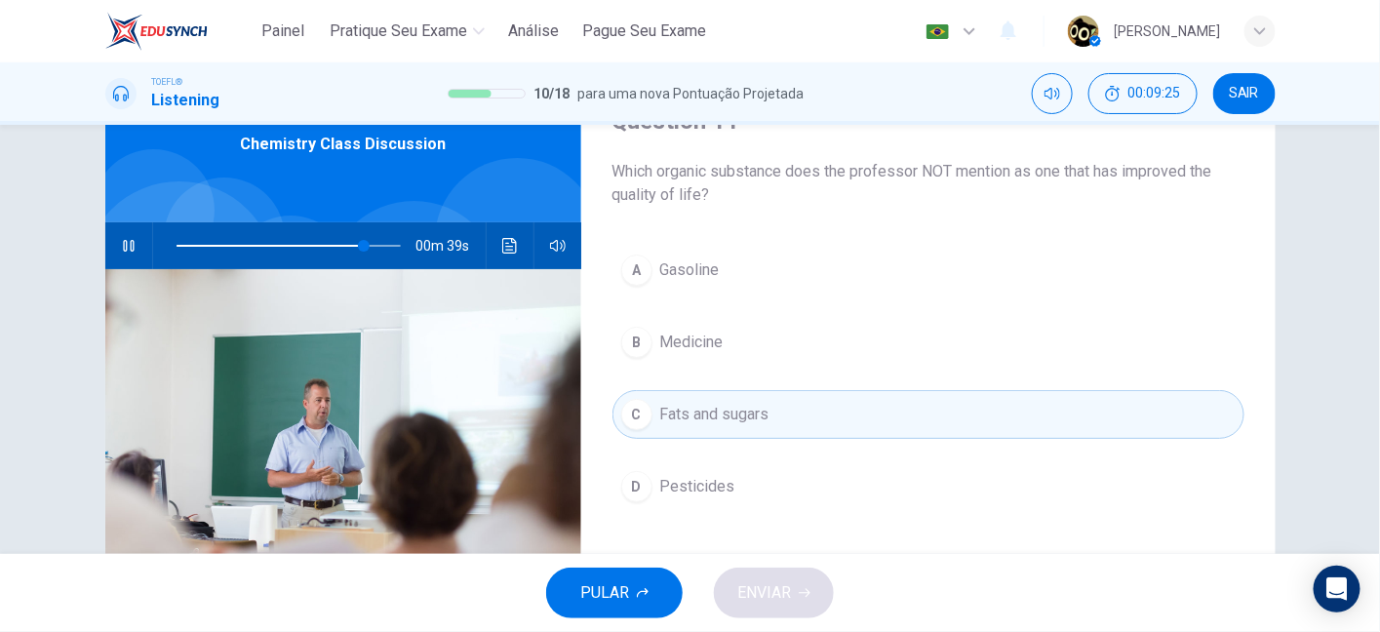
click at [106, 242] on div "00m 39s" at bounding box center [343, 245] width 476 height 47
click at [137, 253] on button "button" at bounding box center [128, 245] width 31 height 47
drag, startPoint x: 887, startPoint y: 172, endPoint x: 1178, endPoint y: 155, distance: 291.0
click at [1178, 155] on div "Question 11 Which organic substance does the professor NOT mention as one that …" at bounding box center [928, 155] width 632 height 101
click at [754, 593] on div "PULAR ENVIAR" at bounding box center [690, 593] width 1380 height 78
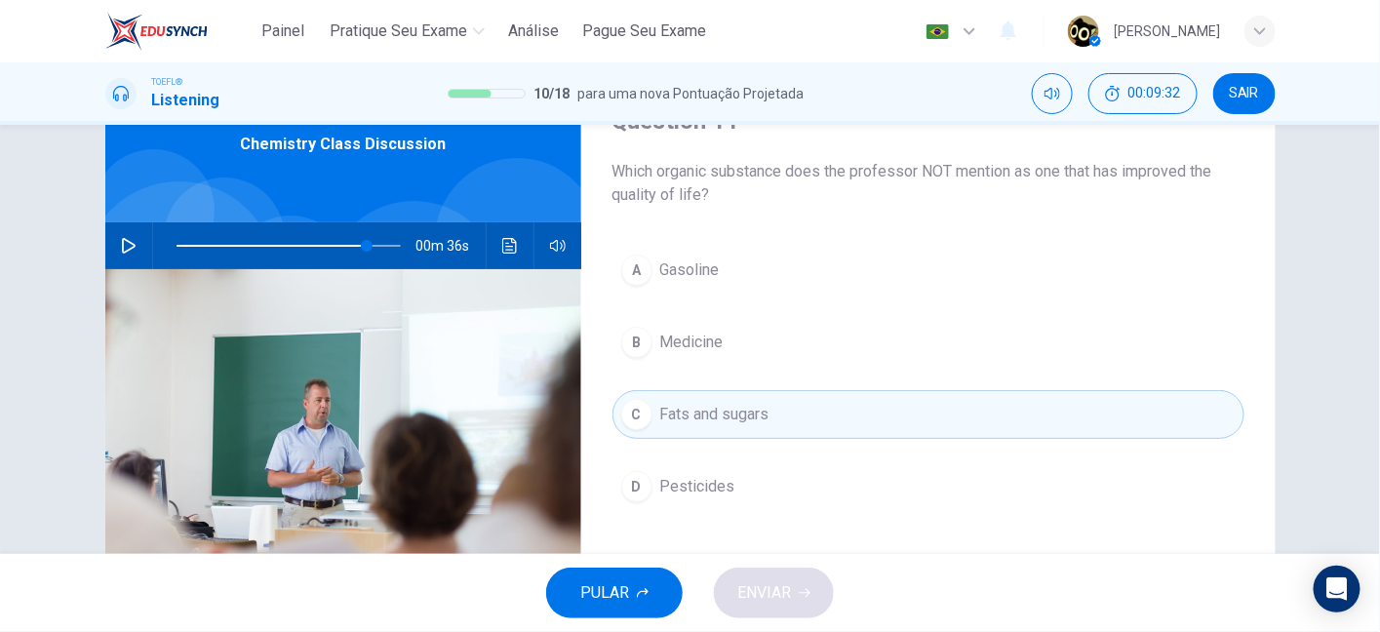
click at [630, 399] on div "C" at bounding box center [636, 414] width 31 height 31
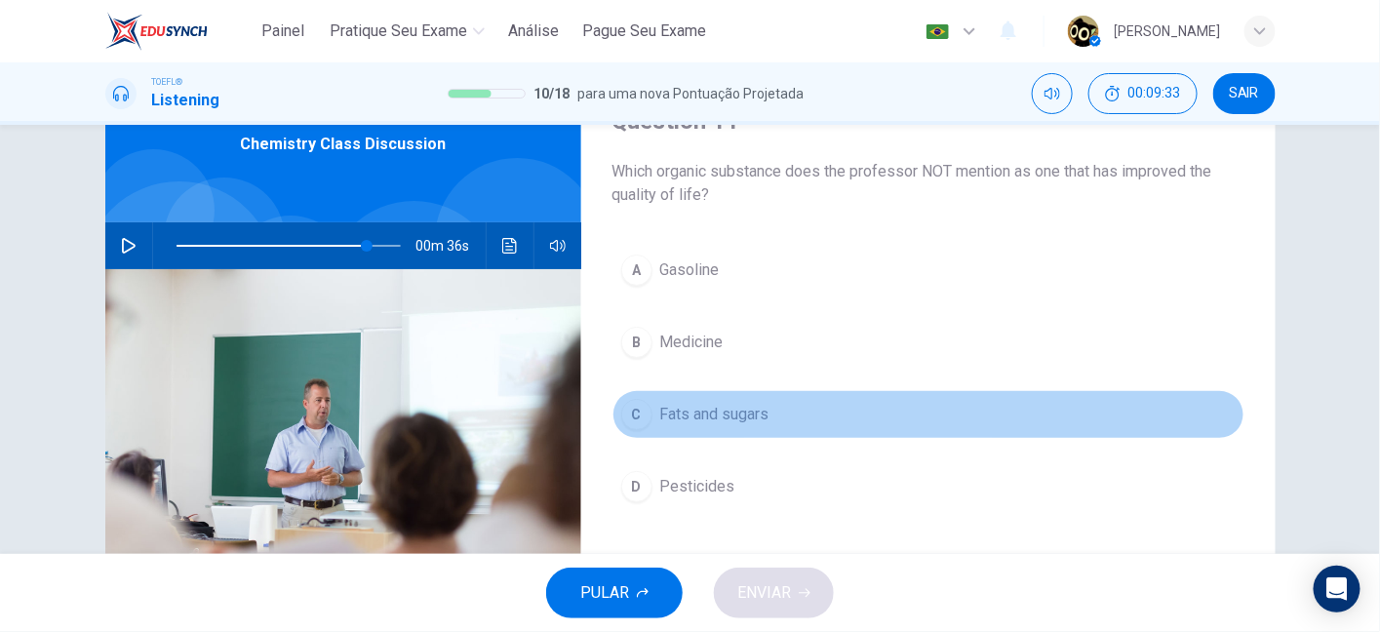
click at [630, 399] on div "C" at bounding box center [636, 414] width 31 height 31
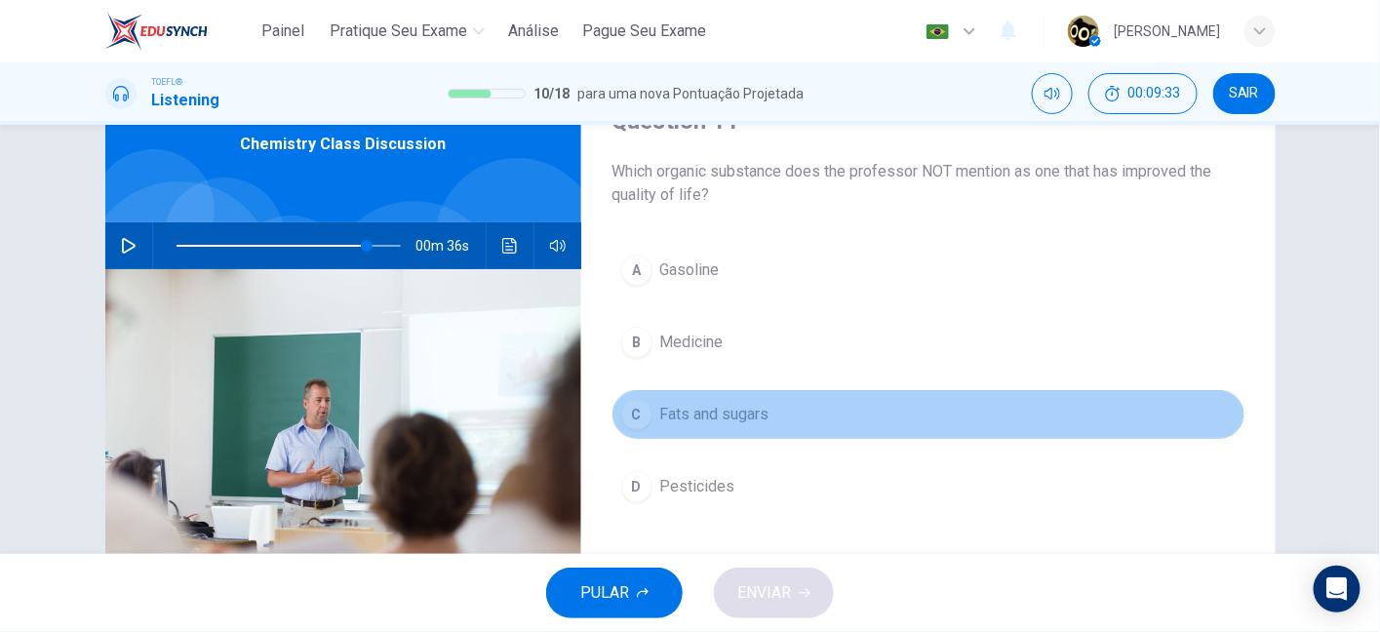
click at [630, 399] on div "C" at bounding box center [636, 414] width 31 height 31
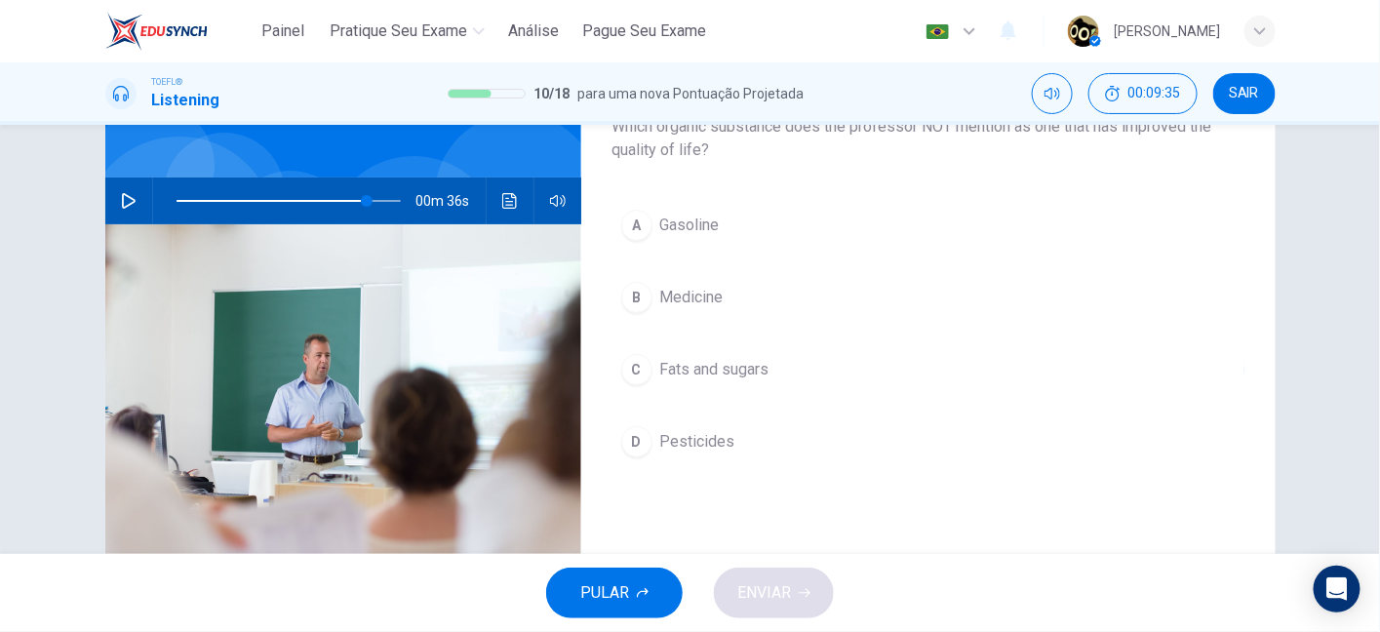
scroll to position [141, 0]
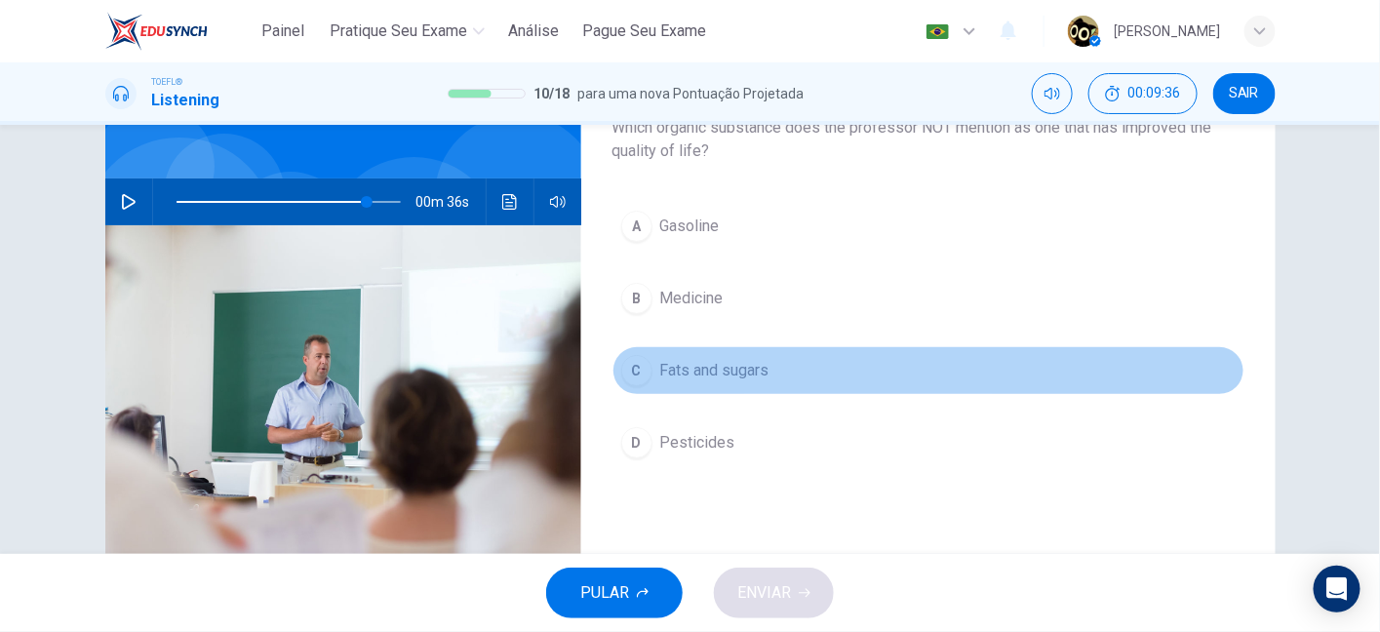
click at [683, 359] on span "Fats and sugars" at bounding box center [714, 370] width 109 height 23
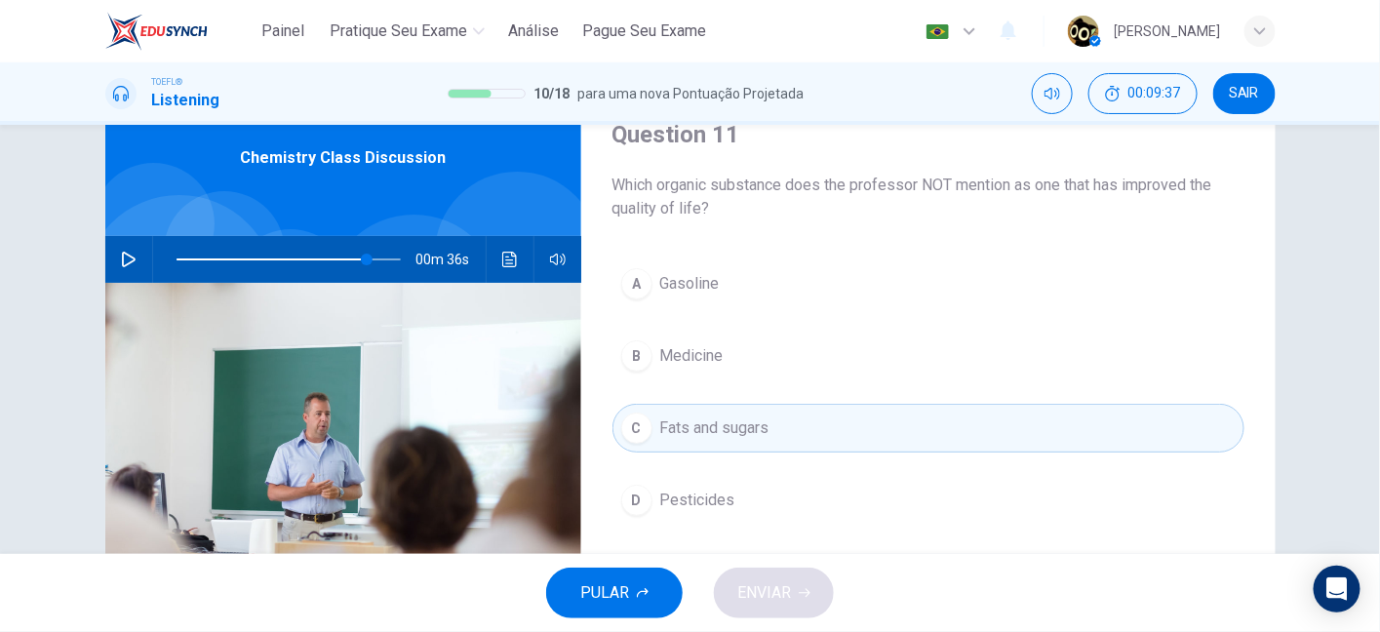
scroll to position [84, 0]
click at [1356, 598] on div "Open Intercom Messenger" at bounding box center [1337, 590] width 52 height 52
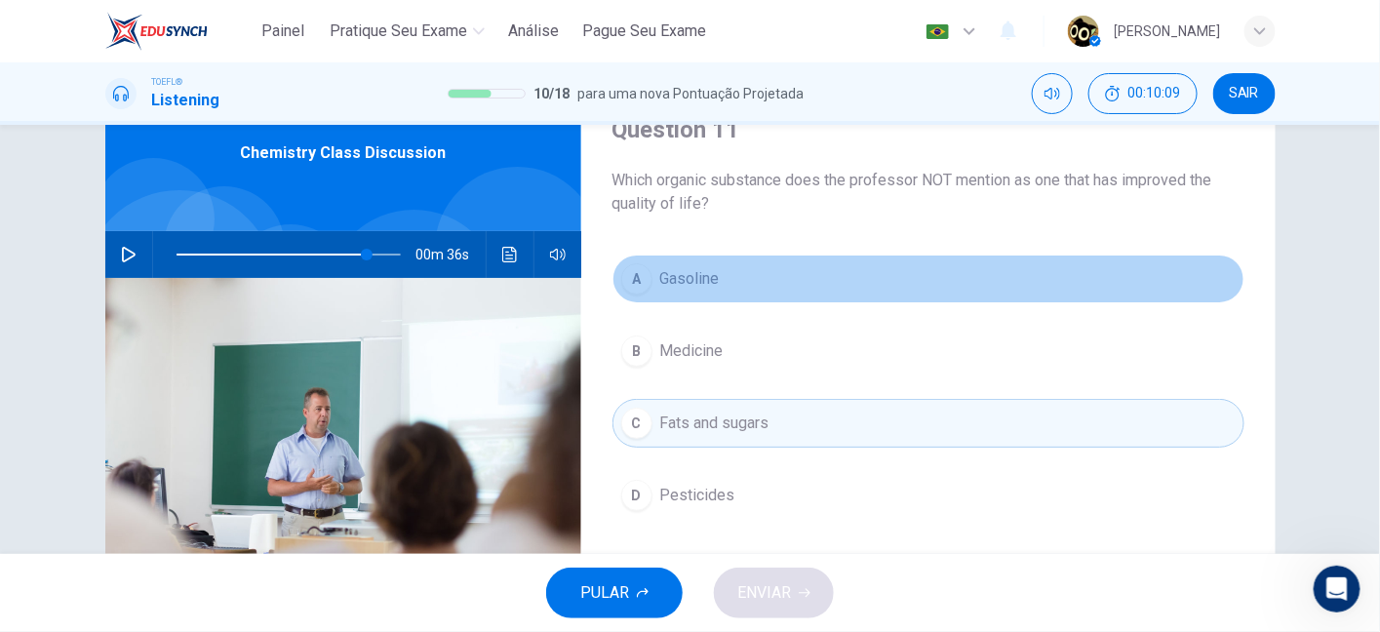
scroll to position [0, 0]
click at [739, 276] on button "A Gasoline" at bounding box center [928, 278] width 632 height 49
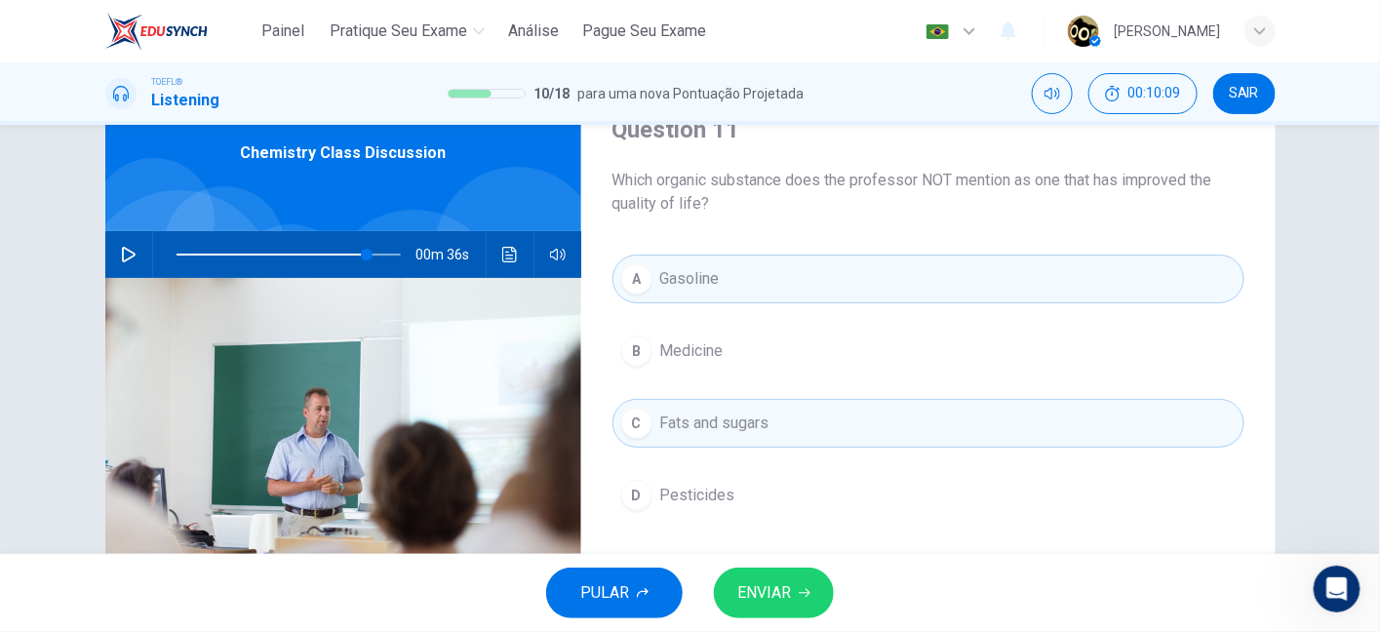
click at [761, 602] on span "ENVIAR" at bounding box center [764, 592] width 54 height 27
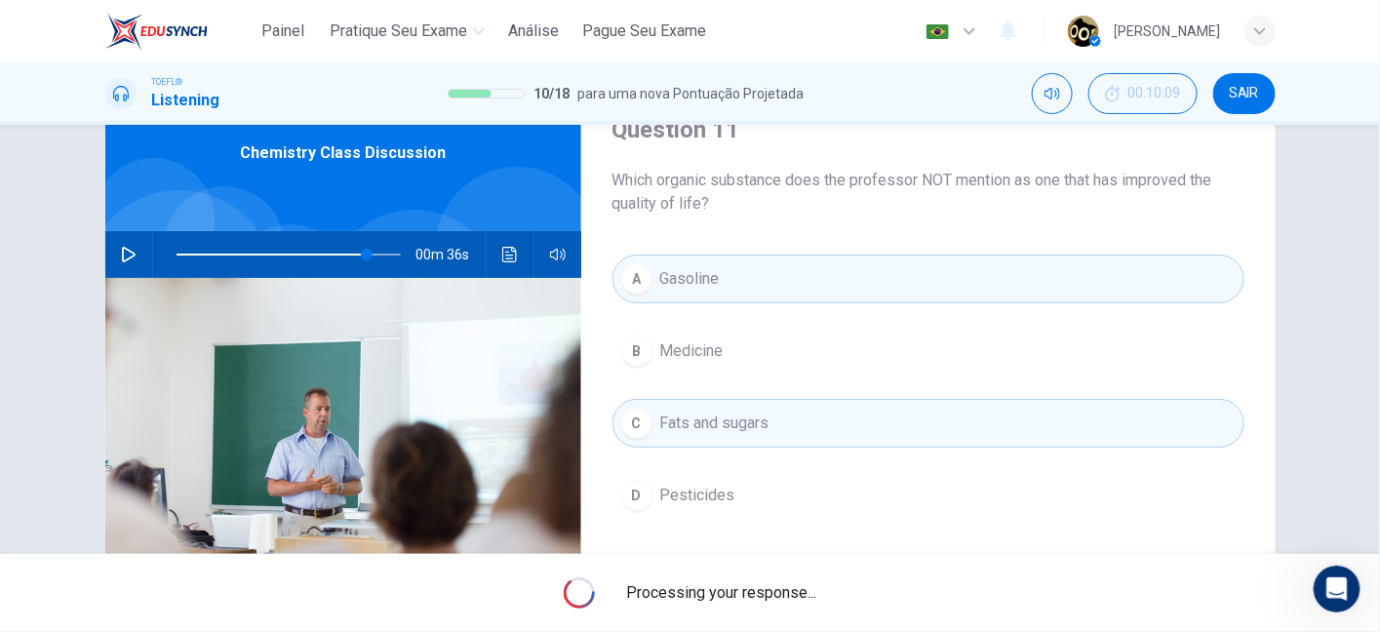
type input "85"
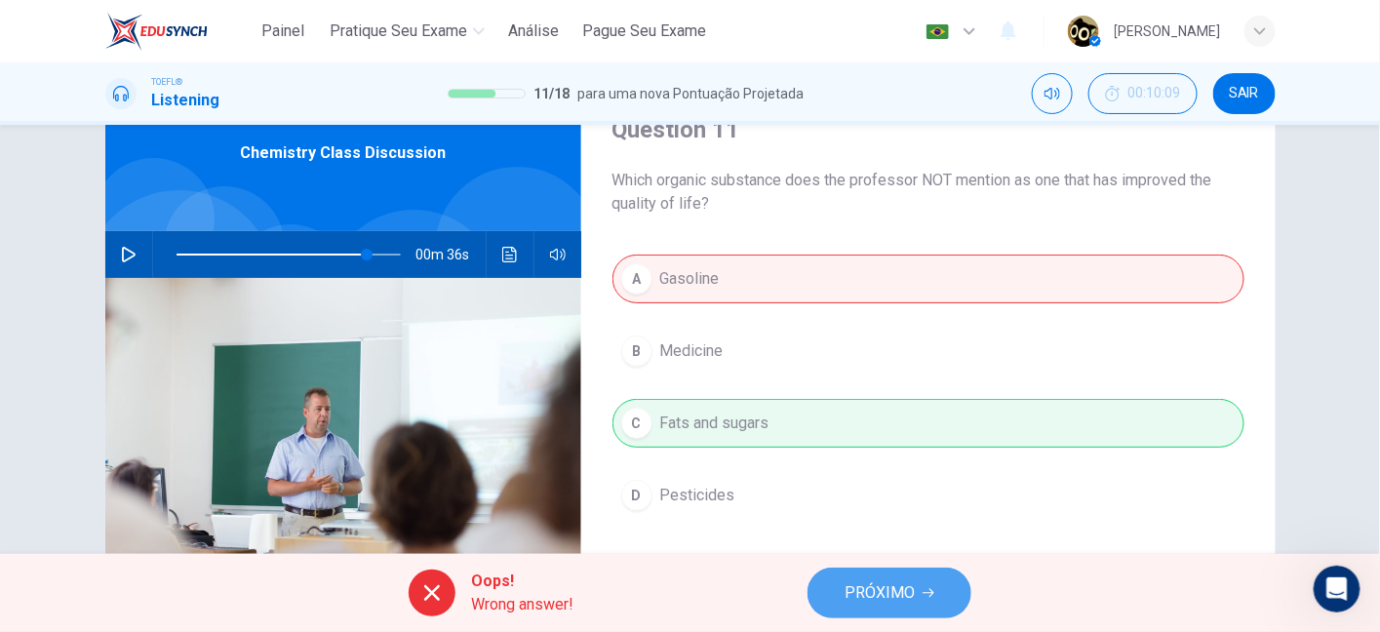
click at [860, 586] on span "PRÓXIMO" at bounding box center [879, 592] width 70 height 27
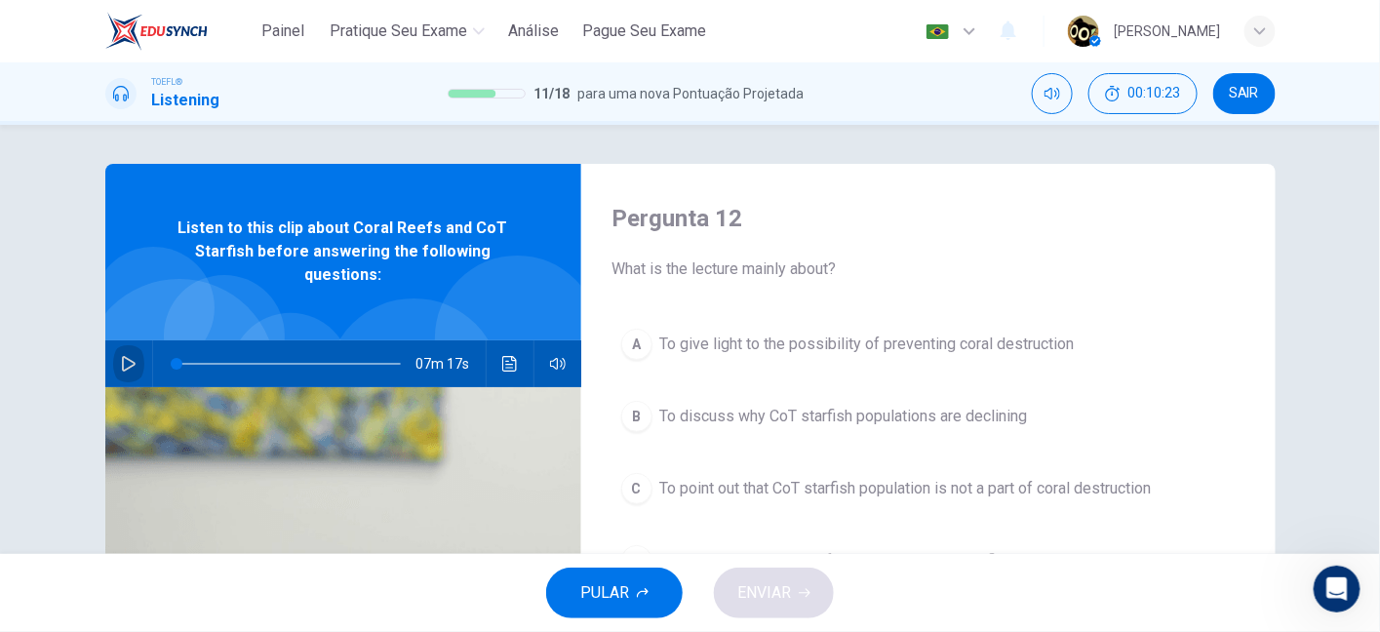
click at [121, 356] on icon "button" at bounding box center [129, 364] width 16 height 16
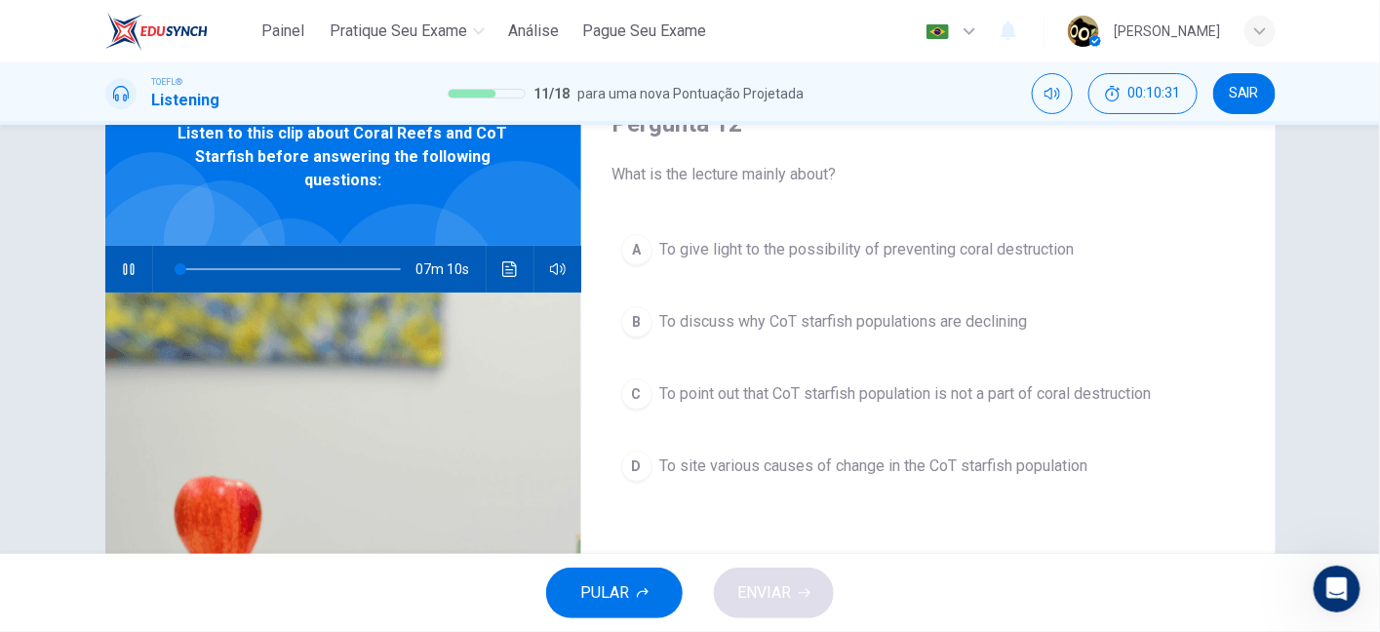
scroll to position [89, 0]
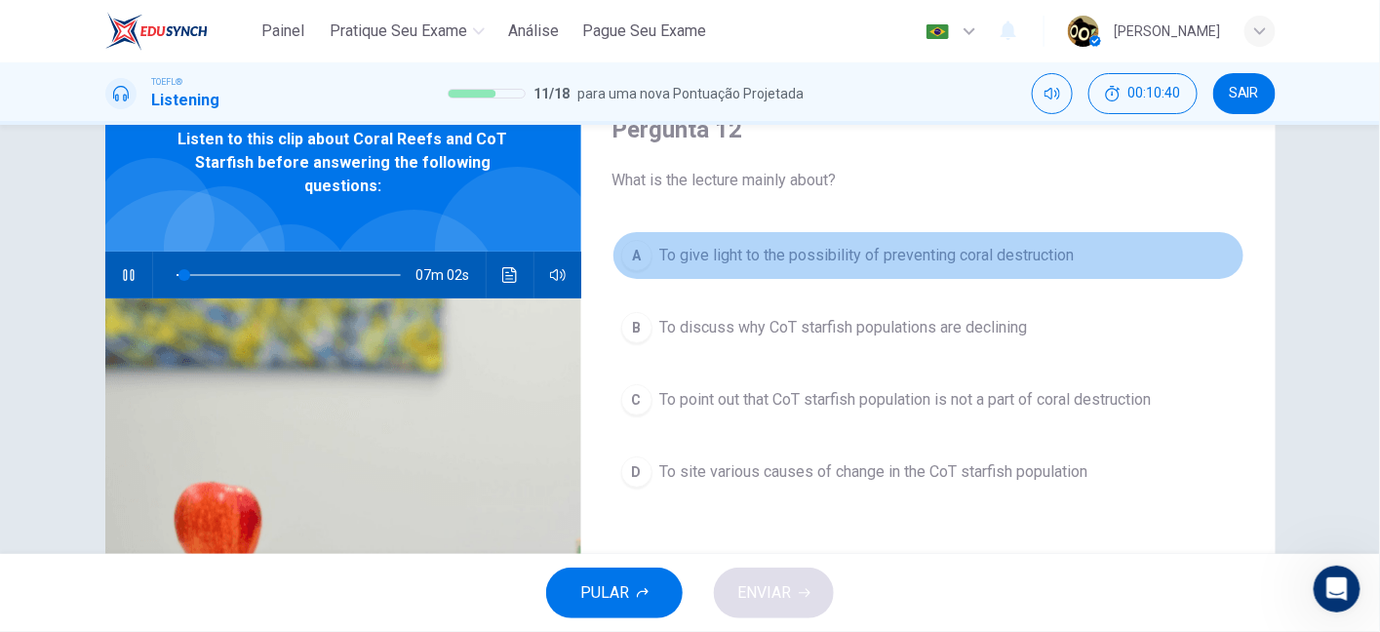
click at [790, 258] on span "To give light to the possibility of preventing coral destruction" at bounding box center [867, 255] width 414 height 23
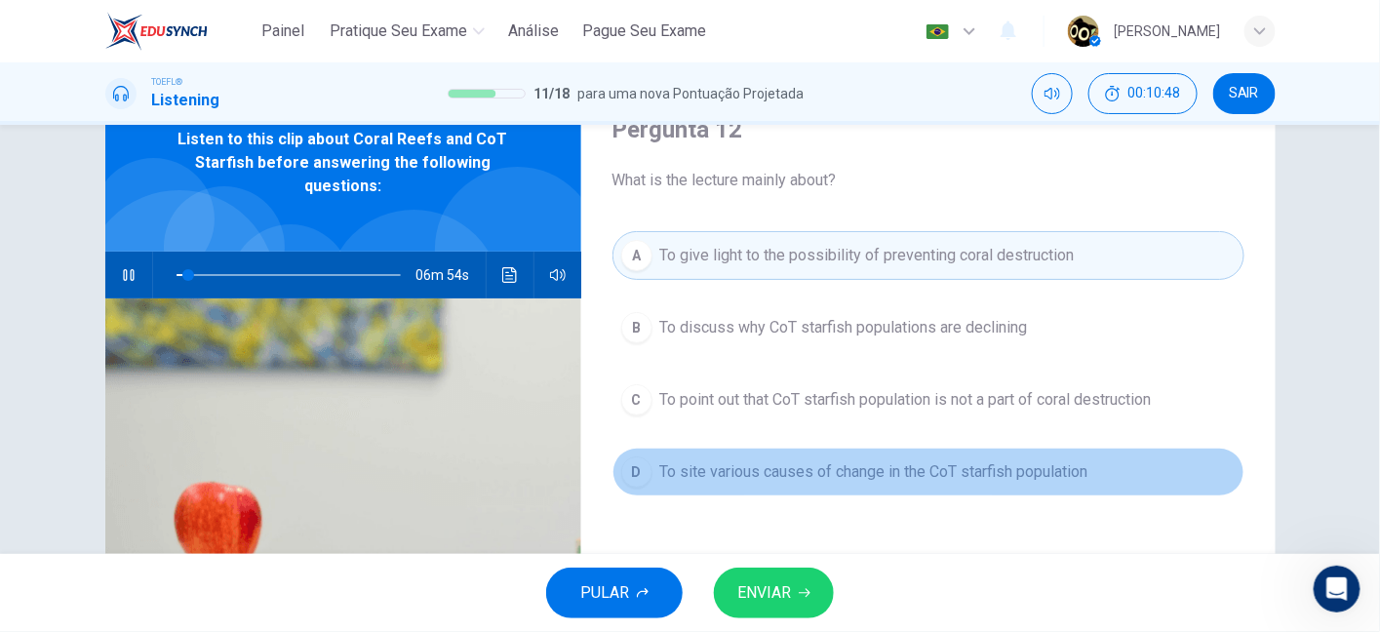
click at [939, 472] on span "To site various causes of change in the CoT starfish population" at bounding box center [874, 471] width 428 height 23
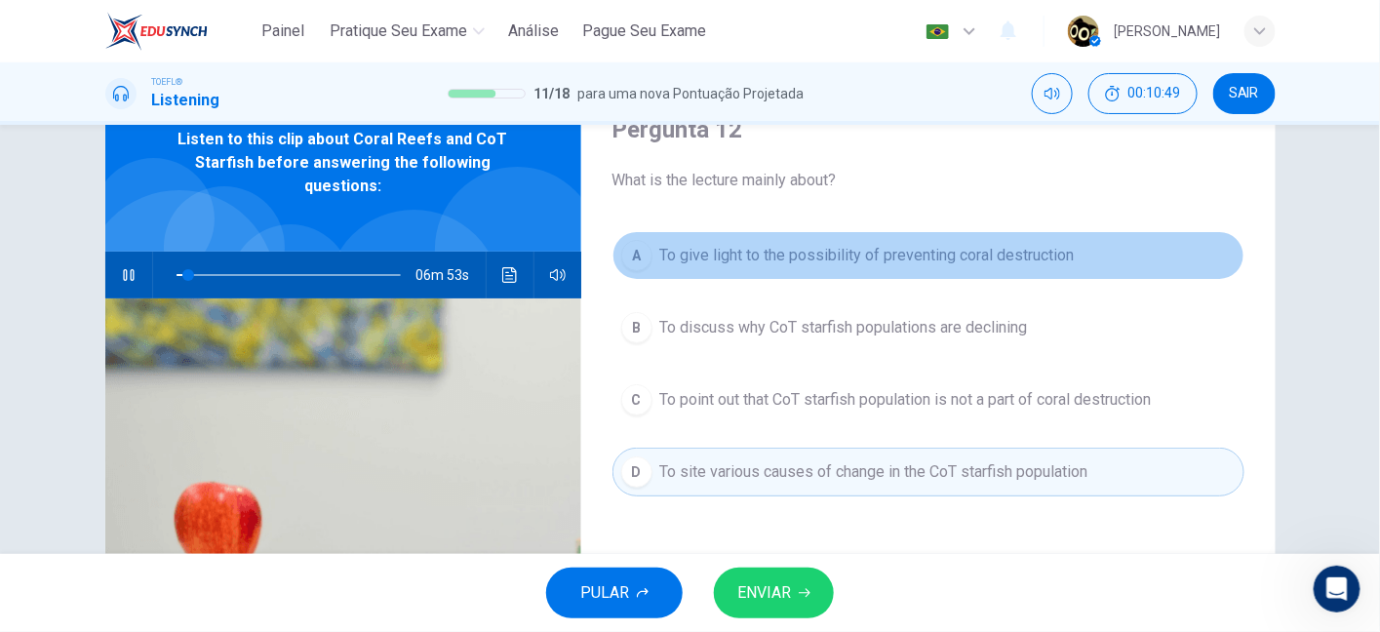
click at [918, 247] on span "To give light to the possibility of preventing coral destruction" at bounding box center [867, 255] width 414 height 23
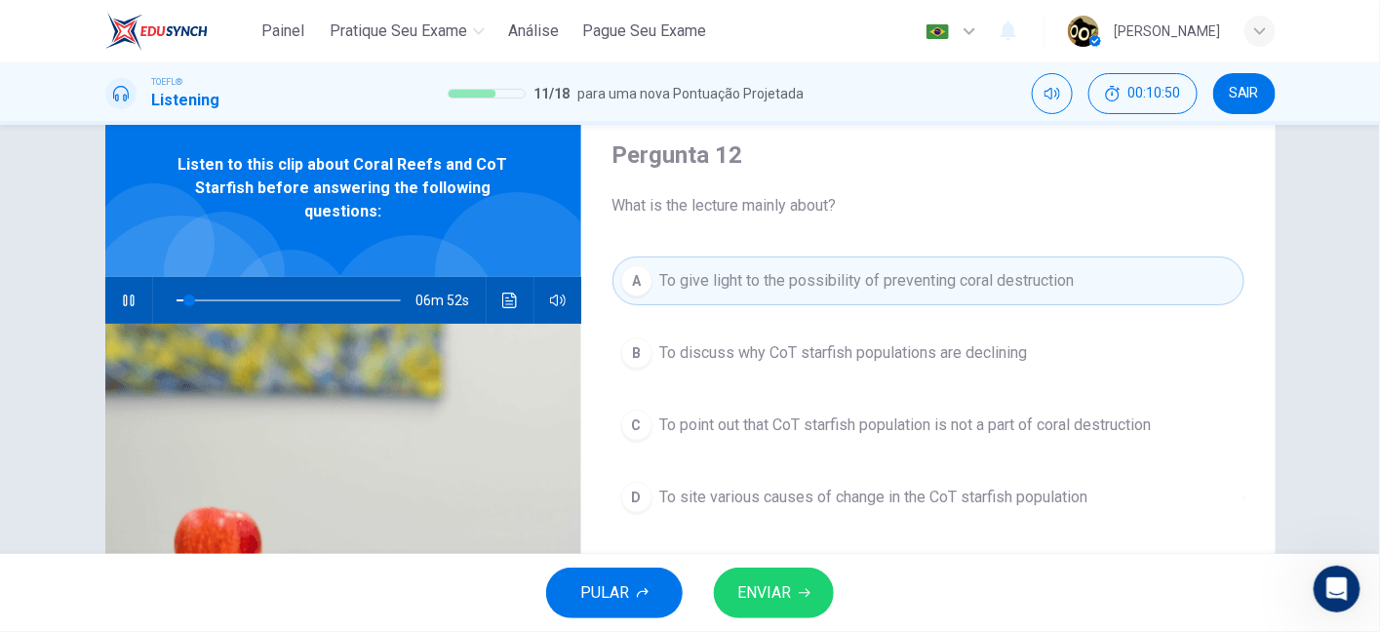
scroll to position [77, 0]
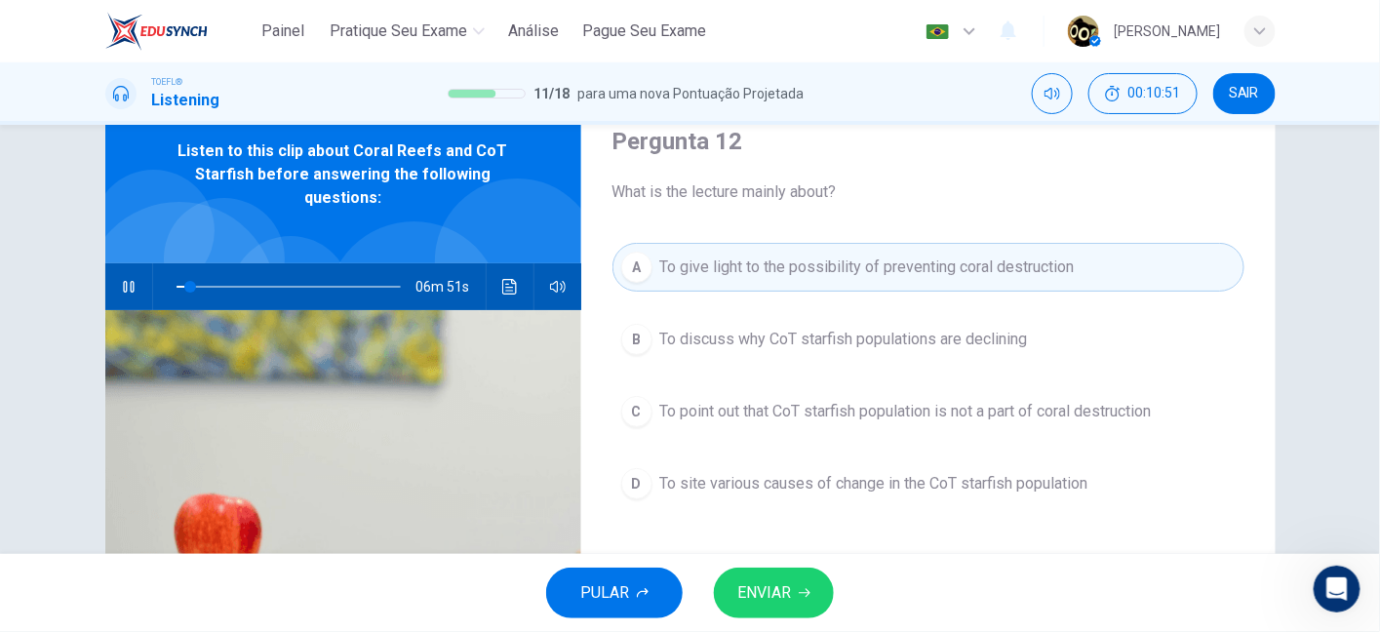
type input "6"
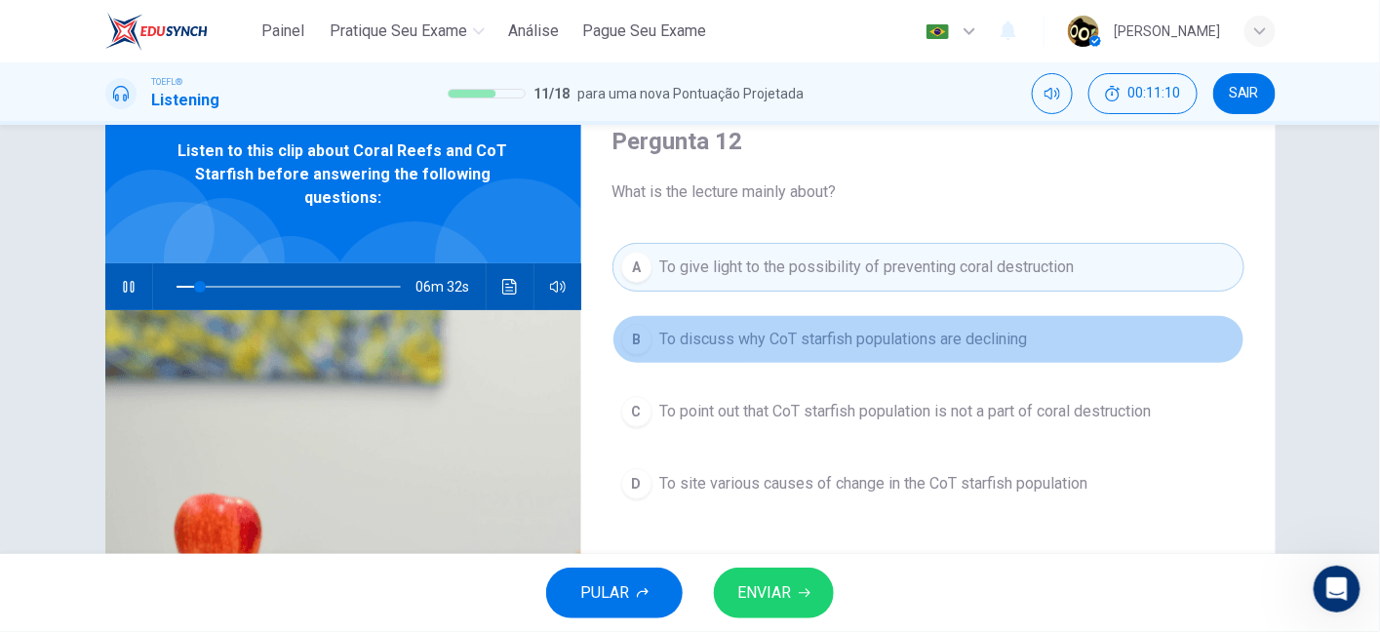
click at [793, 344] on span "To discuss why CoT starfish populations are declining" at bounding box center [844, 339] width 368 height 23
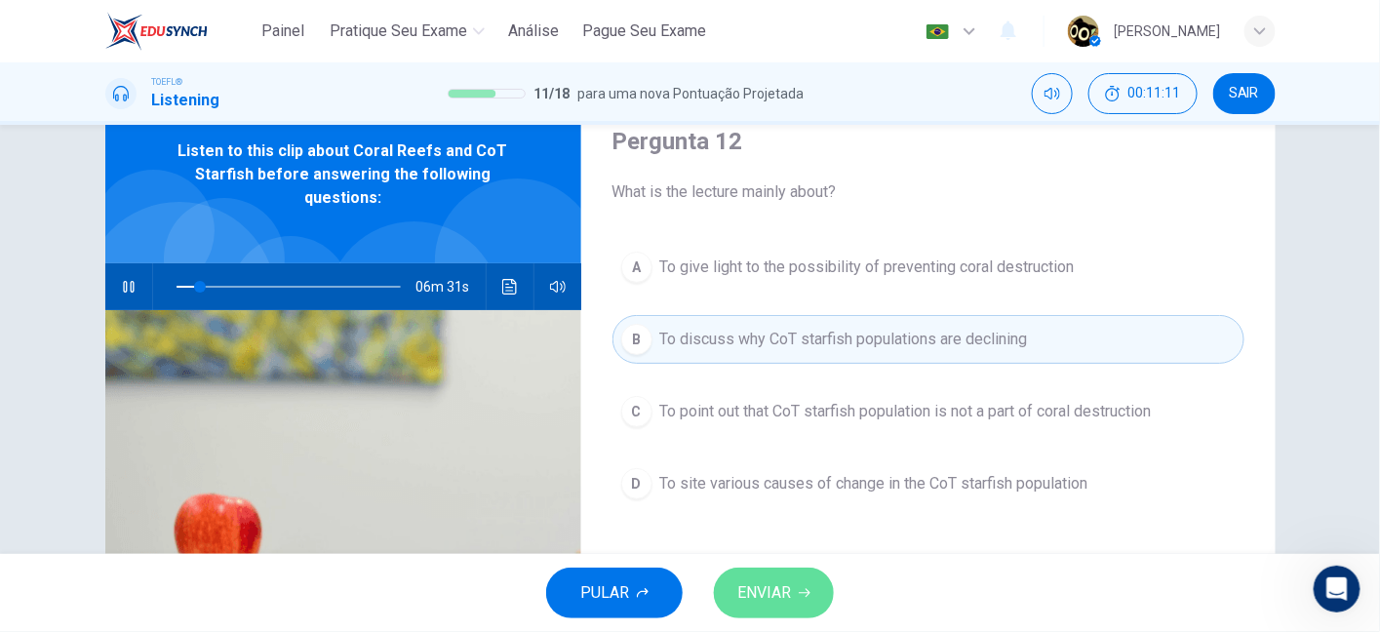
click at [768, 583] on span "ENVIAR" at bounding box center [764, 592] width 54 height 27
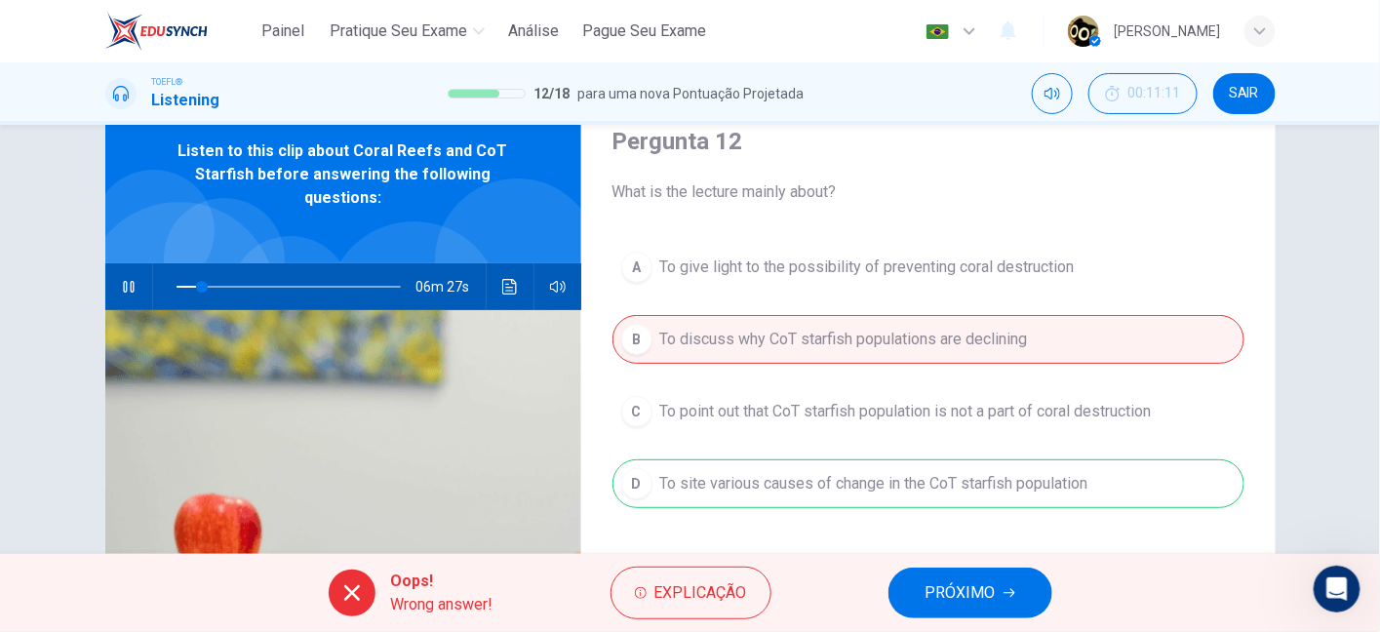
drag, startPoint x: 702, startPoint y: 483, endPoint x: 1034, endPoint y: 493, distance: 331.7
click at [1034, 493] on div "A To give light to the possibility of preventing coral destruction B To discuss…" at bounding box center [928, 395] width 632 height 304
click at [134, 274] on button "button" at bounding box center [128, 286] width 31 height 47
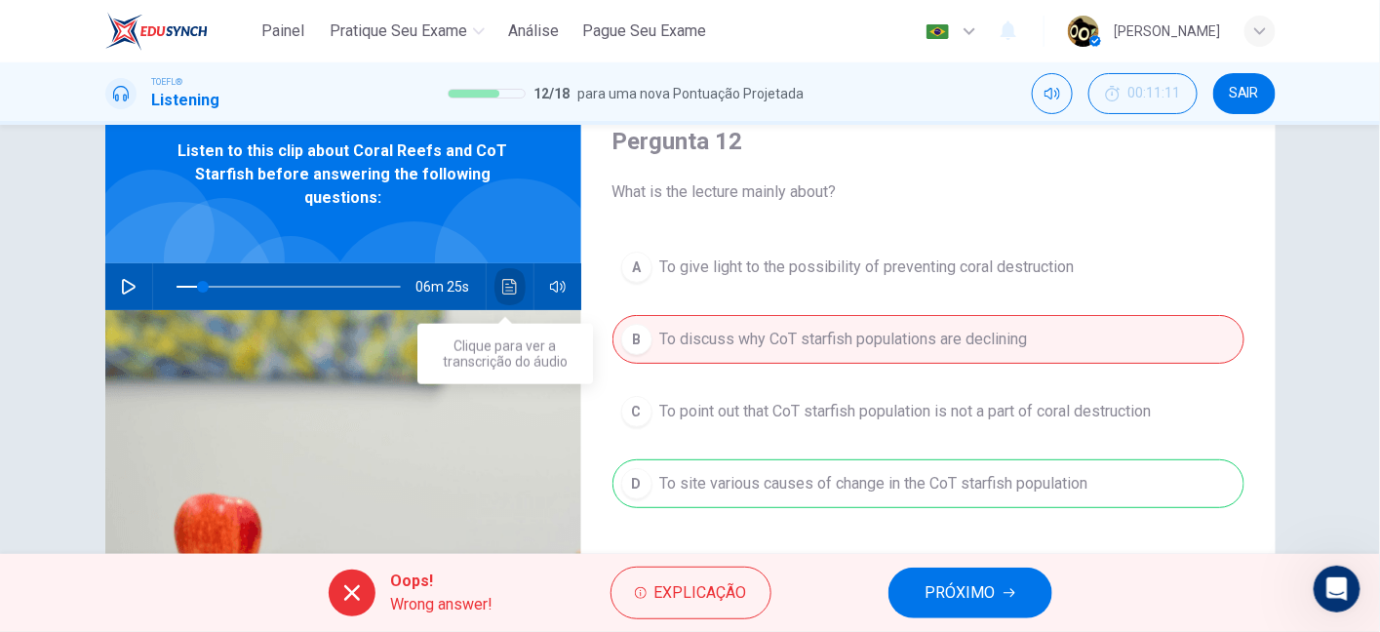
click at [499, 276] on button "Clique para ver a transcrição do áudio" at bounding box center [509, 286] width 31 height 47
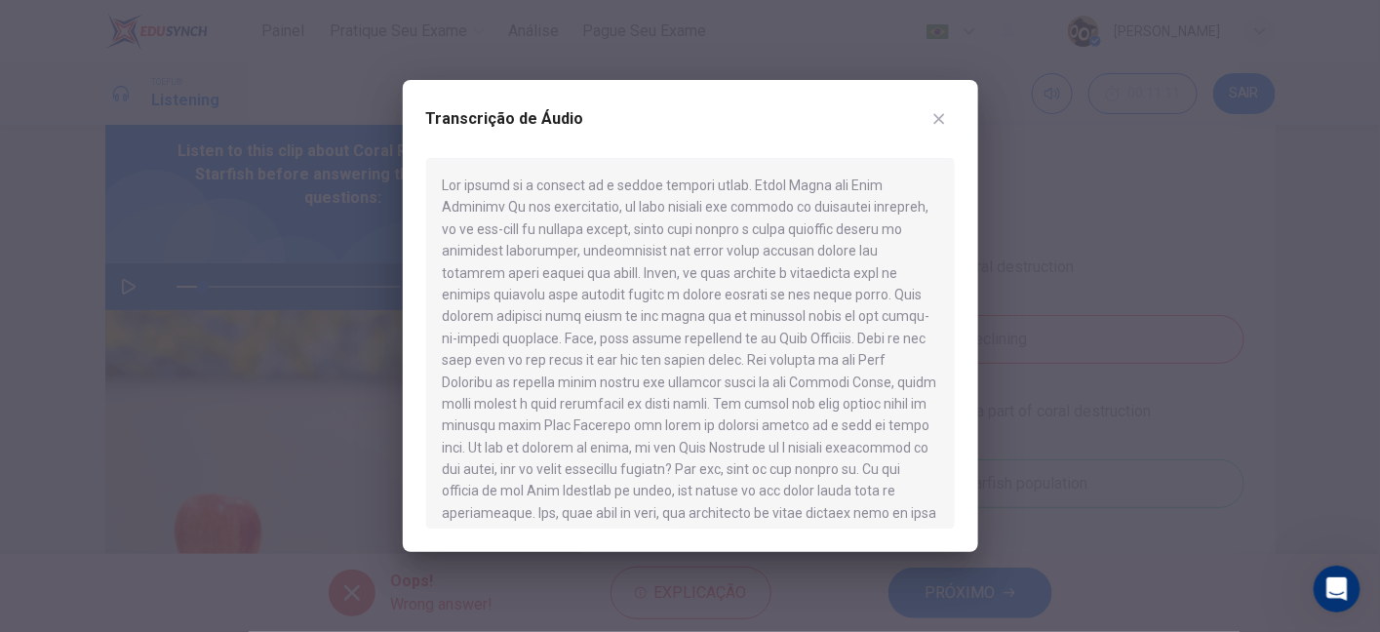
drag, startPoint x: 463, startPoint y: 195, endPoint x: 689, endPoint y: 189, distance: 226.3
click at [689, 189] on div at bounding box center [690, 343] width 528 height 371
drag, startPoint x: 733, startPoint y: 180, endPoint x: 915, endPoint y: 181, distance: 181.4
click at [915, 181] on div at bounding box center [690, 343] width 528 height 371
drag, startPoint x: 447, startPoint y: 209, endPoint x: 566, endPoint y: 215, distance: 119.1
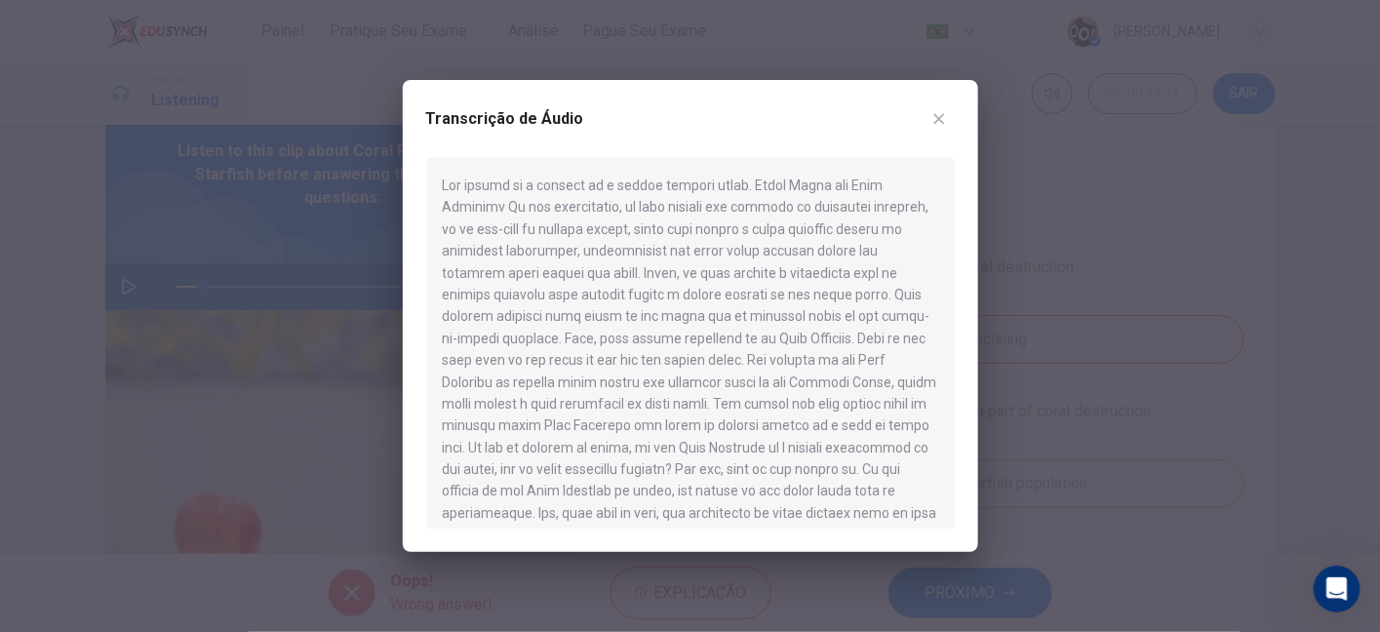
click at [566, 215] on div at bounding box center [690, 343] width 528 height 371
drag, startPoint x: 597, startPoint y: 210, endPoint x: 823, endPoint y: 218, distance: 226.4
click at [823, 218] on div at bounding box center [690, 343] width 528 height 371
drag, startPoint x: 776, startPoint y: 210, endPoint x: 826, endPoint y: 205, distance: 50.0
click at [826, 205] on div at bounding box center [690, 343] width 528 height 371
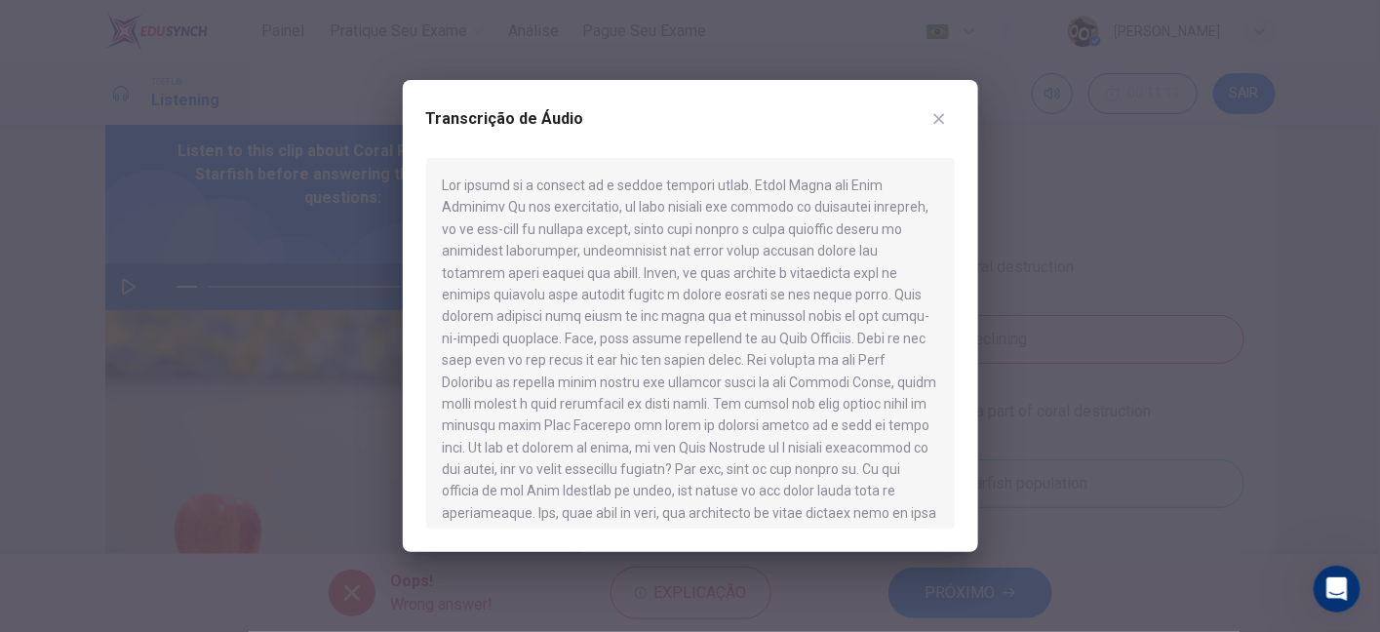
drag, startPoint x: 856, startPoint y: 202, endPoint x: 884, endPoint y: 202, distance: 28.3
click at [884, 202] on div at bounding box center [690, 343] width 528 height 371
drag, startPoint x: 491, startPoint y: 237, endPoint x: 834, endPoint y: 221, distance: 342.6
click at [834, 221] on div at bounding box center [690, 343] width 528 height 371
drag, startPoint x: 634, startPoint y: 258, endPoint x: 820, endPoint y: 254, distance: 186.3
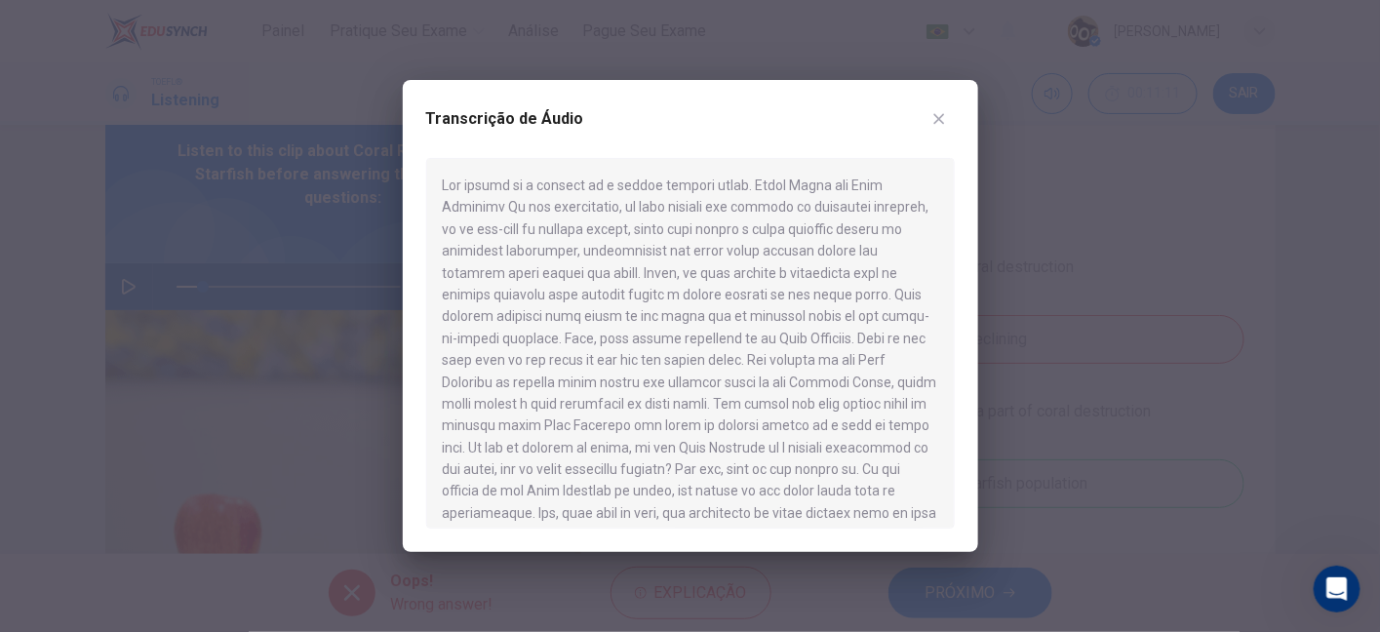
click at [820, 254] on div at bounding box center [690, 343] width 528 height 371
click at [934, 115] on icon "button" at bounding box center [938, 119] width 11 height 11
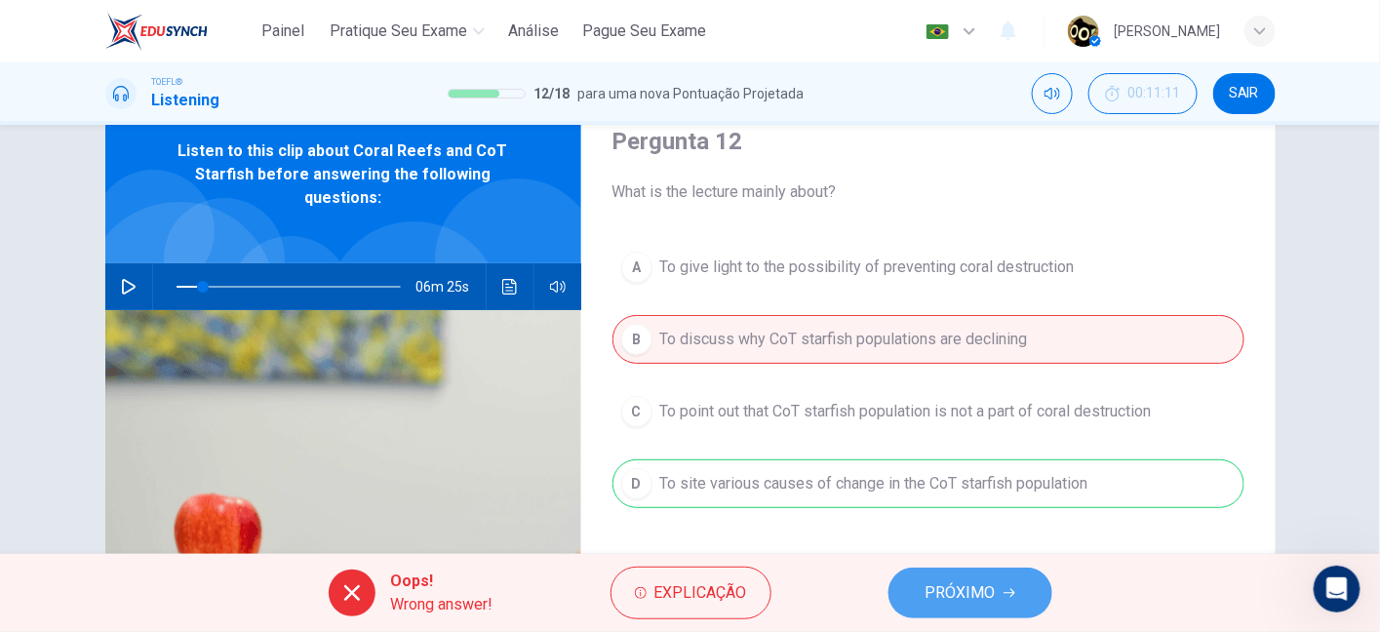
click at [957, 596] on span "PRÓXIMO" at bounding box center [960, 592] width 70 height 27
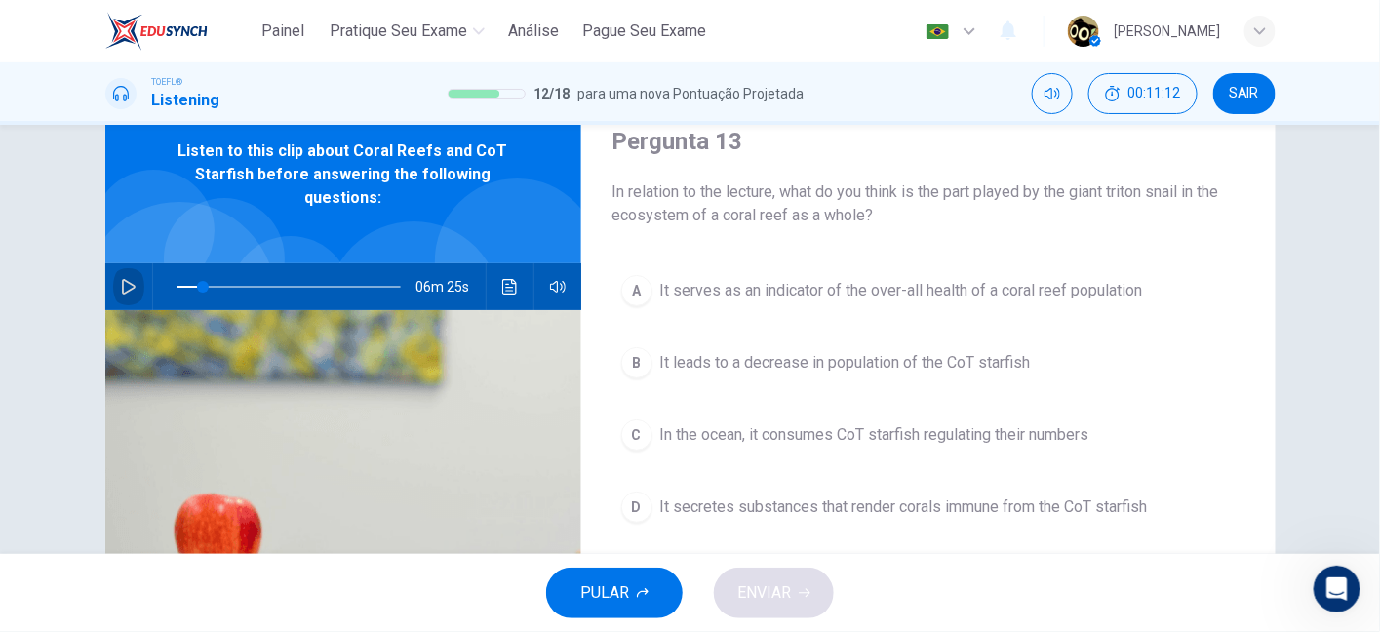
click at [113, 277] on button "button" at bounding box center [128, 286] width 31 height 47
drag, startPoint x: 614, startPoint y: 192, endPoint x: 854, endPoint y: 189, distance: 239.9
click at [854, 189] on span "In relation to the lecture, what do you think is the part played by the giant t…" at bounding box center [928, 203] width 632 height 47
drag, startPoint x: 884, startPoint y: 195, endPoint x: 1024, endPoint y: 190, distance: 139.5
click at [1024, 190] on span "In relation to the lecture, what do you think is the part played by the giant t…" at bounding box center [928, 203] width 632 height 47
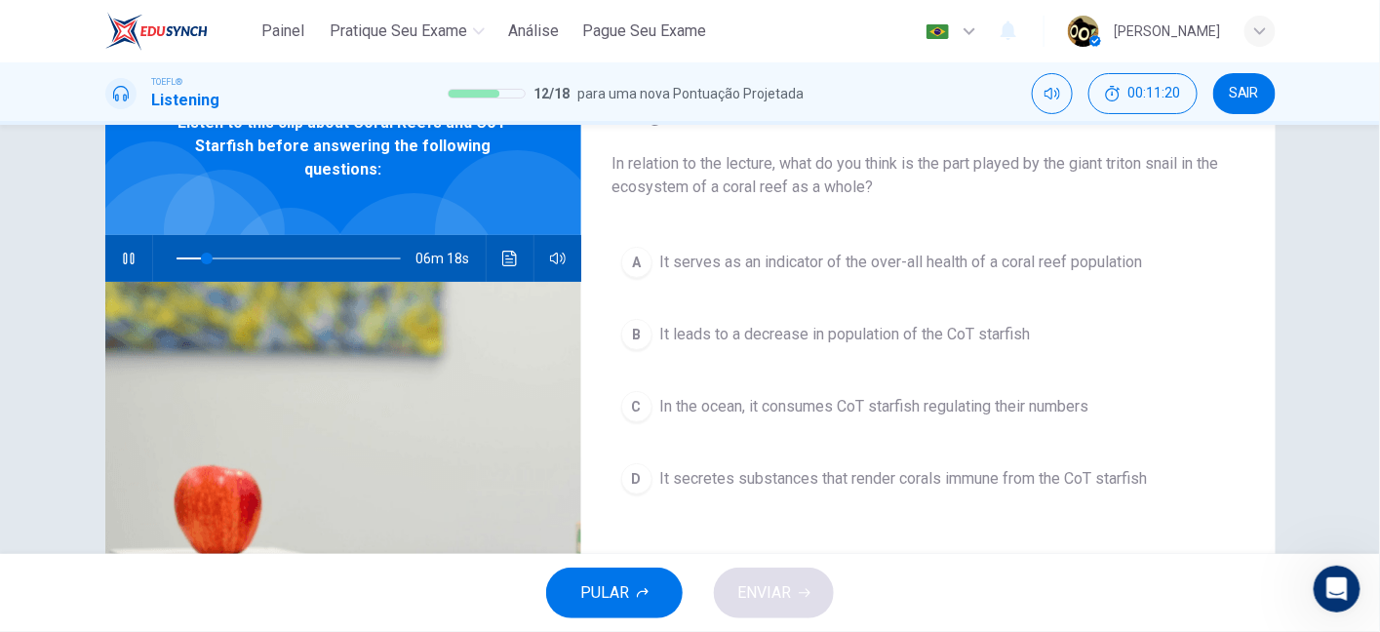
scroll to position [102, 0]
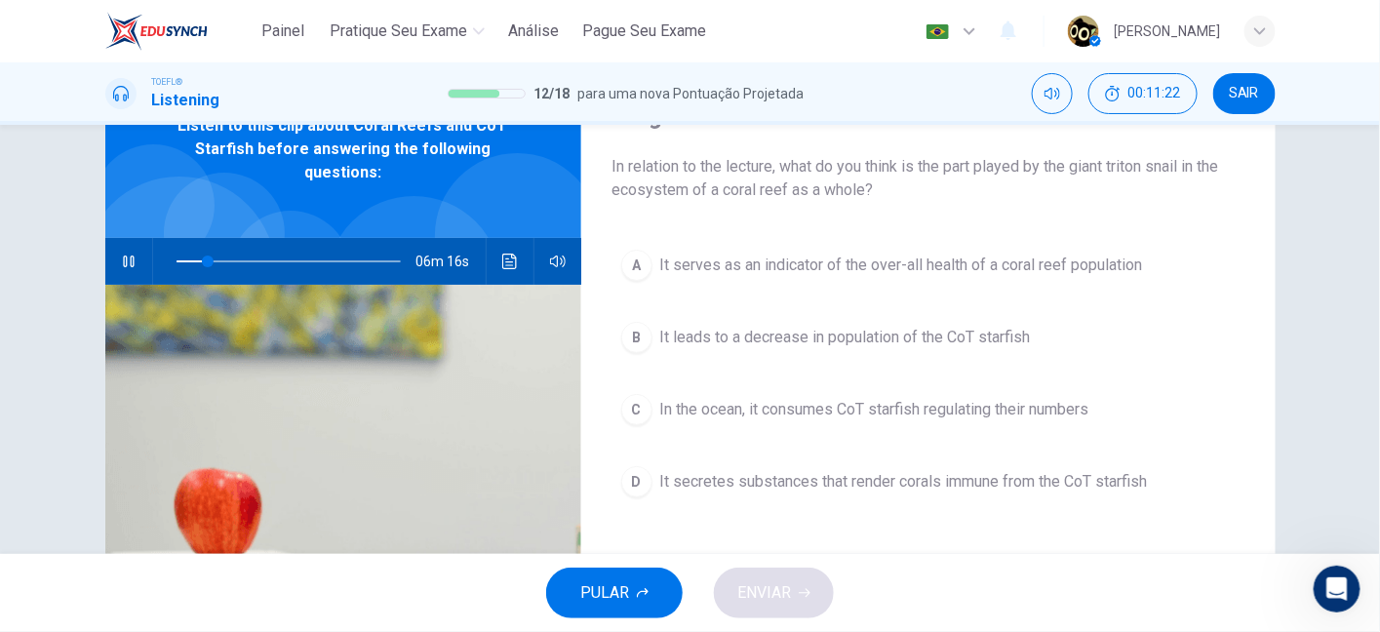
drag, startPoint x: 637, startPoint y: 193, endPoint x: 847, endPoint y: 197, distance: 210.6
click at [847, 197] on span "In relation to the lecture, what do you think is the part played by the giant t…" at bounding box center [928, 178] width 632 height 47
drag, startPoint x: 901, startPoint y: 170, endPoint x: 1070, endPoint y: 172, distance: 168.7
click at [1070, 172] on span "In relation to the lecture, what do you think is the part played by the giant t…" at bounding box center [928, 178] width 632 height 47
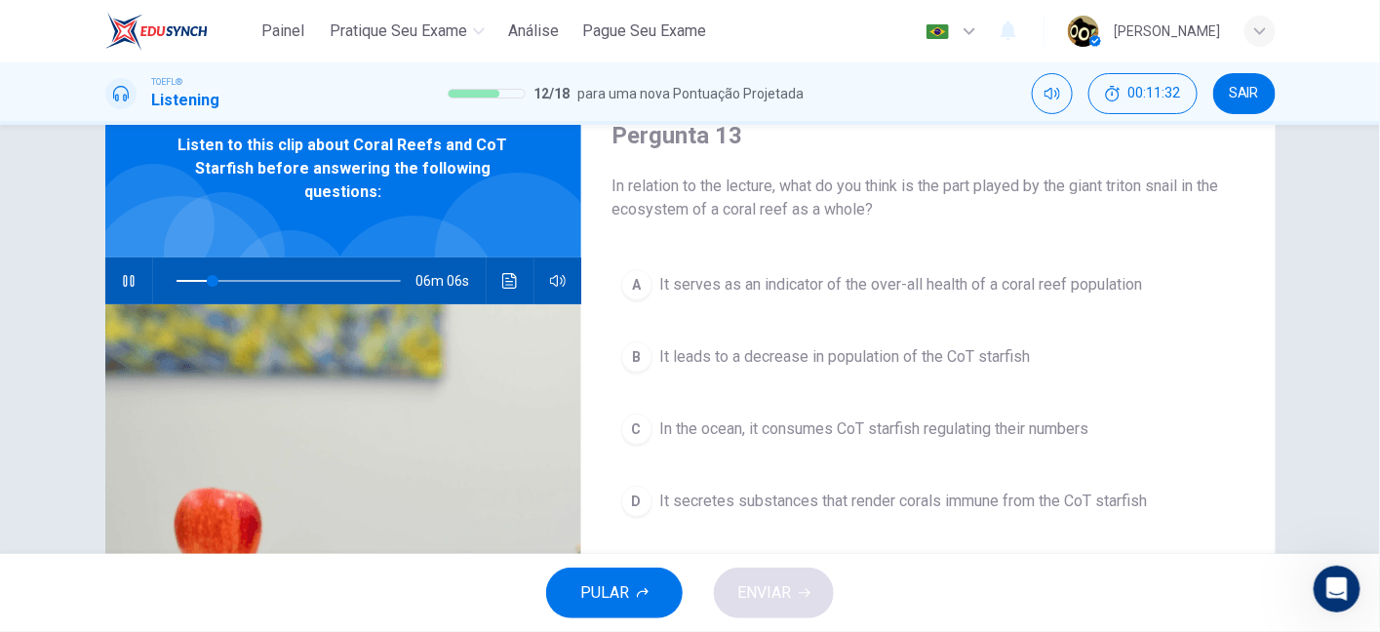
scroll to position [83, 0]
click at [523, 277] on div "06m 01s" at bounding box center [343, 280] width 476 height 47
click at [508, 276] on icon "Clique para ver a transcrição do áudio" at bounding box center [510, 281] width 16 height 16
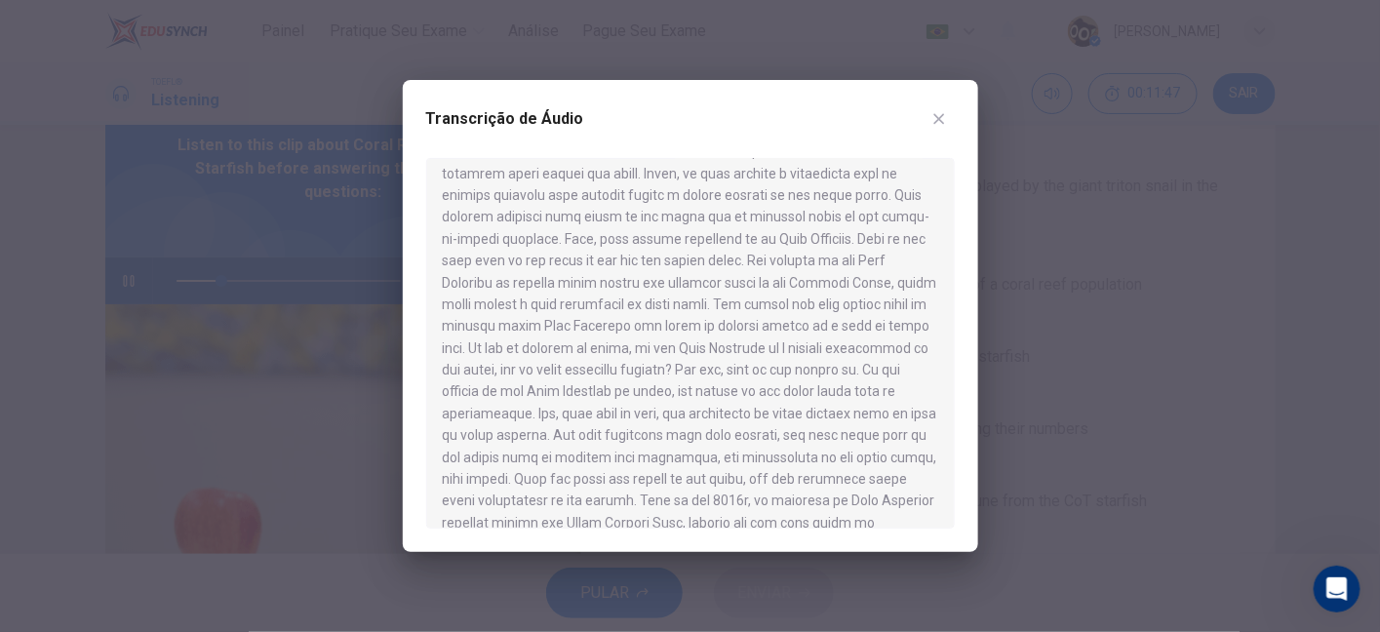
scroll to position [99, 0]
click at [947, 124] on button "button" at bounding box center [938, 118] width 31 height 31
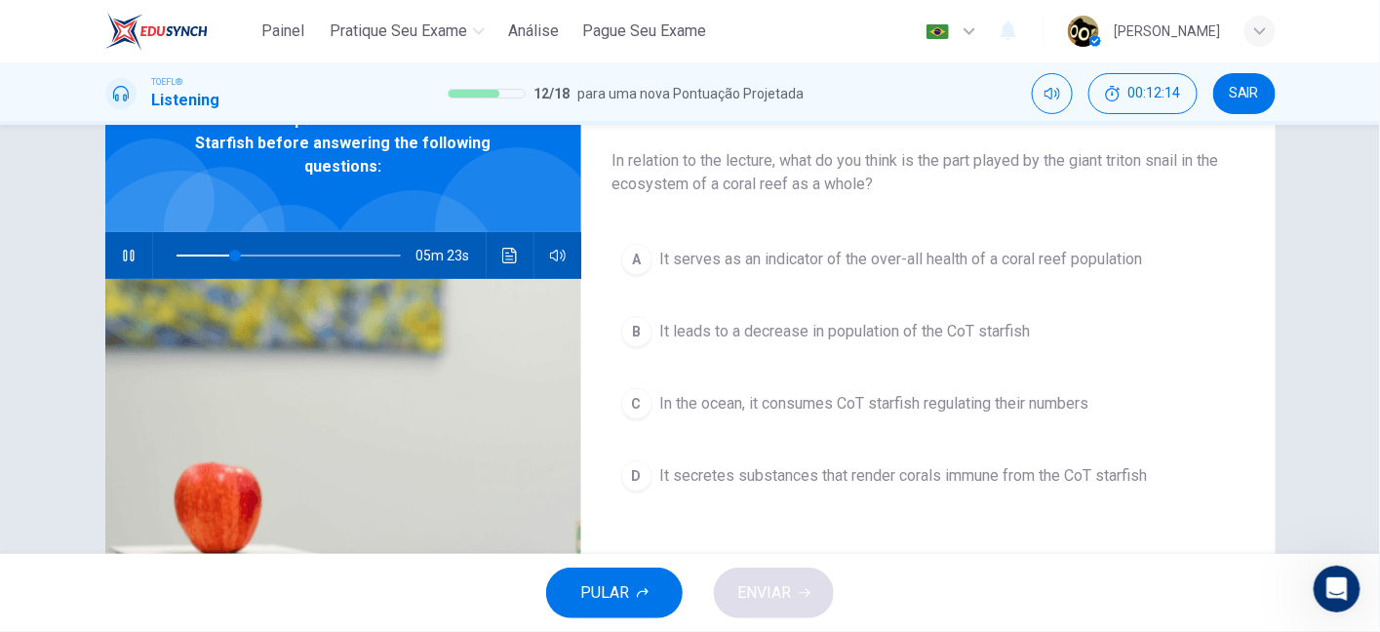
scroll to position [79, 0]
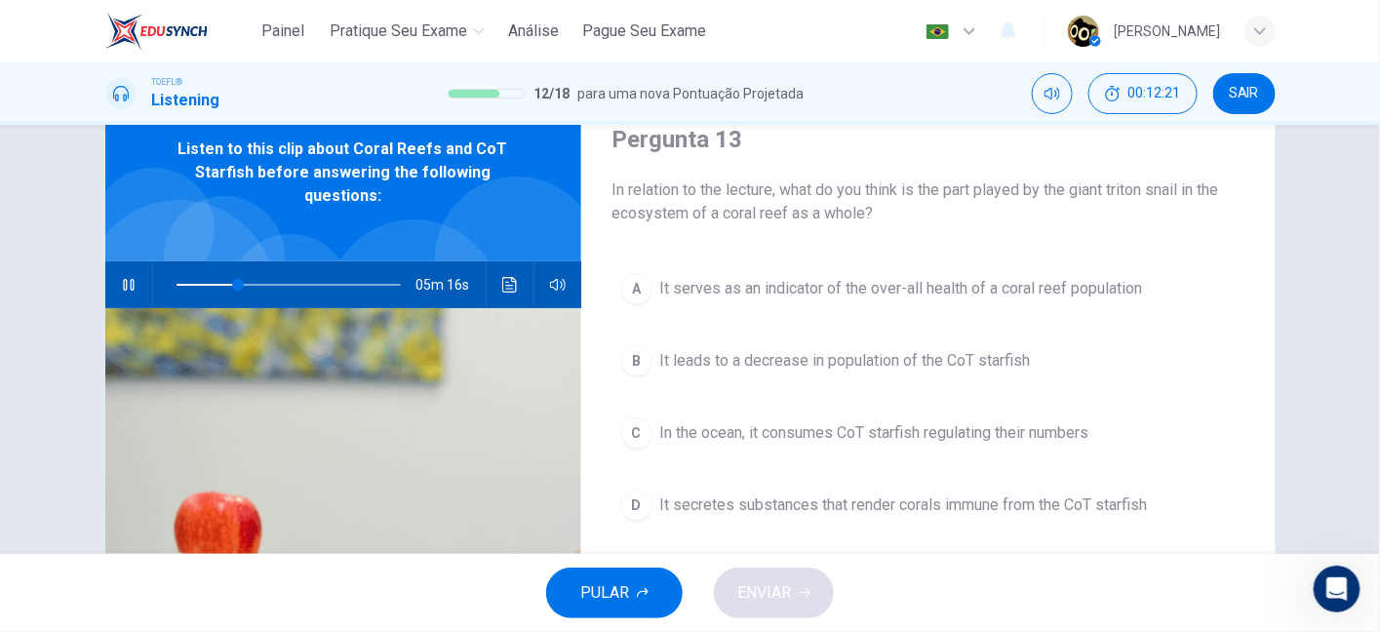
drag, startPoint x: 1092, startPoint y: 191, endPoint x: 1163, endPoint y: 193, distance: 71.2
click at [1163, 193] on span "In relation to the lecture, what do you think is the part played by the giant t…" at bounding box center [928, 201] width 632 height 47
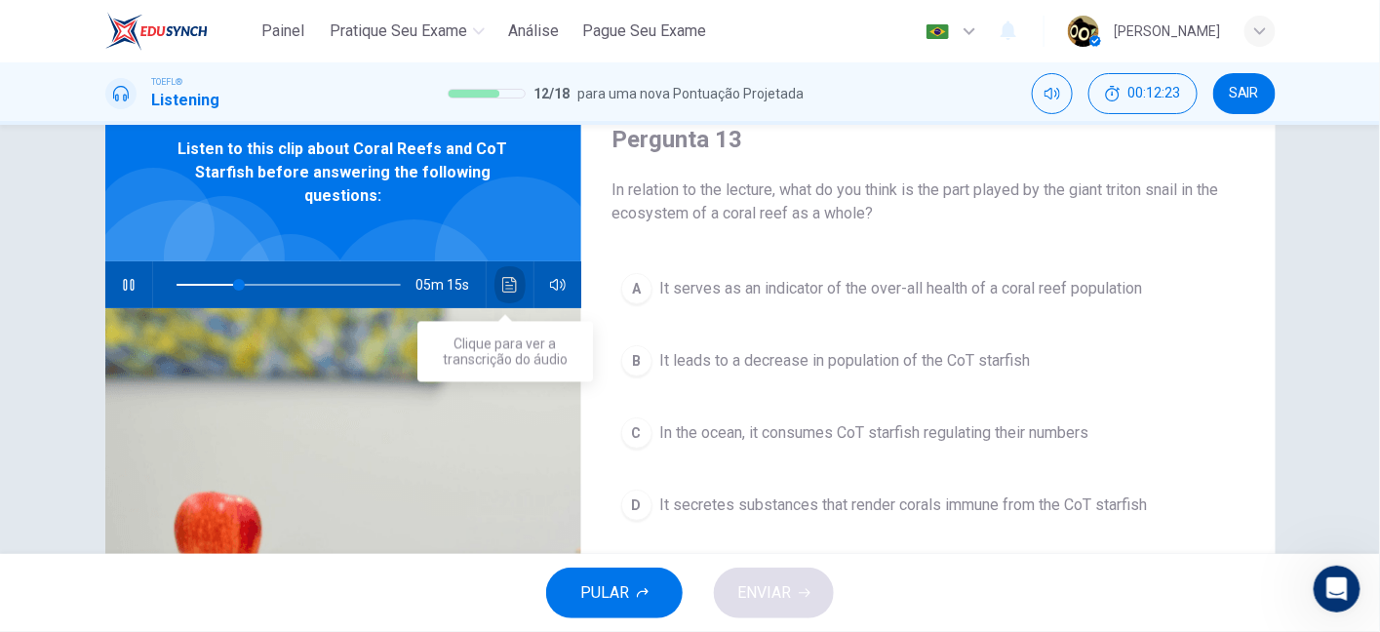
click at [516, 286] on button "Clique para ver a transcrição do áudio" at bounding box center [509, 284] width 31 height 47
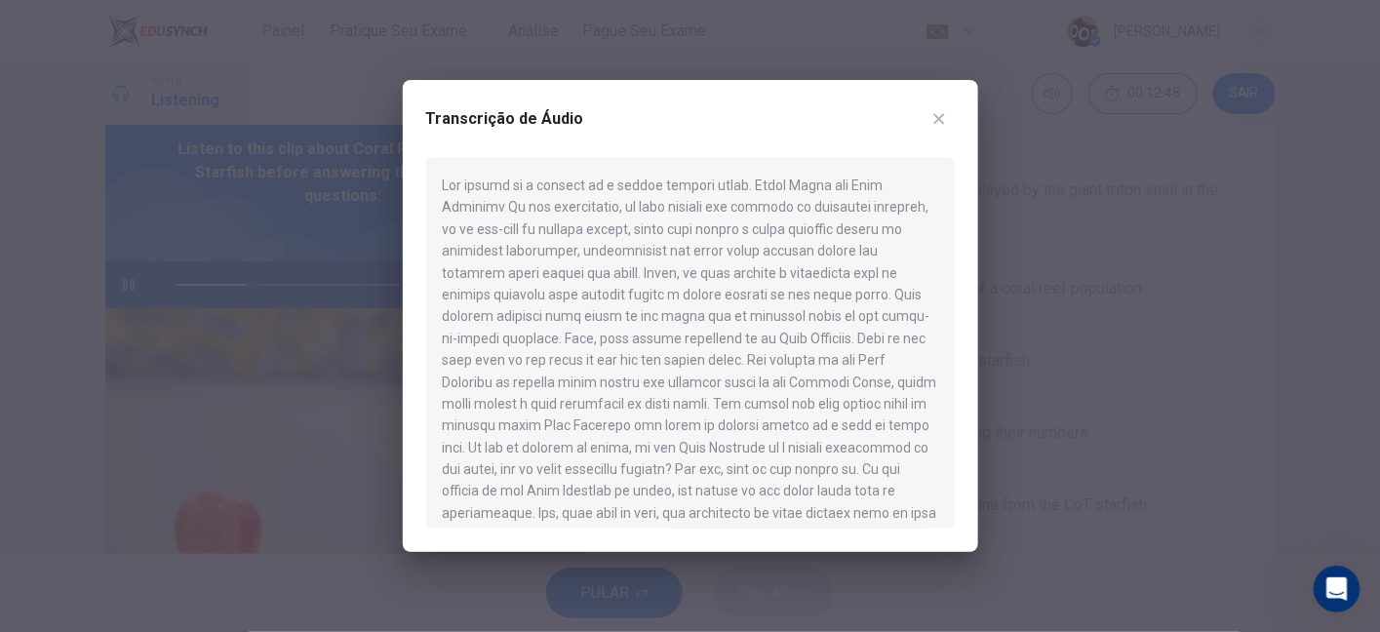
scroll to position [11, 0]
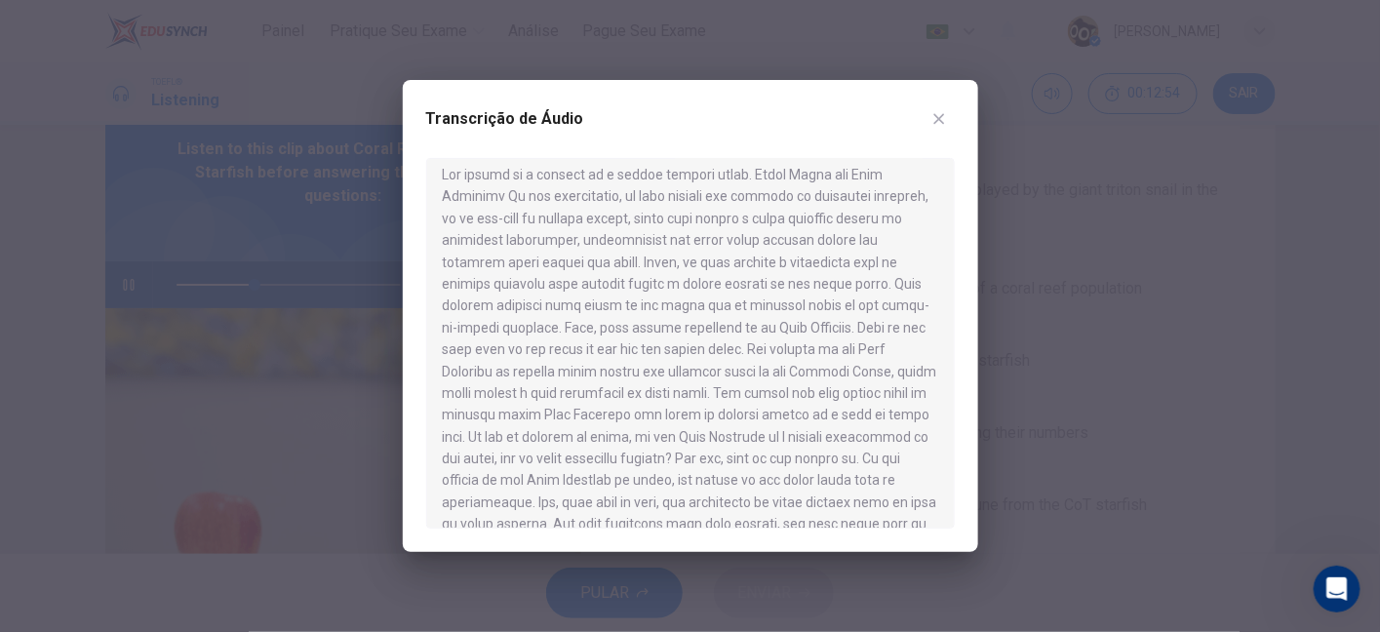
drag, startPoint x: 771, startPoint y: 283, endPoint x: 894, endPoint y: 291, distance: 123.1
click at [894, 291] on div at bounding box center [690, 343] width 528 height 371
drag, startPoint x: 566, startPoint y: 304, endPoint x: 822, endPoint y: 319, distance: 255.9
click at [822, 319] on div at bounding box center [690, 343] width 528 height 371
drag, startPoint x: 896, startPoint y: 309, endPoint x: 531, endPoint y: 330, distance: 365.2
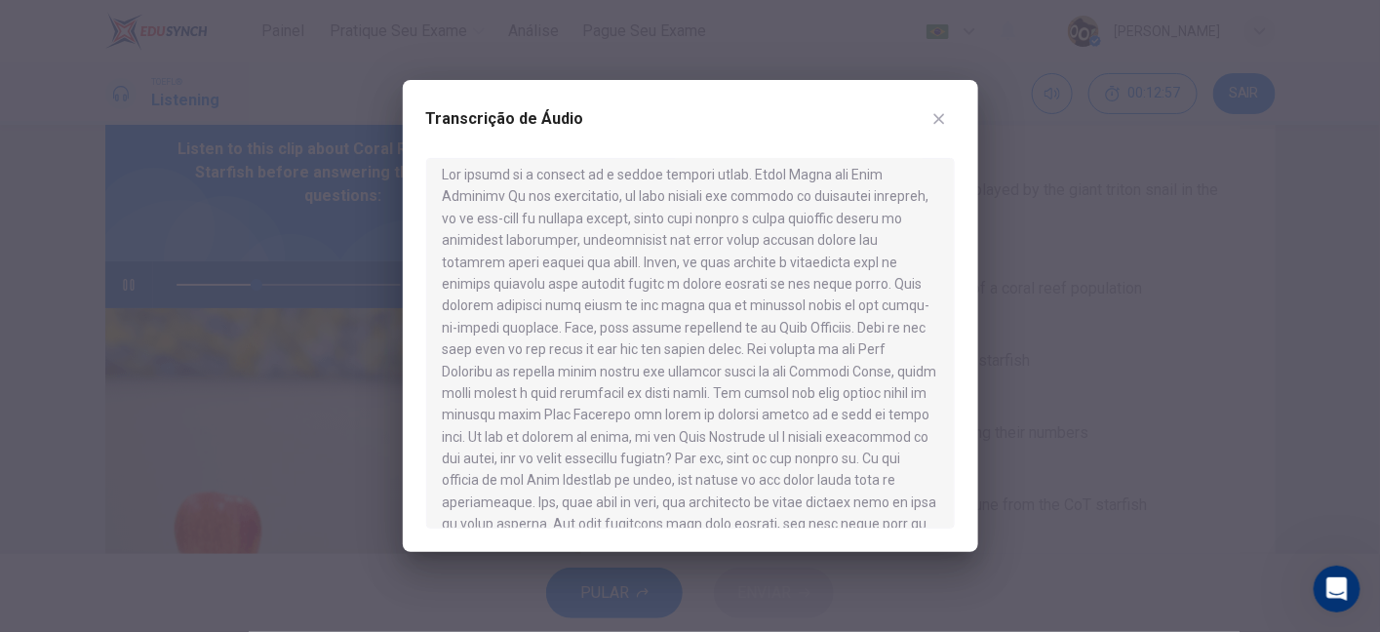
click at [531, 330] on div at bounding box center [690, 343] width 528 height 371
drag, startPoint x: 531, startPoint y: 330, endPoint x: 683, endPoint y: 332, distance: 152.1
click at [683, 332] on div at bounding box center [690, 343] width 528 height 371
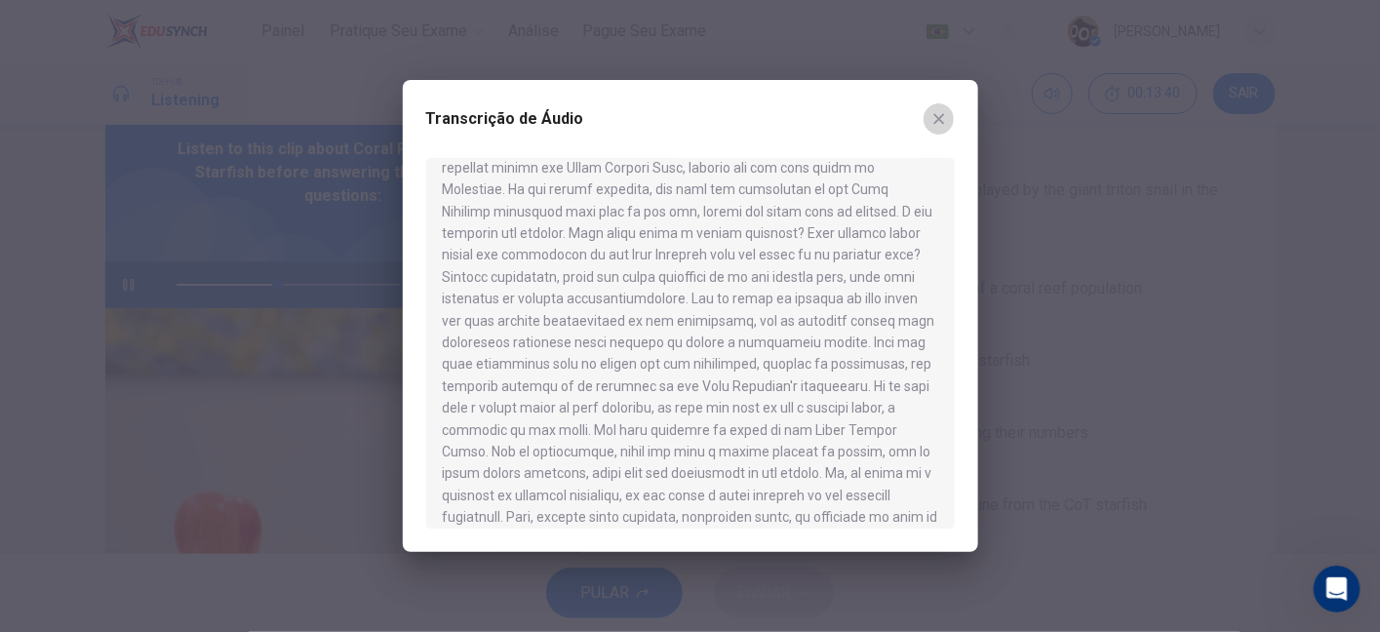
click at [940, 124] on icon "button" at bounding box center [939, 119] width 16 height 16
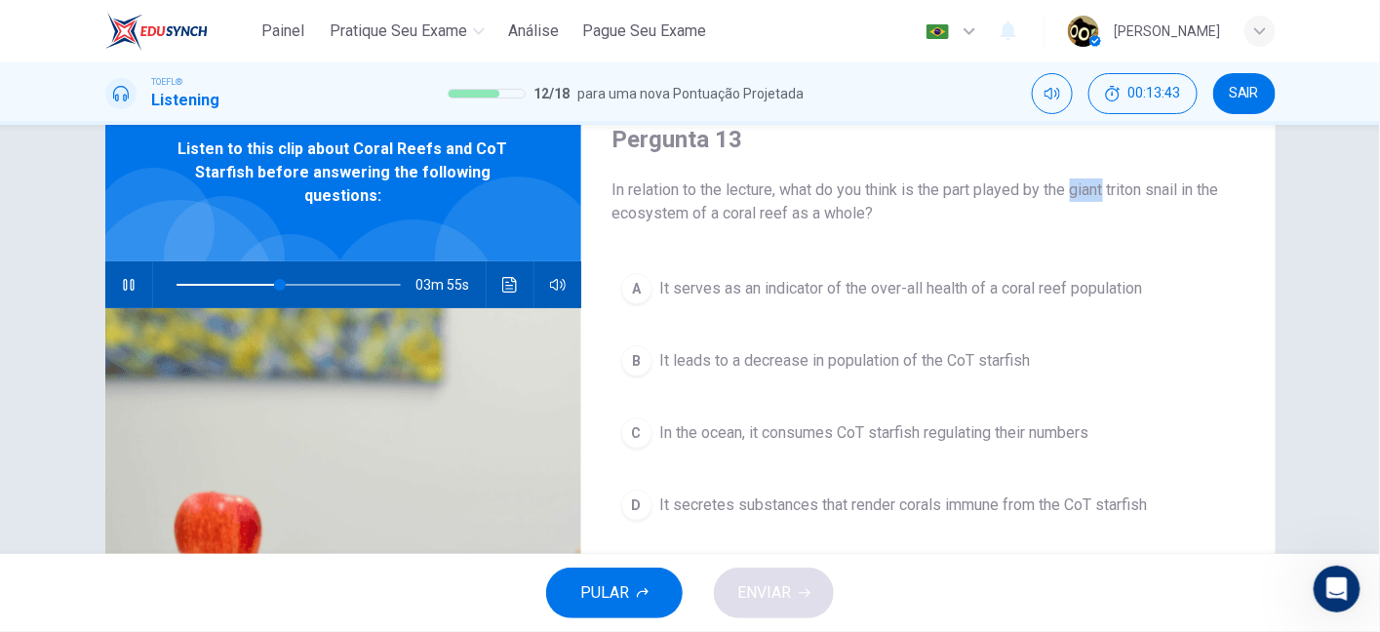
click at [979, 240] on div "Pergunta 13 In relation to the lecture, what do you think is the part played by…" at bounding box center [928, 424] width 694 height 678
drag, startPoint x: 974, startPoint y: 188, endPoint x: 1040, endPoint y: 183, distance: 66.5
click at [1040, 183] on span "In relation to the lecture, what do you think is the part played by the giant t…" at bounding box center [928, 201] width 632 height 47
click at [1051, 185] on span "In relation to the lecture, what do you think is the part played by the giant t…" at bounding box center [928, 201] width 632 height 47
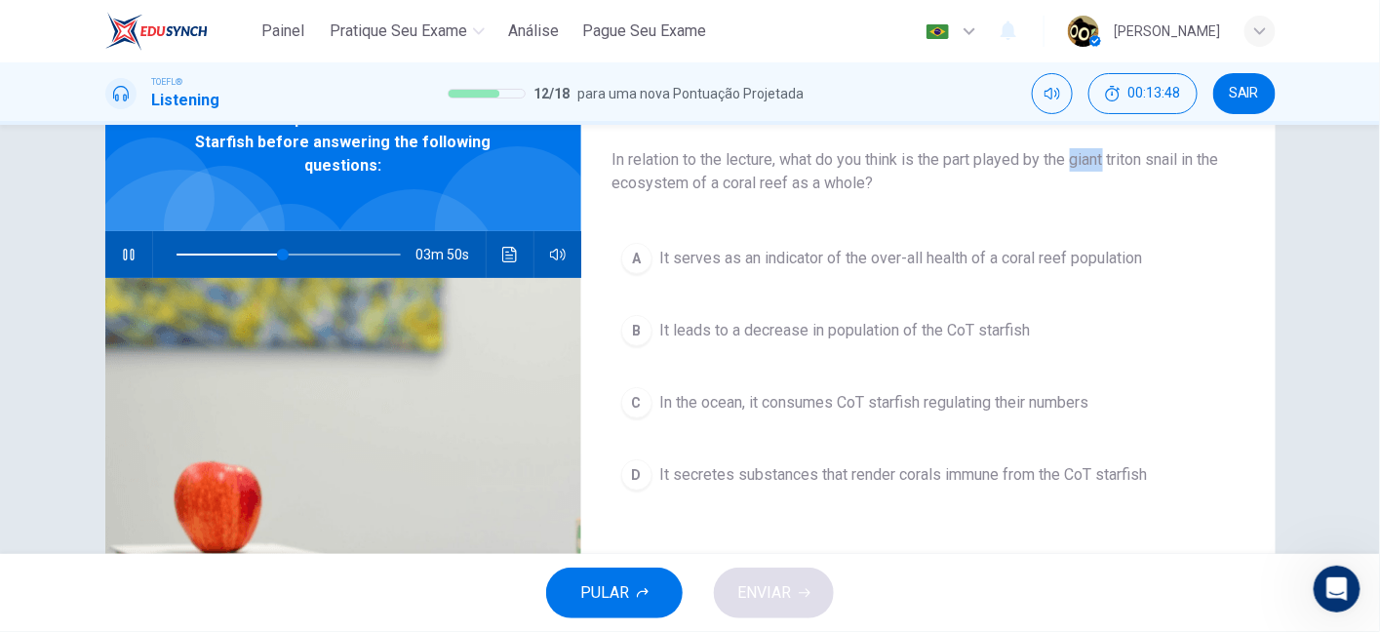
scroll to position [83, 0]
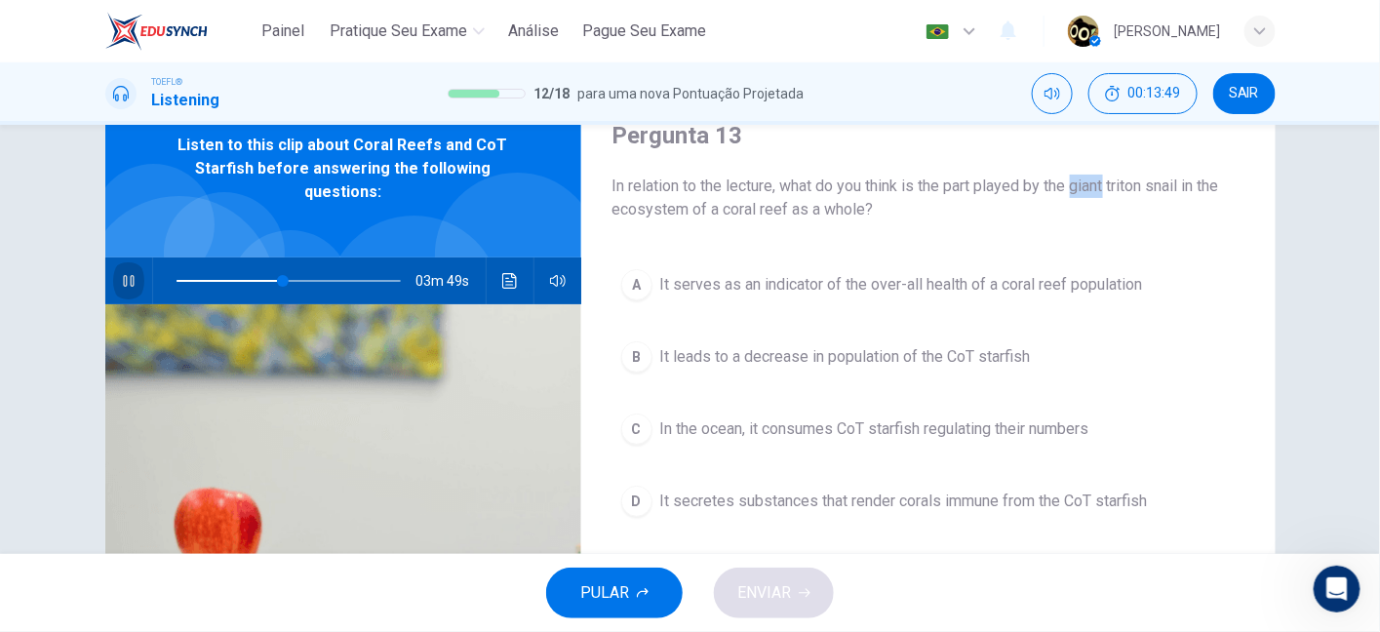
click at [130, 289] on button "button" at bounding box center [128, 280] width 31 height 47
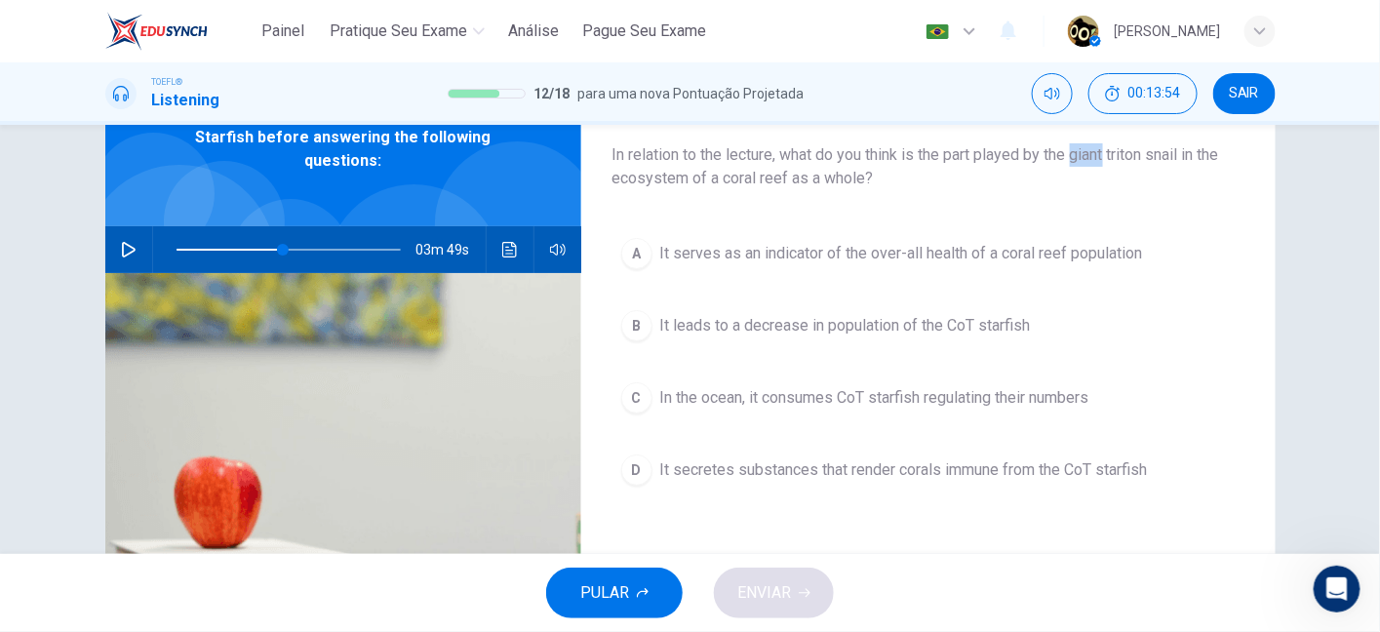
scroll to position [115, 0]
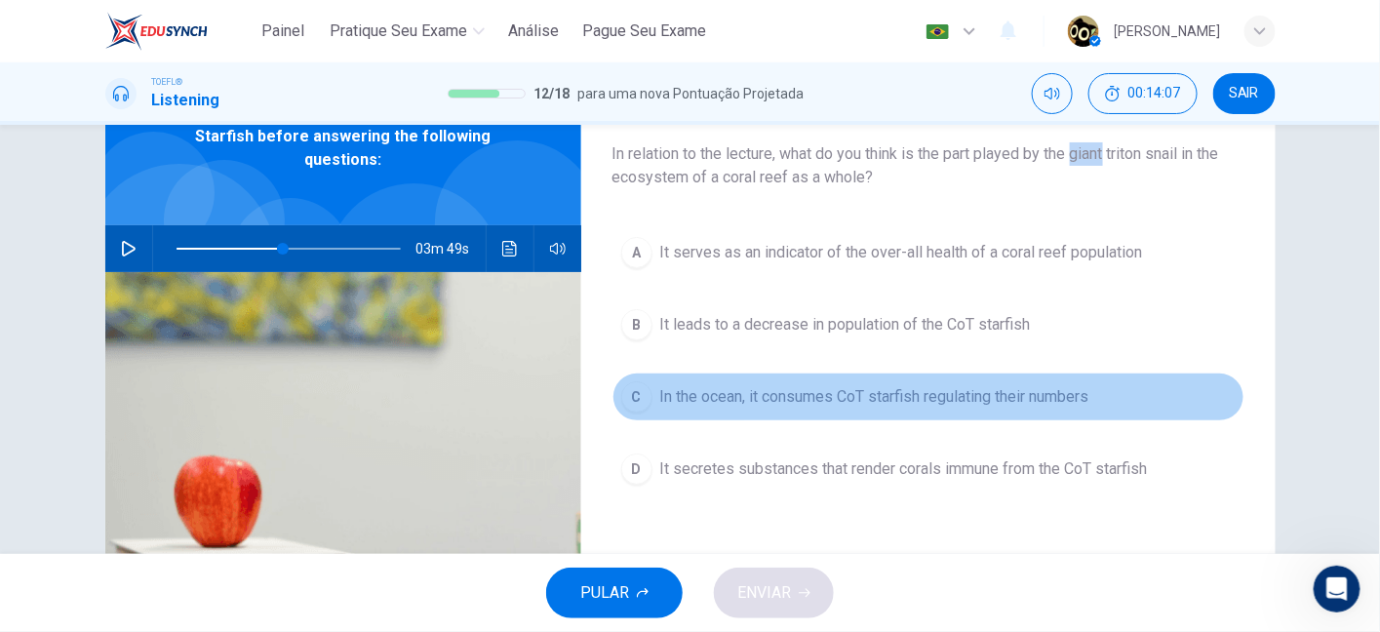
click at [1020, 395] on span "In the ocean, it consumes CoT starfish regulating their numbers" at bounding box center [874, 396] width 429 height 23
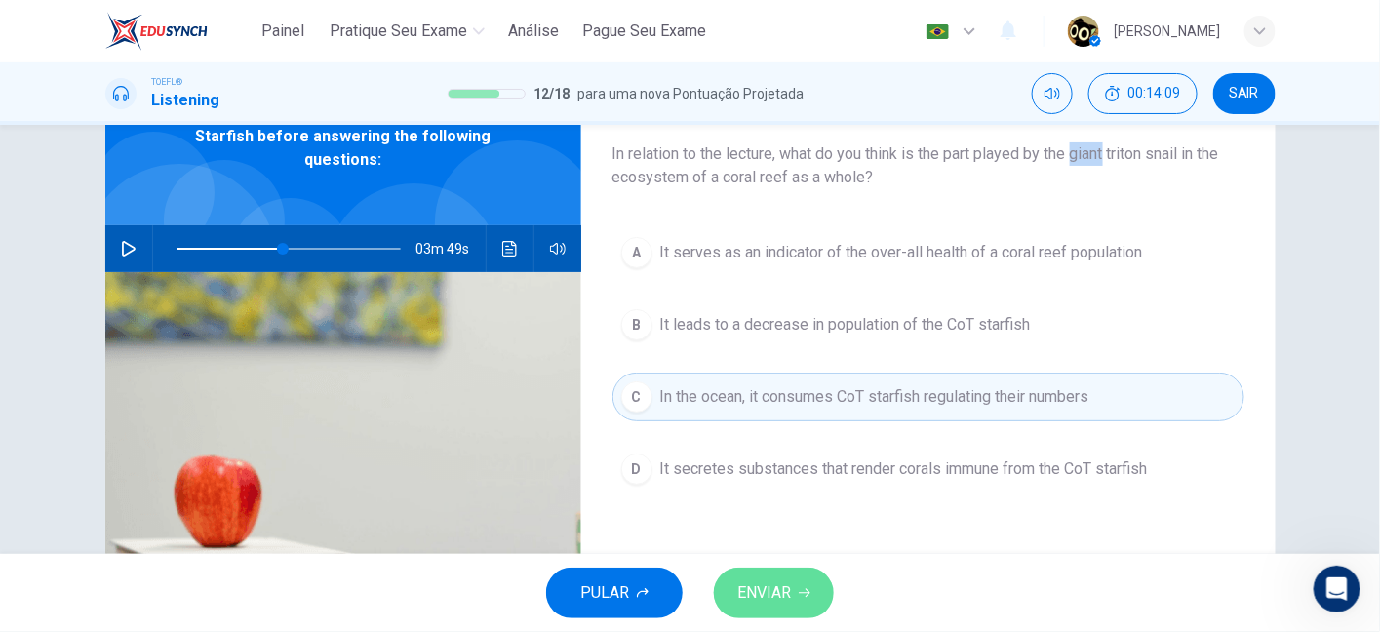
click at [787, 581] on span "ENVIAR" at bounding box center [764, 592] width 54 height 27
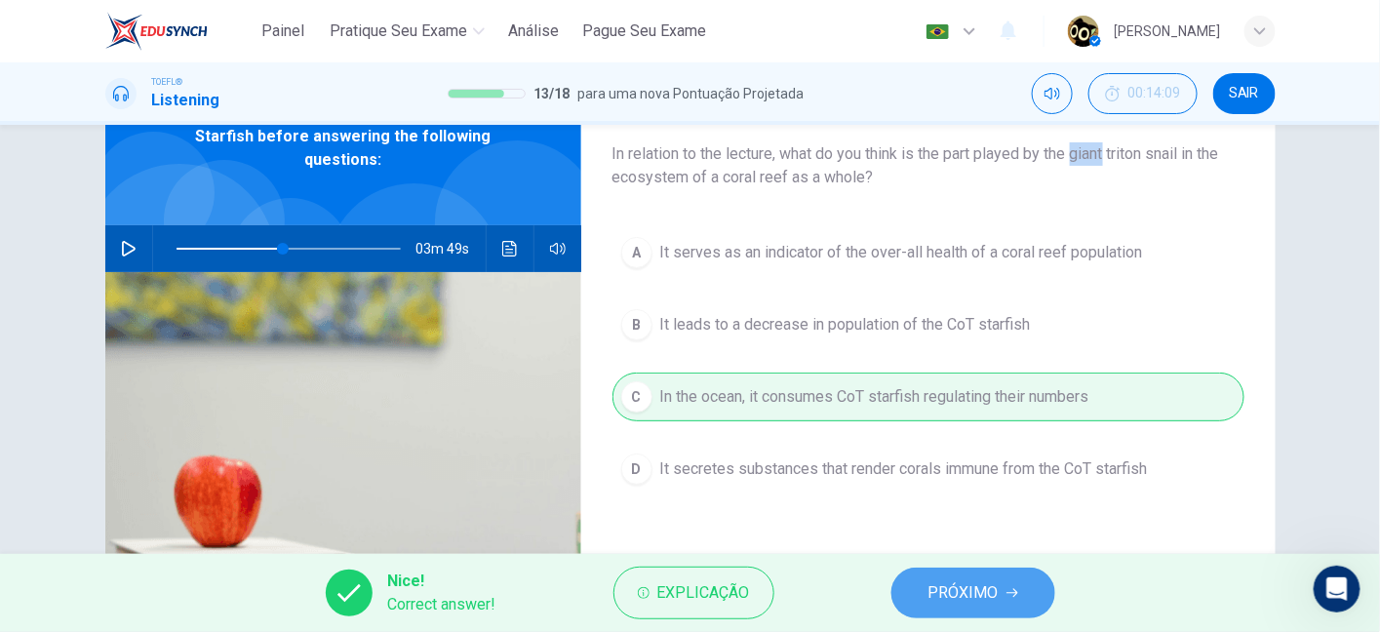
click at [947, 605] on span "PRÓXIMO" at bounding box center [963, 592] width 70 height 27
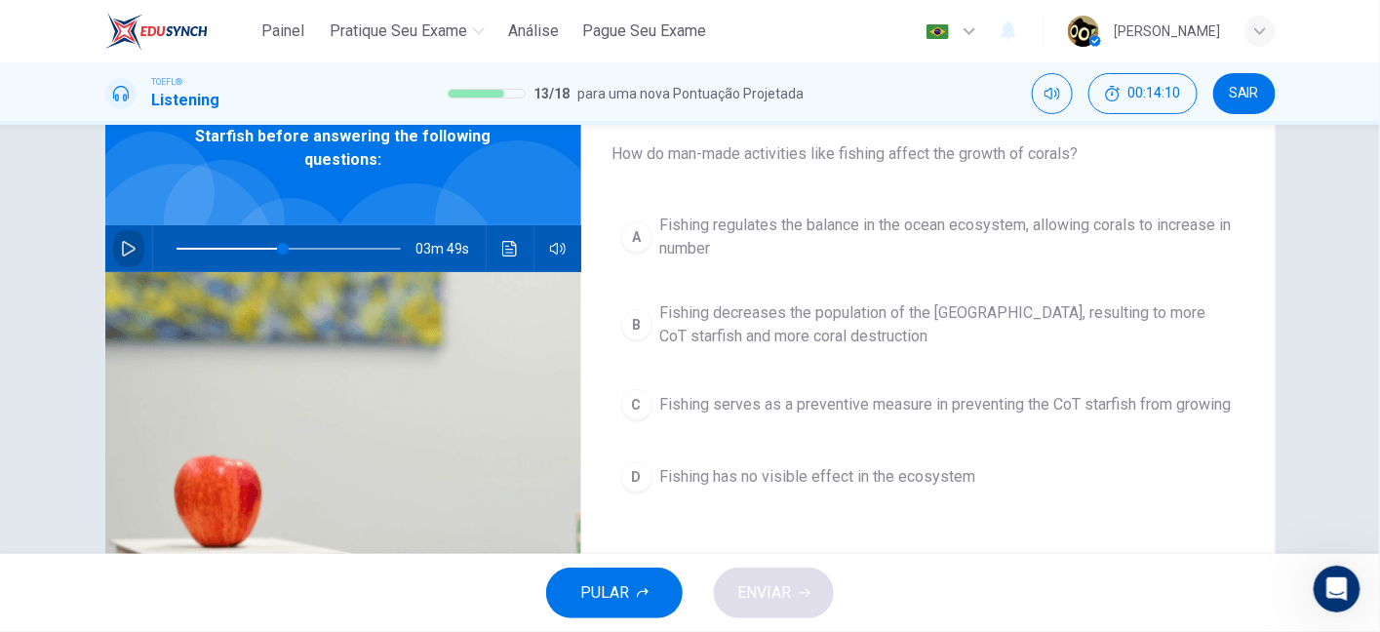
click at [121, 247] on icon "button" at bounding box center [129, 249] width 16 height 16
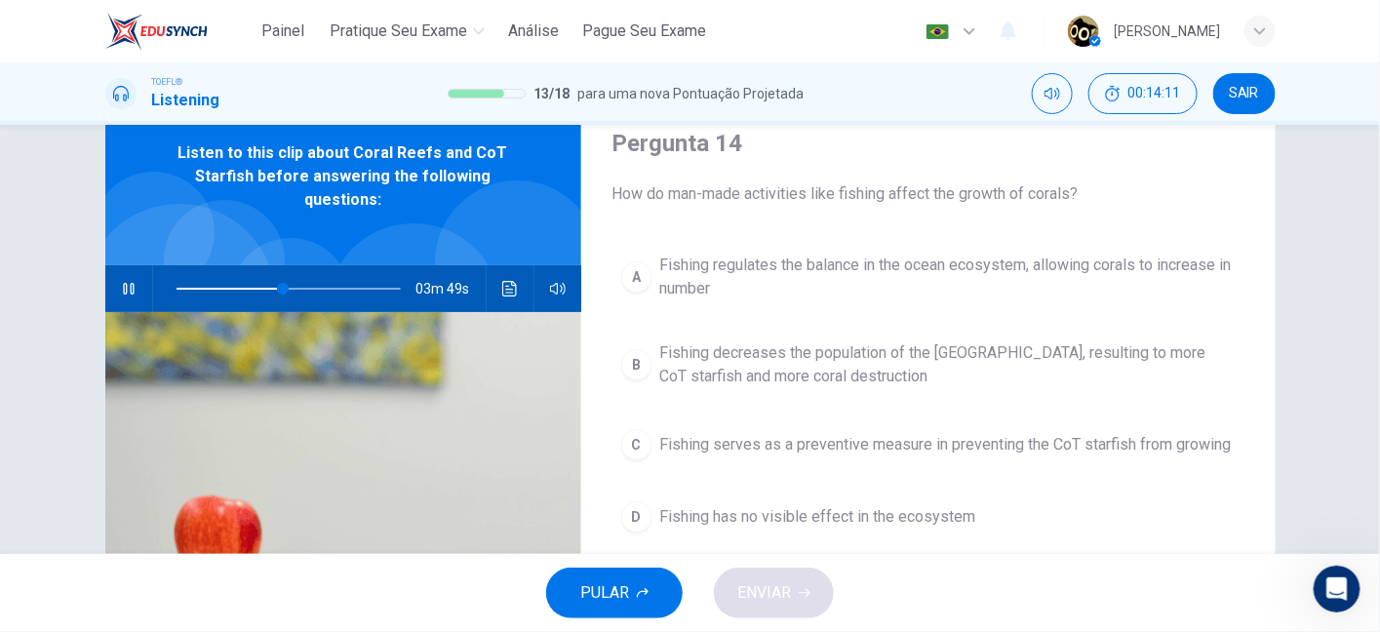
scroll to position [72, 0]
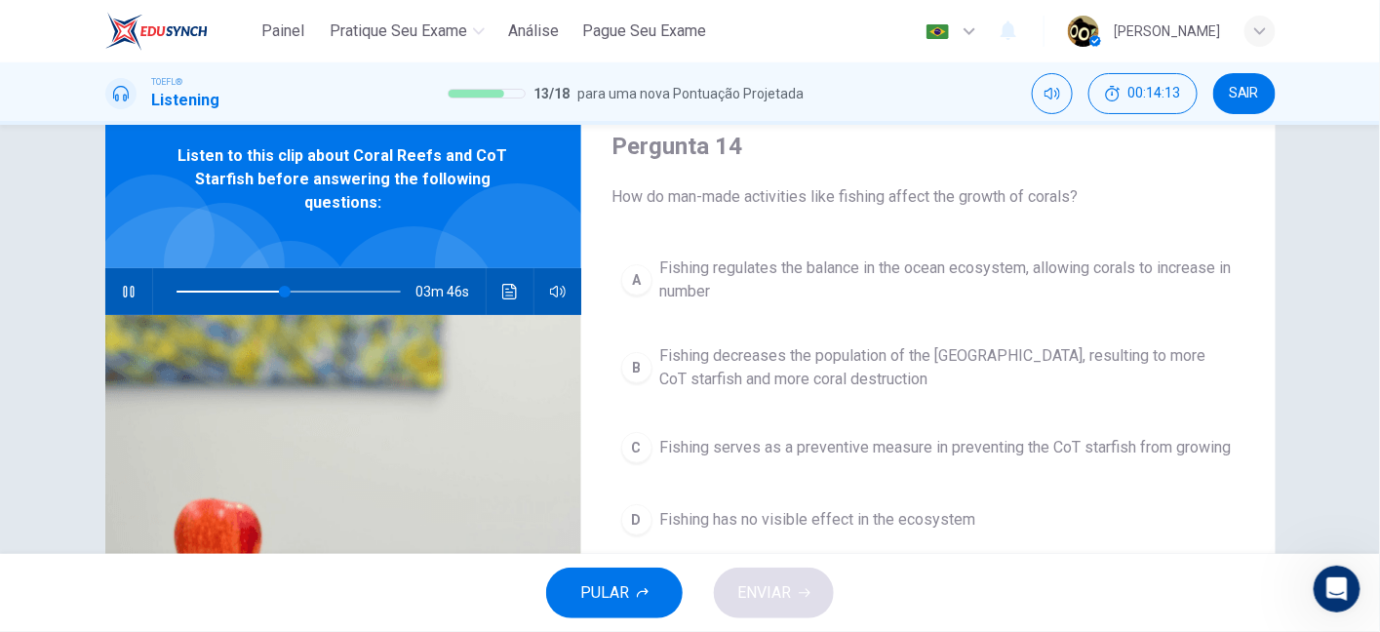
drag, startPoint x: 698, startPoint y: 193, endPoint x: 861, endPoint y: 203, distance: 163.1
click at [861, 203] on span "How do man-made activities like fishing affect the growth of corals?" at bounding box center [928, 196] width 632 height 23
drag, startPoint x: 861, startPoint y: 203, endPoint x: 1000, endPoint y: 194, distance: 139.7
click at [1000, 194] on span "How do man-made activities like fishing affect the growth of corals?" at bounding box center [928, 196] width 632 height 23
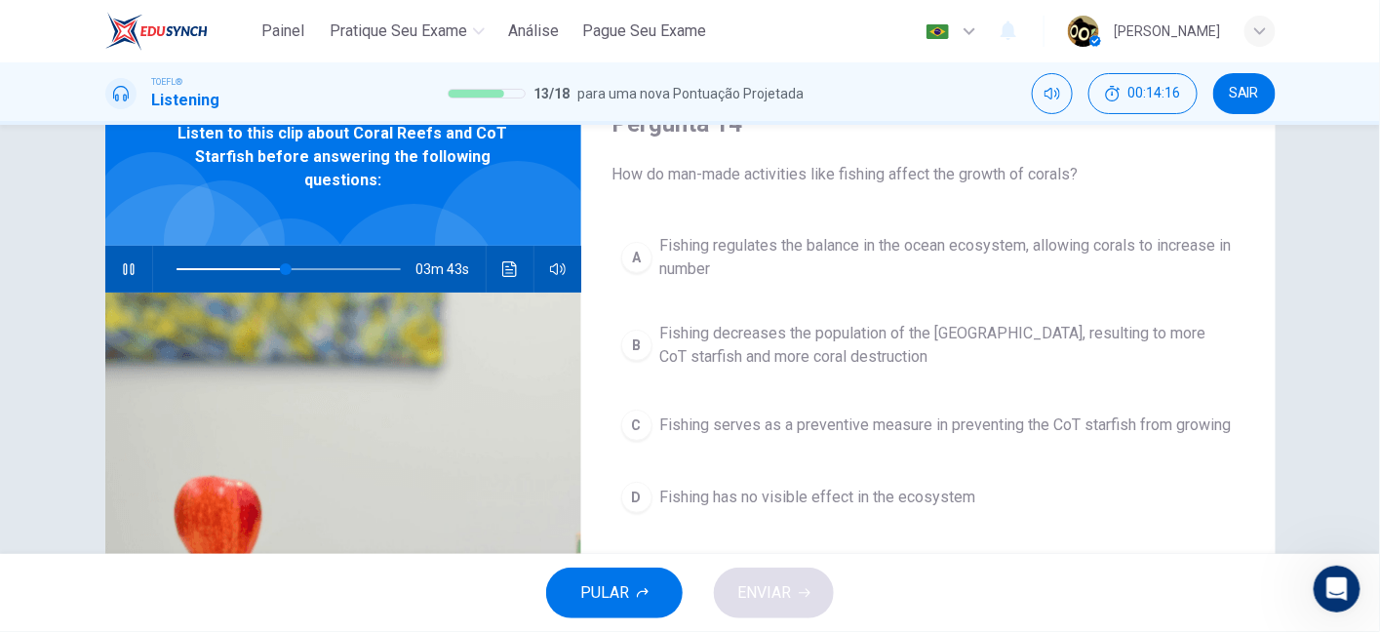
scroll to position [103, 0]
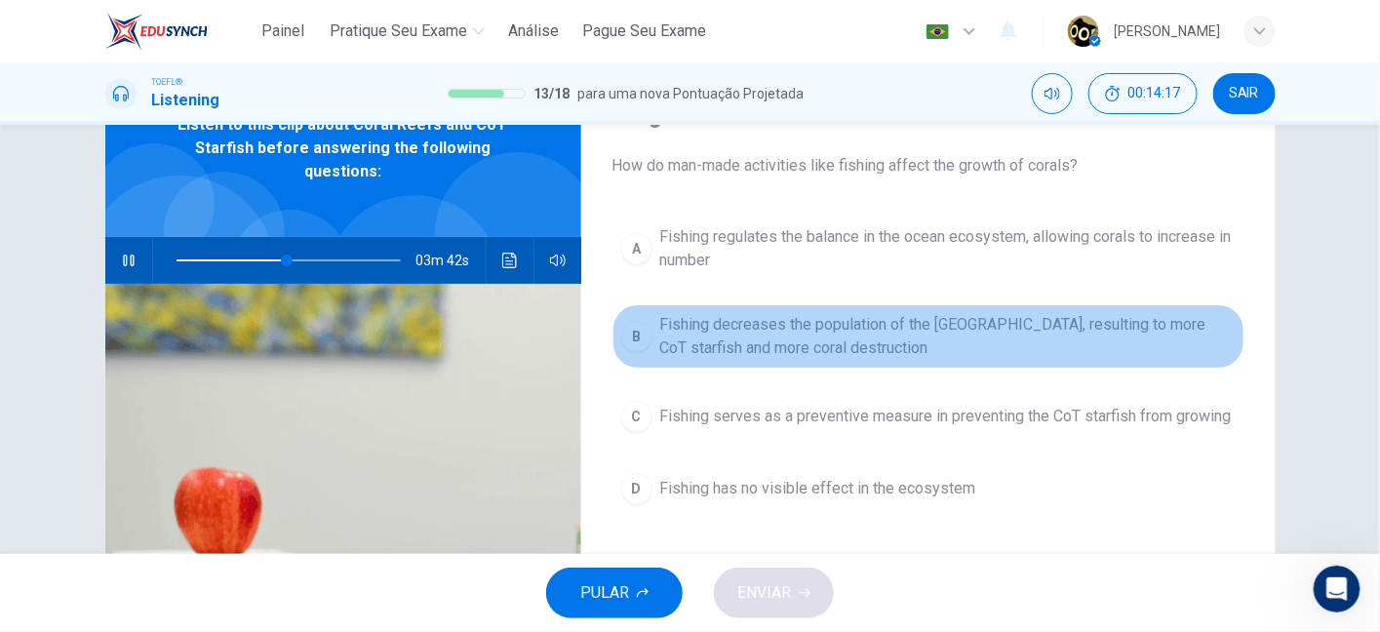
click at [816, 335] on span "Fishing decreases the population of the Triton Snail, resulting to more CoT sta…" at bounding box center [947, 336] width 575 height 47
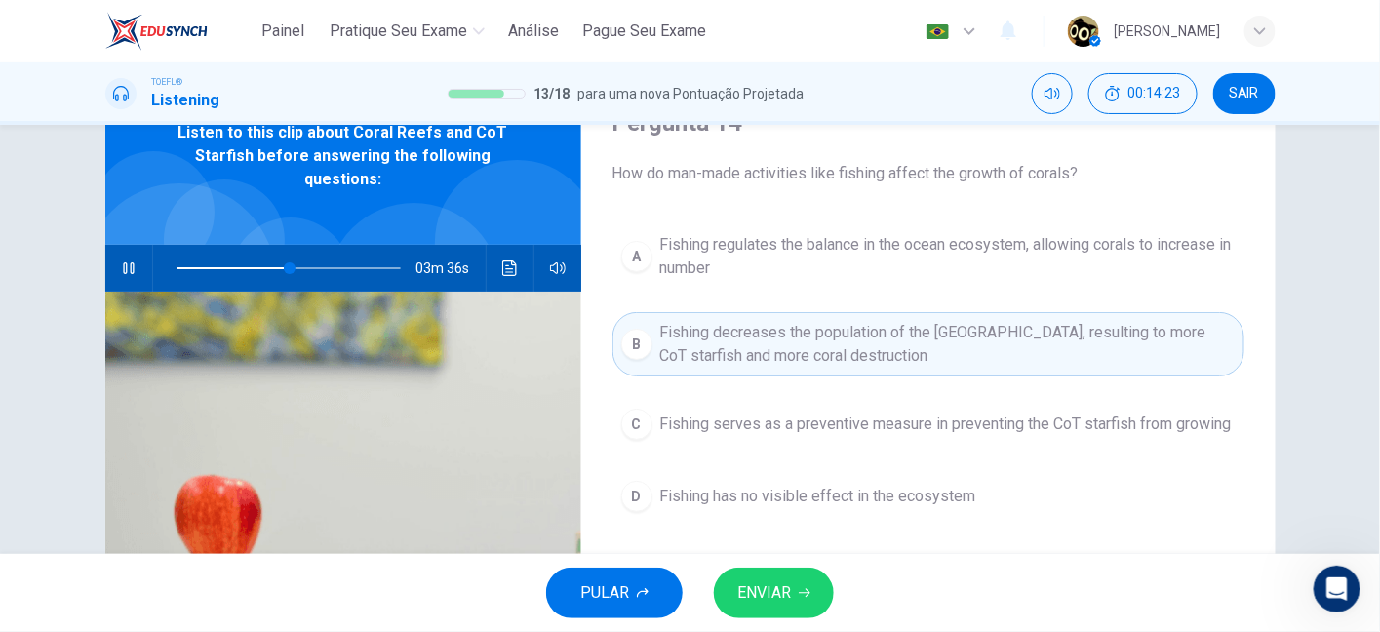
scroll to position [79, 0]
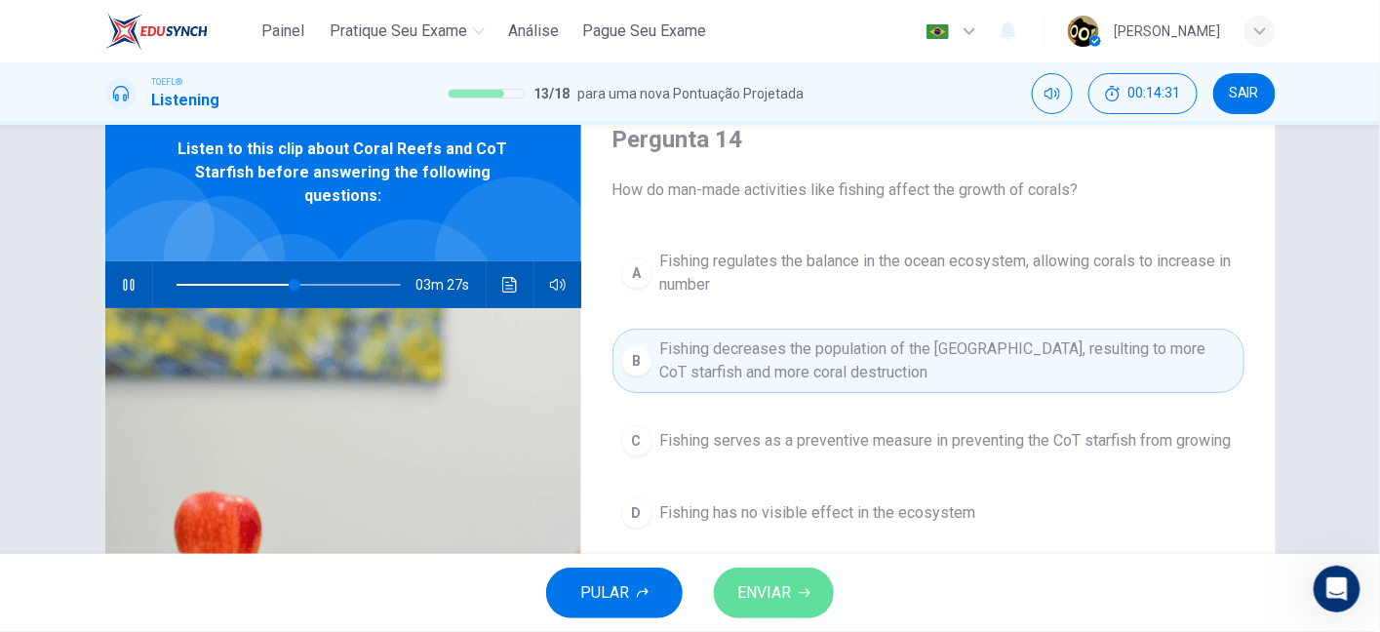
click at [799, 596] on icon "button" at bounding box center [805, 593] width 12 height 12
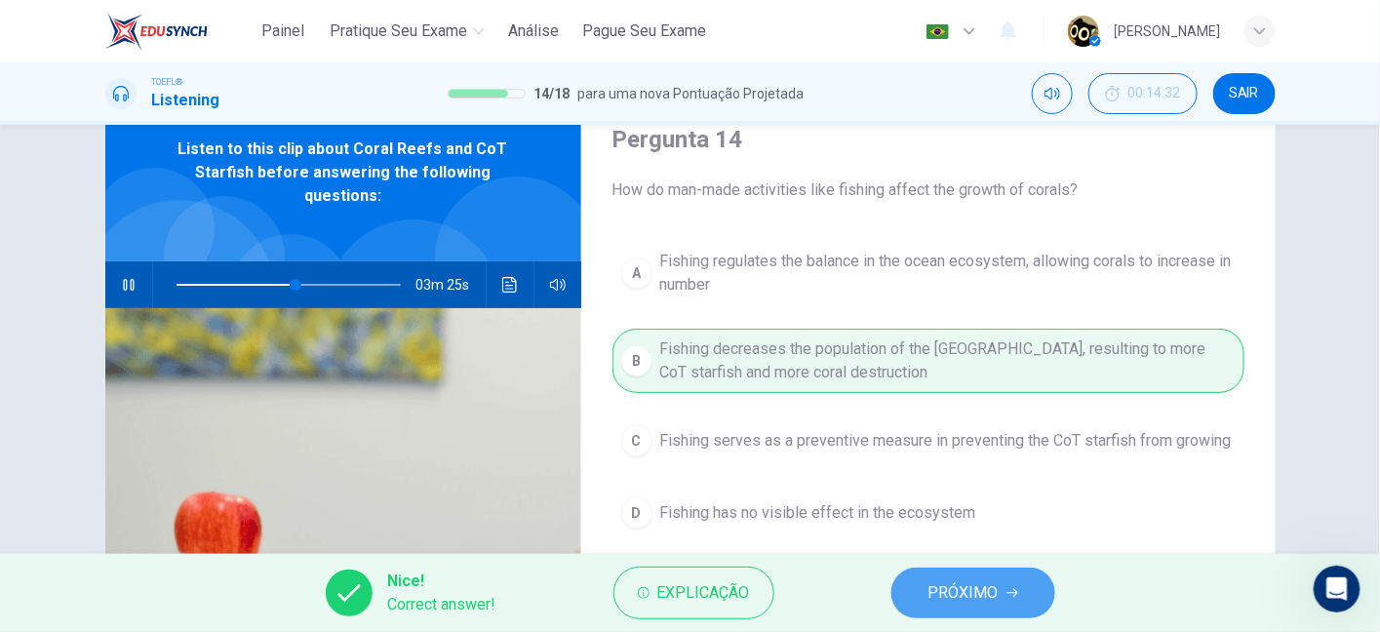
click at [927, 570] on button "PRÓXIMO" at bounding box center [973, 592] width 164 height 51
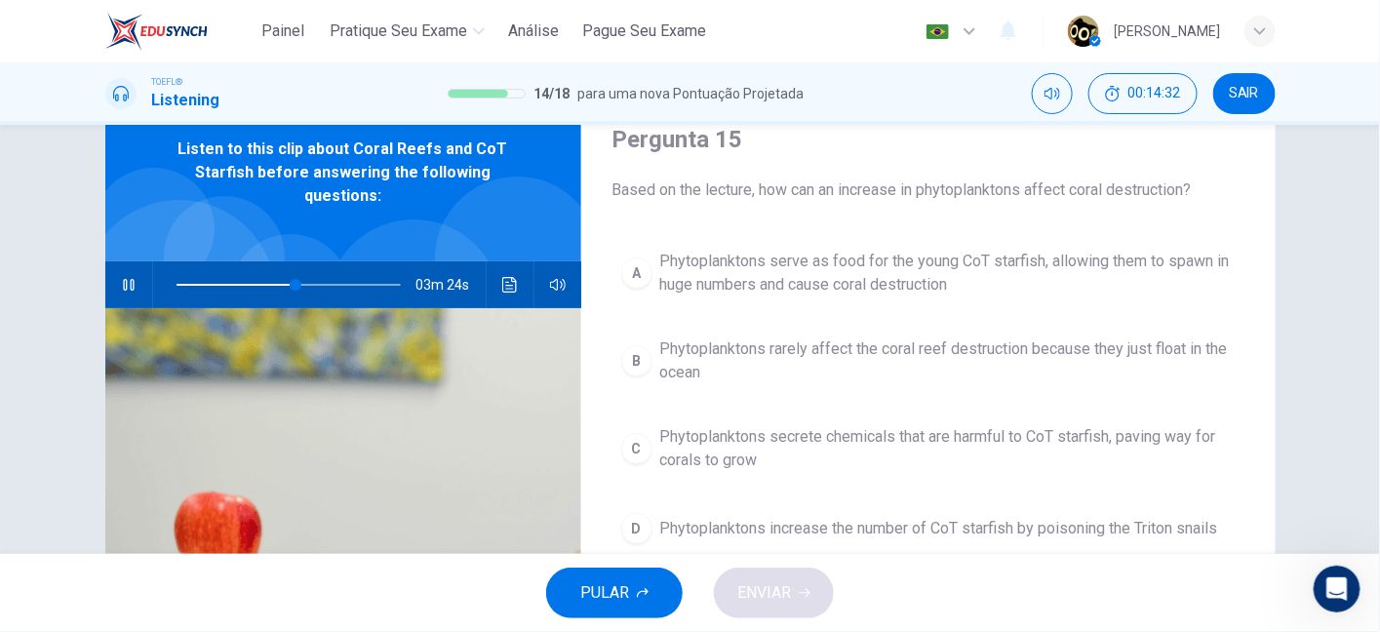
scroll to position [75, 0]
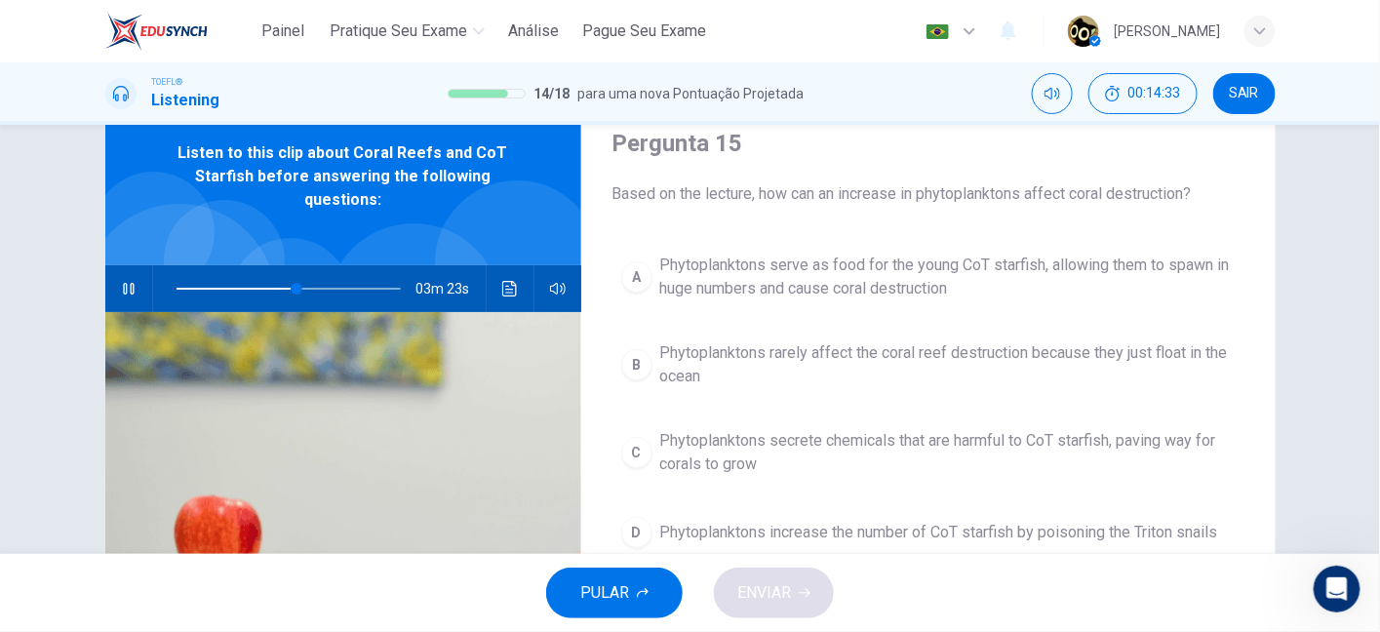
drag, startPoint x: 905, startPoint y: 191, endPoint x: 1024, endPoint y: 188, distance: 119.0
click at [1024, 188] on span "Based on the lecture, how can an increase in phytoplanktons affect coral destru…" at bounding box center [928, 193] width 632 height 23
drag, startPoint x: 965, startPoint y: 199, endPoint x: 1116, endPoint y: 198, distance: 151.1
click at [1116, 198] on span "Based on the lecture, how can an increase in phytoplanktons affect coral destru…" at bounding box center [928, 193] width 632 height 23
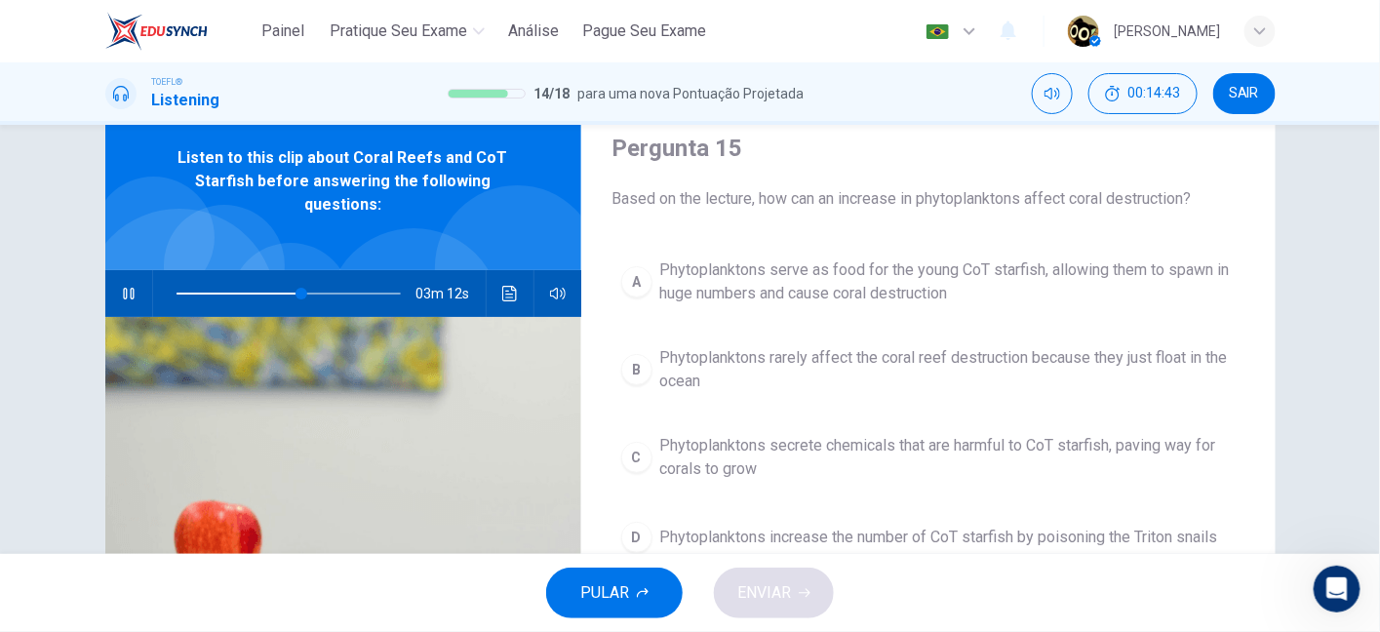
scroll to position [92, 0]
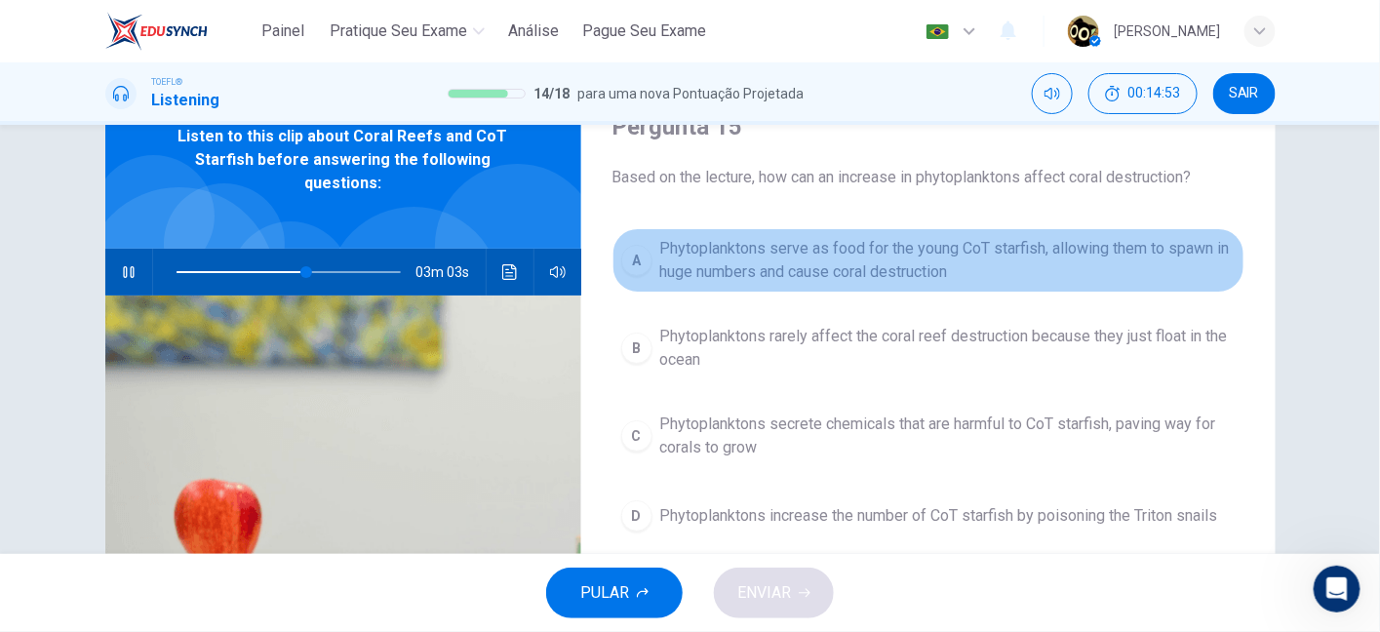
click at [848, 265] on span "Phytoplanktons serve as food for the young CoT starfish, allowing them to spawn…" at bounding box center [947, 260] width 575 height 47
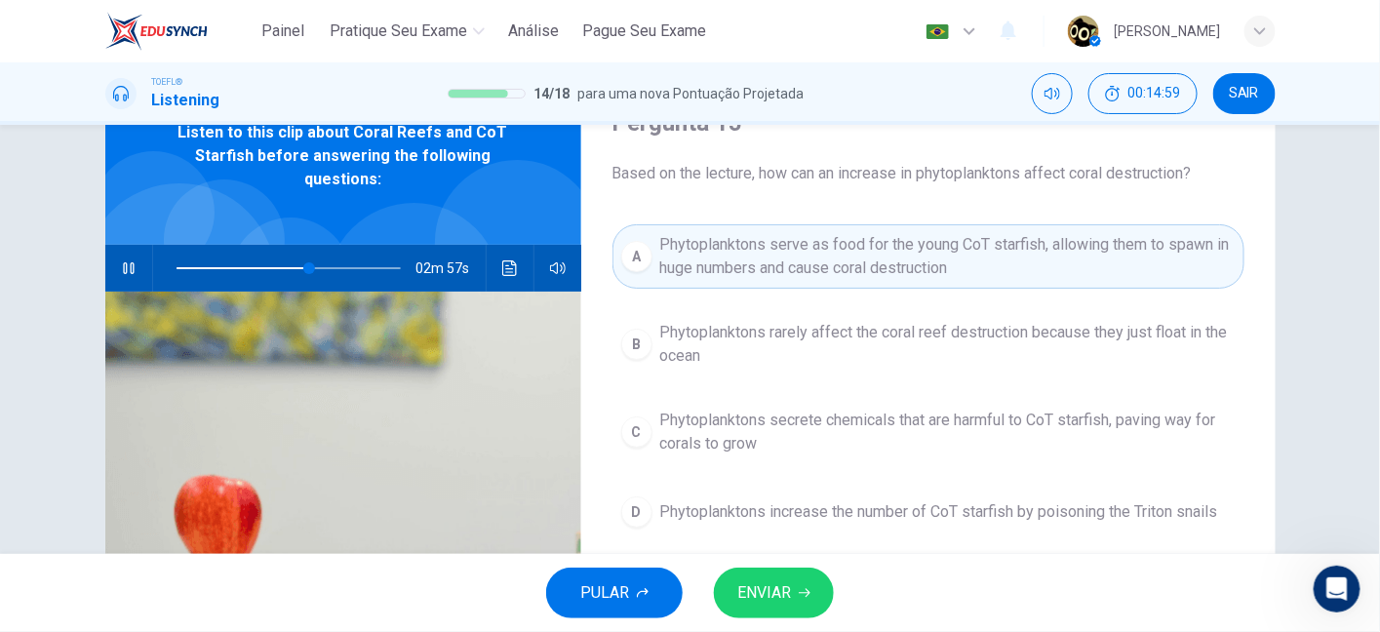
scroll to position [89, 0]
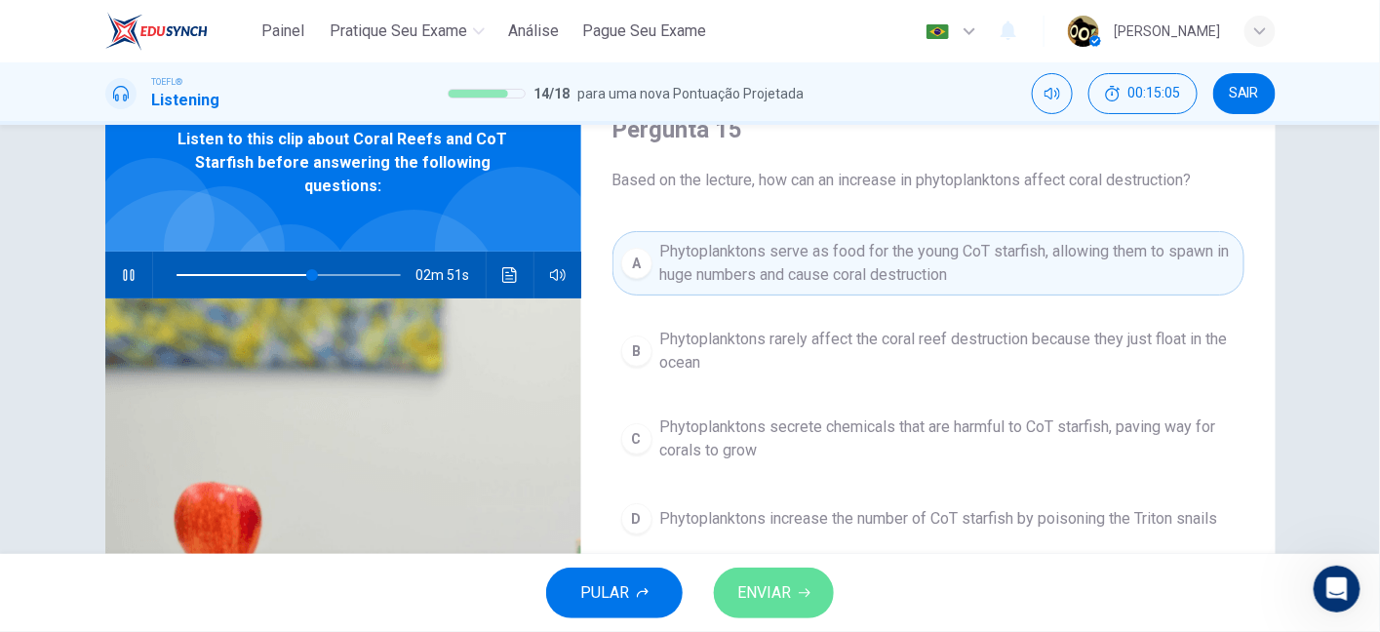
click at [777, 583] on span "ENVIAR" at bounding box center [764, 592] width 54 height 27
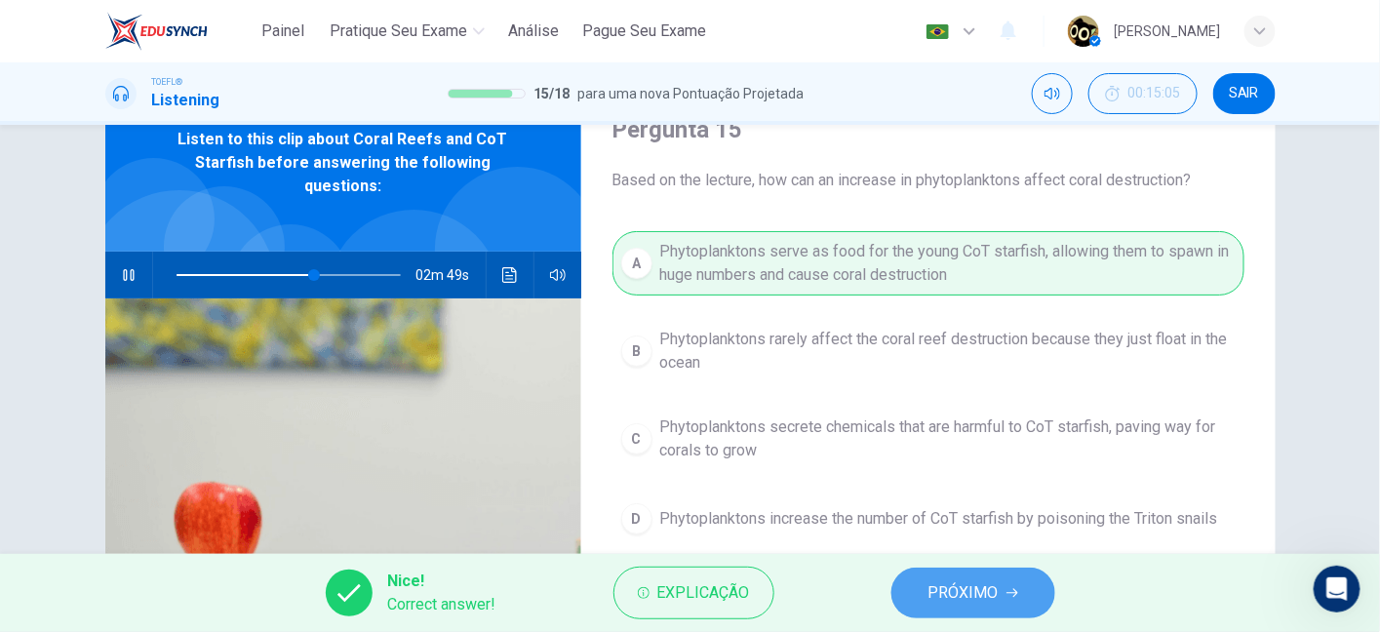
click at [914, 579] on button "PRÓXIMO" at bounding box center [973, 592] width 164 height 51
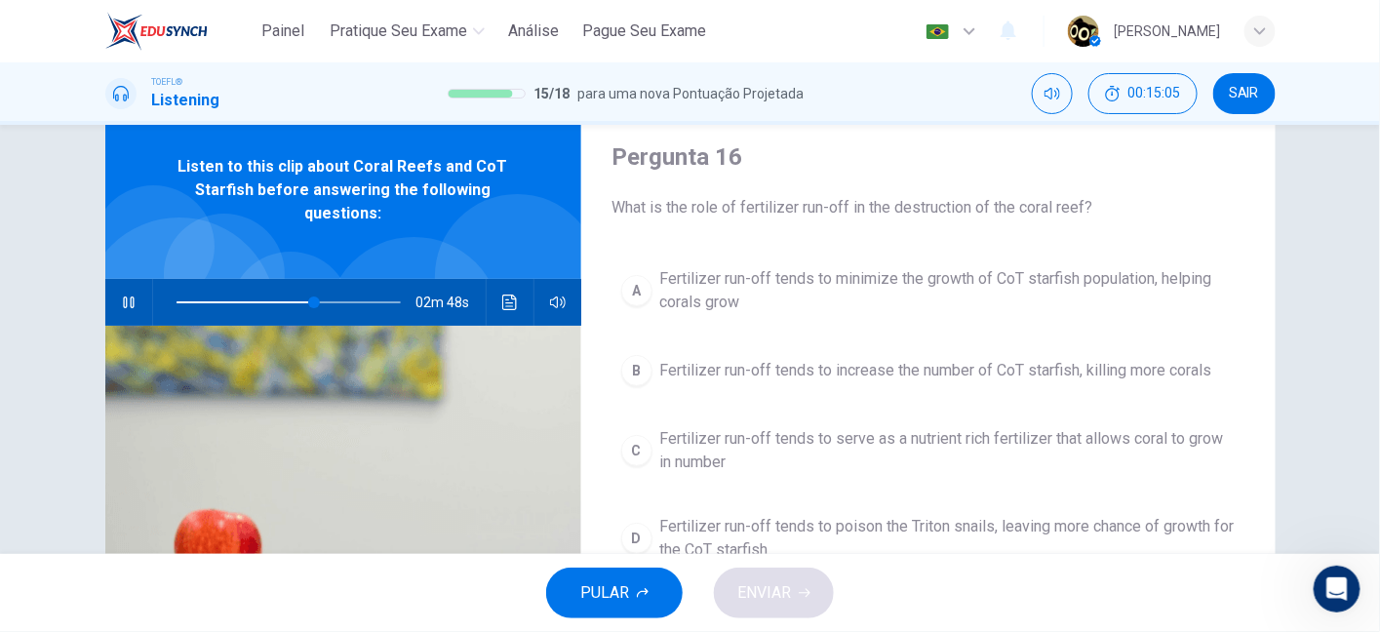
scroll to position [60, 0]
drag, startPoint x: 763, startPoint y: 191, endPoint x: 803, endPoint y: 211, distance: 44.5
click at [803, 211] on div "Pergunta 16 What is the role of fertilizer run-off in the destruction of the co…" at bounding box center [928, 181] width 632 height 78
drag, startPoint x: 803, startPoint y: 211, endPoint x: 996, endPoint y: 212, distance: 192.1
click at [996, 212] on span "What is the role of fertilizer run-off in the destruction of the coral reef?" at bounding box center [928, 208] width 632 height 23
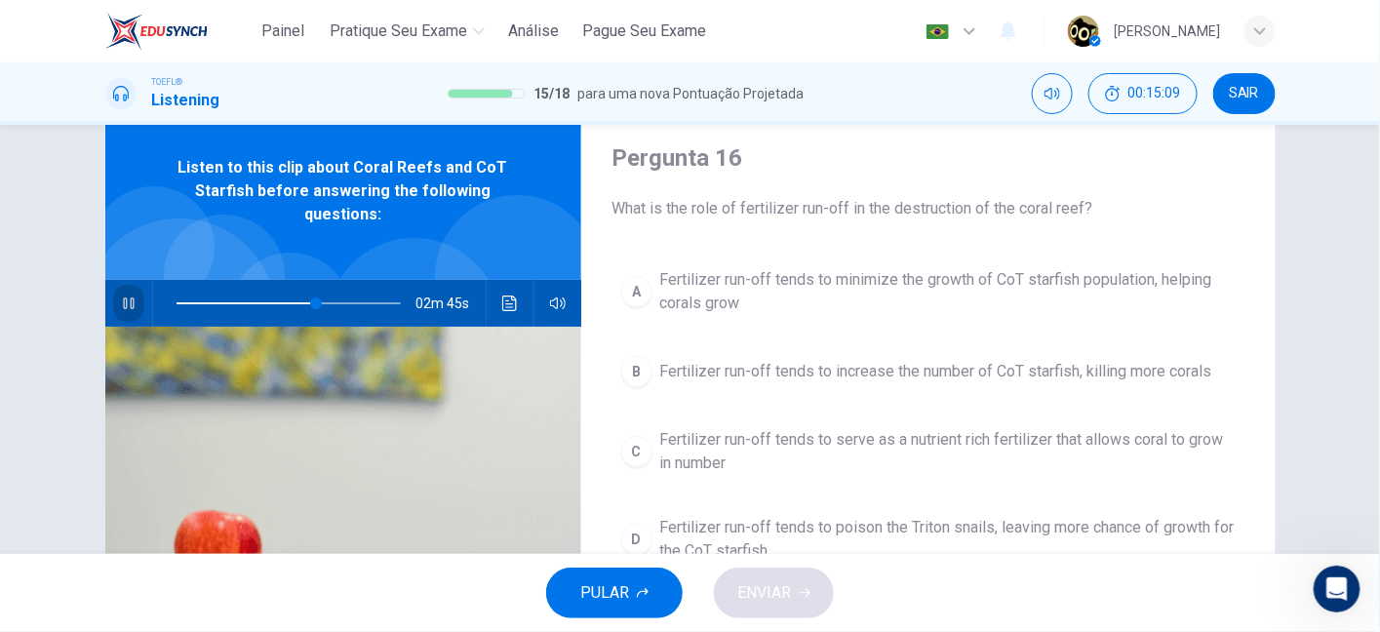
click at [134, 297] on button "button" at bounding box center [128, 303] width 31 height 47
drag, startPoint x: 679, startPoint y: 221, endPoint x: 796, endPoint y: 221, distance: 117.0
click at [796, 221] on div "Pergunta 16 What is the role of fertilizer run-off in the destruction of the co…" at bounding box center [928, 442] width 694 height 678
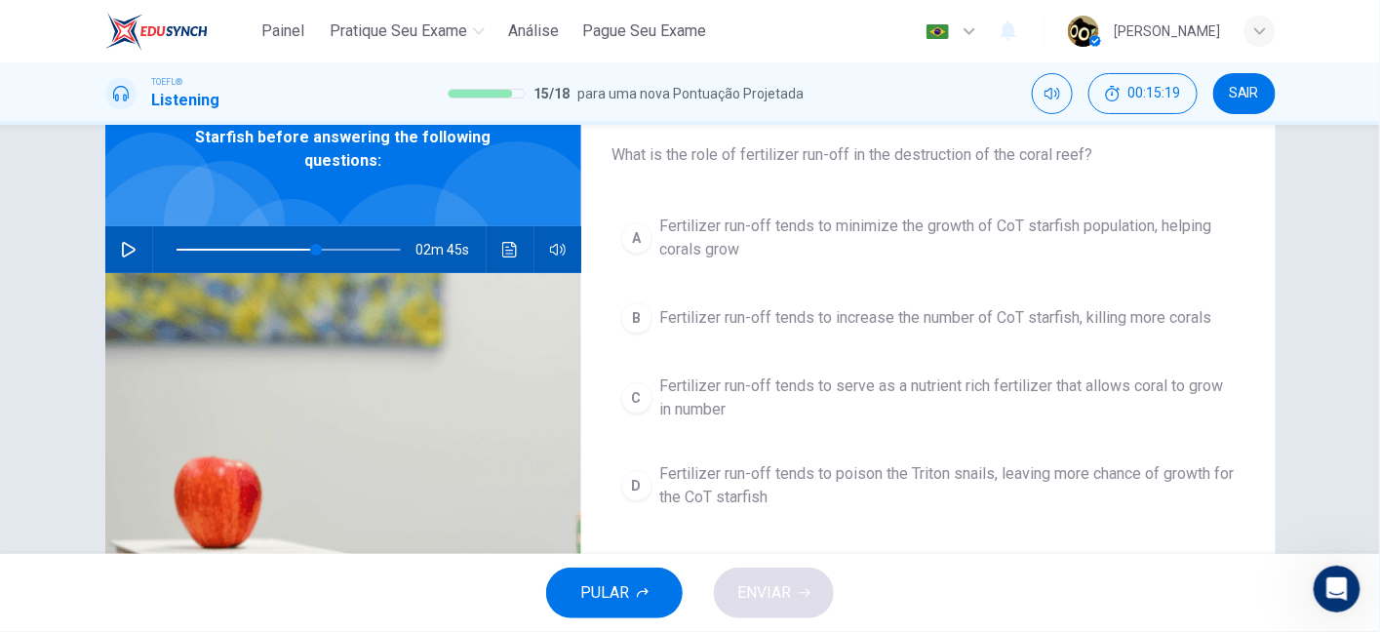
scroll to position [117, 0]
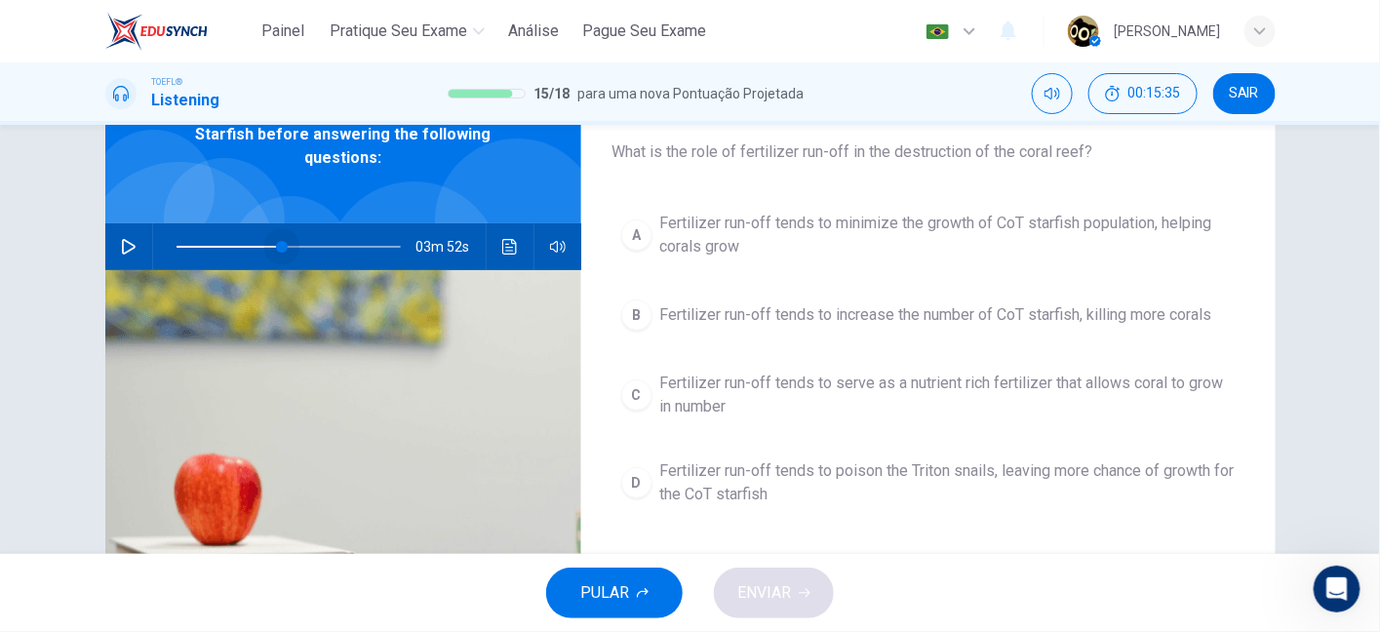
click at [278, 247] on span at bounding box center [288, 246] width 224 height 27
click at [132, 240] on button "button" at bounding box center [128, 246] width 31 height 47
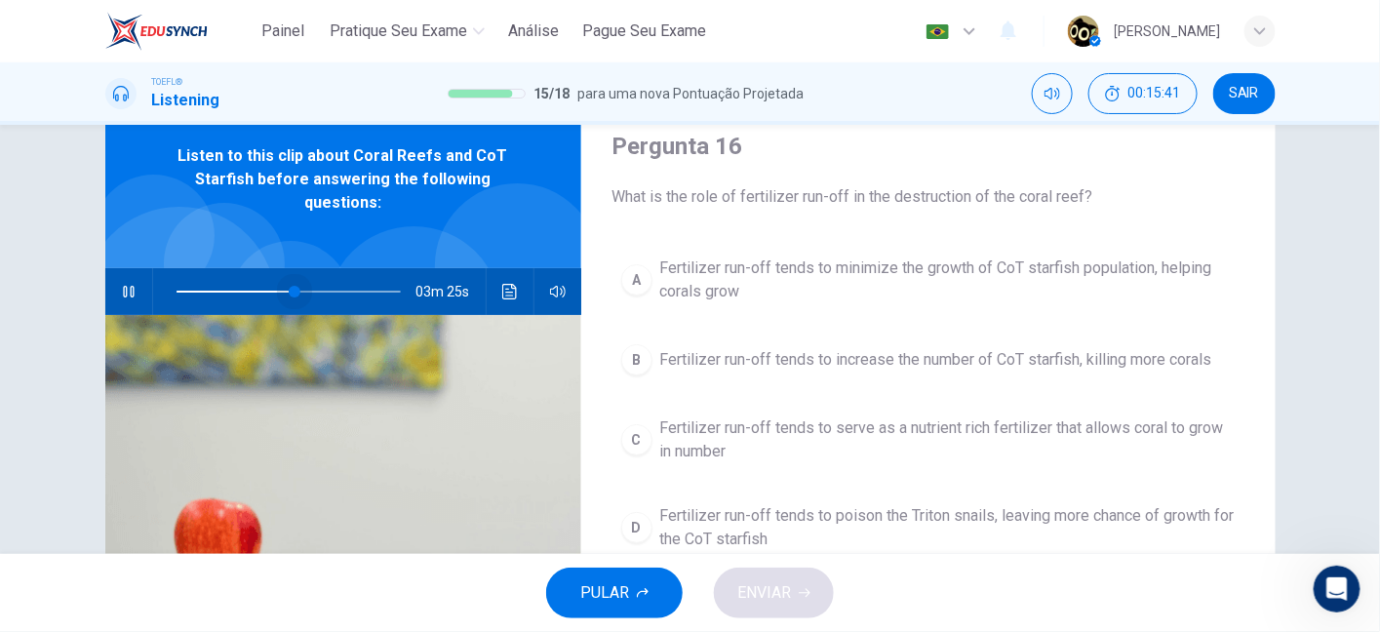
click at [290, 293] on span at bounding box center [295, 292] width 12 height 12
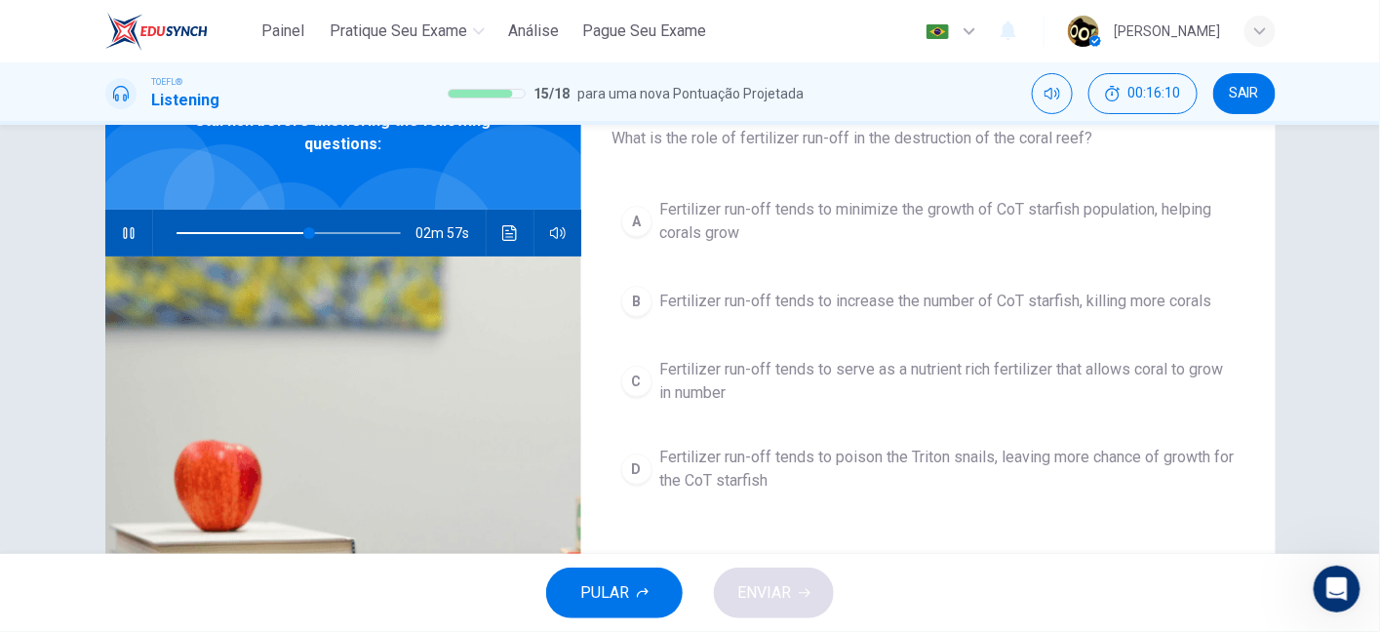
scroll to position [98, 0]
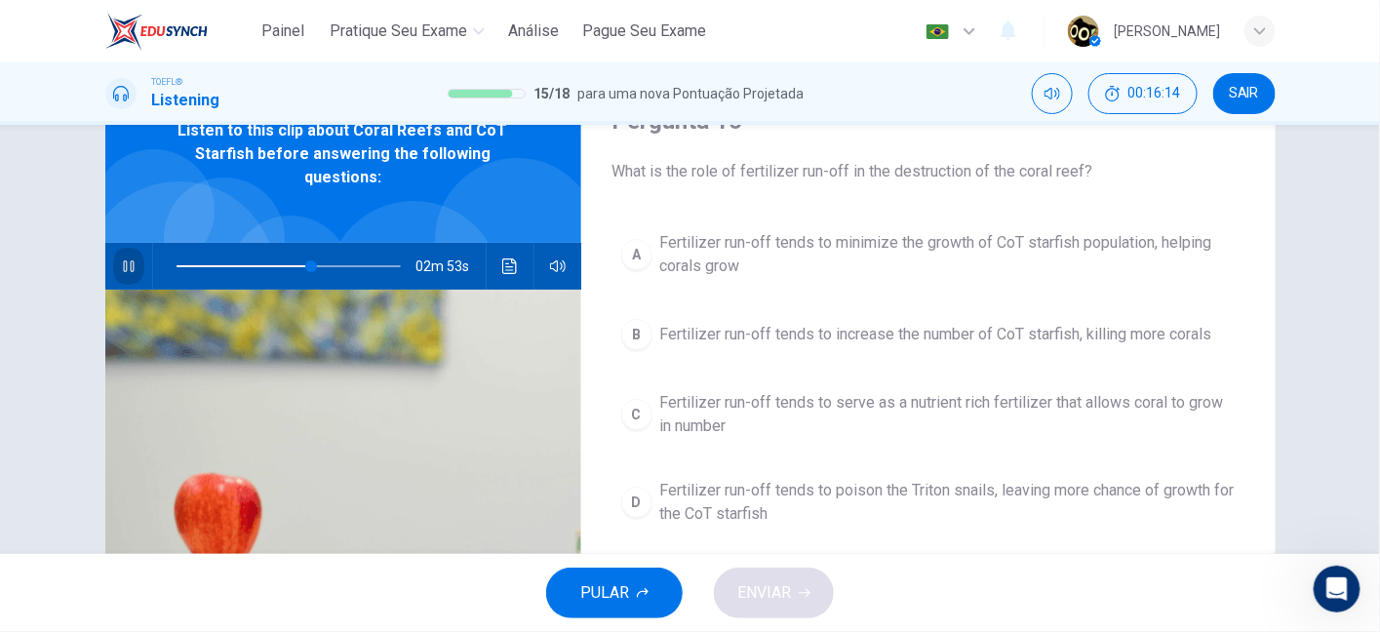
click at [121, 269] on icon "button" at bounding box center [129, 266] width 16 height 16
click at [113, 260] on button "button" at bounding box center [128, 266] width 31 height 47
click at [119, 278] on button "button" at bounding box center [128, 266] width 31 height 47
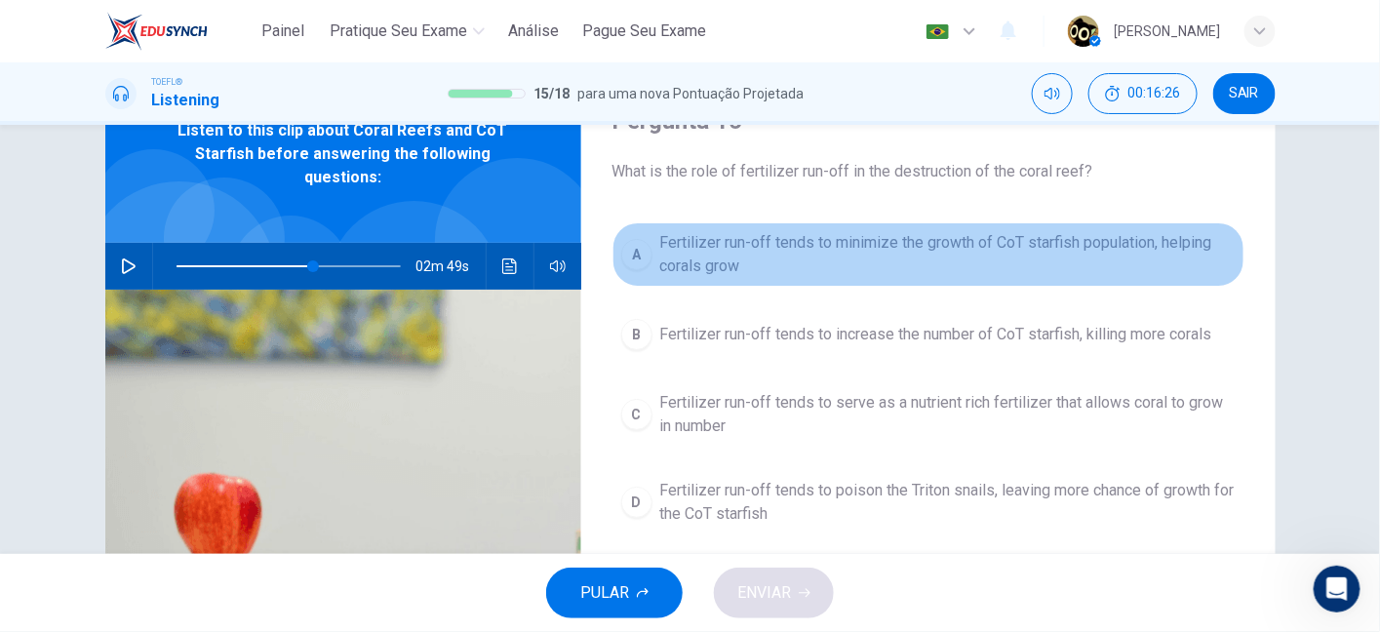
click at [901, 257] on span "Fertilizer run-off tends to minimize the growth of CoT starfish population, hel…" at bounding box center [947, 254] width 575 height 47
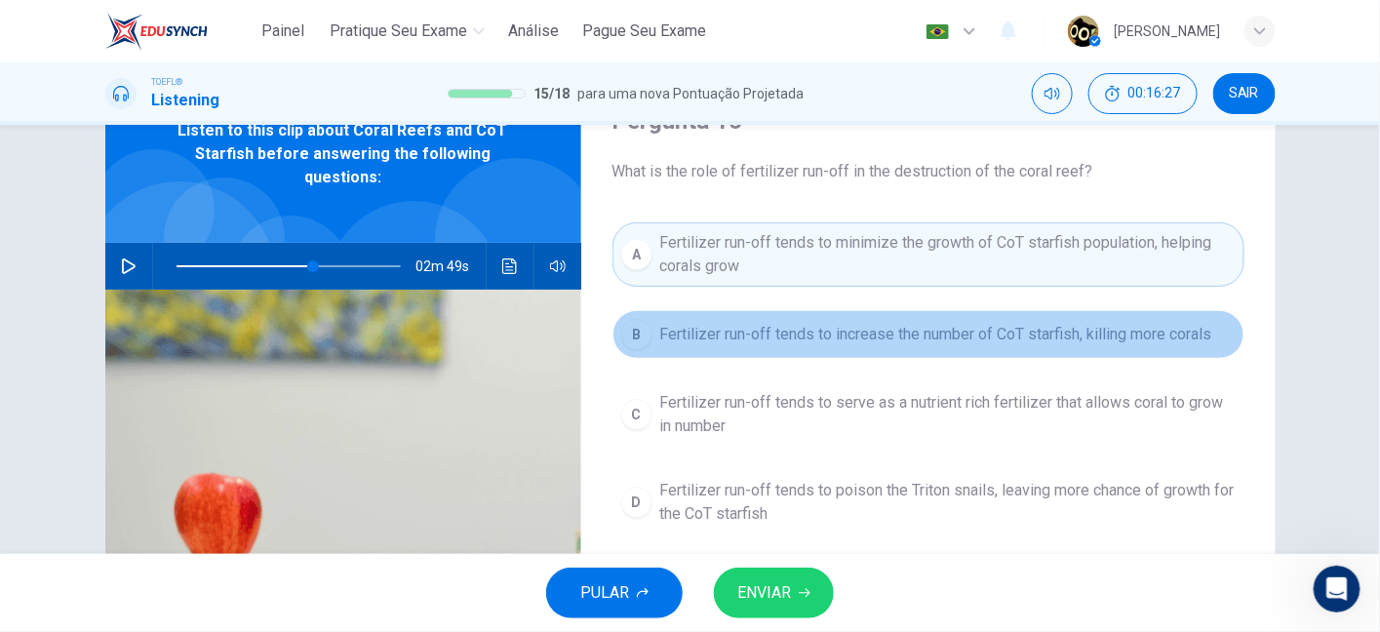
click at [884, 325] on span "Fertilizer run-off tends to increase the number of CoT starfish, killing more c…" at bounding box center [936, 334] width 552 height 23
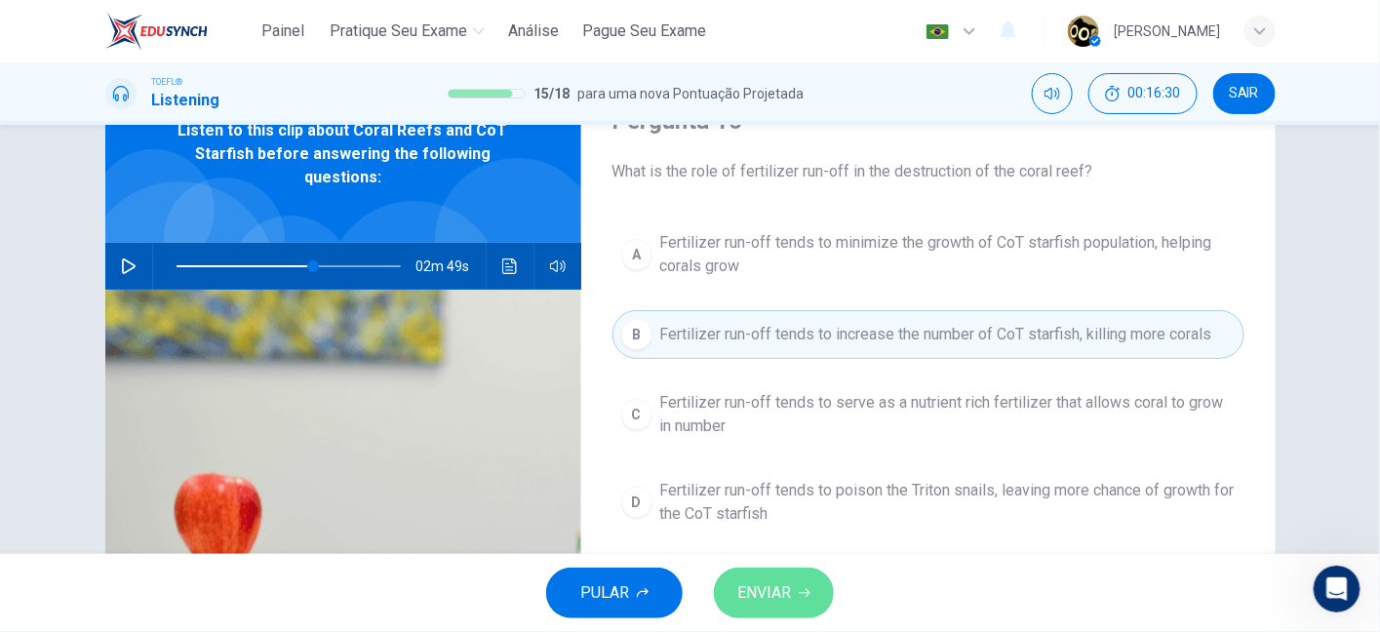
click at [794, 605] on button "ENVIAR" at bounding box center [774, 592] width 120 height 51
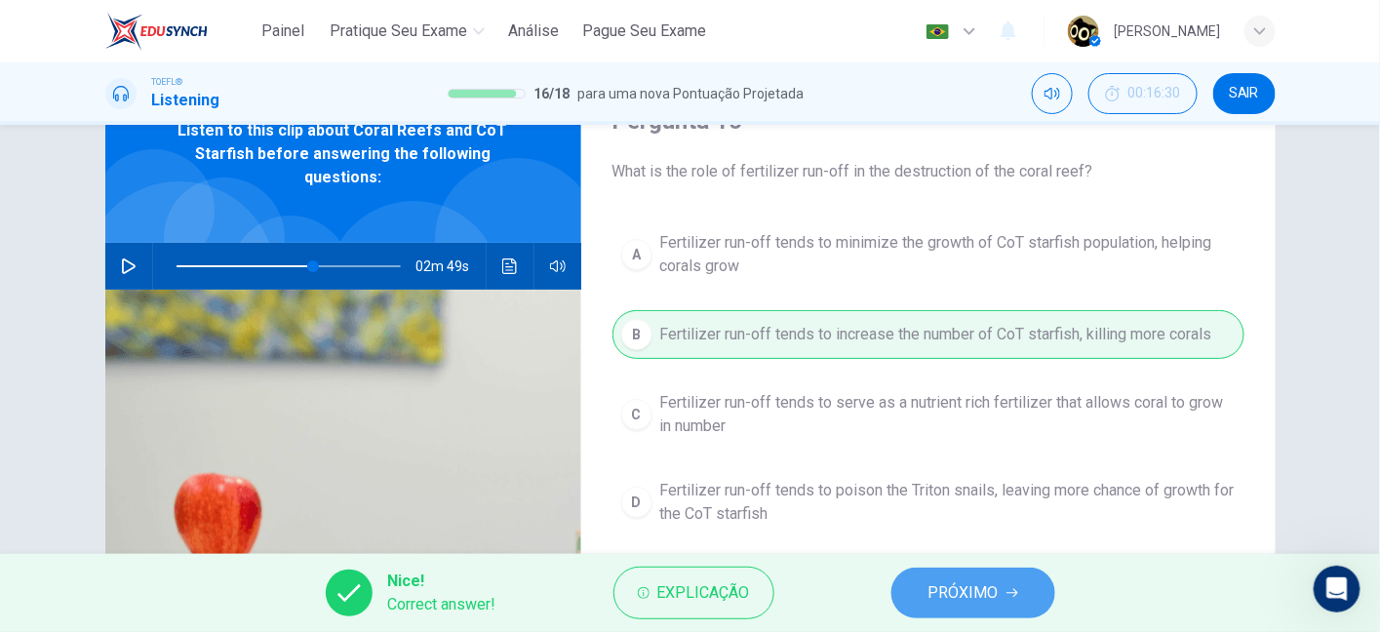
click at [967, 613] on button "PRÓXIMO" at bounding box center [973, 592] width 164 height 51
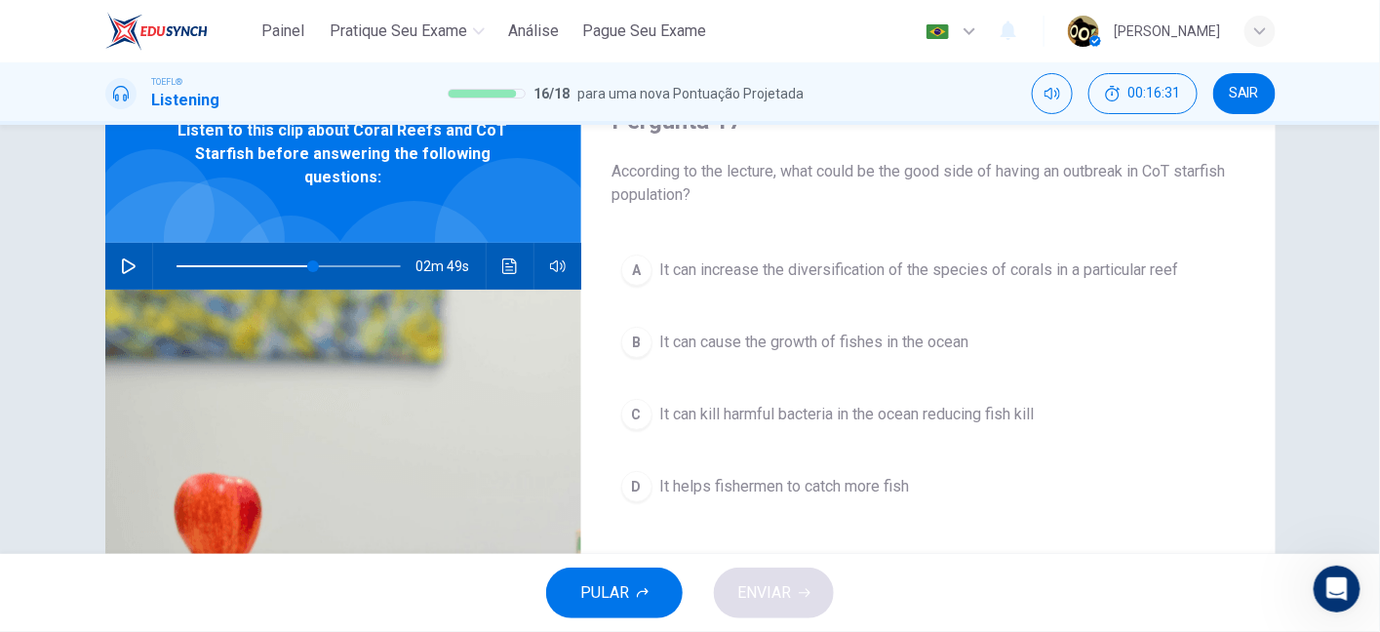
click at [140, 274] on div "02m 49s" at bounding box center [343, 266] width 476 height 47
click at [130, 269] on icon "button" at bounding box center [129, 266] width 16 height 16
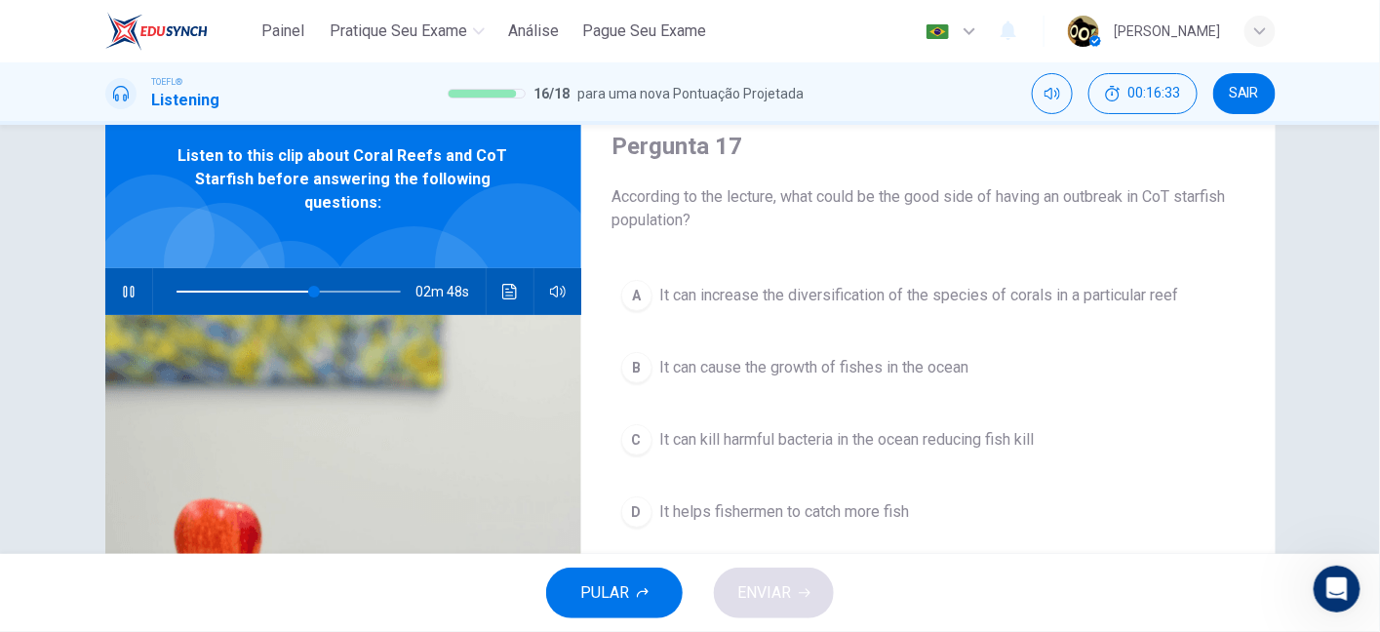
scroll to position [59, 0]
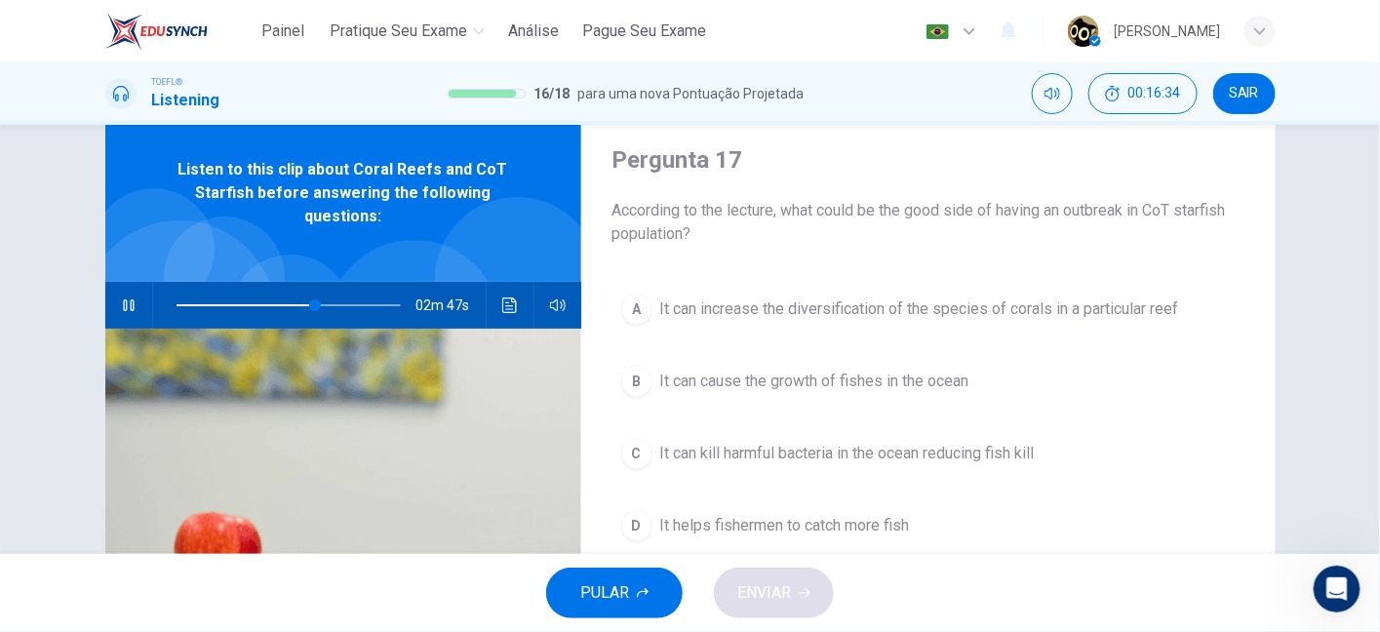
drag, startPoint x: 809, startPoint y: 202, endPoint x: 985, endPoint y: 208, distance: 175.6
click at [985, 208] on span "According to the lecture, what could be the good side of having an outbreak in …" at bounding box center [928, 222] width 632 height 47
drag, startPoint x: 1129, startPoint y: 211, endPoint x: 1226, endPoint y: 211, distance: 96.5
click at [1226, 211] on span "According to the lecture, what could be the good side of having an outbreak in …" at bounding box center [928, 222] width 632 height 47
click at [328, 308] on span at bounding box center [331, 305] width 12 height 12
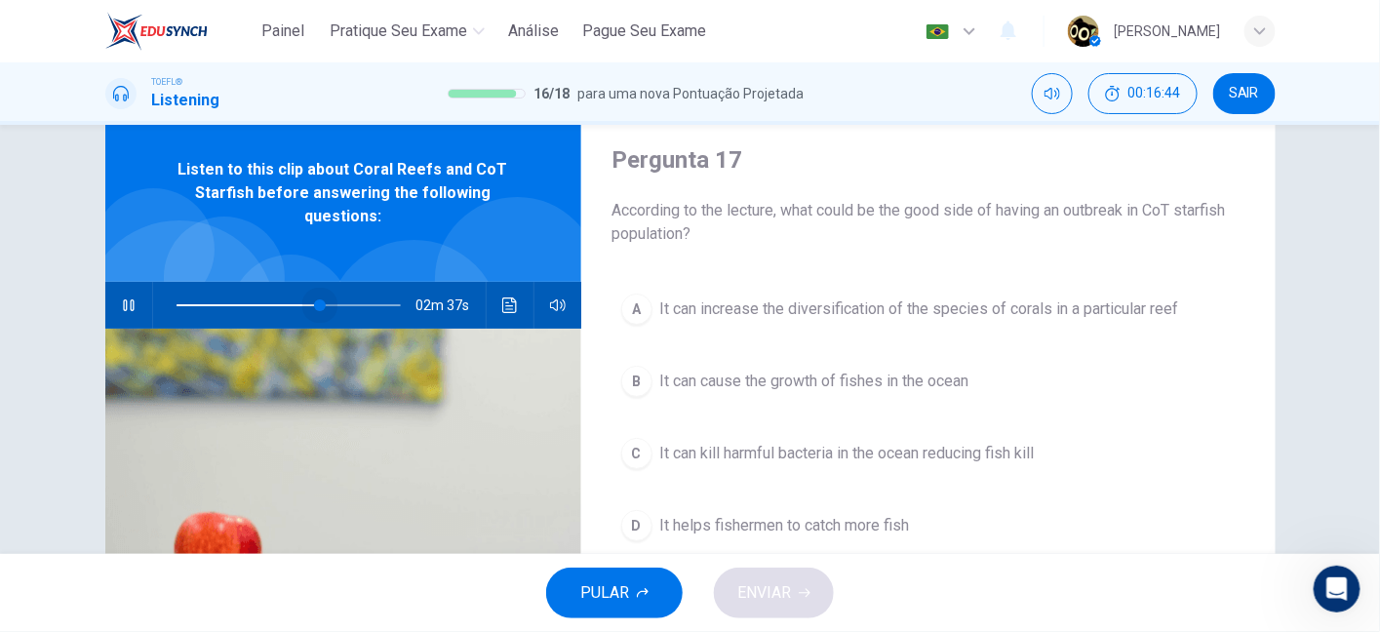
click at [315, 306] on span at bounding box center [320, 305] width 12 height 12
drag, startPoint x: 786, startPoint y: 208, endPoint x: 919, endPoint y: 217, distance: 133.9
click at [919, 217] on span "According to the lecture, what could be the good side of having an outbreak in …" at bounding box center [928, 222] width 632 height 47
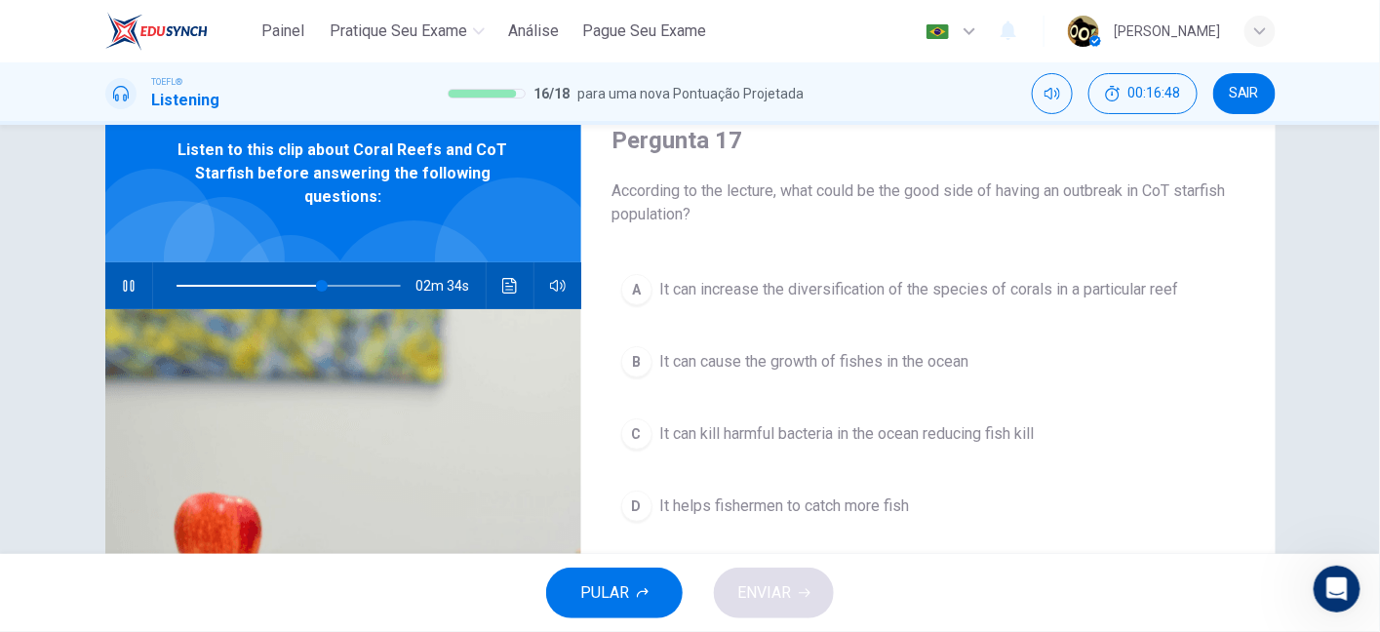
scroll to position [73, 0]
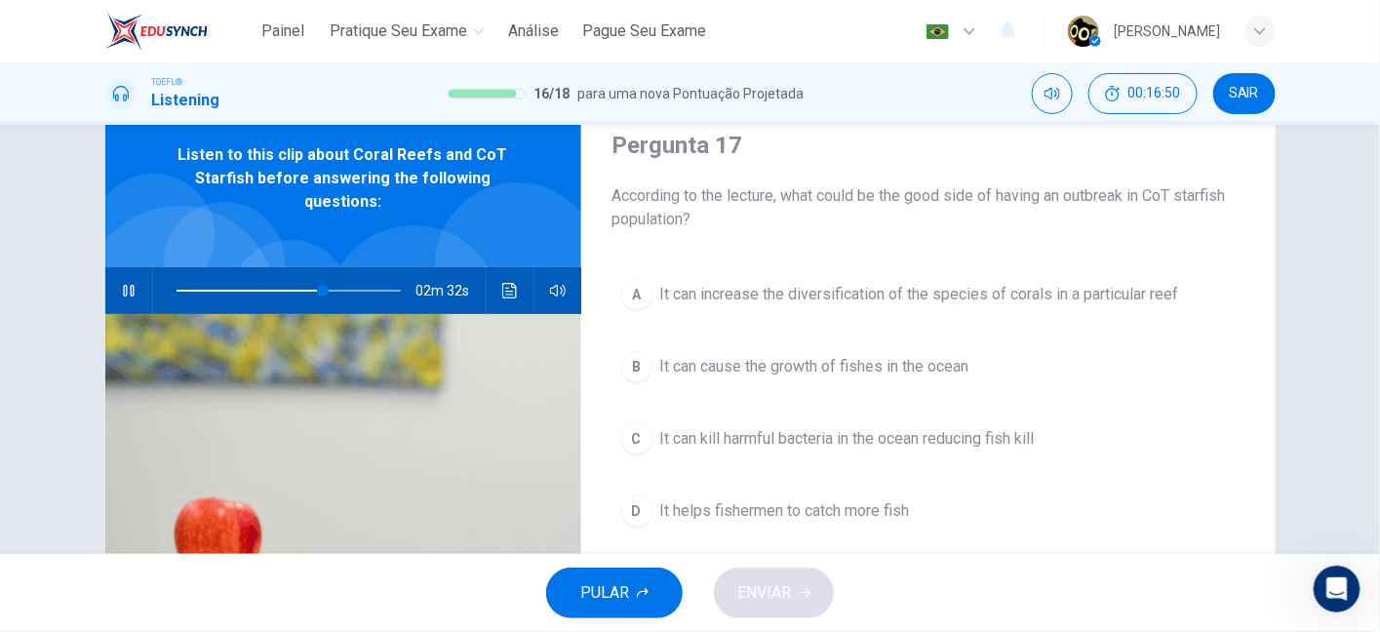
drag, startPoint x: 915, startPoint y: 200, endPoint x: 1083, endPoint y: 199, distance: 168.7
click at [1083, 199] on span "According to the lecture, what could be the good side of having an outbreak in …" at bounding box center [928, 207] width 632 height 47
click at [304, 290] on span at bounding box center [308, 291] width 12 height 12
click at [310, 289] on span at bounding box center [315, 291] width 12 height 12
drag, startPoint x: 844, startPoint y: 199, endPoint x: 1124, endPoint y: 216, distance: 280.4
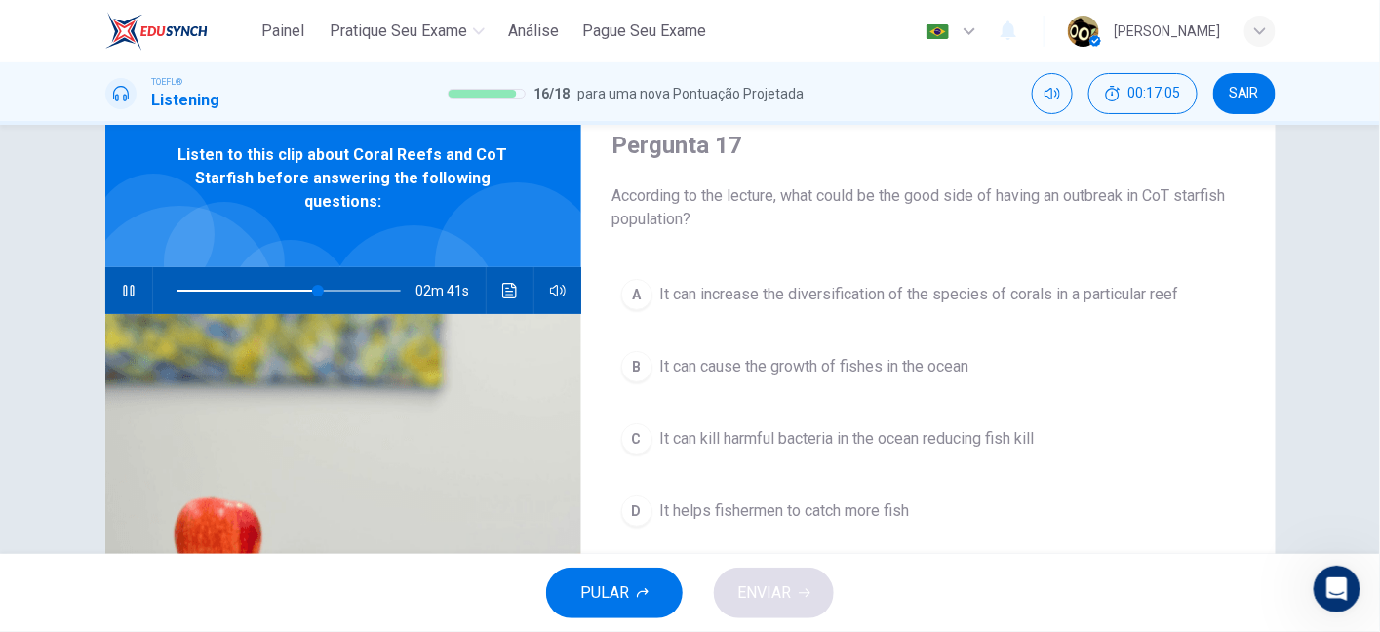
click at [1124, 216] on span "According to the lecture, what could be the good side of having an outbreak in …" at bounding box center [928, 207] width 632 height 47
click at [1099, 188] on span "According to the lecture, what could be the good side of having an outbreak in …" at bounding box center [928, 207] width 632 height 47
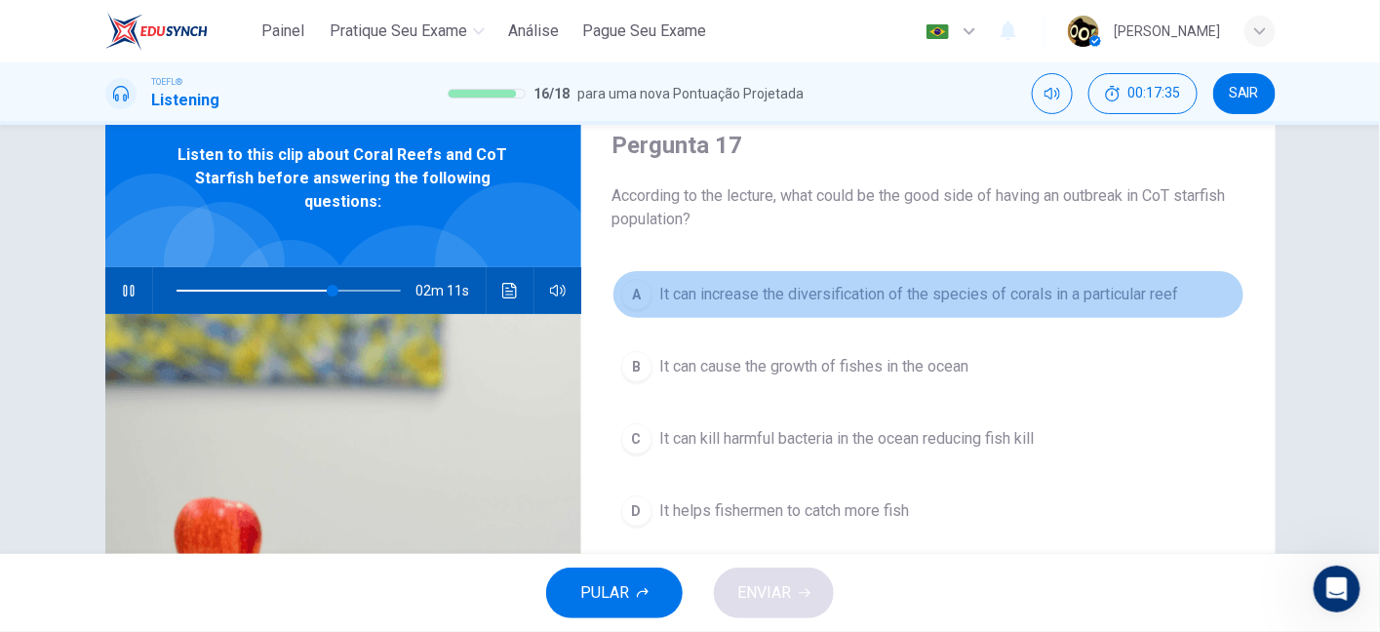
click at [885, 299] on span "It can increase the diversification of the species of corals in a particular re…" at bounding box center [919, 294] width 519 height 23
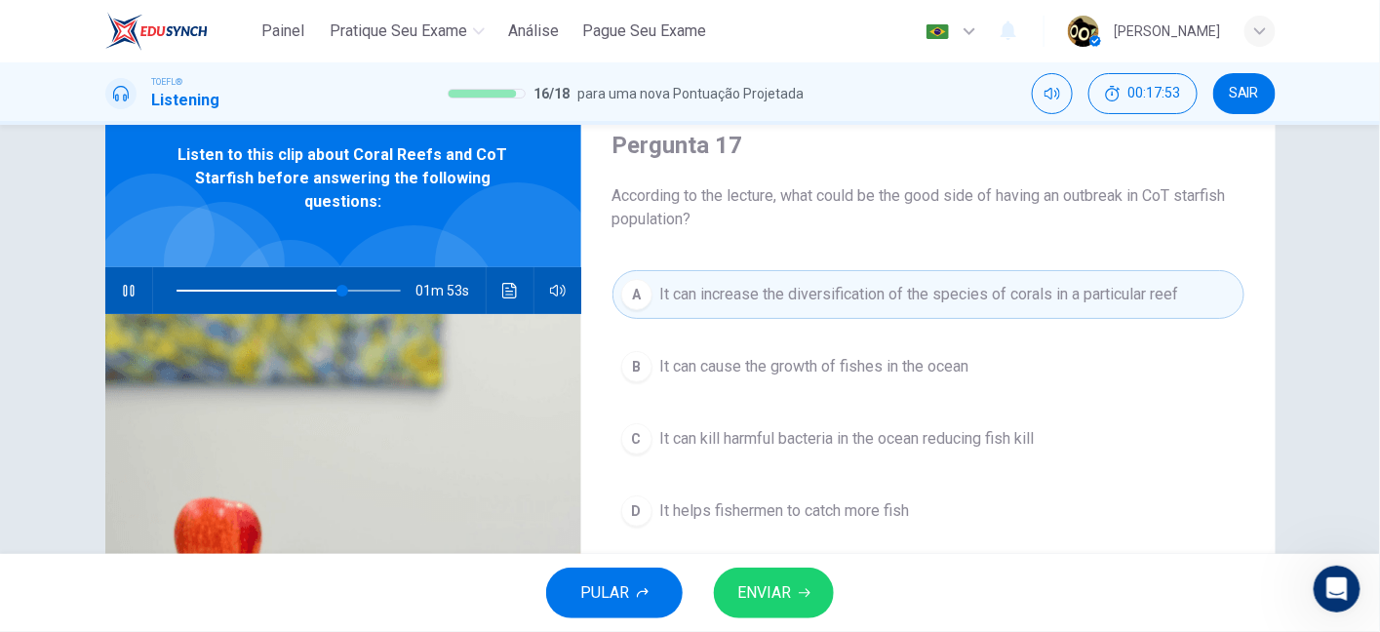
drag, startPoint x: 909, startPoint y: 203, endPoint x: 988, endPoint y: 207, distance: 79.1
click at [988, 207] on span "According to the lecture, what could be the good side of having an outbreak in …" at bounding box center [928, 207] width 632 height 47
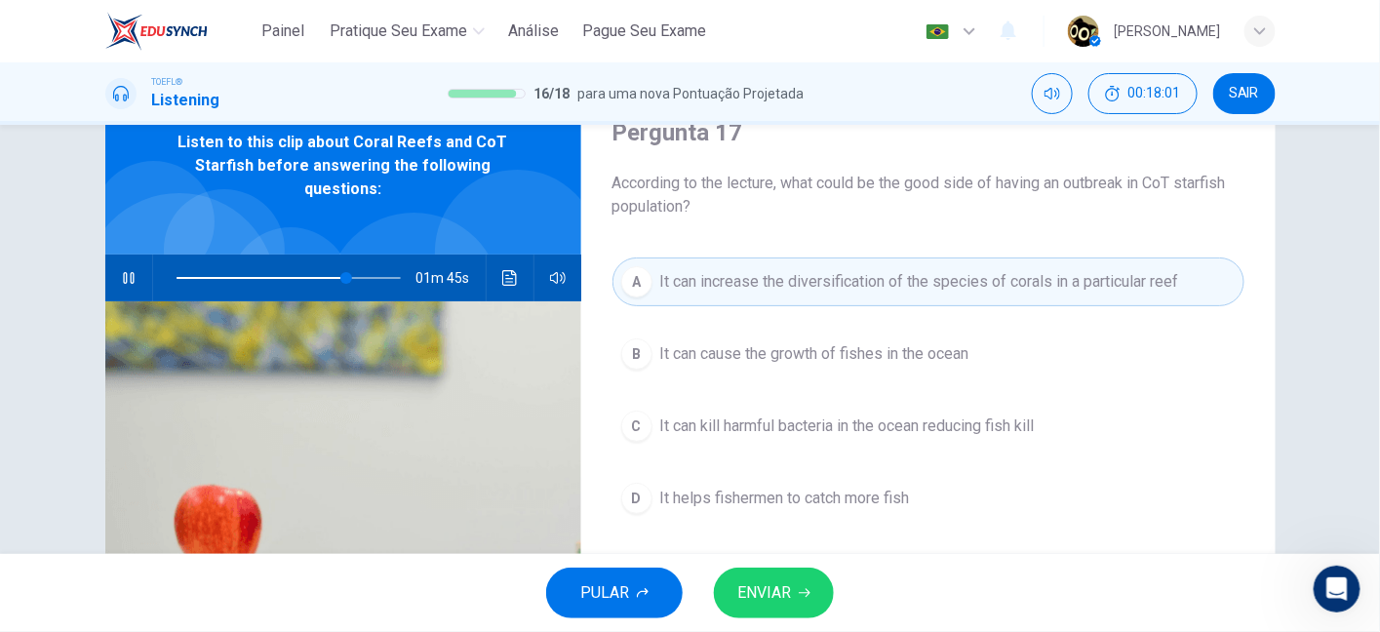
scroll to position [89, 0]
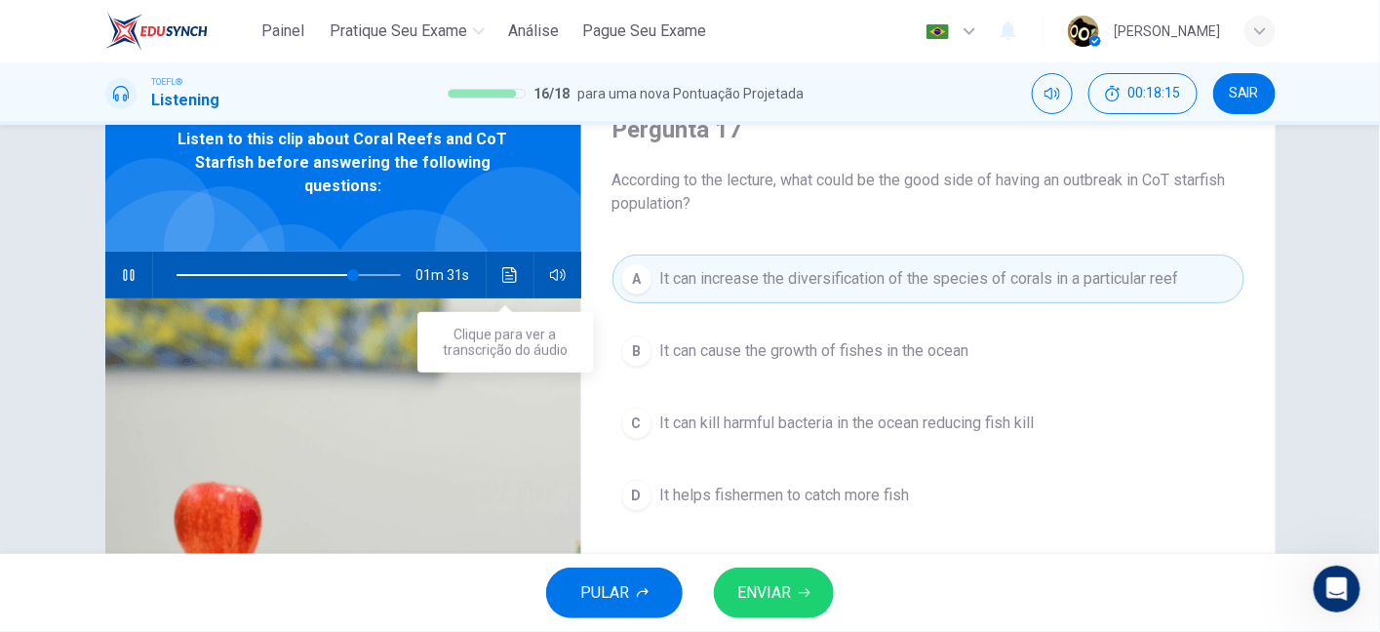
click at [507, 283] on button "Clique para ver a transcrição do áudio" at bounding box center [509, 275] width 31 height 47
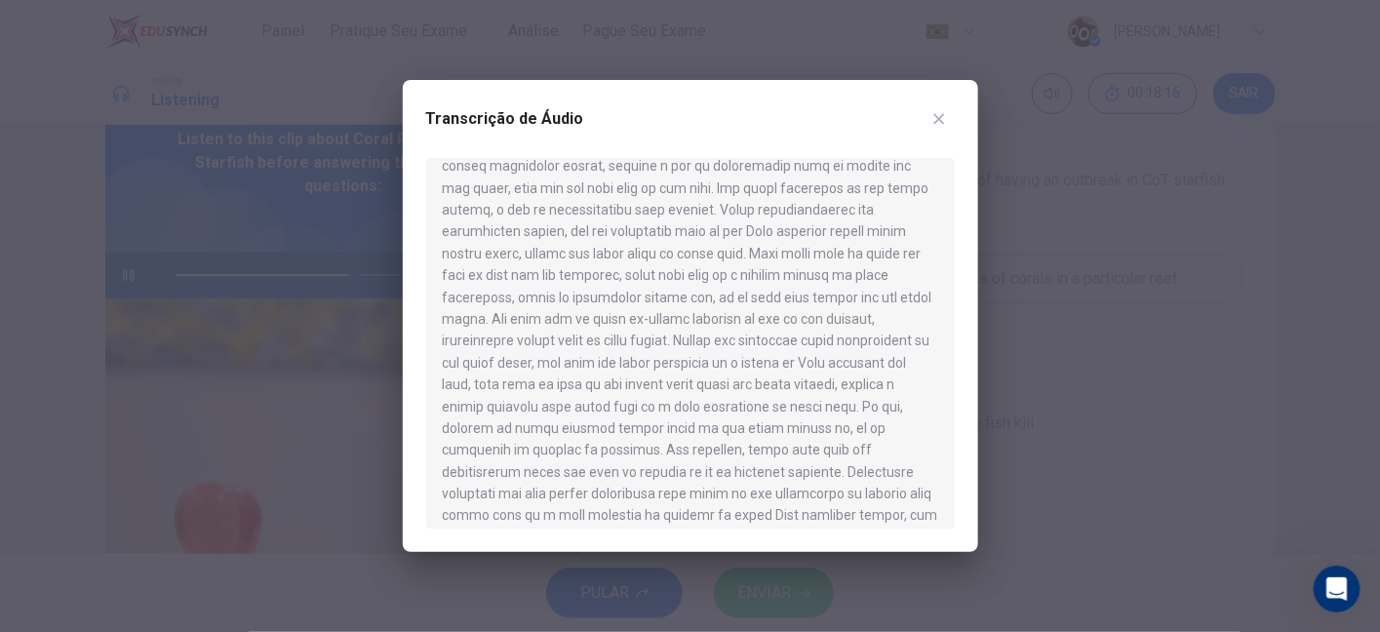
scroll to position [1213, 0]
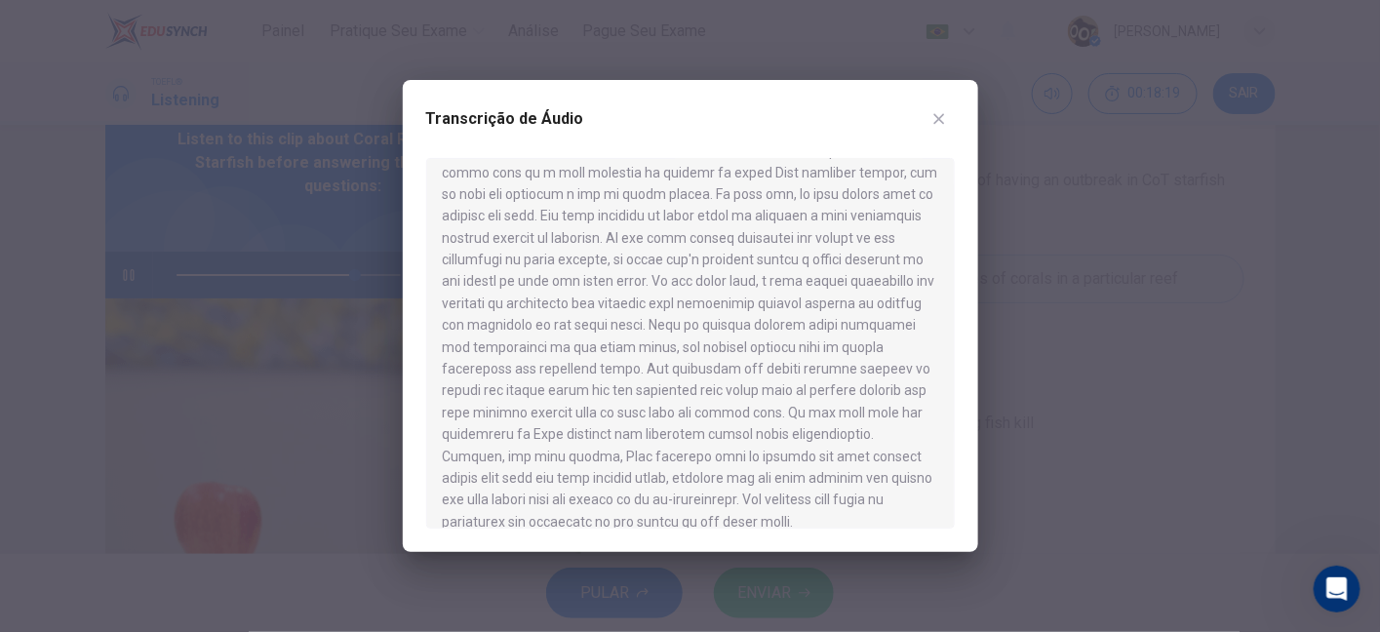
drag, startPoint x: 557, startPoint y: 271, endPoint x: 853, endPoint y: 263, distance: 296.5
click at [853, 263] on div at bounding box center [690, 343] width 528 height 371
drag, startPoint x: 458, startPoint y: 283, endPoint x: 617, endPoint y: 277, distance: 159.0
click at [617, 277] on div at bounding box center [690, 343] width 528 height 371
drag, startPoint x: 724, startPoint y: 275, endPoint x: 890, endPoint y: 266, distance: 166.0
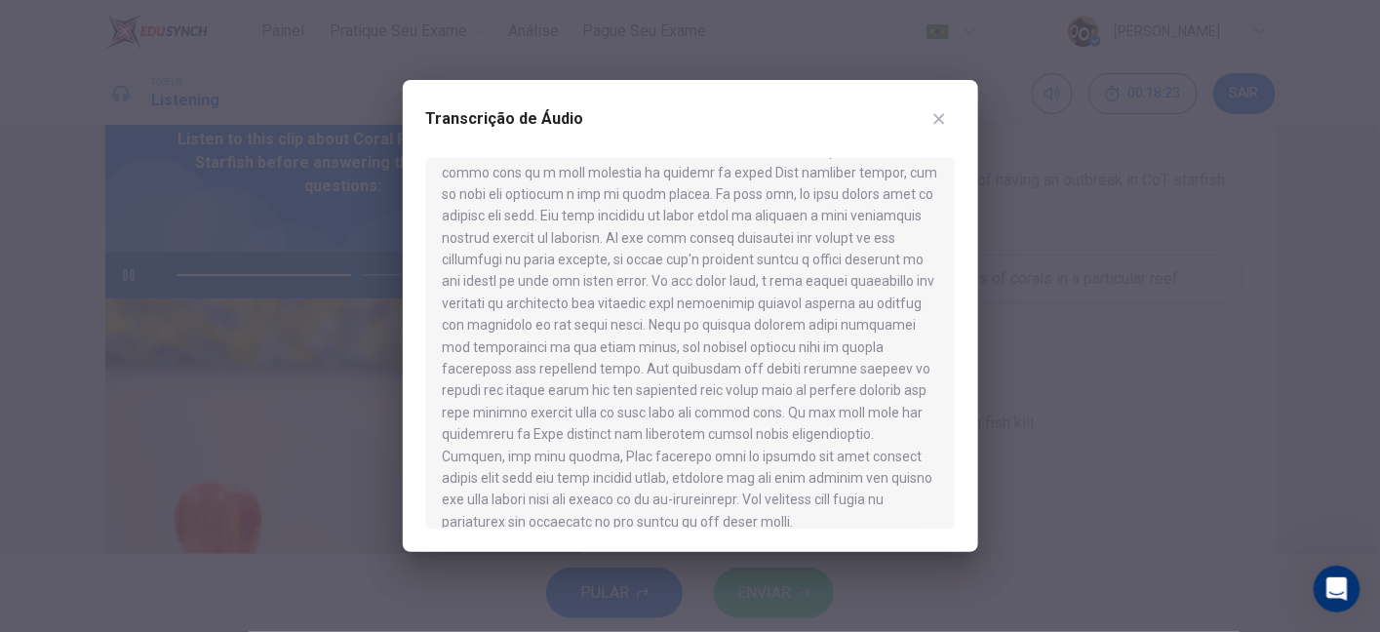
click at [890, 266] on div at bounding box center [690, 343] width 528 height 371
click at [941, 127] on icon "button" at bounding box center [939, 119] width 16 height 16
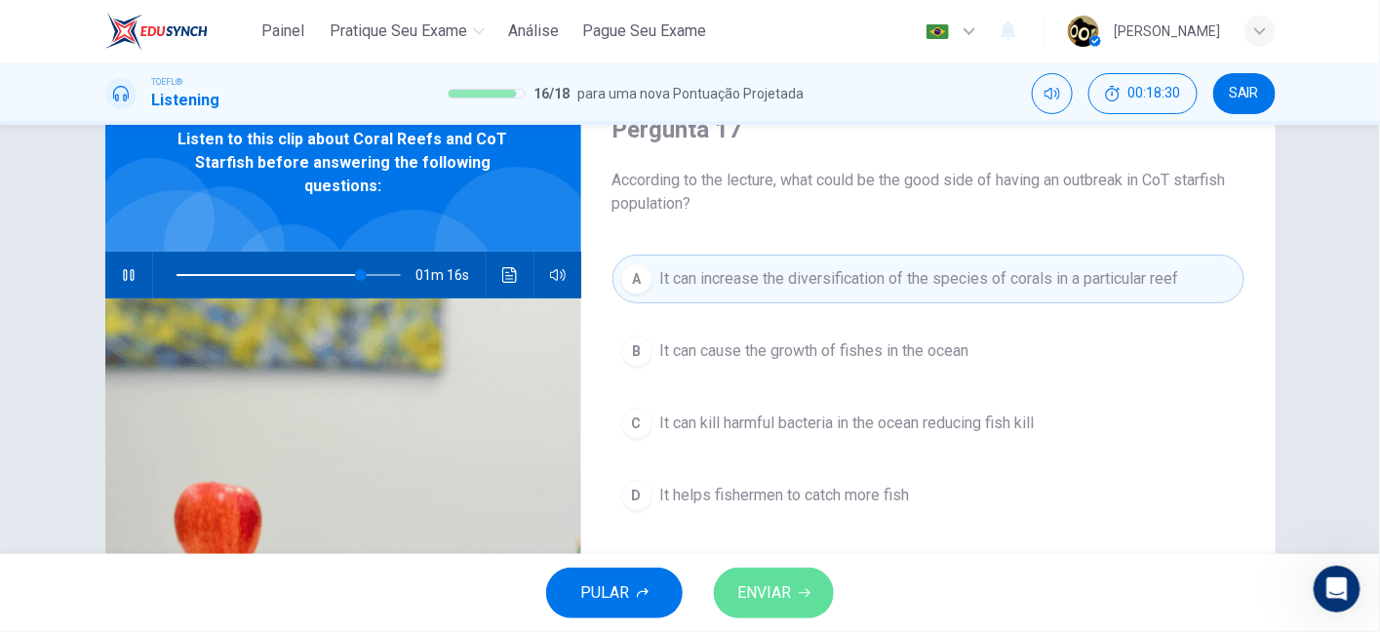
click at [765, 610] on button "ENVIAR" at bounding box center [774, 592] width 120 height 51
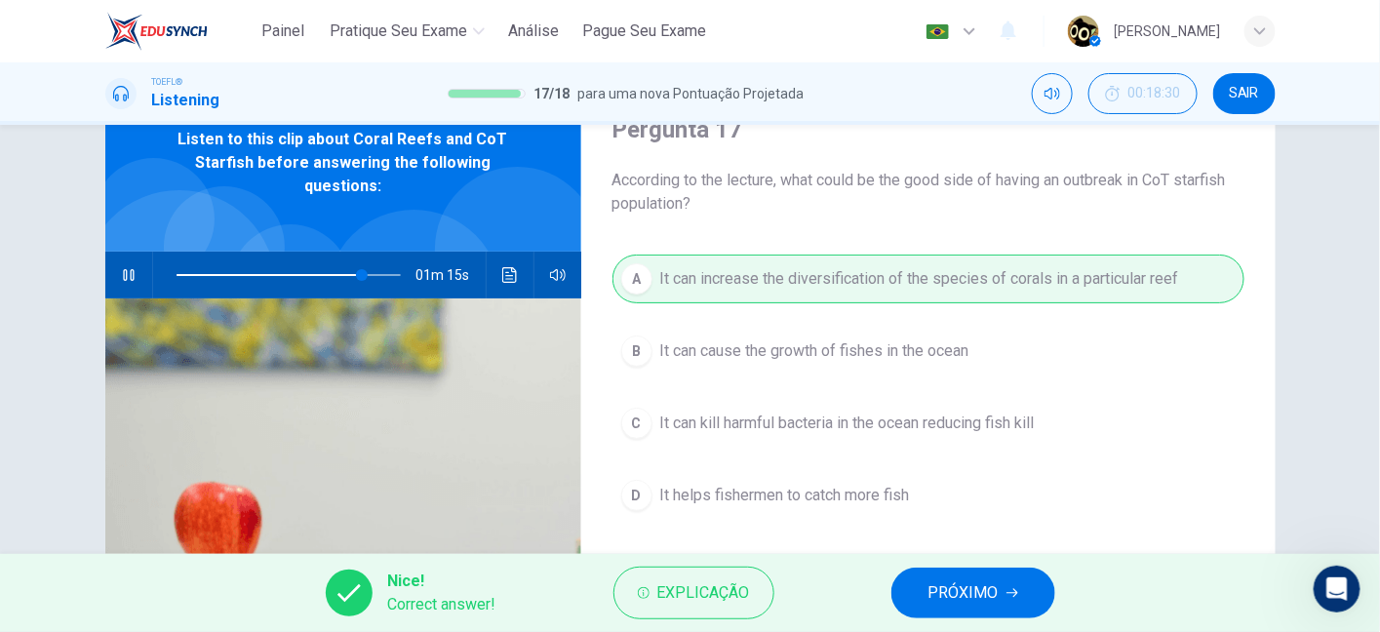
type input "83"
click at [962, 570] on button "PRÓXIMO" at bounding box center [973, 592] width 164 height 51
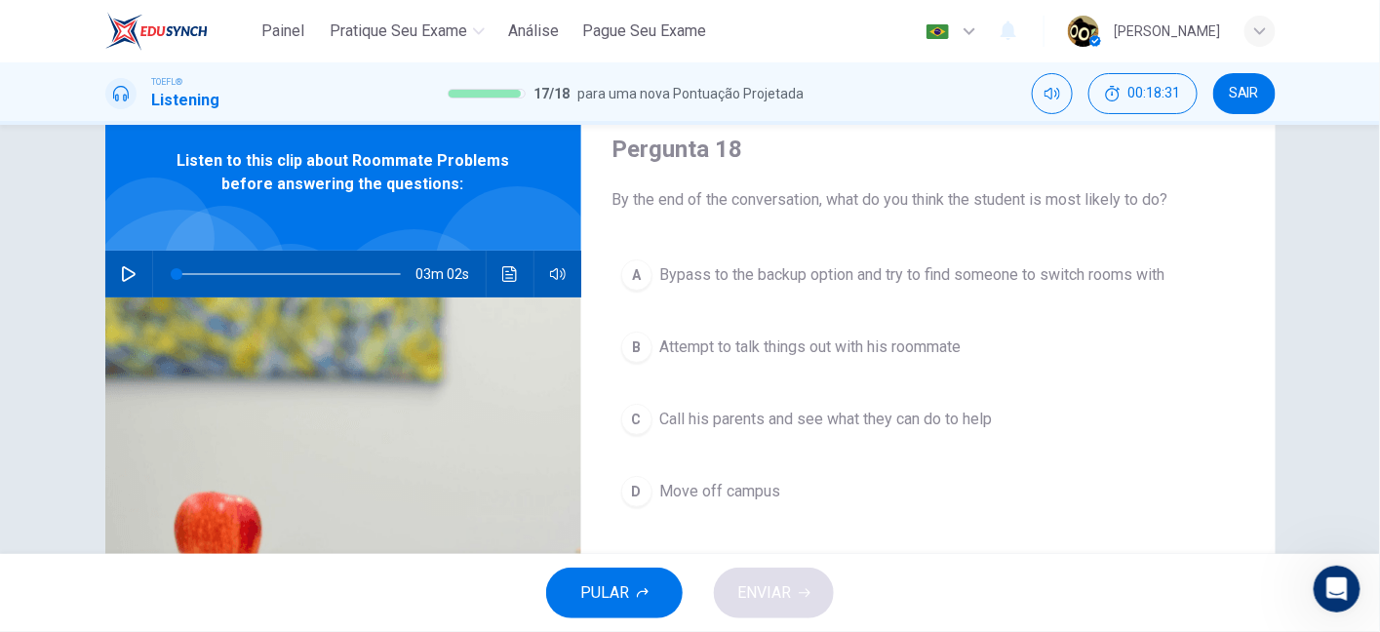
scroll to position [69, 0]
click at [121, 270] on icon "button" at bounding box center [129, 274] width 16 height 16
drag, startPoint x: 617, startPoint y: 203, endPoint x: 853, endPoint y: 202, distance: 236.0
click at [853, 202] on span "By the end of the conversation, what do you think the student is most likely to…" at bounding box center [928, 199] width 632 height 23
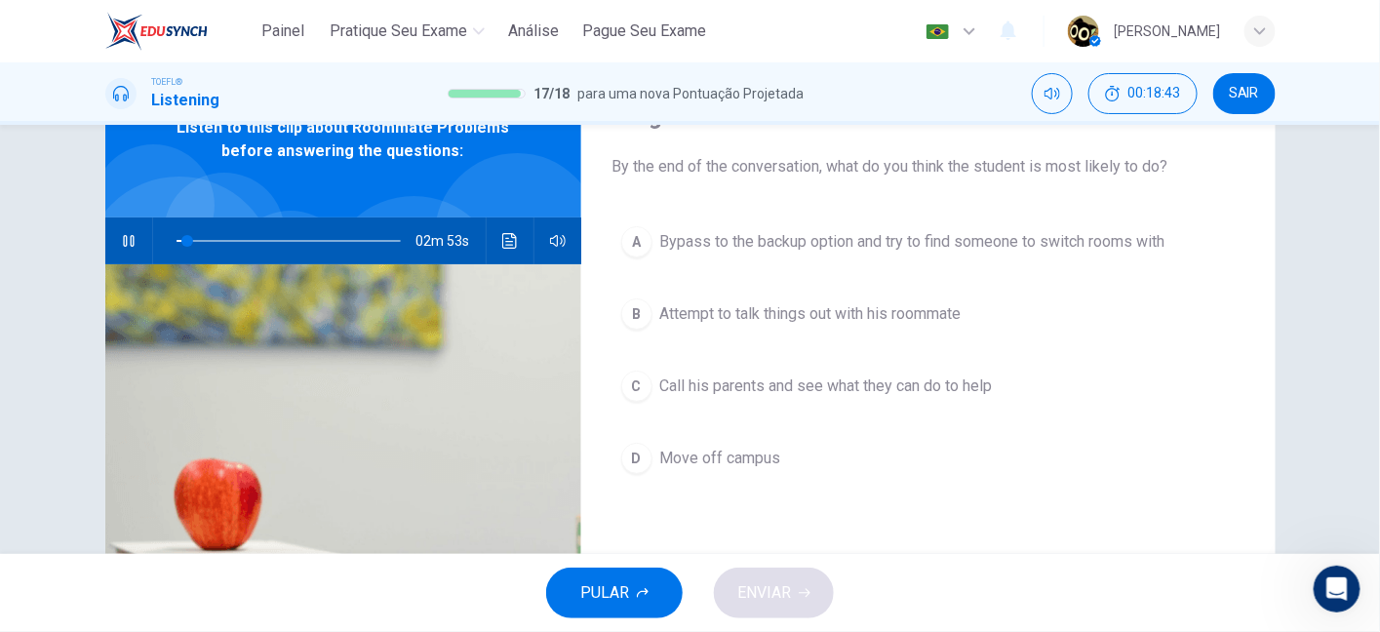
scroll to position [66, 0]
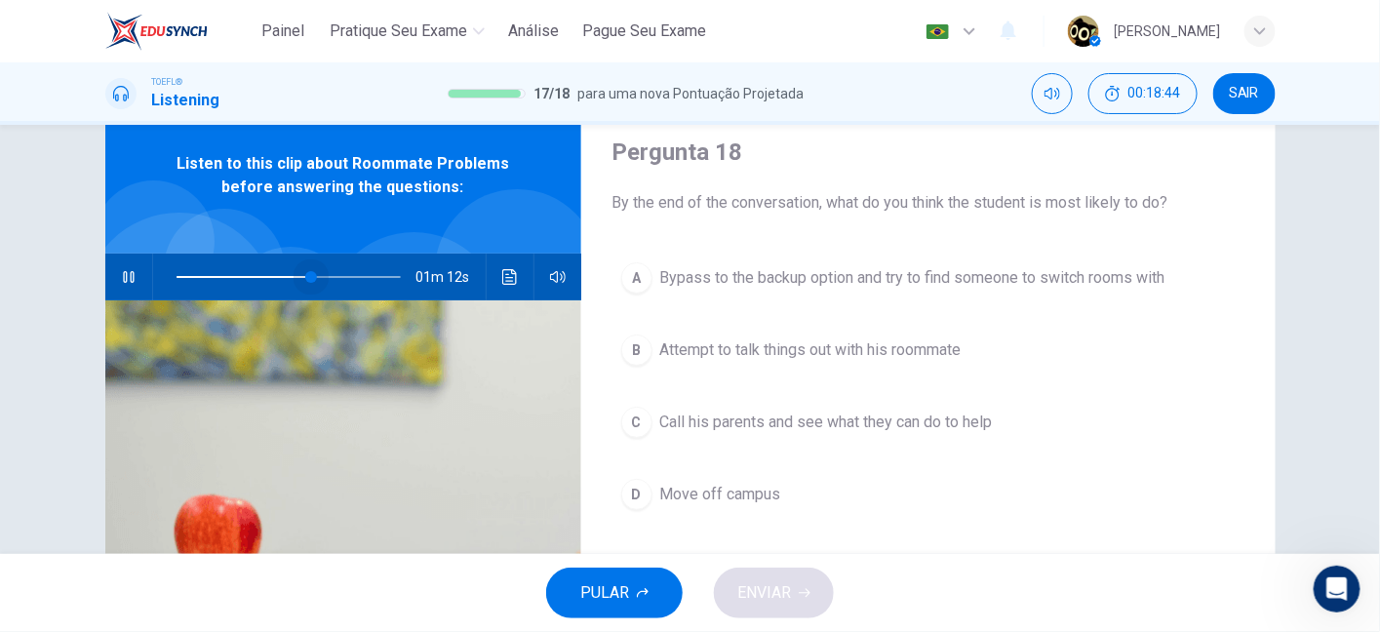
click at [305, 271] on span at bounding box center [288, 276] width 224 height 27
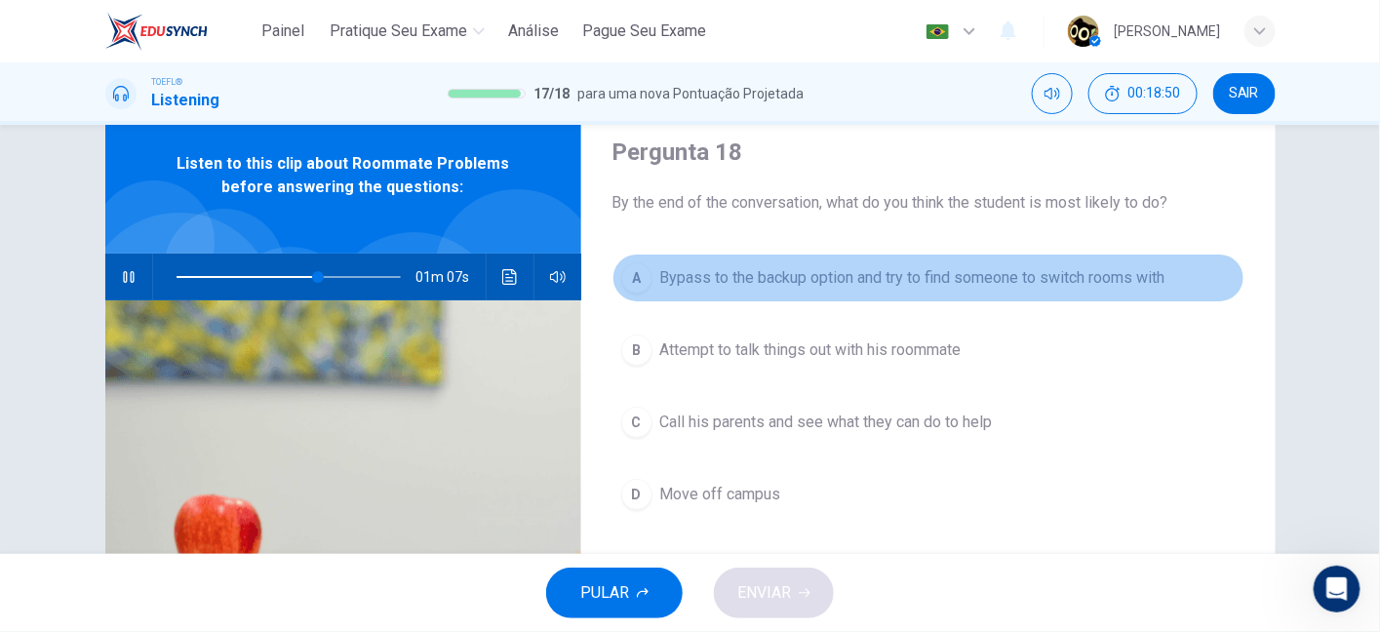
drag, startPoint x: 652, startPoint y: 281, endPoint x: 852, endPoint y: 292, distance: 200.2
click at [852, 292] on button "A Bypass to the backup option and try to find someone to switch rooms with" at bounding box center [928, 278] width 632 height 49
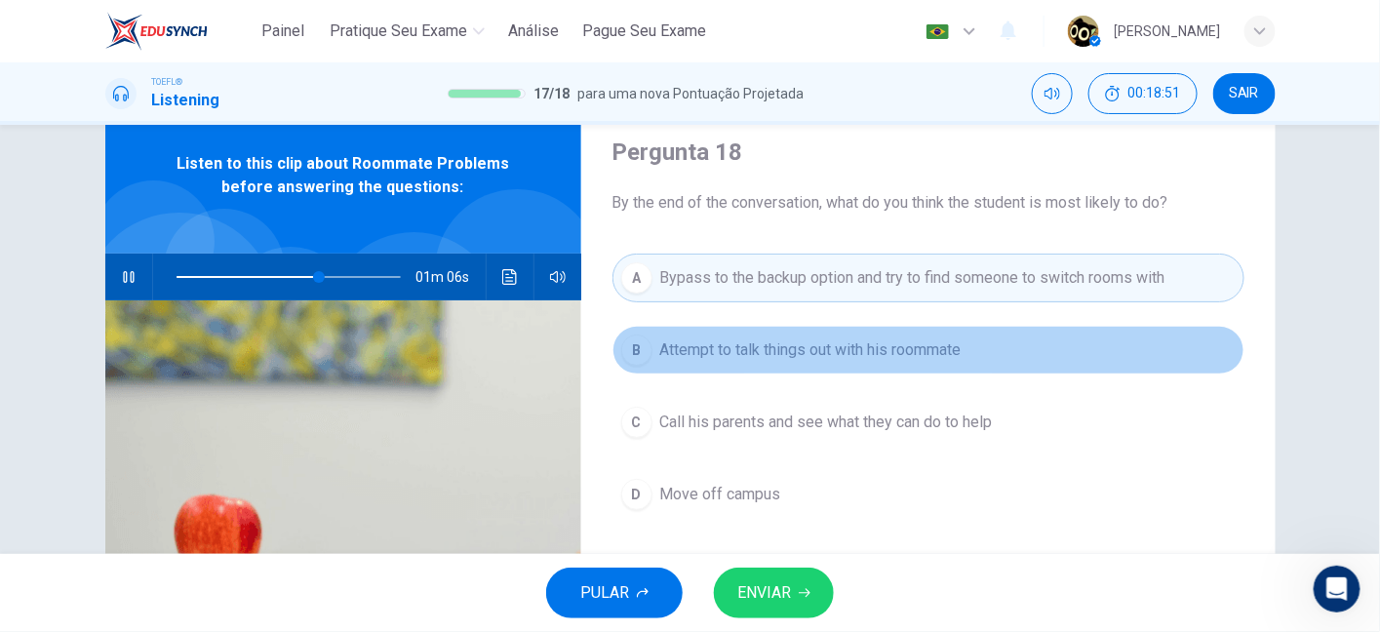
click at [1210, 332] on button "B Attempt to talk things out with his roommate" at bounding box center [928, 350] width 632 height 49
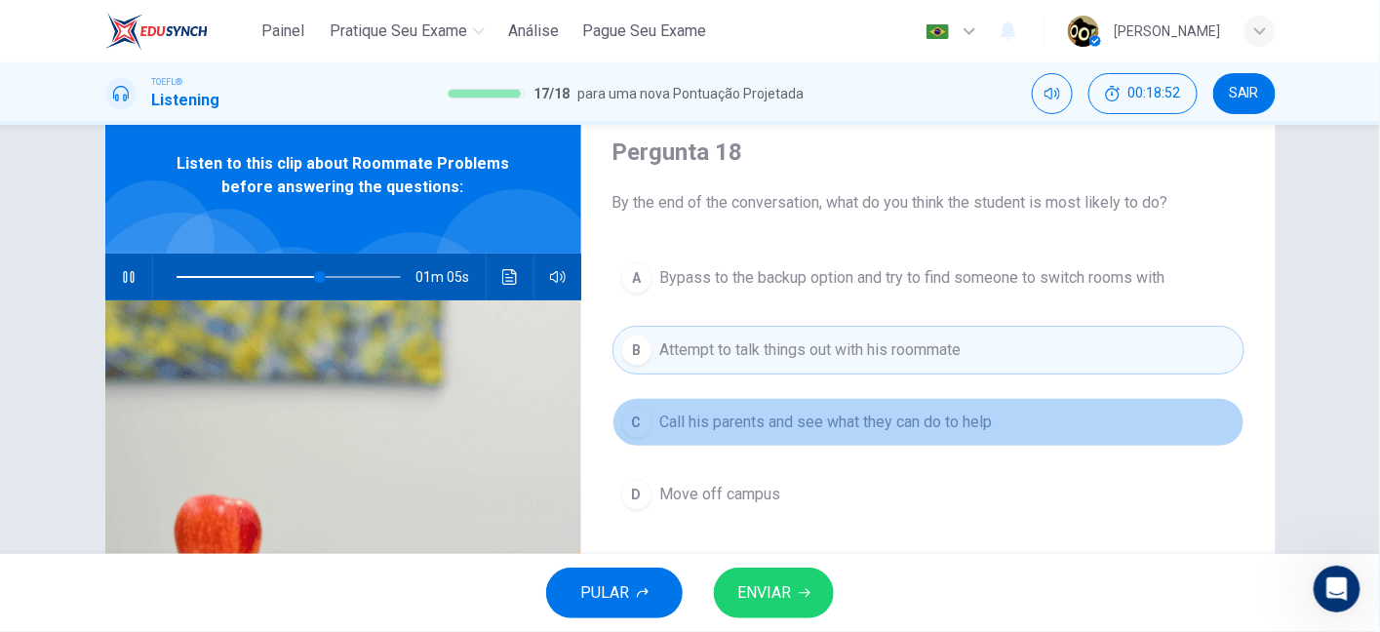
click at [1035, 403] on button "C Call his parents and see what they can do to help" at bounding box center [928, 422] width 632 height 49
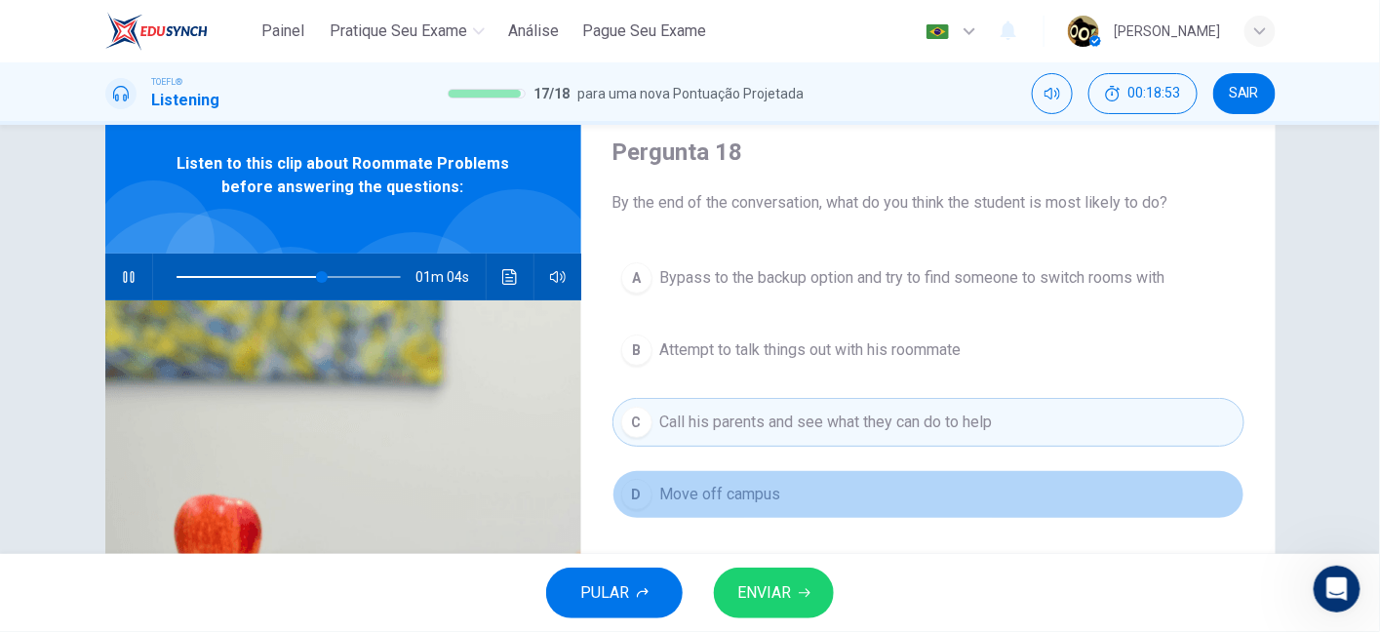
click at [787, 487] on button "D Move off campus" at bounding box center [928, 494] width 632 height 49
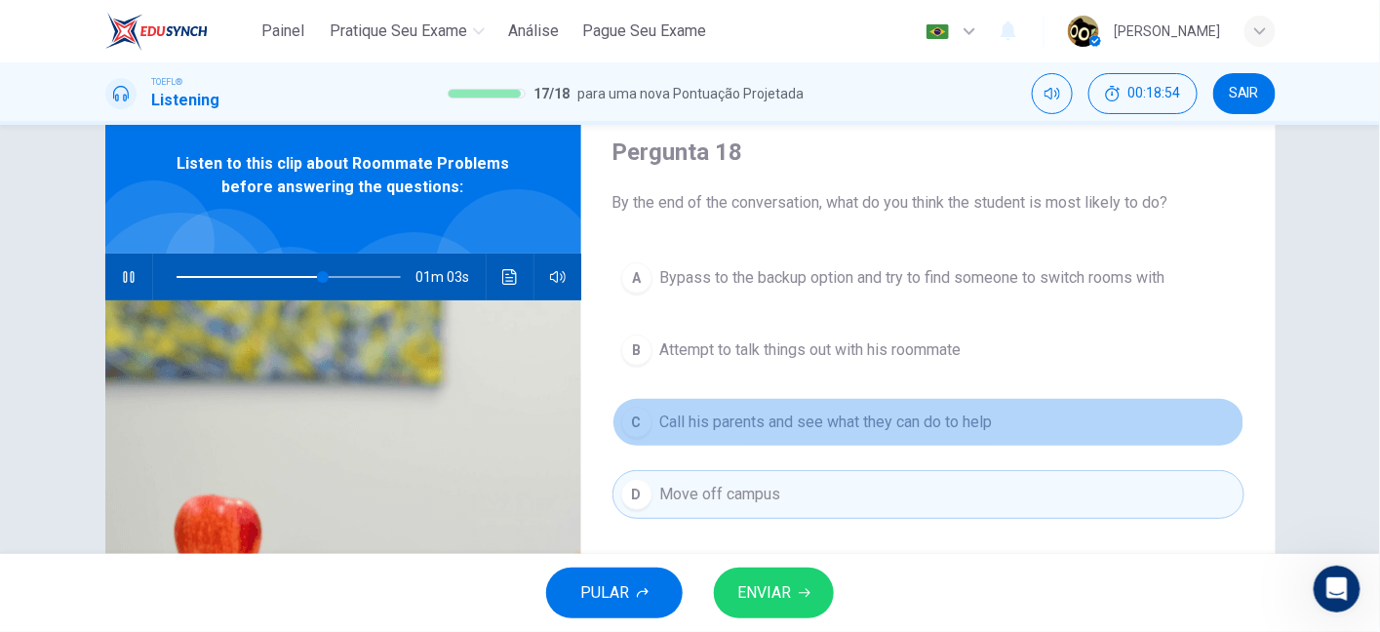
click at [803, 413] on span "Call his parents and see what they can do to help" at bounding box center [826, 421] width 332 height 23
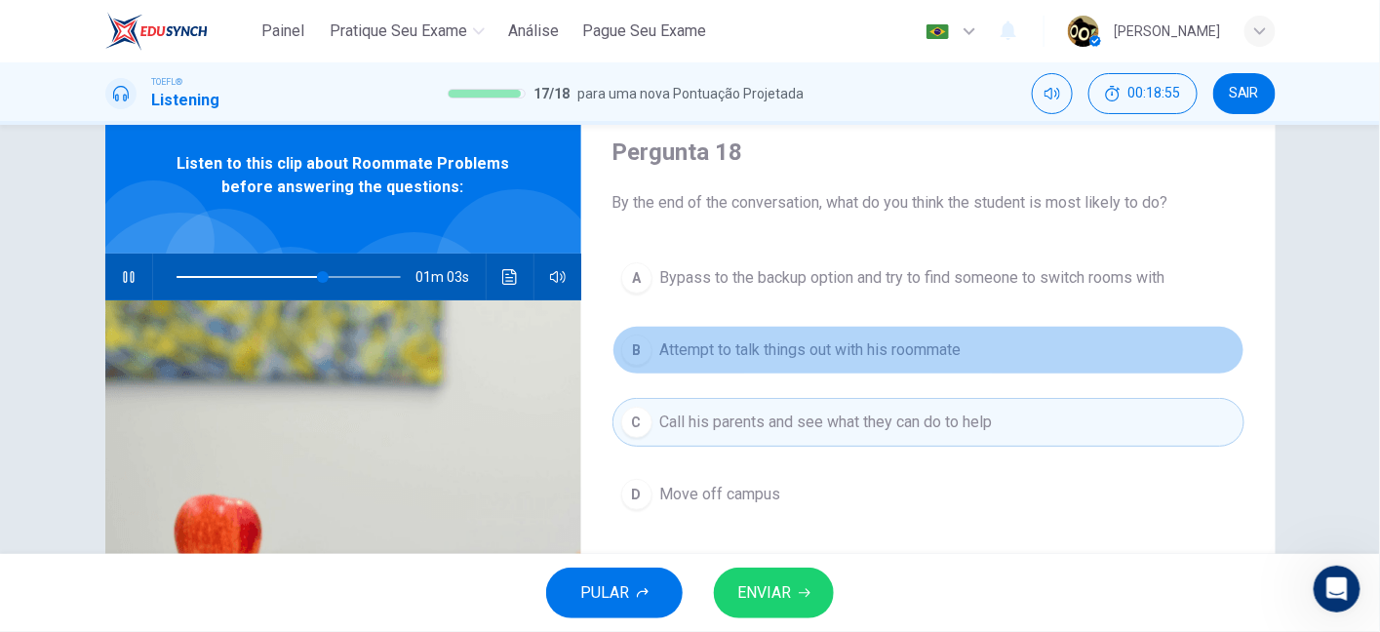
click at [812, 356] on span "Attempt to talk things out with his roommate" at bounding box center [810, 349] width 301 height 23
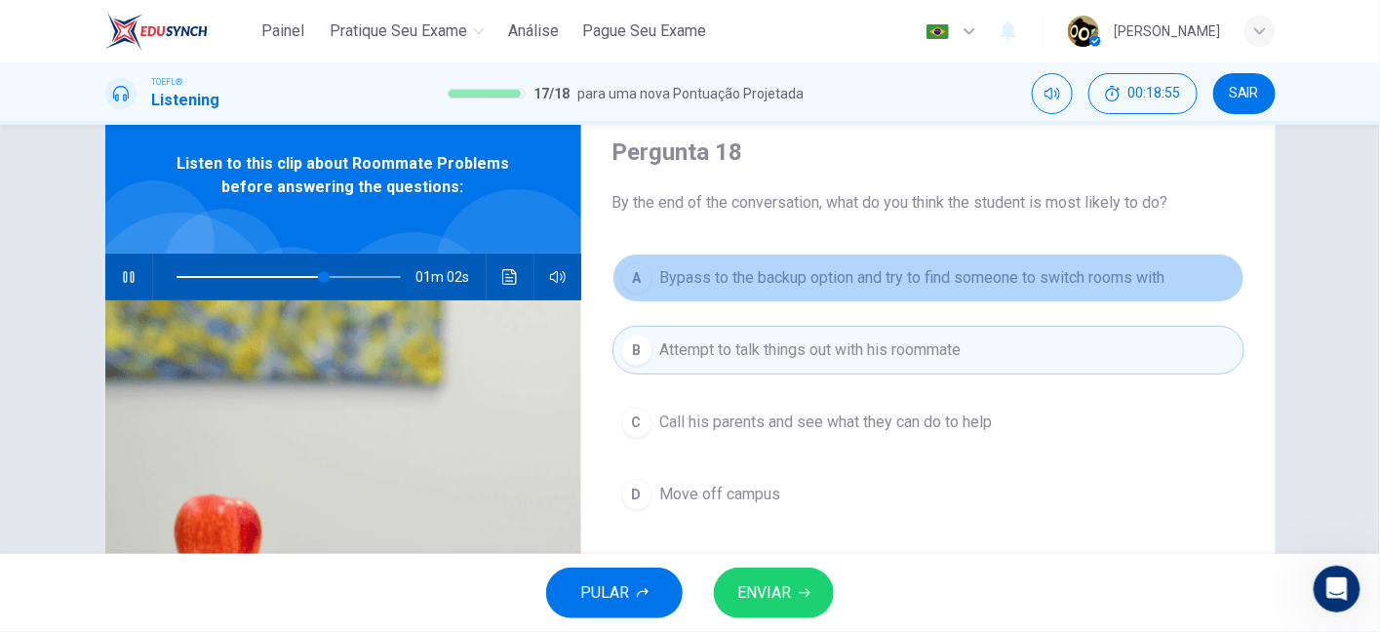
click at [813, 289] on span "Bypass to the backup option and try to find someone to switch rooms with" at bounding box center [912, 277] width 505 height 23
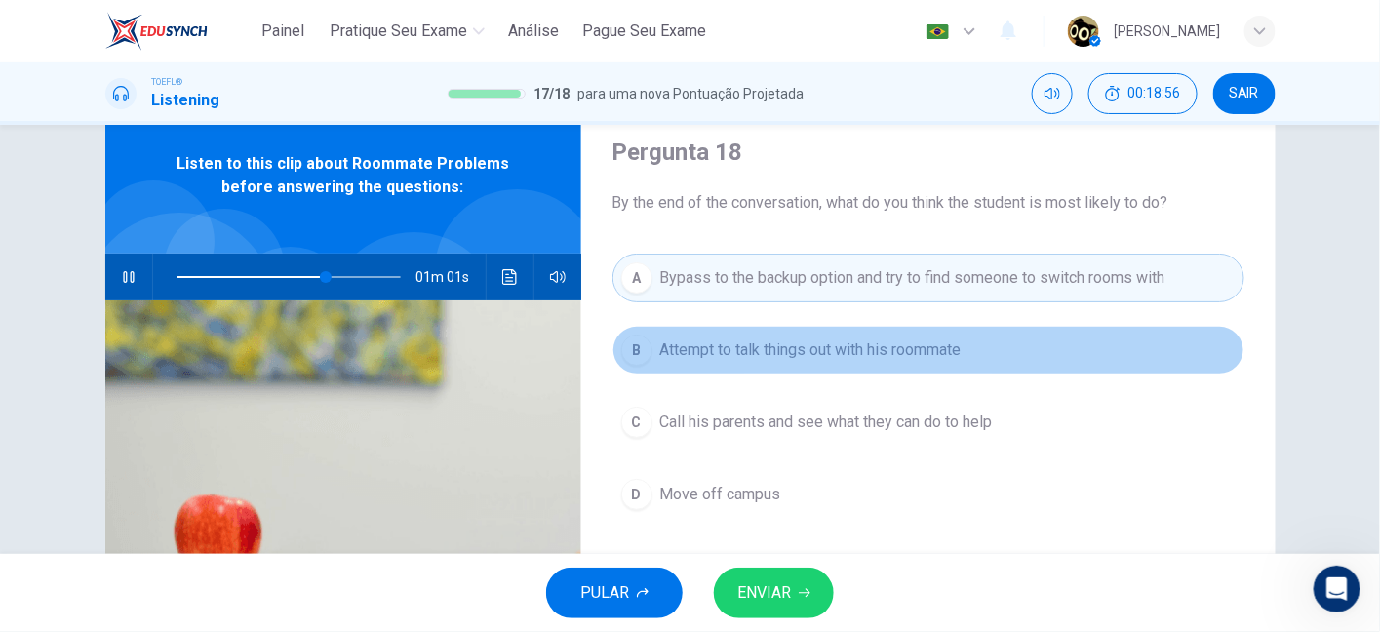
click at [806, 363] on button "B Attempt to talk things out with his roommate" at bounding box center [928, 350] width 632 height 49
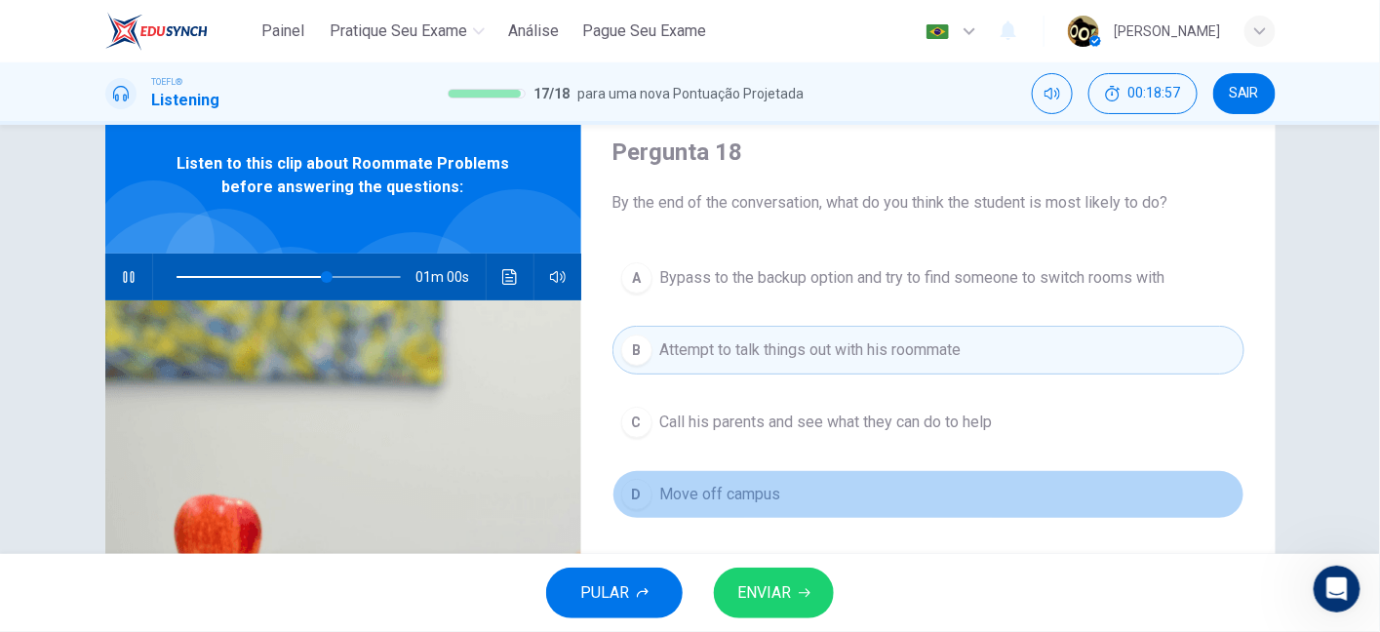
click at [784, 504] on button "D Move off campus" at bounding box center [928, 494] width 632 height 49
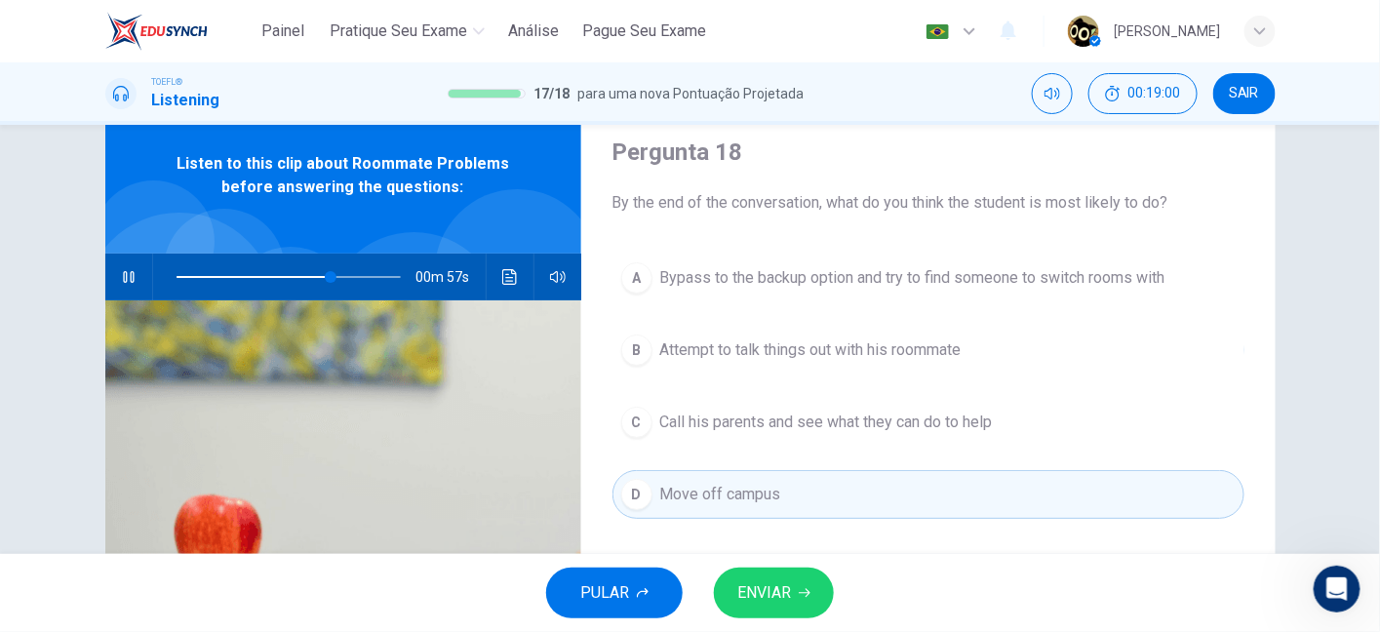
drag, startPoint x: 817, startPoint y: 383, endPoint x: 817, endPoint y: 361, distance: 22.4
click at [817, 361] on div "A Bypass to the backup option and try to find someone to switch rooms with B At…" at bounding box center [928, 406] width 632 height 304
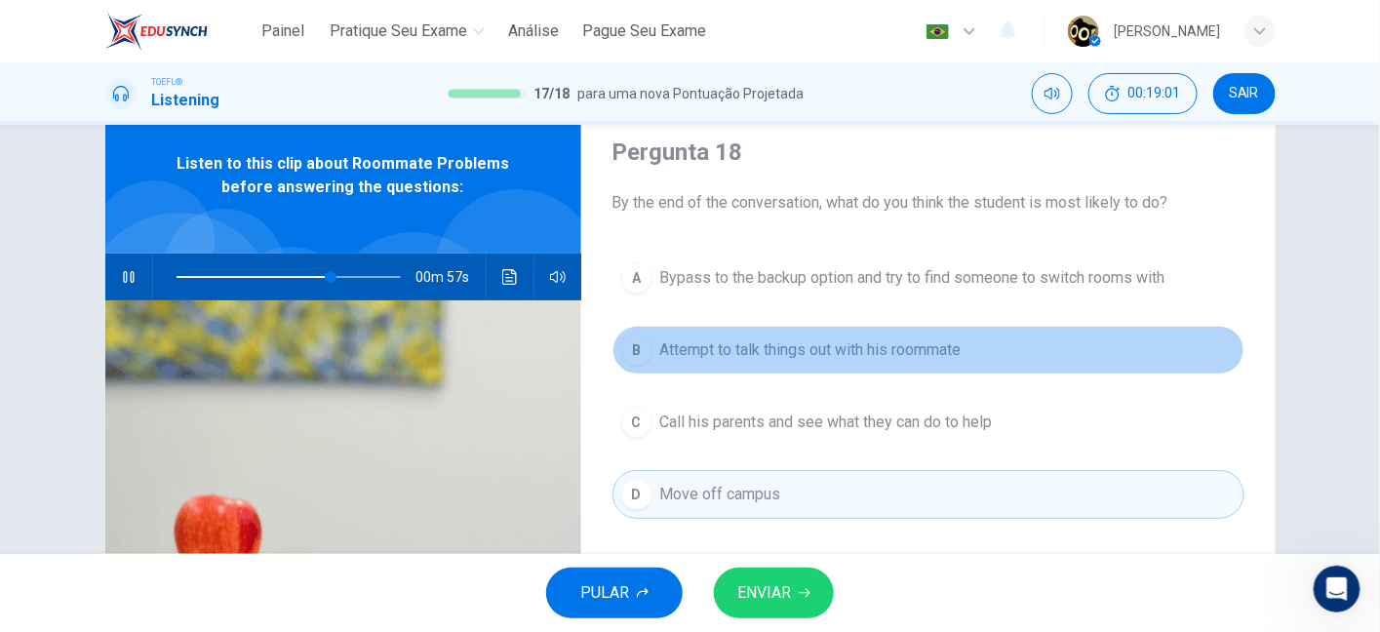
click at [817, 361] on button "B Attempt to talk things out with his roommate" at bounding box center [928, 350] width 632 height 49
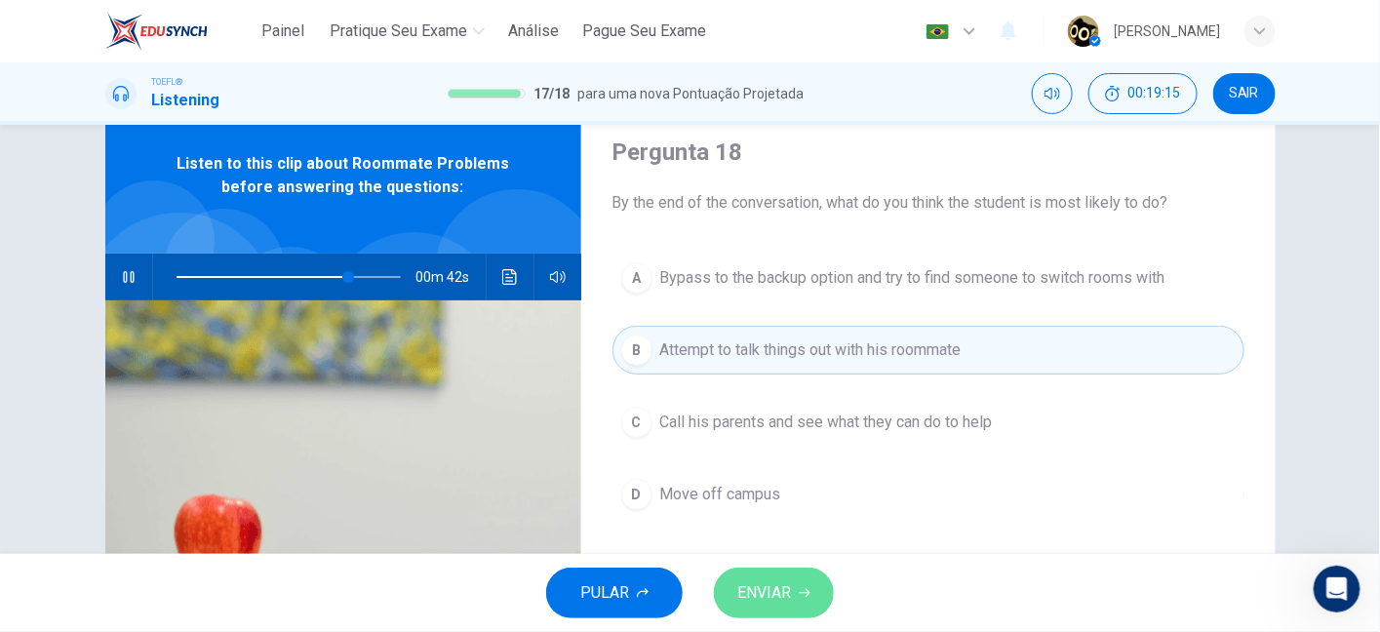
click at [799, 588] on icon "button" at bounding box center [805, 593] width 12 height 12
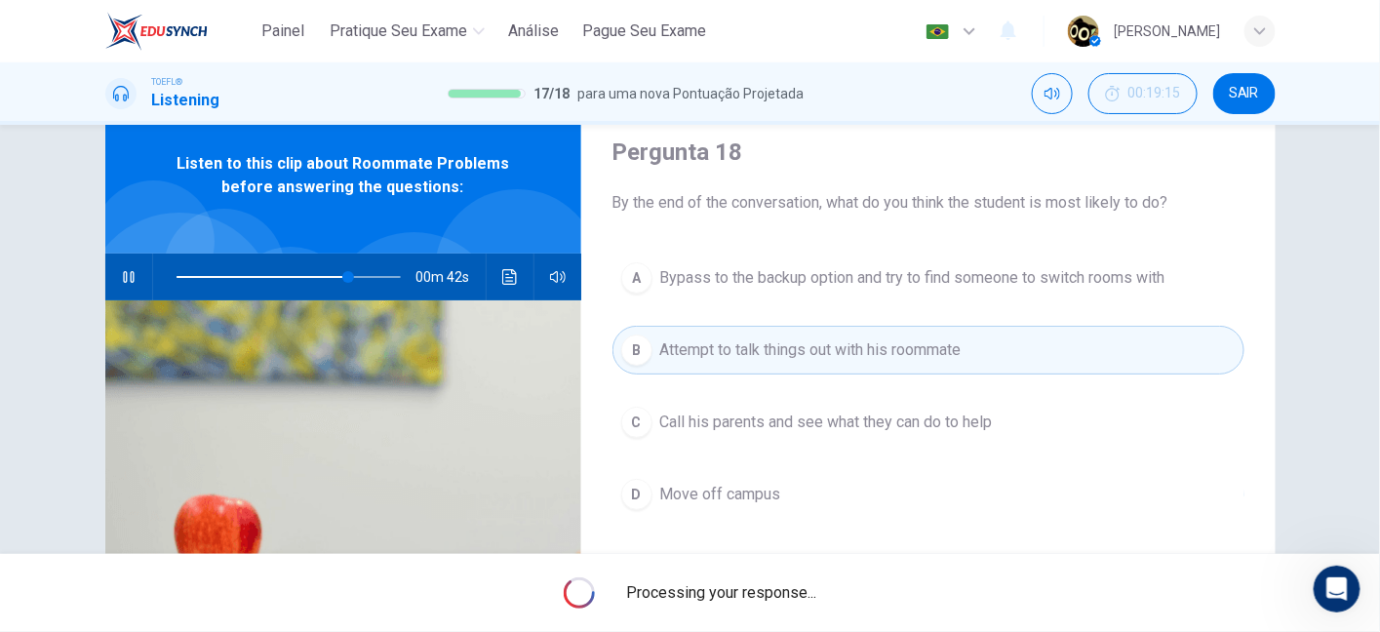
type input "77"
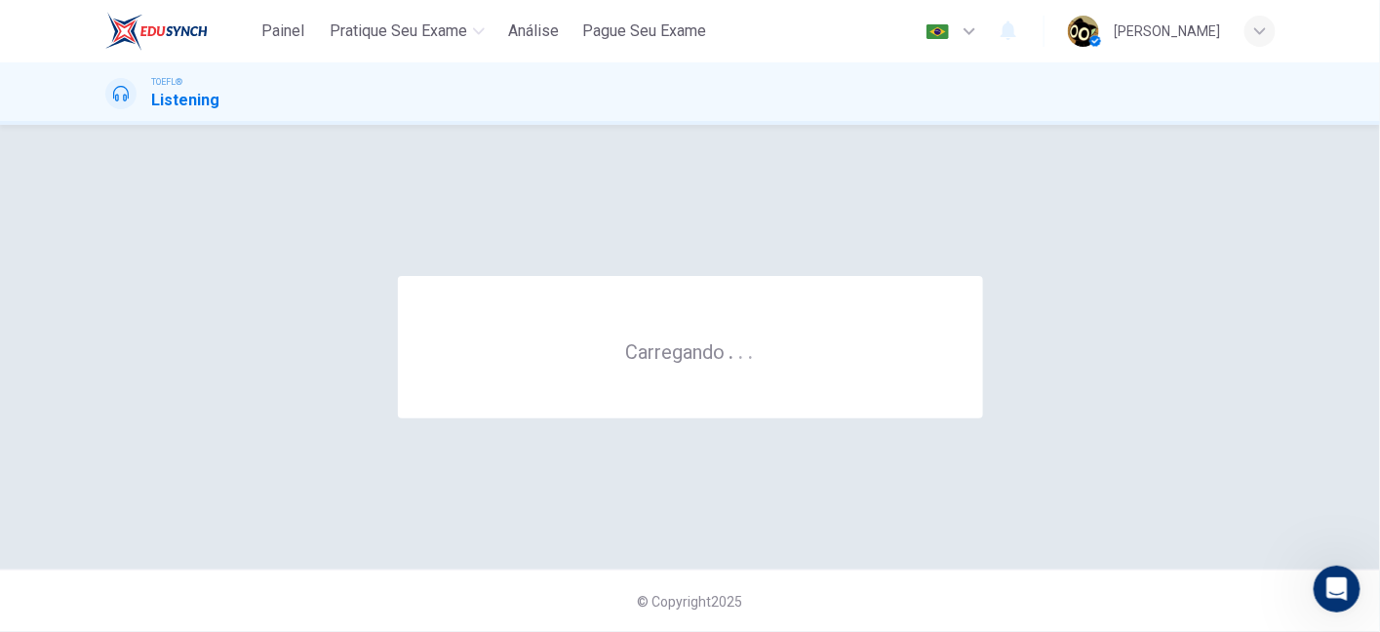
scroll to position [0, 0]
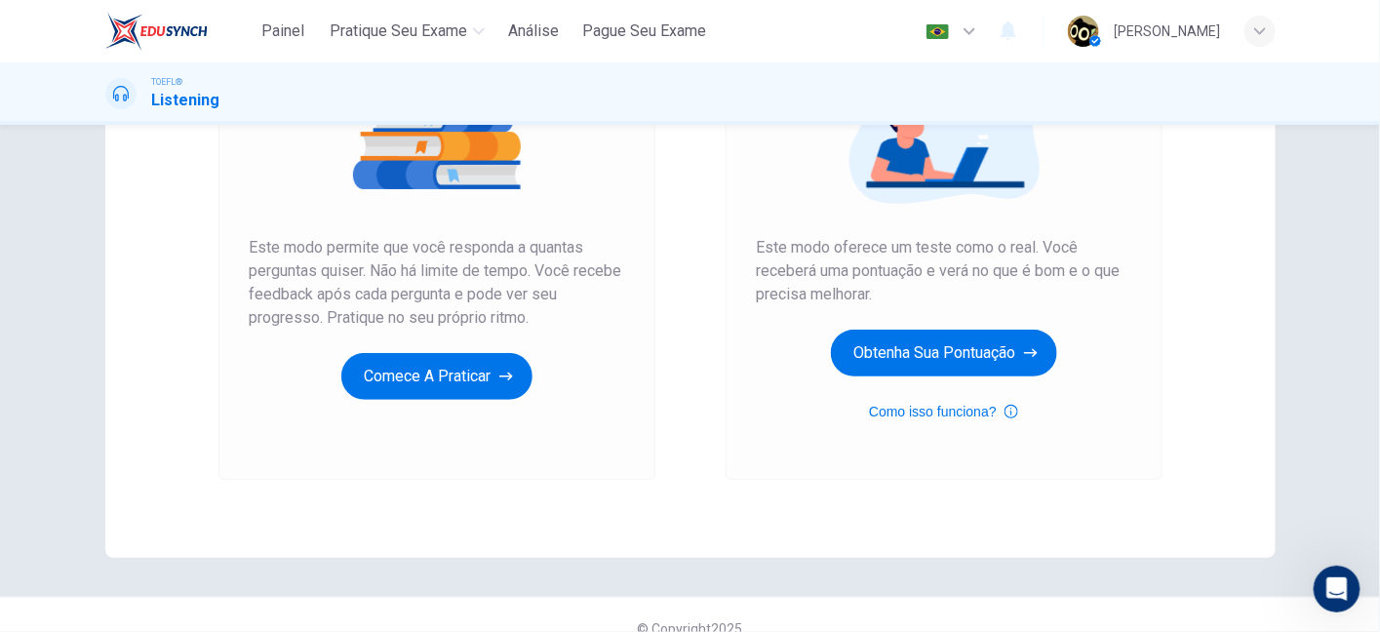
scroll to position [287, 0]
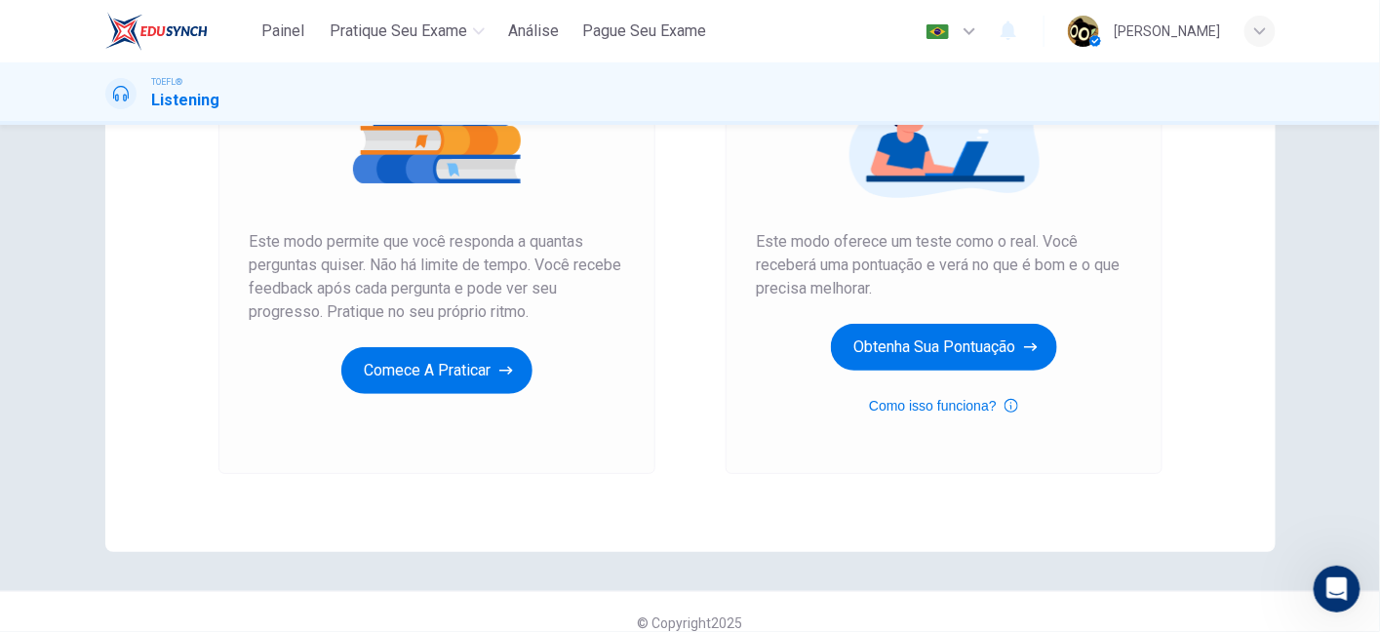
scroll to position [310, 0]
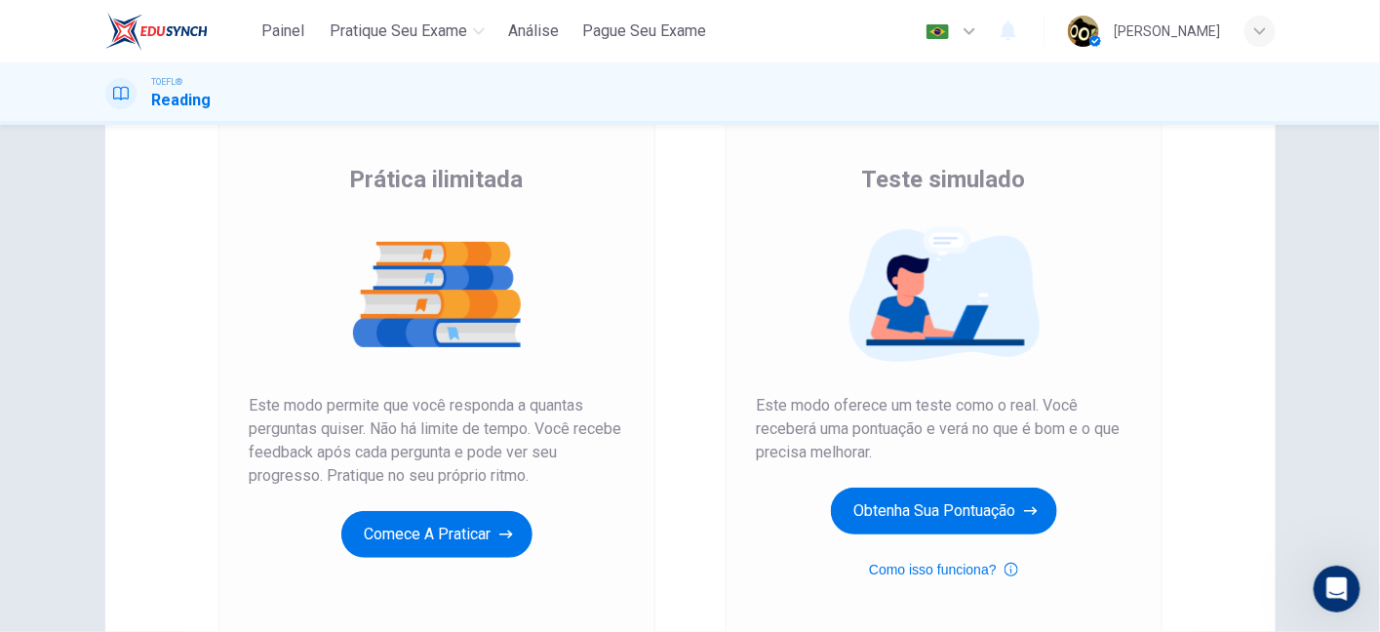
scroll to position [122, 0]
